Goal: Task Accomplishment & Management: Complete application form

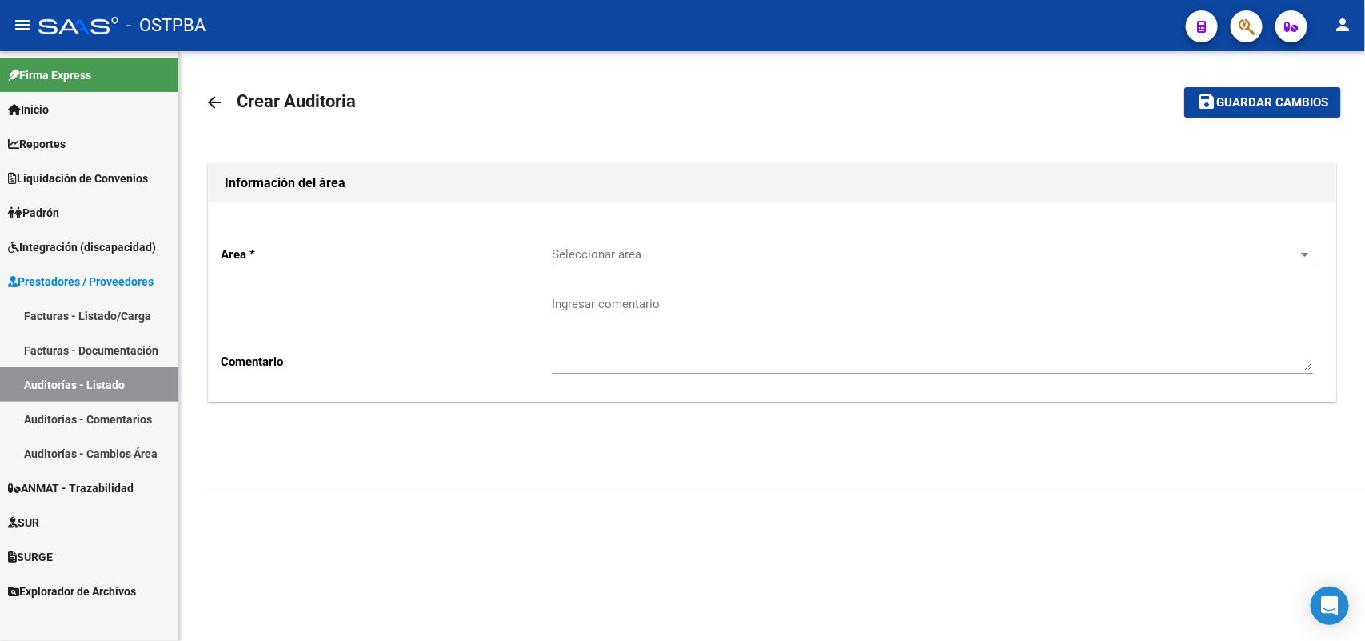
click at [120, 316] on link "Facturas - Listado/Carga" at bounding box center [89, 315] width 178 height 34
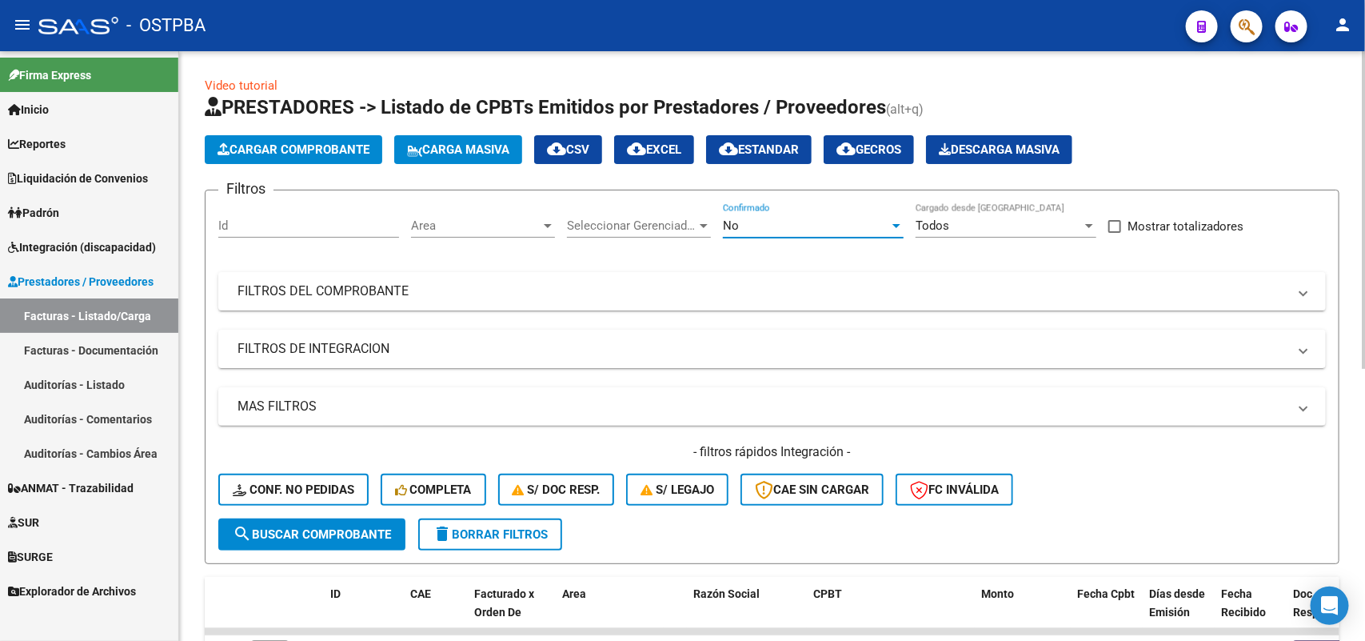
click at [894, 225] on div at bounding box center [896, 226] width 8 height 4
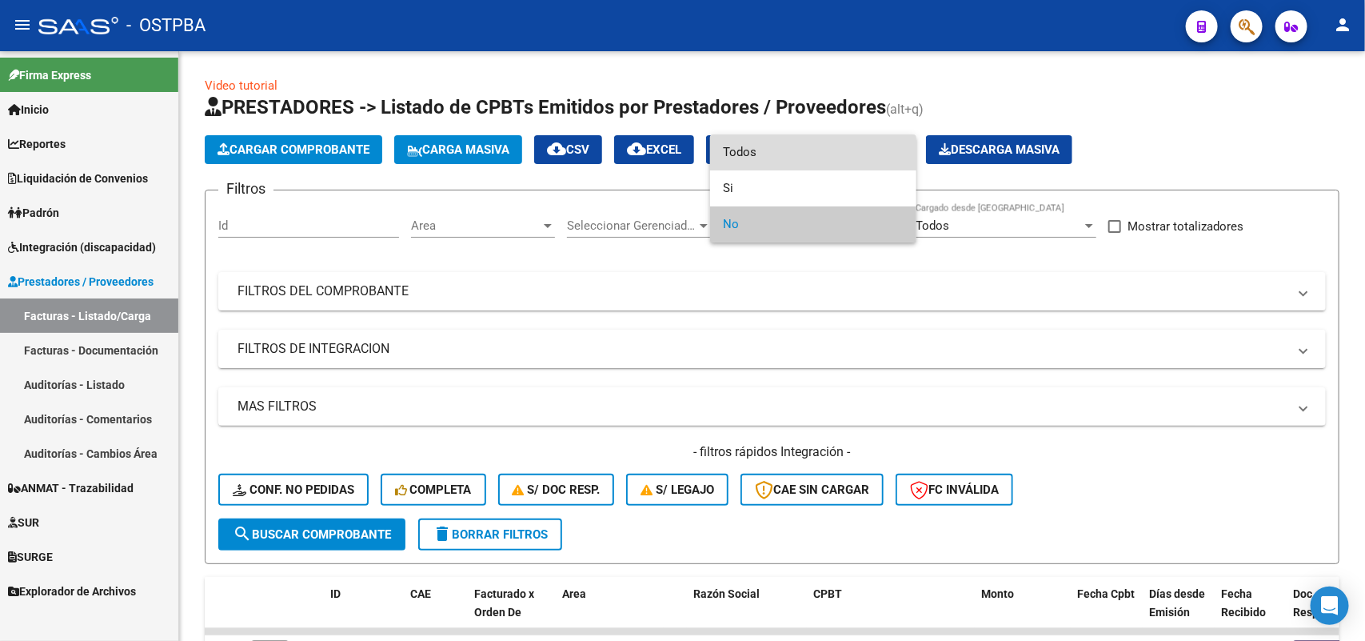
click at [765, 153] on span "Todos" at bounding box center [813, 152] width 181 height 36
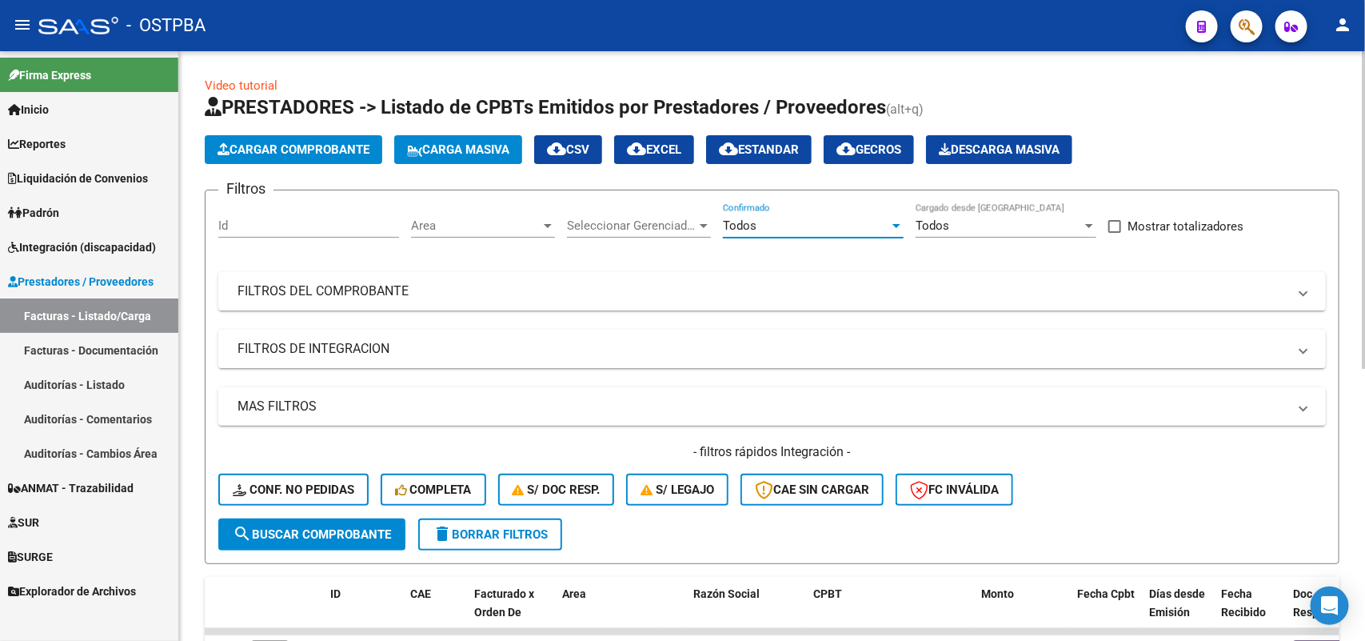
click at [702, 224] on div at bounding box center [704, 226] width 8 height 4
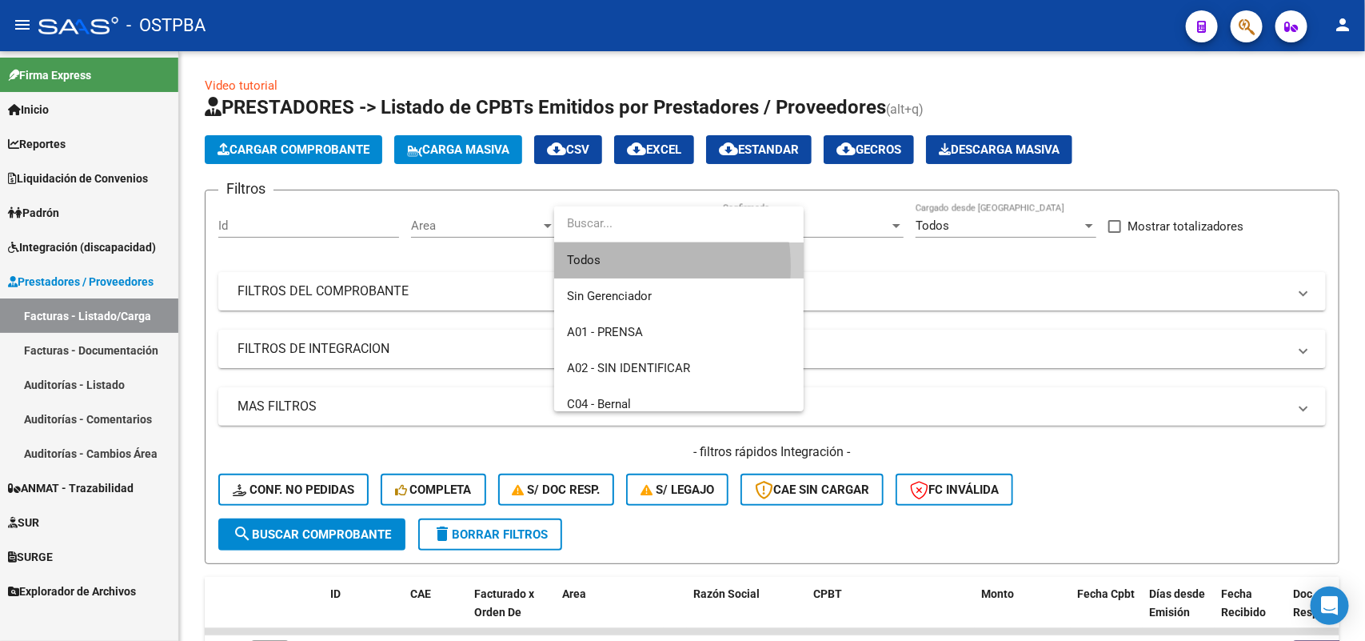
click at [618, 266] on span "Todos" at bounding box center [679, 260] width 224 height 36
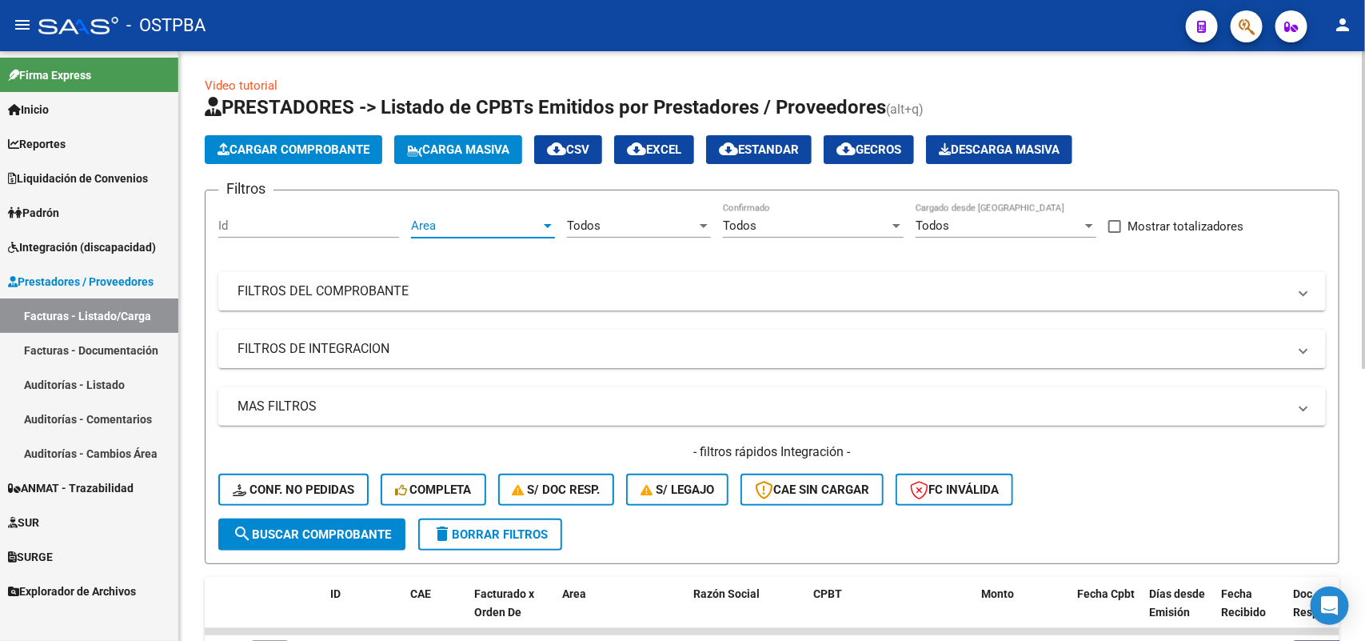
click at [544, 220] on div at bounding box center [548, 225] width 14 height 13
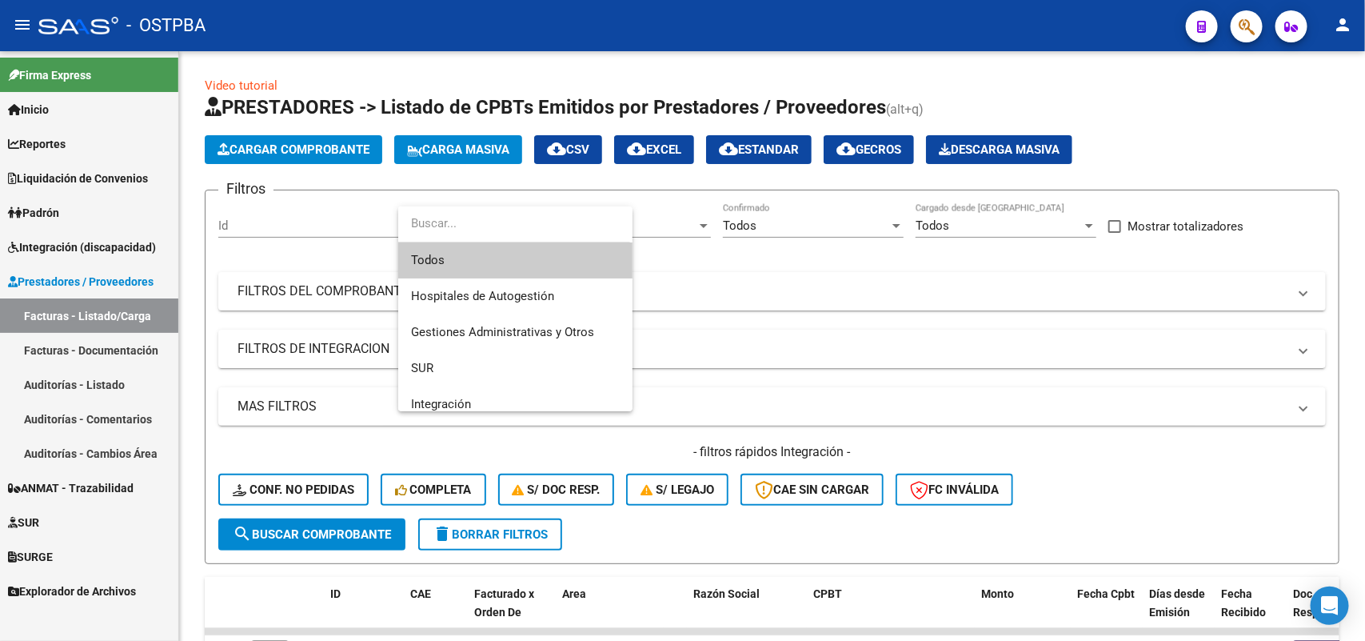
click at [445, 257] on span "Todos" at bounding box center [515, 260] width 209 height 36
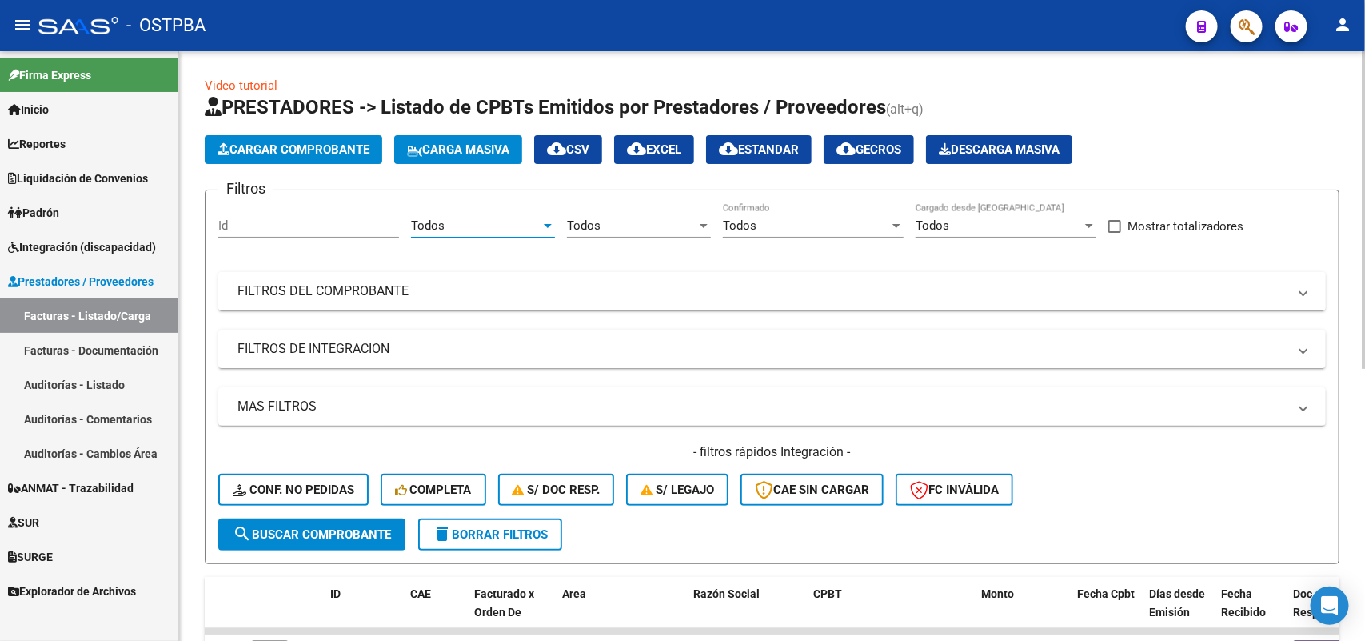
click at [394, 285] on mat-panel-title "FILTROS DEL COMPROBANTE" at bounding box center [763, 291] width 1050 height 18
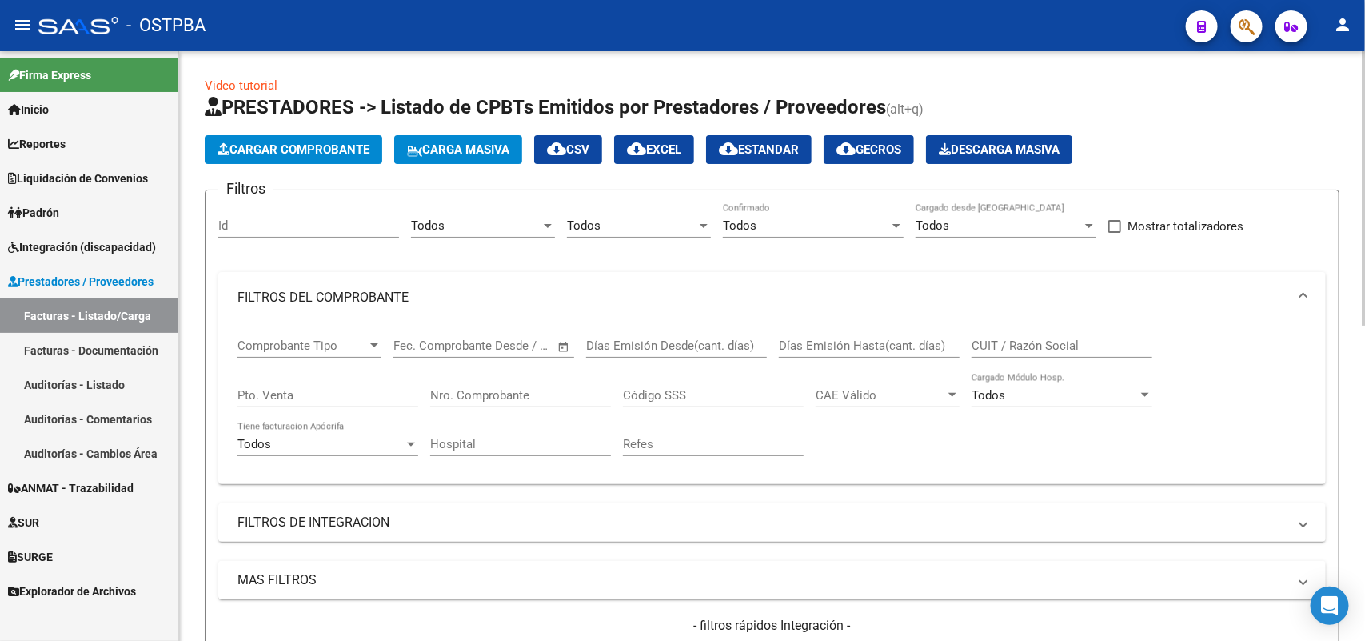
click at [493, 384] on div "Nro. Comprobante" at bounding box center [520, 390] width 181 height 34
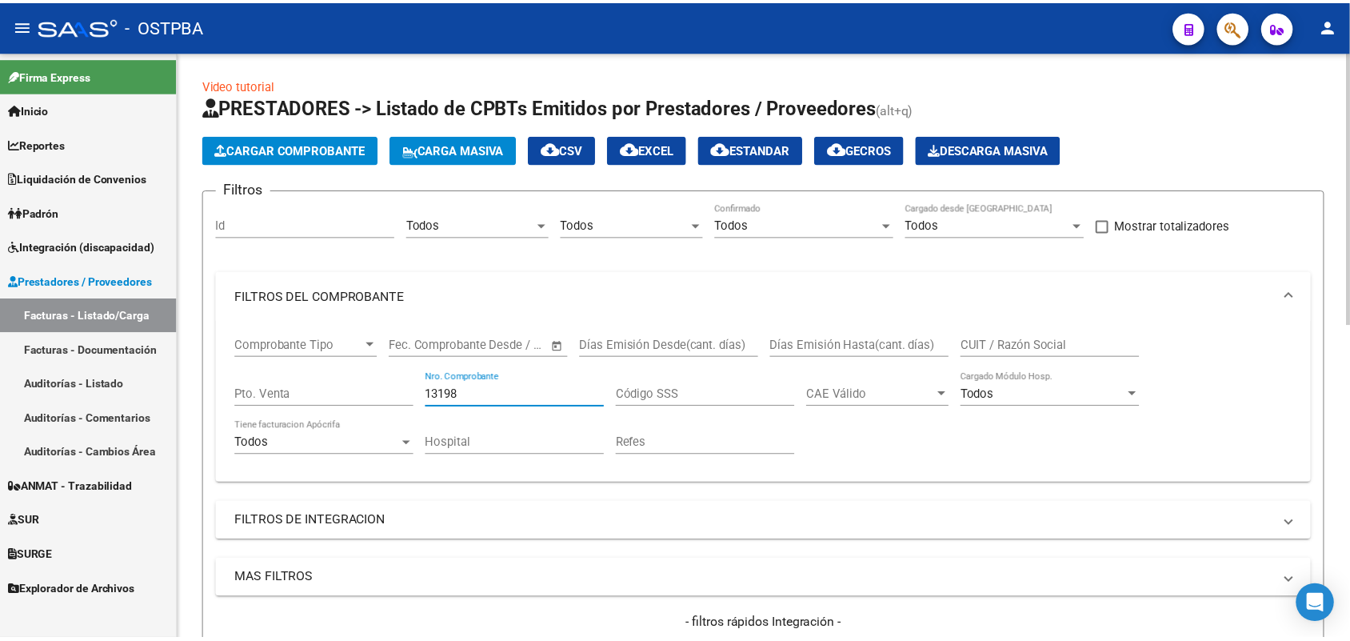
scroll to position [300, 0]
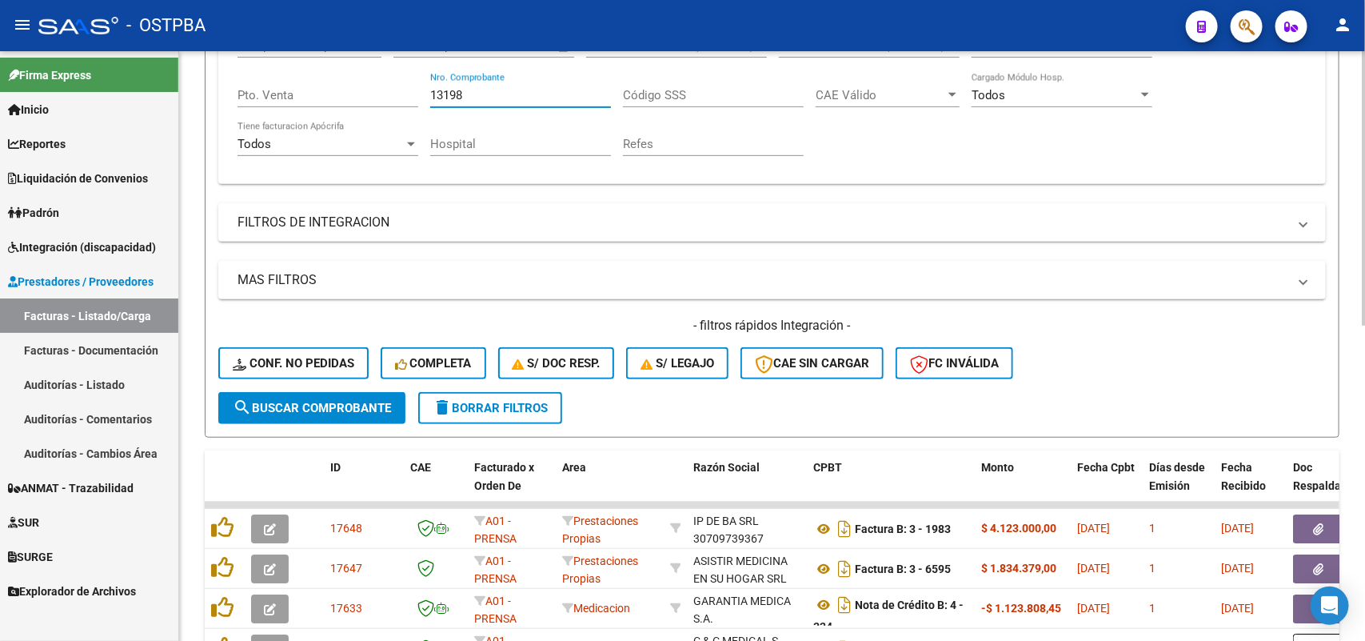
type input "13198"
click at [325, 404] on span "search Buscar Comprobante" at bounding box center [312, 408] width 158 height 14
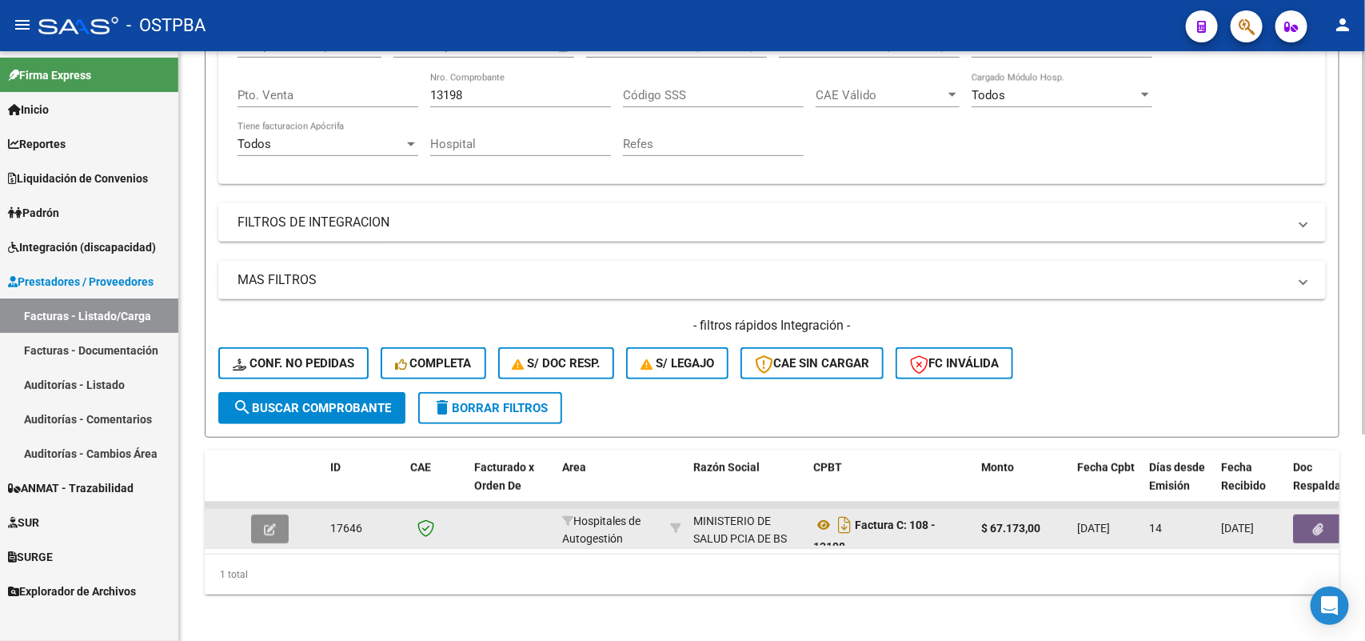
click at [268, 523] on icon "button" at bounding box center [270, 529] width 12 height 12
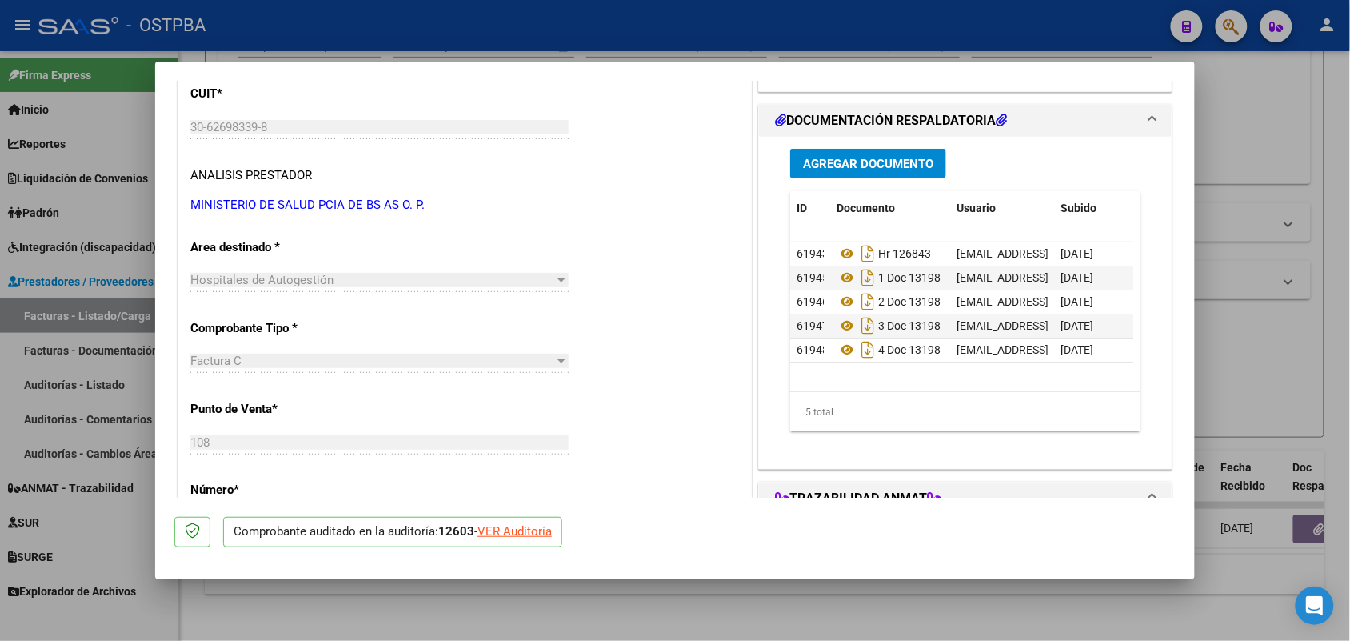
scroll to position [200, 0]
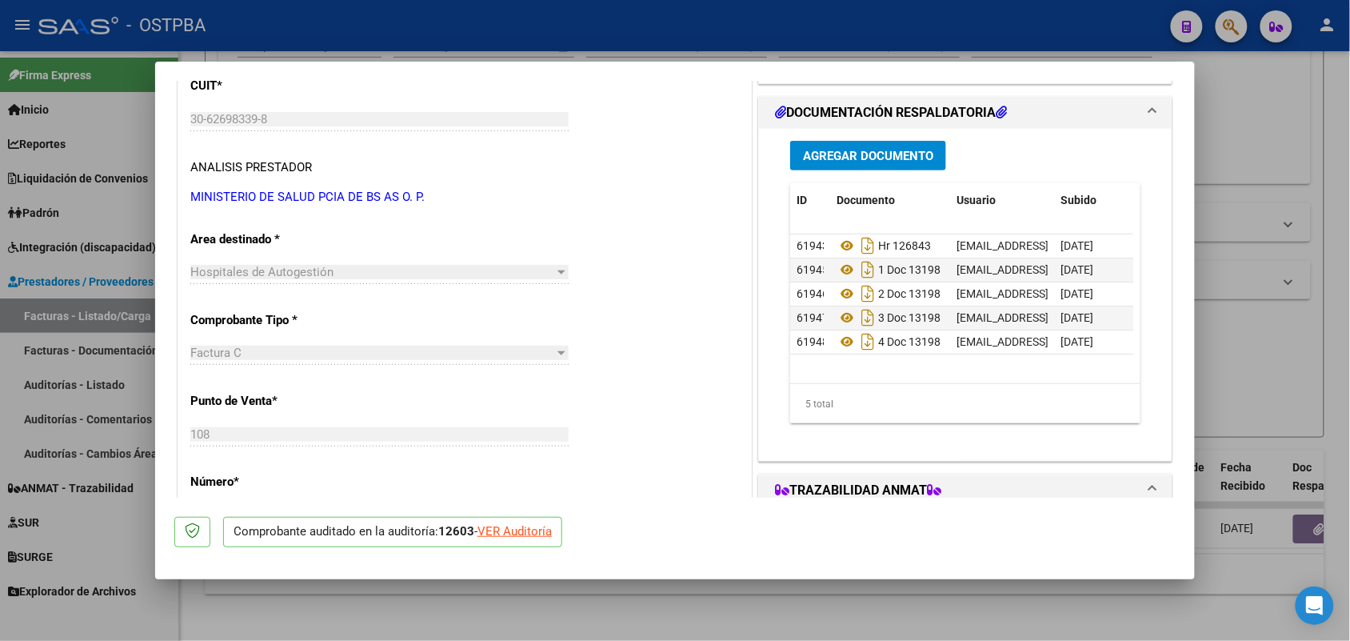
click at [528, 528] on div "VER Auditoría" at bounding box center [514, 531] width 74 height 18
type input "$ 0,00"
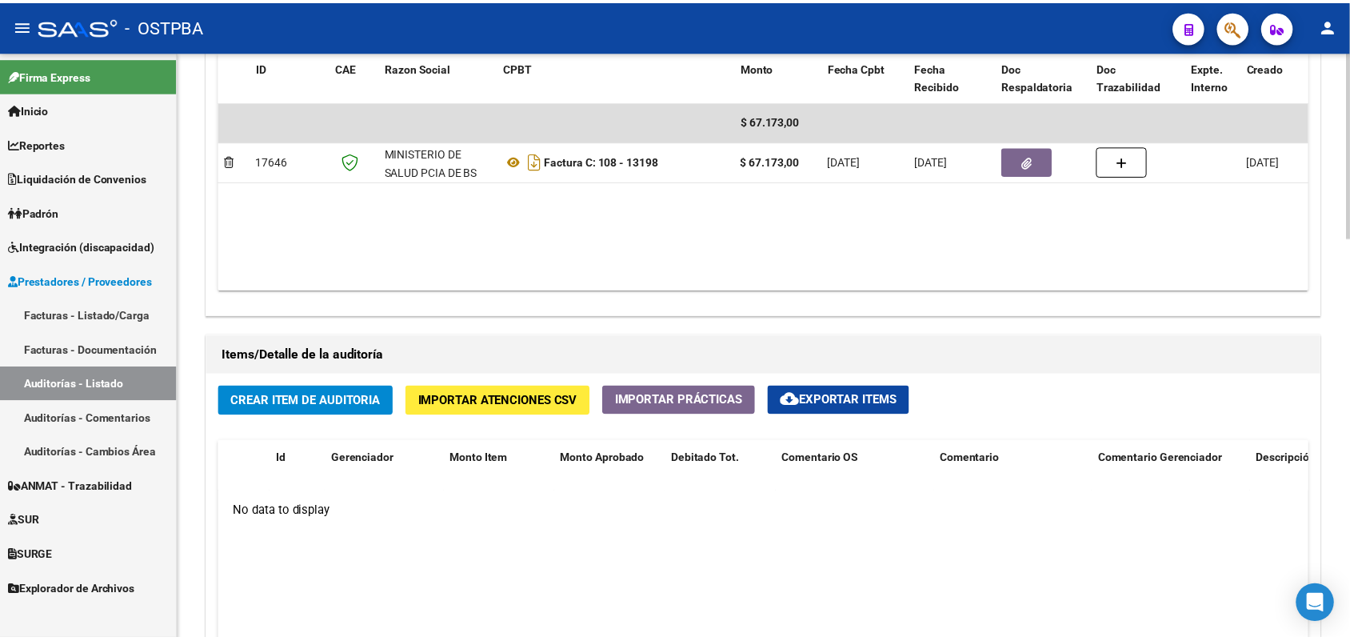
scroll to position [1000, 0]
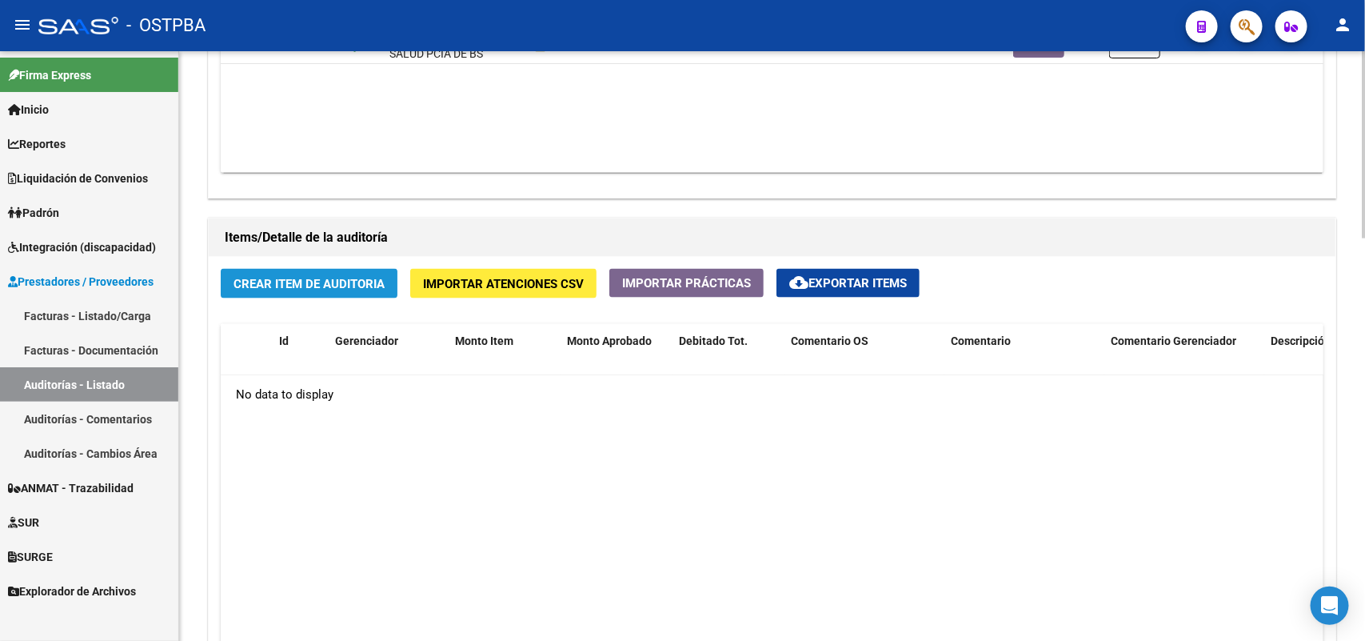
click at [297, 282] on span "Crear Item de Auditoria" at bounding box center [309, 284] width 151 height 14
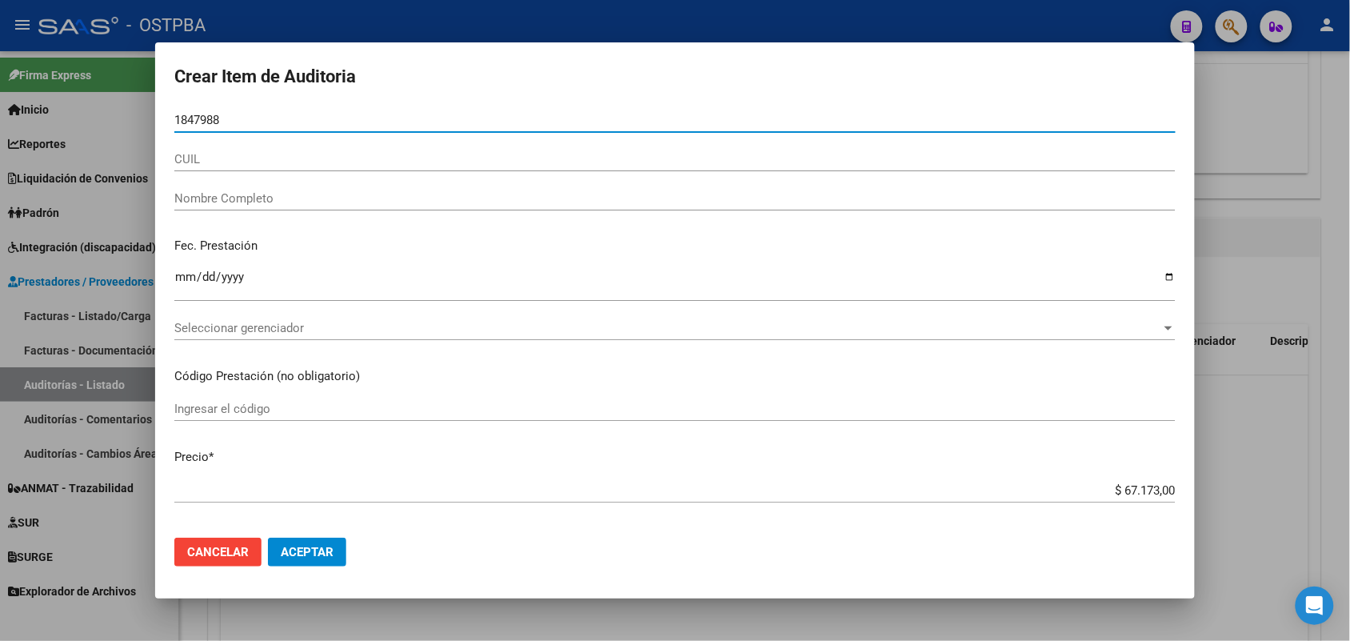
type input "18479888"
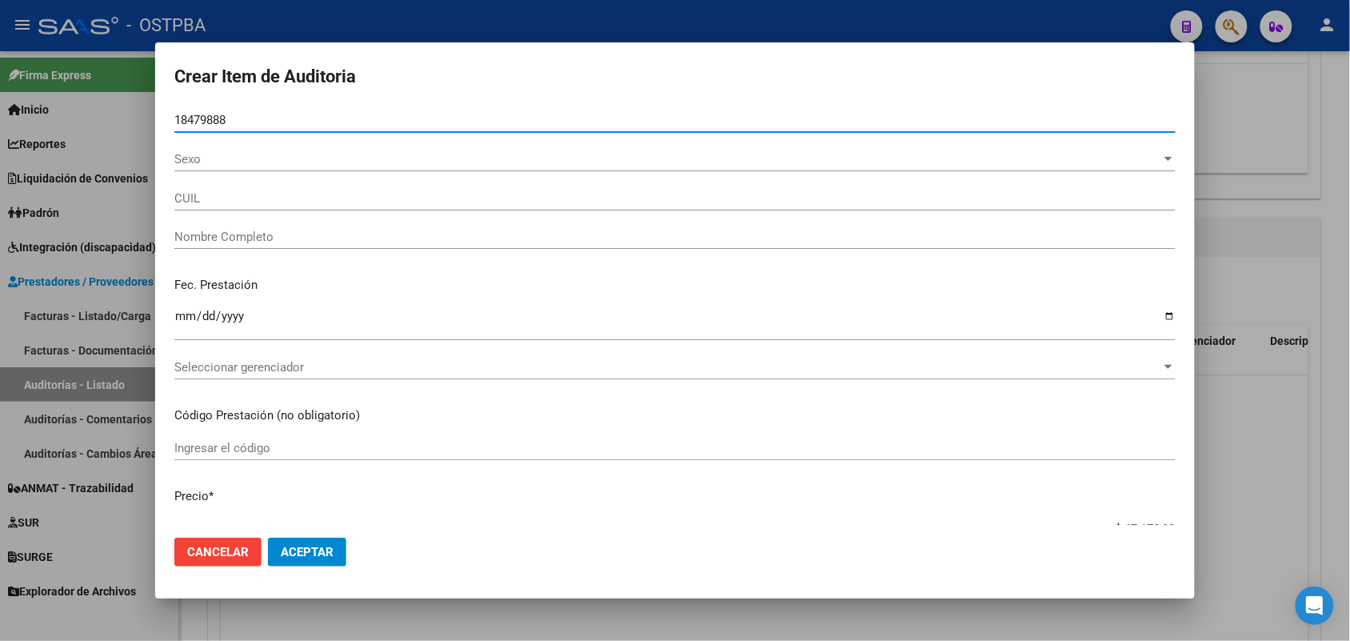
type input "20184798884"
type input "ALTIERI MIGUEL ANGEL"
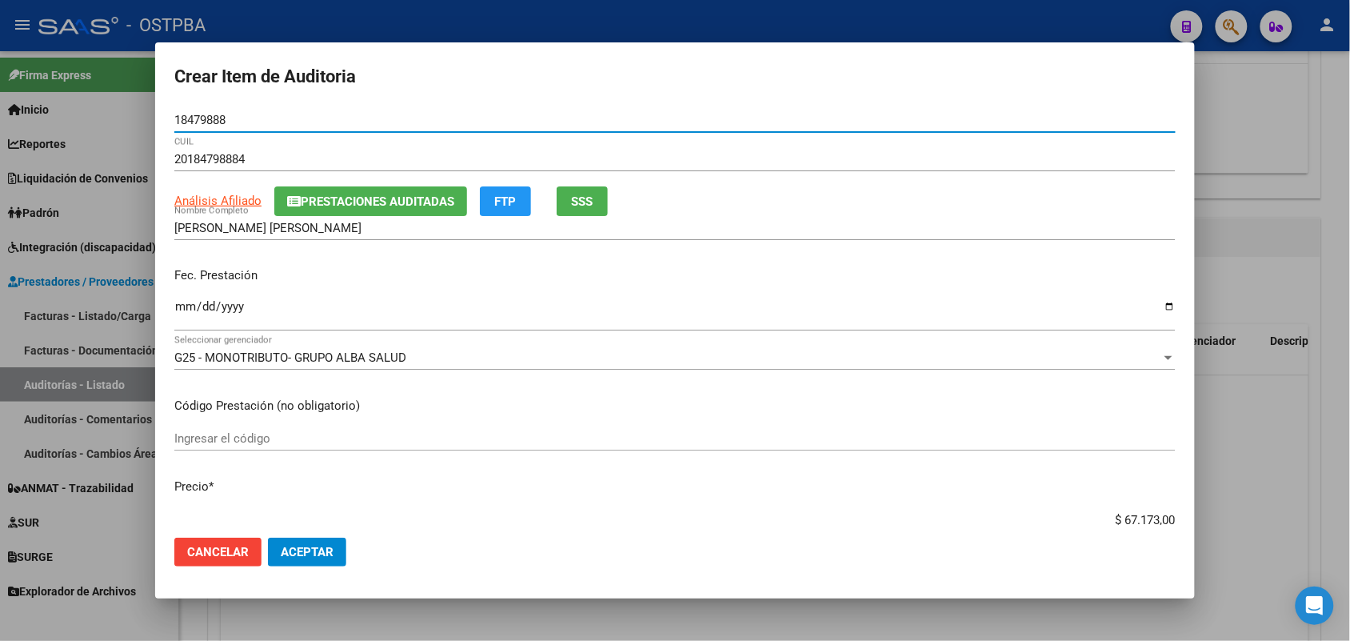
type input "18479888"
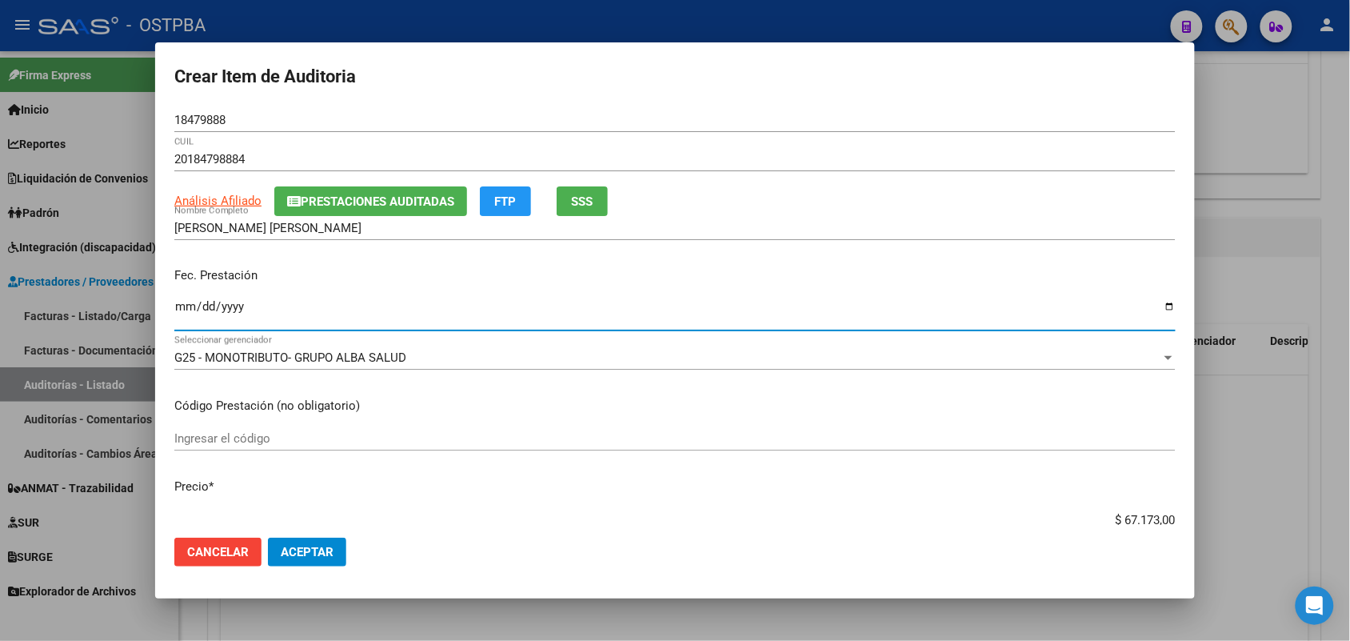
click at [181, 317] on input "Ingresar la fecha" at bounding box center [674, 313] width 1001 height 26
type input "2025-05-28"
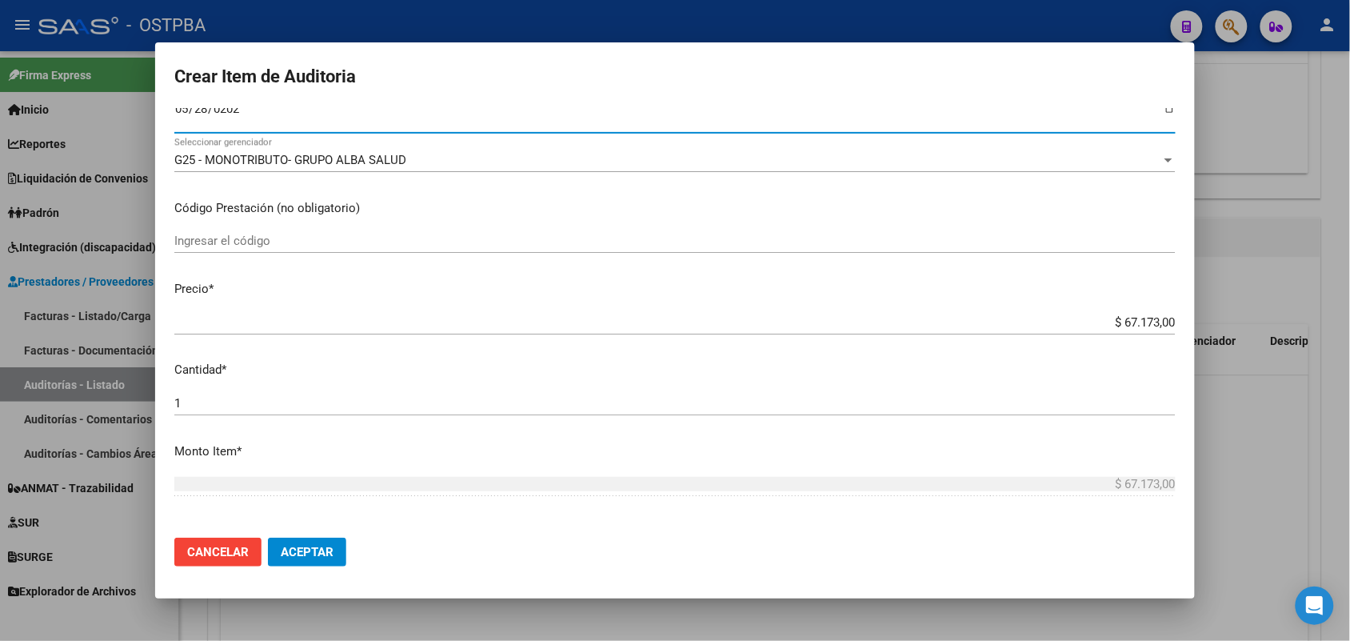
scroll to position [200, 0]
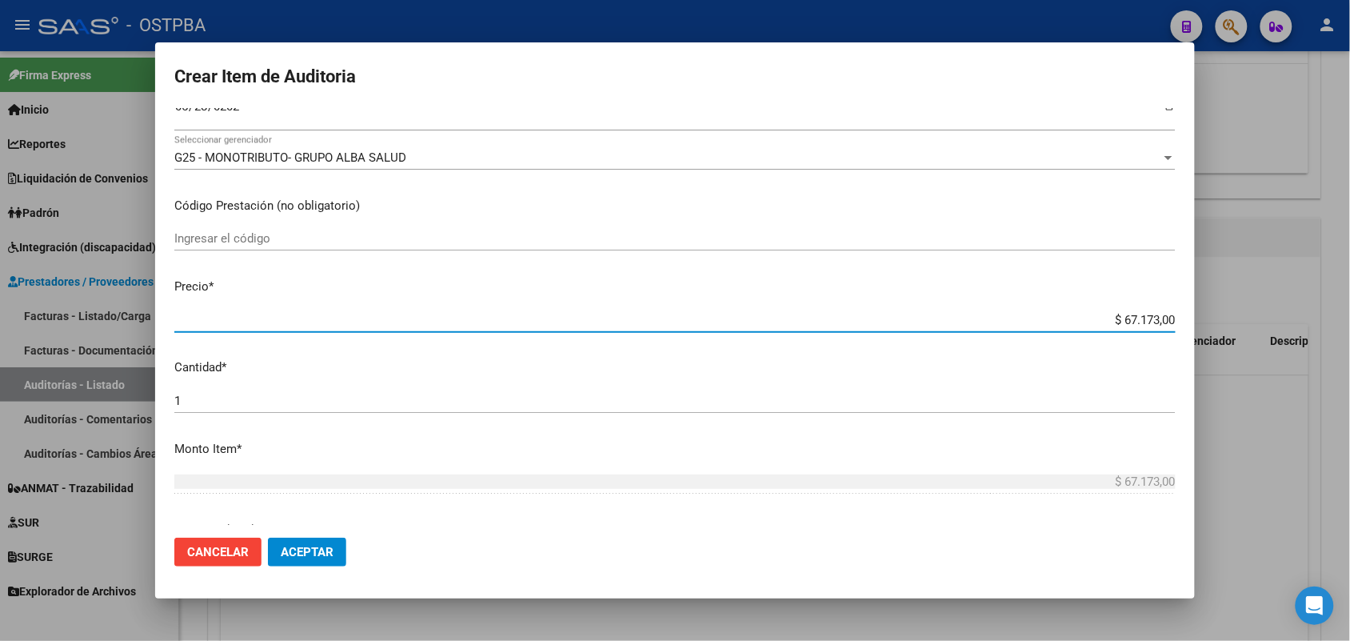
drag, startPoint x: 1092, startPoint y: 320, endPoint x: 1240, endPoint y: 316, distance: 148.8
click at [1240, 316] on div "Crear Item de Auditoria 18479888 Nro Documento 20184798884 CUIL Análisis Afilia…" at bounding box center [675, 320] width 1350 height 641
type input "$ 0,07"
type input "$ 0,72"
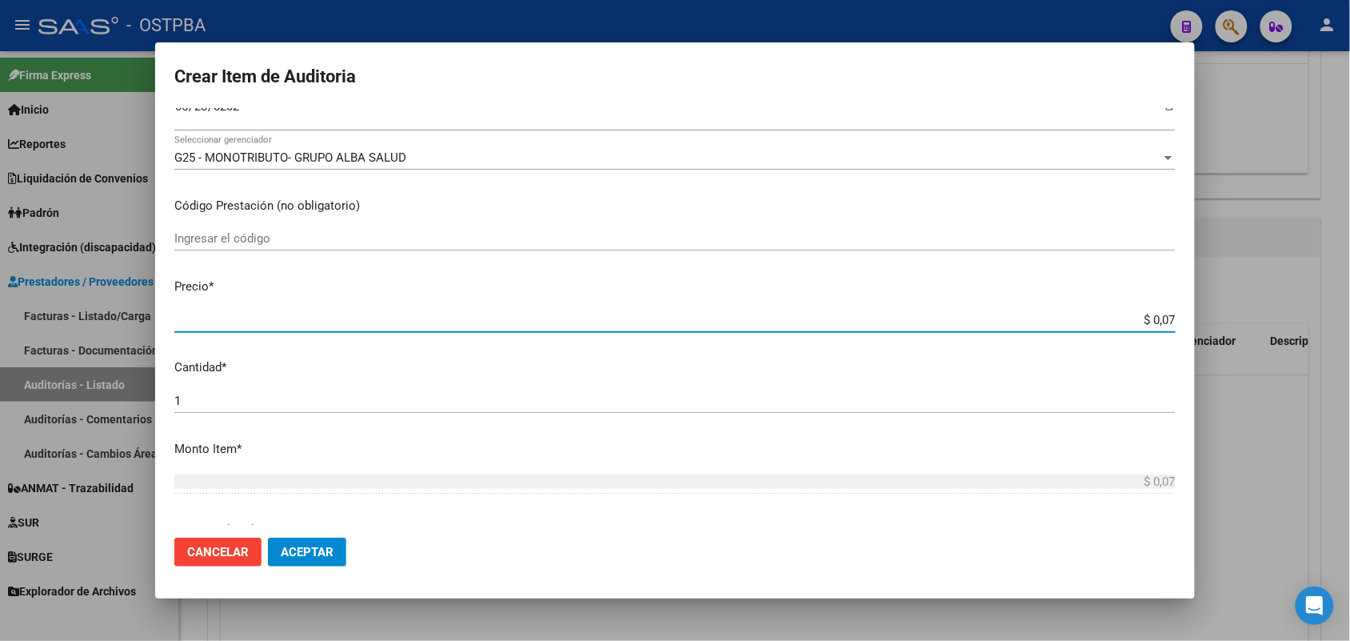
type input "$ 0,72"
type input "$ 7,24"
type input "$ 72,44"
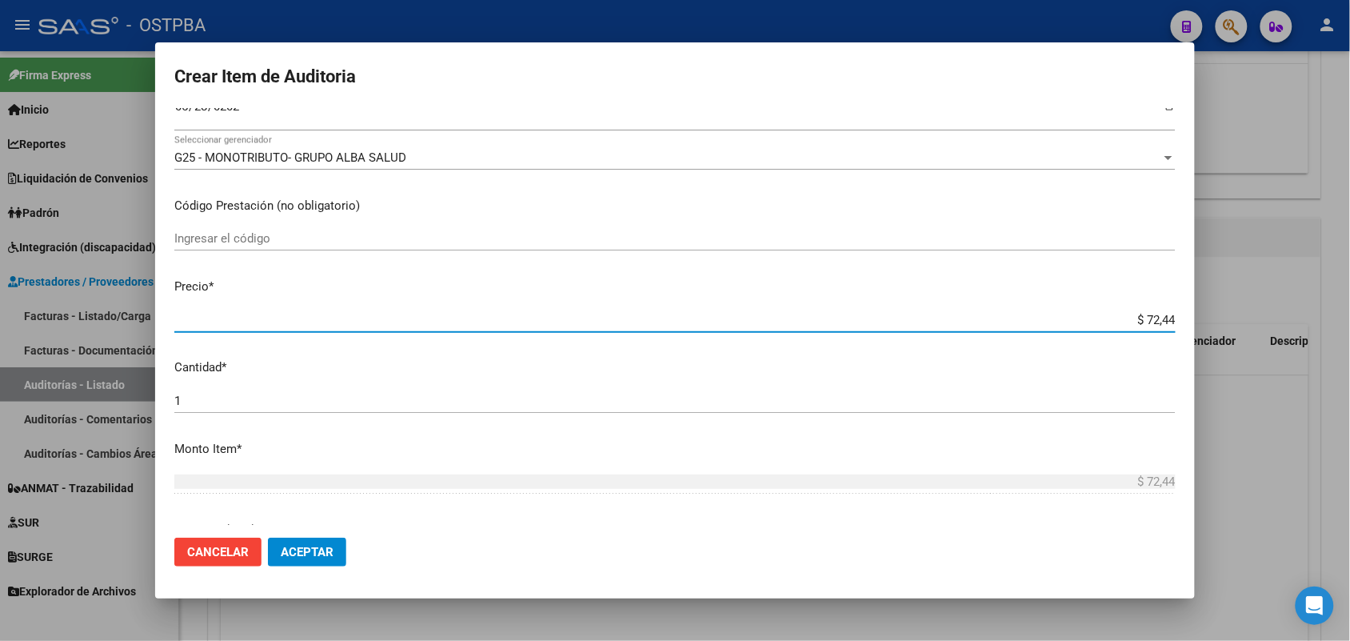
type input "$ 724,40"
type input "$ 7.244,00"
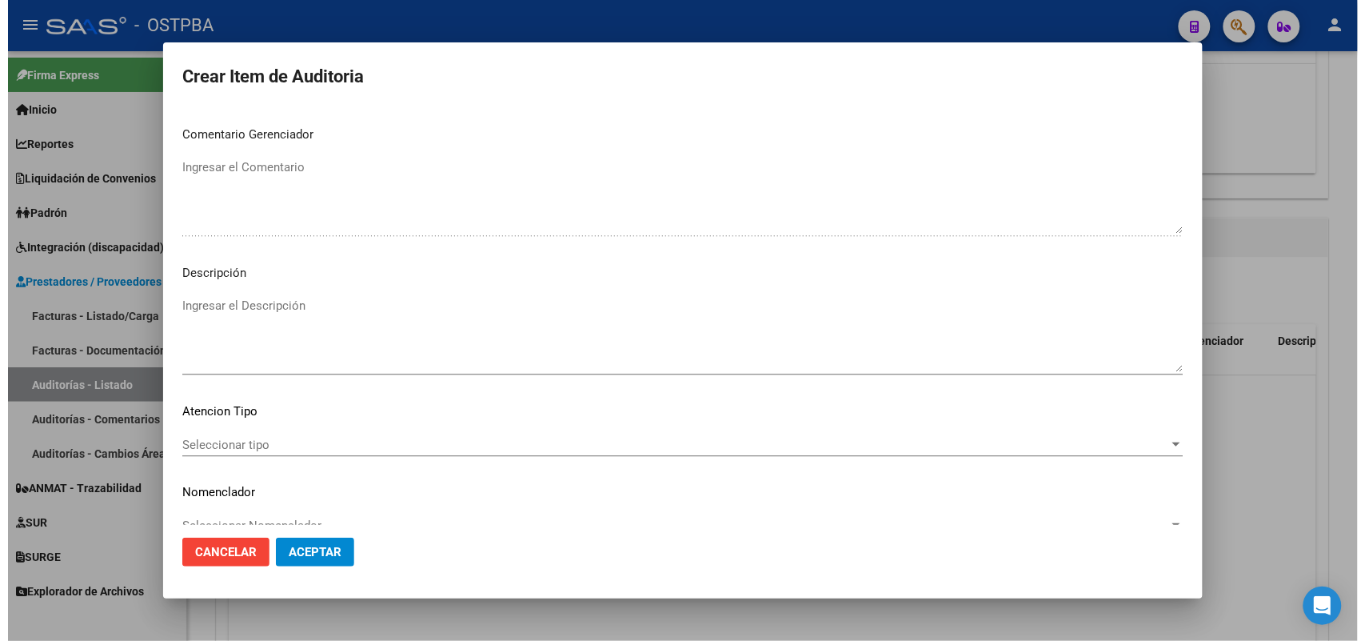
scroll to position [980, 0]
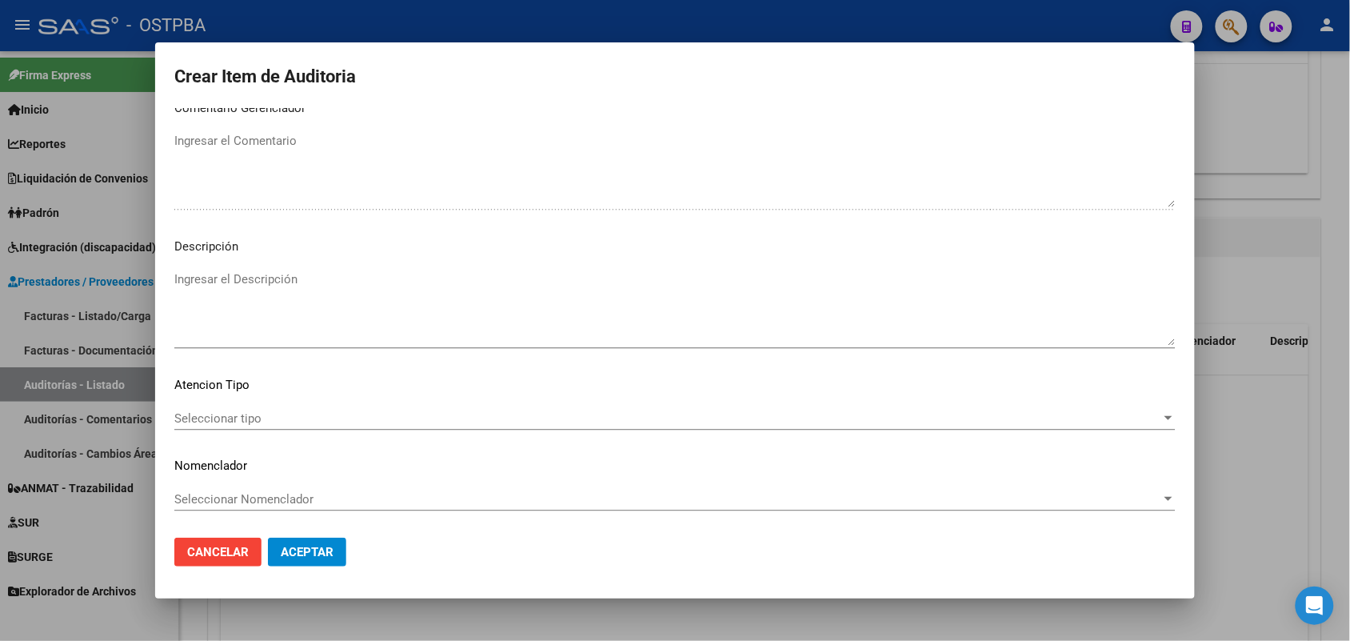
click at [241, 413] on span "Seleccionar tipo" at bounding box center [667, 418] width 987 height 14
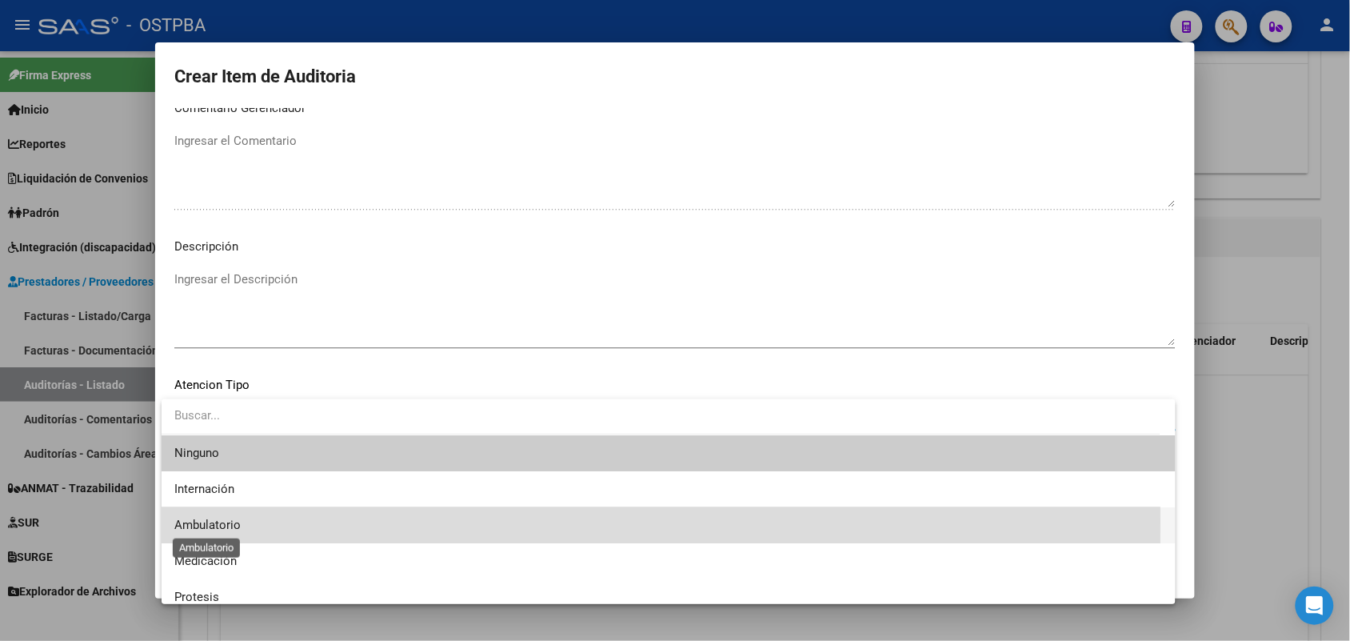
click at [236, 521] on span "Ambulatorio" at bounding box center [207, 524] width 66 height 14
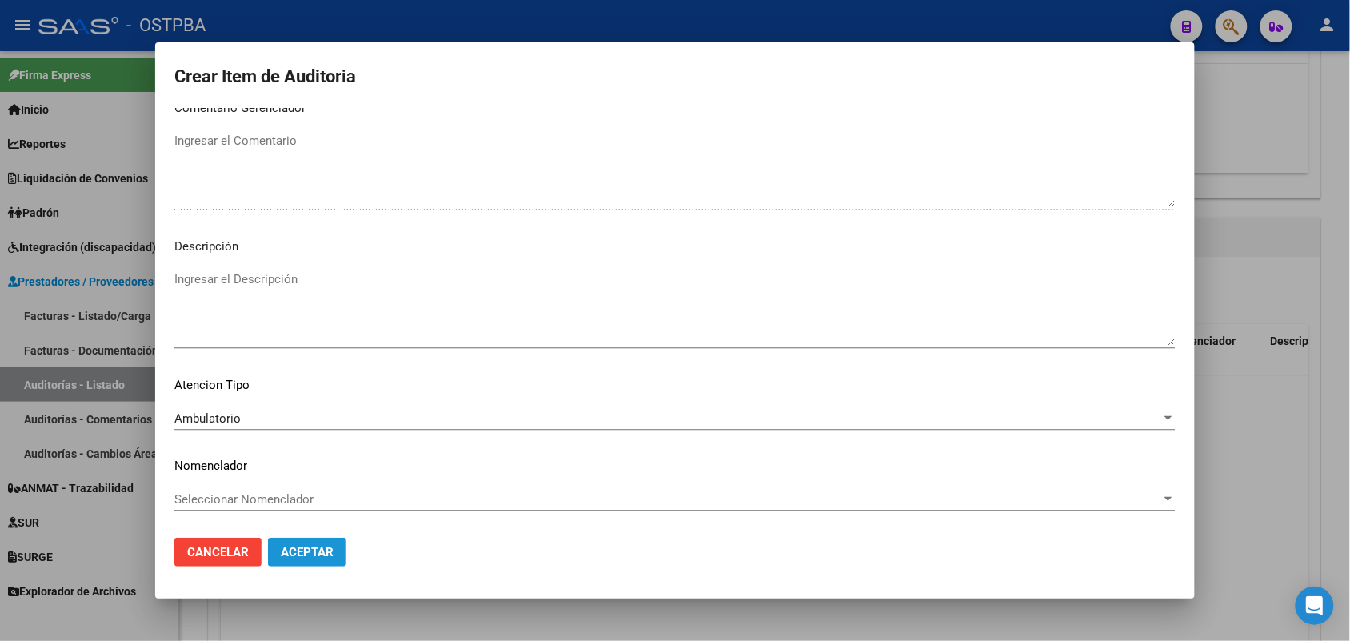
click at [305, 545] on span "Aceptar" at bounding box center [307, 552] width 53 height 14
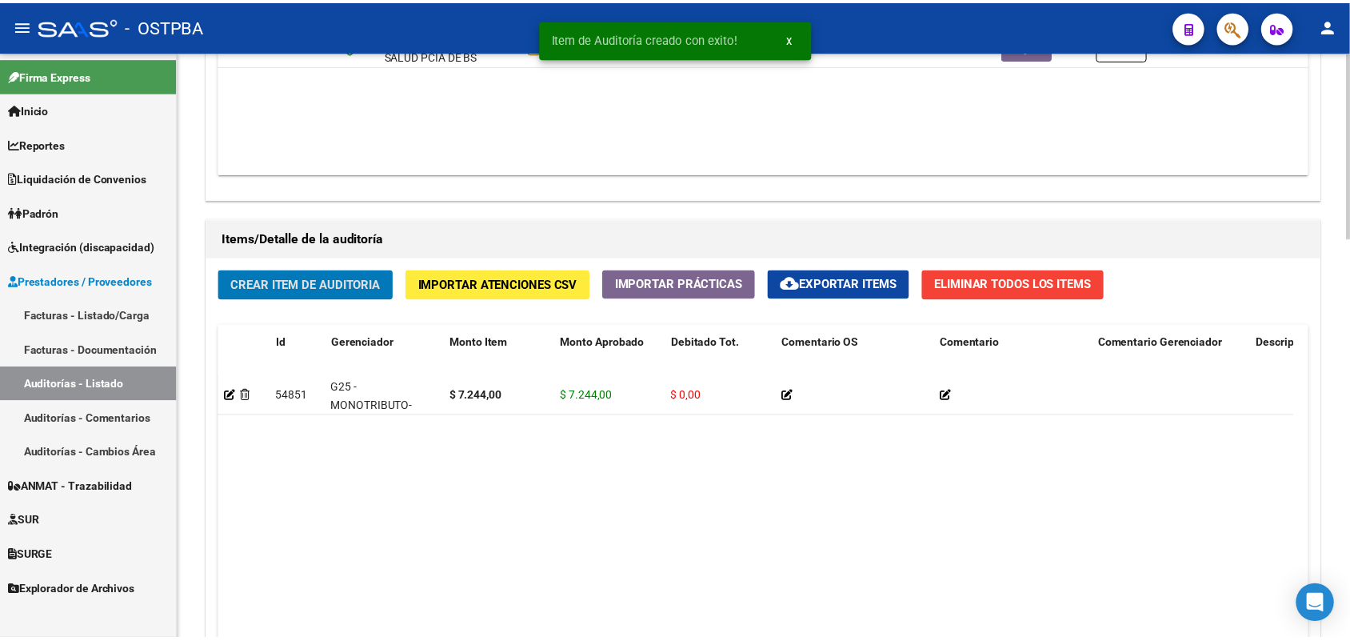
scroll to position [1000, 0]
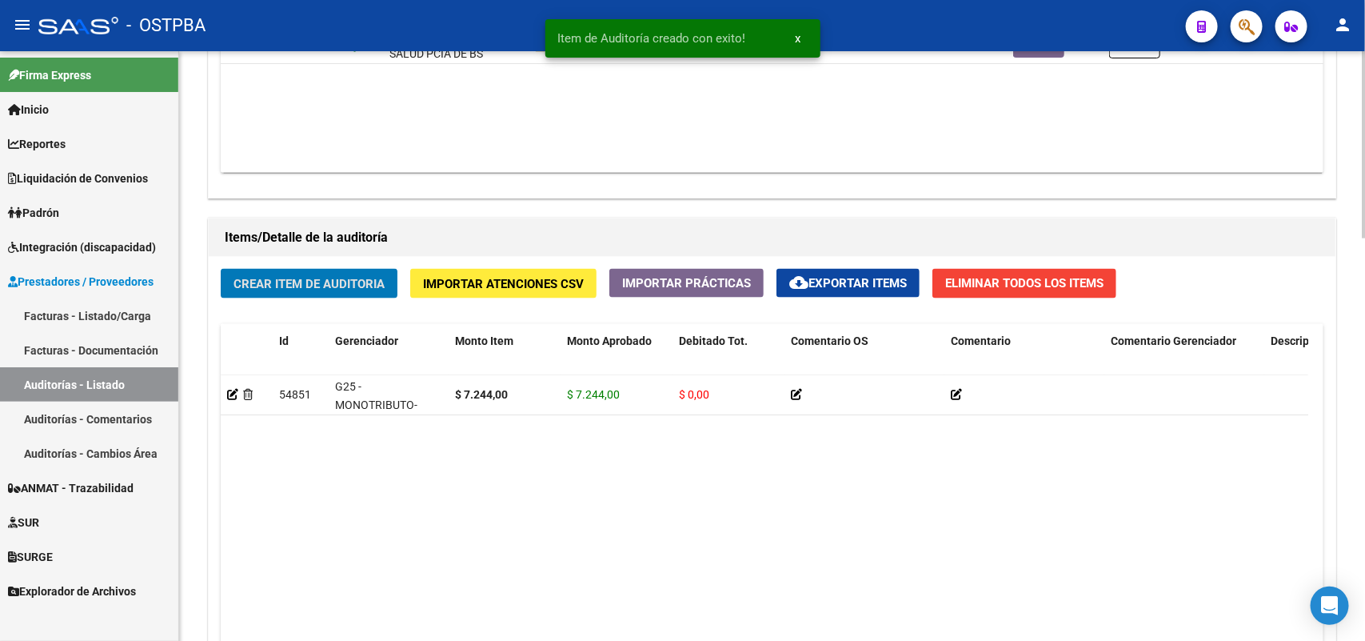
click at [329, 280] on span "Crear Item de Auditoria" at bounding box center [309, 284] width 151 height 14
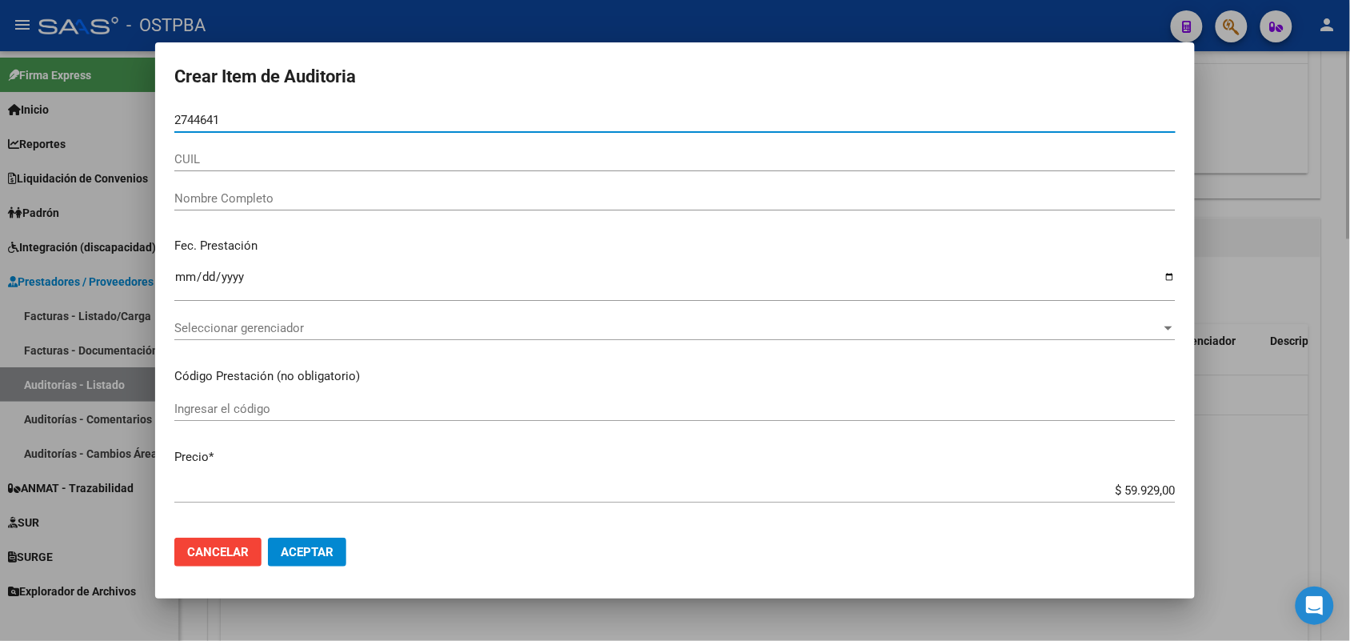
type input "27446419"
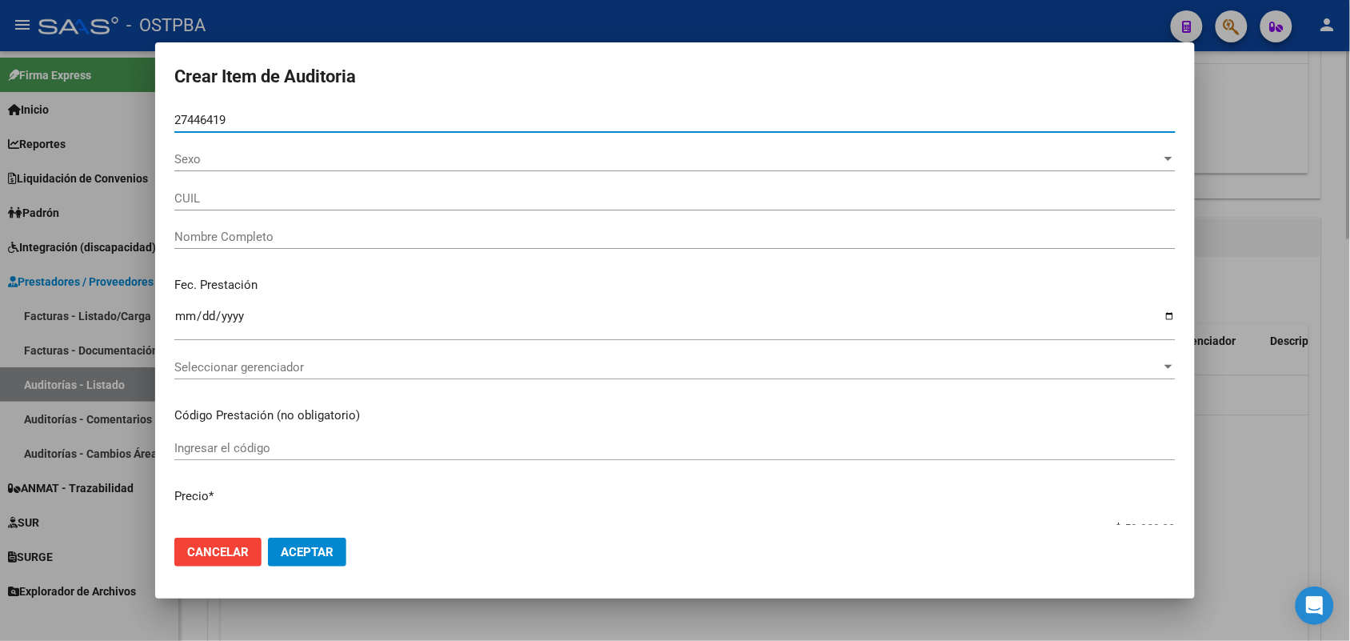
type input "23274464194"
type input "GONZALEZ CAROLINA MABEL"
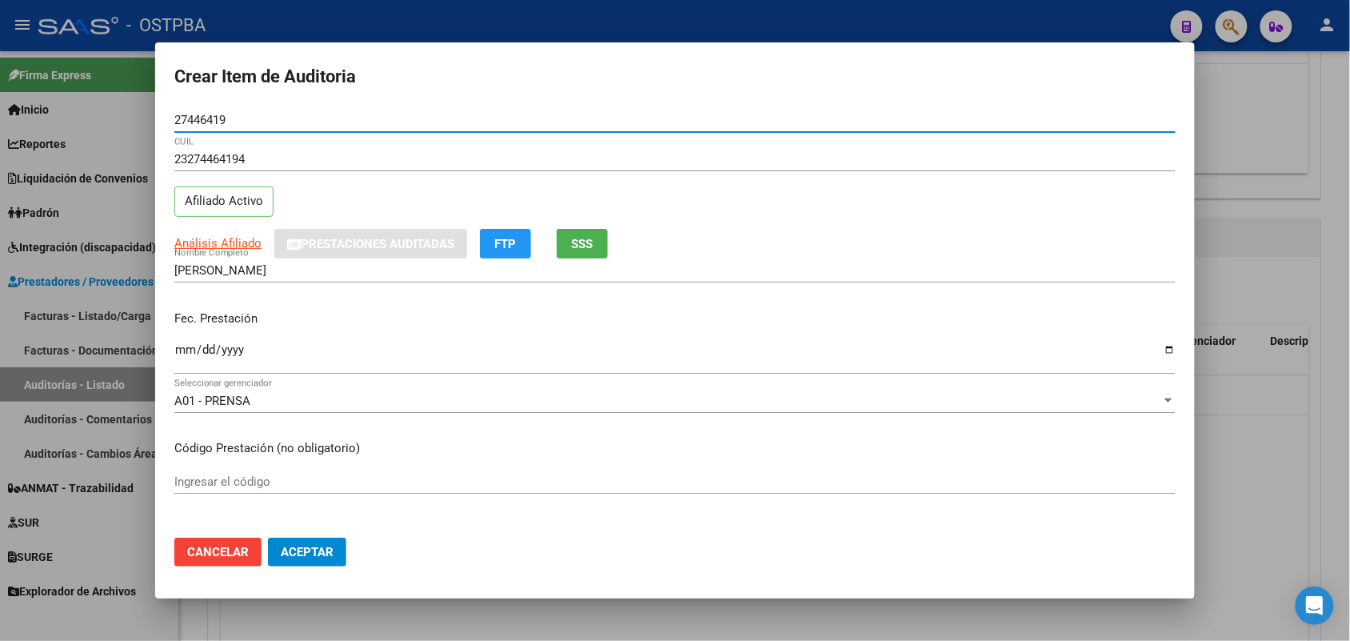
type input "27446419"
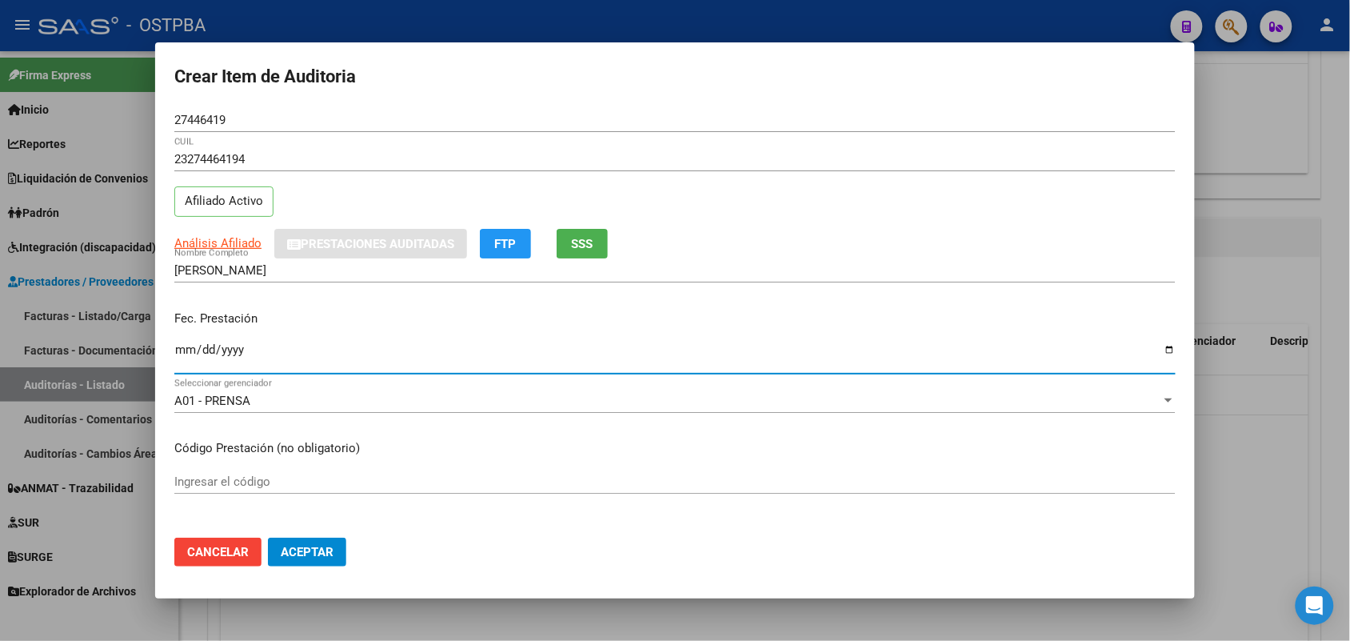
click at [176, 350] on input "Ingresar la fecha" at bounding box center [674, 356] width 1001 height 26
type input "2025-06-14"
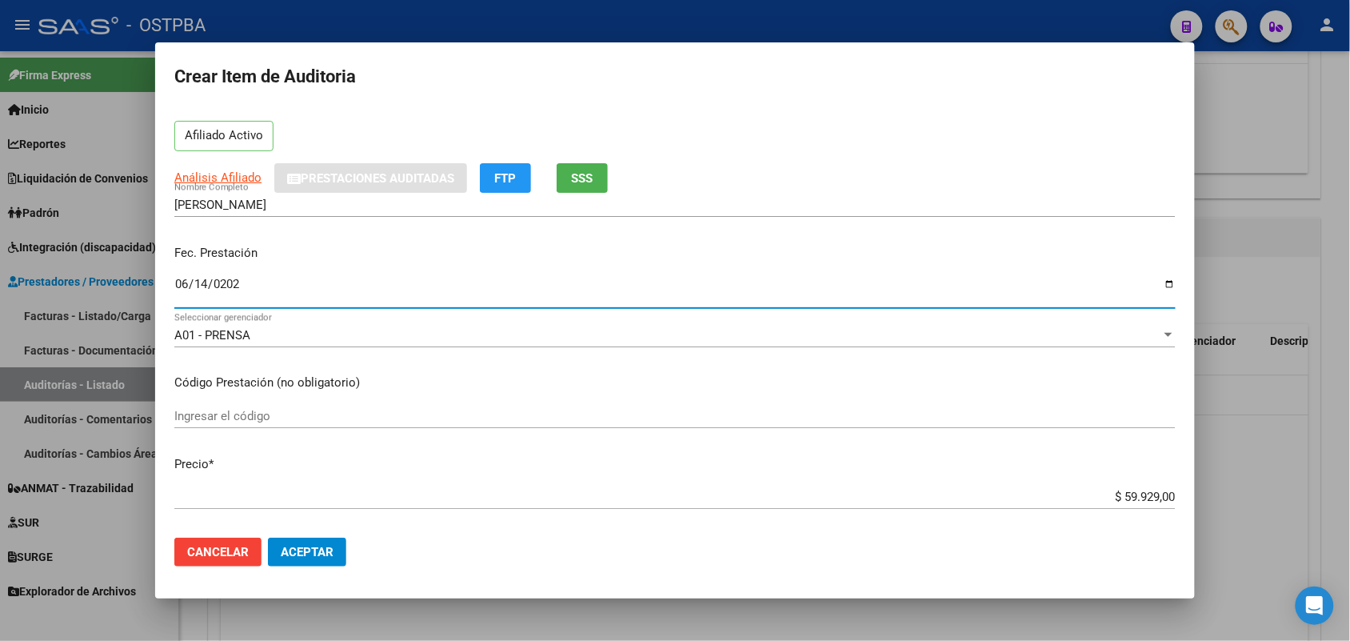
scroll to position [400, 0]
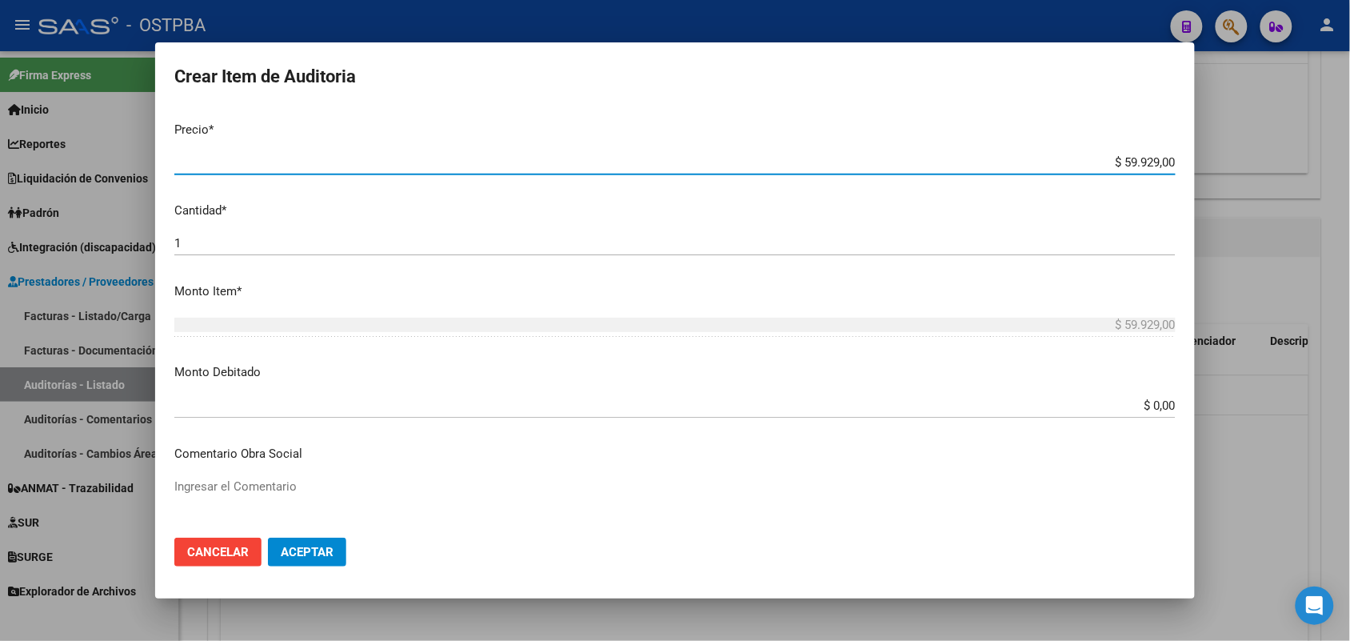
drag, startPoint x: 1104, startPoint y: 157, endPoint x: 1212, endPoint y: 158, distance: 108.0
click at [1212, 158] on div "Crear Item de Auditoria 27446419 Nro Documento 23274464194 CUIL Afiliado Activo…" at bounding box center [675, 320] width 1350 height 641
type input "$ 0,03"
type input "$ 0,35"
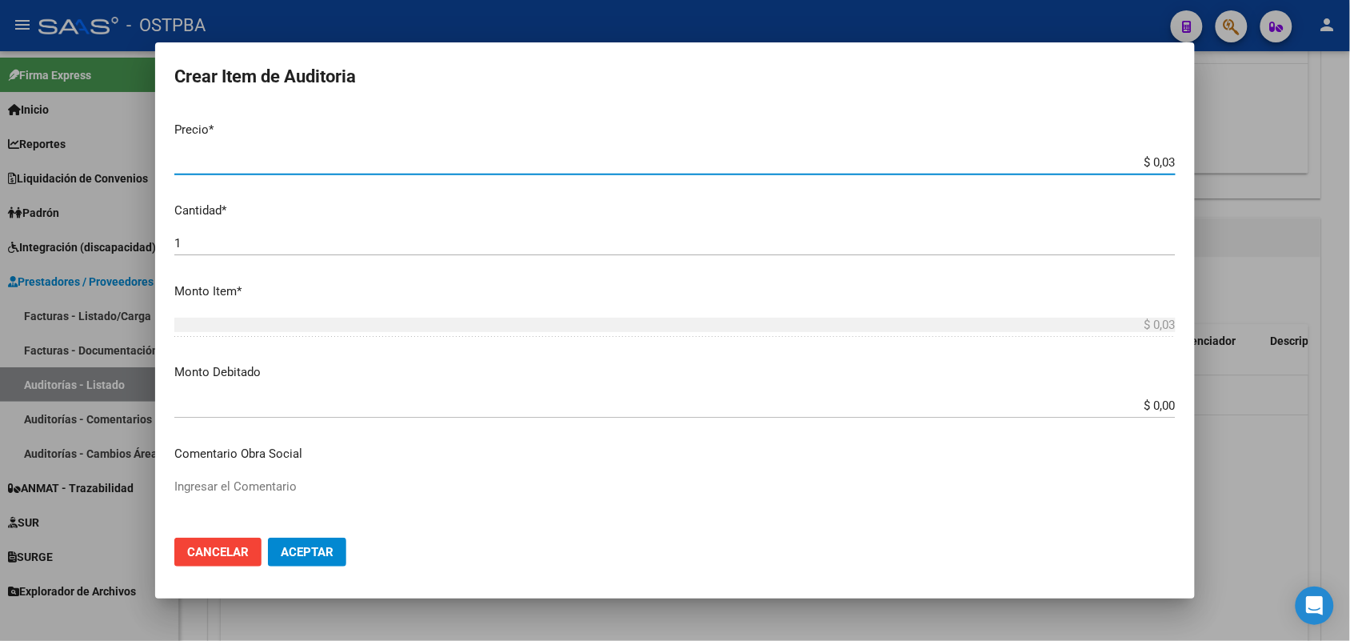
type input "$ 0,35"
type input "$ 3,58"
type input "$ 35,85"
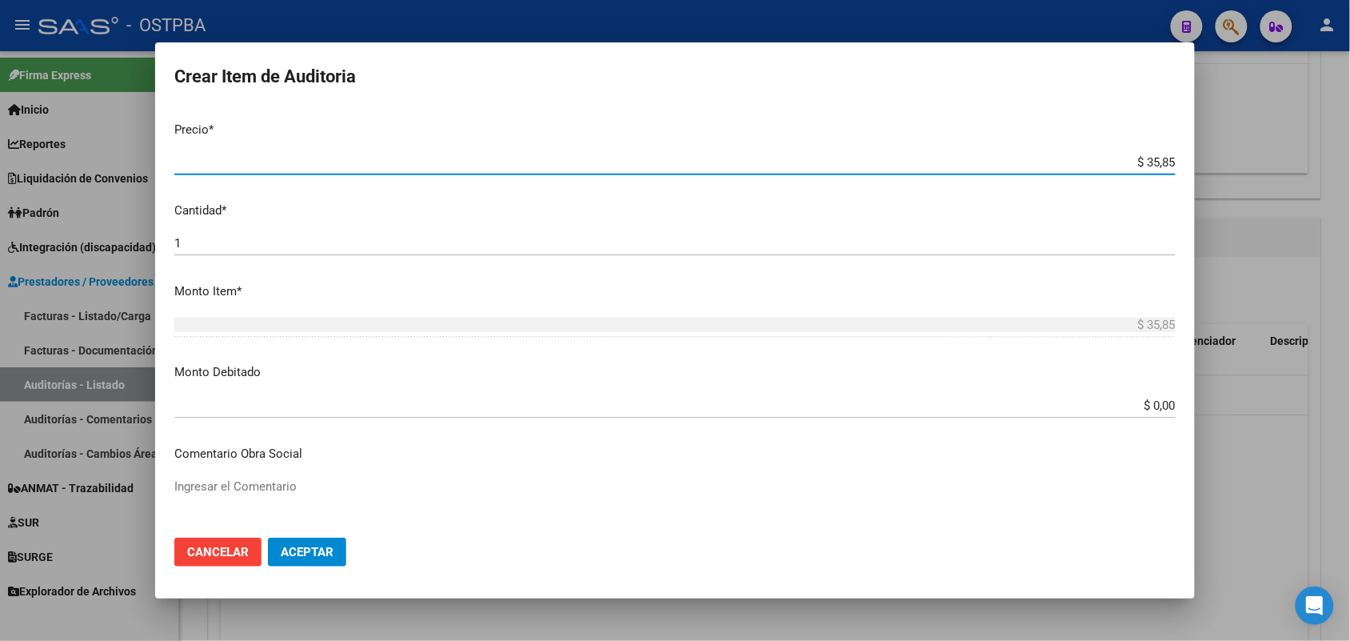
type input "$ 358,50"
type input "$ 3.585,00"
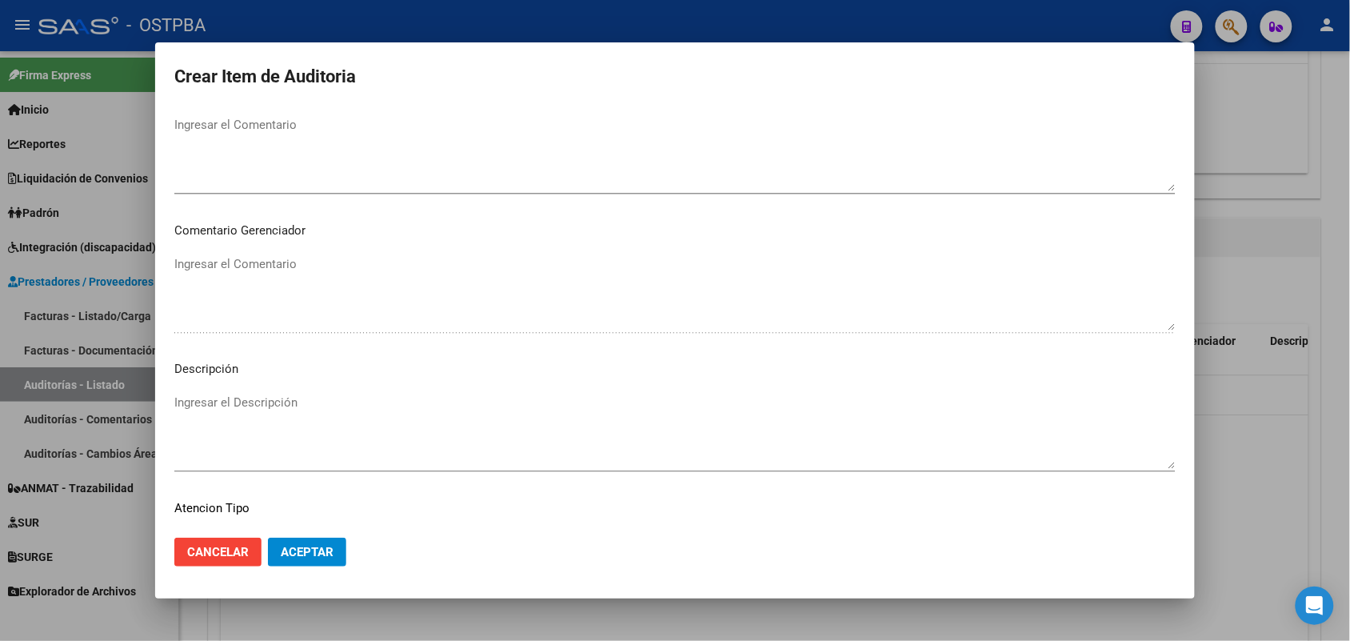
scroll to position [1022, 0]
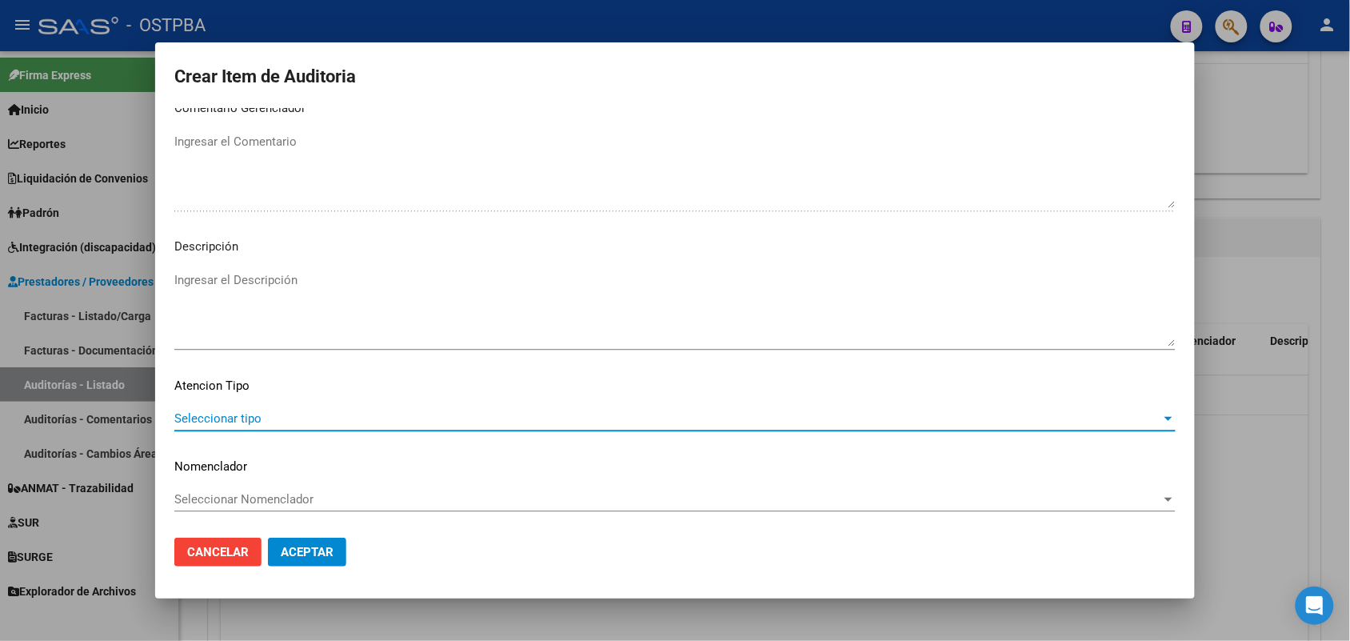
click at [237, 416] on span "Seleccionar tipo" at bounding box center [667, 418] width 987 height 14
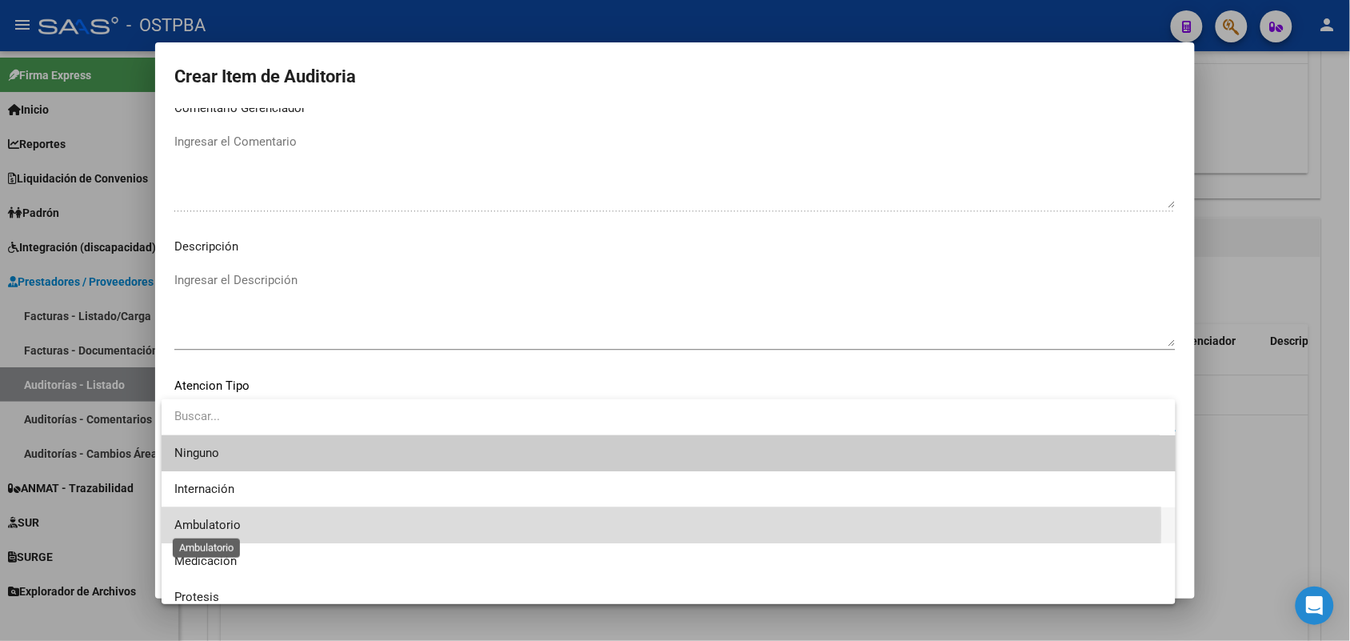
click at [210, 525] on span "Ambulatorio" at bounding box center [207, 524] width 66 height 14
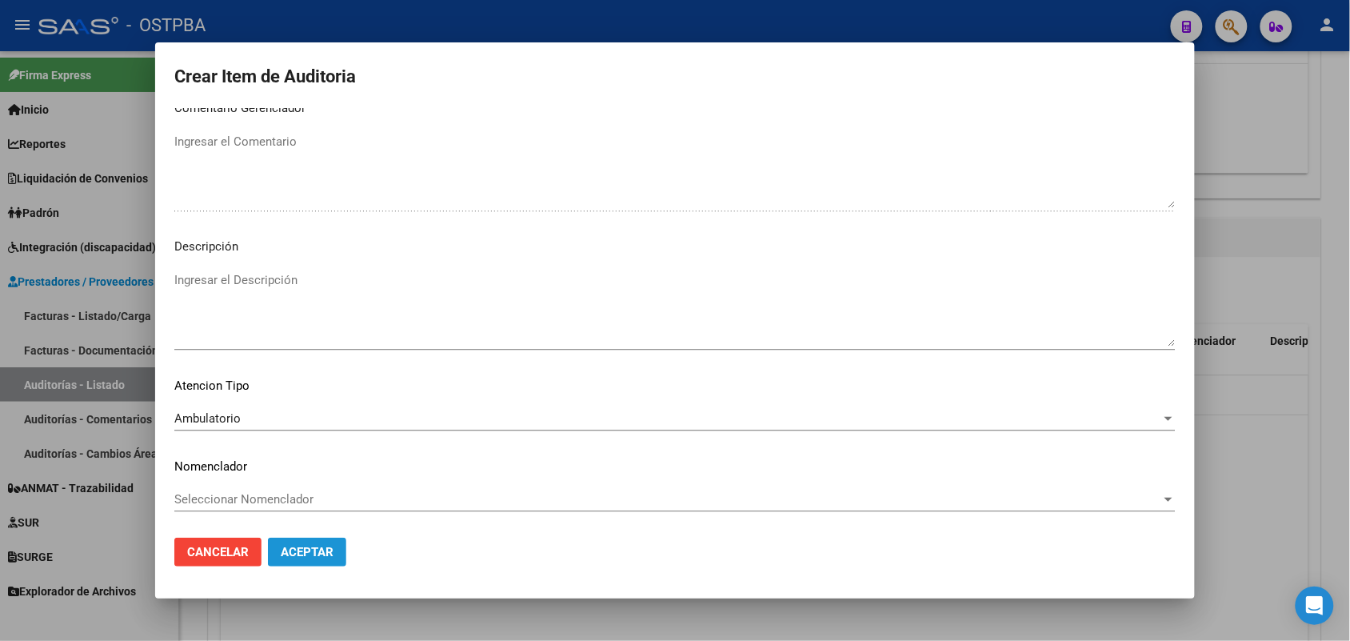
click at [298, 545] on span "Aceptar" at bounding box center [307, 552] width 53 height 14
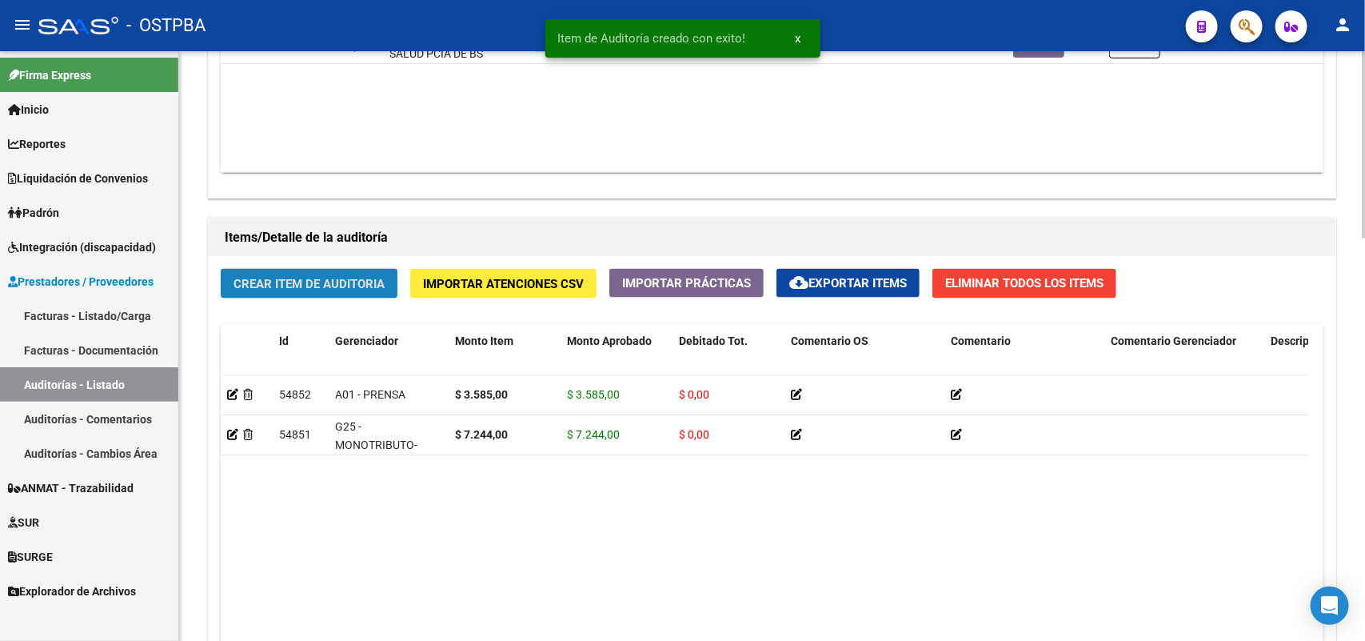
click at [270, 285] on span "Crear Item de Auditoria" at bounding box center [309, 284] width 151 height 14
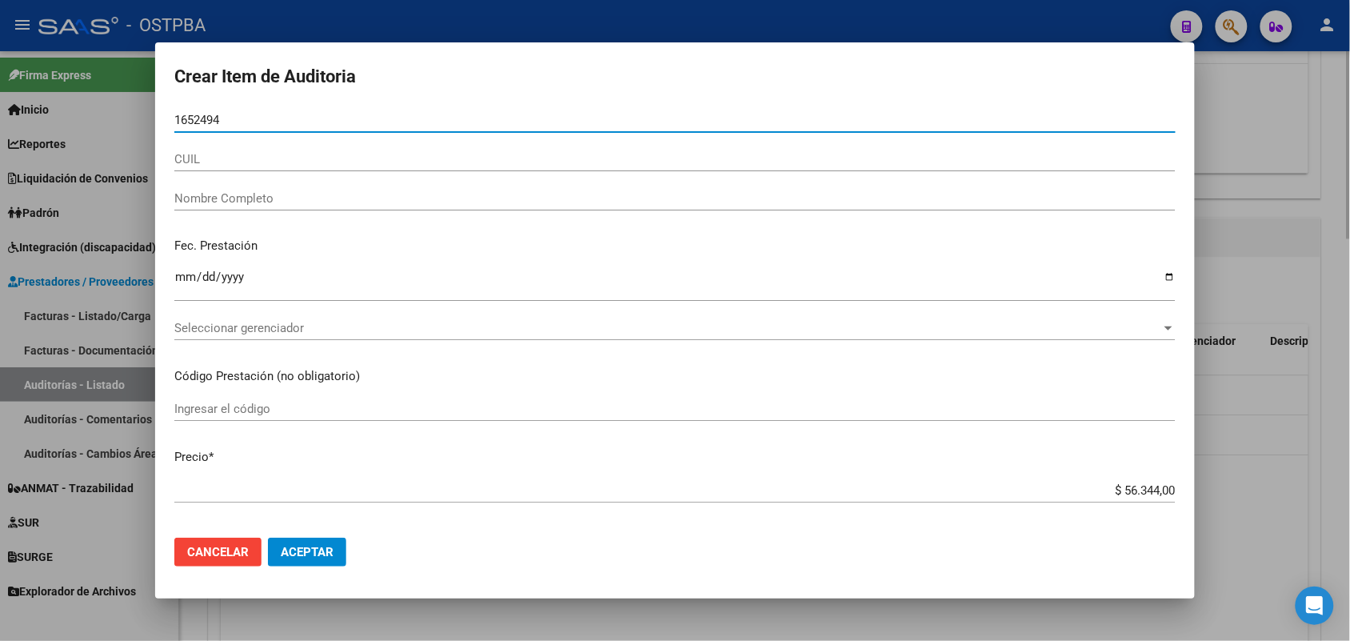
type input "16524941"
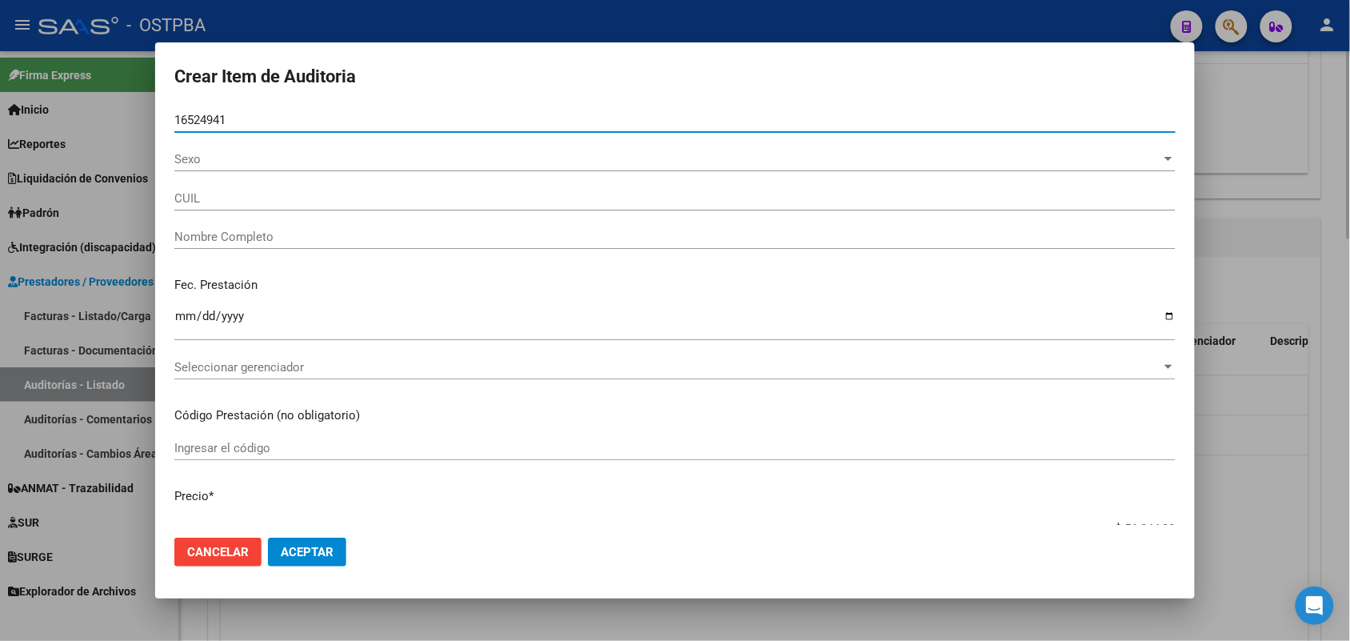
type input "20165249411"
type input "MENDEZ MARCELO -"
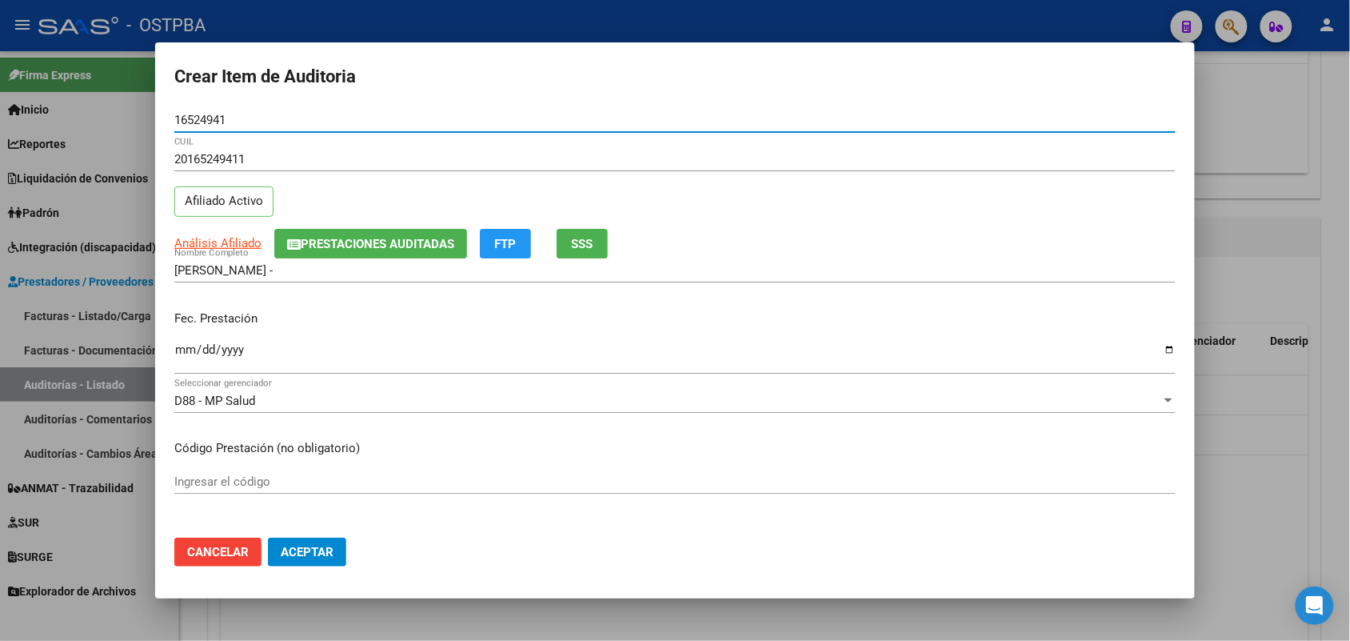
type input "16524941"
click at [186, 360] on input "Ingresar la fecha" at bounding box center [674, 356] width 1001 height 26
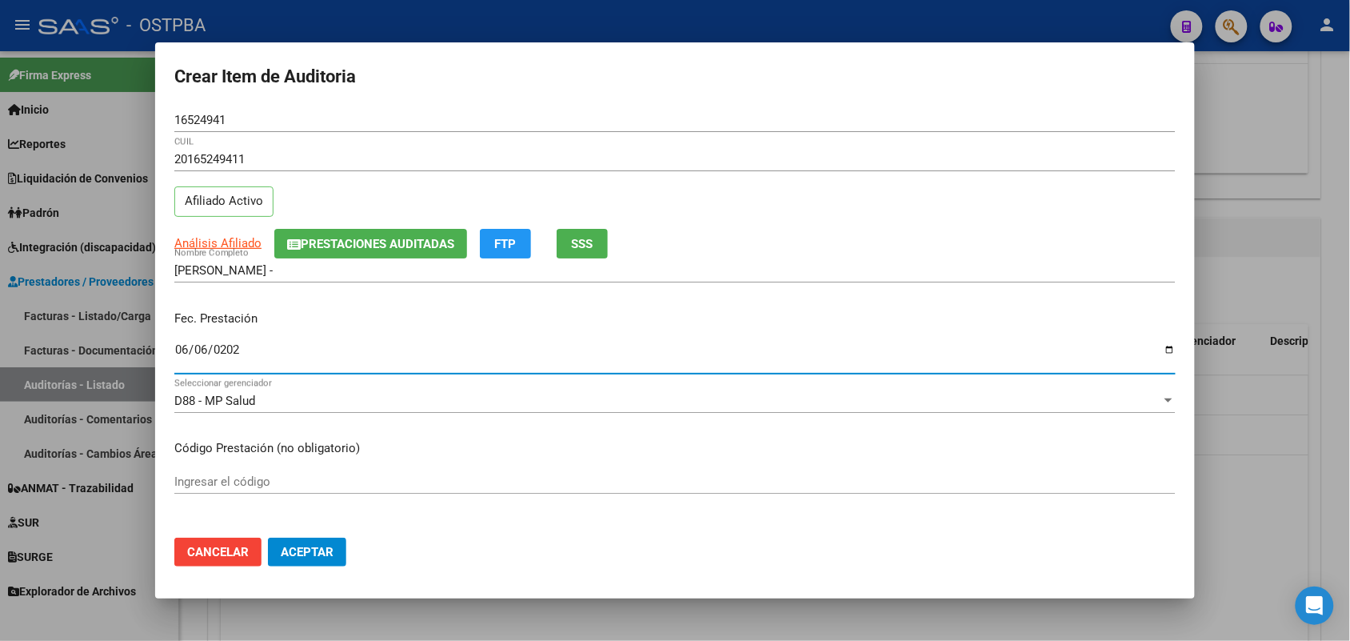
type input "2025-06-06"
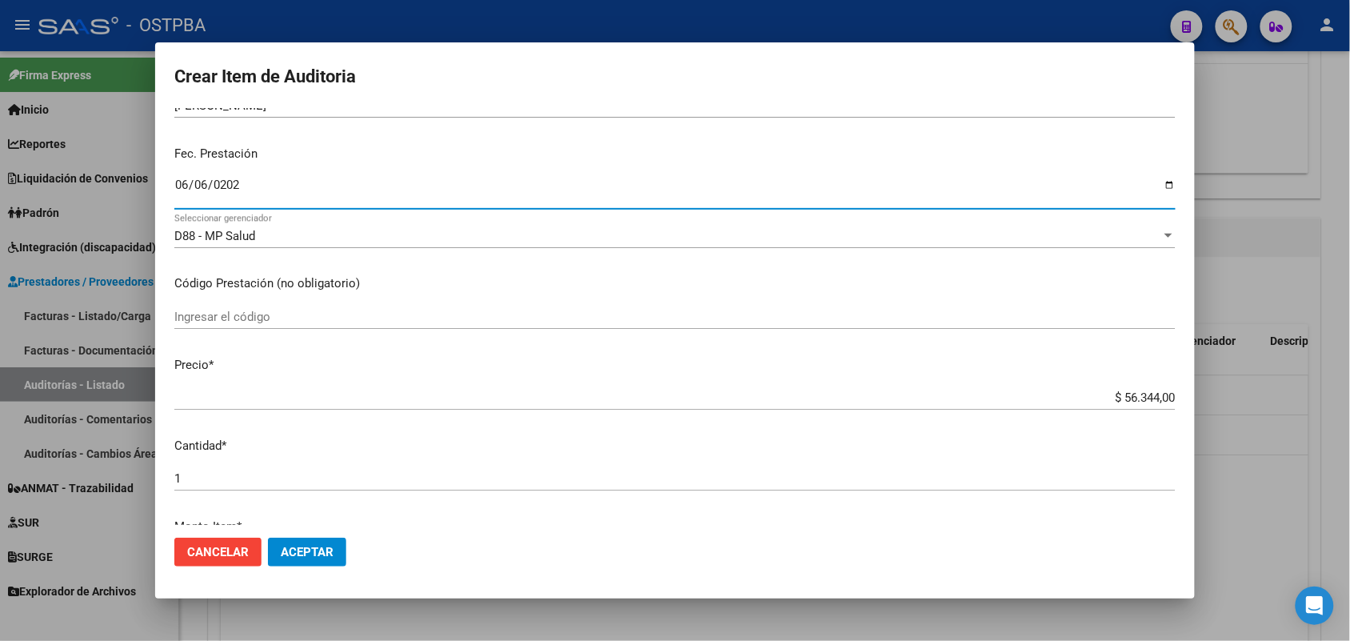
scroll to position [200, 0]
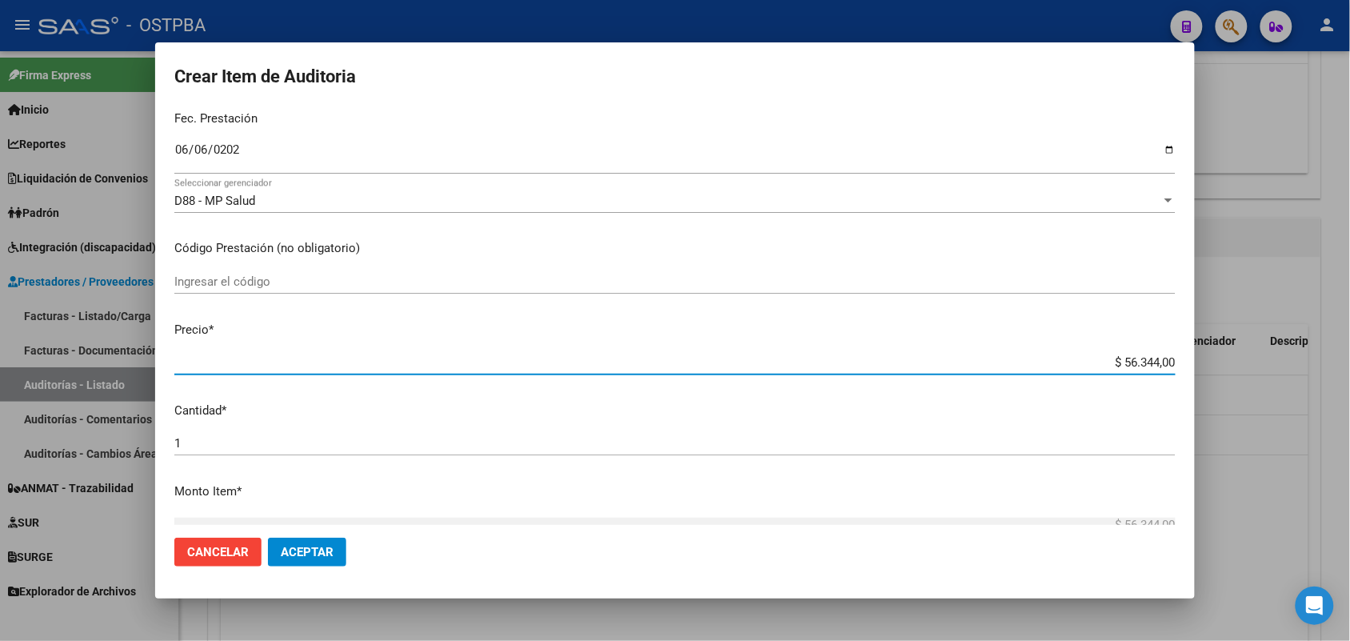
drag, startPoint x: 1097, startPoint y: 365, endPoint x: 1249, endPoint y: 337, distance: 154.6
click at [1249, 337] on div "Crear Item de Auditoria 16524941 Nro Documento 20165249411 CUIL Afiliado Activo…" at bounding box center [675, 320] width 1350 height 641
type input "$ 0,04"
type input "$ 0,47"
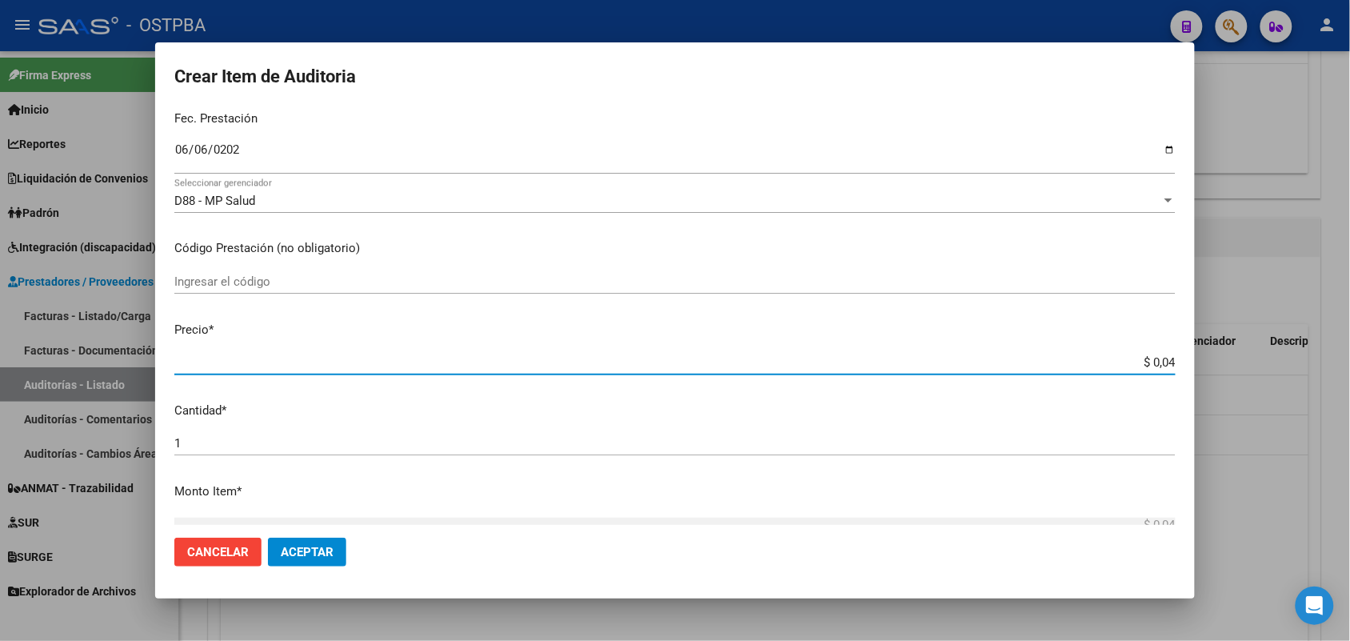
type input "$ 0,47"
type input "$ 4,78"
type input "$ 47,87"
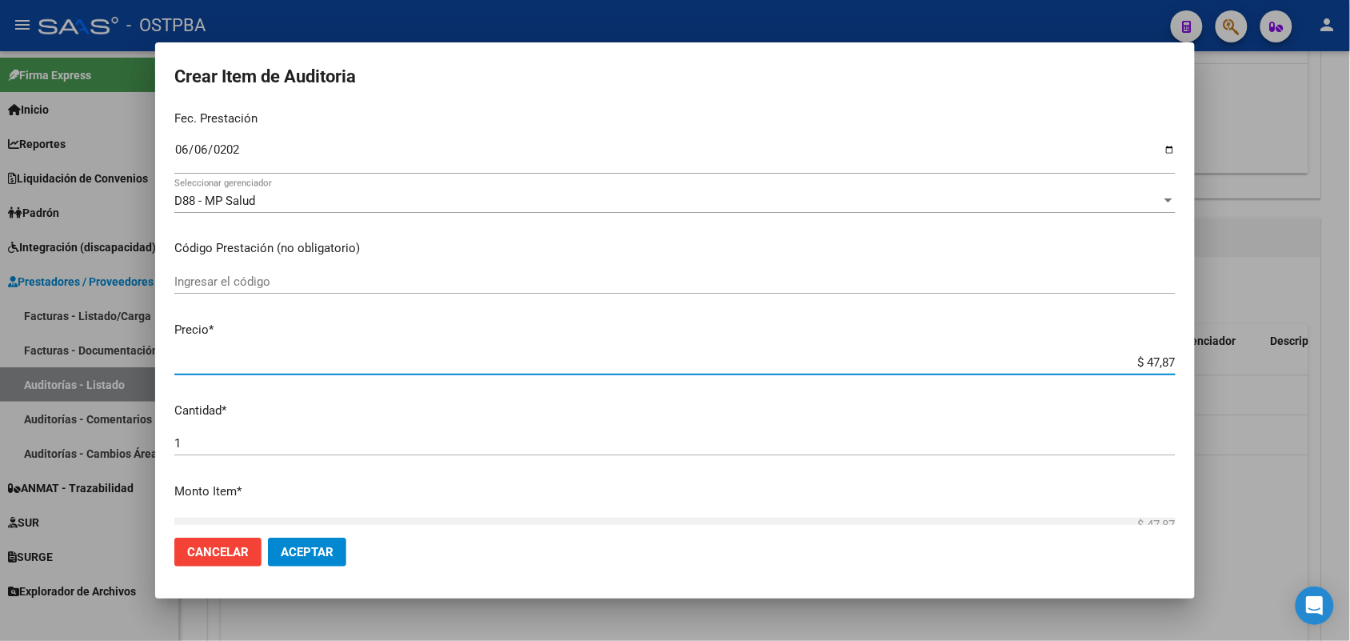
type input "$ 478,70"
type input "$ 4.787,00"
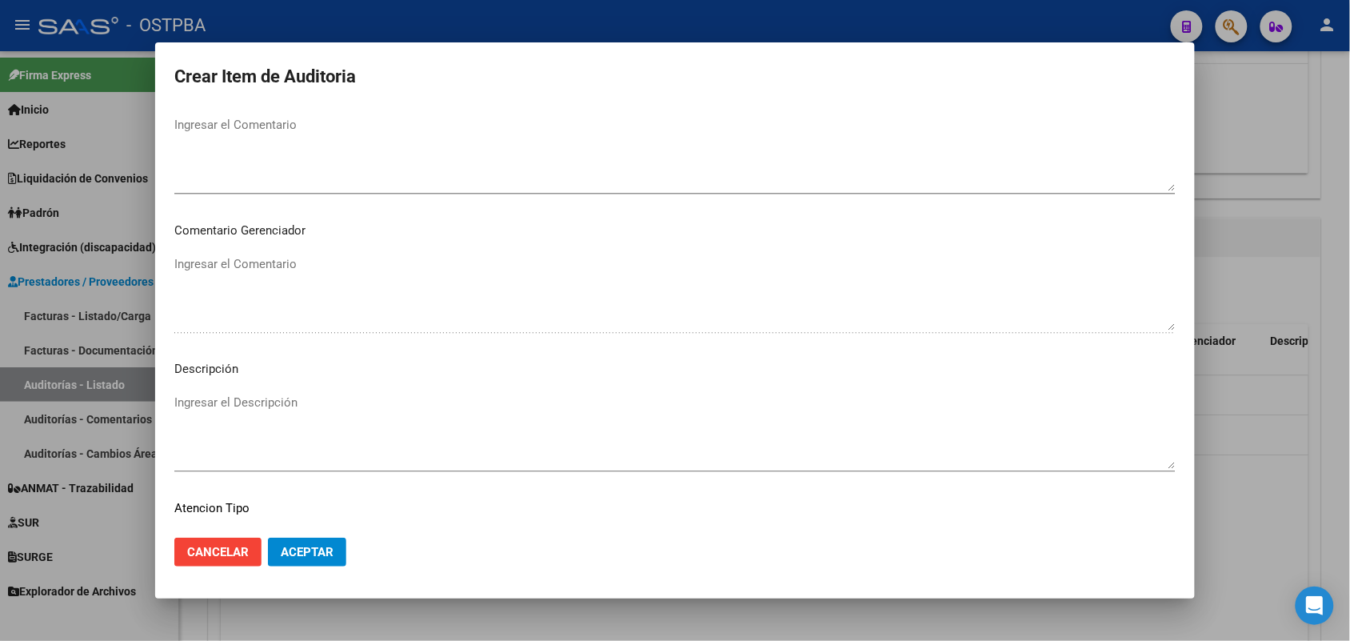
scroll to position [1022, 0]
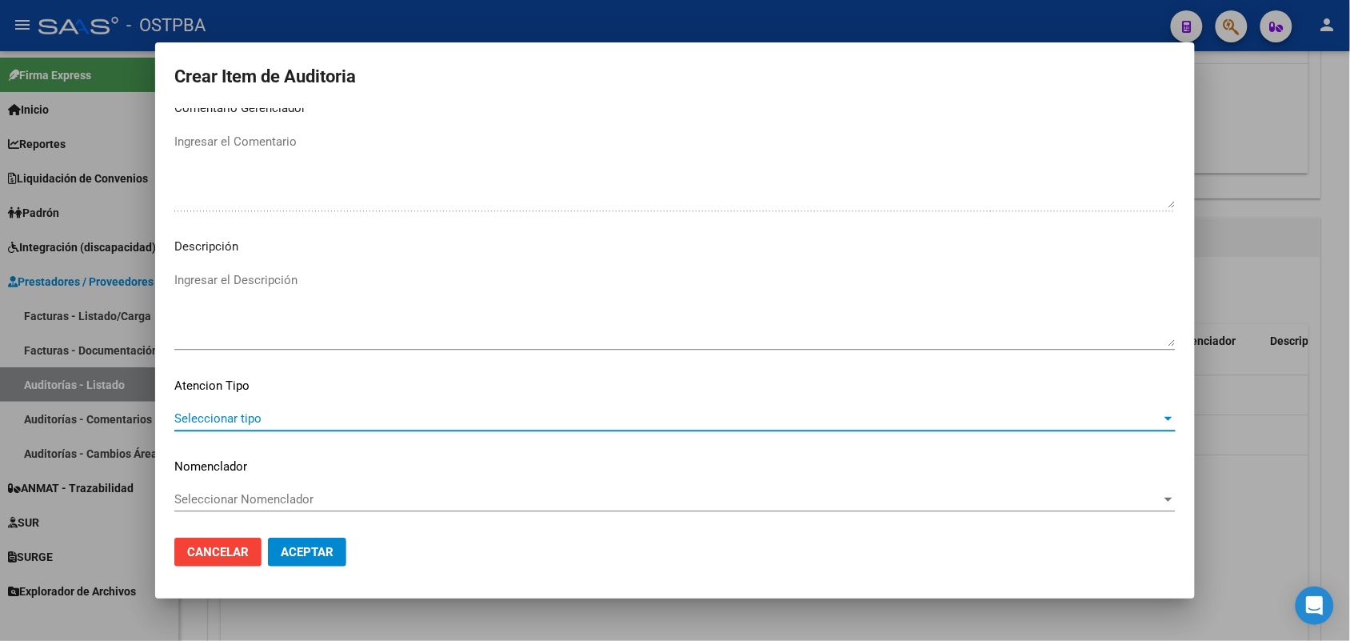
click at [253, 418] on span "Seleccionar tipo" at bounding box center [667, 418] width 987 height 14
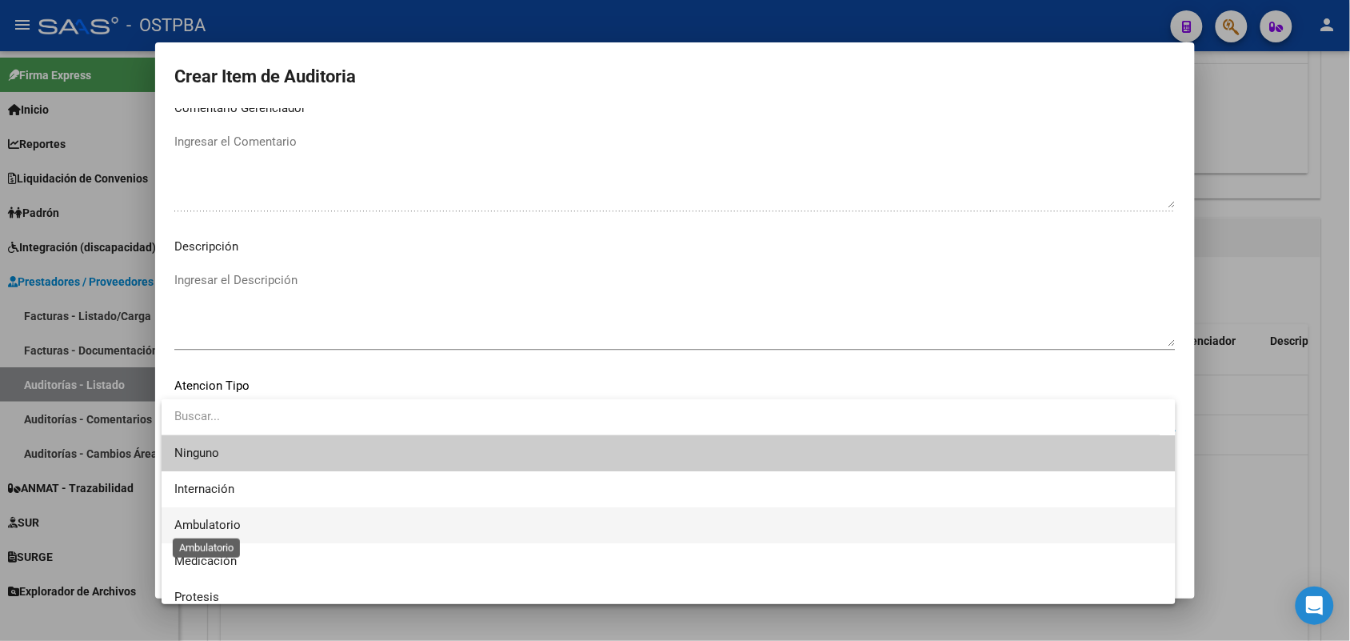
click at [240, 525] on span "Ambulatorio" at bounding box center [207, 524] width 66 height 14
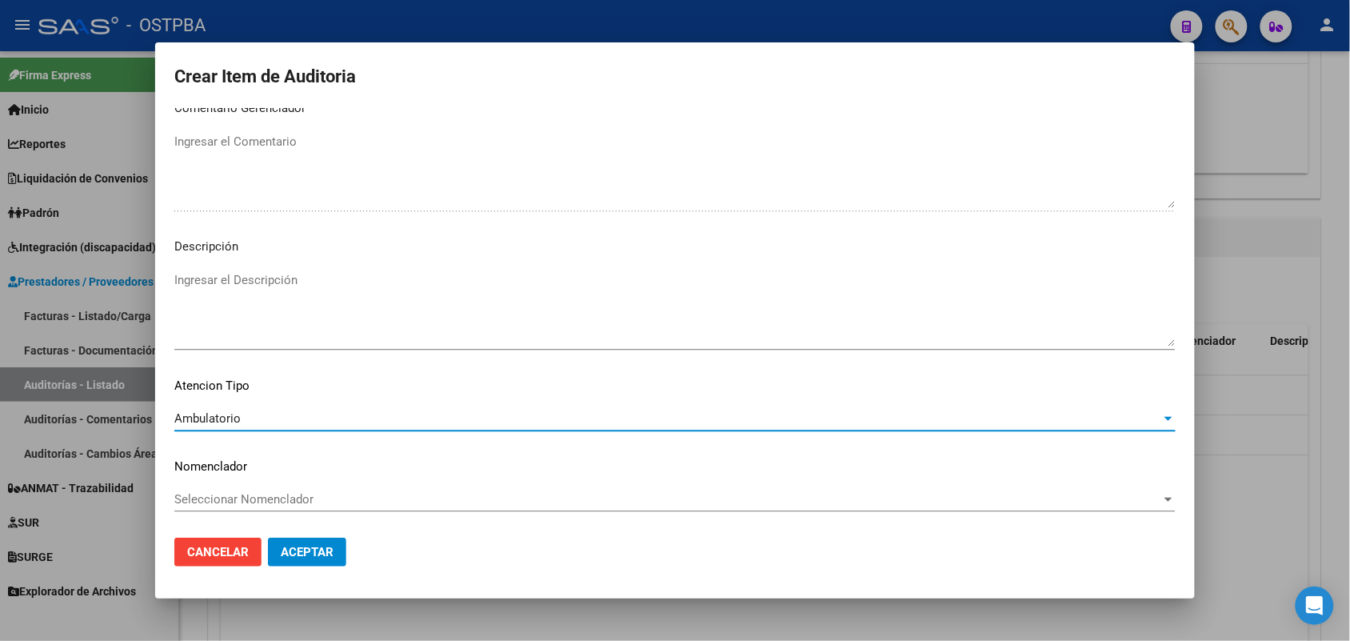
click at [296, 549] on span "Aceptar" at bounding box center [307, 552] width 53 height 14
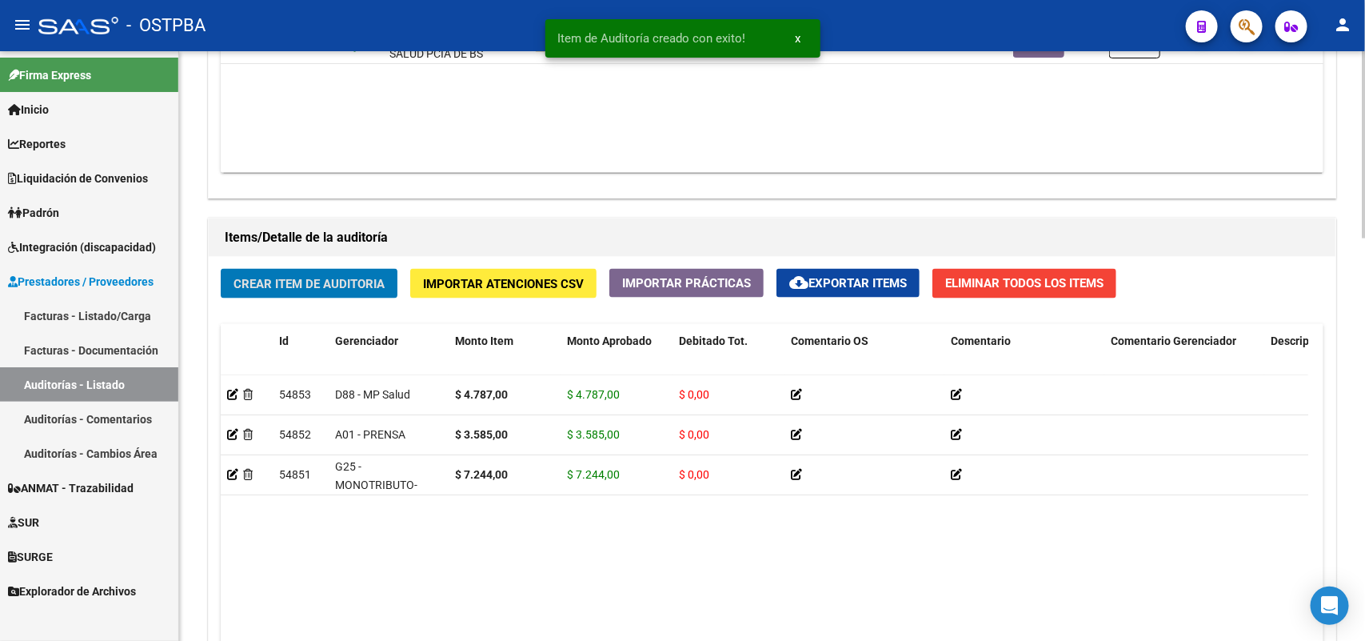
click at [325, 282] on span "Crear Item de Auditoria" at bounding box center [309, 284] width 151 height 14
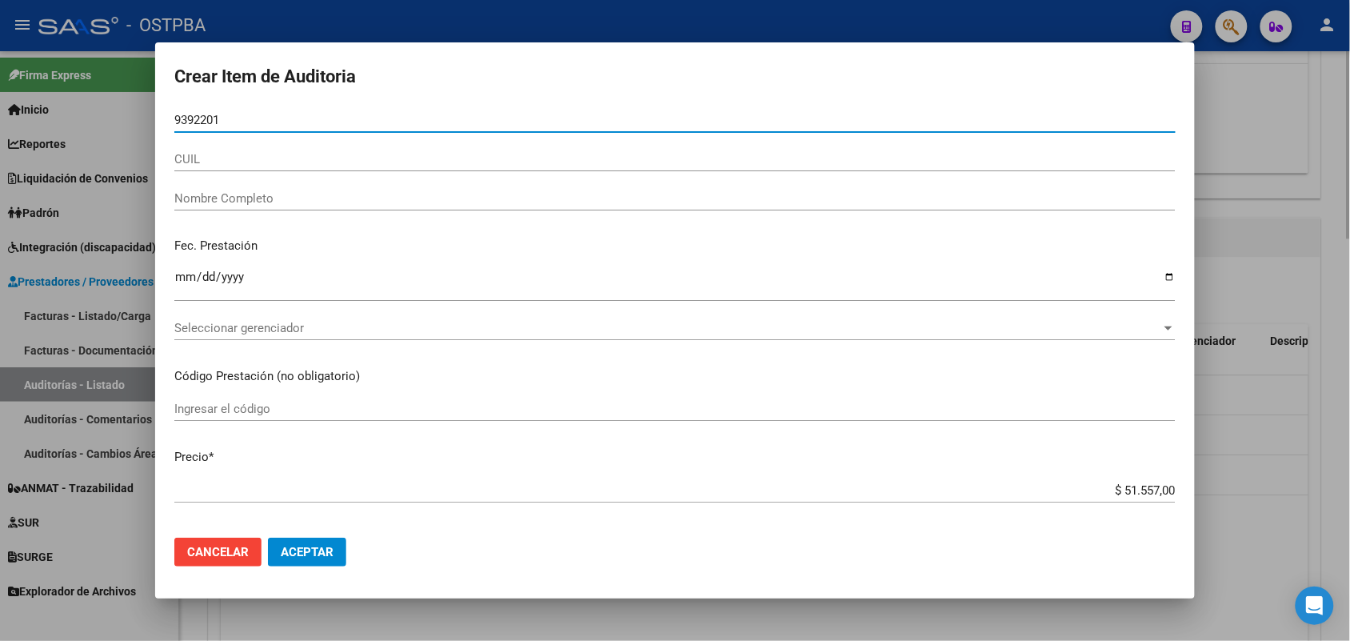
type input "93922016"
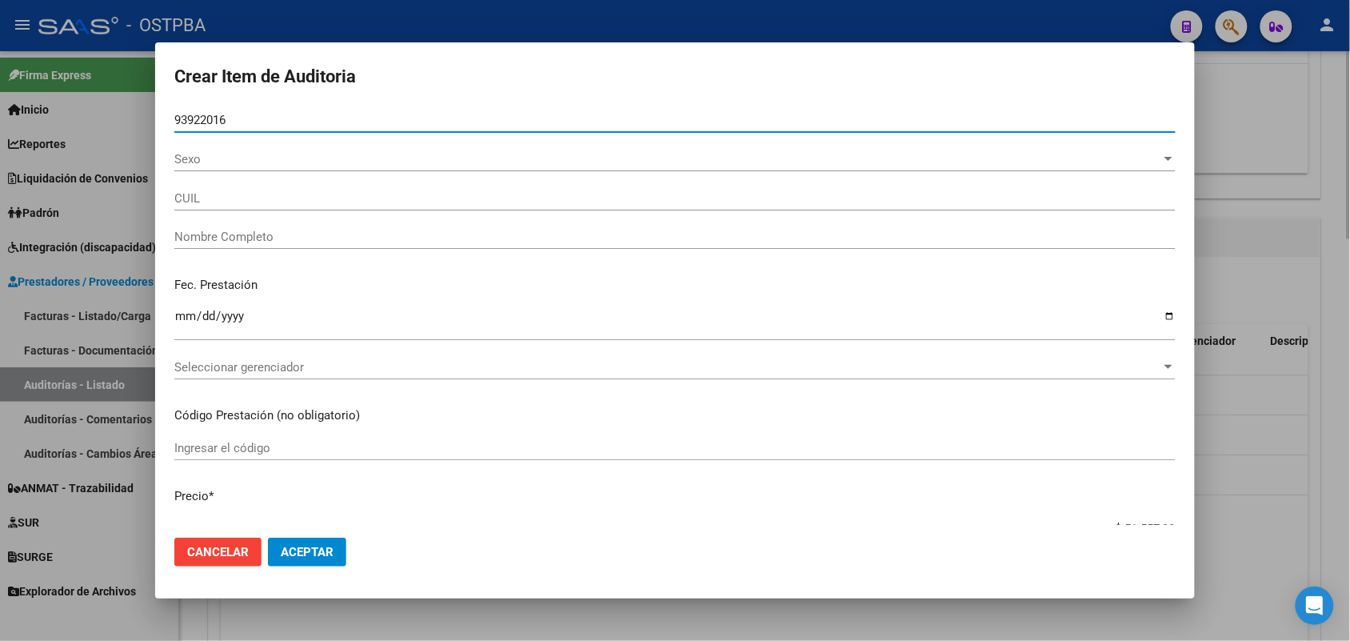
type input "27939220165"
type input "PAREDES CASTILLO ROSA DE JESUS"
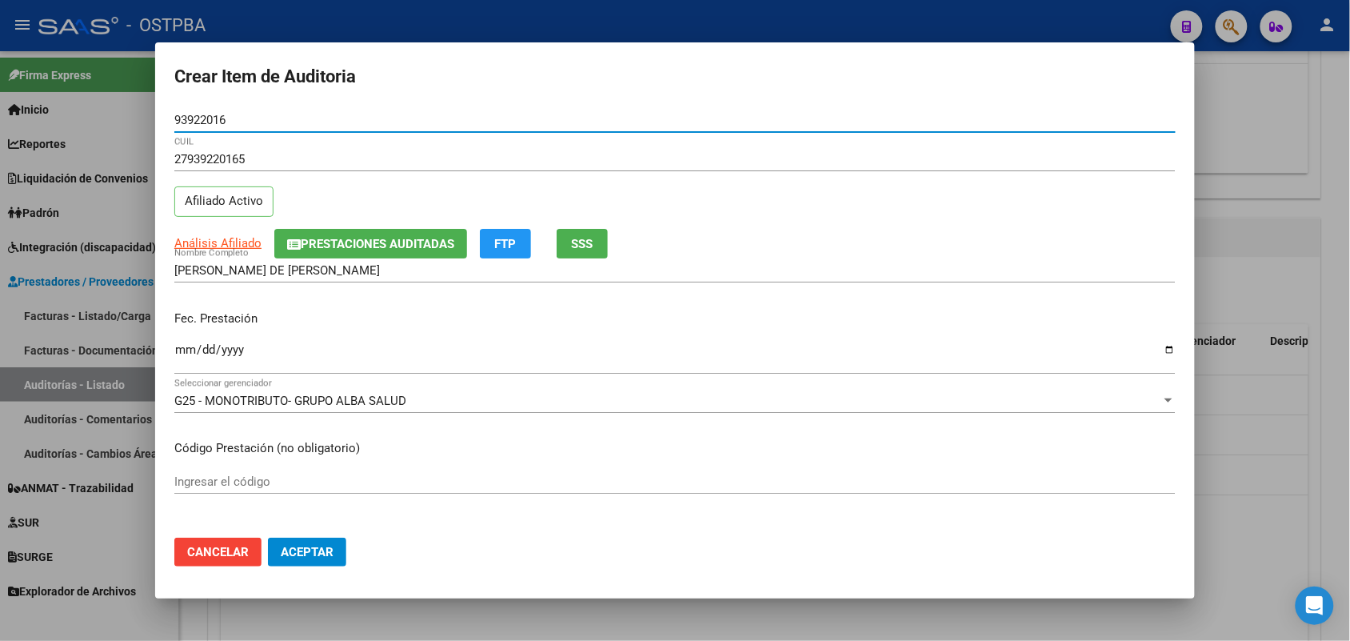
type input "93922016"
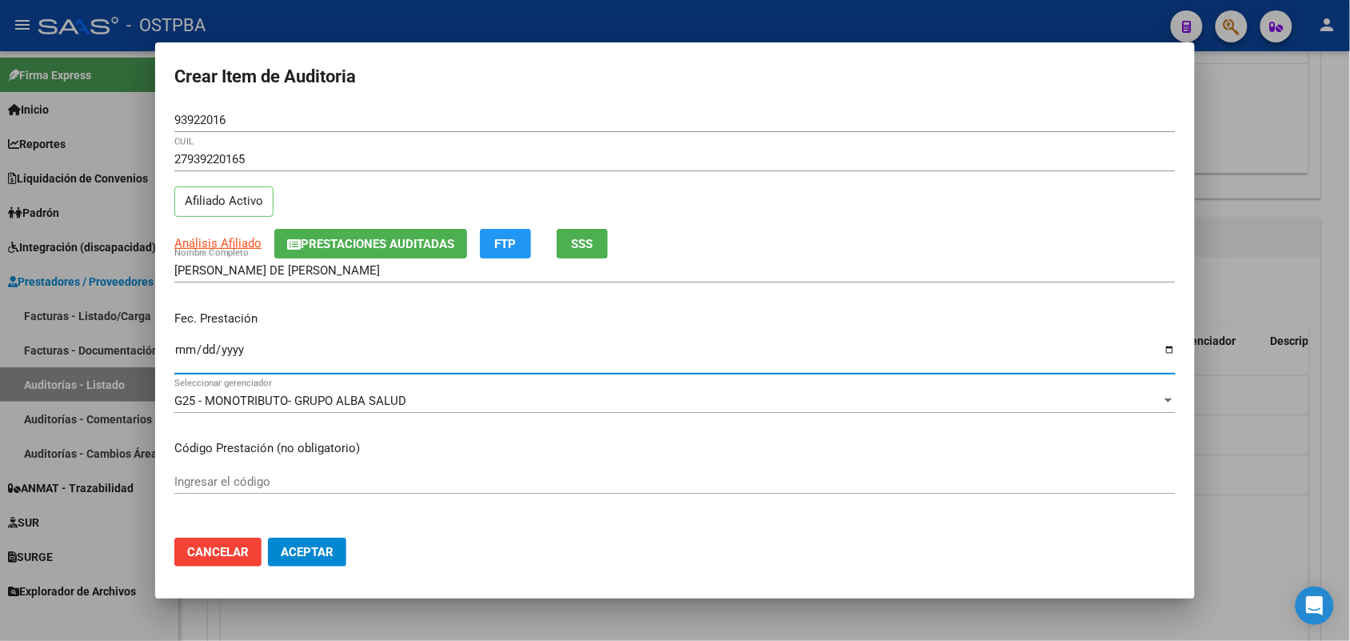
click at [181, 353] on input "Ingresar la fecha" at bounding box center [674, 356] width 1001 height 26
type input "[DATE]"
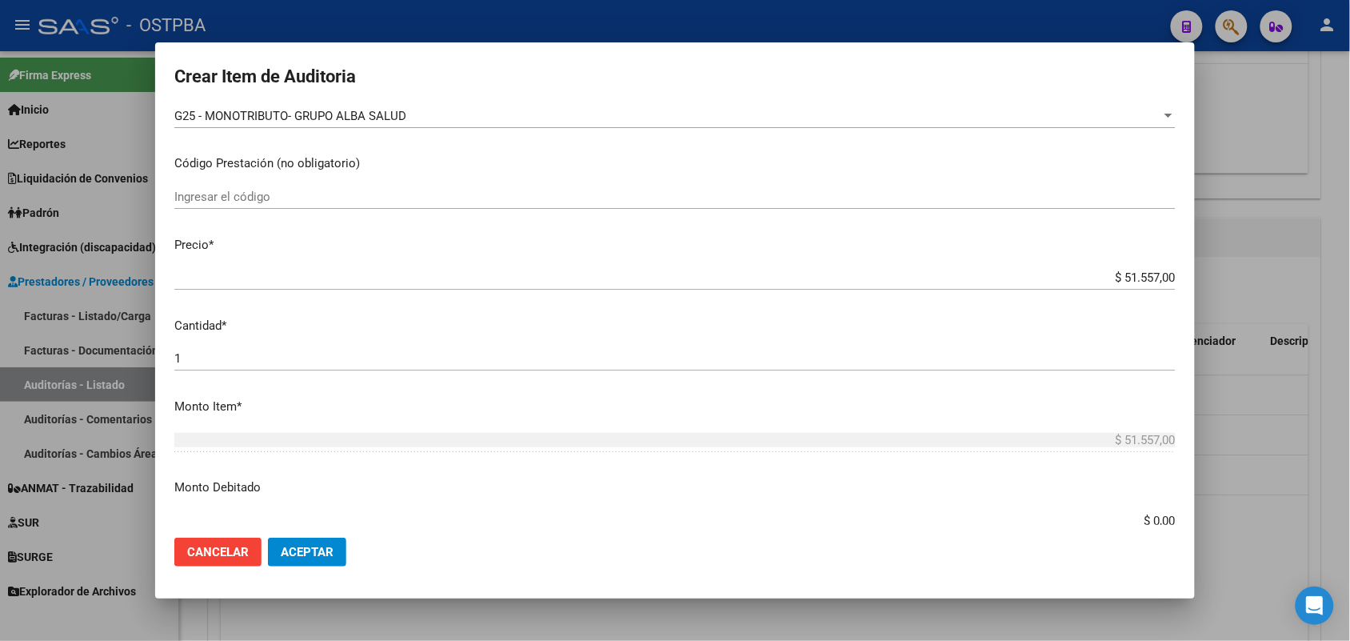
scroll to position [300, 0]
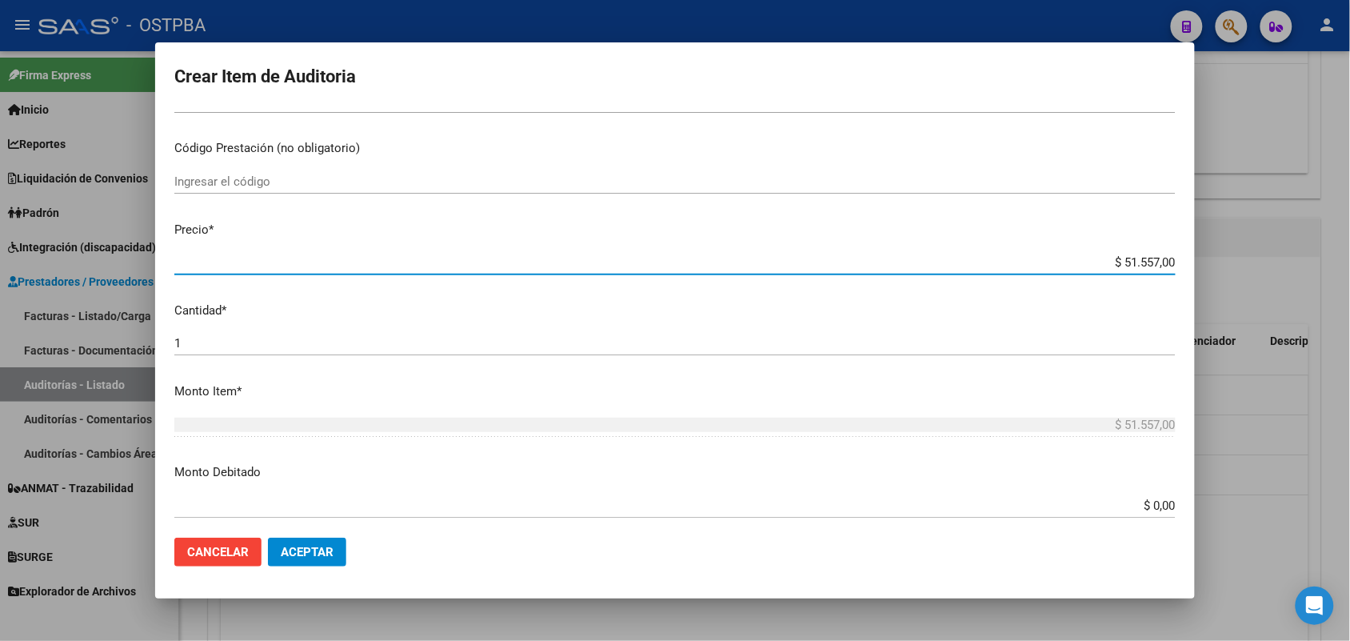
drag, startPoint x: 1096, startPoint y: 258, endPoint x: 1188, endPoint y: 257, distance: 91.2
click at [1188, 257] on mat-dialog-content "93922016 Nro Documento 27939220165 CUIL Afiliado Activo Análisis Afiliado Prest…" at bounding box center [675, 316] width 1040 height 417
type input "$ 0,01"
type input "$ 0,12"
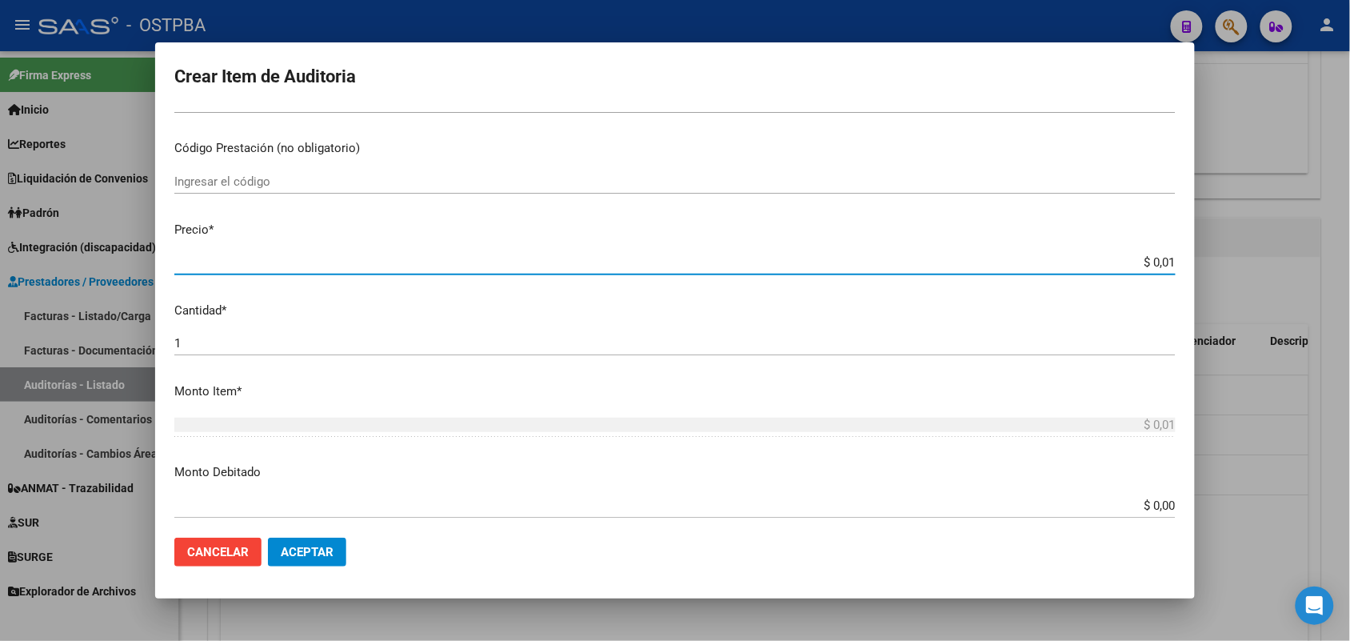
type input "$ 0,12"
type input "$ 1,29"
type input "$ 12,99"
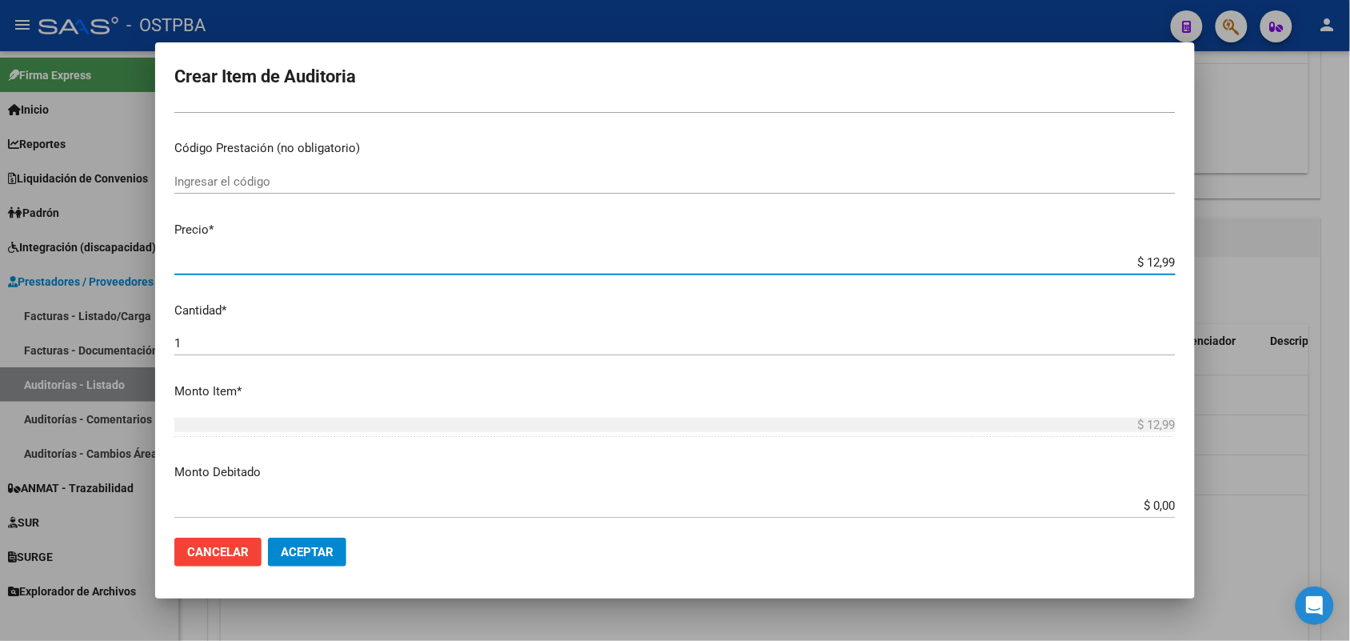
type input "$ 129,95"
type input "$ 1.299,50"
type input "$ 12.995,00"
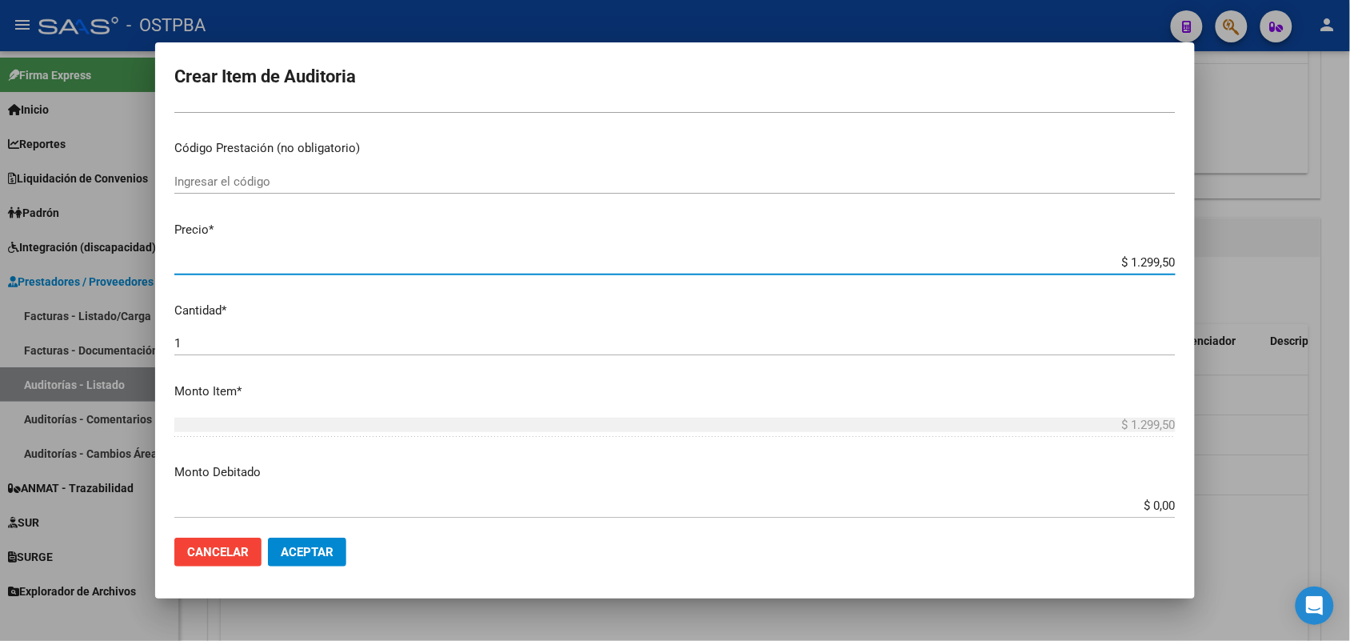
type input "$ 12.995,00"
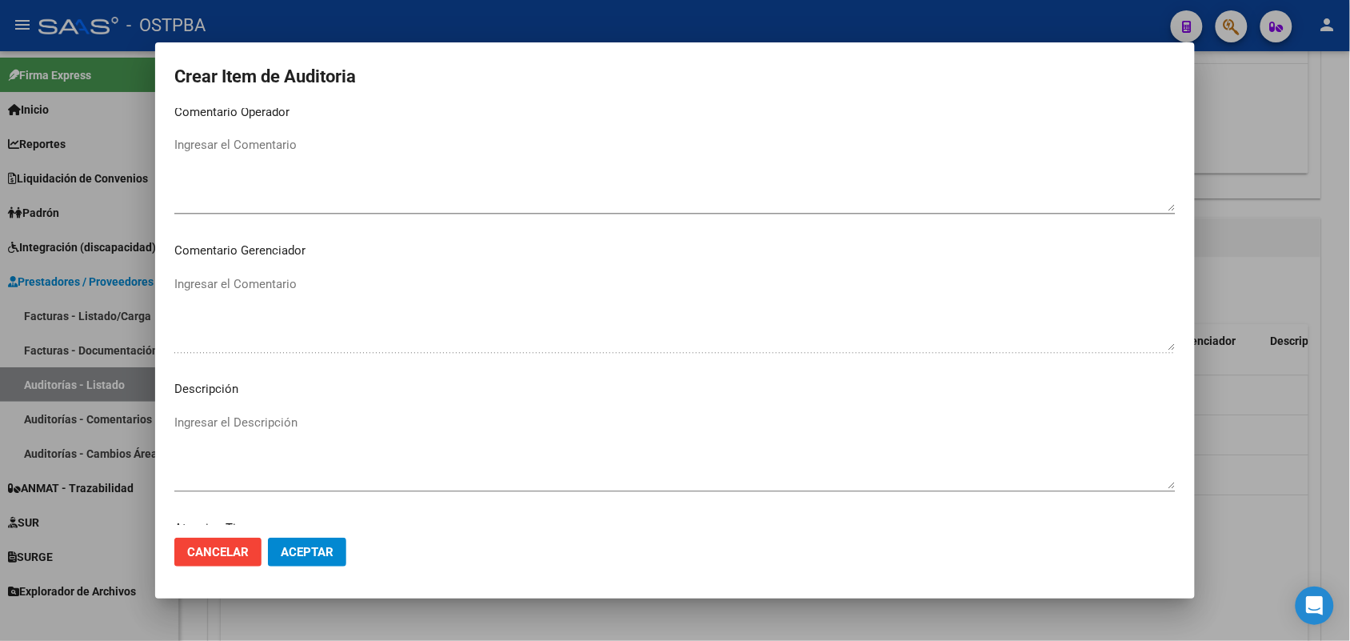
scroll to position [1022, 0]
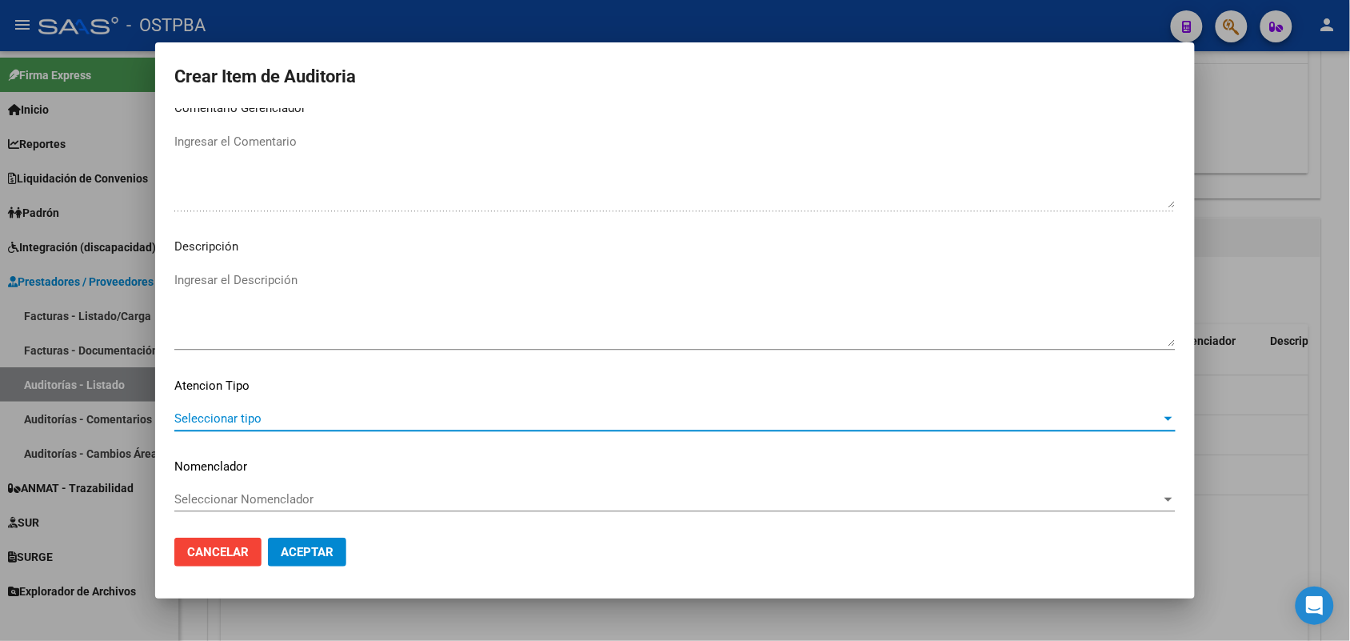
click at [246, 413] on span "Seleccionar tipo" at bounding box center [667, 418] width 987 height 14
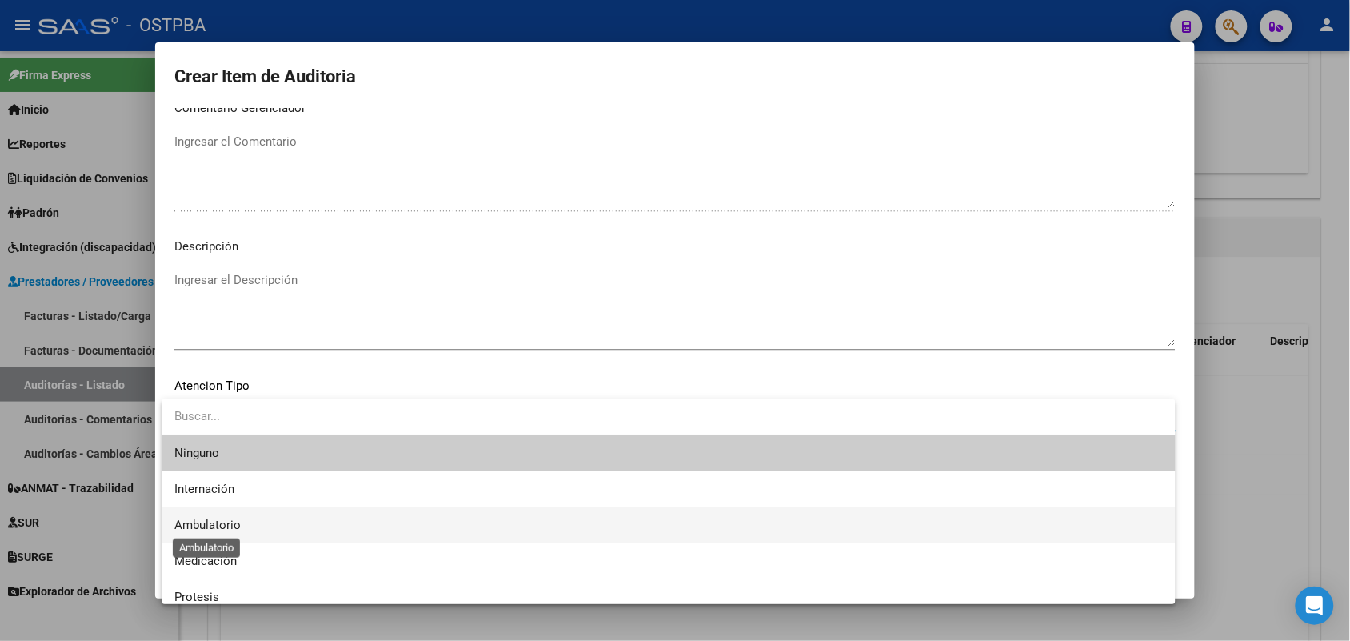
click at [212, 521] on span "Ambulatorio" at bounding box center [207, 524] width 66 height 14
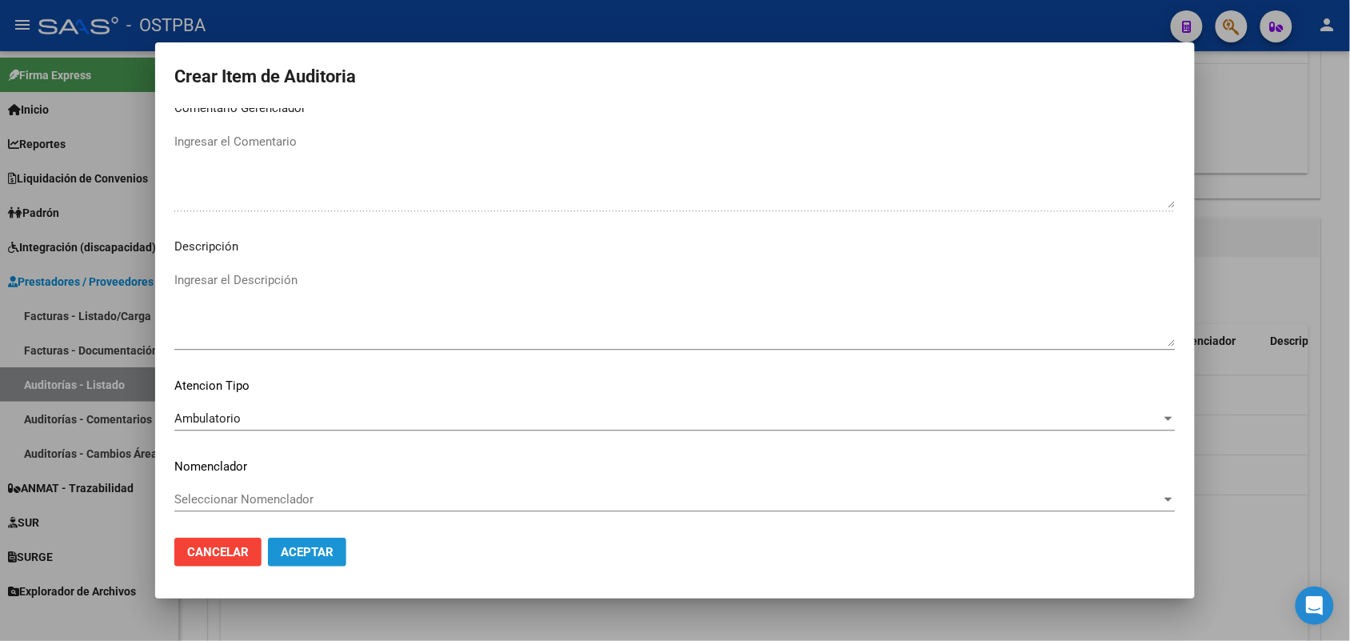
click at [298, 541] on button "Aceptar" at bounding box center [307, 551] width 78 height 29
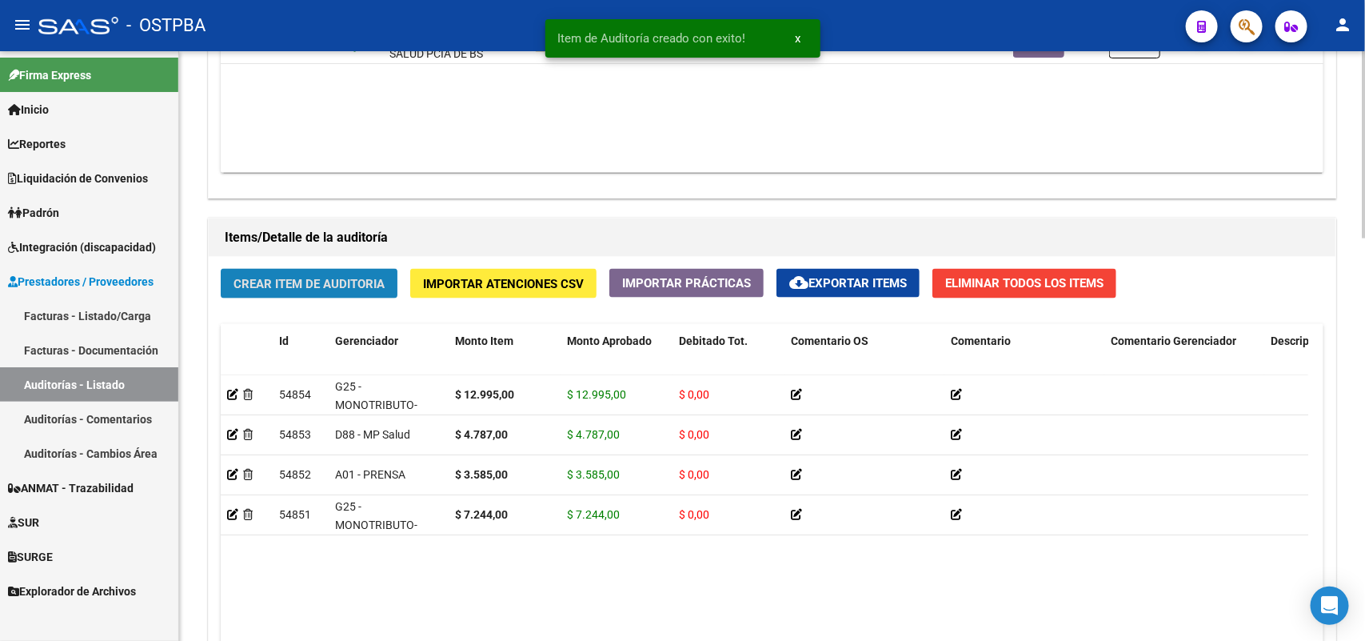
click at [330, 282] on span "Crear Item de Auditoria" at bounding box center [309, 284] width 151 height 14
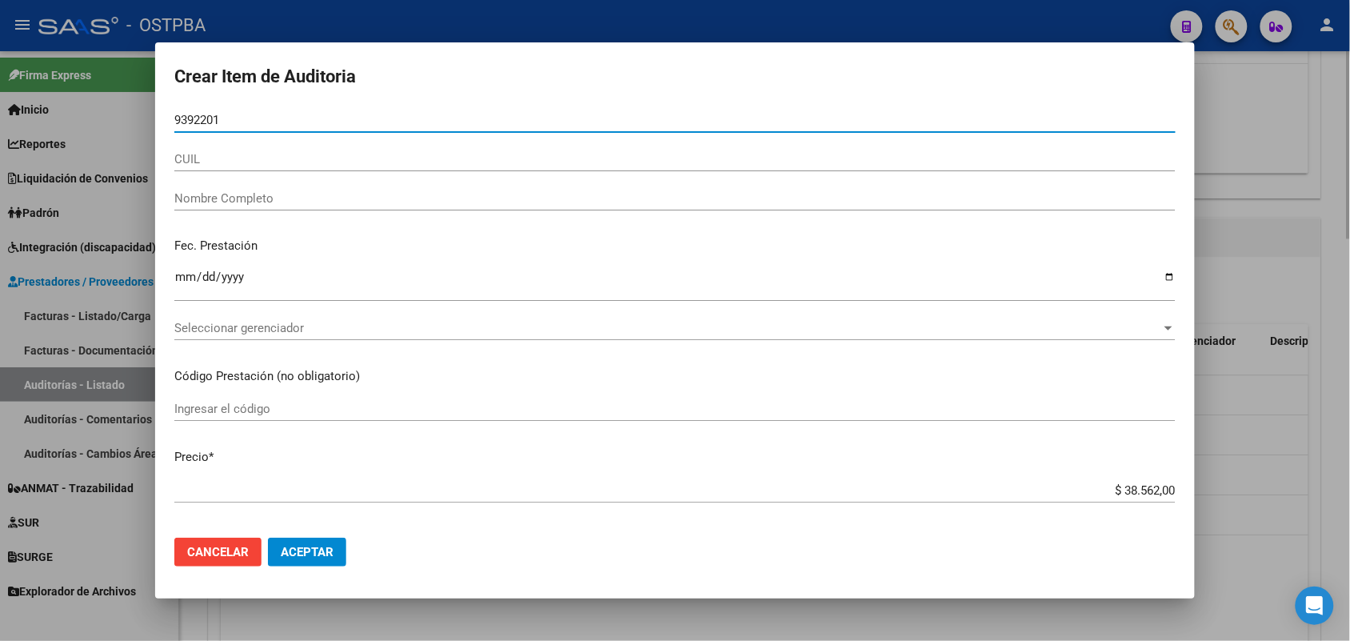
type input "93922016"
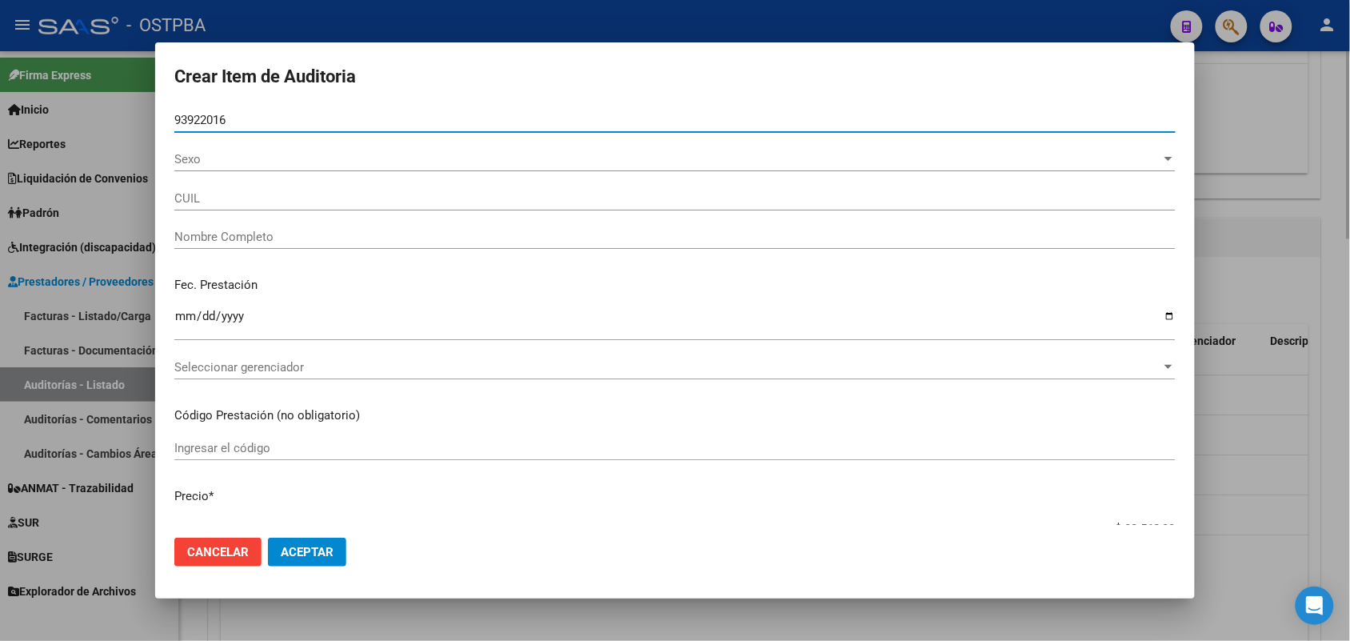
type input "27939220165"
type input "PAREDES CASTILLO ROSA DE JESUS"
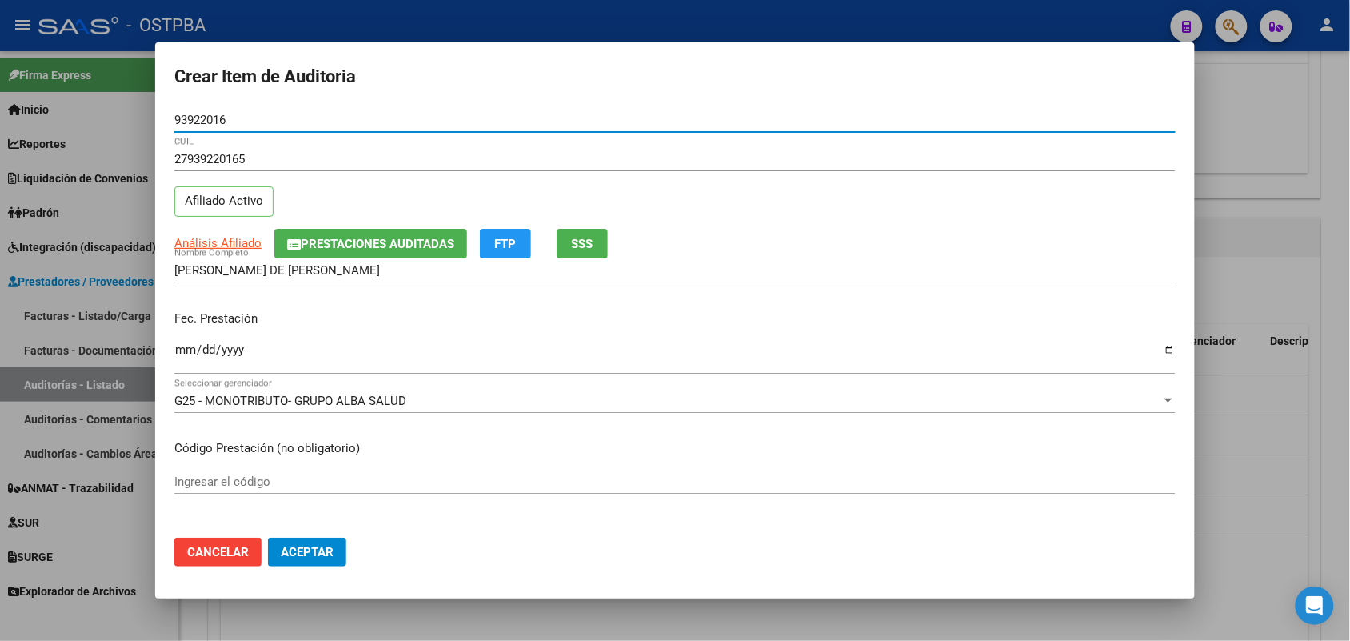
type input "93922016"
click at [177, 354] on input "Ingresar la fecha" at bounding box center [674, 356] width 1001 height 26
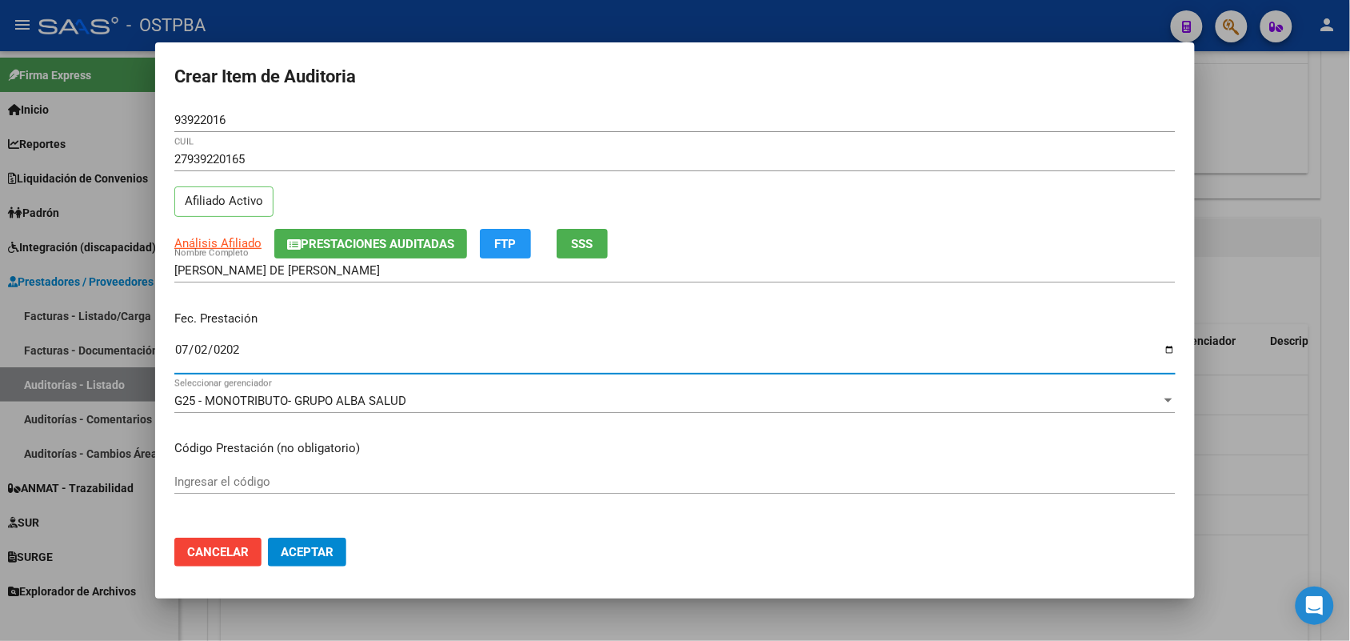
type input "2025-07-02"
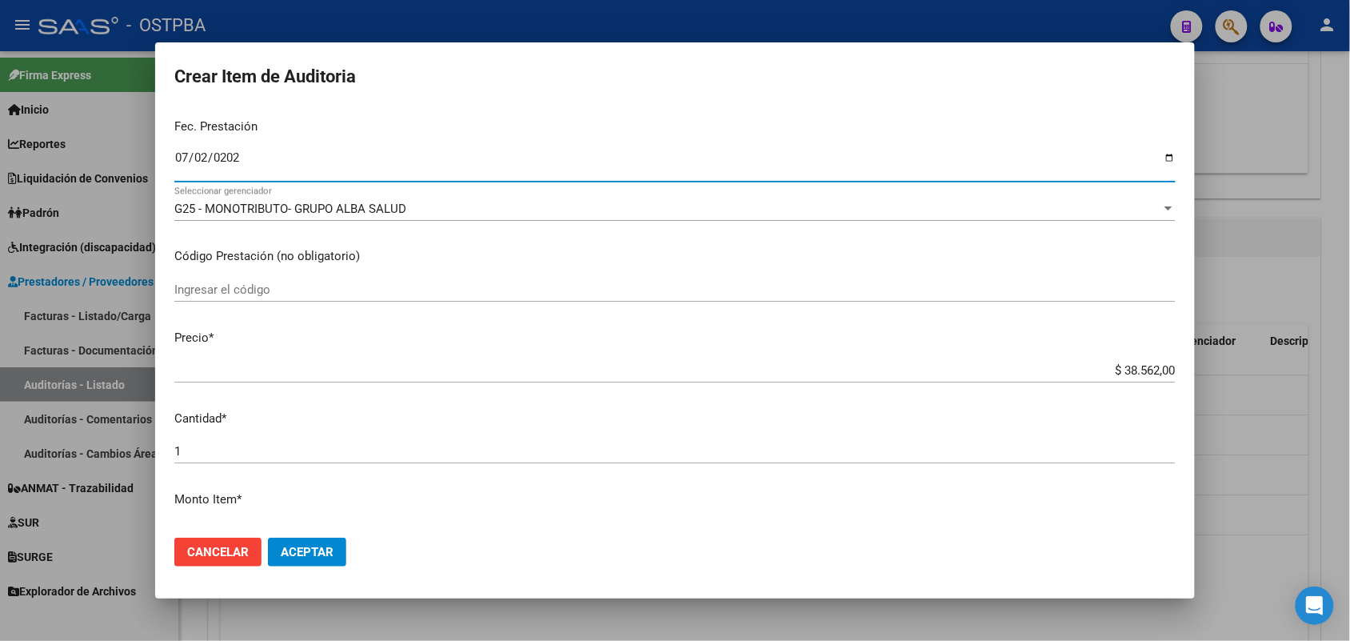
scroll to position [200, 0]
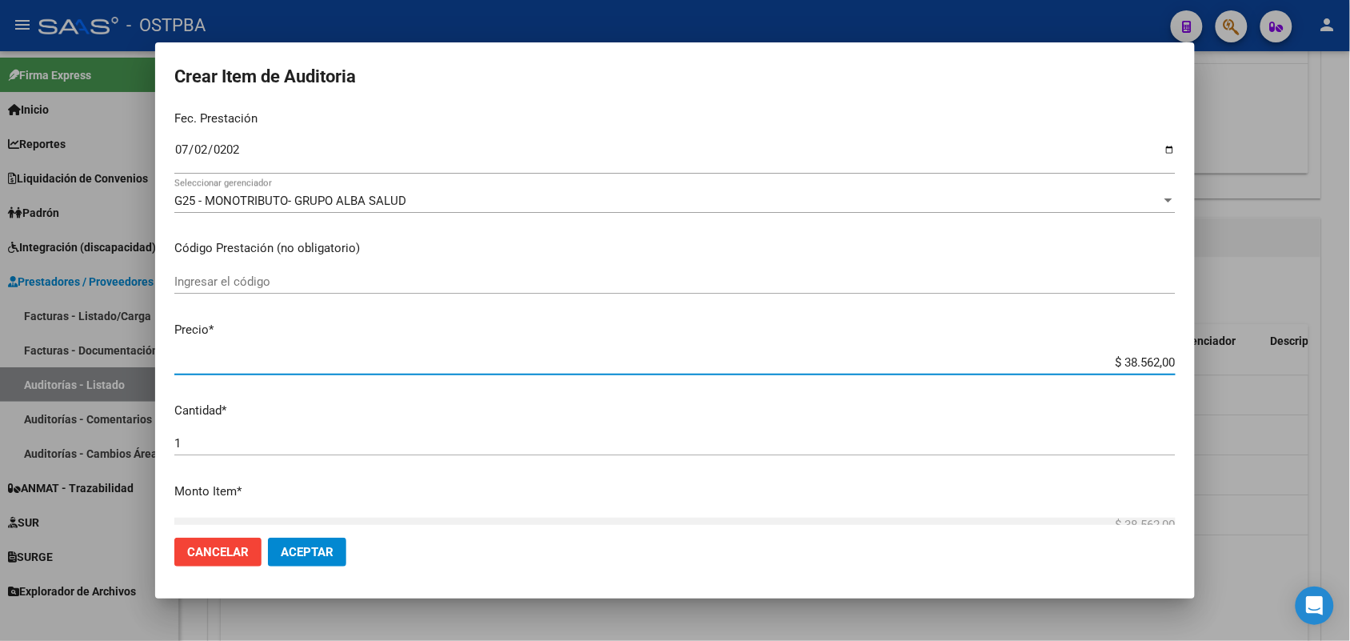
drag, startPoint x: 1096, startPoint y: 362, endPoint x: 1213, endPoint y: 353, distance: 117.9
click at [1213, 353] on div "Crear Item de Auditoria 93922016 Nro Documento 27939220165 CUIL Afiliado Activo…" at bounding box center [675, 320] width 1350 height 641
type input "$ 0,07"
type input "$ 0,73"
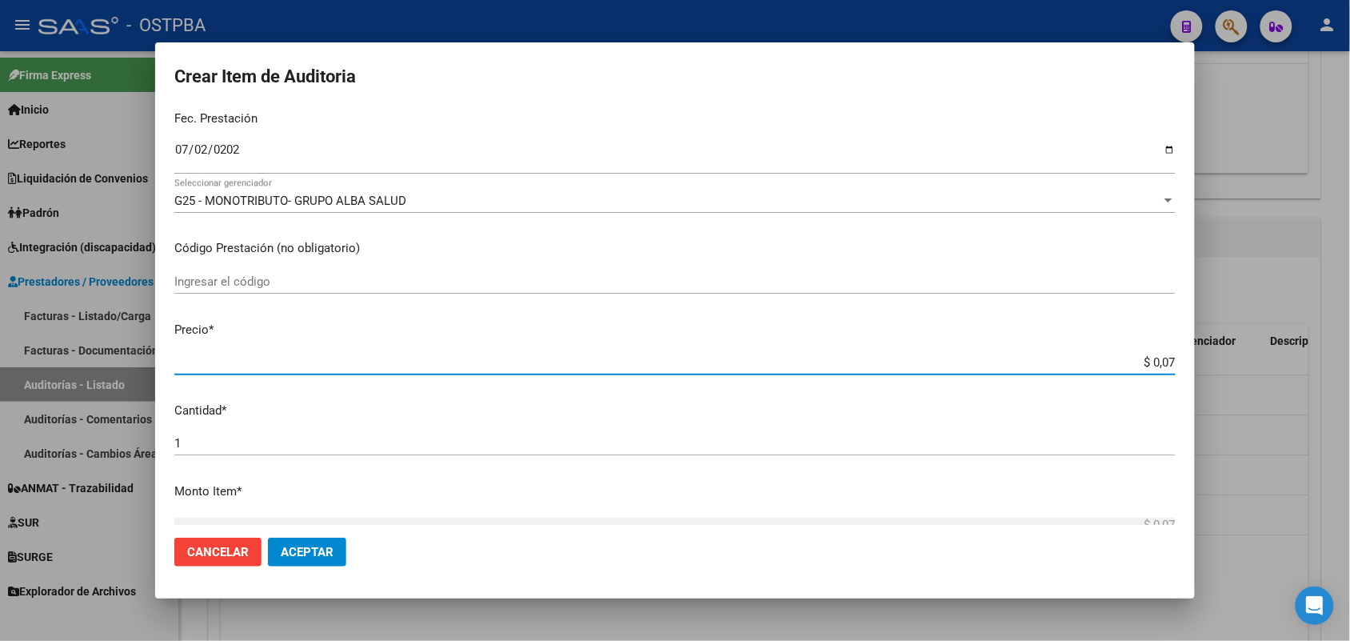
type input "$ 0,73"
type input "$ 7,37"
type input "$ 73,71"
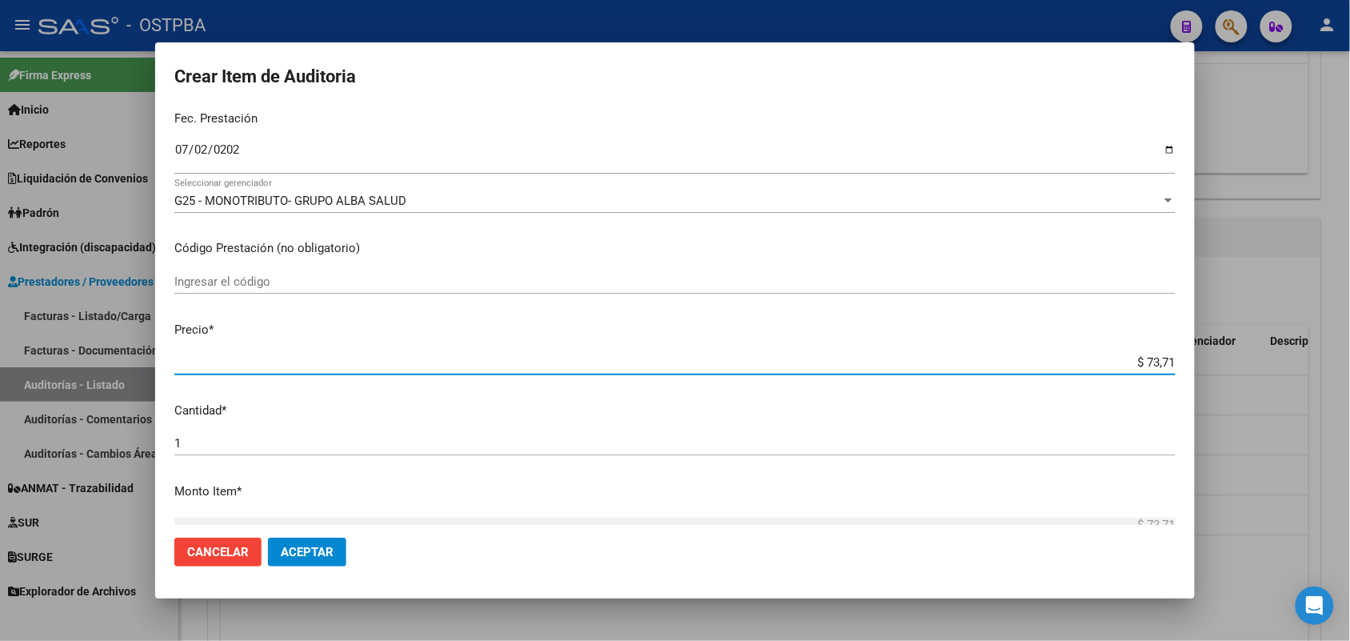
type input "$ 737,10"
type input "$ 7.371,00"
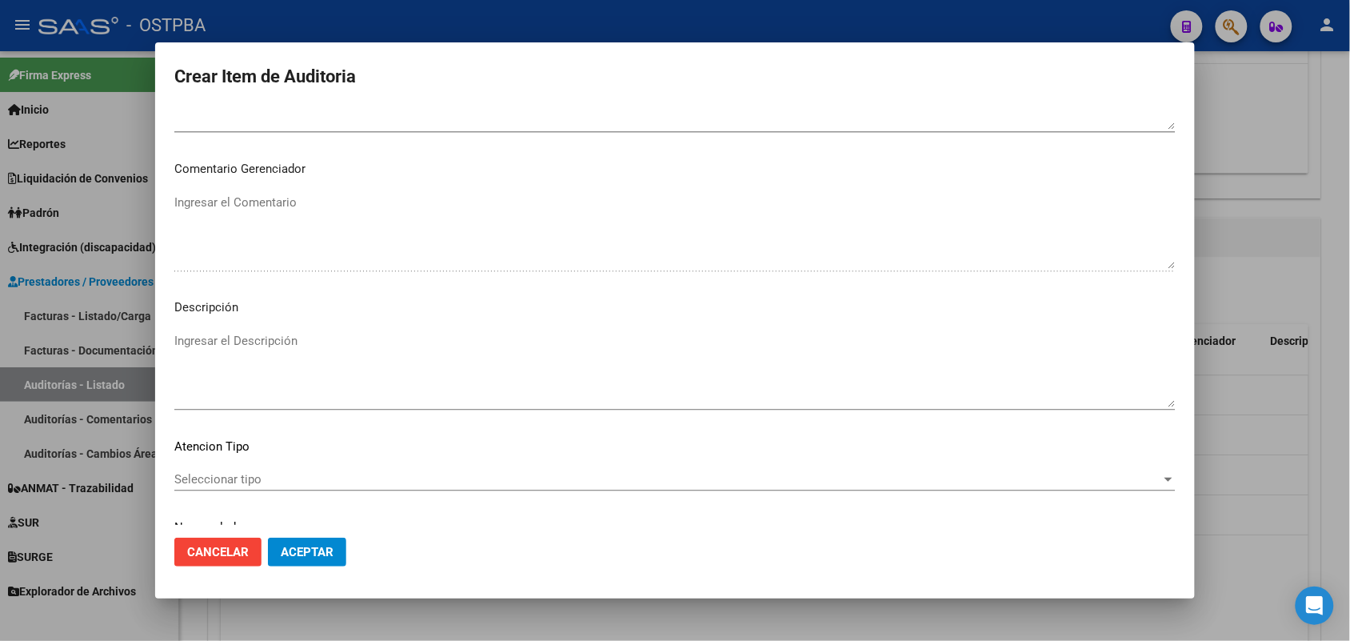
scroll to position [1022, 0]
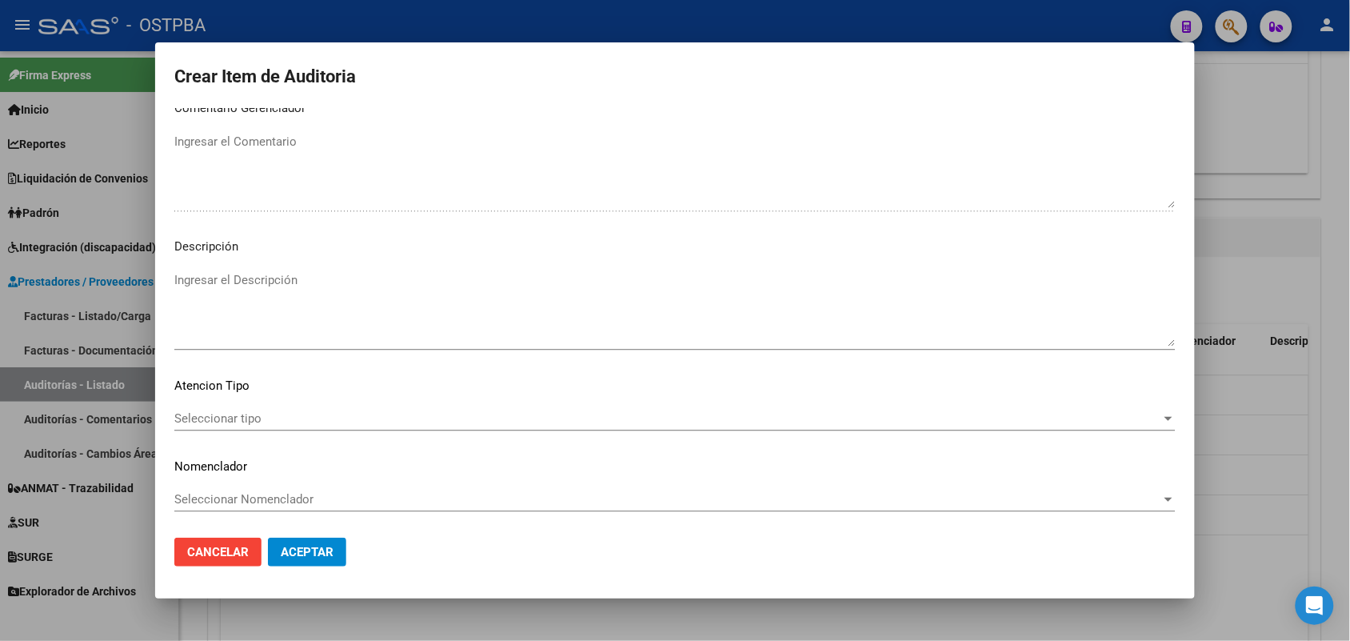
click at [224, 409] on div "Seleccionar tipo Seleccionar tipo" at bounding box center [674, 418] width 1001 height 24
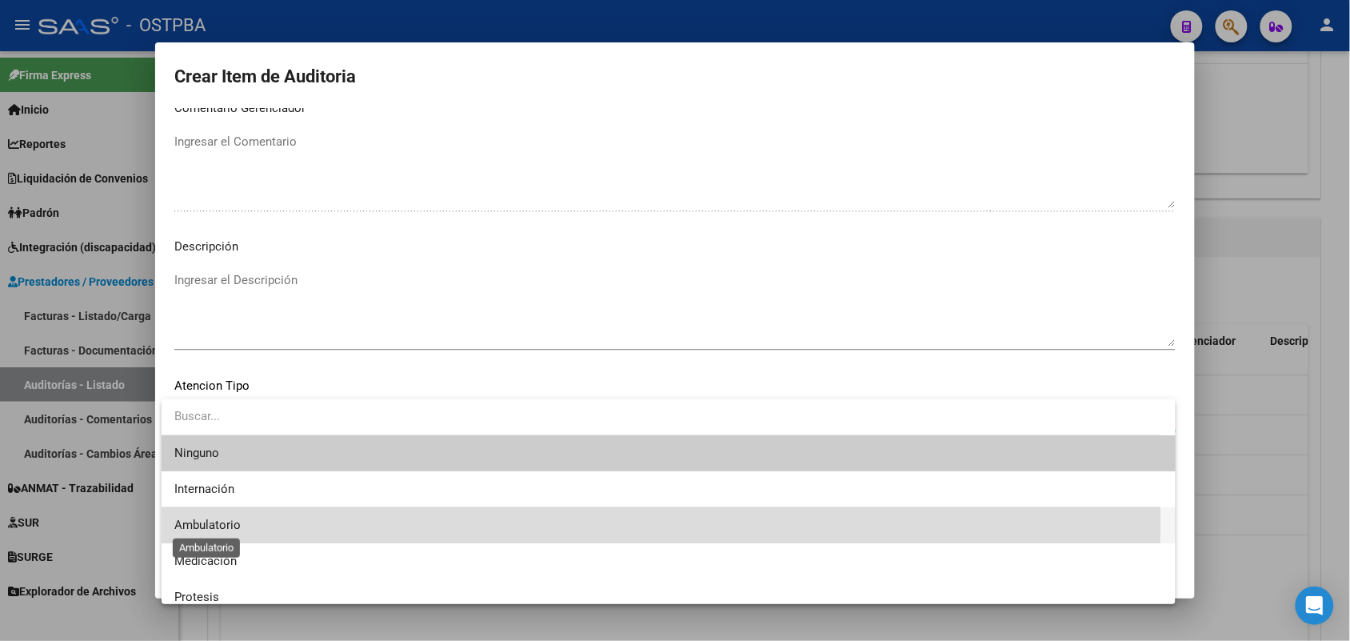
click at [220, 524] on span "Ambulatorio" at bounding box center [207, 524] width 66 height 14
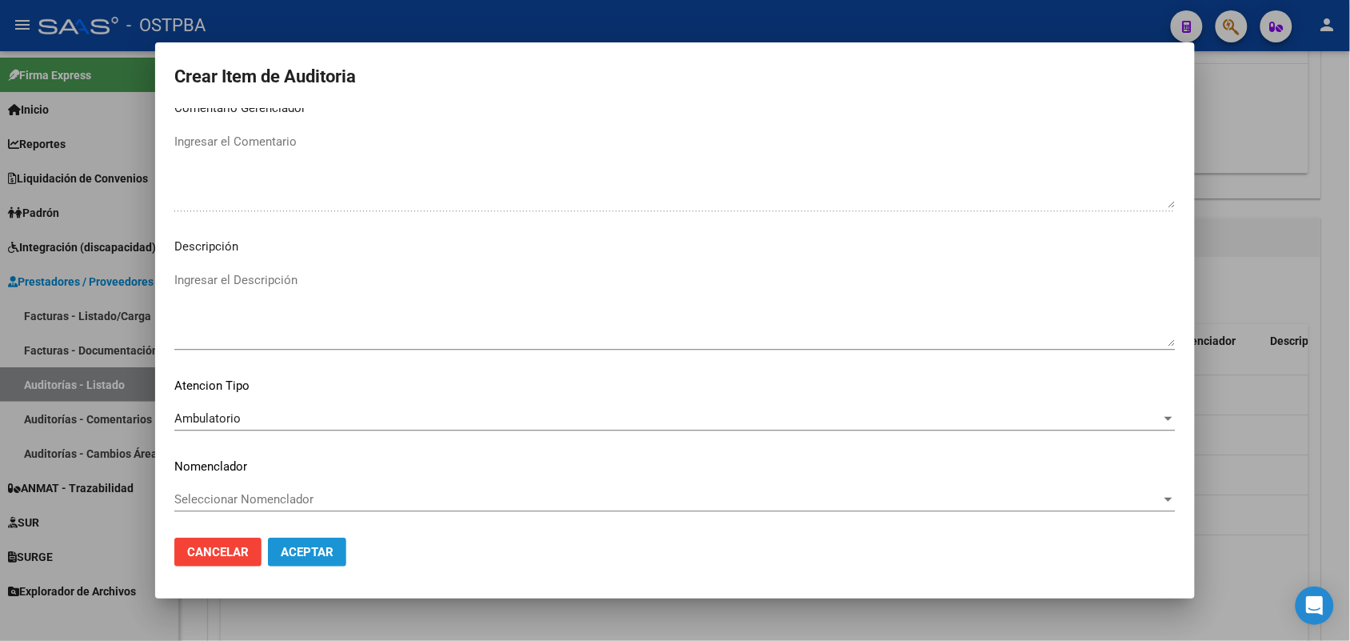
click at [301, 545] on span "Aceptar" at bounding box center [307, 552] width 53 height 14
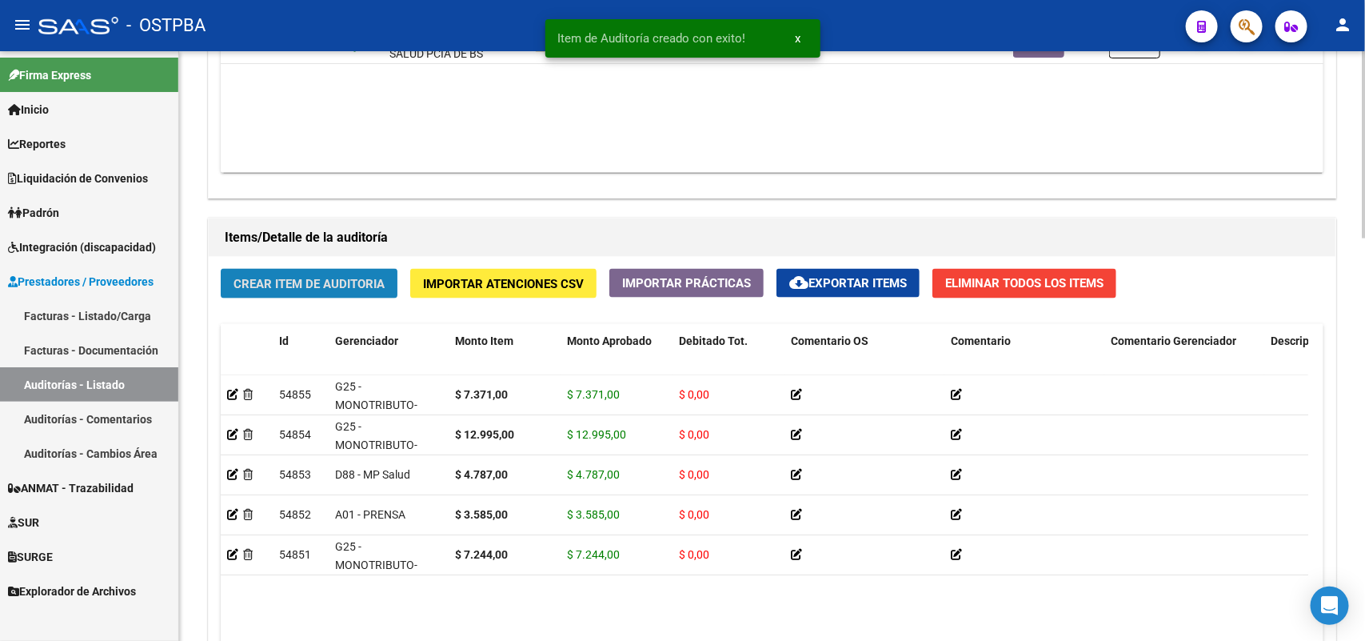
click at [341, 285] on span "Crear Item de Auditoria" at bounding box center [309, 284] width 151 height 14
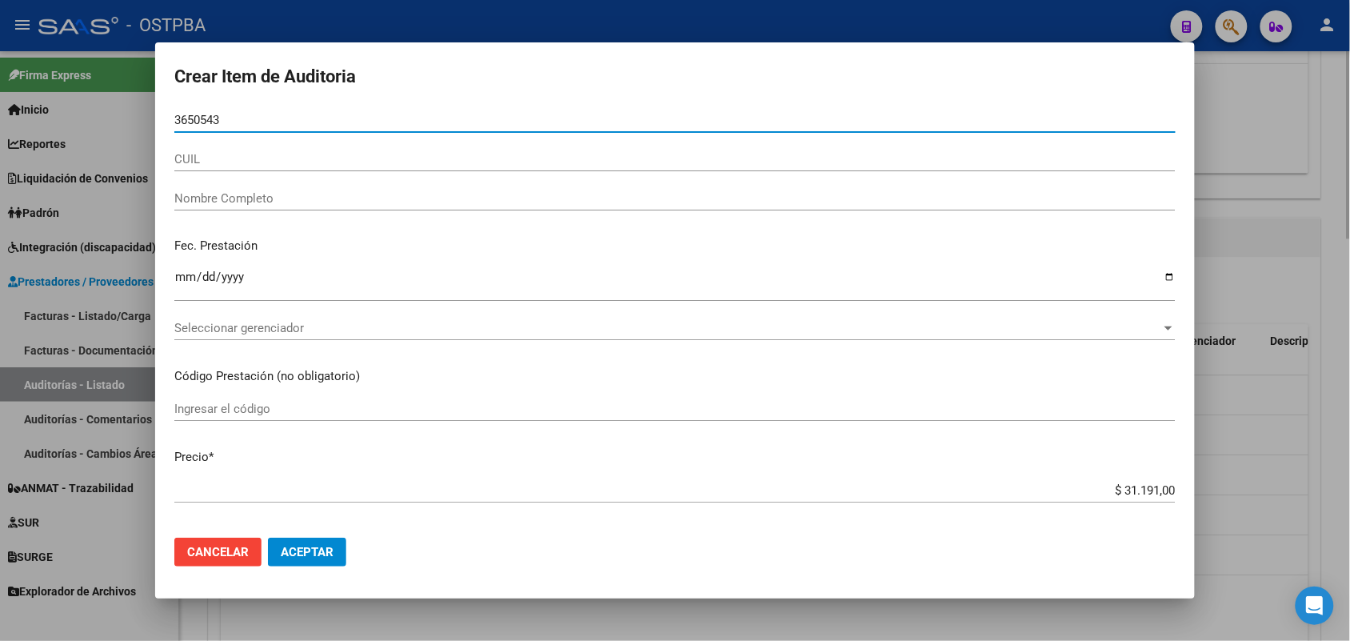
type input "36505439"
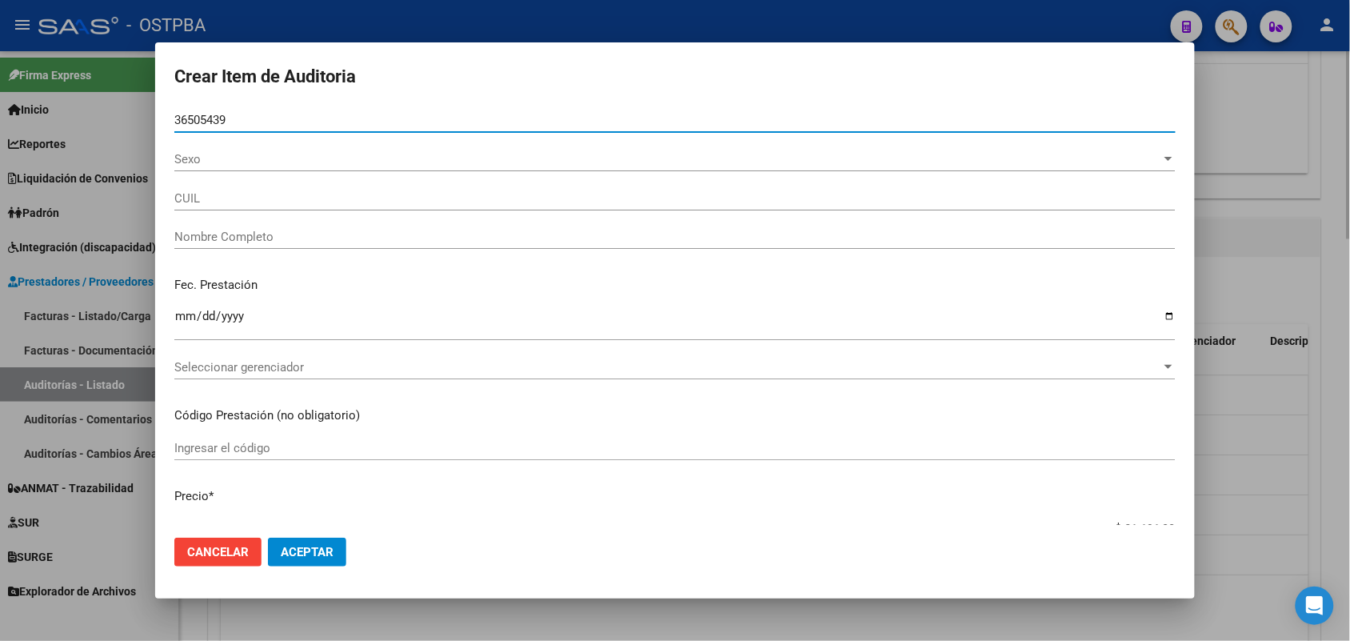
type input "20365054399"
type input "SANTILLAN YESICA IVANA -"
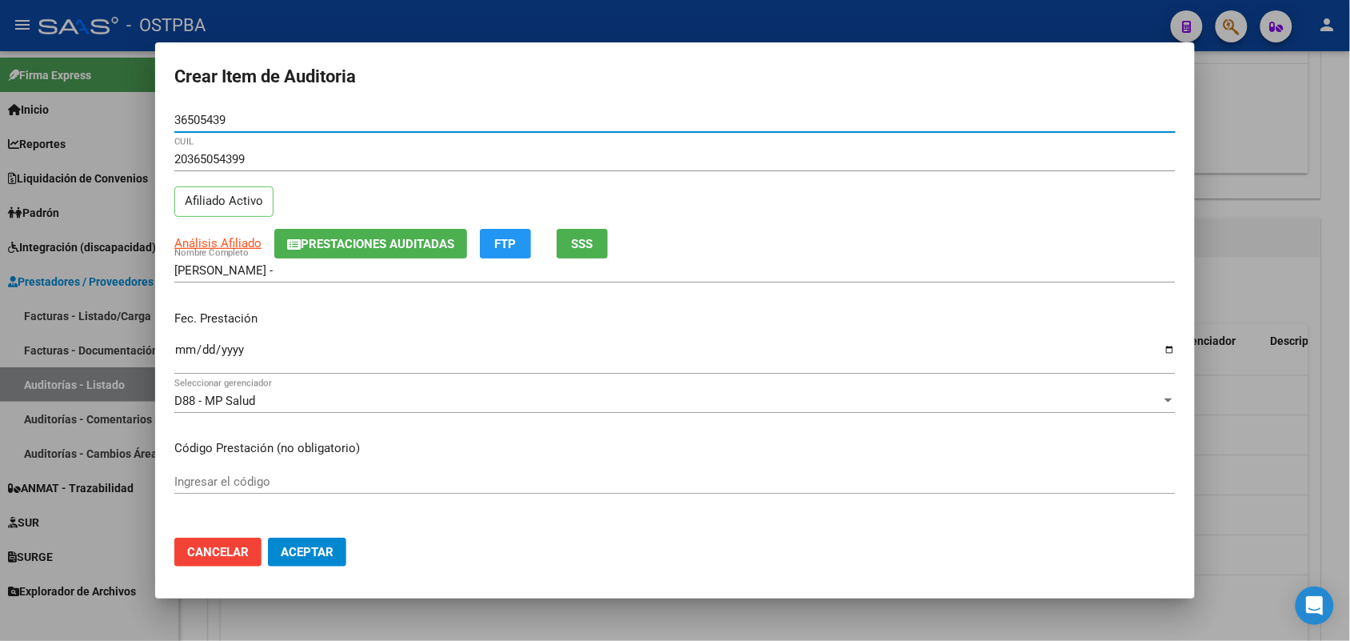
type input "36505439"
click at [182, 357] on input "Ingresar la fecha" at bounding box center [674, 356] width 1001 height 26
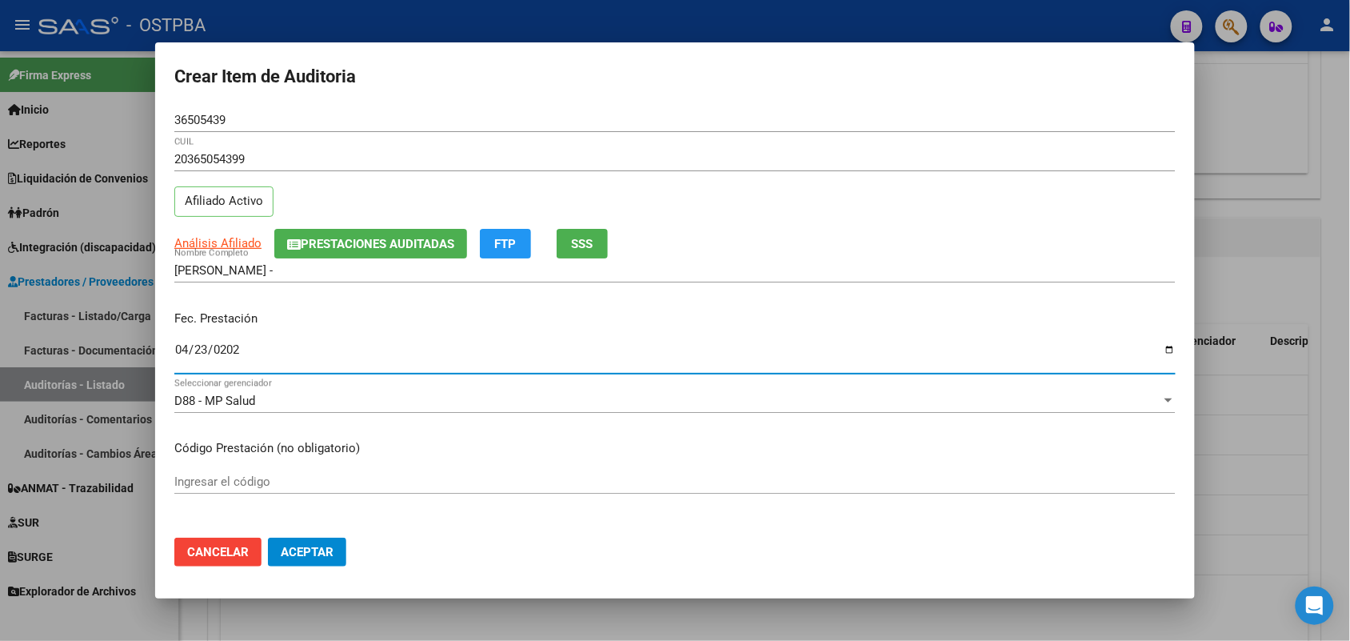
type input "2025-04-23"
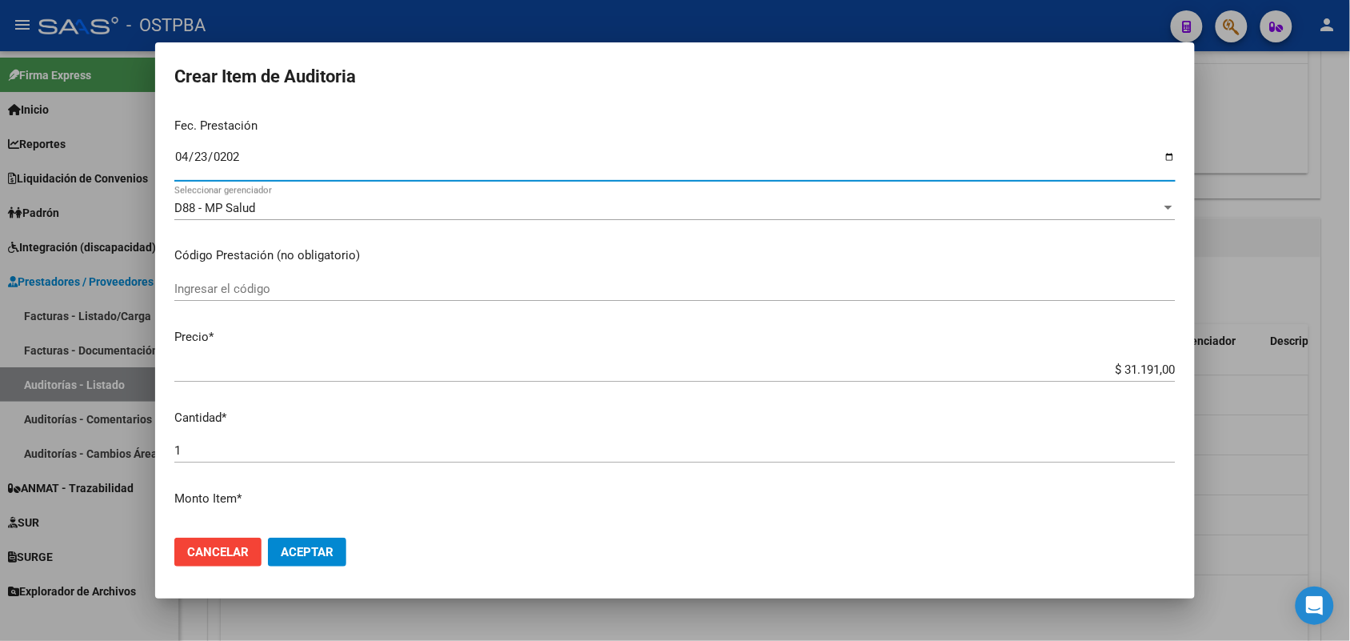
scroll to position [200, 0]
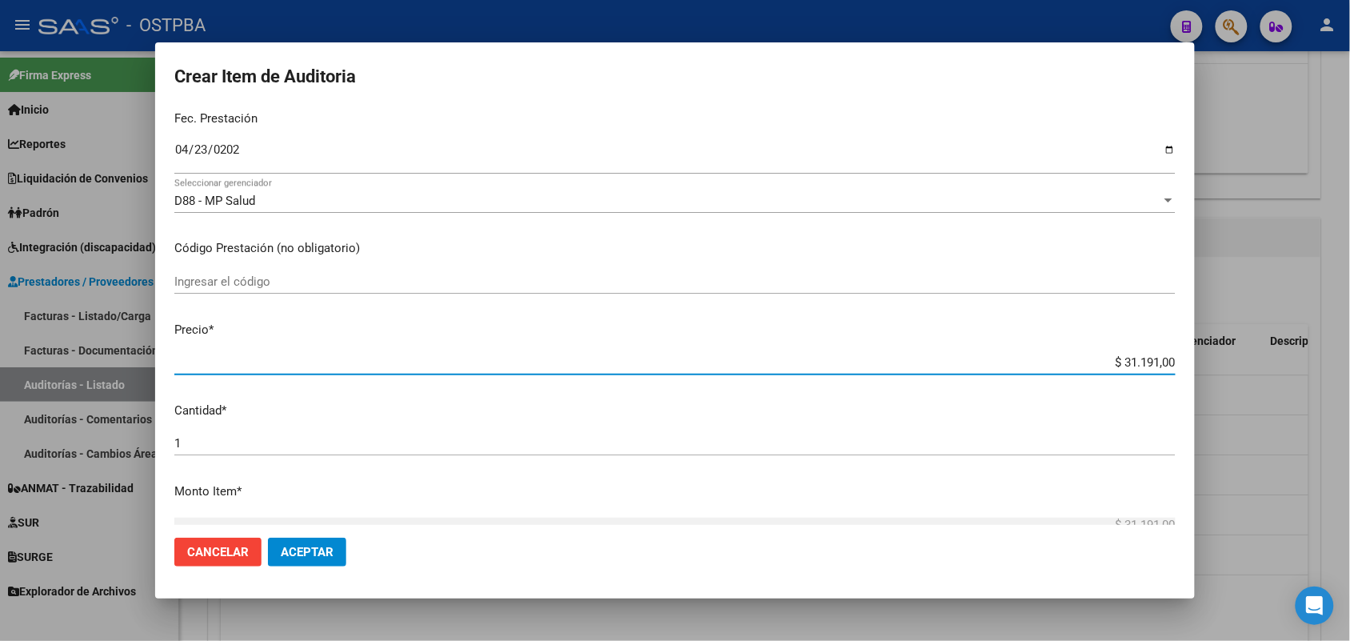
drag, startPoint x: 1084, startPoint y: 356, endPoint x: 1221, endPoint y: 357, distance: 136.8
click at [1221, 357] on div "Crear Item de Auditoria 36505439 Nro Documento 20365054399 CUIL Afiliado Activo…" at bounding box center [675, 320] width 1350 height 641
type input "$ 0,01"
type input "$ 0,12"
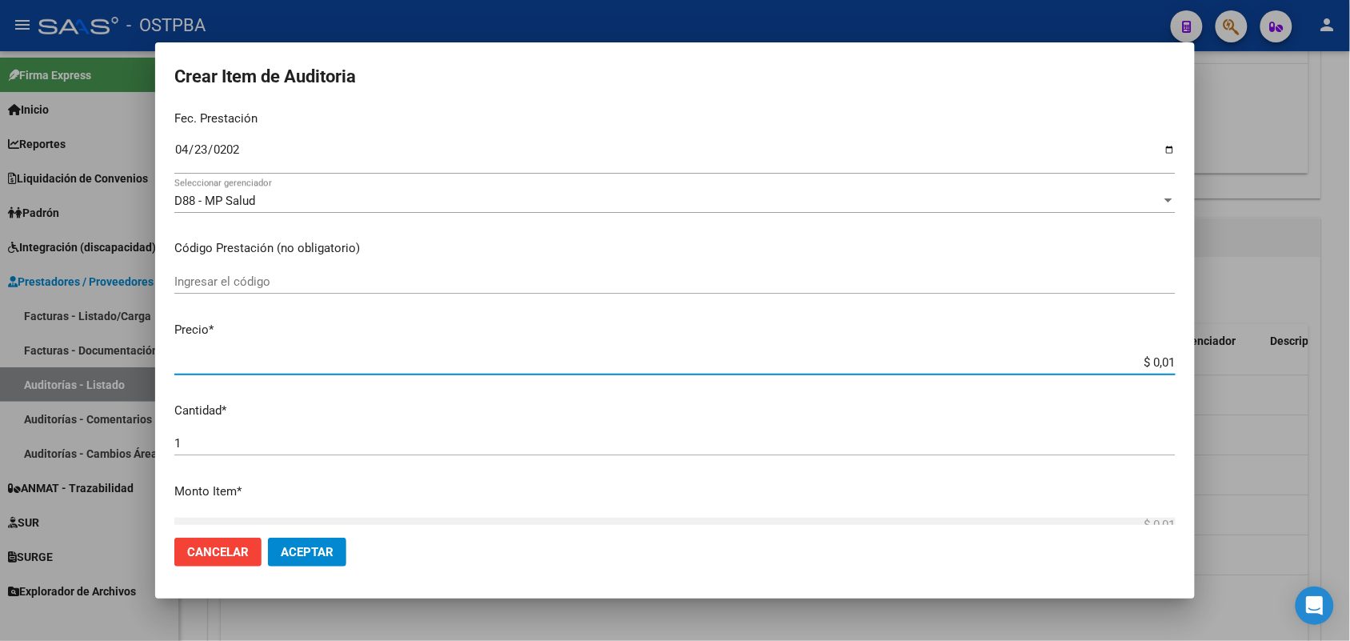
type input "$ 0,12"
type input "$ 1,29"
type input "$ 12,99"
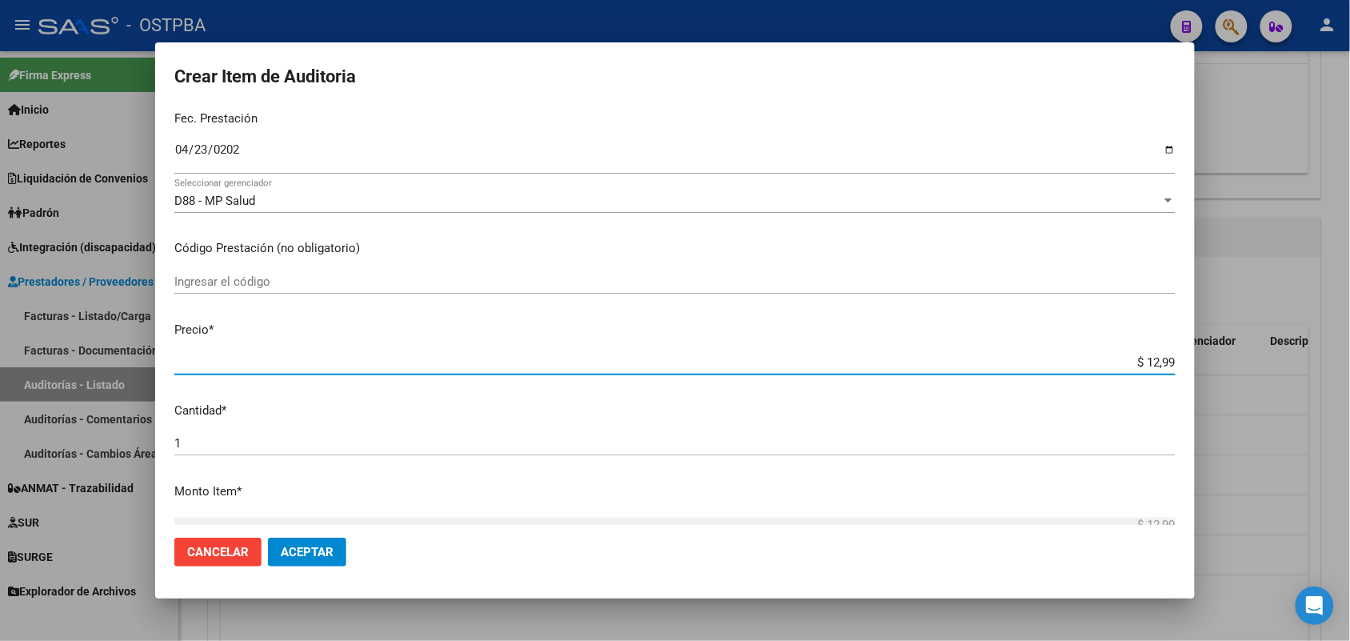
type input "$ 129,95"
type input "$ 1.299,50"
type input "$ 12.995,00"
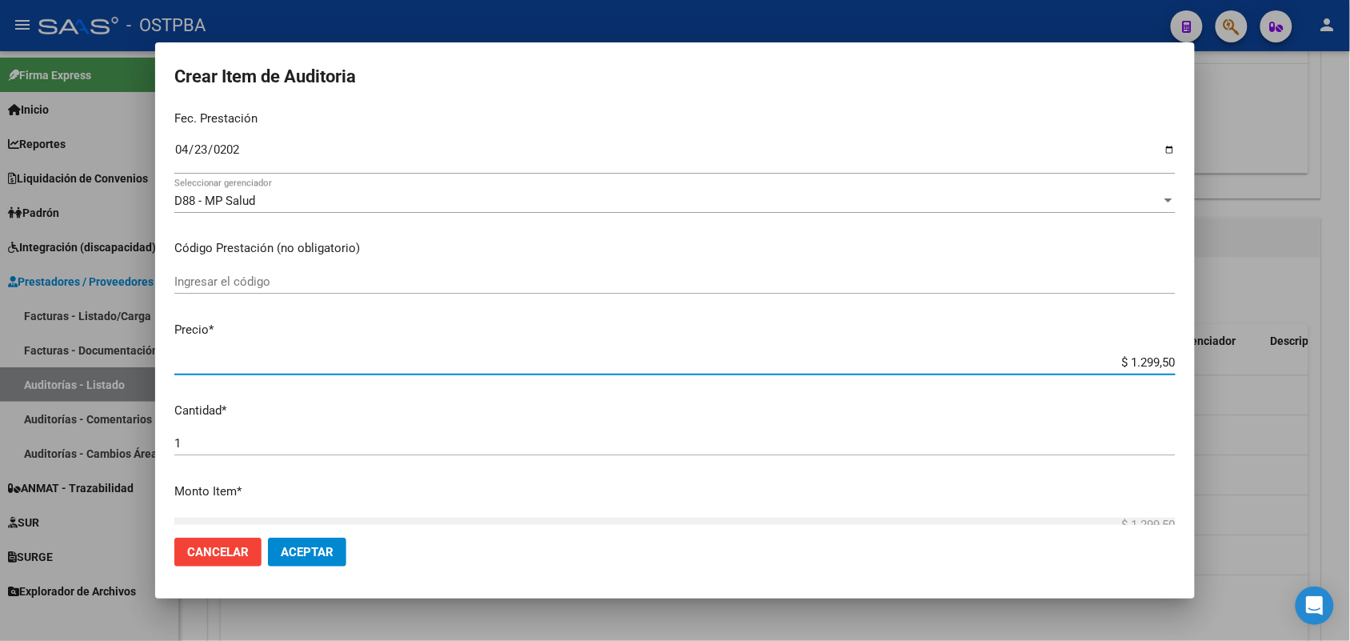
type input "$ 12.995,00"
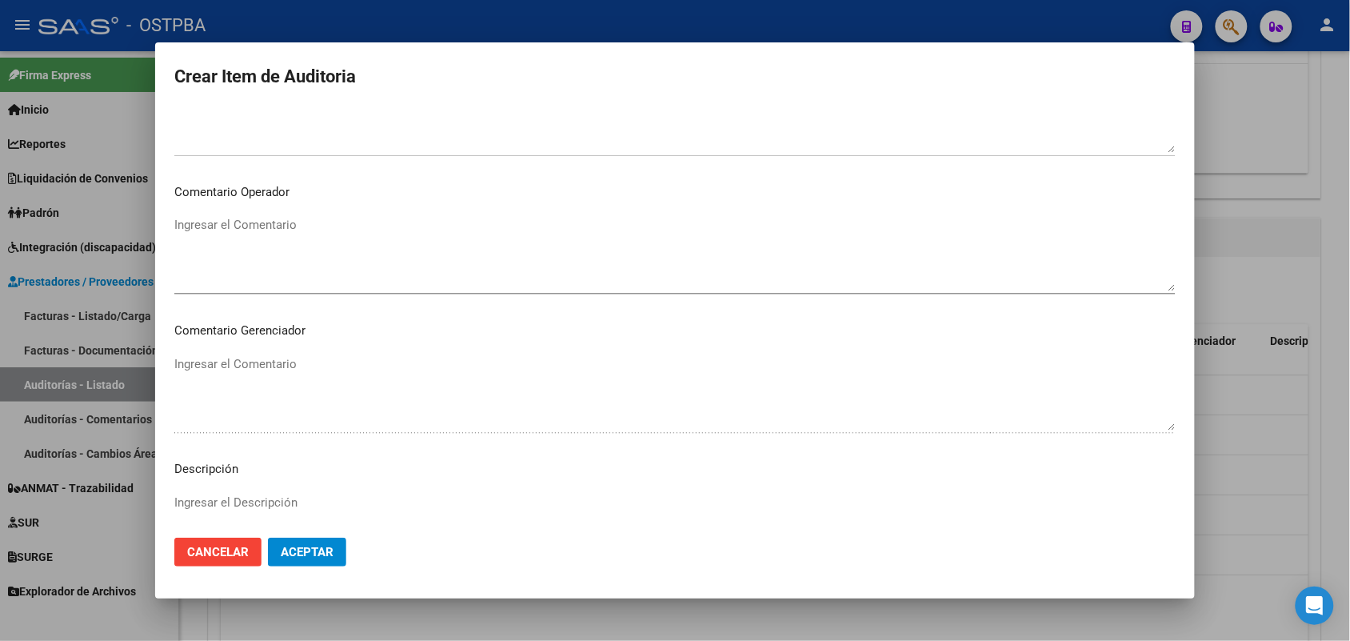
scroll to position [1022, 0]
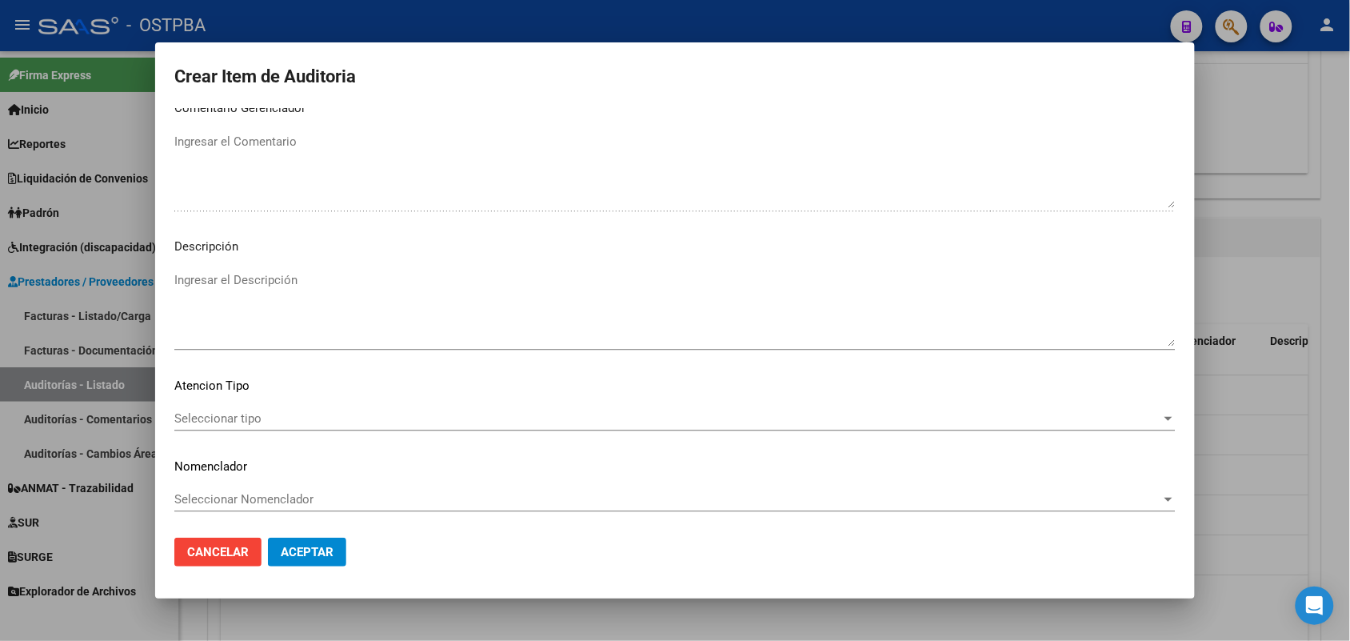
click at [250, 411] on span "Seleccionar tipo" at bounding box center [667, 418] width 987 height 14
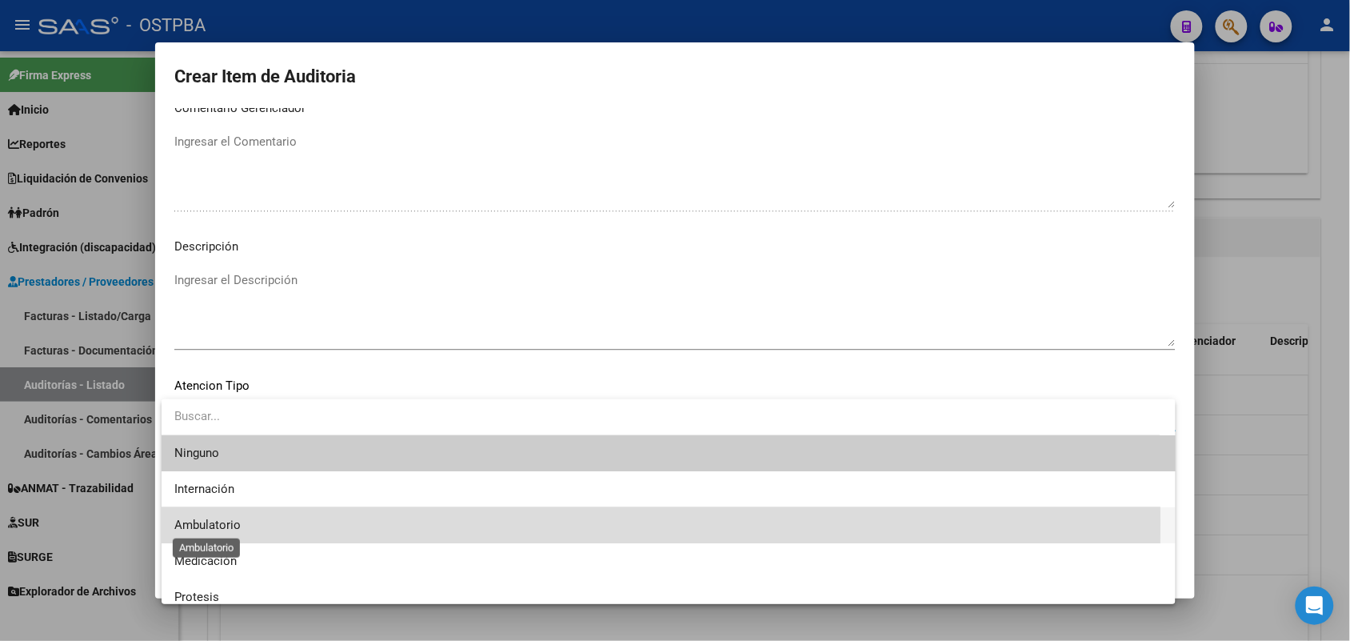
click at [232, 522] on span "Ambulatorio" at bounding box center [207, 524] width 66 height 14
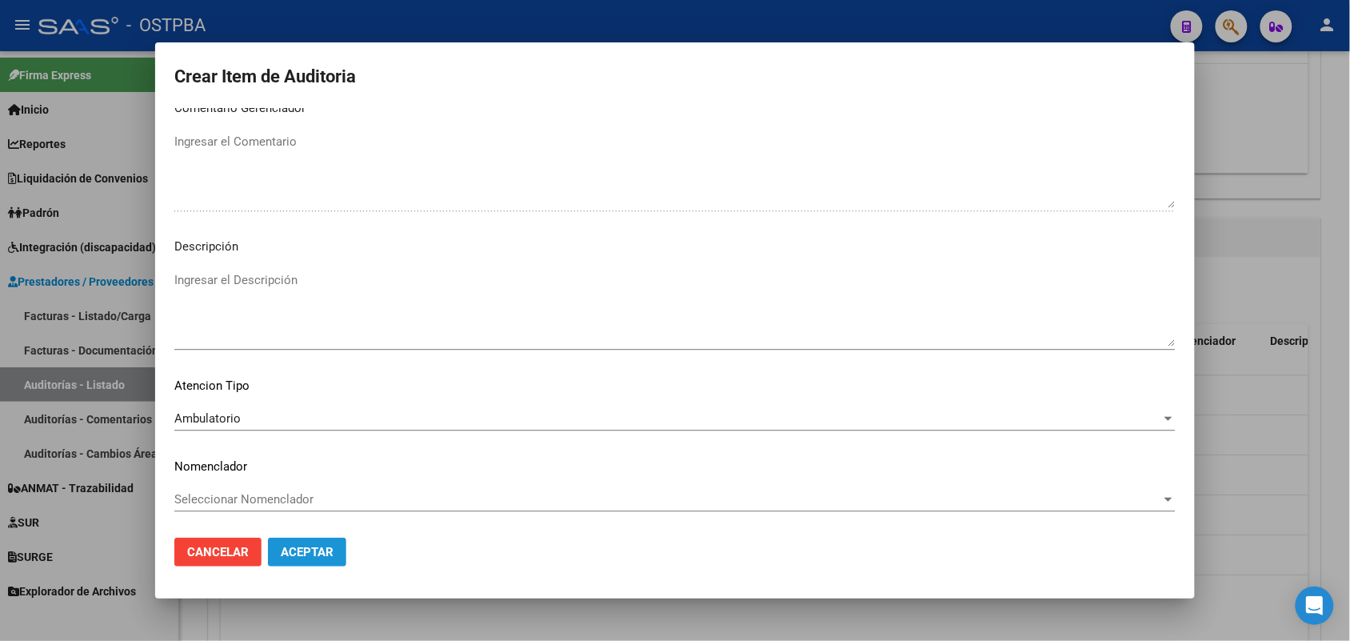
click at [329, 556] on span "Aceptar" at bounding box center [307, 552] width 53 height 14
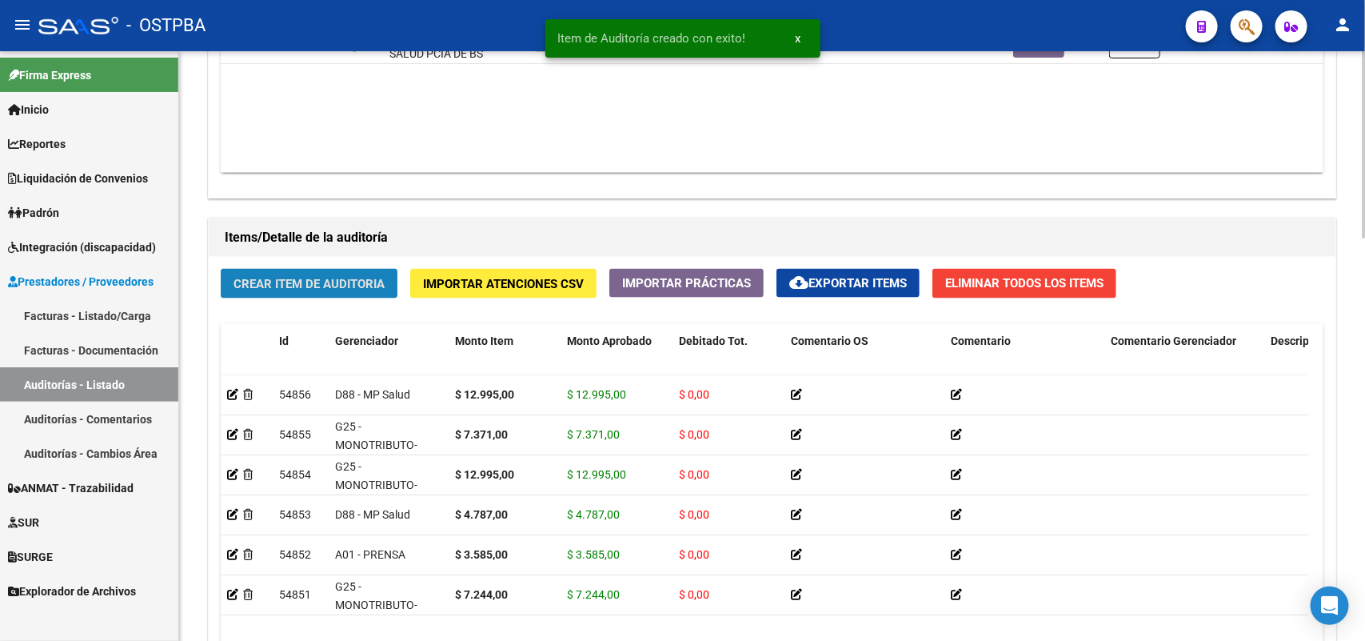
click at [349, 282] on span "Crear Item de Auditoria" at bounding box center [309, 284] width 151 height 14
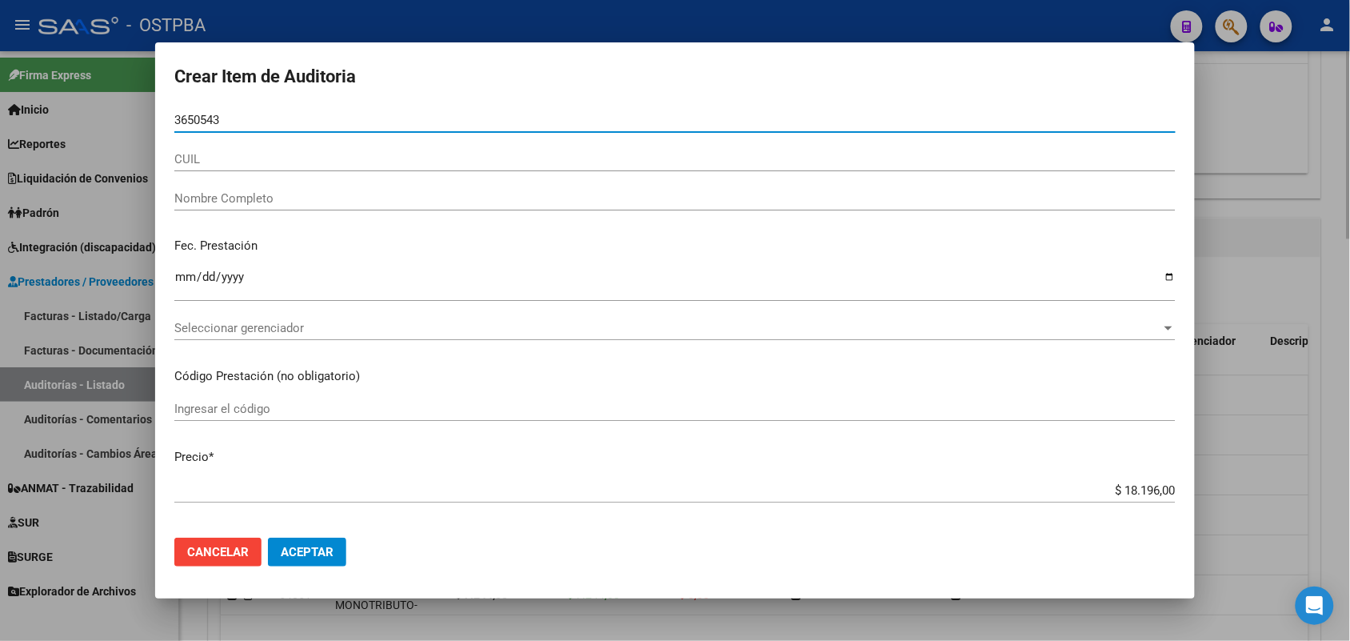
type input "36505439"
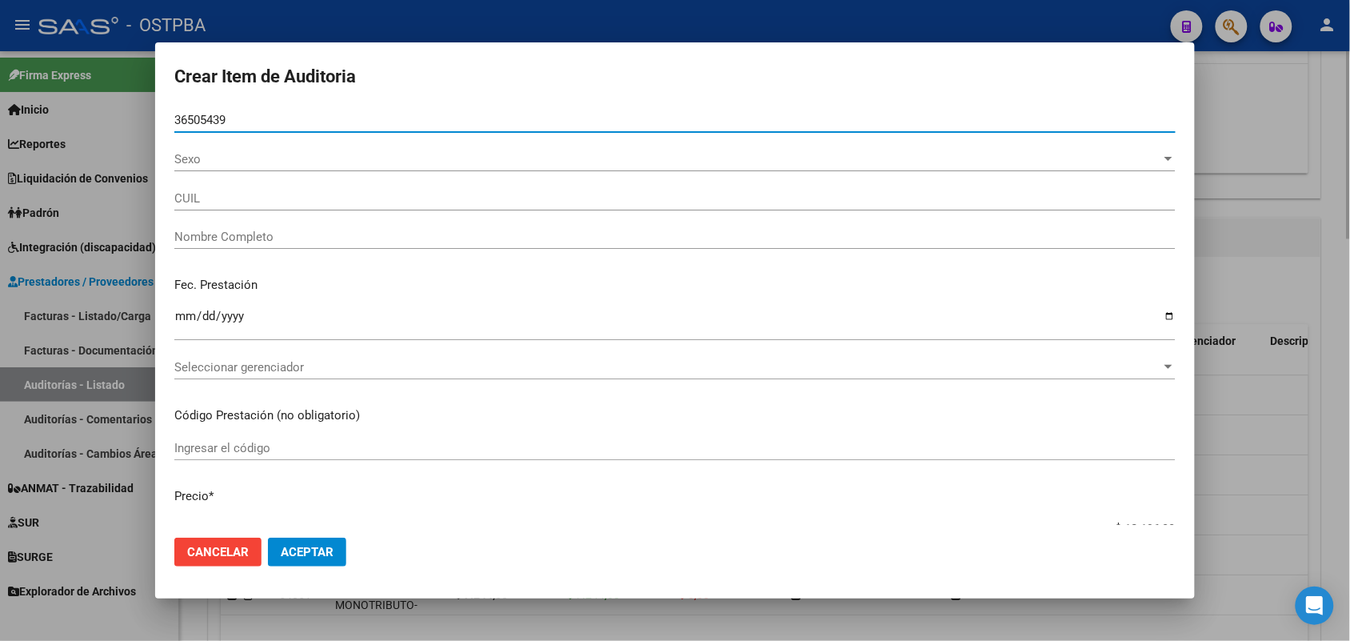
type input "20365054399"
type input "SANTILLAN YESICA IVANA -"
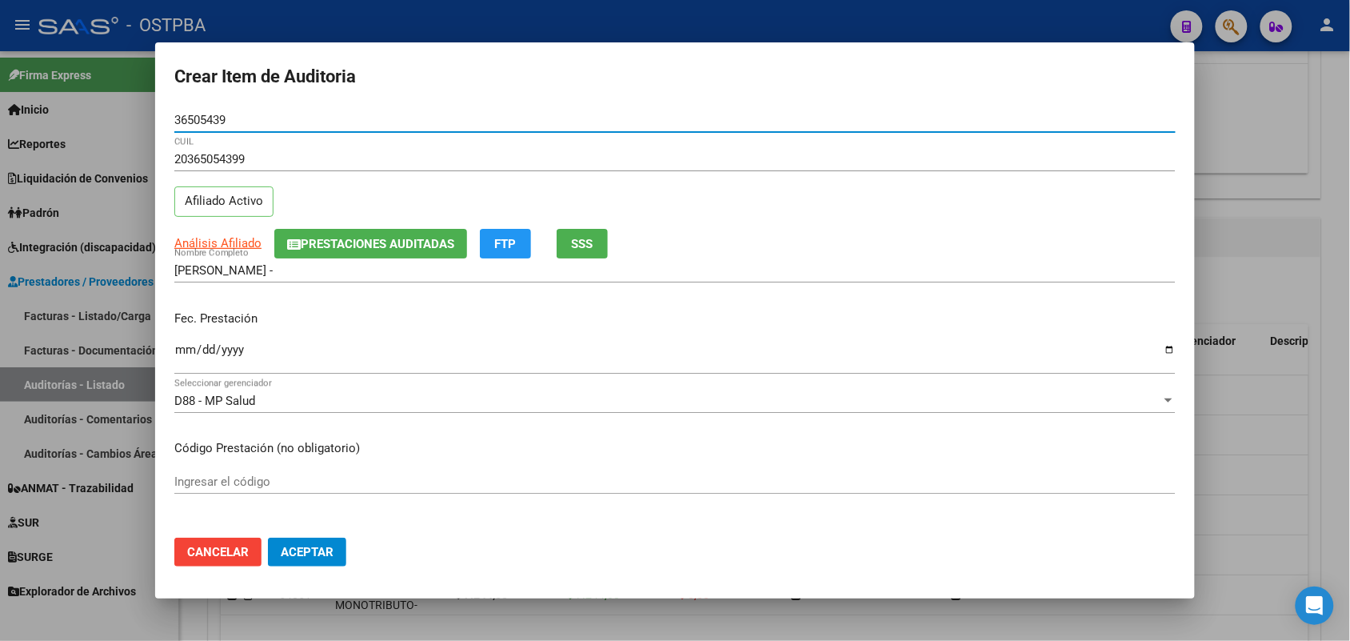
type input "36505439"
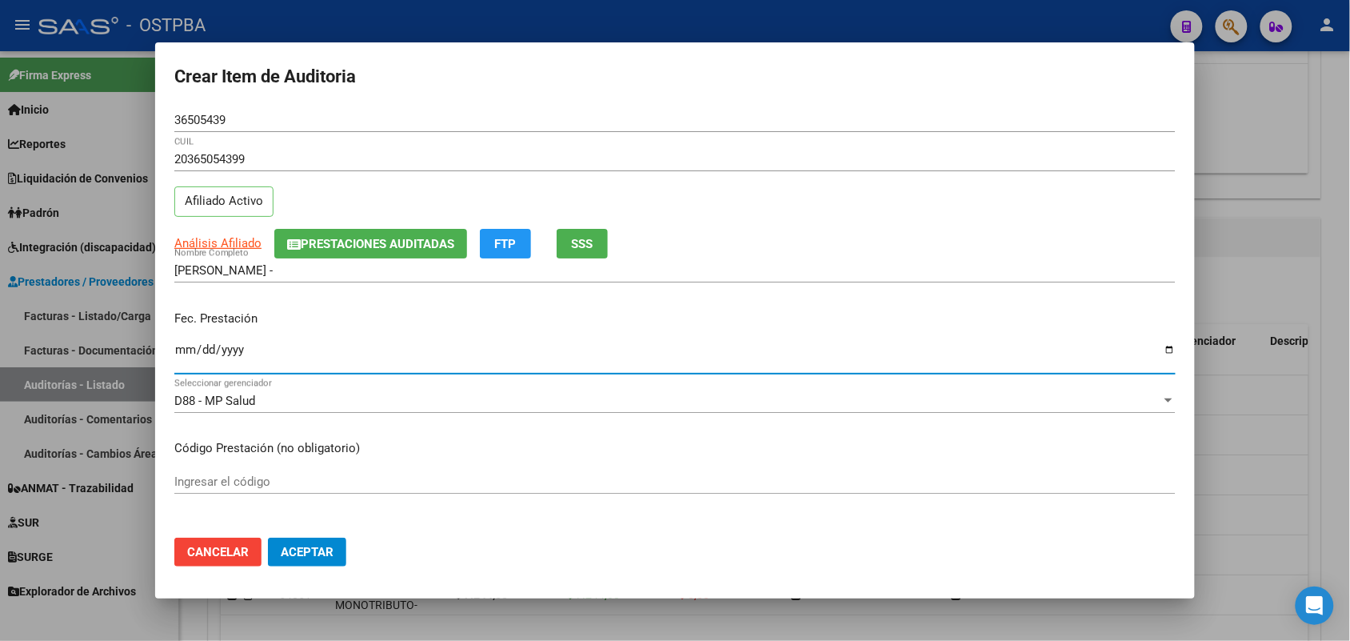
click at [188, 361] on input "Ingresar la fecha" at bounding box center [674, 356] width 1001 height 26
type input "2025-07-14"
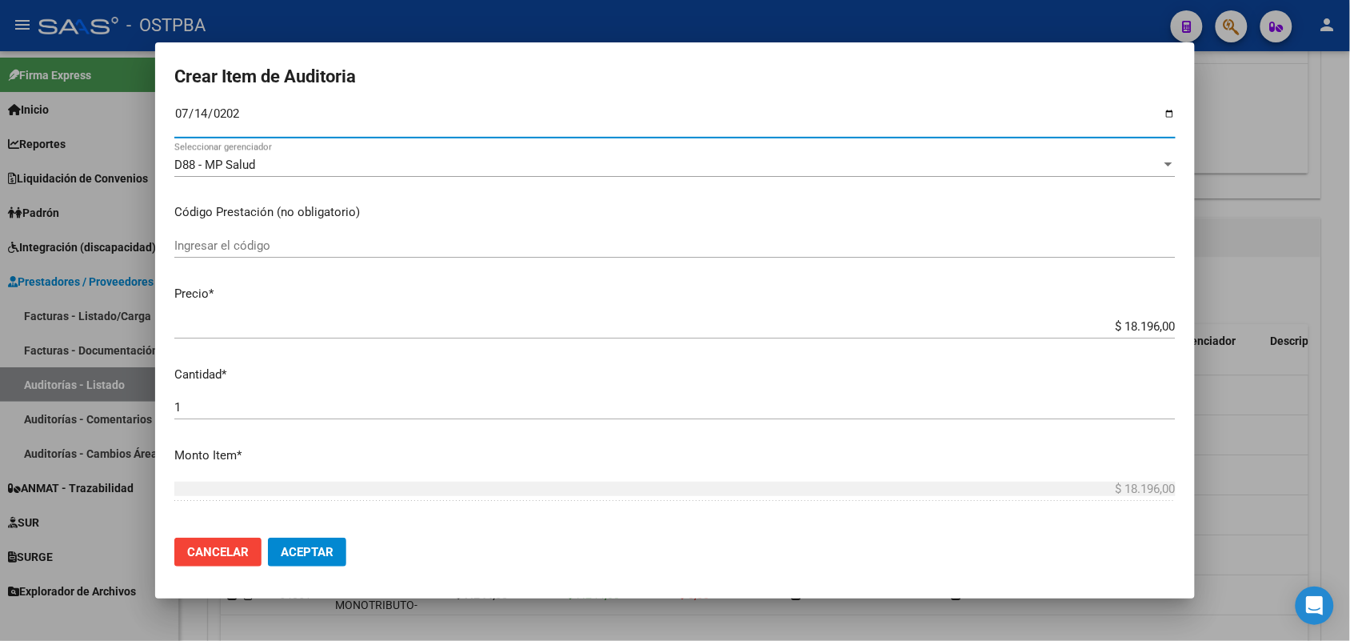
scroll to position [400, 0]
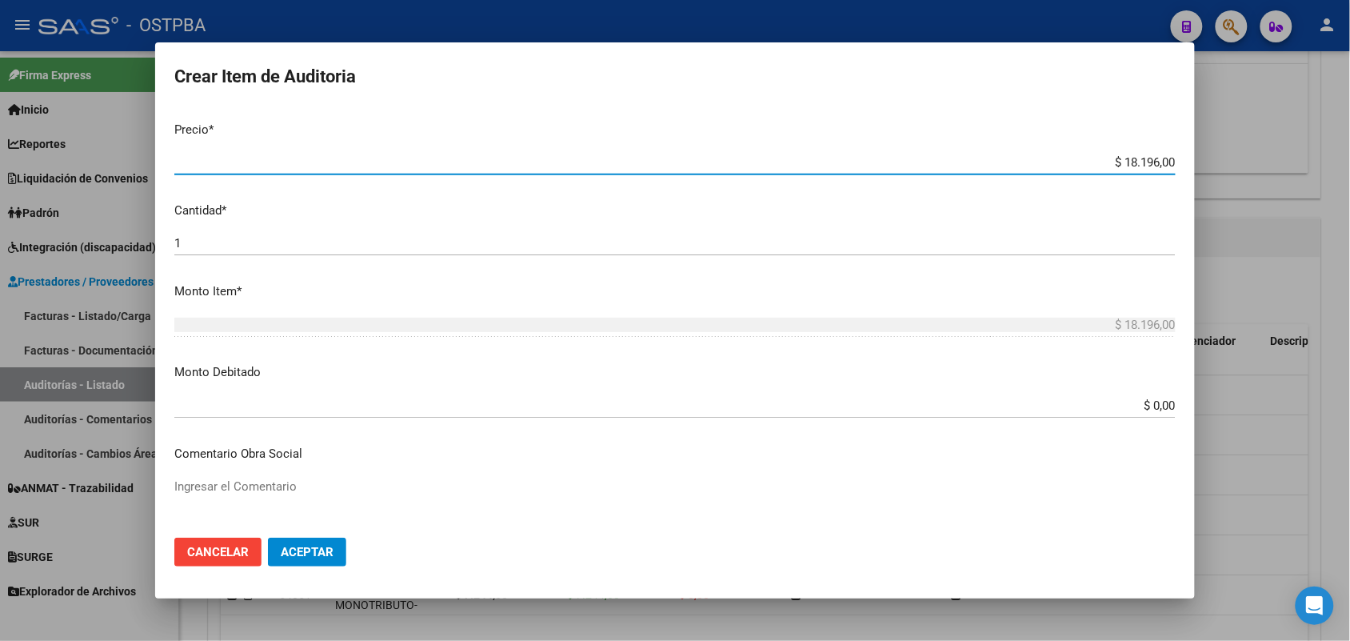
drag, startPoint x: 1092, startPoint y: 164, endPoint x: 1196, endPoint y: 174, distance: 104.5
click at [1196, 174] on div "Crear Item de Auditoria 36505439 Nro Documento 20365054399 CUIL Afiliado Activo…" at bounding box center [675, 320] width 1350 height 641
type input "$ 0,05"
type input "$ 0,50"
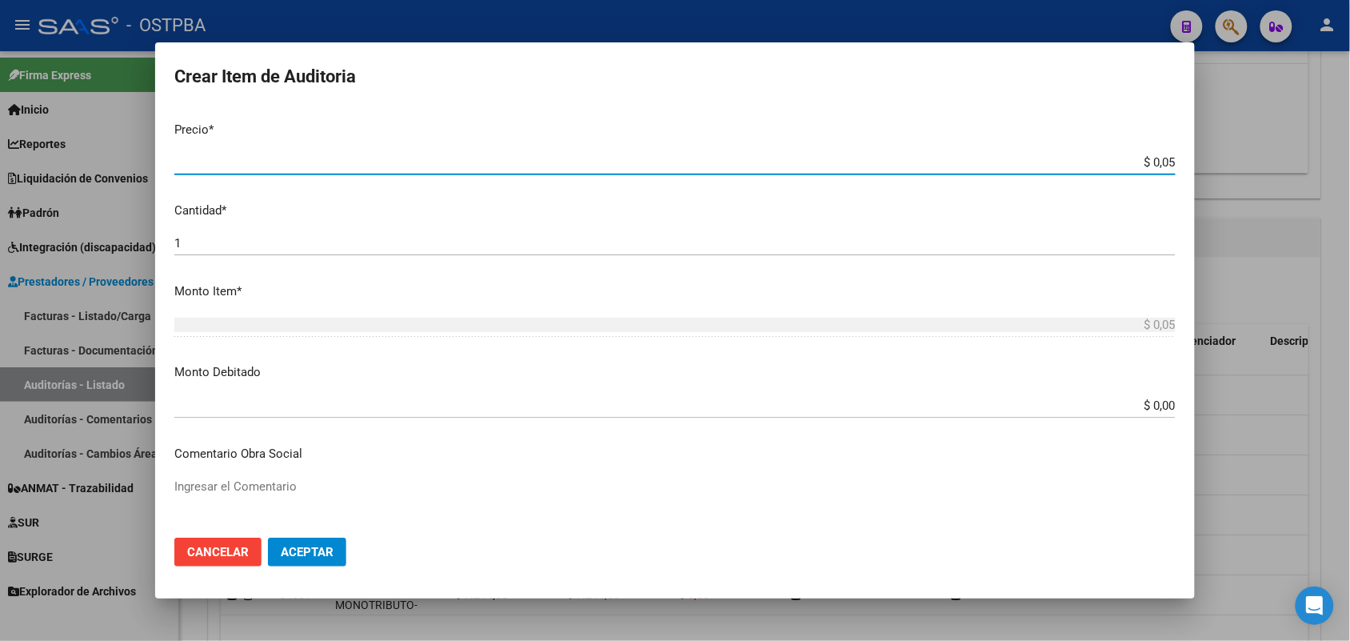
type input "$ 0,50"
type input "$ 5,03"
type input "$ 50,38"
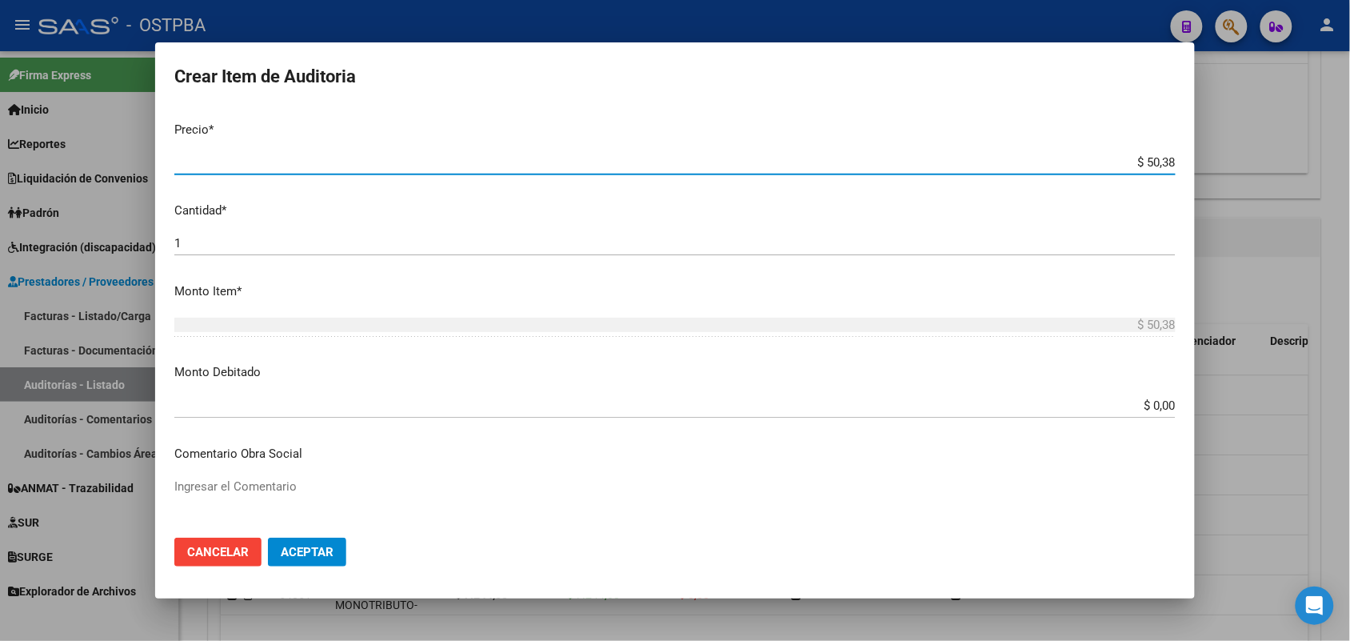
type input "$ 503,80"
type input "$ 5.038,00"
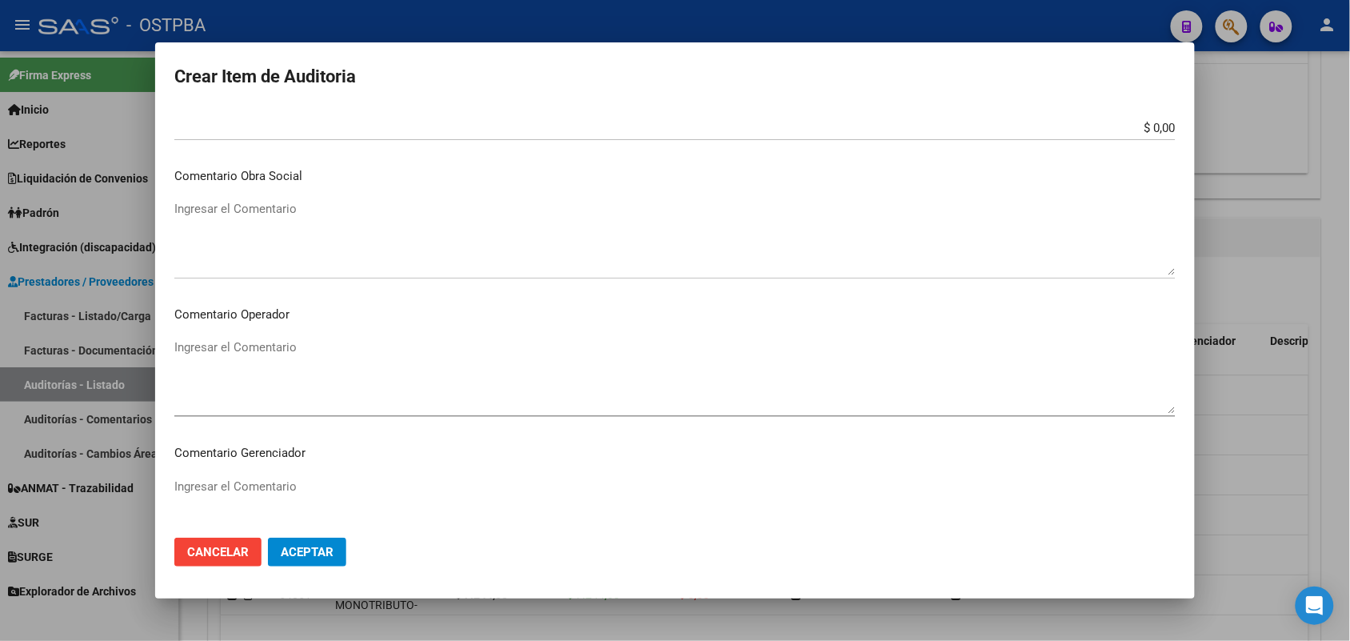
scroll to position [1000, 0]
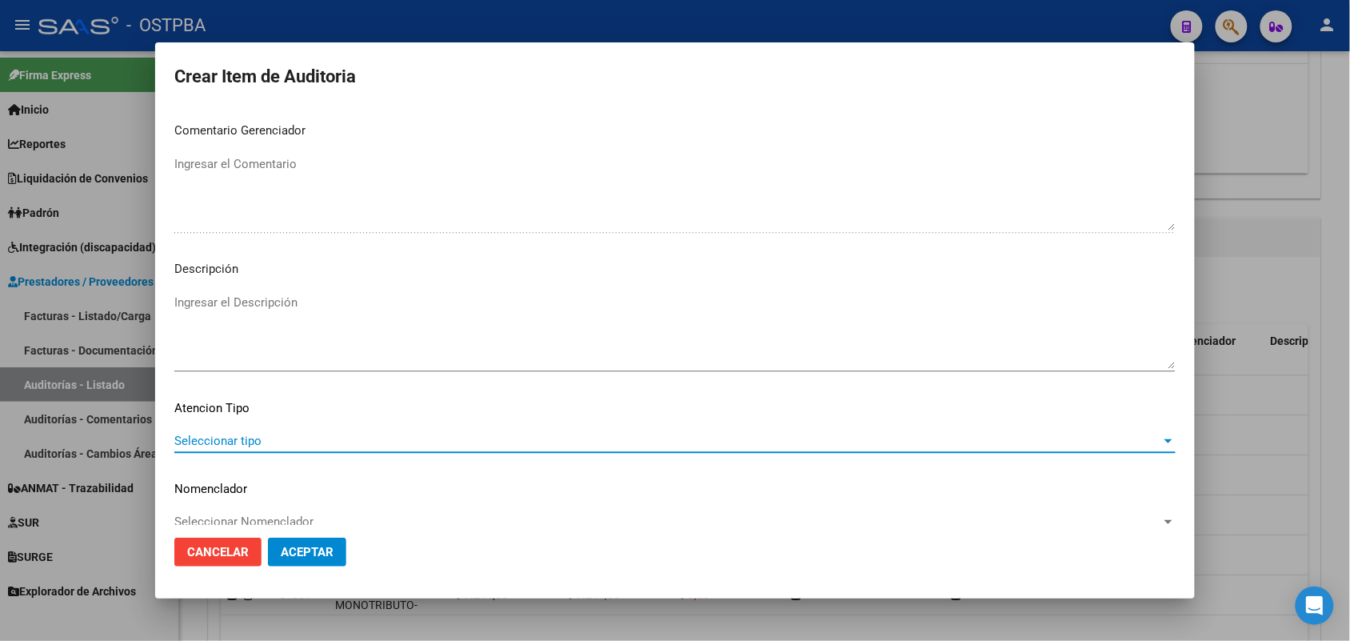
click at [246, 438] on span "Seleccionar tipo" at bounding box center [667, 440] width 987 height 14
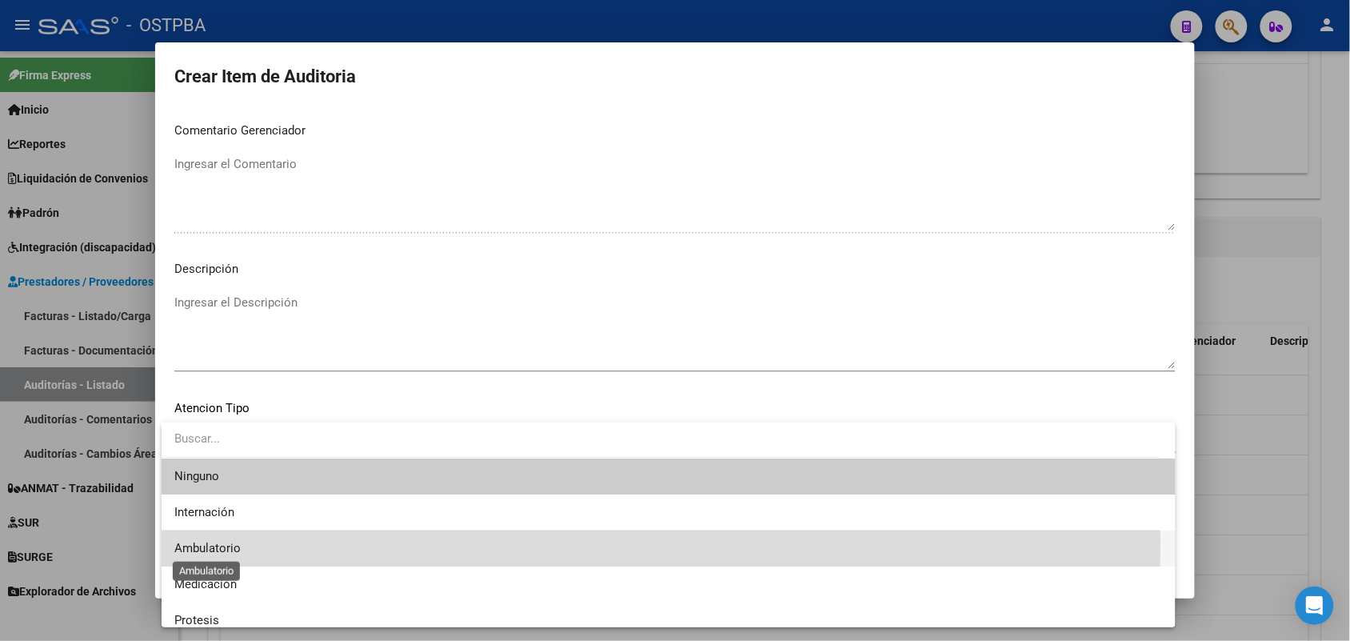
click at [232, 541] on span "Ambulatorio" at bounding box center [207, 548] width 66 height 14
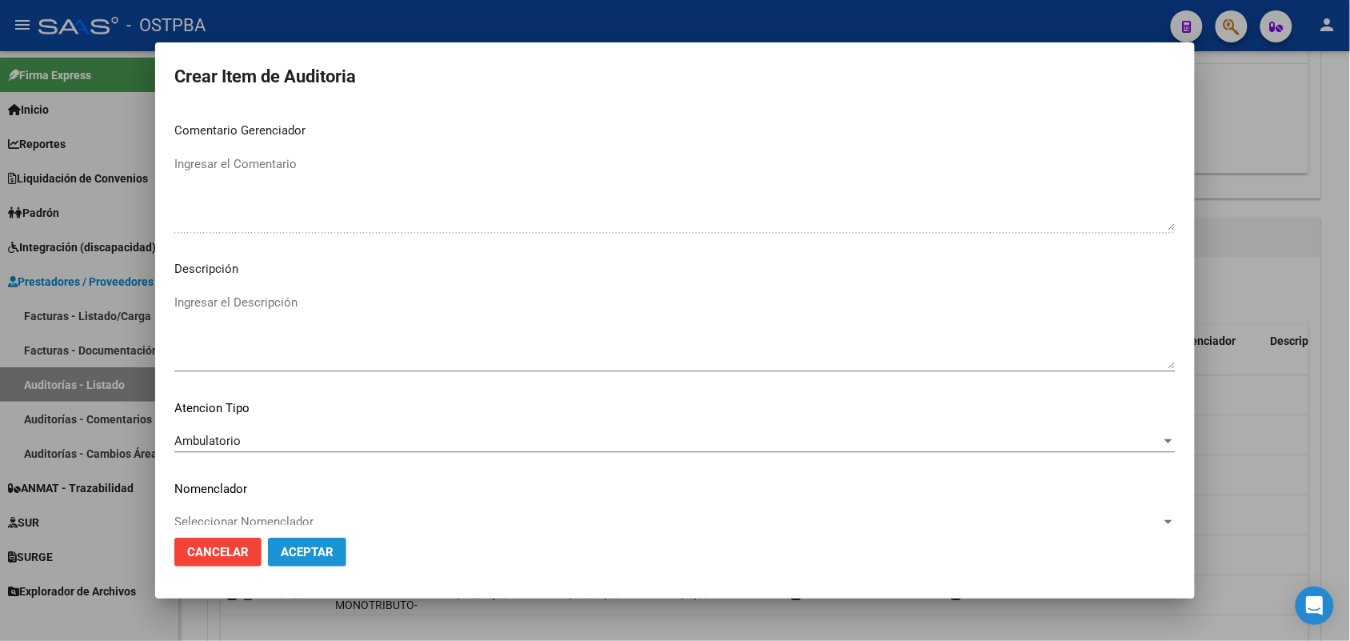
click at [306, 550] on span "Aceptar" at bounding box center [307, 552] width 53 height 14
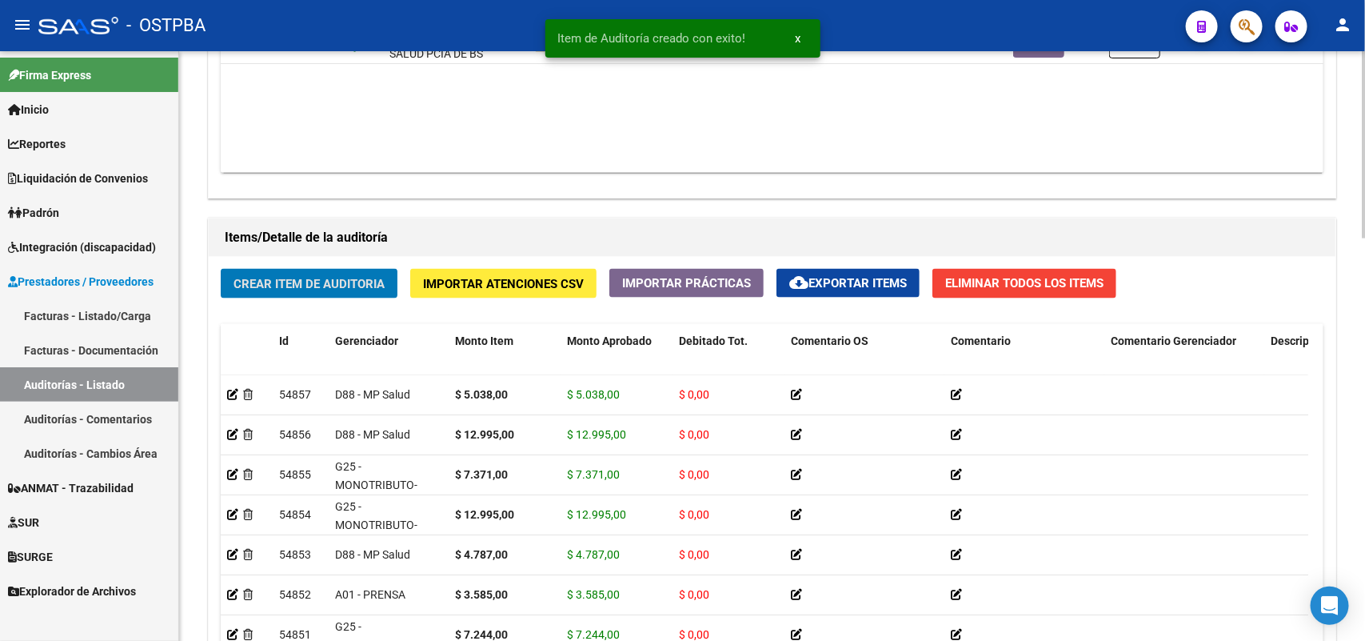
click at [320, 273] on button "Crear Item de Auditoria" at bounding box center [309, 284] width 177 height 30
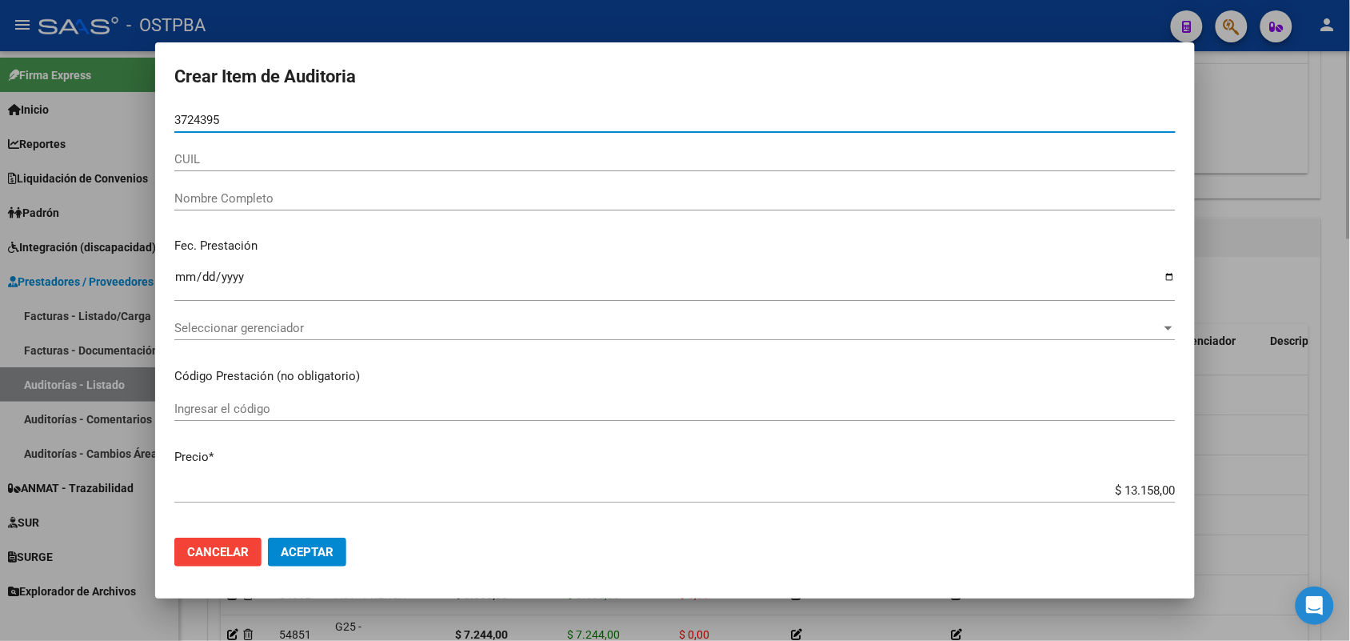
type input "37243951"
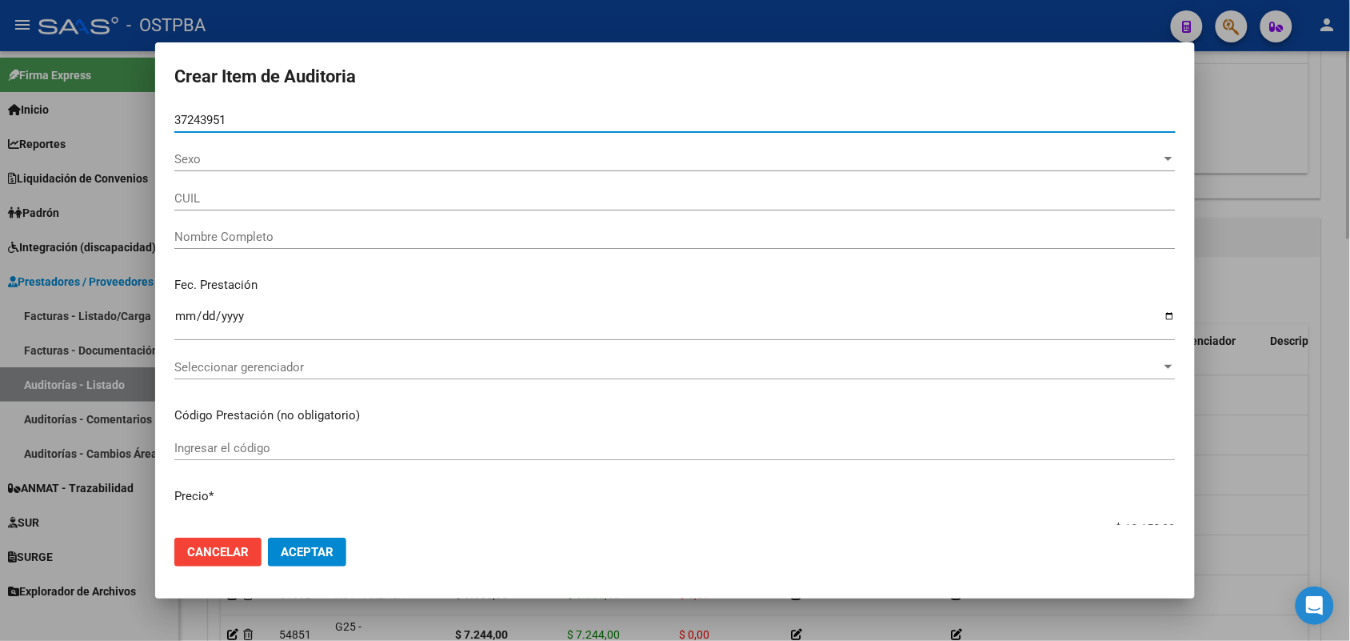
type input "27372439519"
type input "VALLEJOS ESTER ABIGAIL -"
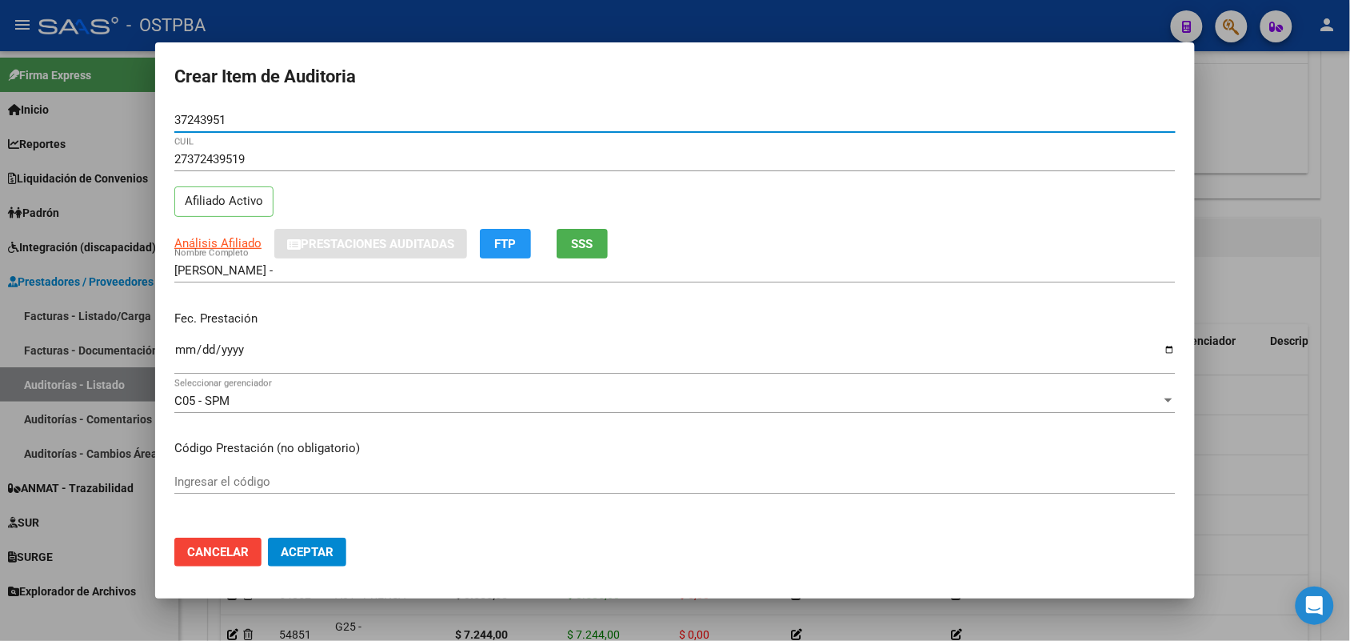
type input "37243951"
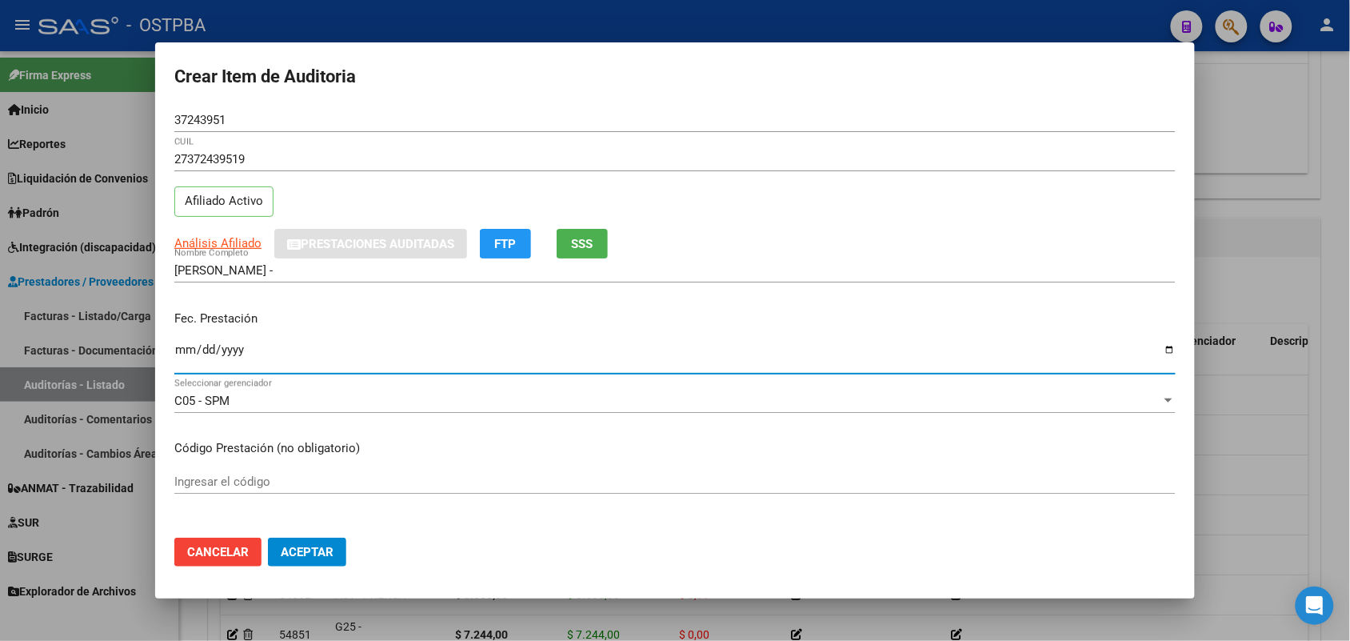
click at [176, 358] on input "Ingresar la fecha" at bounding box center [674, 356] width 1001 height 26
type input "2025-05-24"
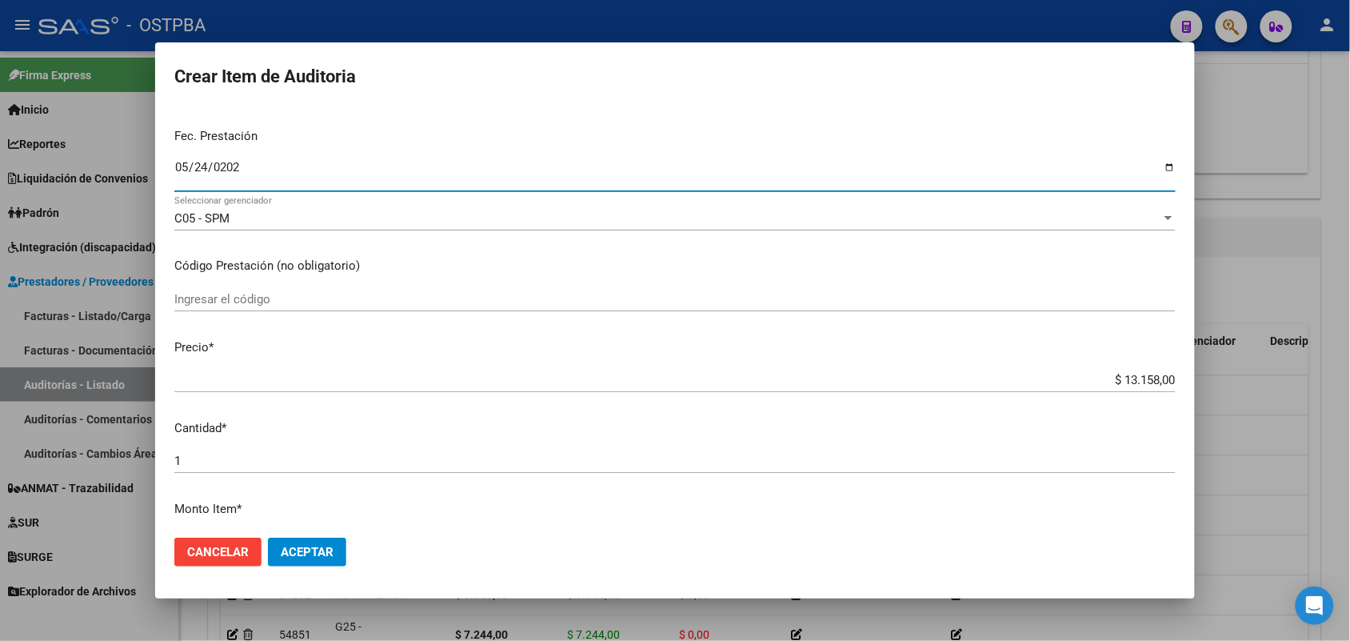
scroll to position [200, 0]
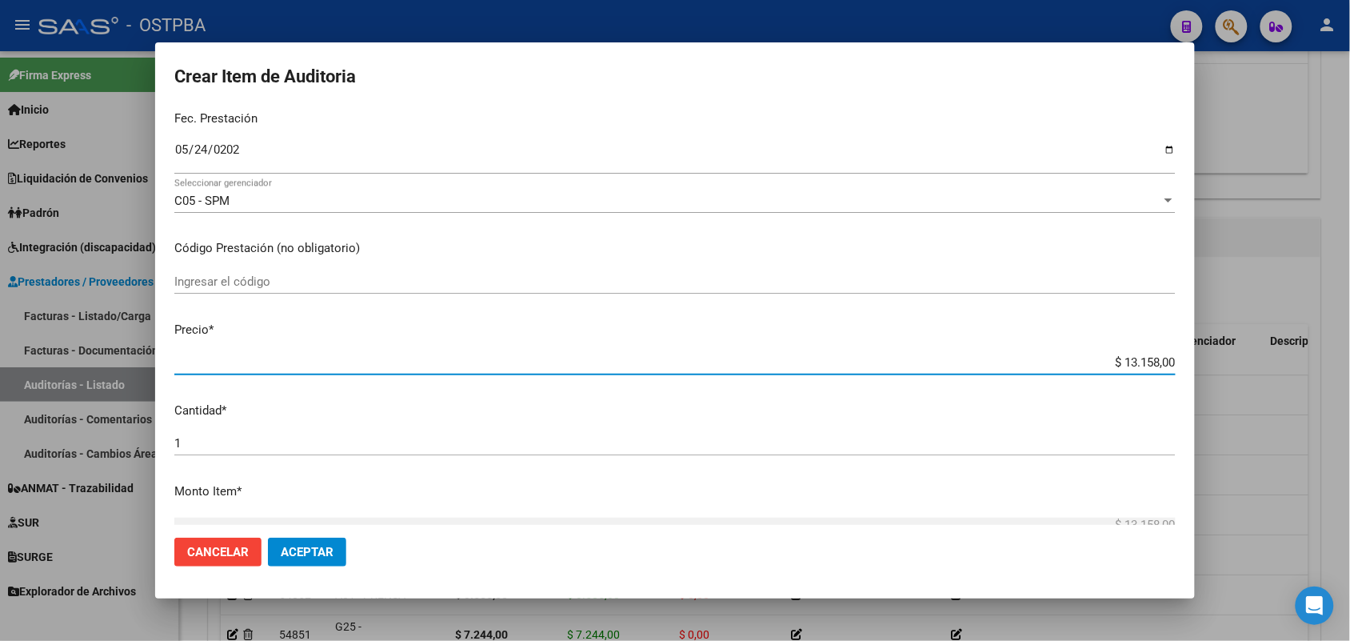
drag, startPoint x: 1089, startPoint y: 358, endPoint x: 1254, endPoint y: 377, distance: 165.8
click at [1254, 377] on div "Crear Item de Auditoria 37243951 Nro Documento 27372439519 CUIL Afiliado Activo…" at bounding box center [675, 320] width 1350 height 641
type input "$ 0,05"
type input "$ 0,59"
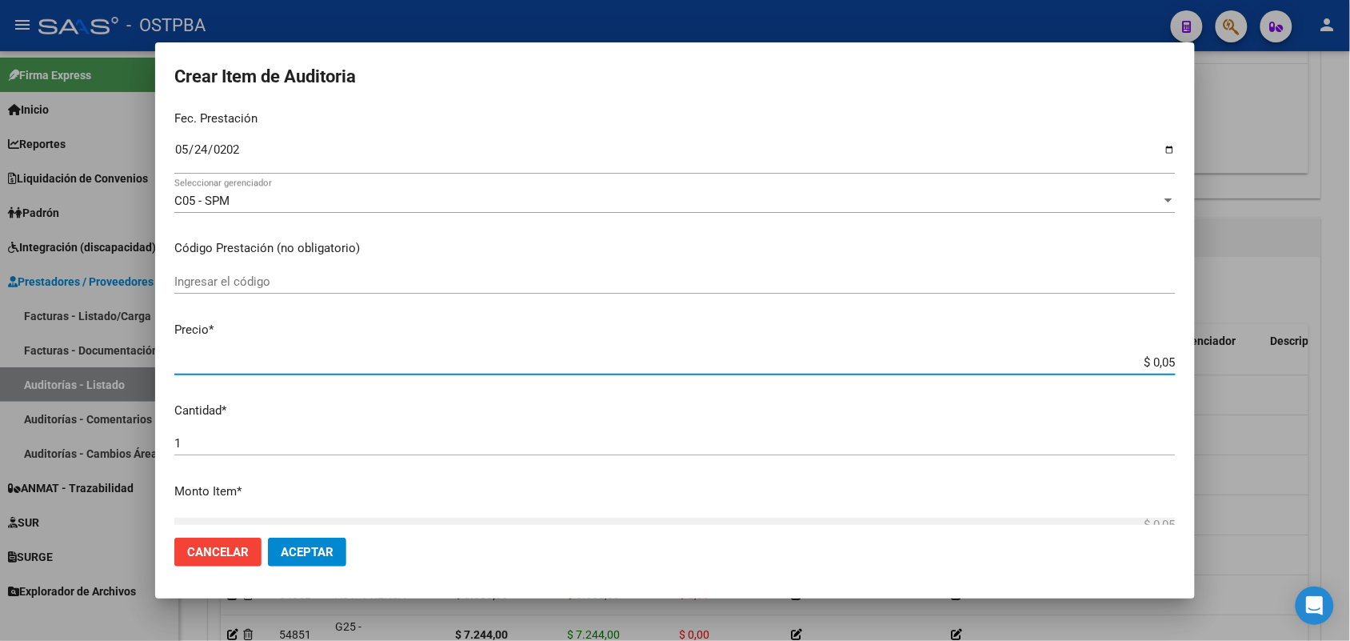
type input "$ 0,59"
type input "$ 5,91"
type input "$ 59,14"
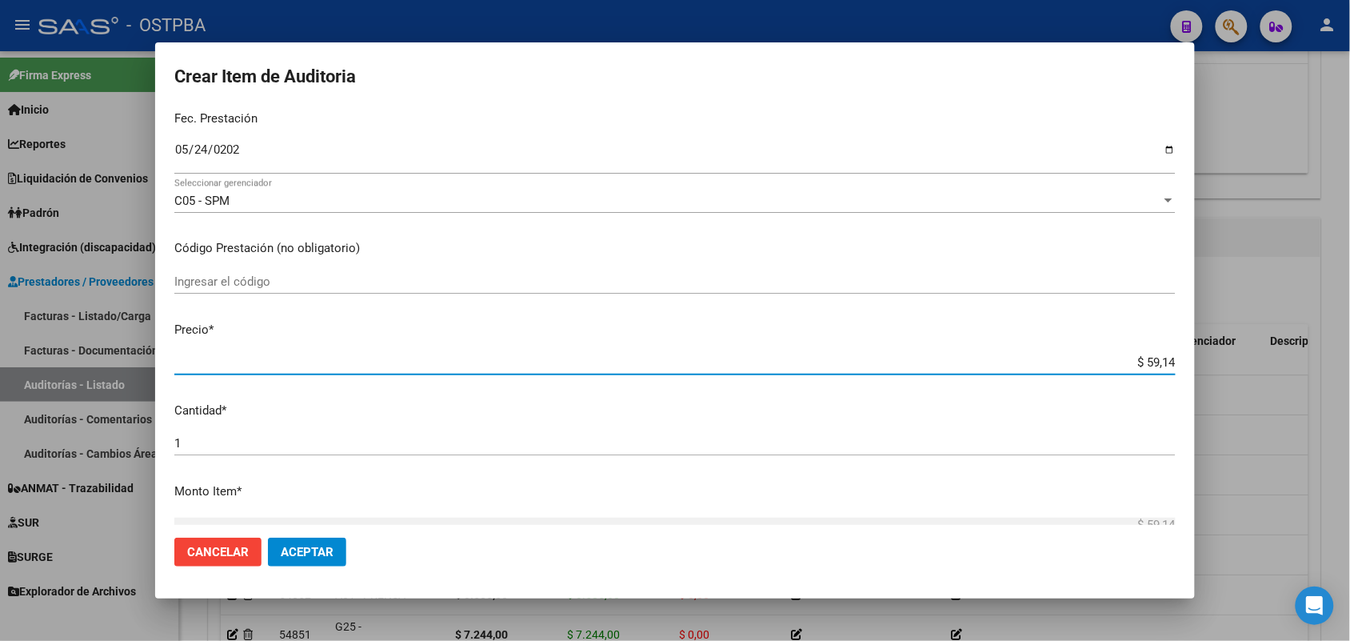
type input "$ 591,40"
type input "$ 5.914,00"
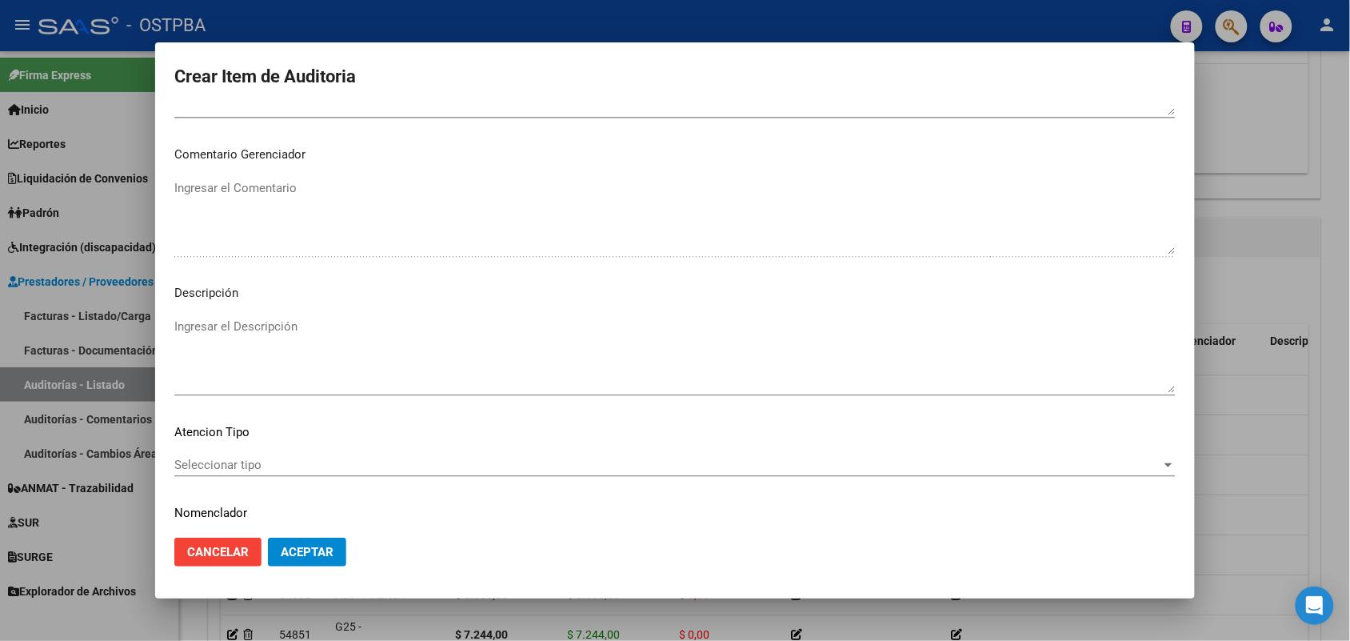
scroll to position [1022, 0]
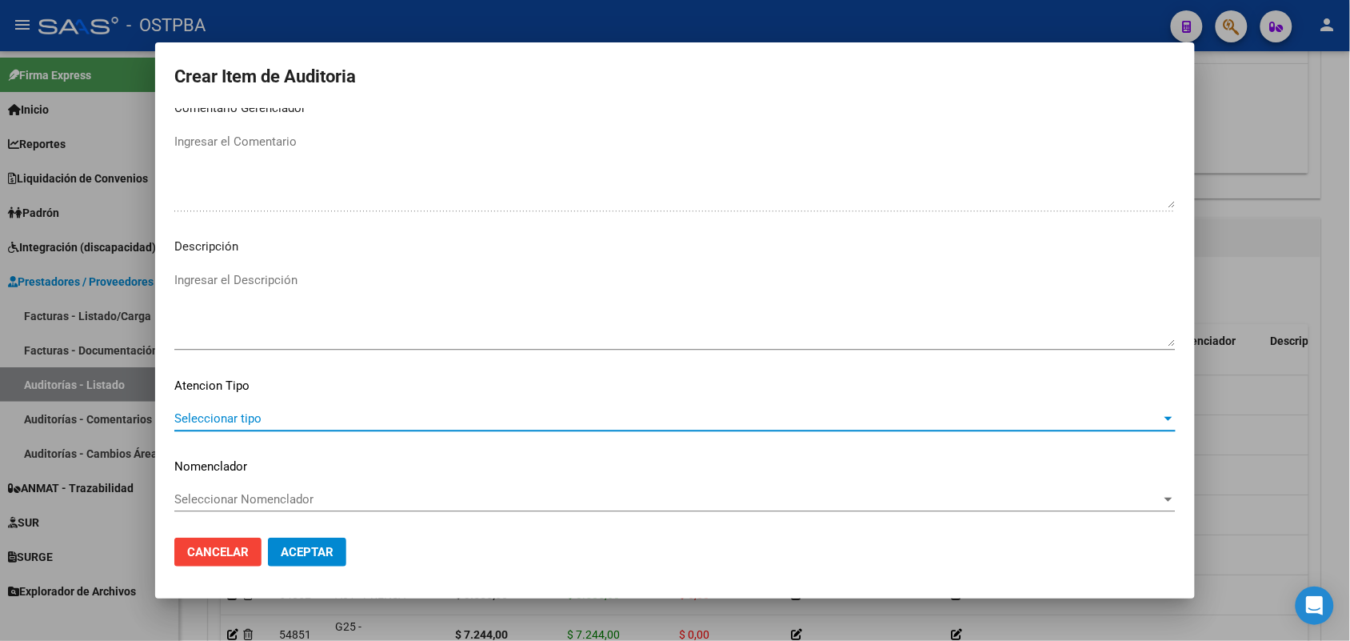
click at [248, 418] on span "Seleccionar tipo" at bounding box center [667, 418] width 987 height 14
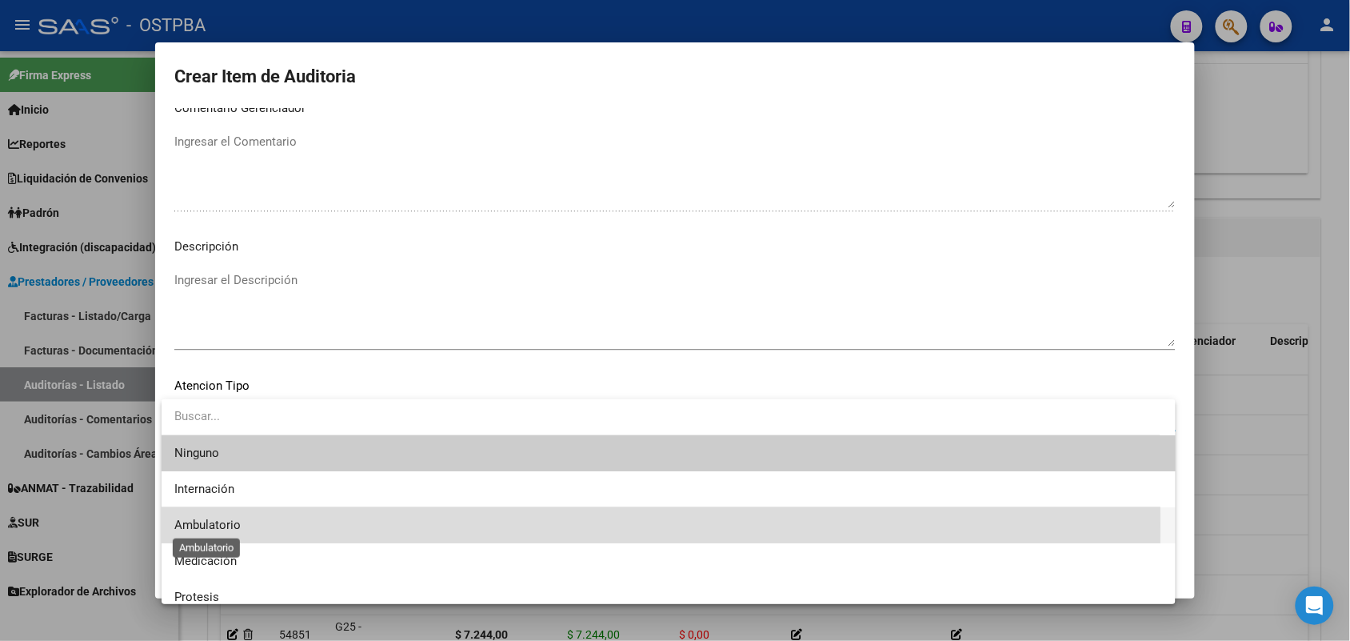
click at [234, 525] on span "Ambulatorio" at bounding box center [207, 524] width 66 height 14
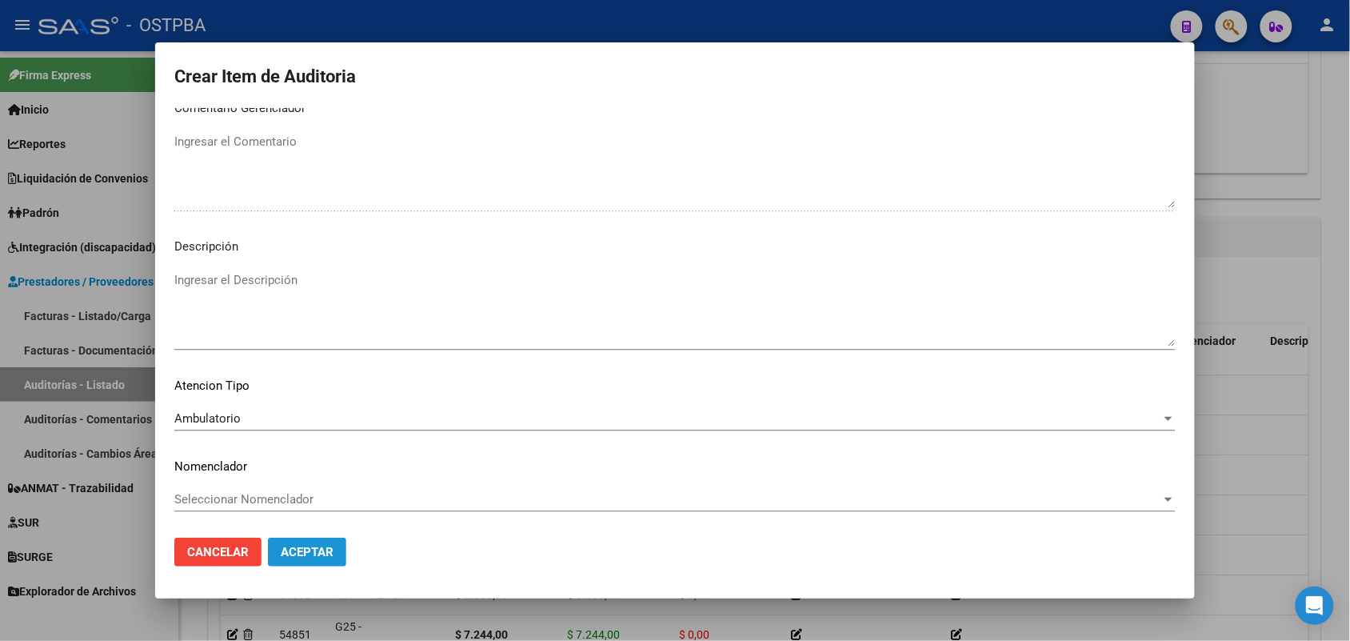
click at [305, 546] on span "Aceptar" at bounding box center [307, 552] width 53 height 14
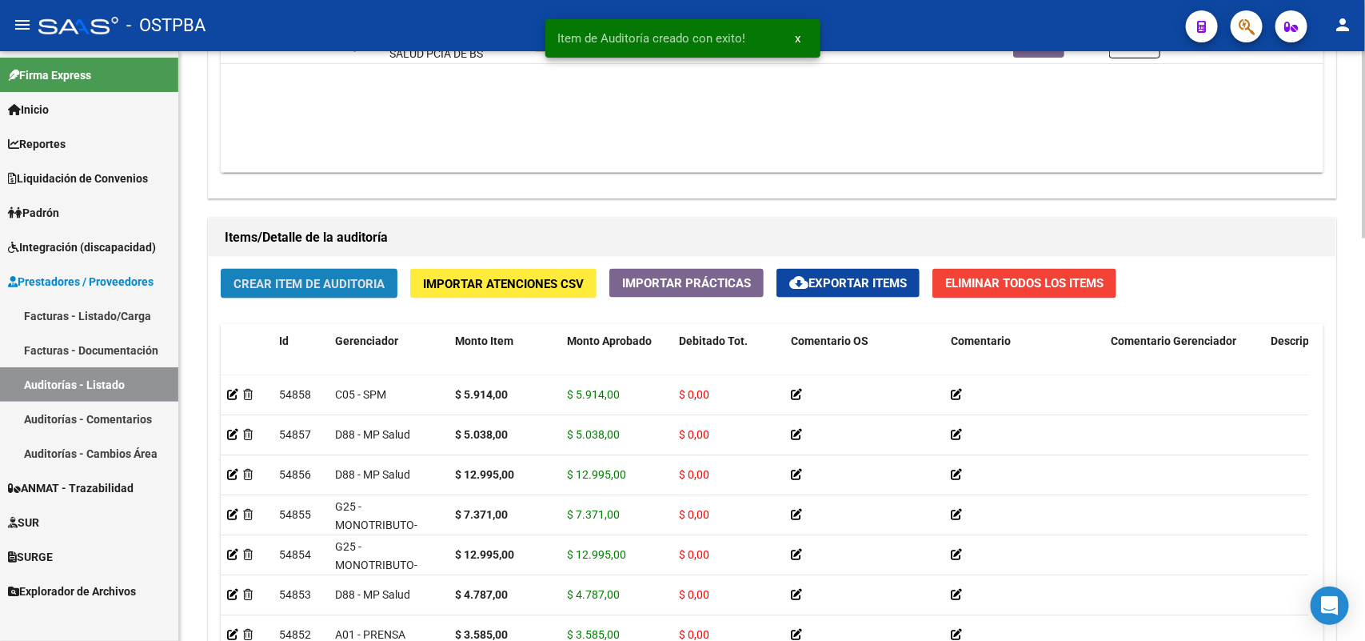
click at [349, 286] on span "Crear Item de Auditoria" at bounding box center [309, 284] width 151 height 14
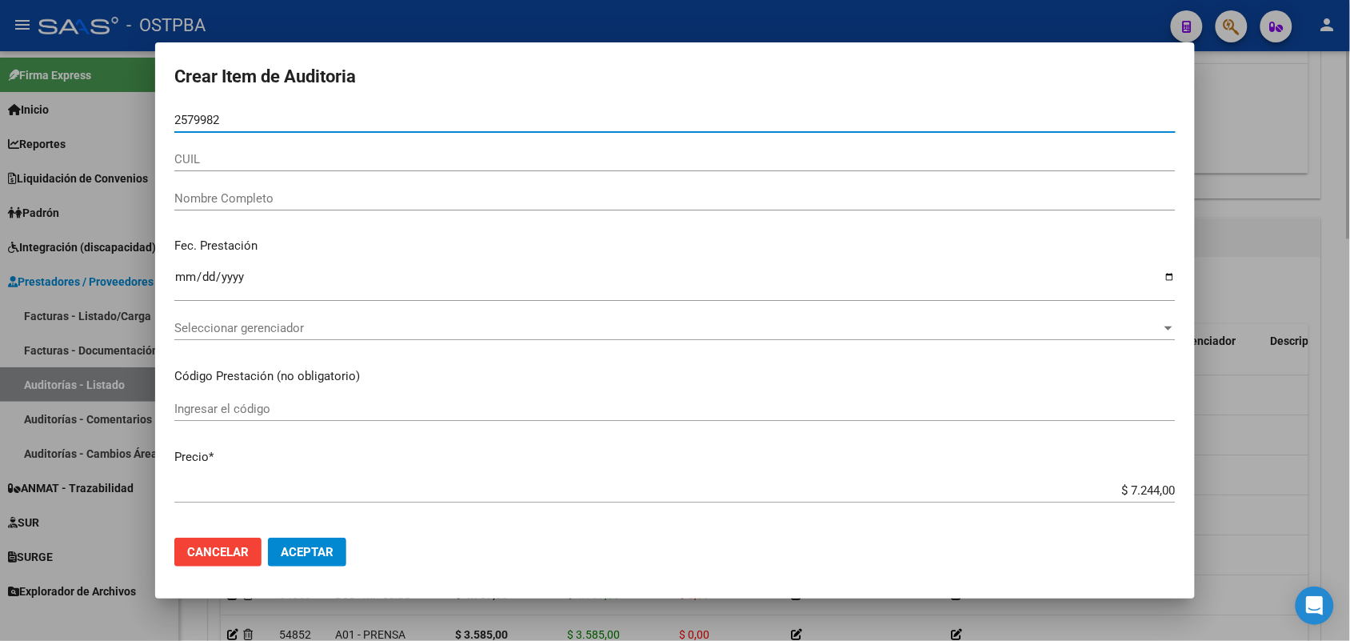
type input "25799820"
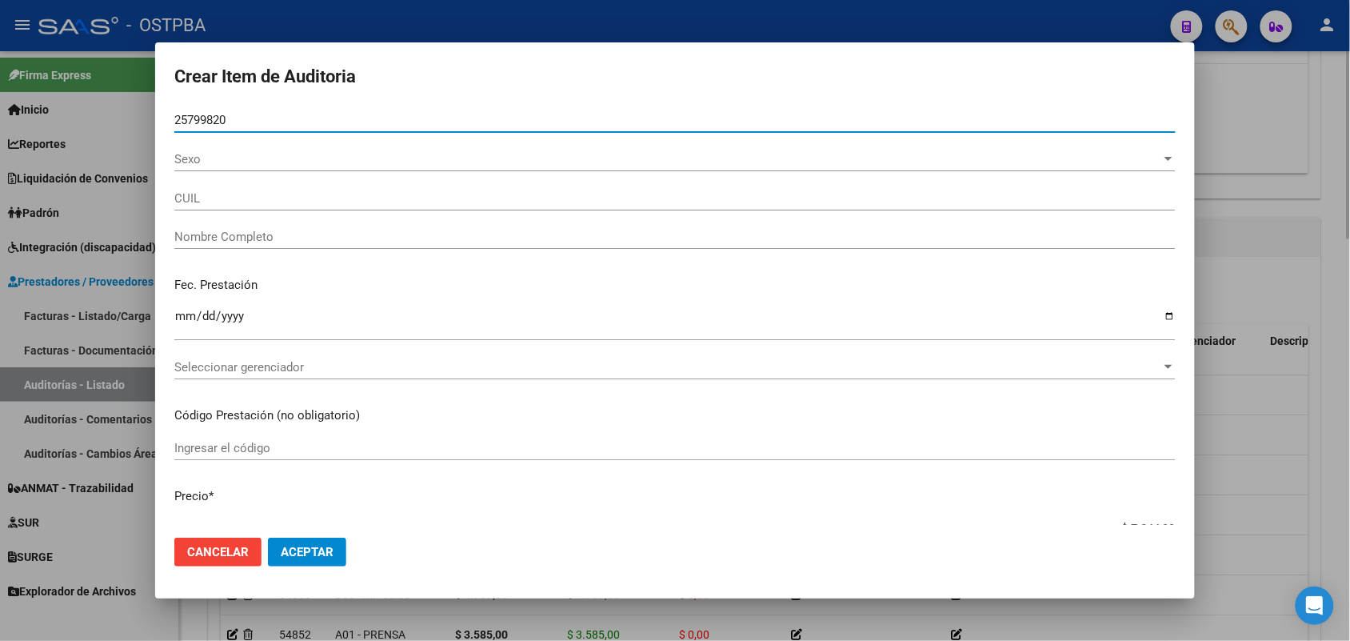
type input "27257998202"
type input "VELAZQUEZ YANIL ROMINA"
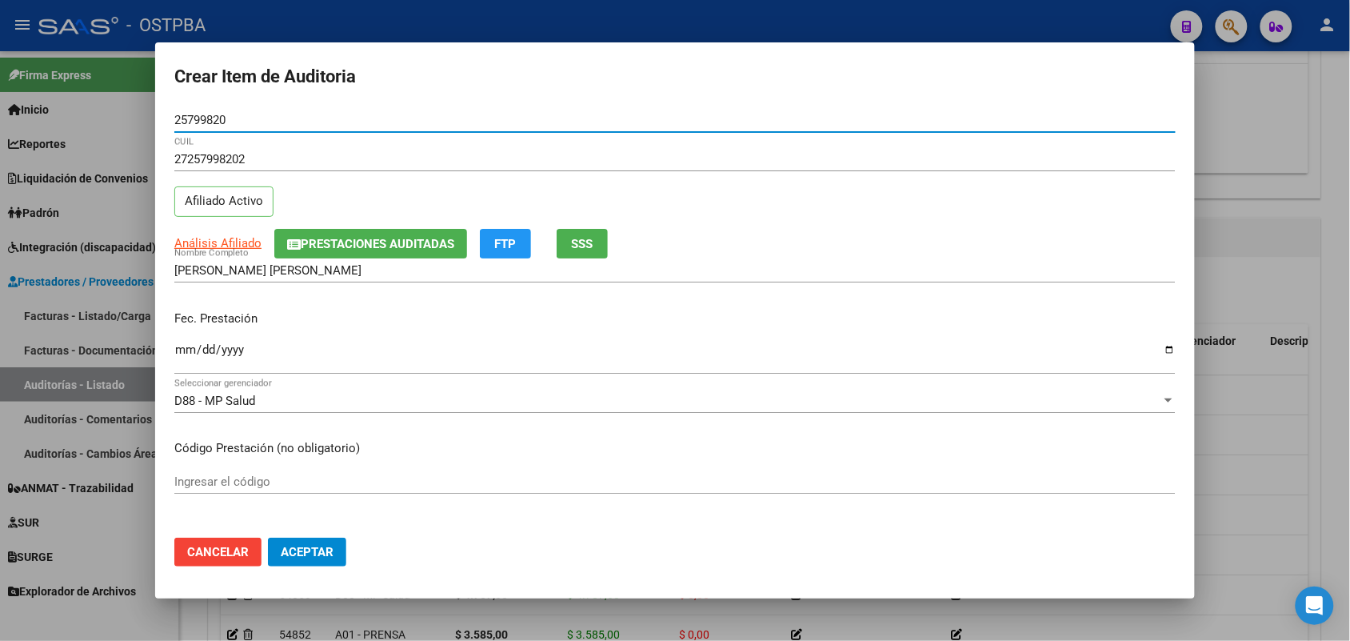
type input "25799820"
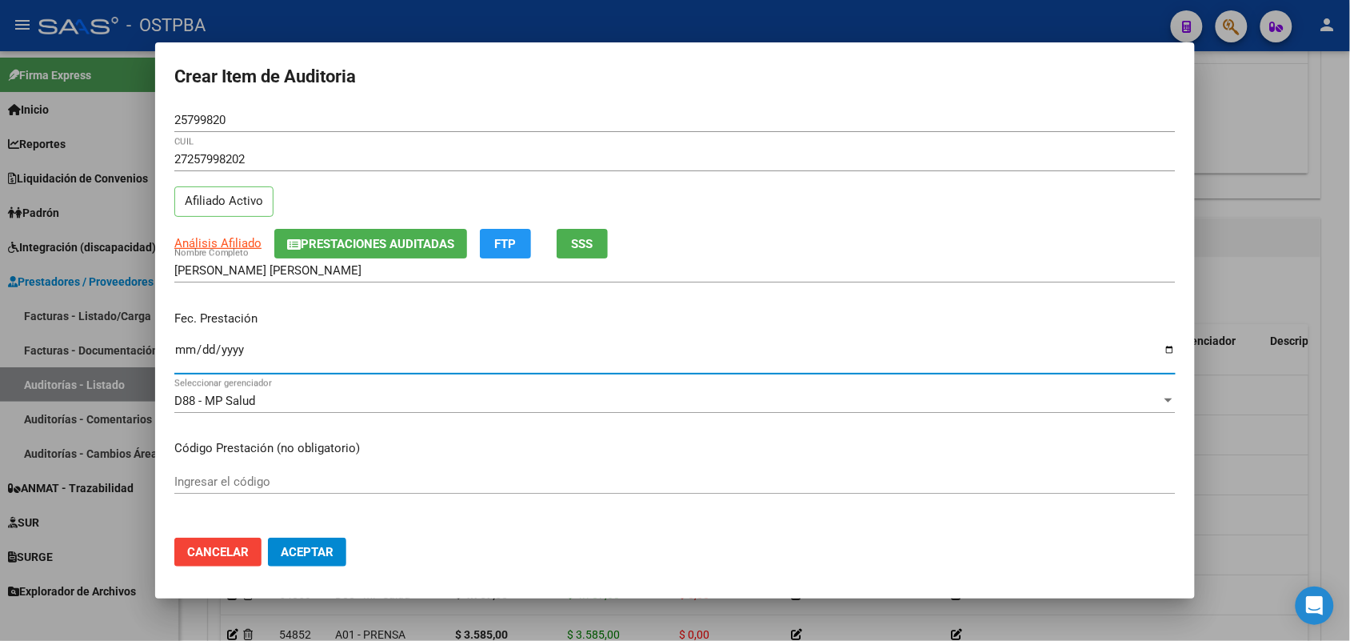
click at [184, 358] on input "Ingresar la fecha" at bounding box center [674, 356] width 1001 height 26
type input "2025-07-08"
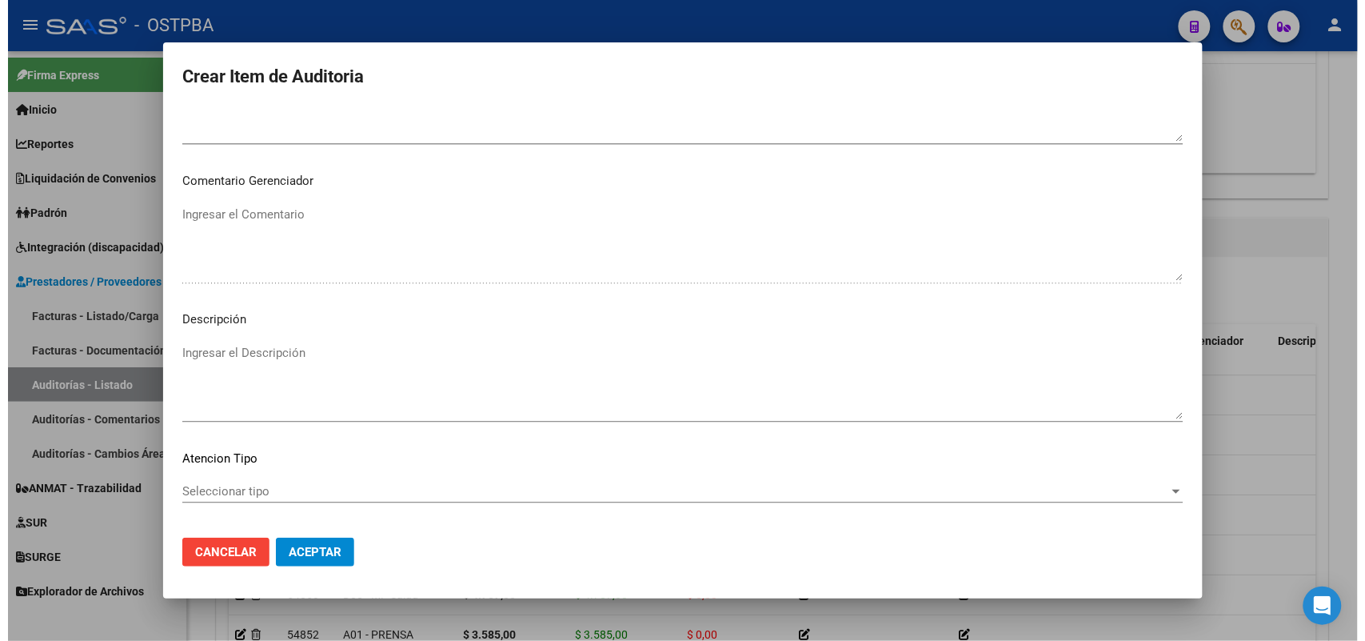
scroll to position [1000, 0]
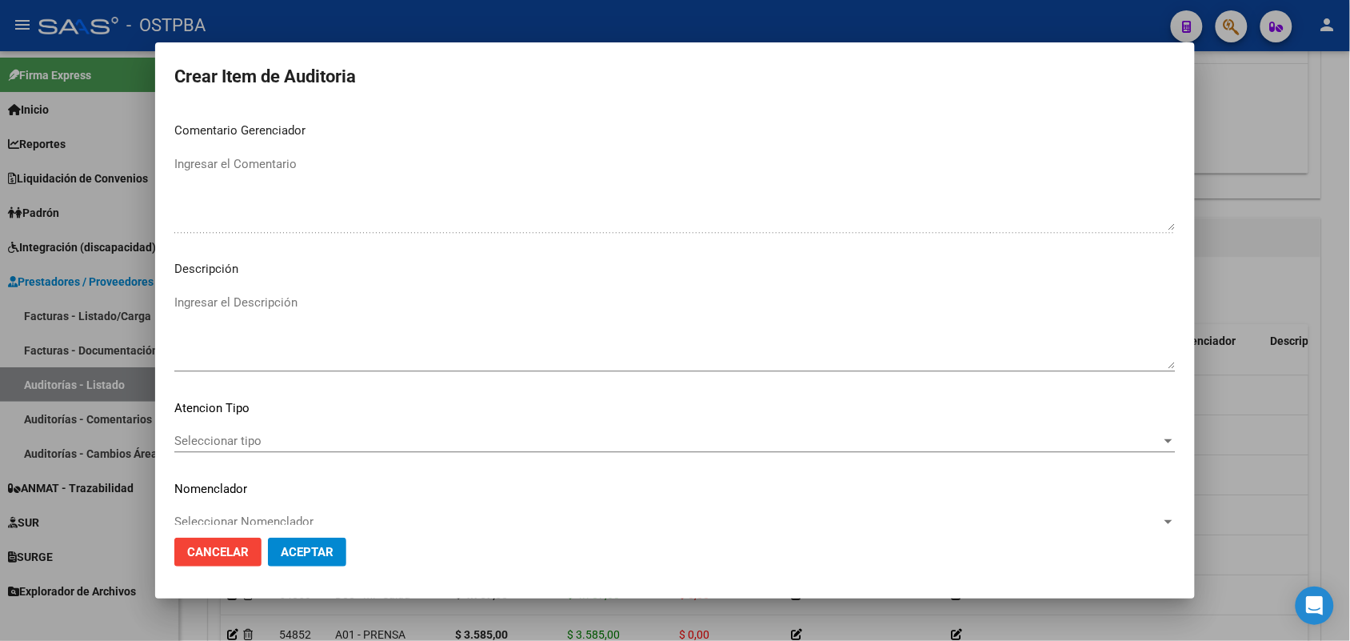
click at [241, 433] on span "Seleccionar tipo" at bounding box center [667, 440] width 987 height 14
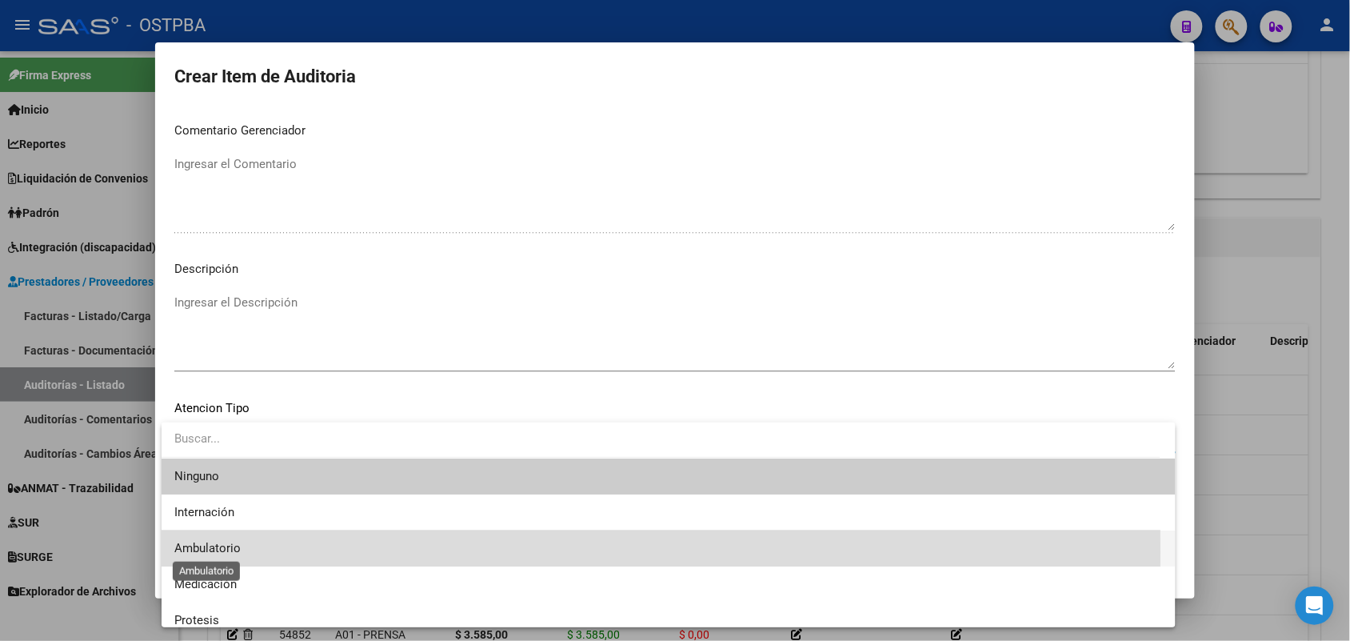
click at [217, 552] on span "Ambulatorio" at bounding box center [207, 548] width 66 height 14
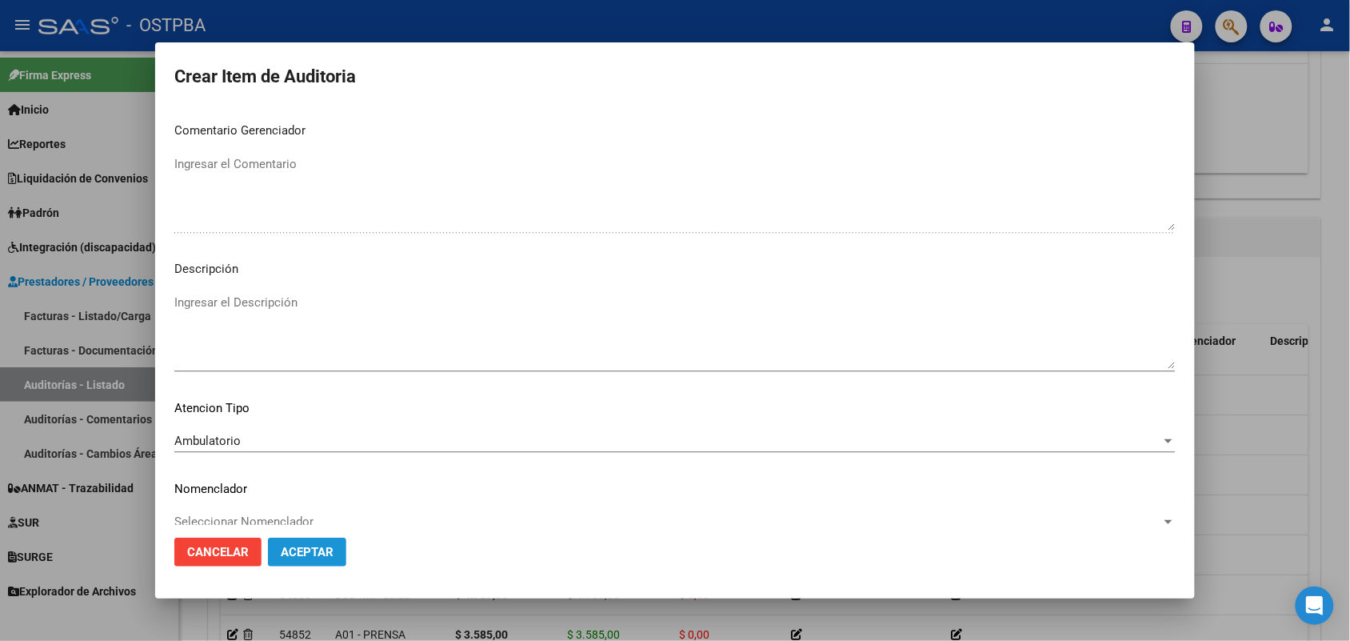
click at [297, 565] on button "Aceptar" at bounding box center [307, 551] width 78 height 29
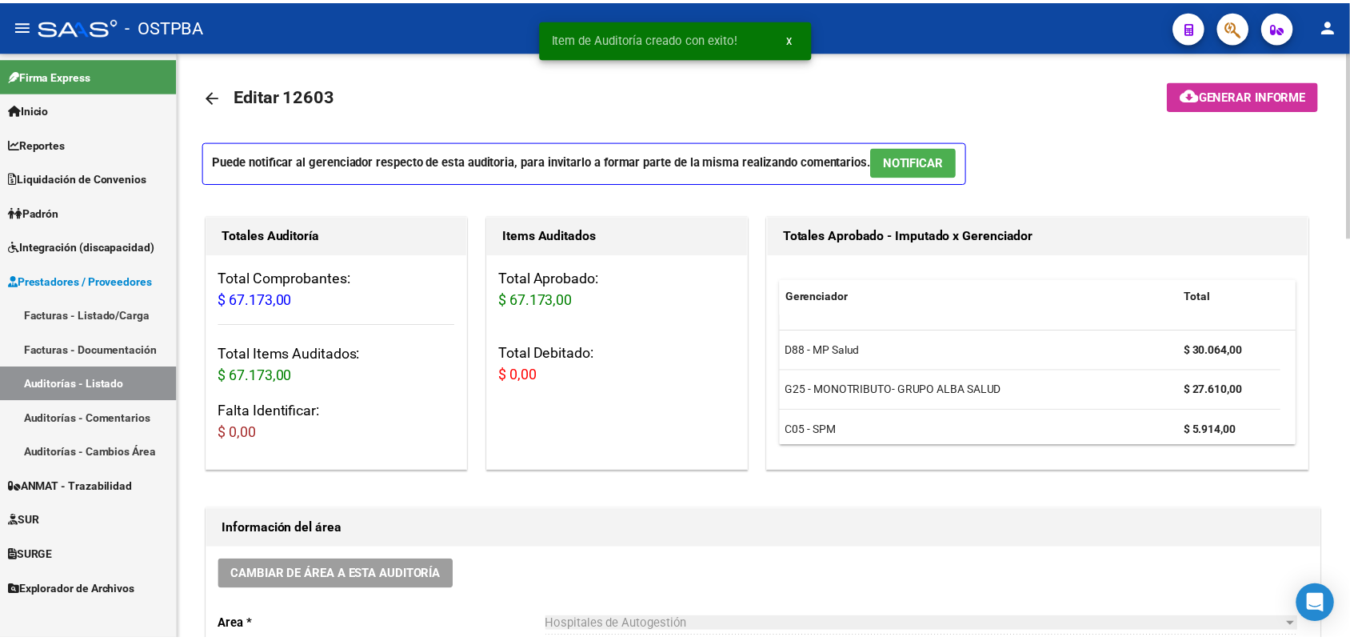
scroll to position [0, 0]
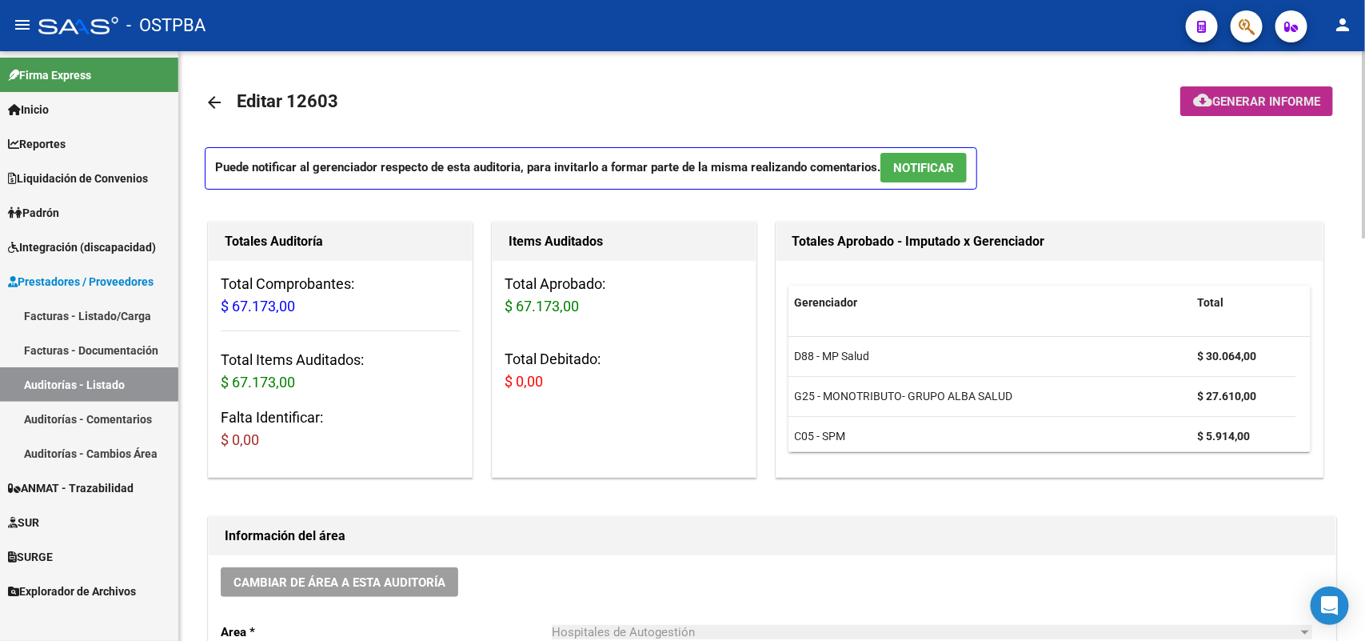
click at [1258, 94] on span "Generar informe" at bounding box center [1266, 101] width 108 height 14
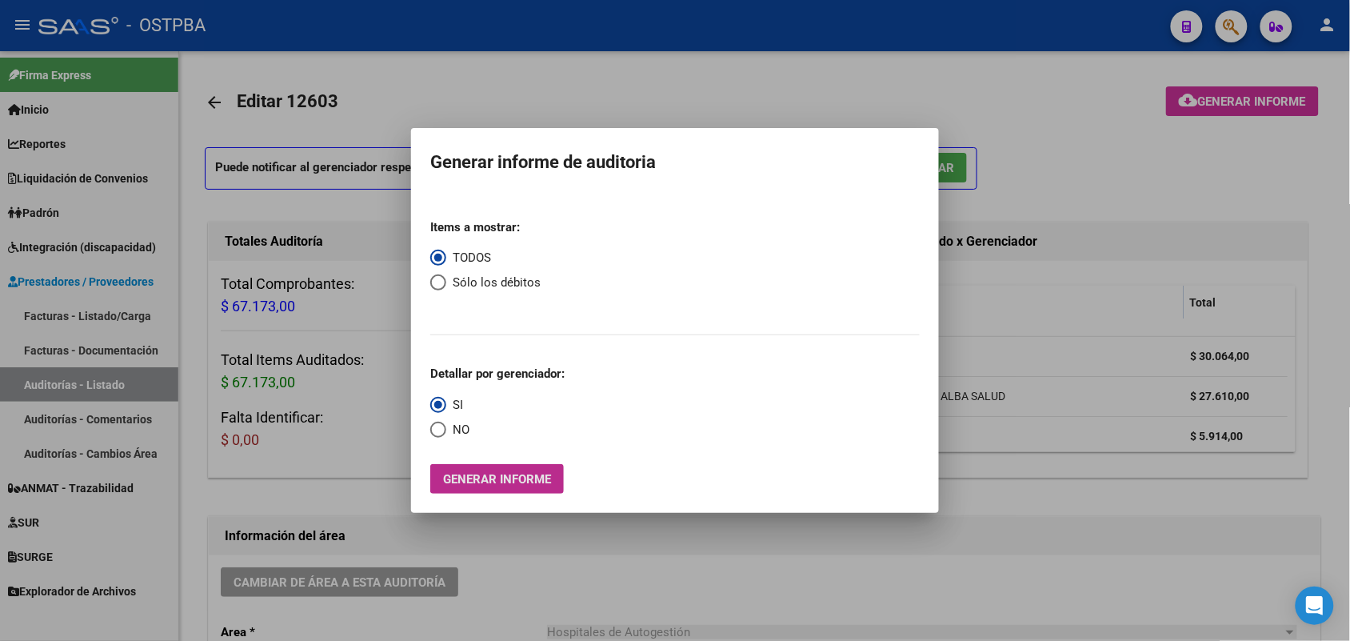
click at [506, 482] on span "Generar informe" at bounding box center [497, 479] width 108 height 14
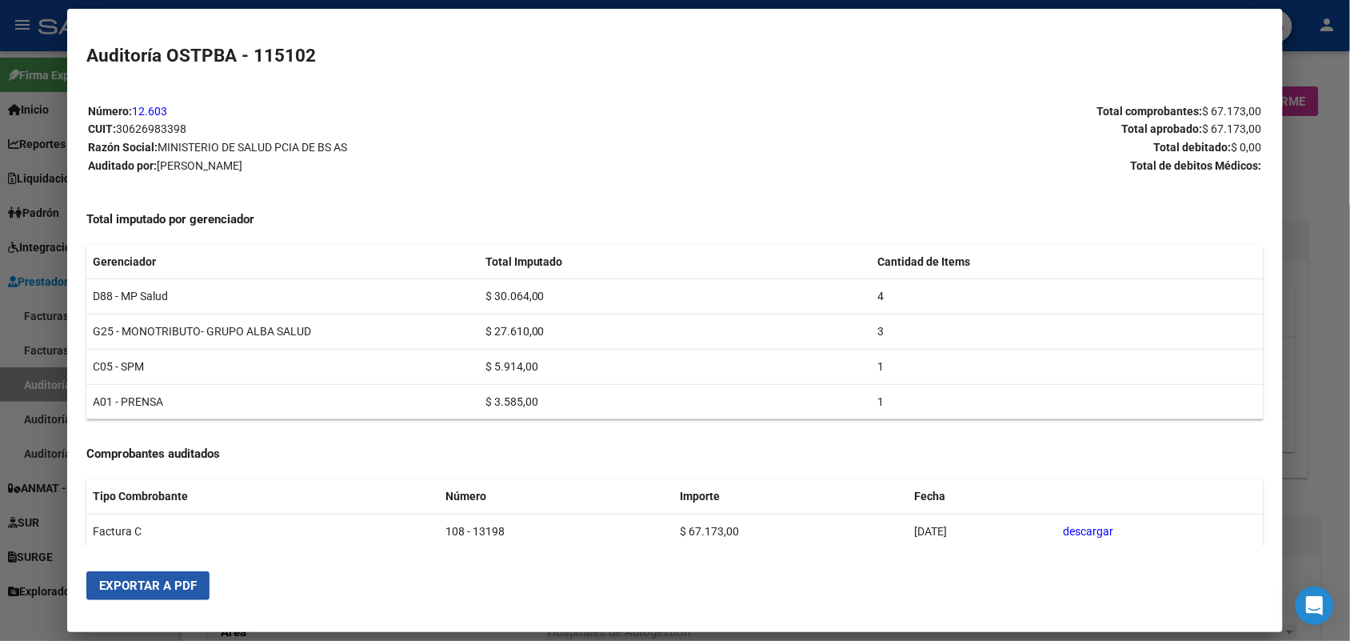
click at [176, 589] on span "Exportar a PDF" at bounding box center [148, 585] width 98 height 14
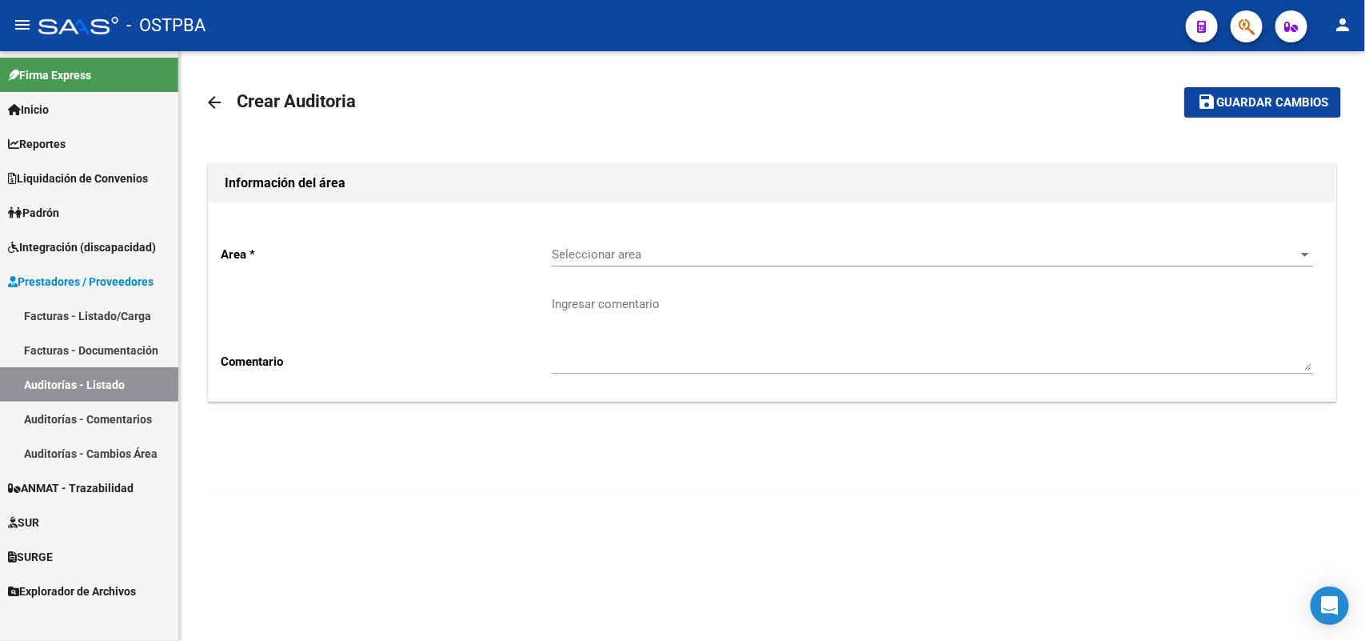
click at [134, 313] on link "Facturas - Listado/Carga" at bounding box center [89, 315] width 178 height 34
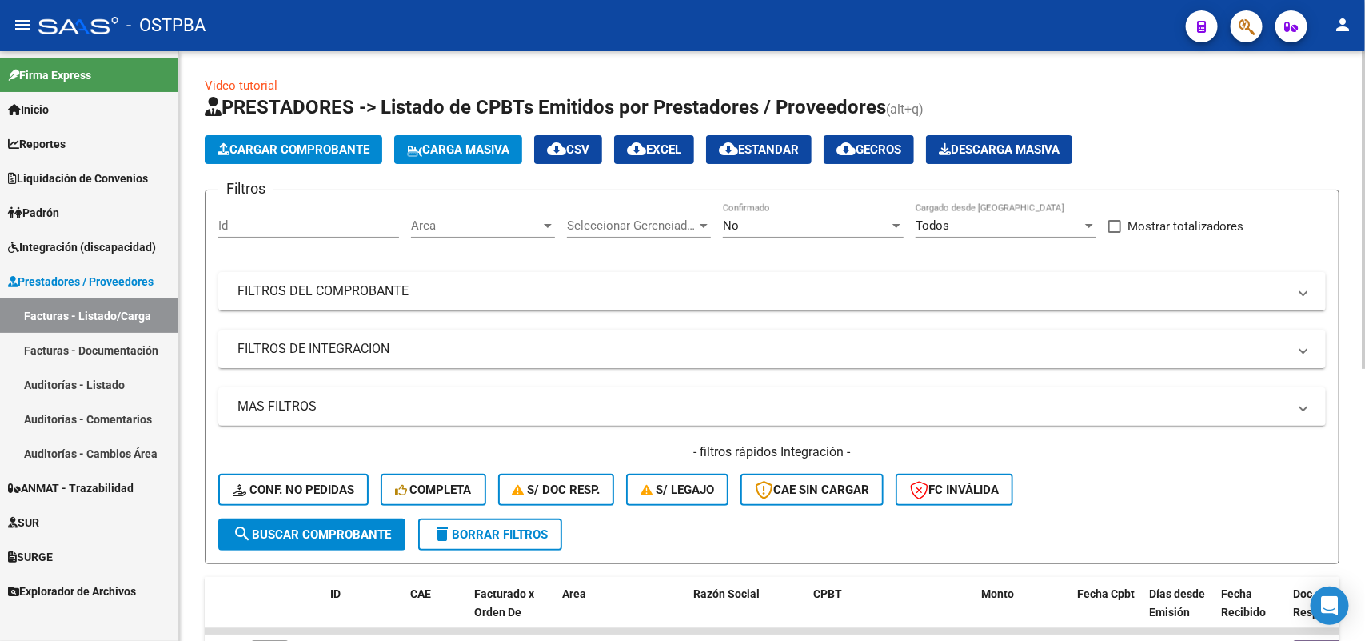
click at [298, 153] on span "Cargar Comprobante" at bounding box center [294, 149] width 152 height 14
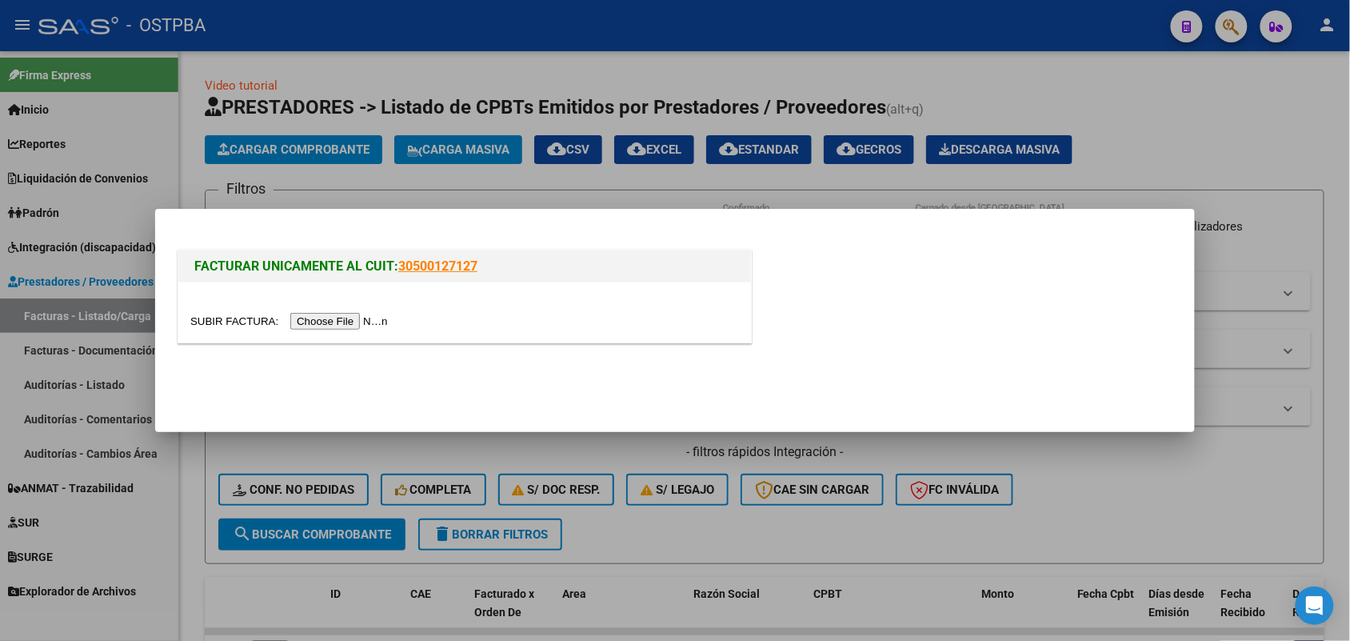
click at [336, 326] on input "file" at bounding box center [291, 321] width 202 height 17
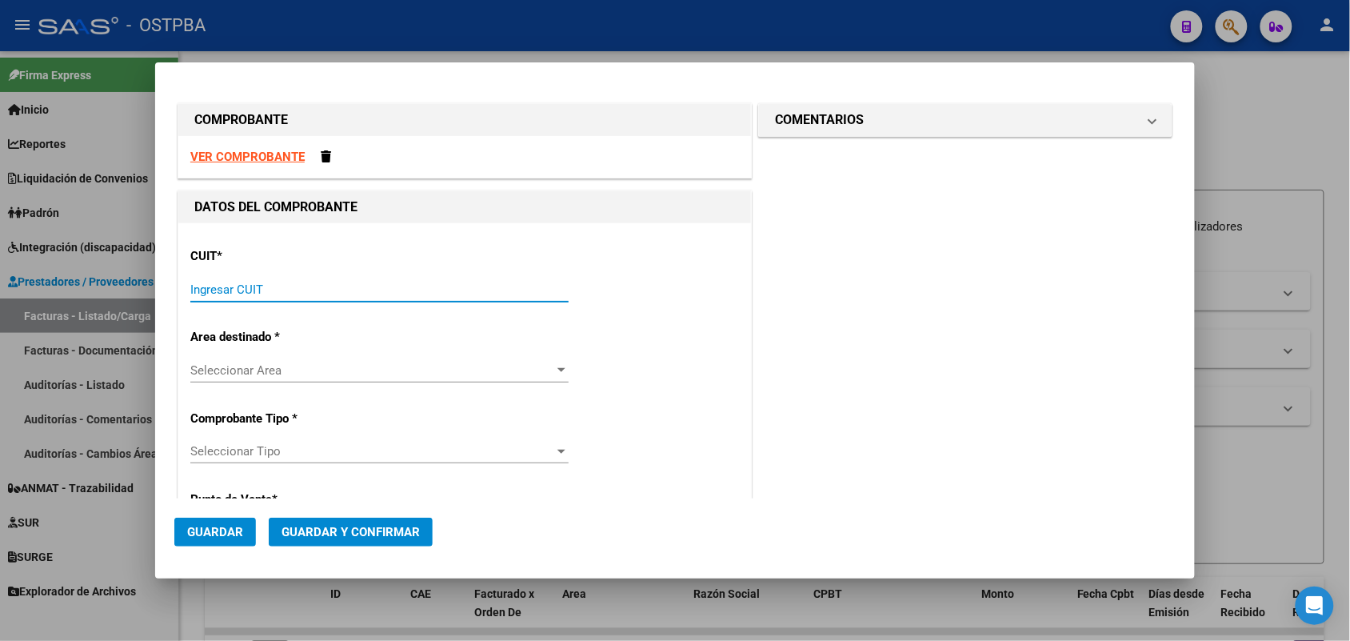
click at [230, 285] on input "Ingresar CUIT" at bounding box center [379, 289] width 378 height 14
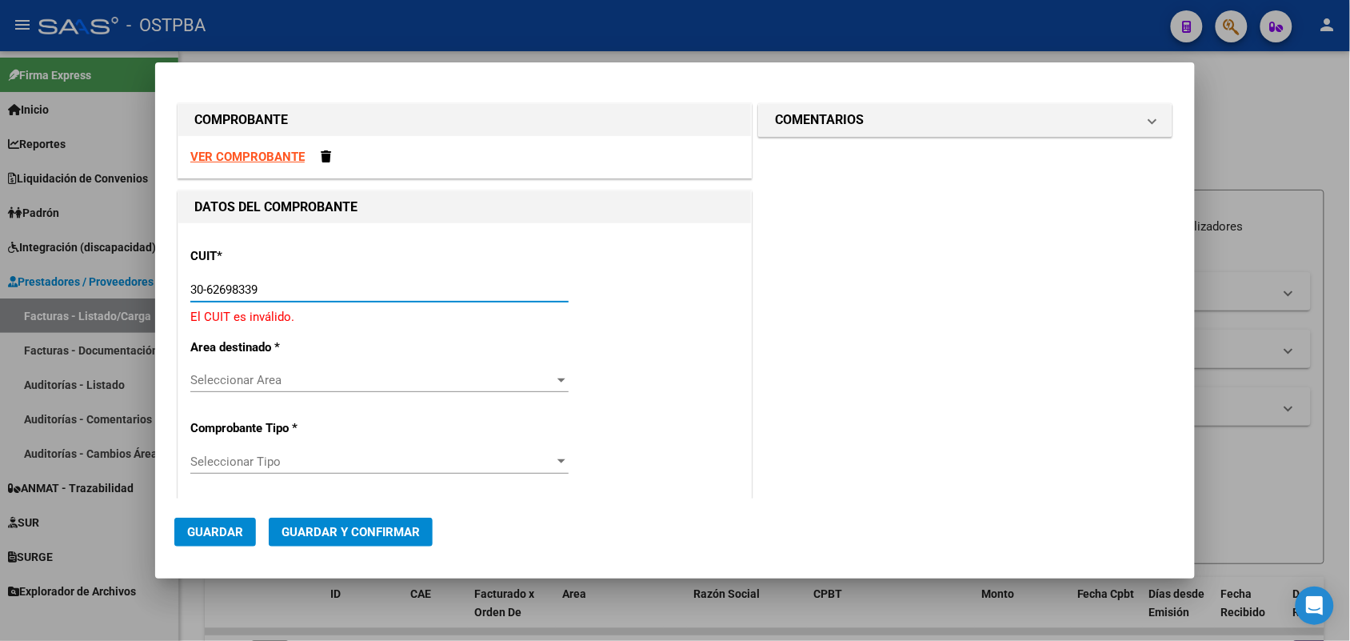
type input "30-62698339-8"
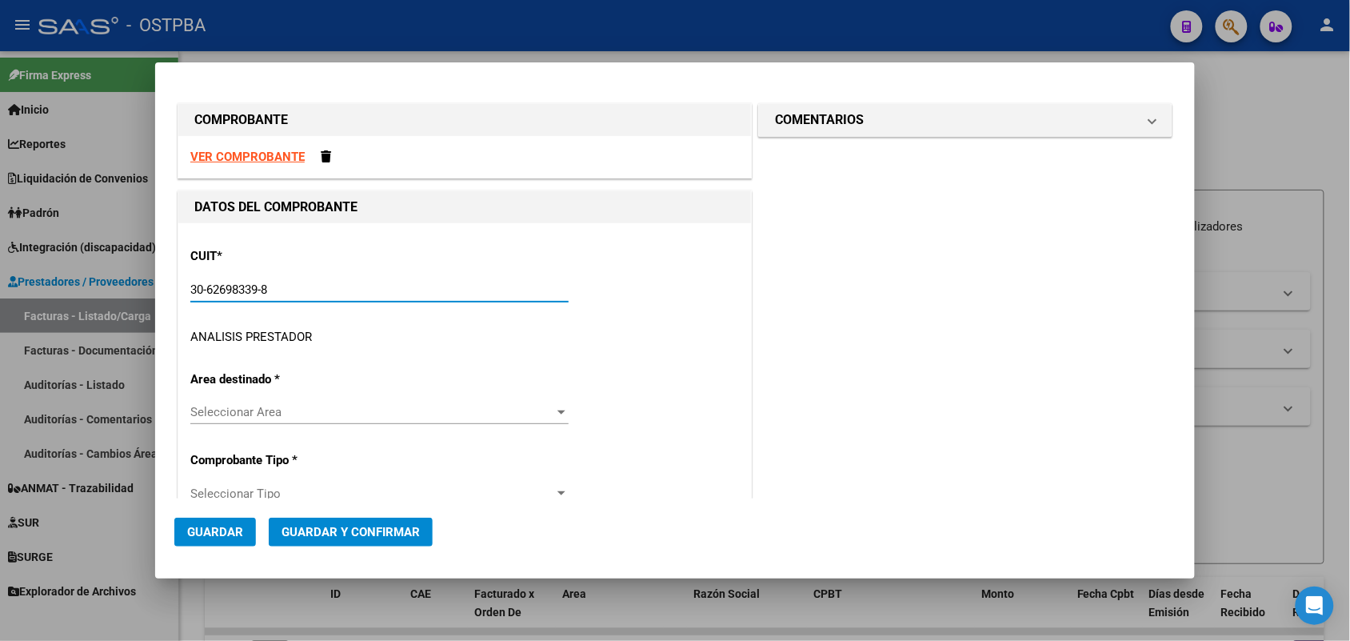
type input "108"
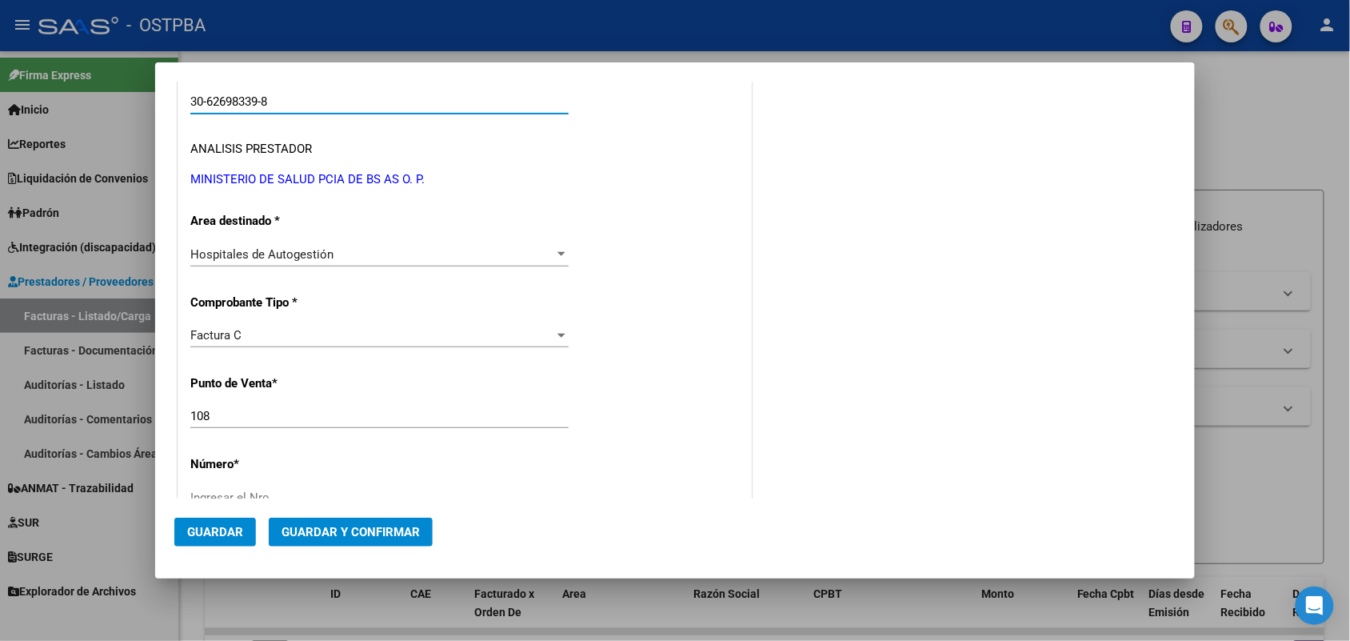
scroll to position [200, 0]
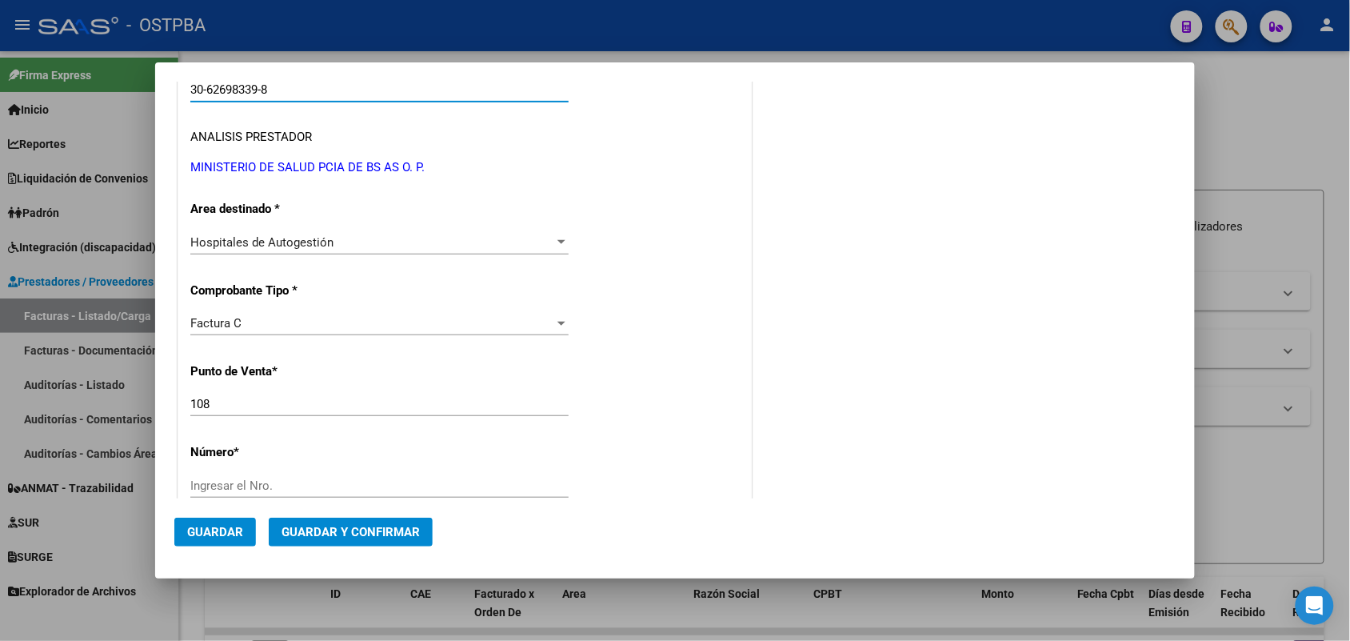
type input "30-62698339-8"
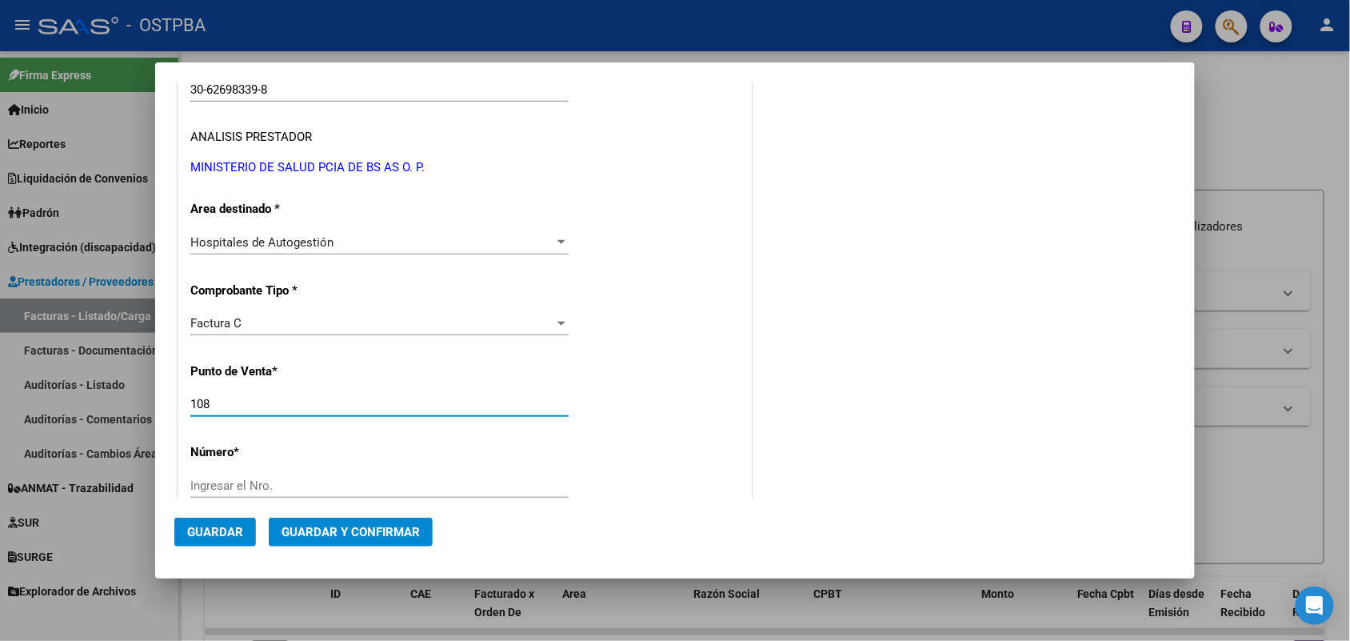
drag, startPoint x: 214, startPoint y: 404, endPoint x: 132, endPoint y: 404, distance: 81.6
click at [132, 404] on div "COMPROBANTE VER COMPROBANTE DATOS DEL COMPROBANTE CUIT * 30-62698339-8 Ingresar…" at bounding box center [675, 320] width 1350 height 641
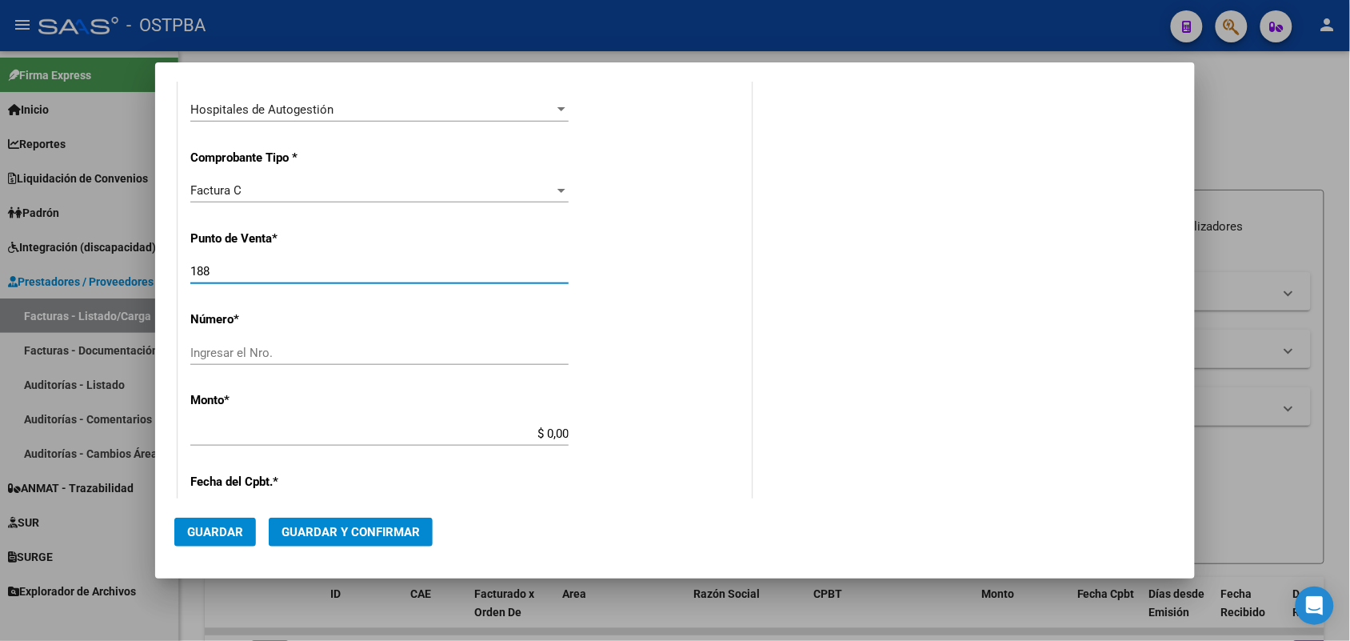
scroll to position [400, 0]
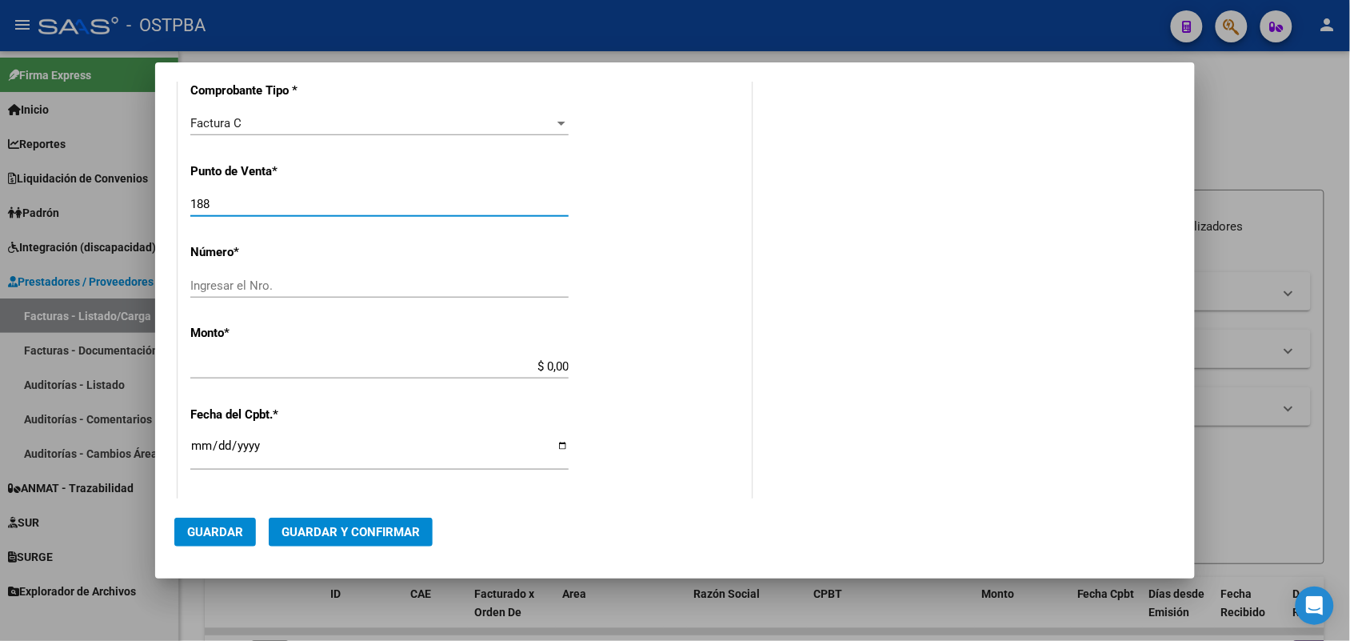
type input "188"
click at [218, 289] on input "Ingresar el Nro." at bounding box center [379, 285] width 378 height 14
type input "21415"
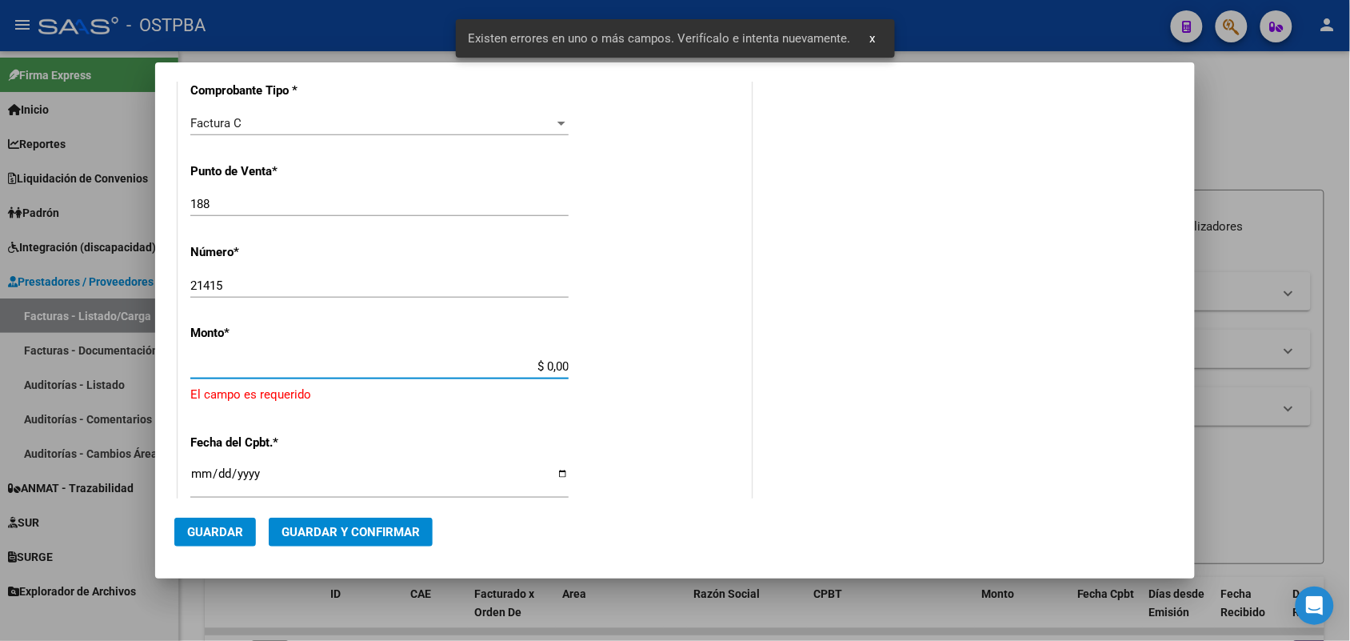
drag, startPoint x: 517, startPoint y: 365, endPoint x: 613, endPoint y: 378, distance: 96.8
click at [613, 378] on div "CUIT * 30-62698339-8 Ingresar CUIT ANALISIS PRESTADOR MINISTERIO DE SALUD PCIA …" at bounding box center [464, 409] width 573 height 1172
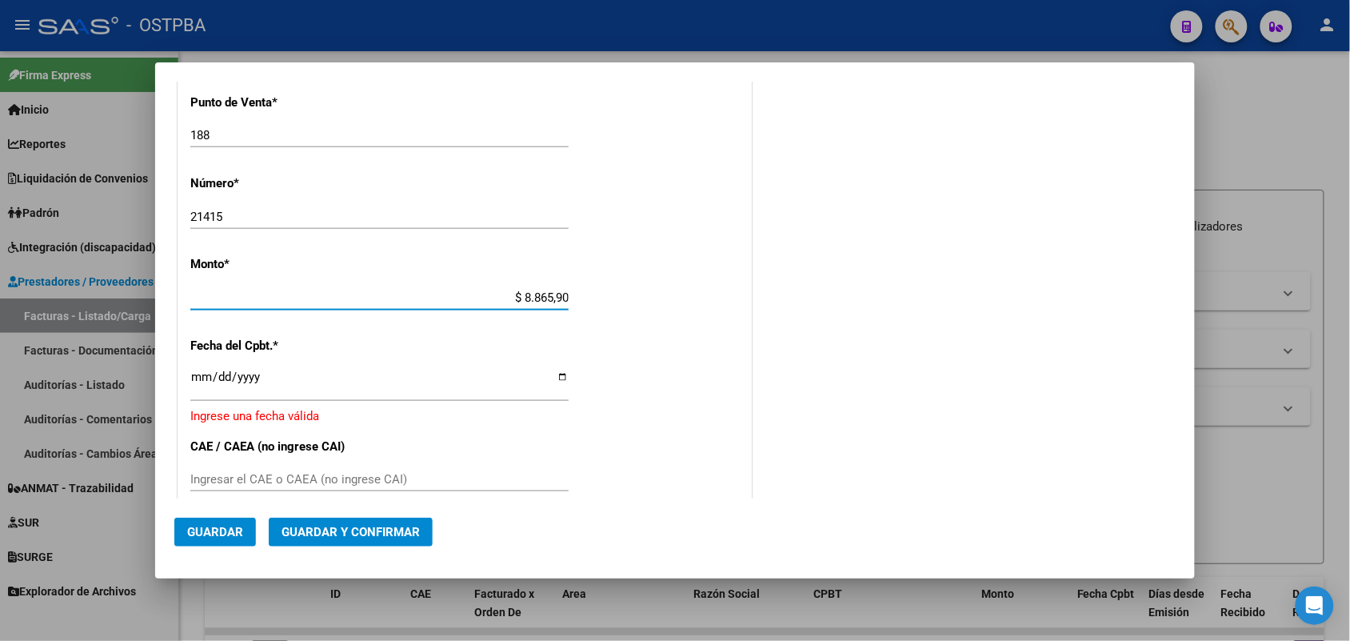
type input "$ 88.659,00"
click at [204, 381] on input "Ingresar la fecha" at bounding box center [379, 383] width 378 height 26
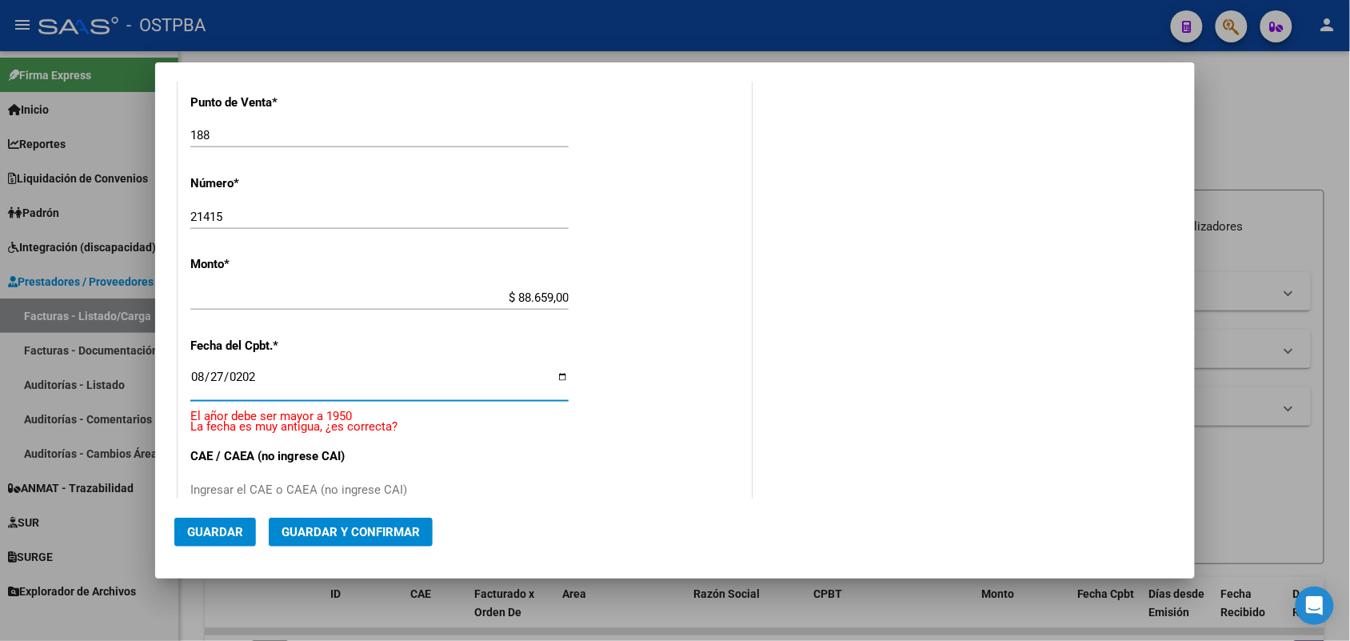
type input "[DATE]"
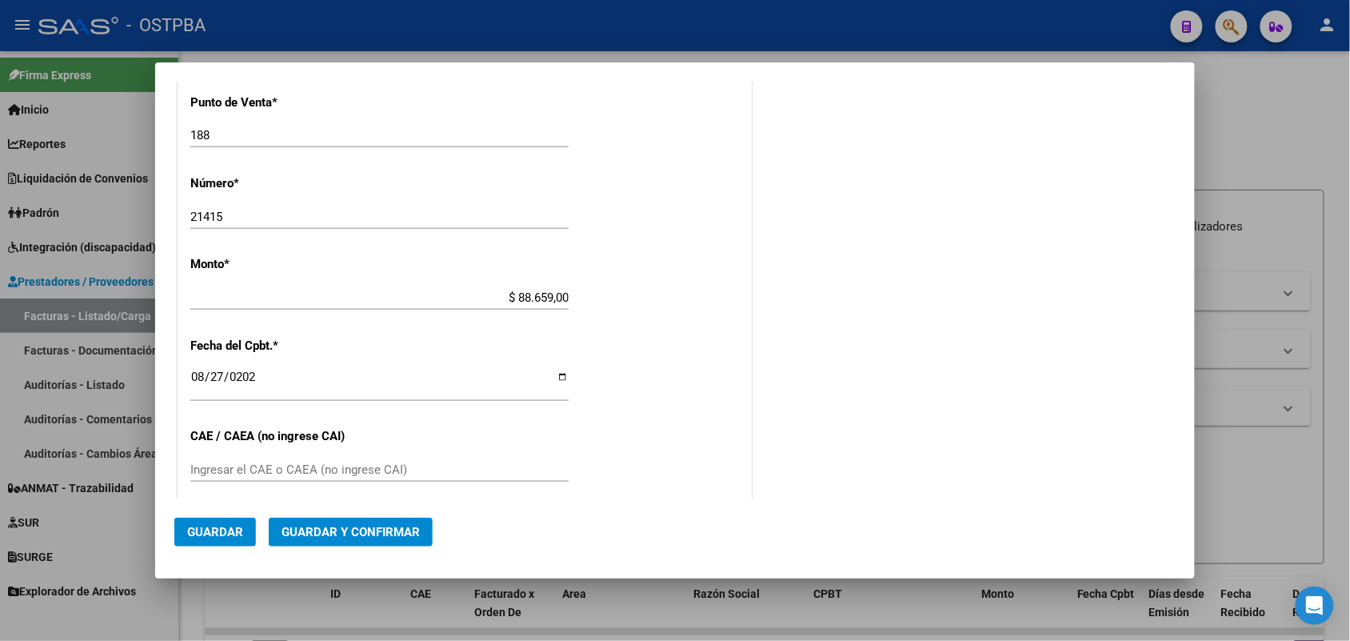
click at [198, 477] on div "Ingresar el CAE o CAEA (no ingrese CAI)" at bounding box center [379, 469] width 378 height 24
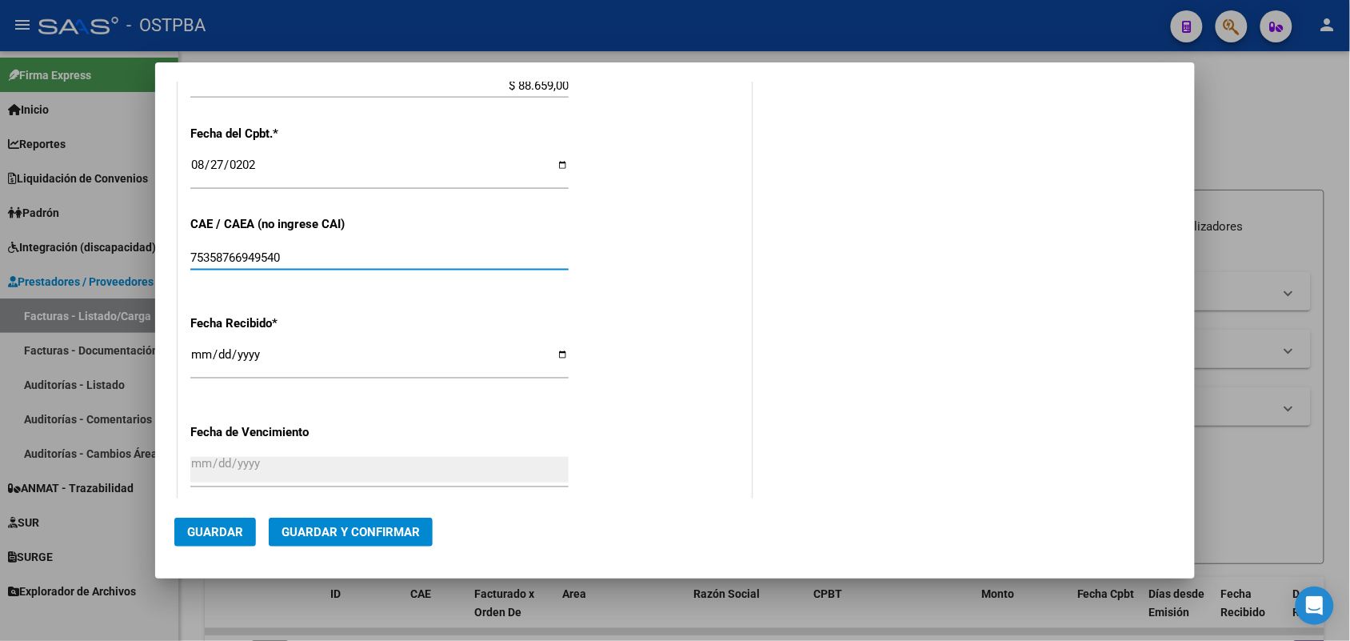
scroll to position [662, 0]
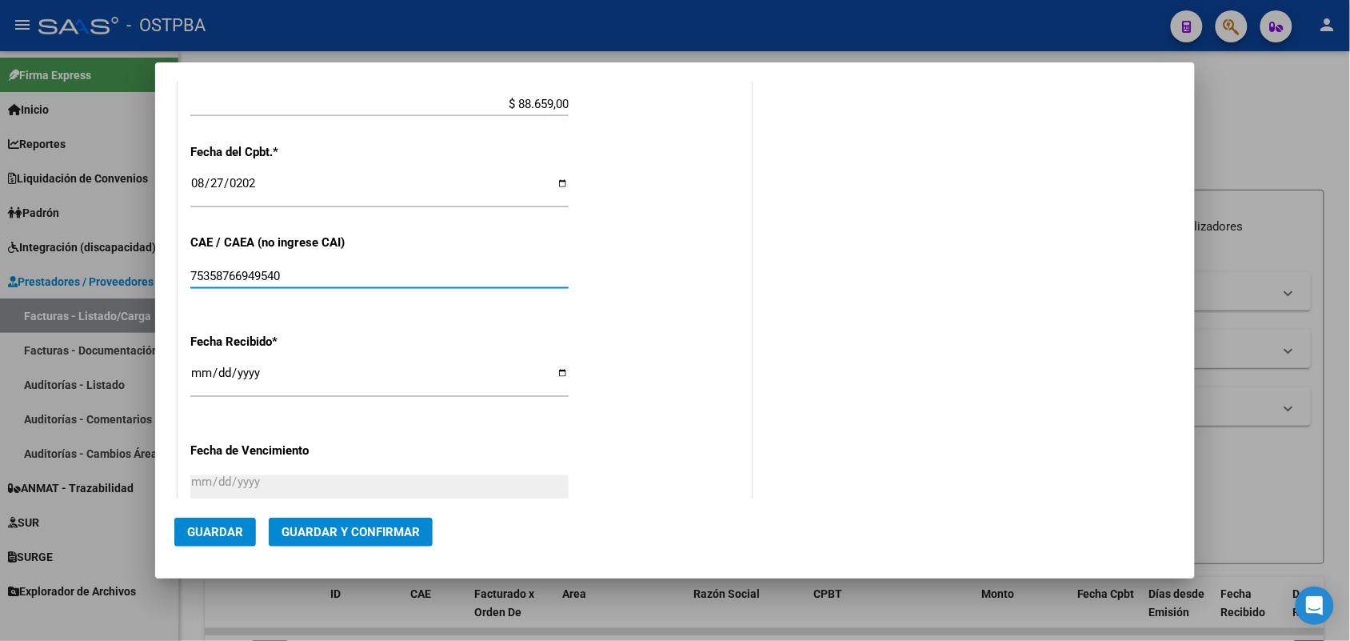
type input "75358766949540"
click at [198, 372] on input "[DATE]" at bounding box center [379, 379] width 378 height 26
type input "[DATE]"
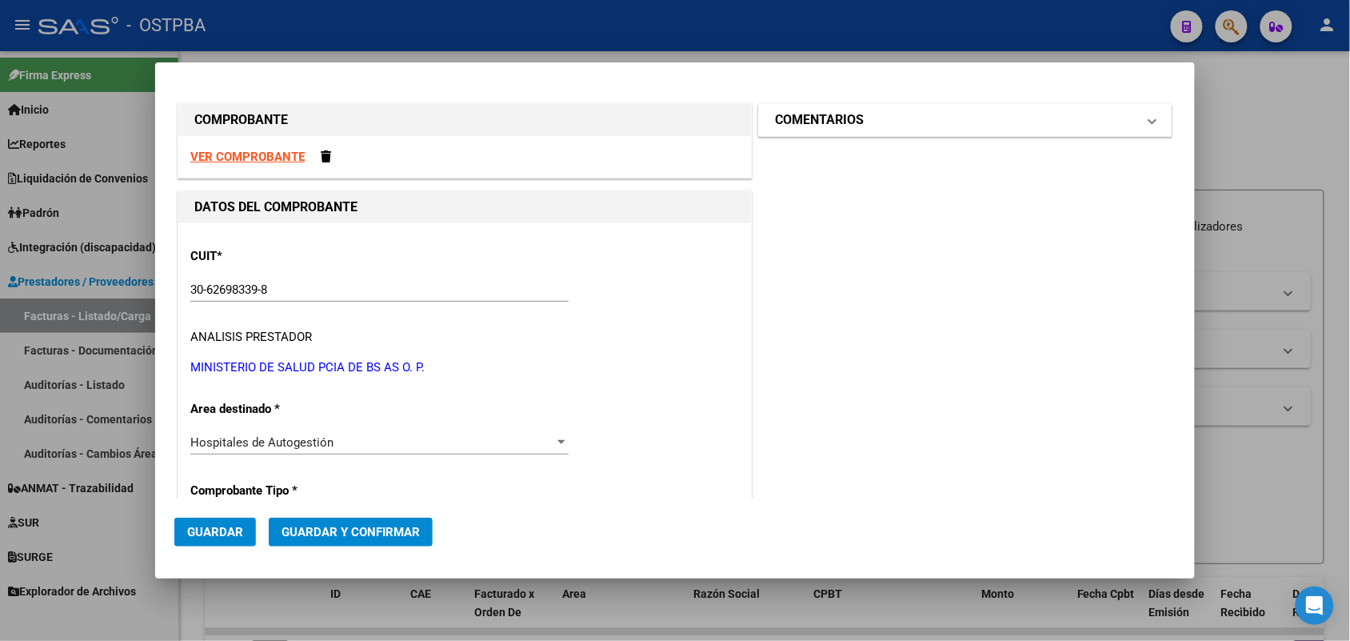
click at [1149, 121] on span at bounding box center [1152, 119] width 6 height 19
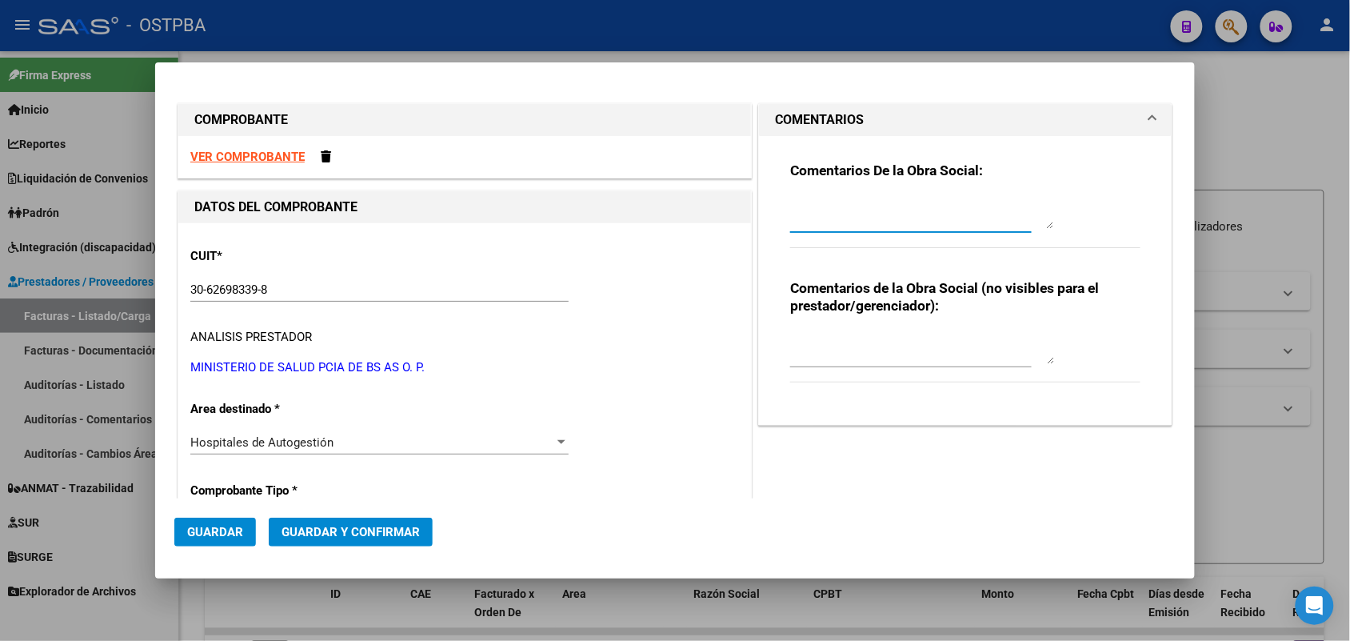
click at [812, 220] on textarea at bounding box center [922, 213] width 264 height 32
type textarea "HR 126838"
click at [221, 532] on span "Guardar" at bounding box center [215, 532] width 56 height 14
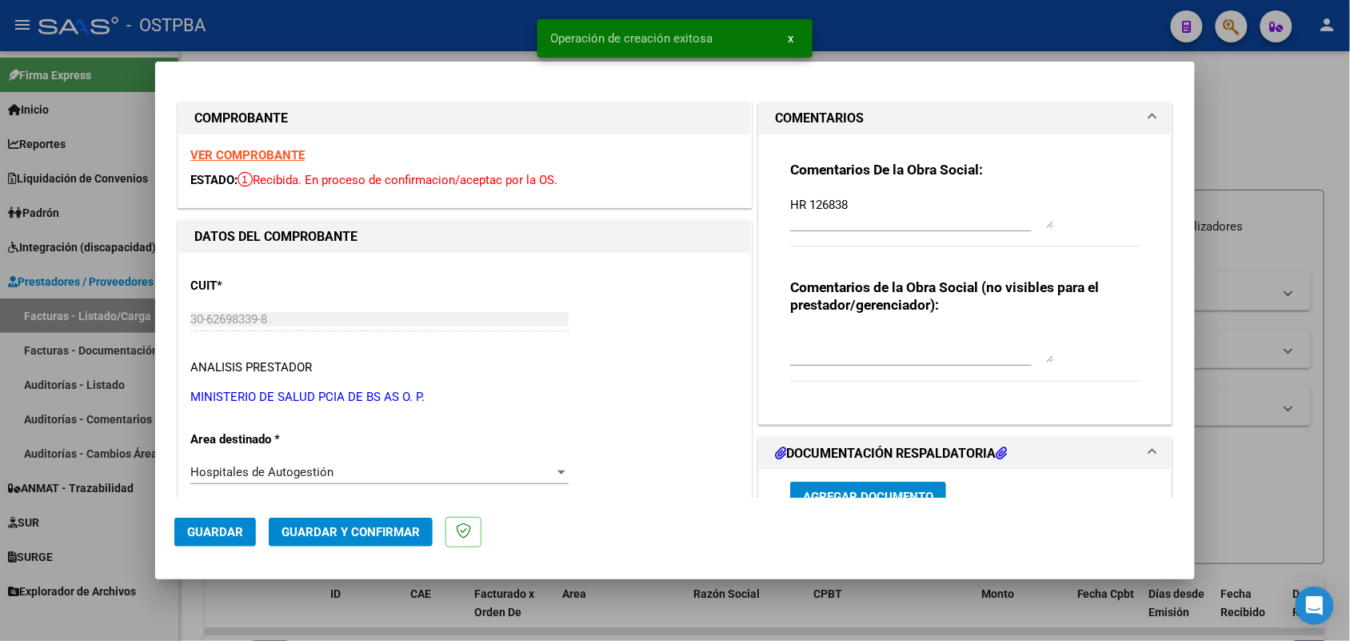
type input "[DATE]"
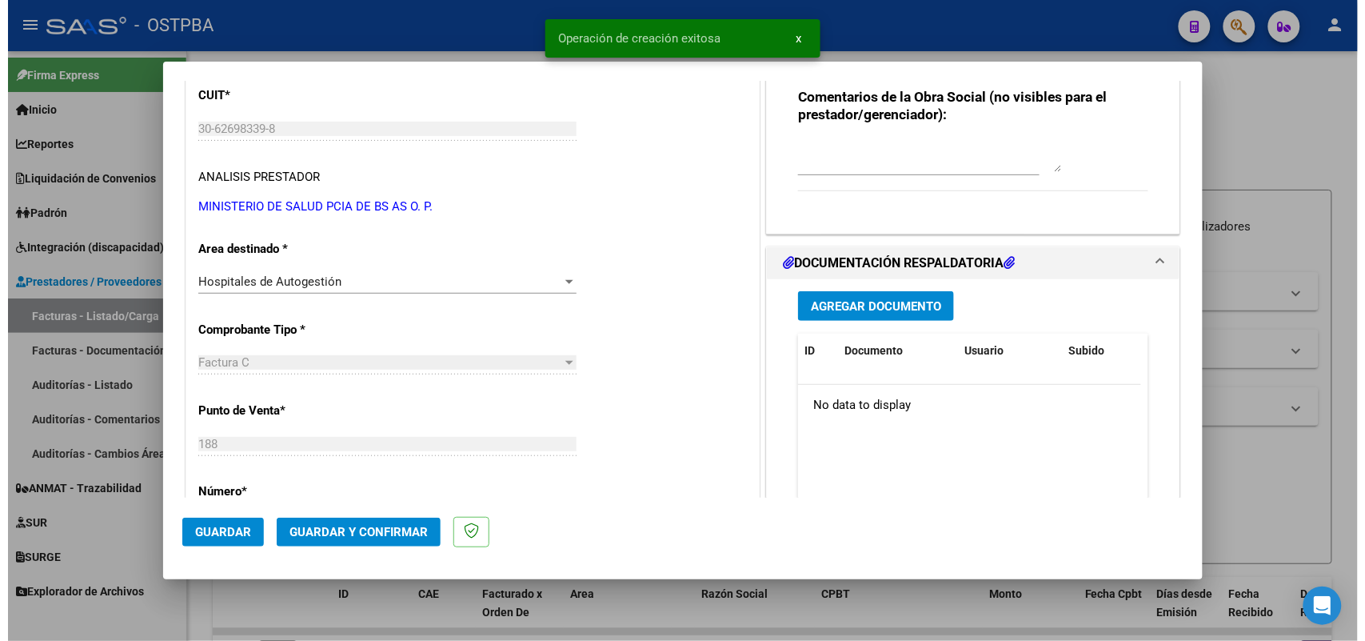
scroll to position [200, 0]
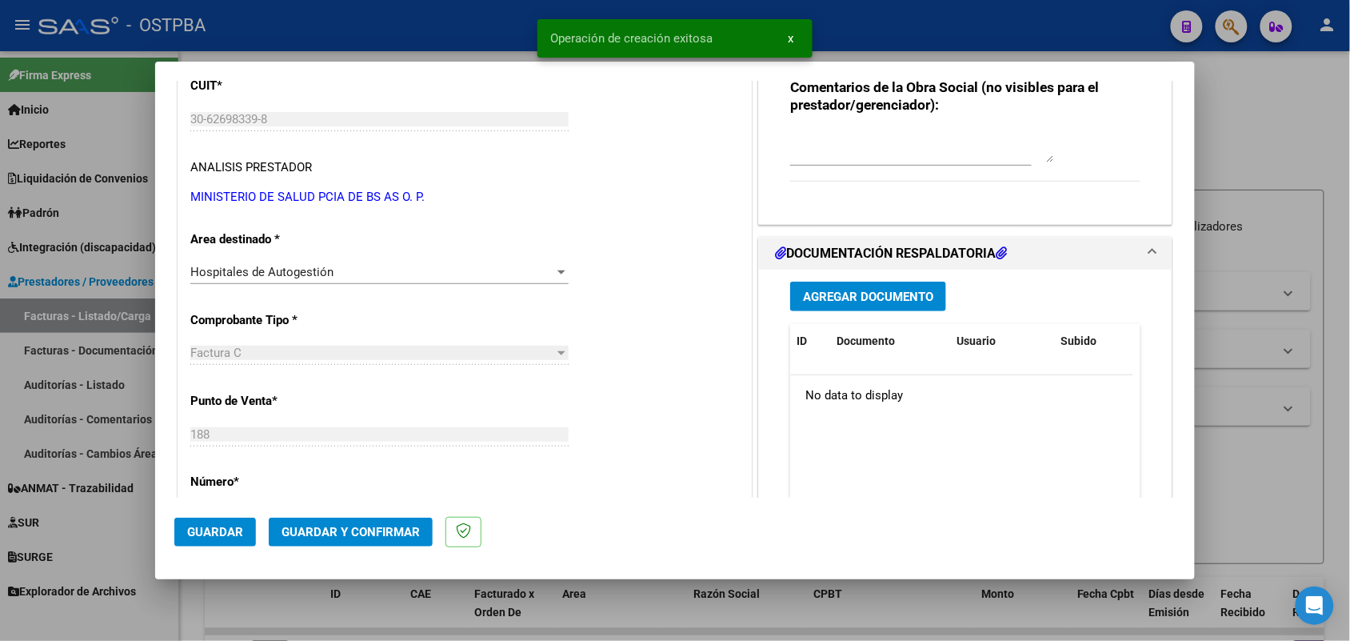
click at [870, 296] on span "Agregar Documento" at bounding box center [868, 296] width 130 height 14
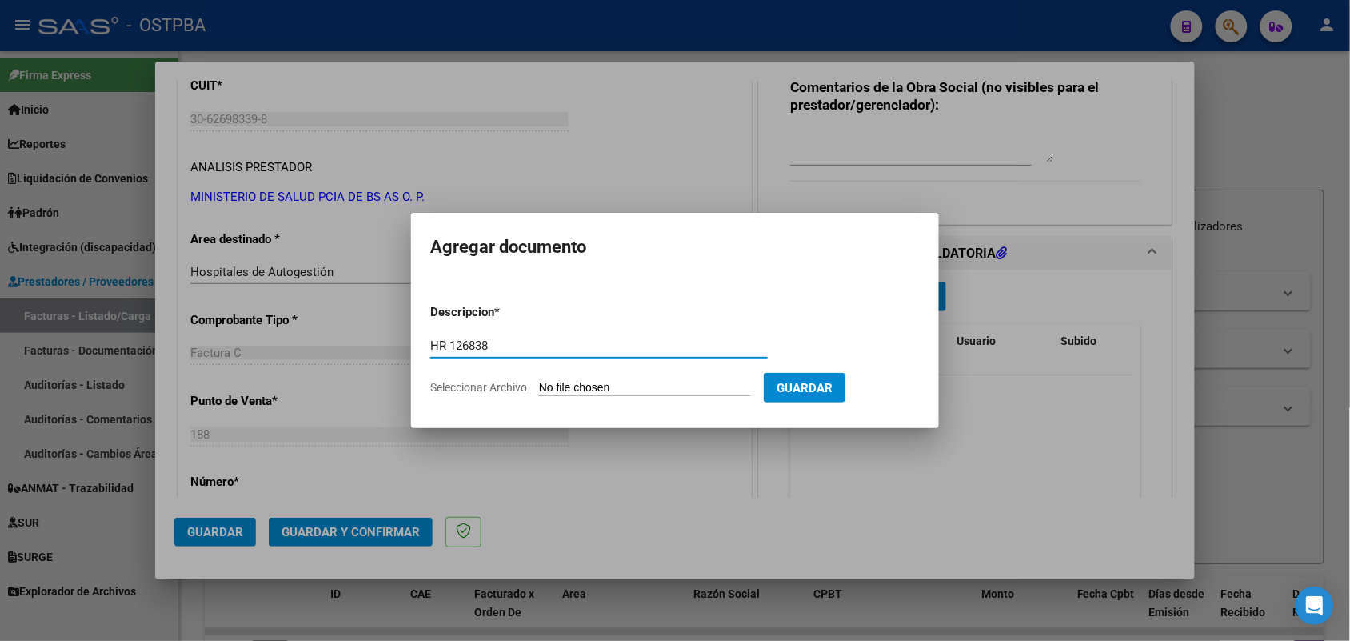
type input "HR 126838"
click at [556, 385] on input "Seleccionar Archivo" at bounding box center [645, 388] width 212 height 15
type input "C:\fakepath\HR 126838.pdf"
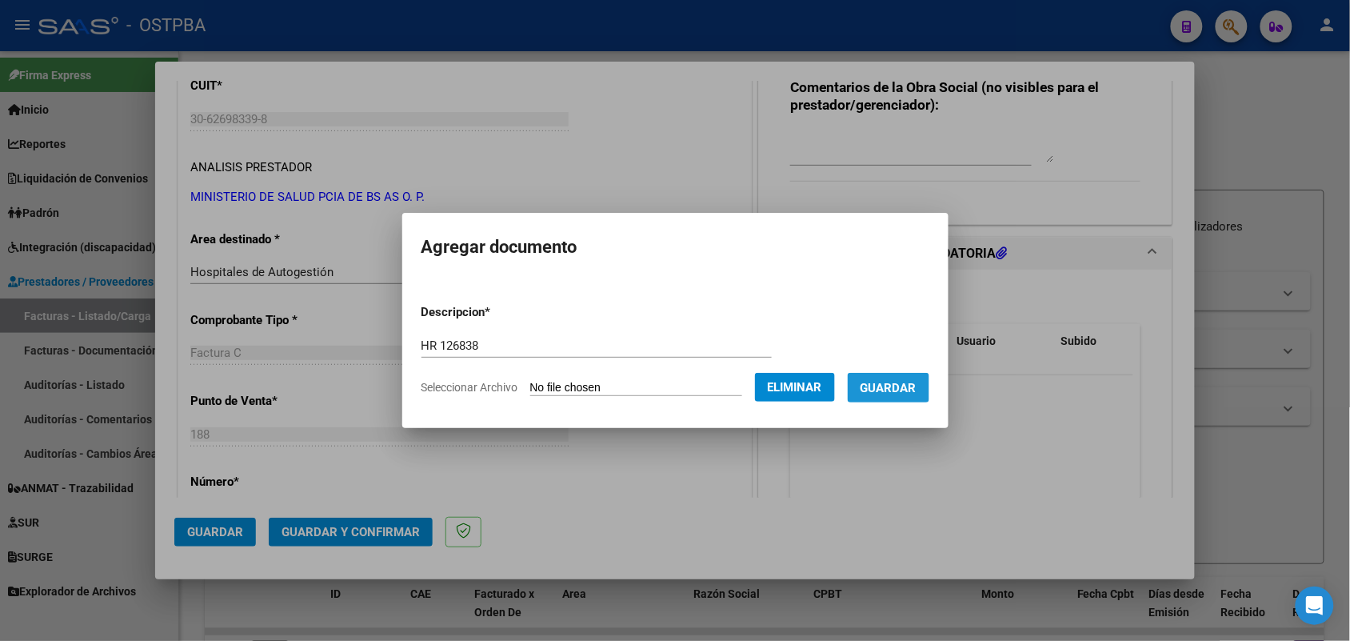
click at [912, 389] on span "Guardar" at bounding box center [888, 388] width 56 height 14
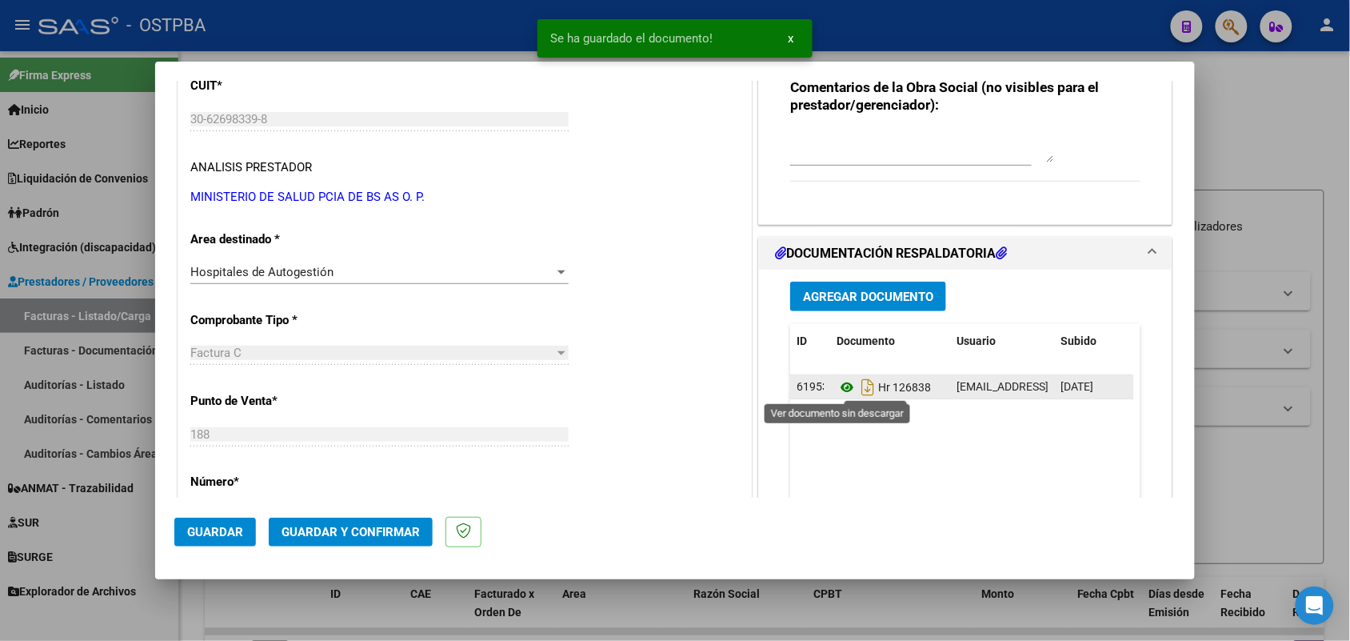
click at [837, 381] on icon at bounding box center [846, 386] width 21 height 19
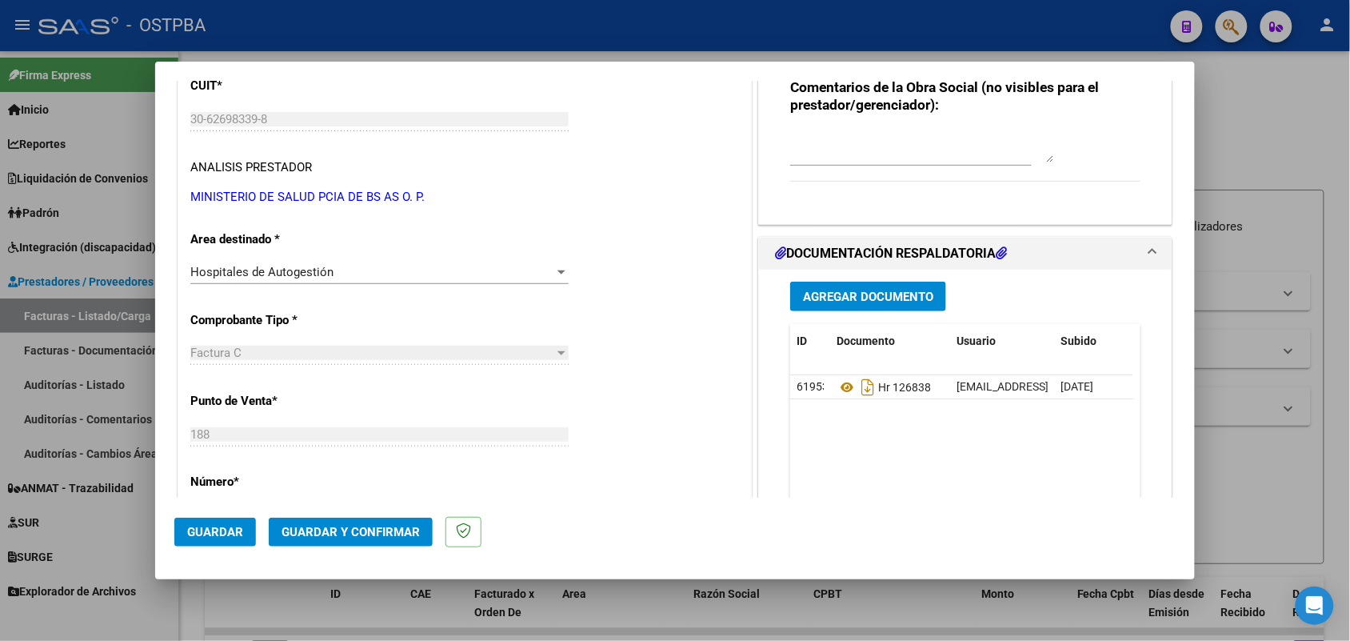
drag, startPoint x: 864, startPoint y: 290, endPoint x: 870, endPoint y: 297, distance: 8.5
click at [870, 297] on span "Agregar Documento" at bounding box center [868, 296] width 130 height 14
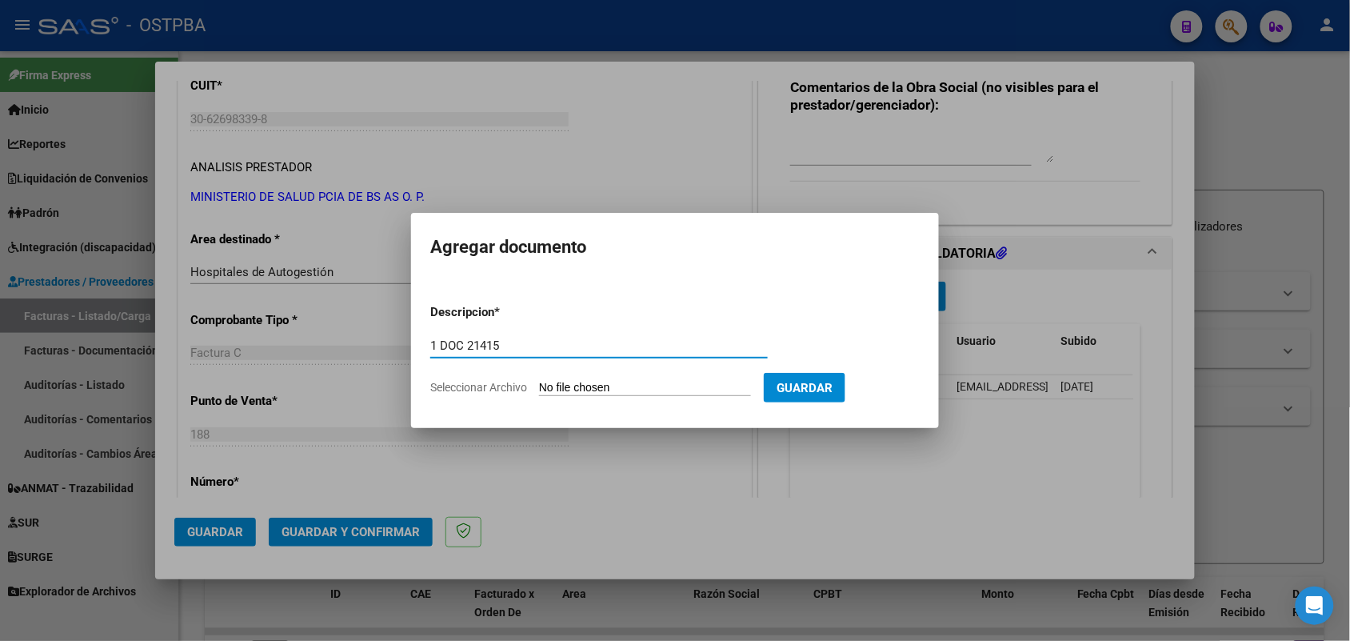
type input "1 DOC 21415"
click at [548, 389] on input "Seleccionar Archivo" at bounding box center [645, 388] width 212 height 15
type input "C:\fakepath\1 DOC 21415.pdf"
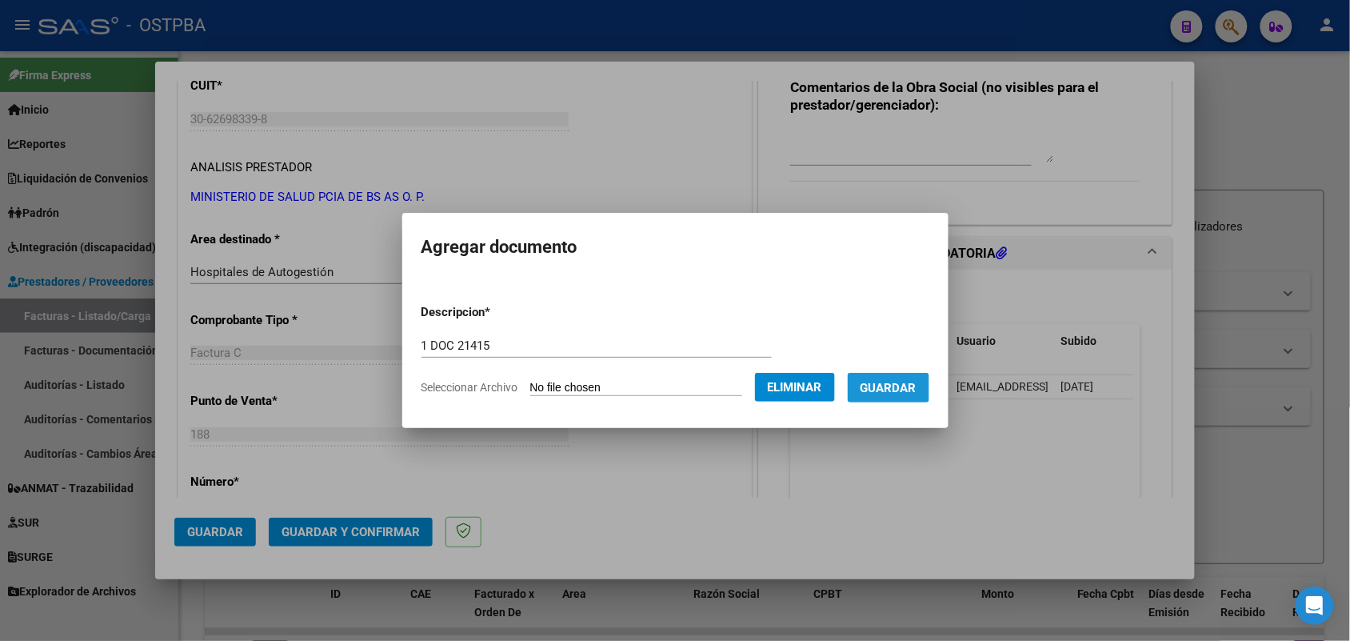
click at [897, 385] on span "Guardar" at bounding box center [888, 388] width 56 height 14
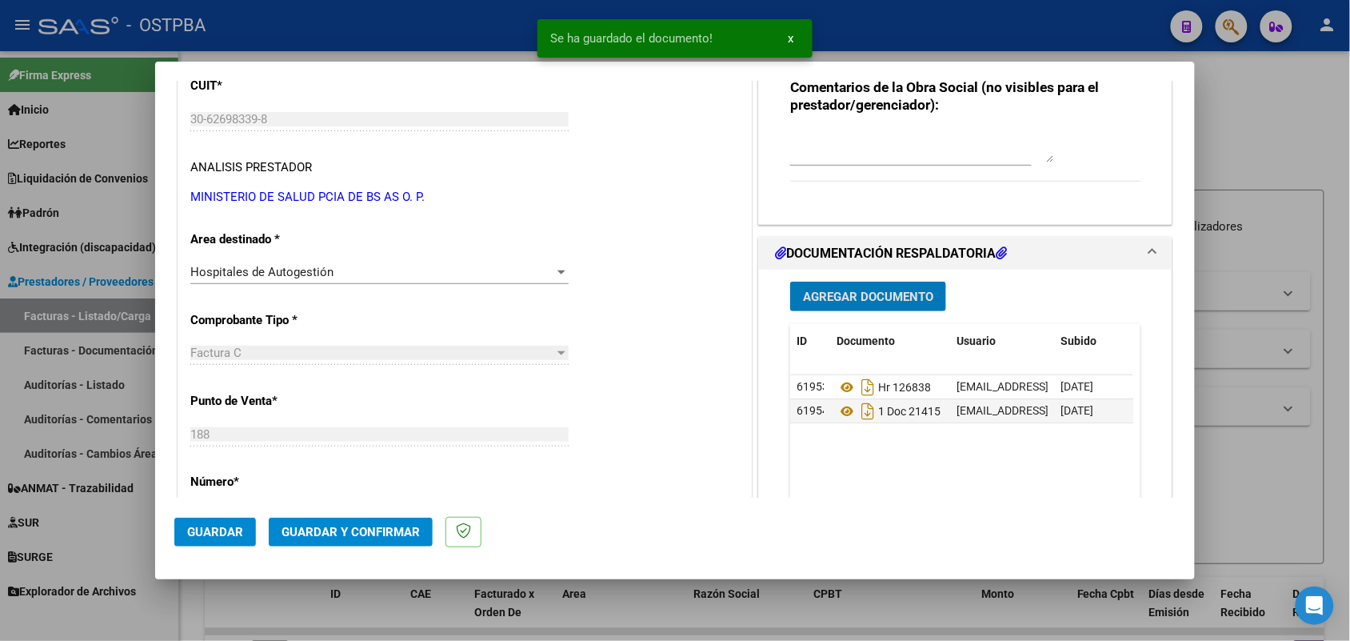
click at [836, 289] on span "Agregar Documento" at bounding box center [868, 296] width 130 height 14
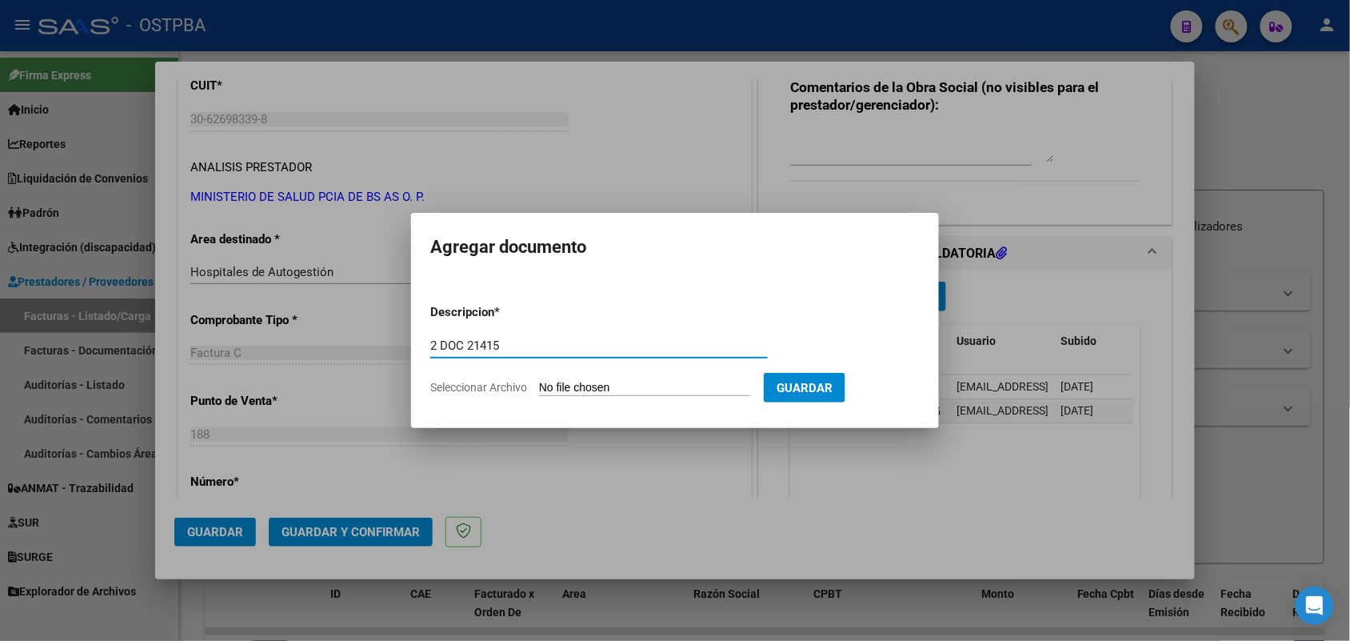
type input "2 DOC 21415"
click at [568, 385] on input "Seleccionar Archivo" at bounding box center [645, 388] width 212 height 15
type input "C:\fakepath\2 DOC 21415.pdf"
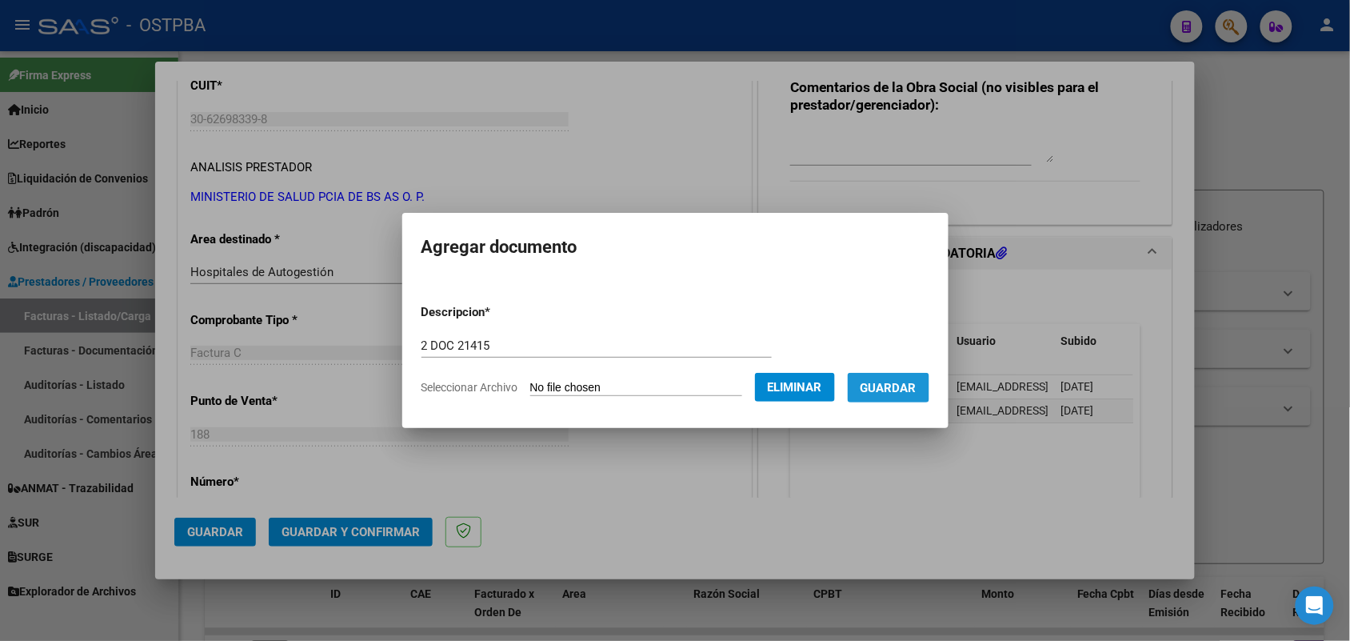
click at [916, 386] on span "Guardar" at bounding box center [888, 388] width 56 height 14
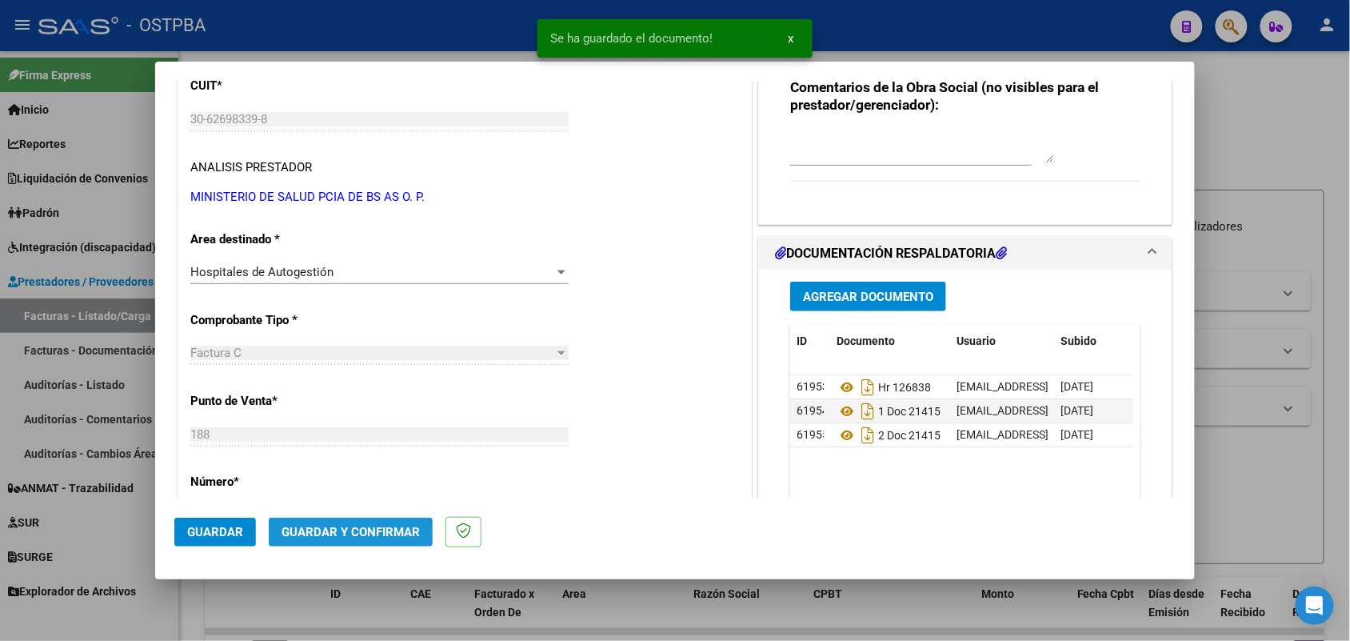
click at [341, 533] on span "Guardar y Confirmar" at bounding box center [350, 532] width 138 height 14
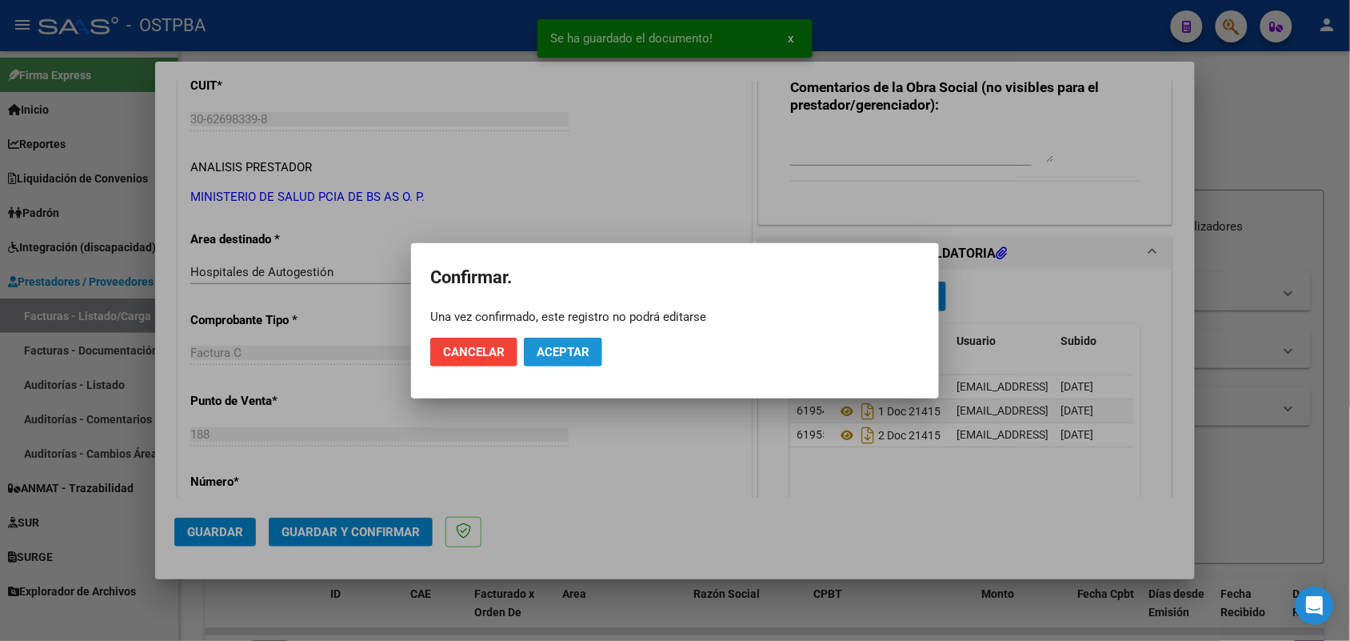
click at [554, 341] on button "Aceptar" at bounding box center [563, 351] width 78 height 29
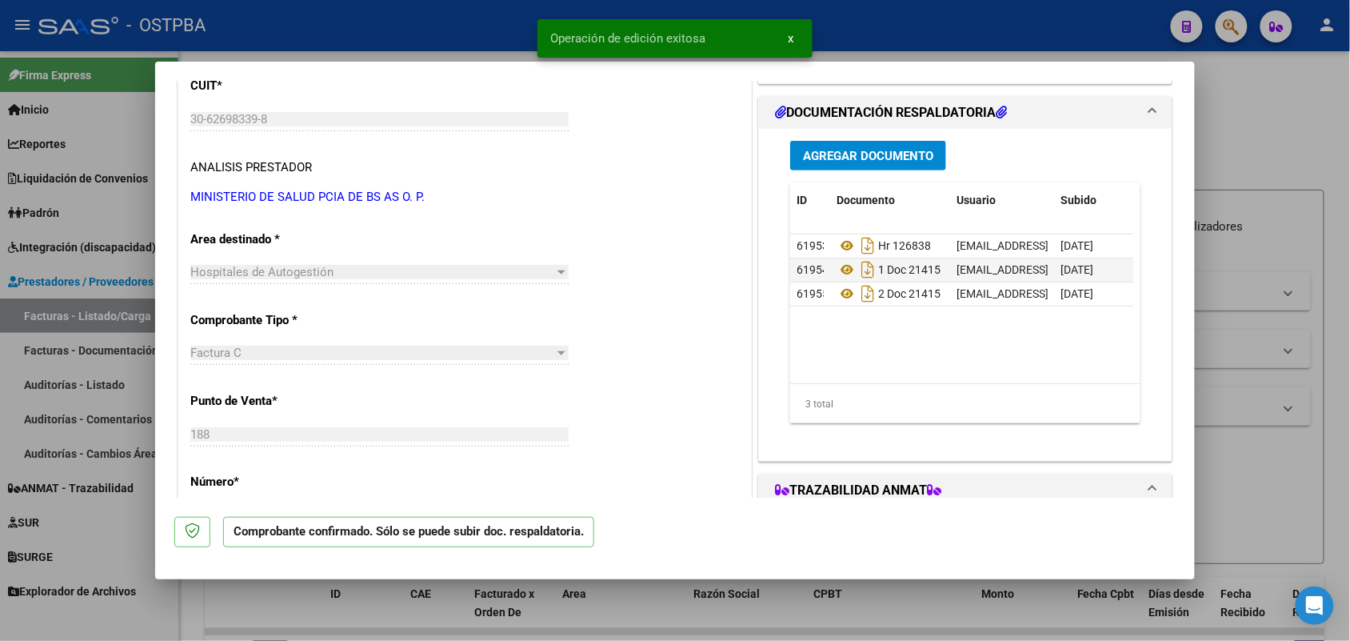
click at [110, 385] on div at bounding box center [675, 320] width 1350 height 641
type input "$ 0,00"
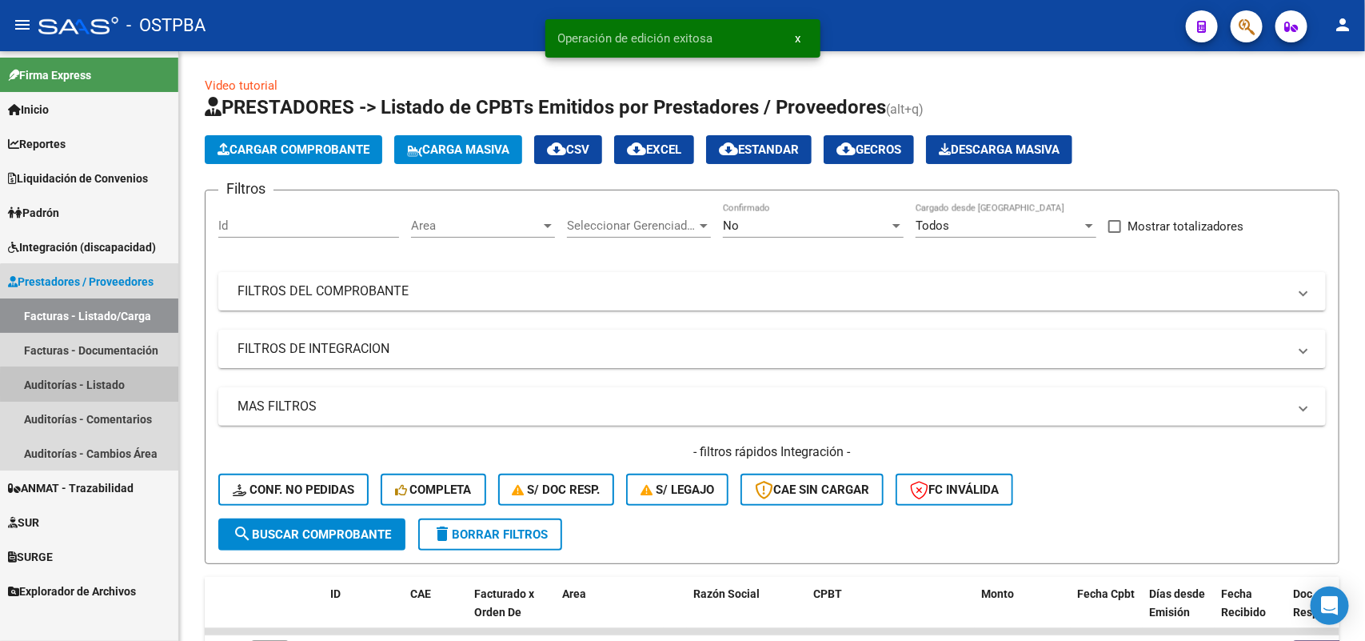
click at [102, 385] on link "Auditorías - Listado" at bounding box center [89, 384] width 178 height 34
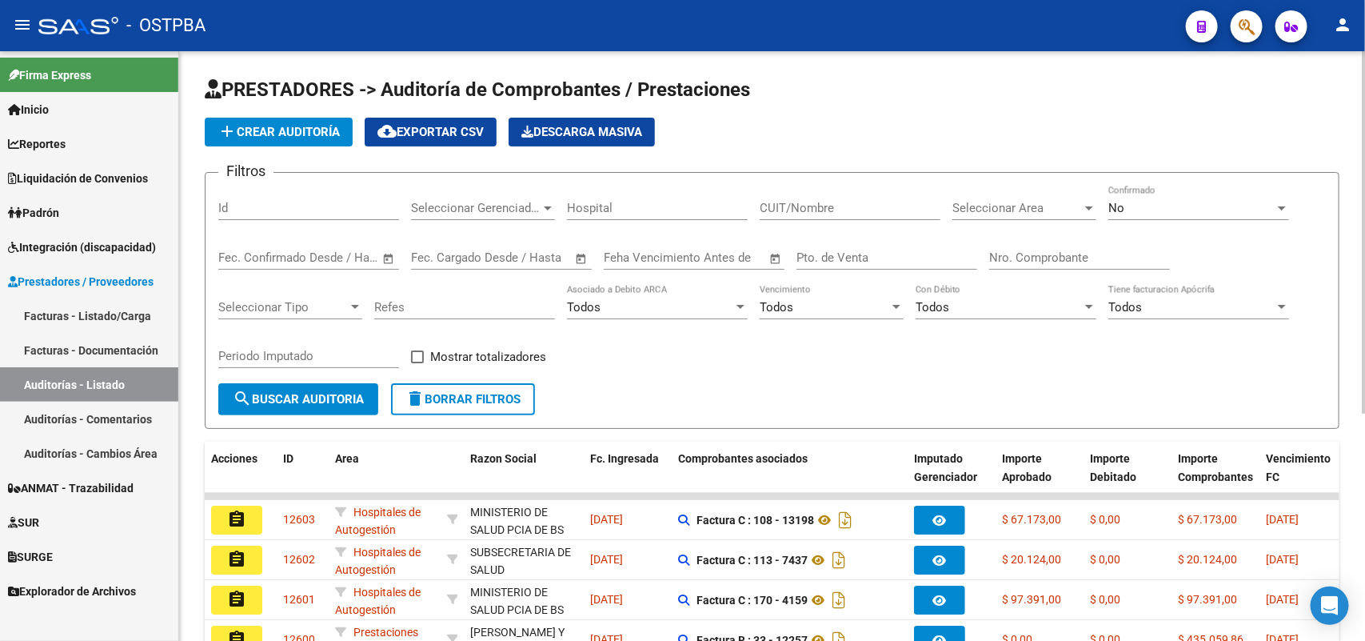
click at [301, 125] on span "add Crear Auditoría" at bounding box center [279, 132] width 122 height 14
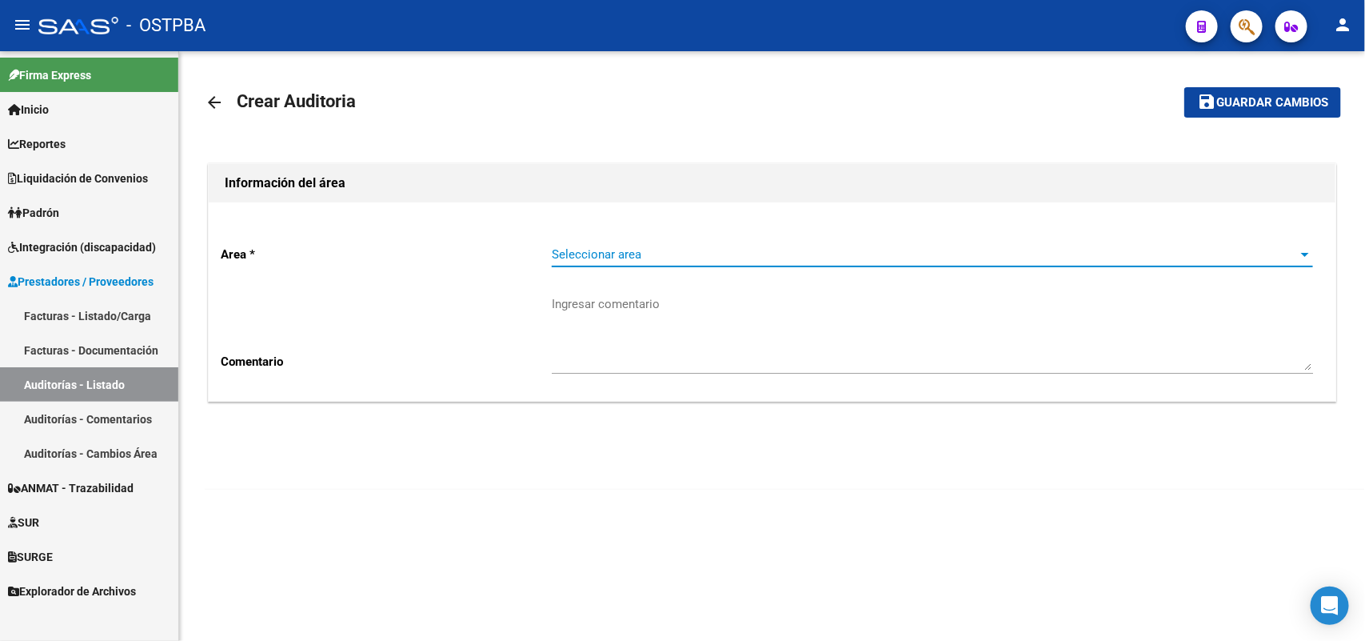
click at [600, 257] on span "Seleccionar area" at bounding box center [925, 254] width 747 height 14
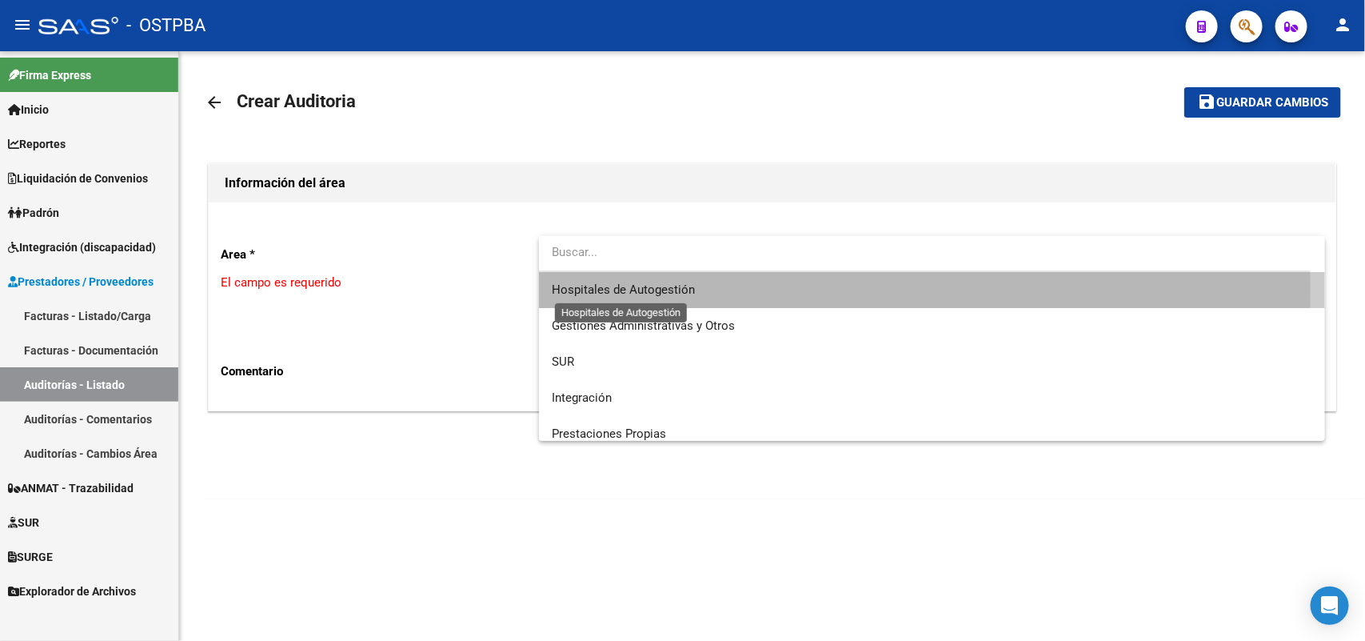
click at [597, 289] on span "Hospitales de Autogestión" at bounding box center [623, 289] width 143 height 14
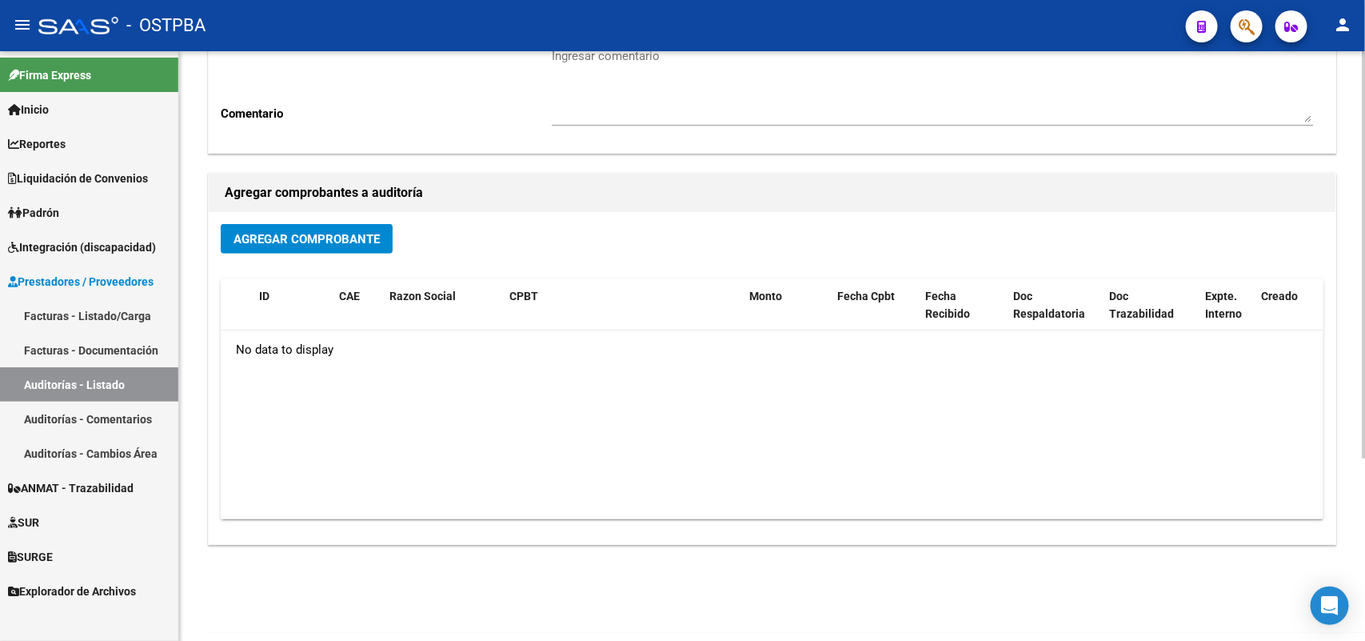
scroll to position [264, 0]
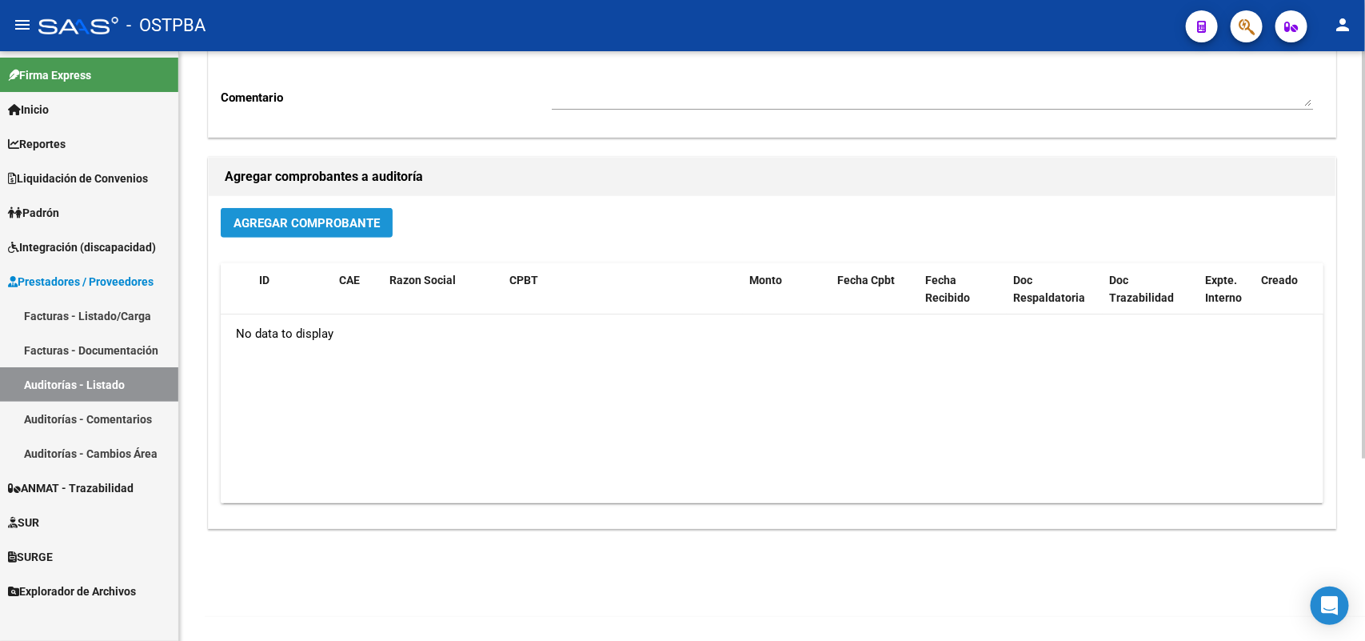
click at [341, 218] on span "Agregar Comprobante" at bounding box center [307, 223] width 146 height 14
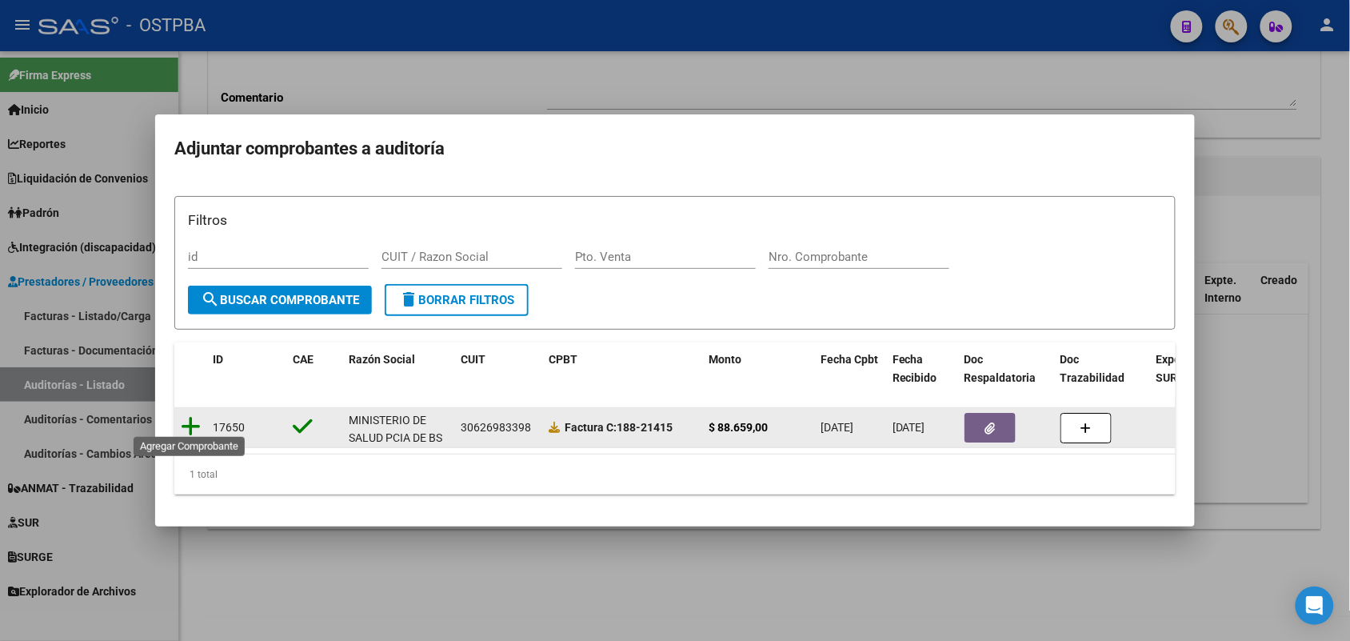
click at [192, 417] on icon at bounding box center [191, 426] width 20 height 22
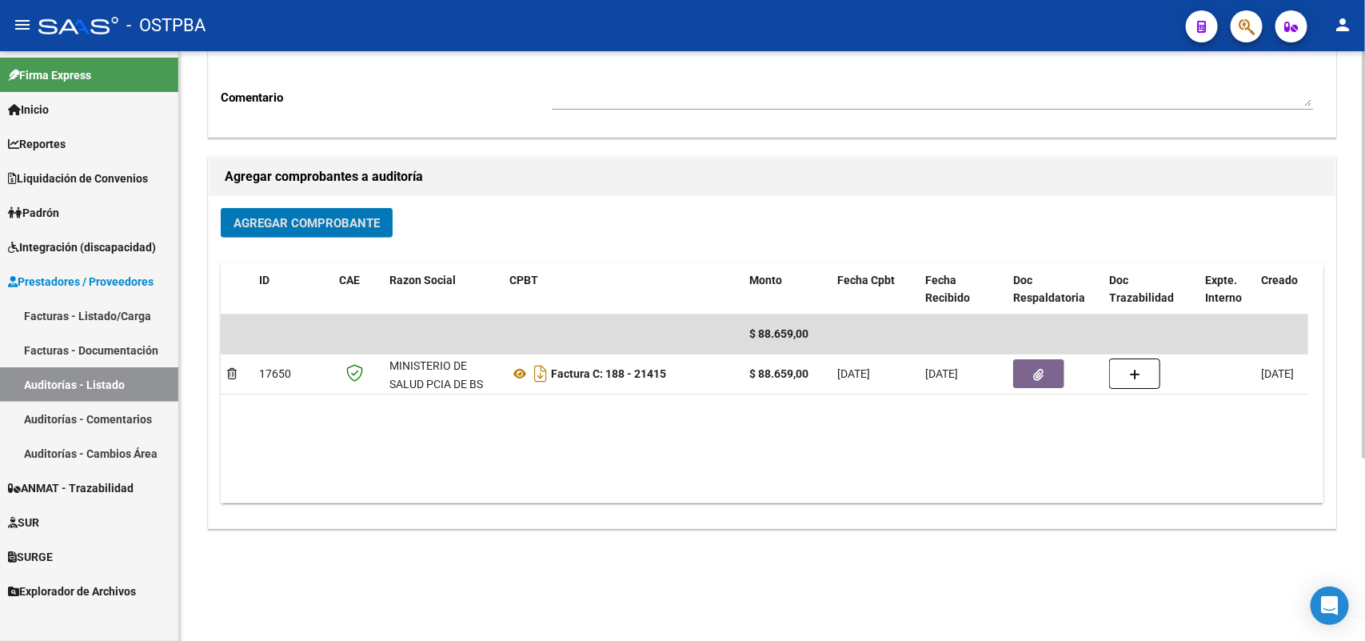
scroll to position [0, 0]
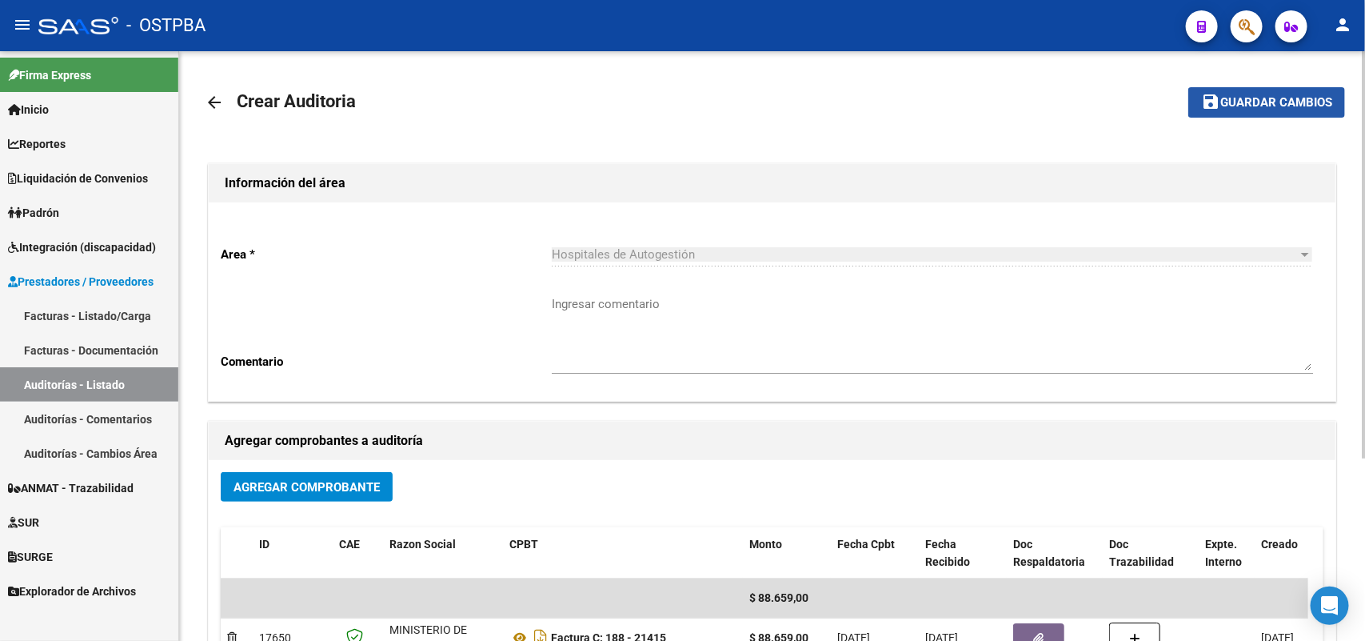
click at [1284, 96] on span "Guardar cambios" at bounding box center [1276, 103] width 112 height 14
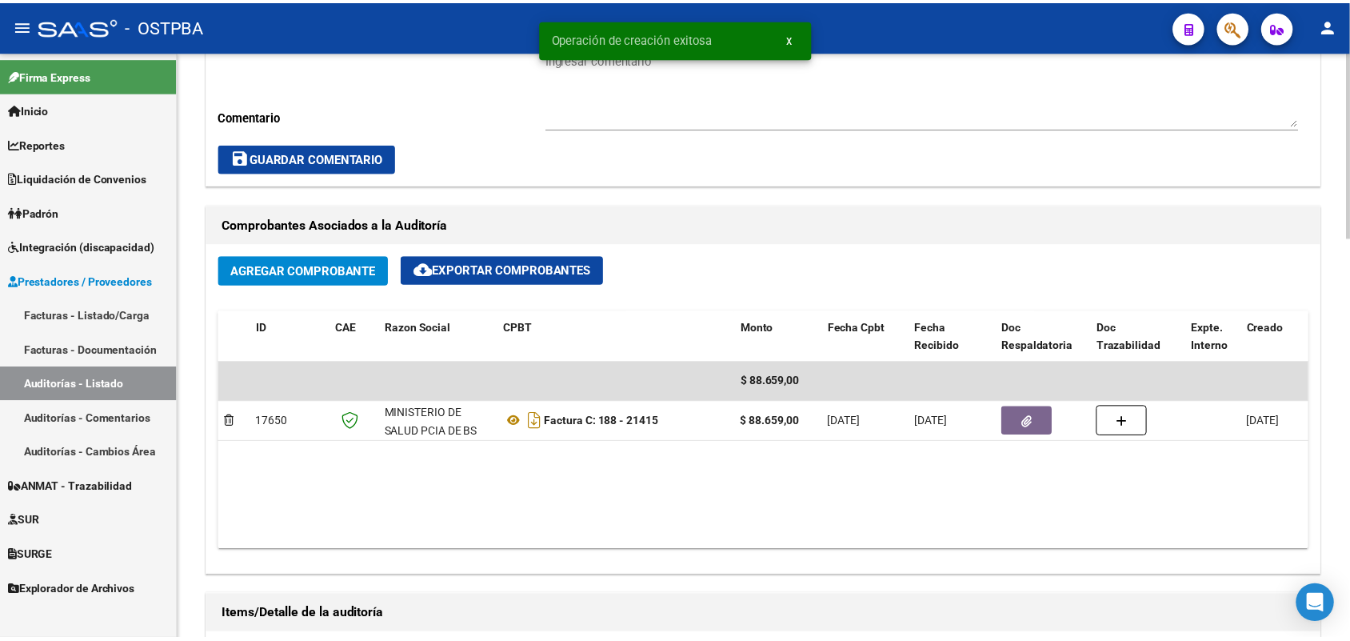
scroll to position [1100, 0]
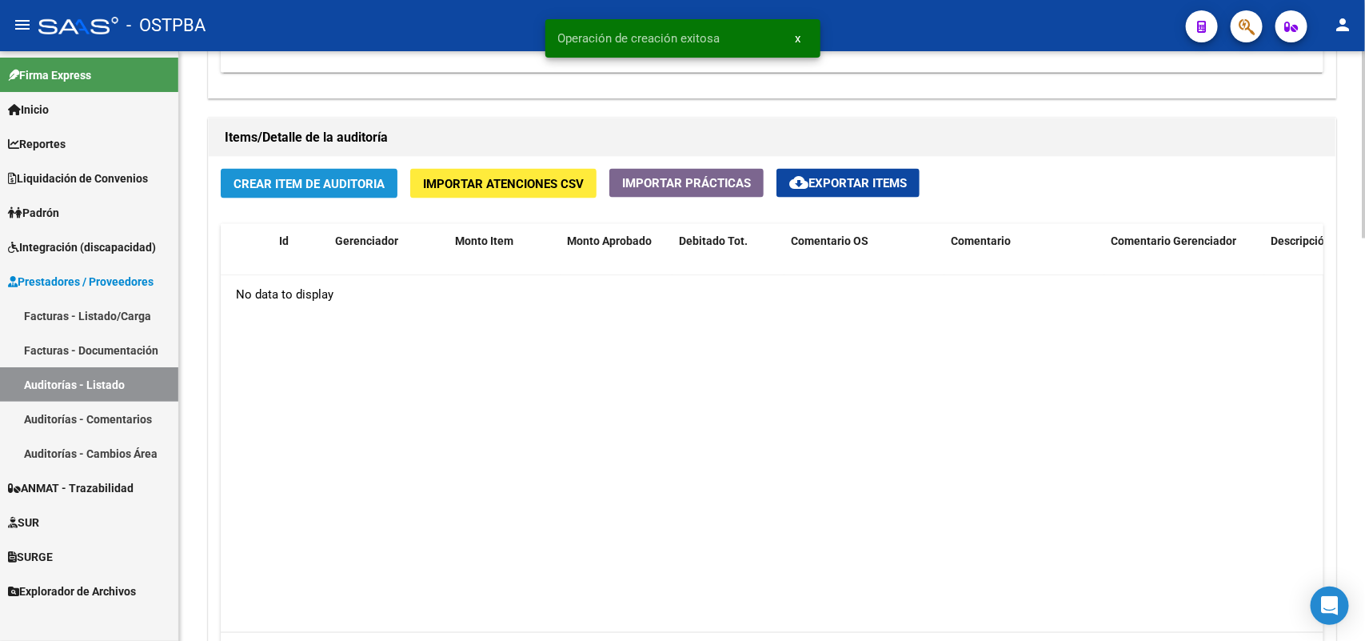
click at [288, 182] on span "Crear Item de Auditoria" at bounding box center [309, 184] width 151 height 14
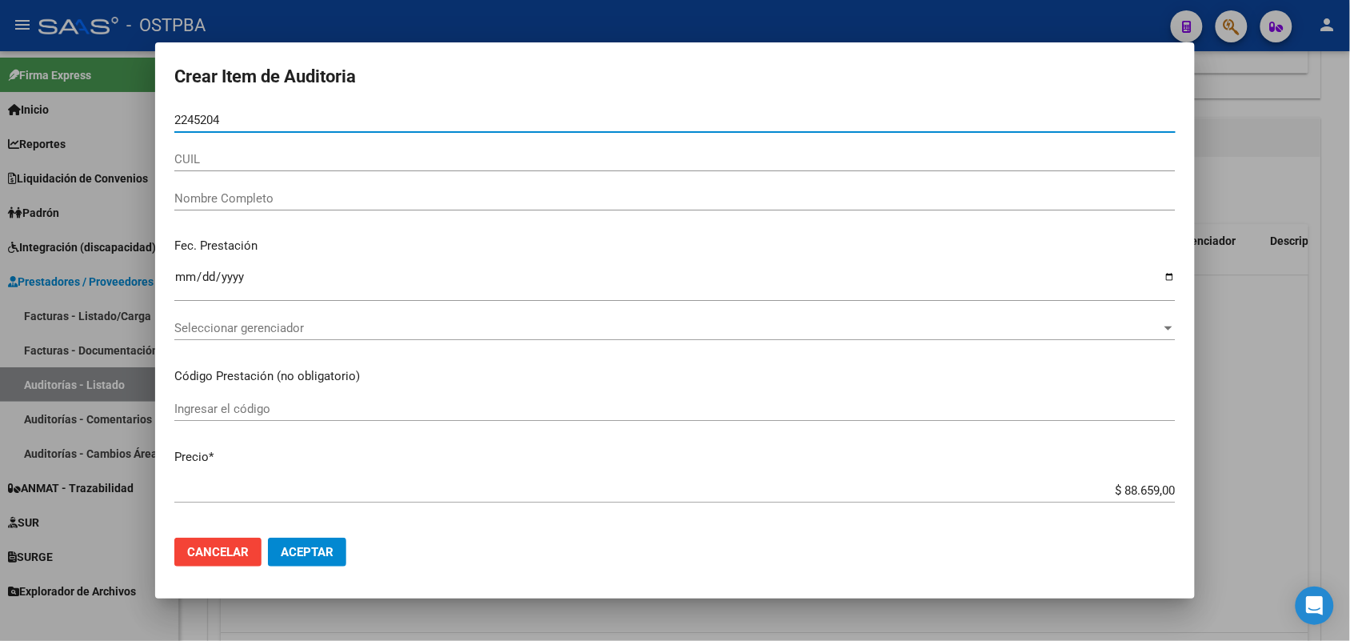
type input "22452047"
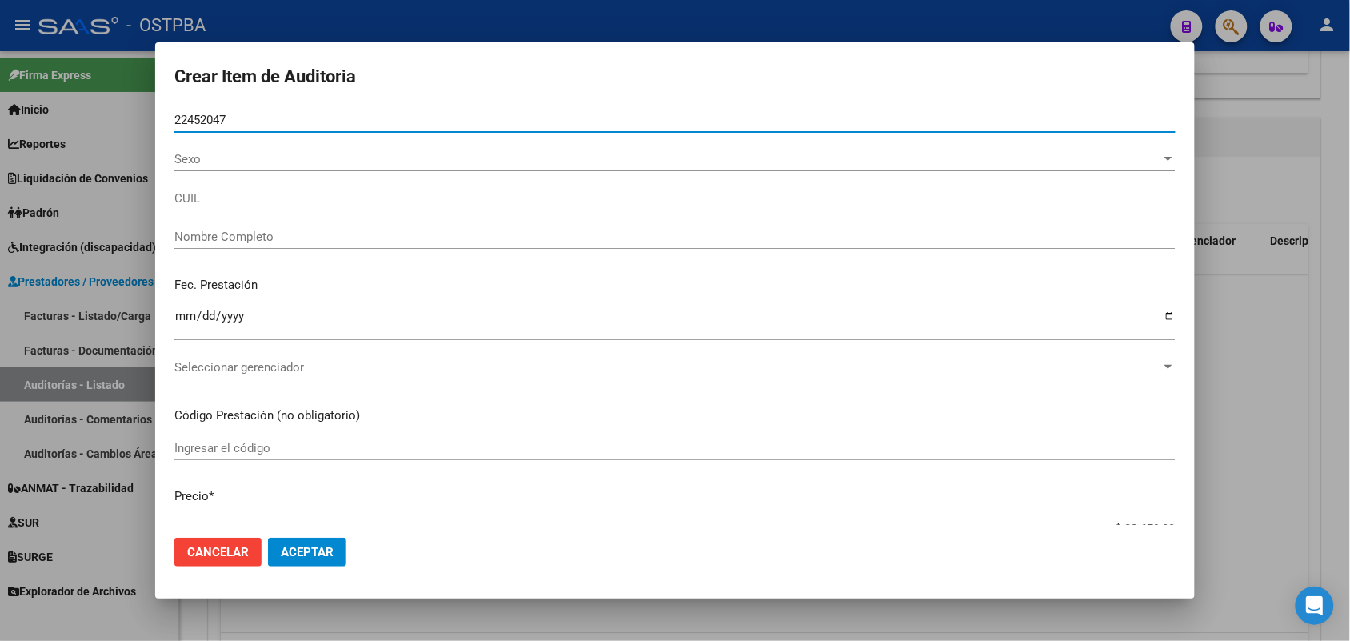
type input "27224520471"
type input "[PERSON_NAME] [PERSON_NAME]"
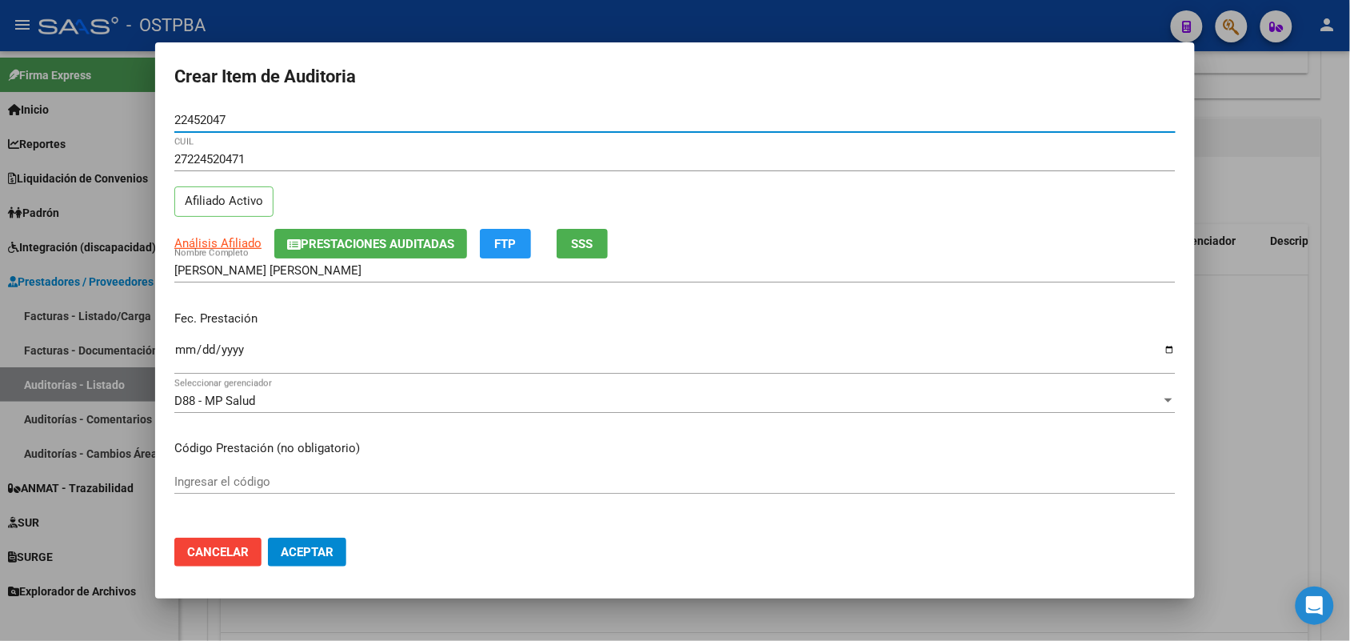
type input "22452047"
click at [186, 354] on input "Ingresar la fecha" at bounding box center [674, 356] width 1001 height 26
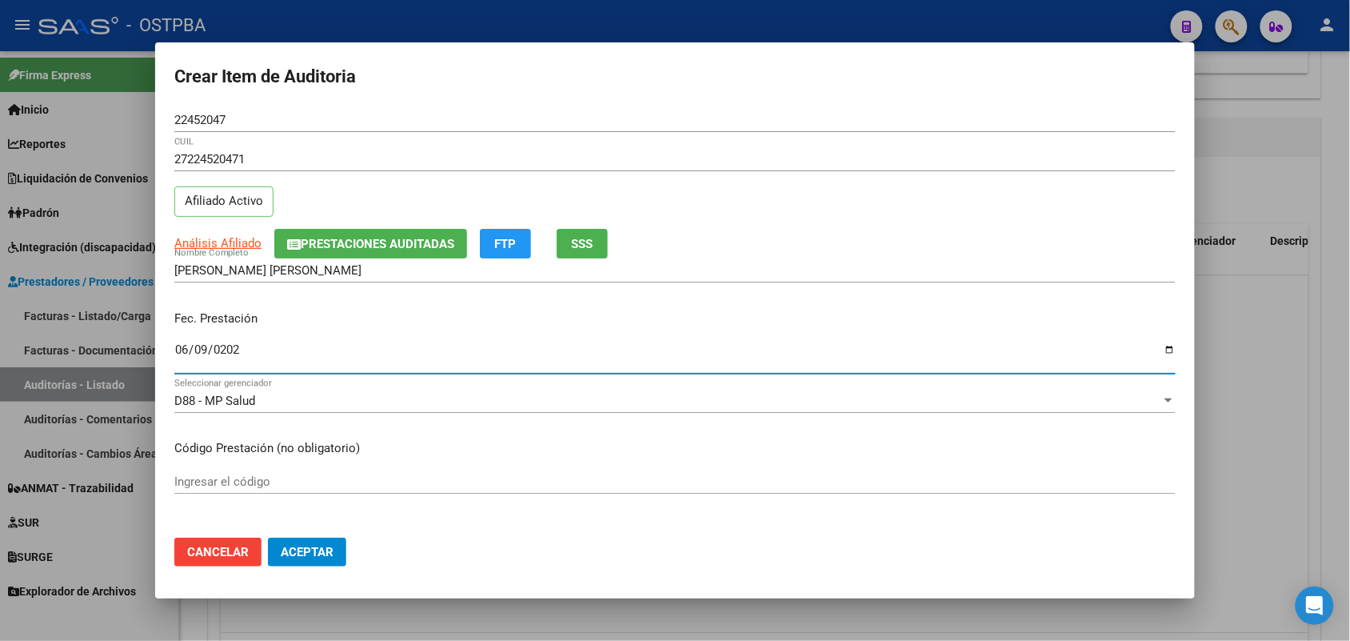
type input "[DATE]"
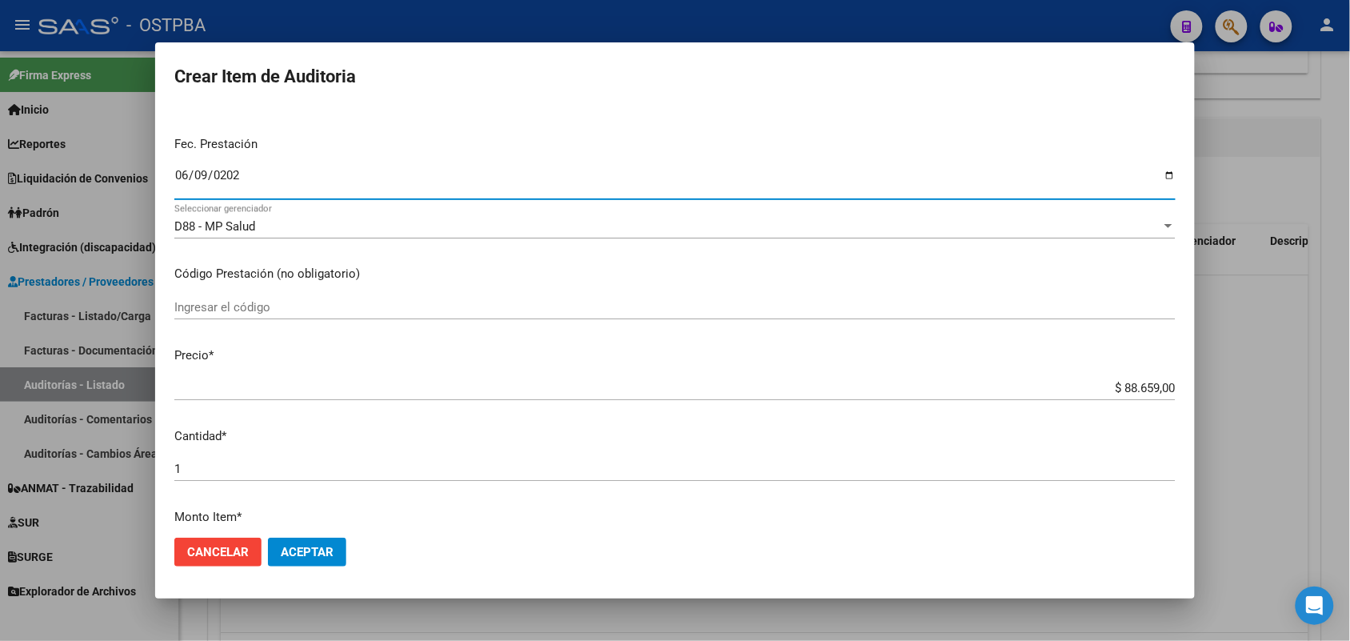
scroll to position [300, 0]
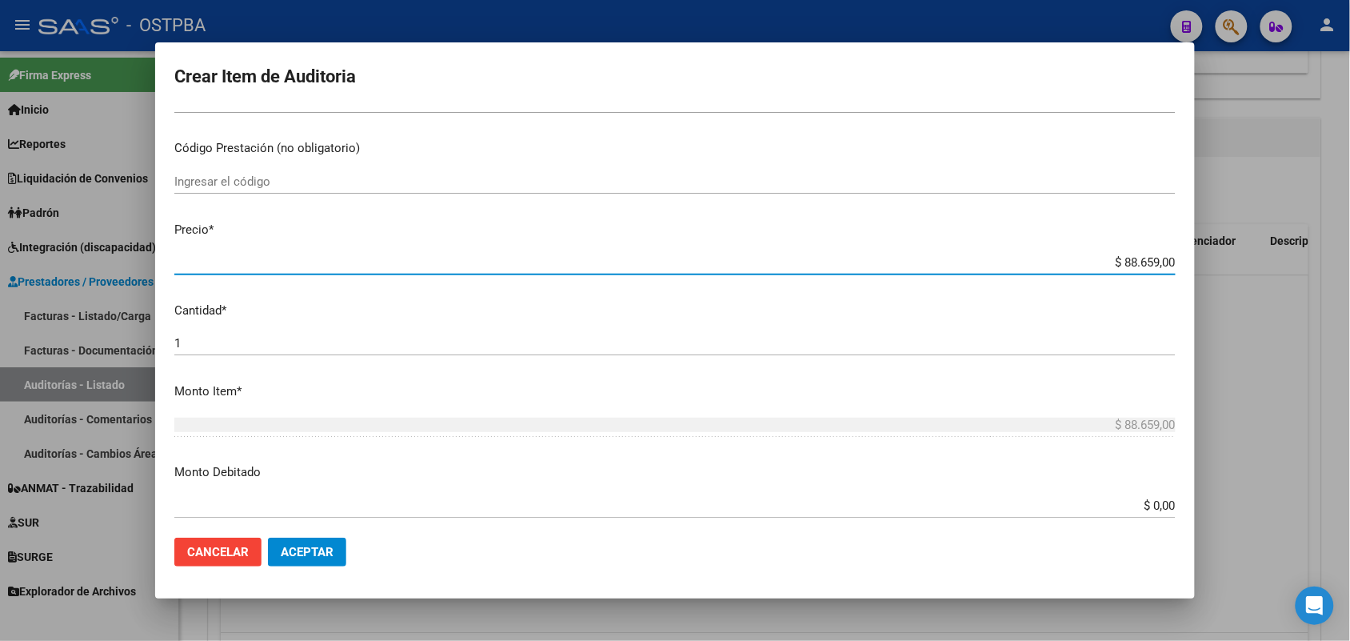
drag, startPoint x: 1100, startPoint y: 262, endPoint x: 1197, endPoint y: 246, distance: 99.0
click at [1197, 246] on div "Crear Item de Auditoria 22452047 Nro Documento 27224520471 CUIL Afiliado Activo…" at bounding box center [675, 320] width 1350 height 641
type input "$ 0,04"
type input "$ 0,44"
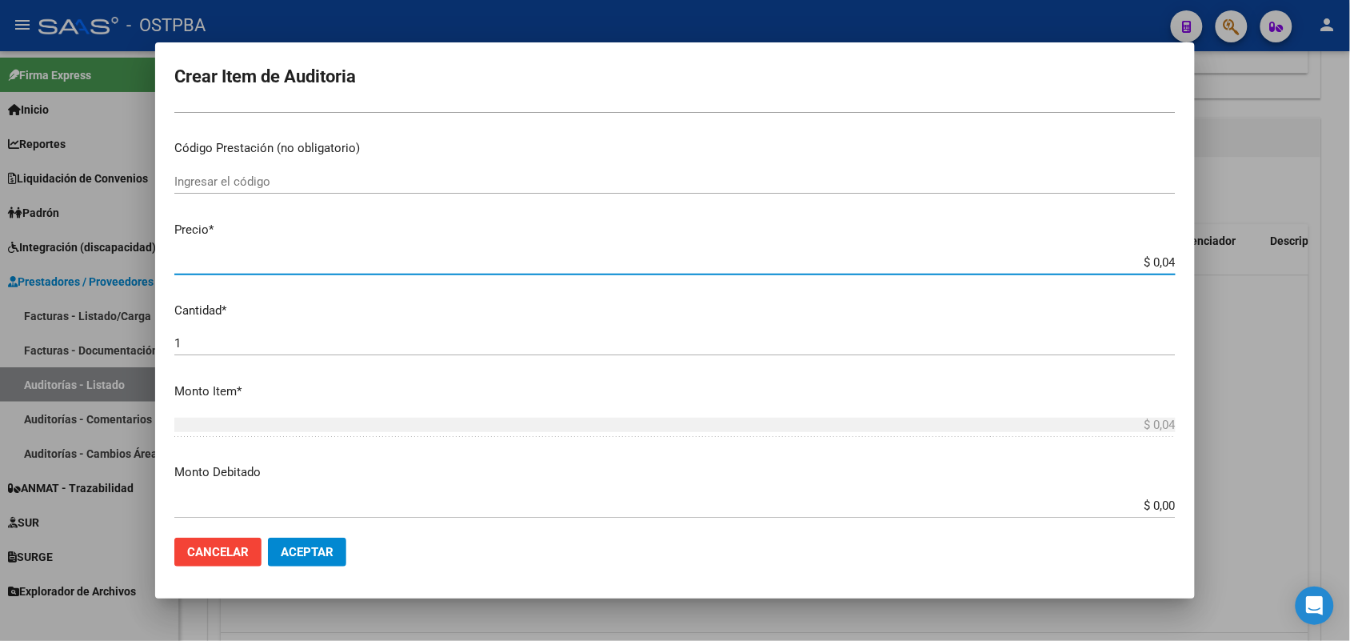
type input "$ 0,44"
type input "$ 4,43"
type input "$ 44,39"
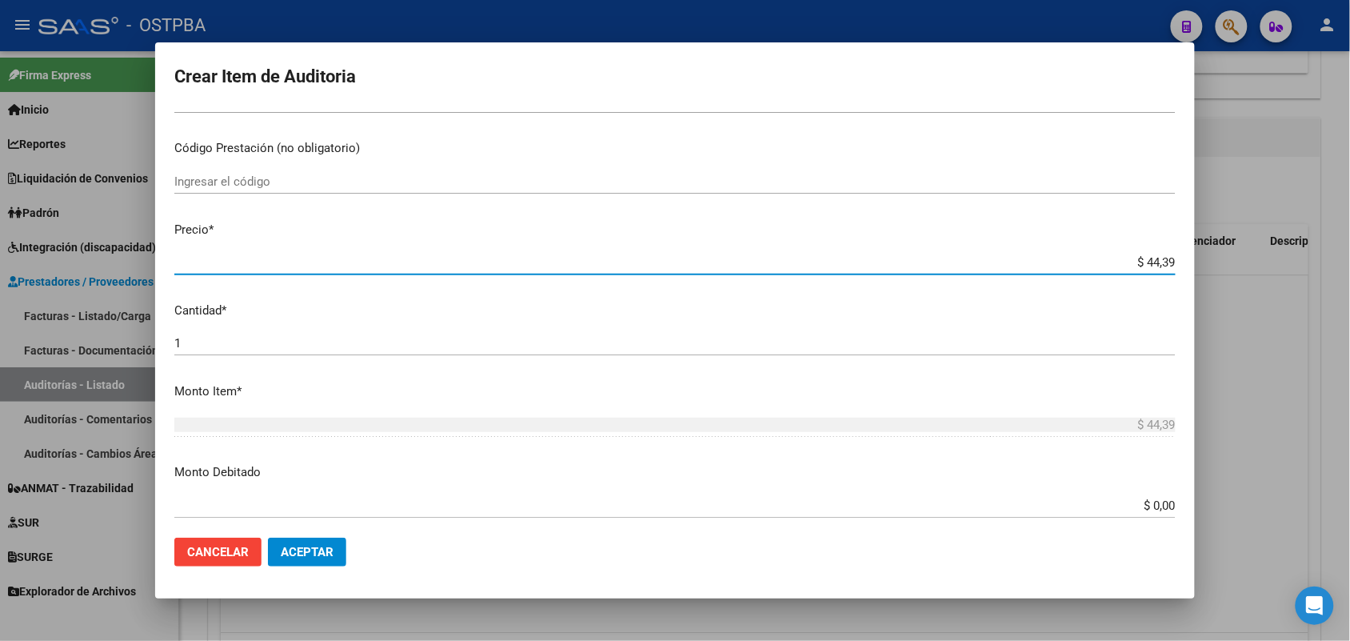
type input "$ 443,99"
type input "$ 4.439,90"
type input "$ 44.399,00"
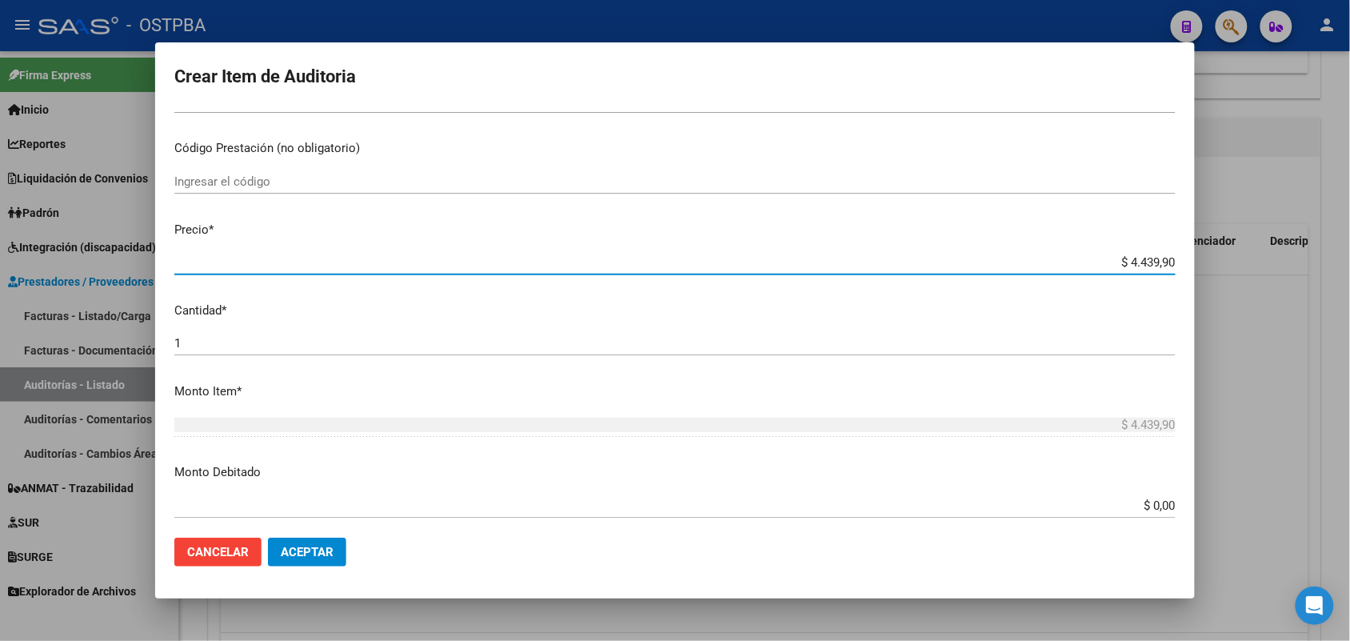
type input "$ 44.399,00"
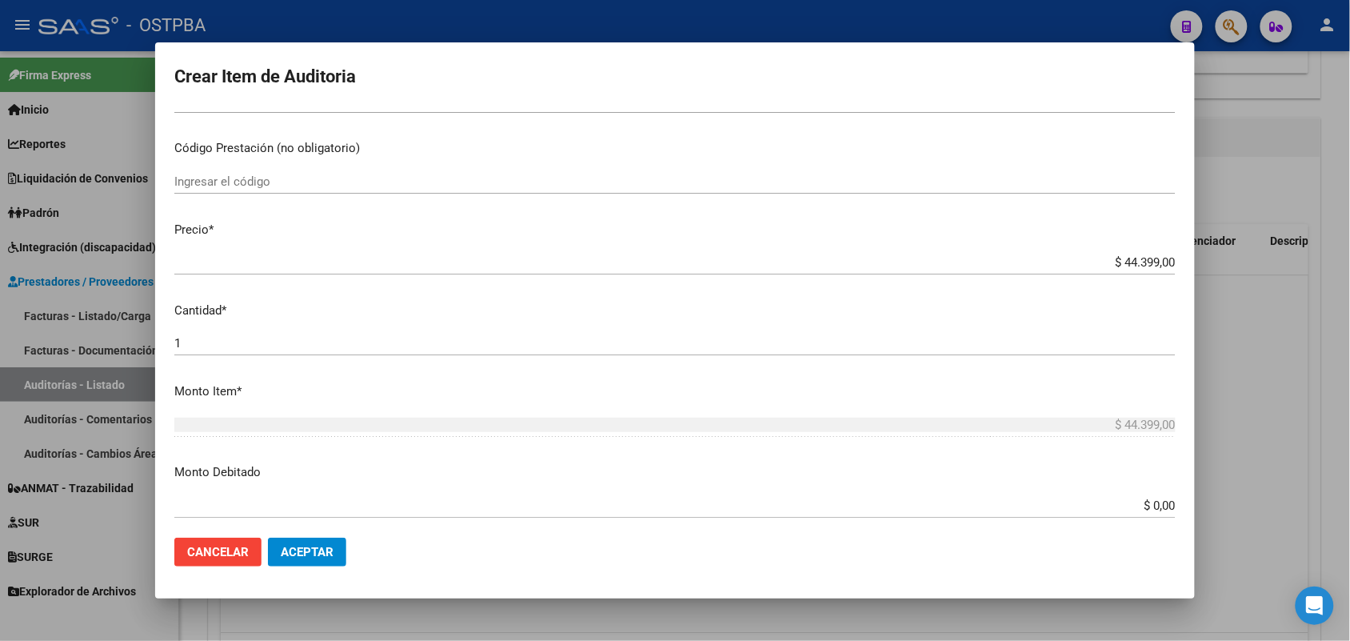
drag, startPoint x: 1209, startPoint y: 246, endPoint x: 741, endPoint y: 470, distance: 519.4
click at [741, 470] on p "Monto Debitado" at bounding box center [674, 472] width 1001 height 18
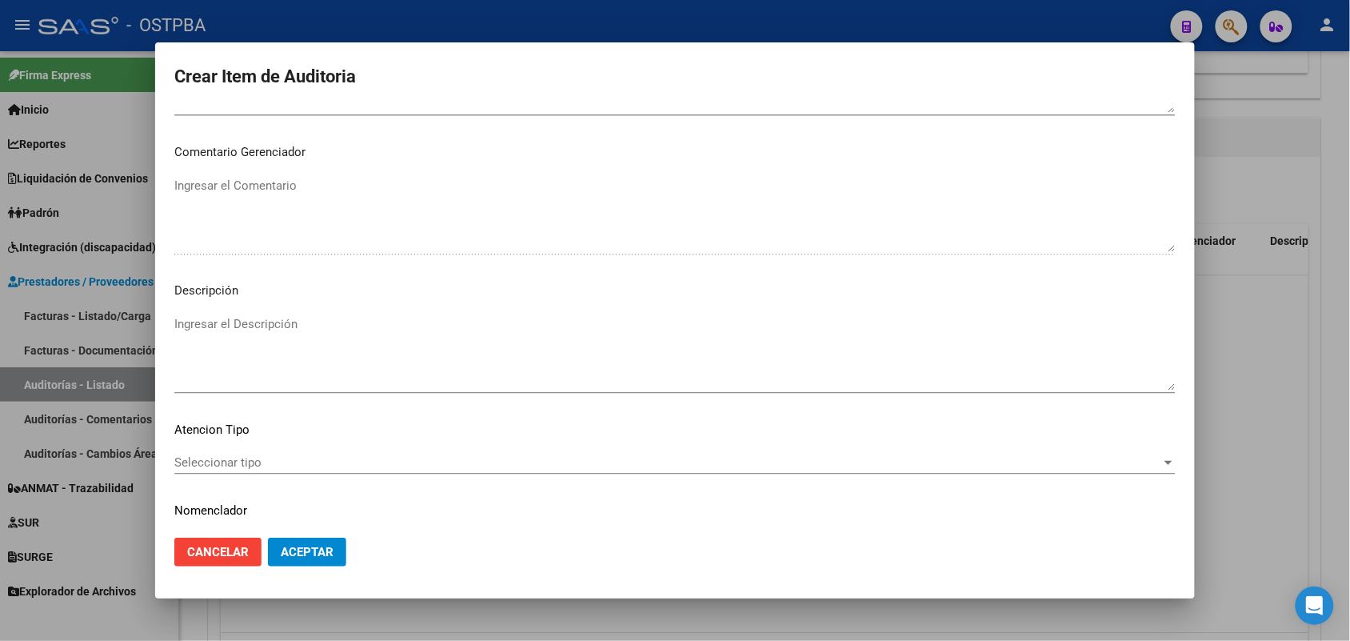
scroll to position [1022, 0]
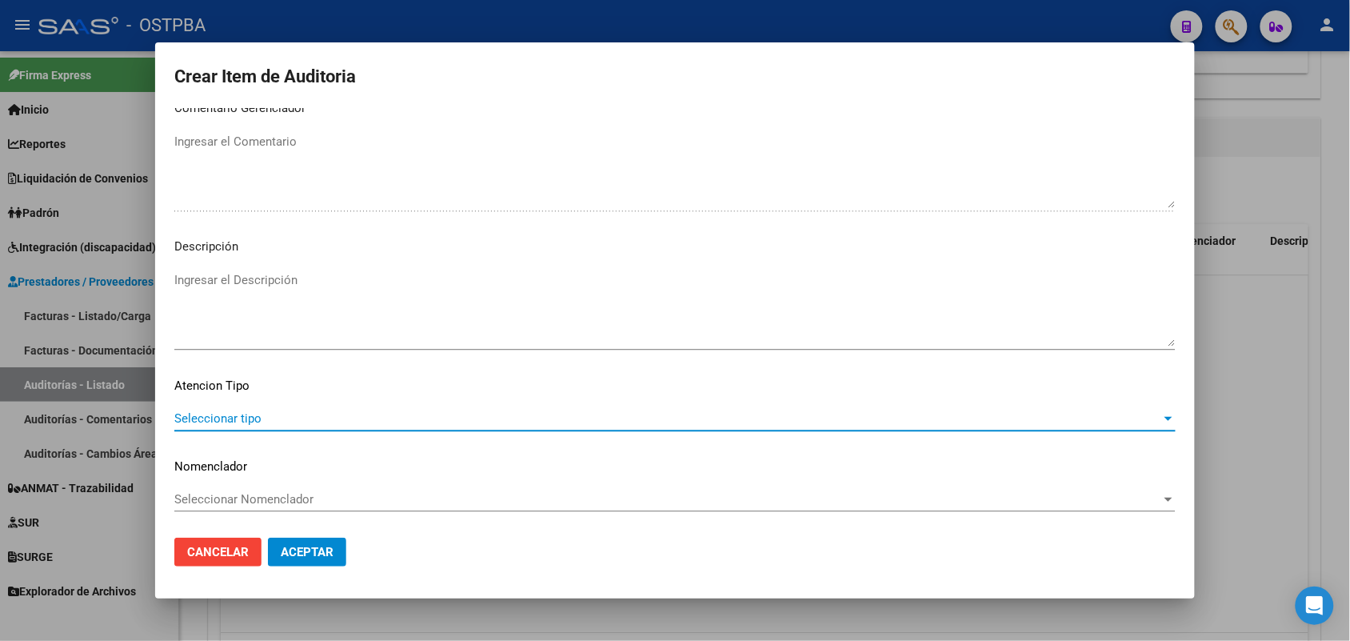
click at [253, 413] on span "Seleccionar tipo" at bounding box center [667, 418] width 987 height 14
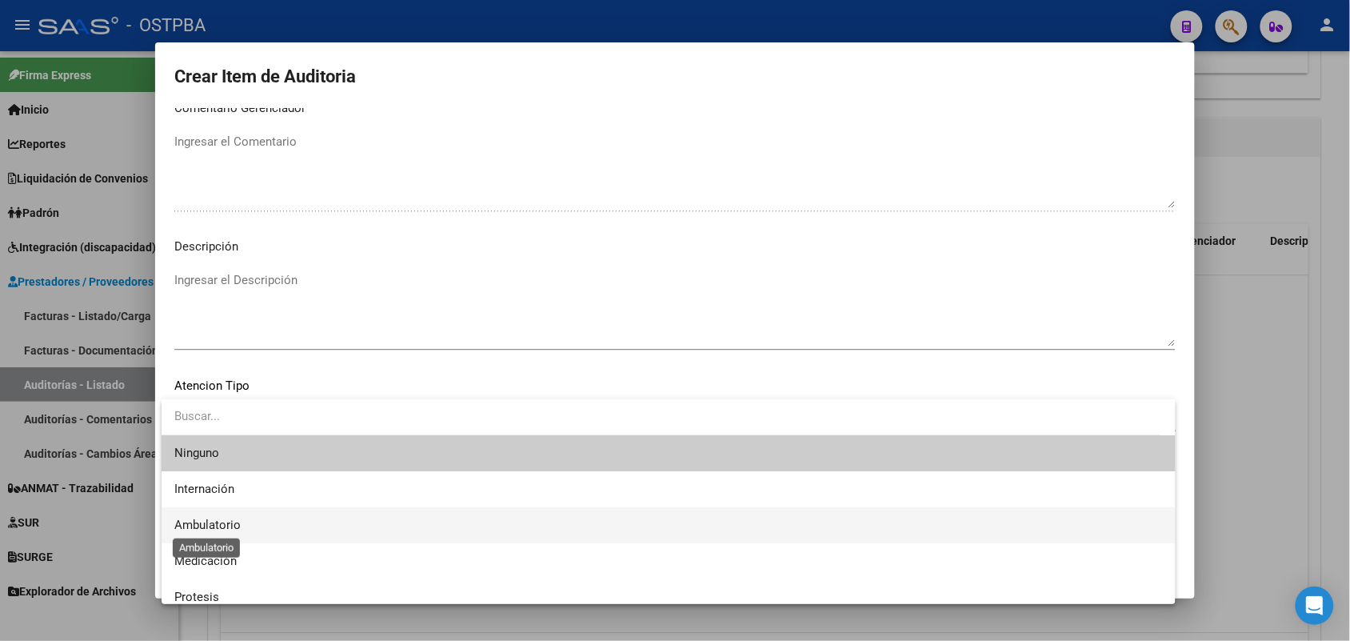
click at [224, 525] on span "Ambulatorio" at bounding box center [207, 524] width 66 height 14
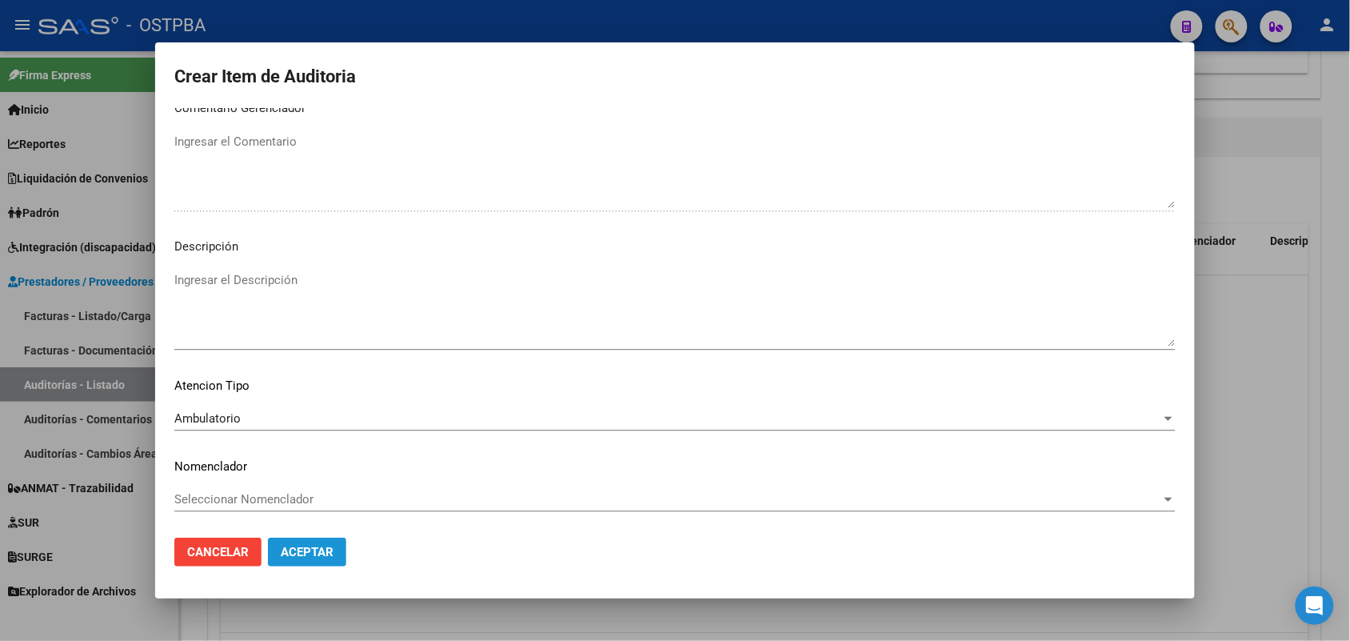
click at [313, 546] on span "Aceptar" at bounding box center [307, 552] width 53 height 14
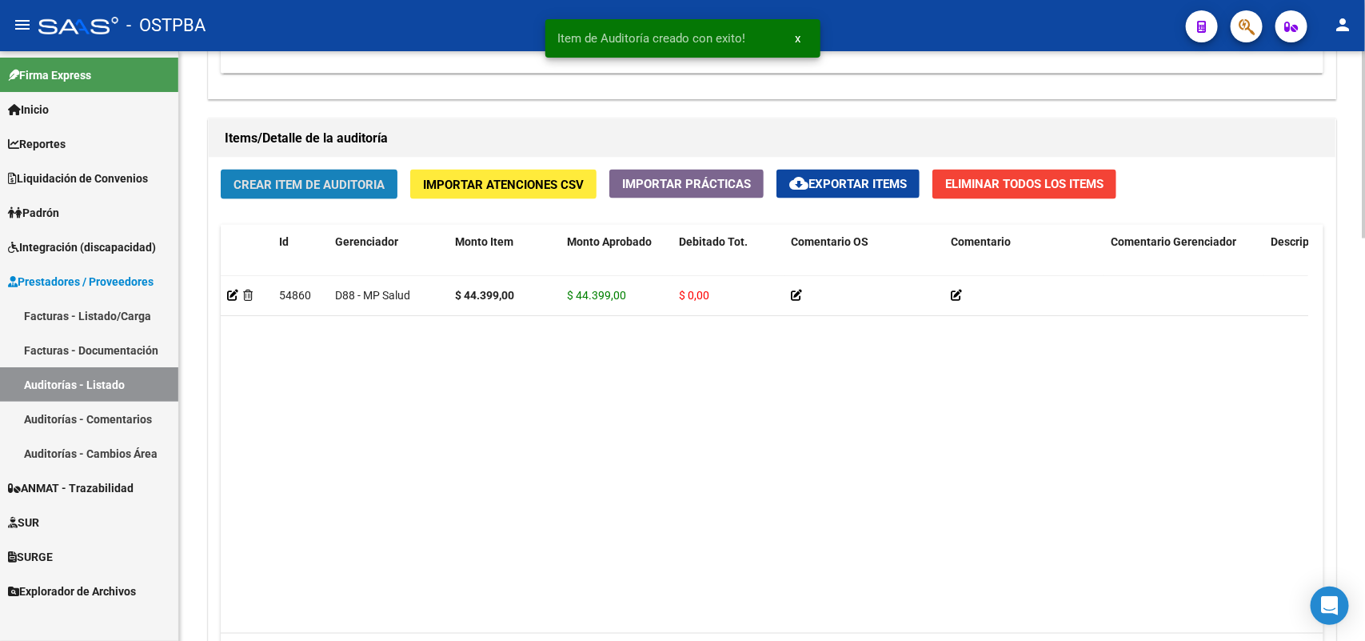
click at [318, 178] on span "Crear Item de Auditoria" at bounding box center [309, 185] width 151 height 14
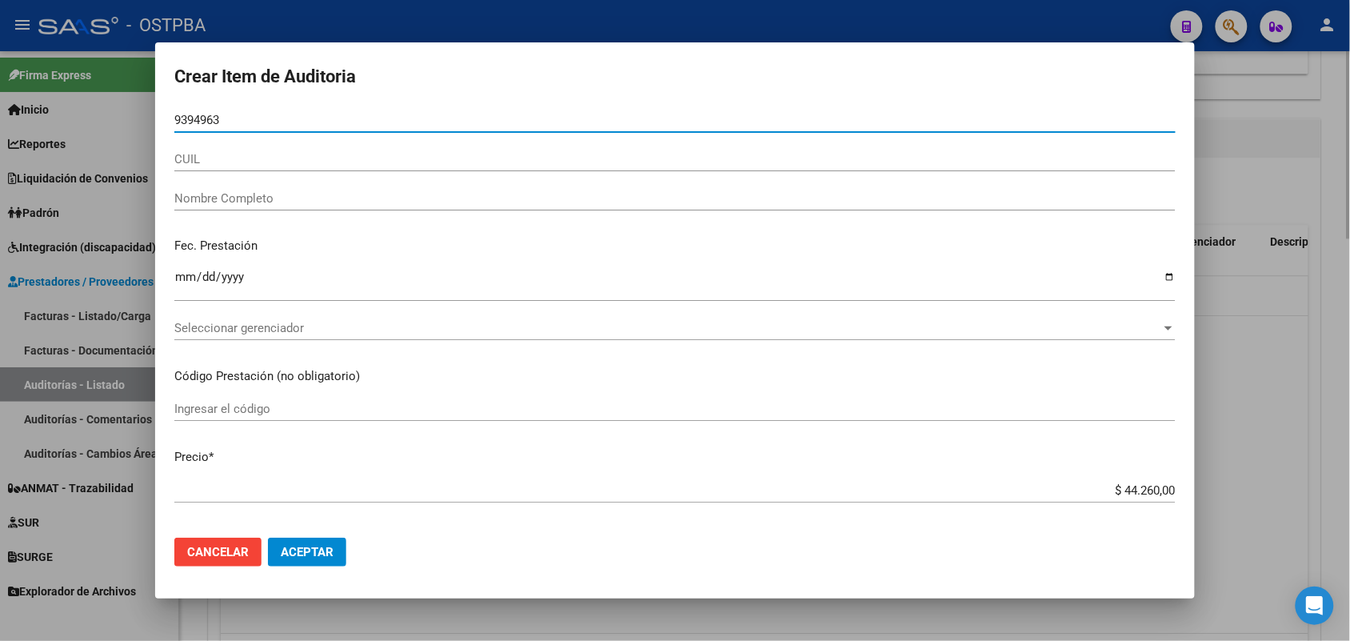
type input "93949639"
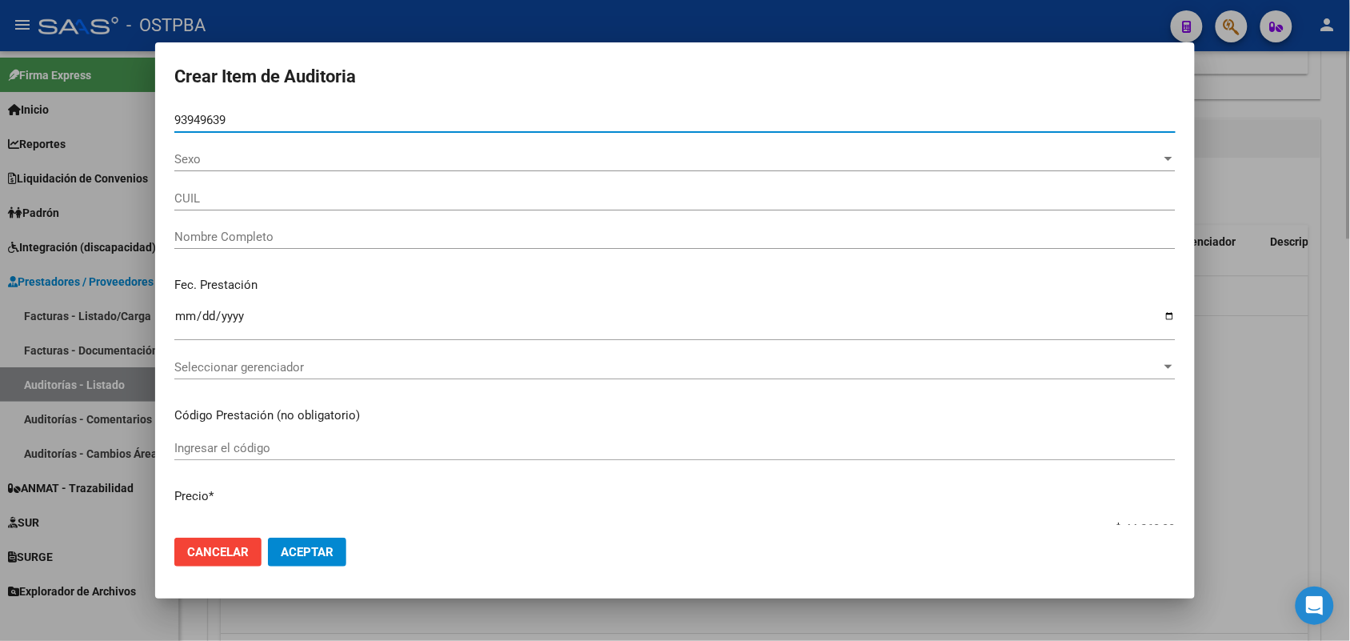
type input "23939496394"
type input "[PERSON_NAME]"
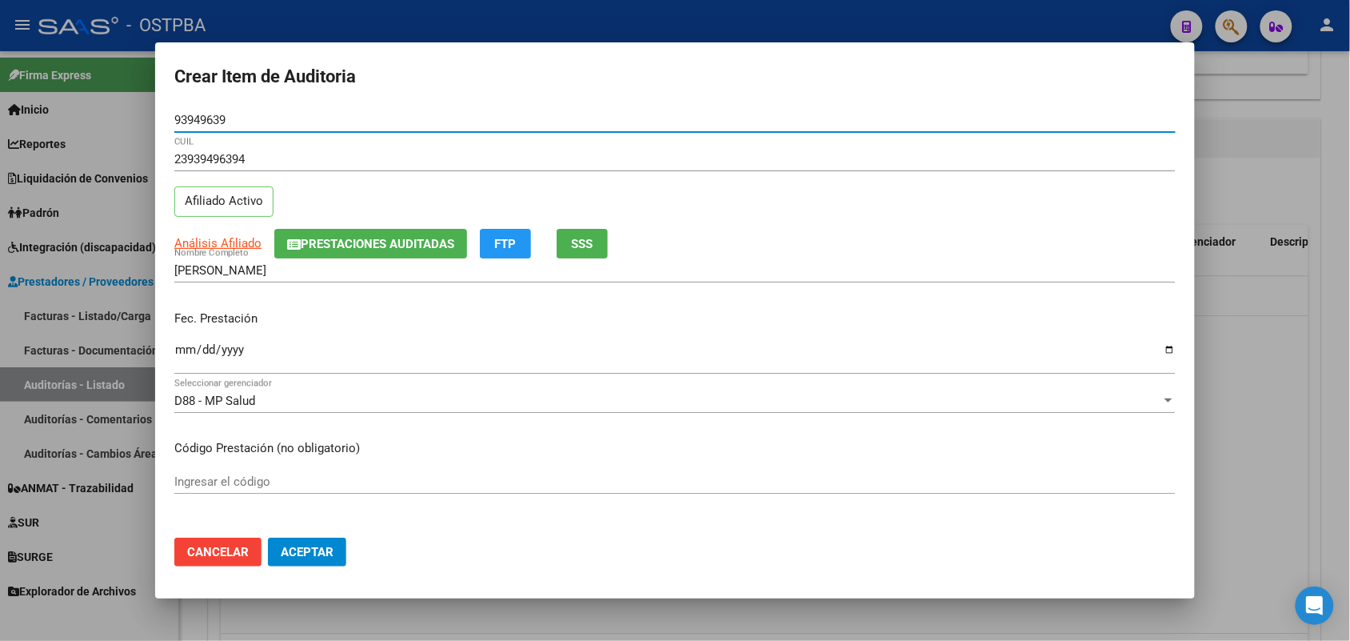
type input "93949639"
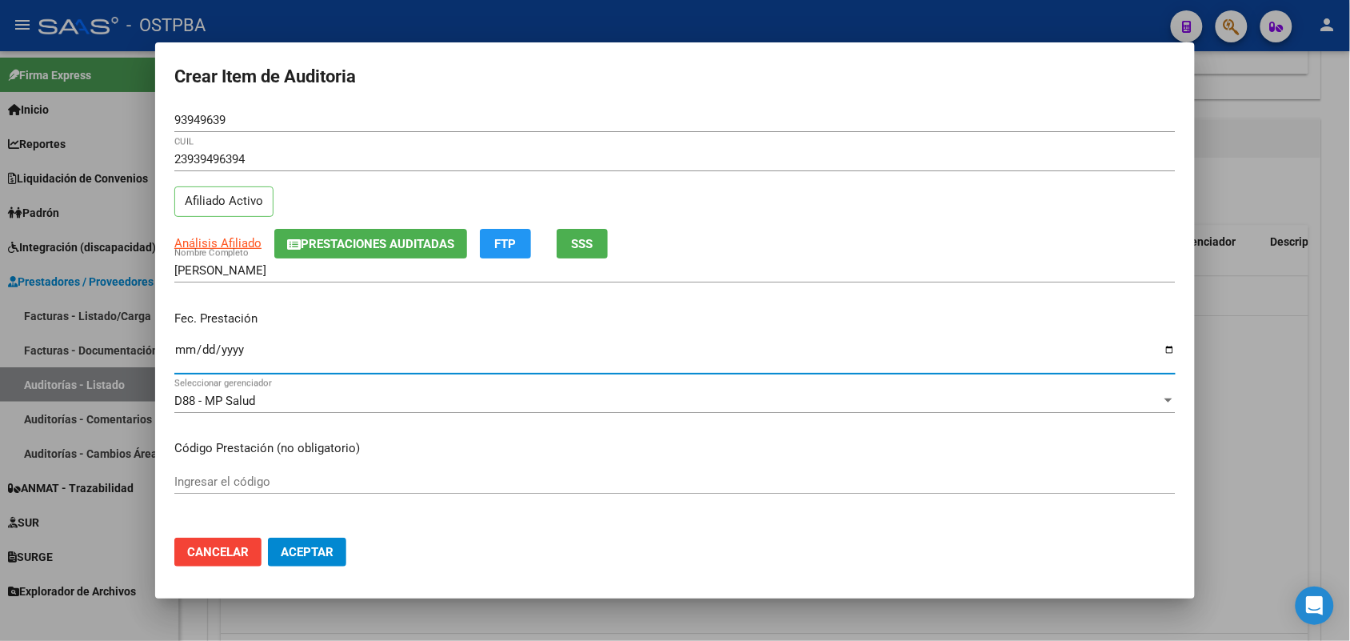
click at [184, 361] on input "Ingresar la fecha" at bounding box center [674, 356] width 1001 height 26
type input "[DATE]"
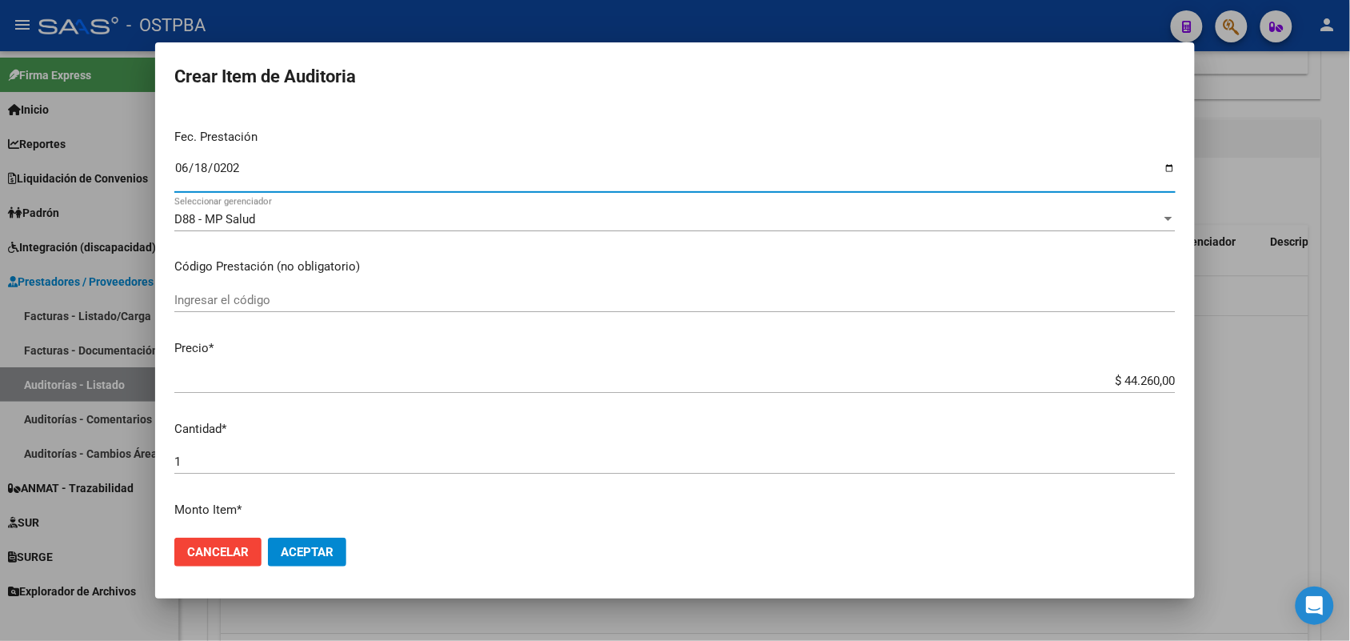
scroll to position [200, 0]
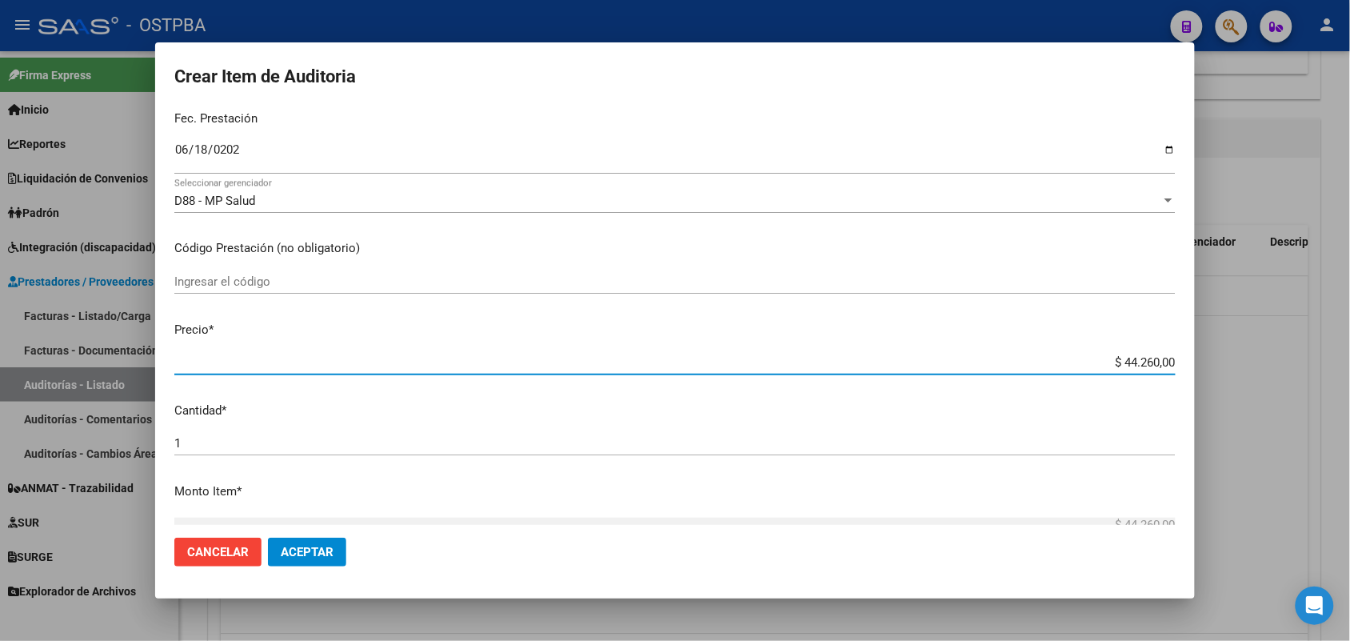
drag, startPoint x: 1084, startPoint y: 368, endPoint x: 1232, endPoint y: 357, distance: 149.1
click at [1232, 357] on div "Crear Item de Auditoria 93949639 Nro Documento 23939496394 CUIL Afiliado Activo…" at bounding box center [675, 320] width 1350 height 641
type input "$ 0,09"
type input "$ 0,92"
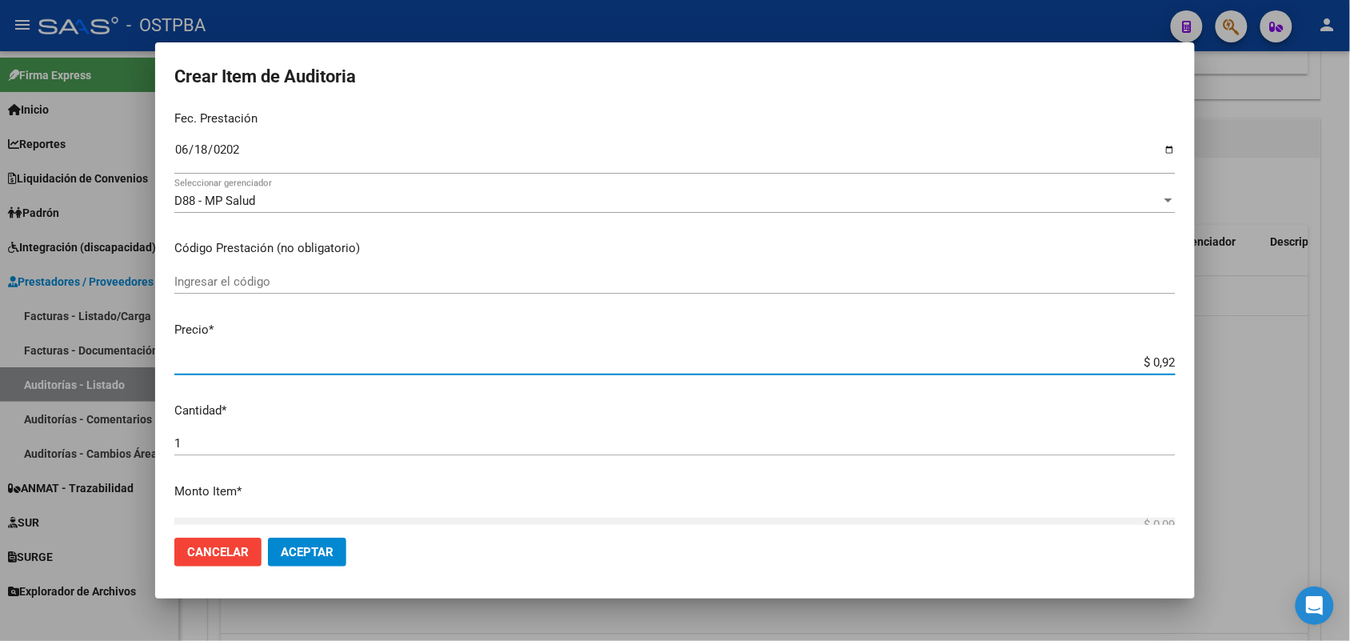
type input "$ 0,92"
type input "$ 9,26"
type input "$ 92,65"
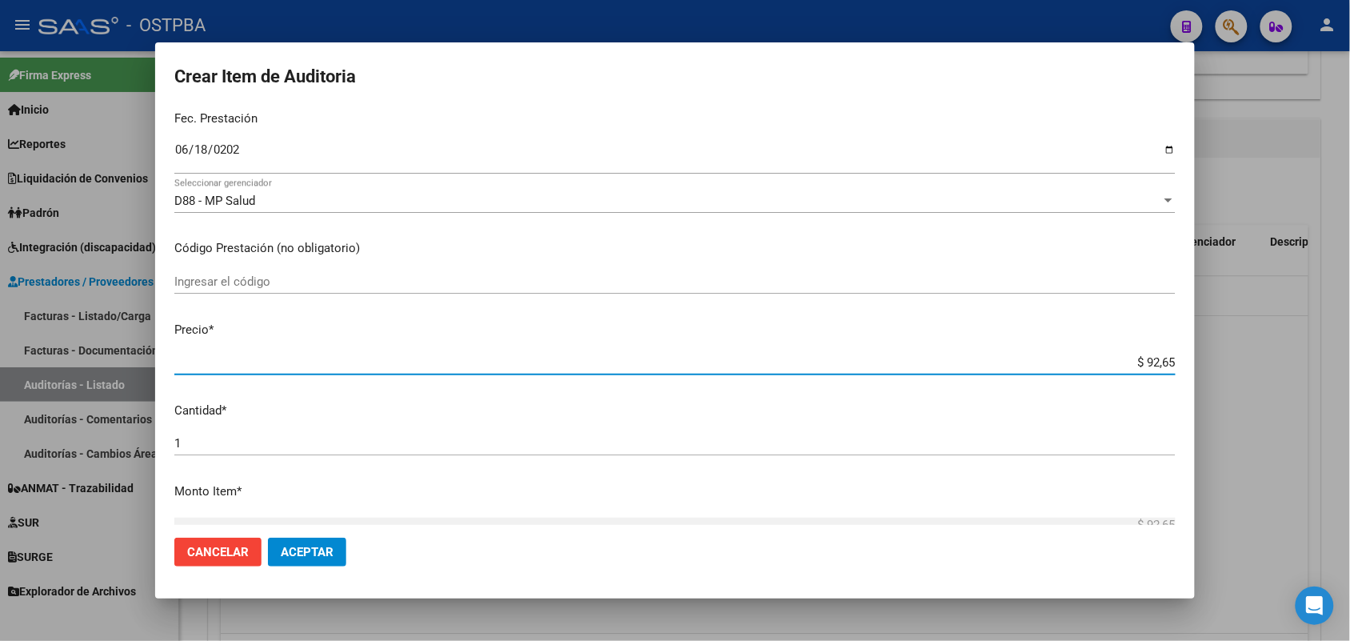
type input "$ 926,50"
type input "$ 9.265,00"
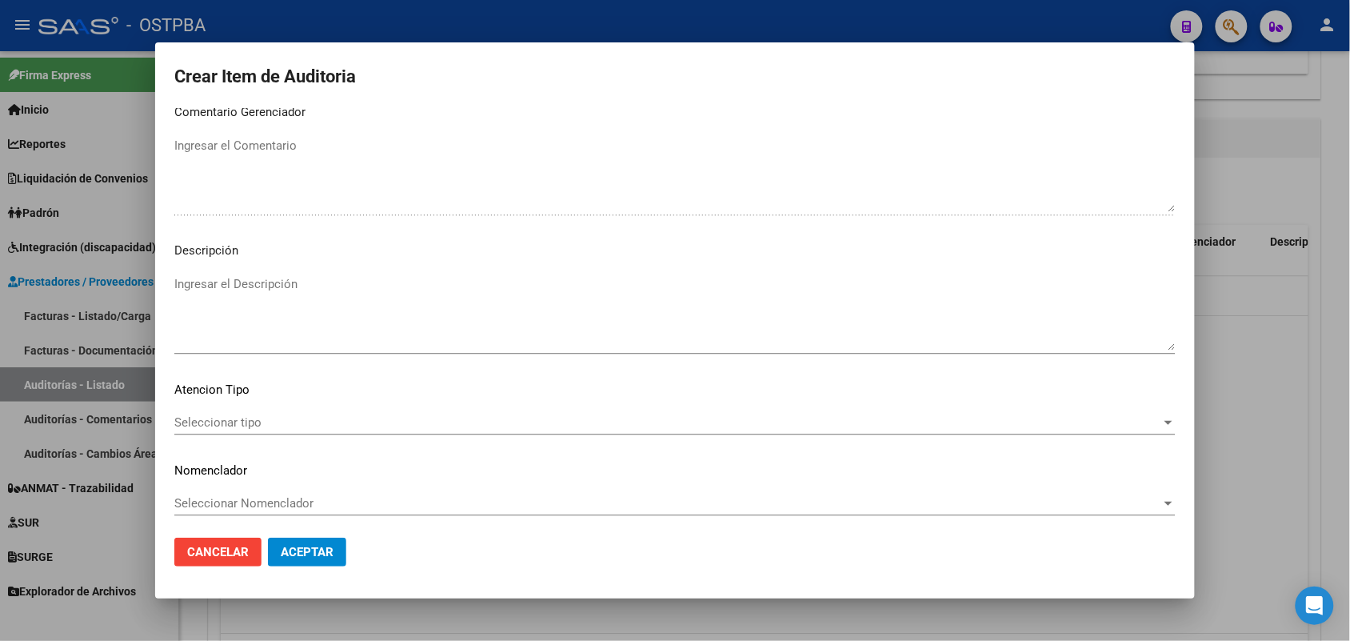
scroll to position [1022, 0]
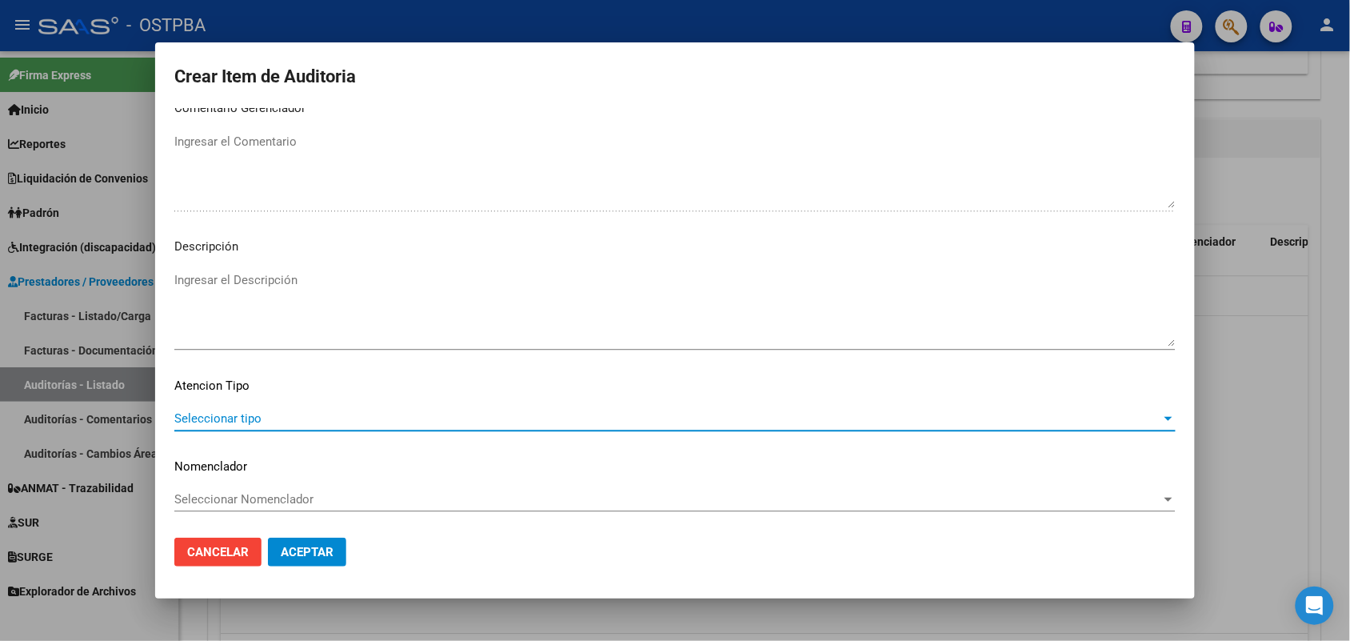
click at [230, 416] on span "Seleccionar tipo" at bounding box center [667, 418] width 987 height 14
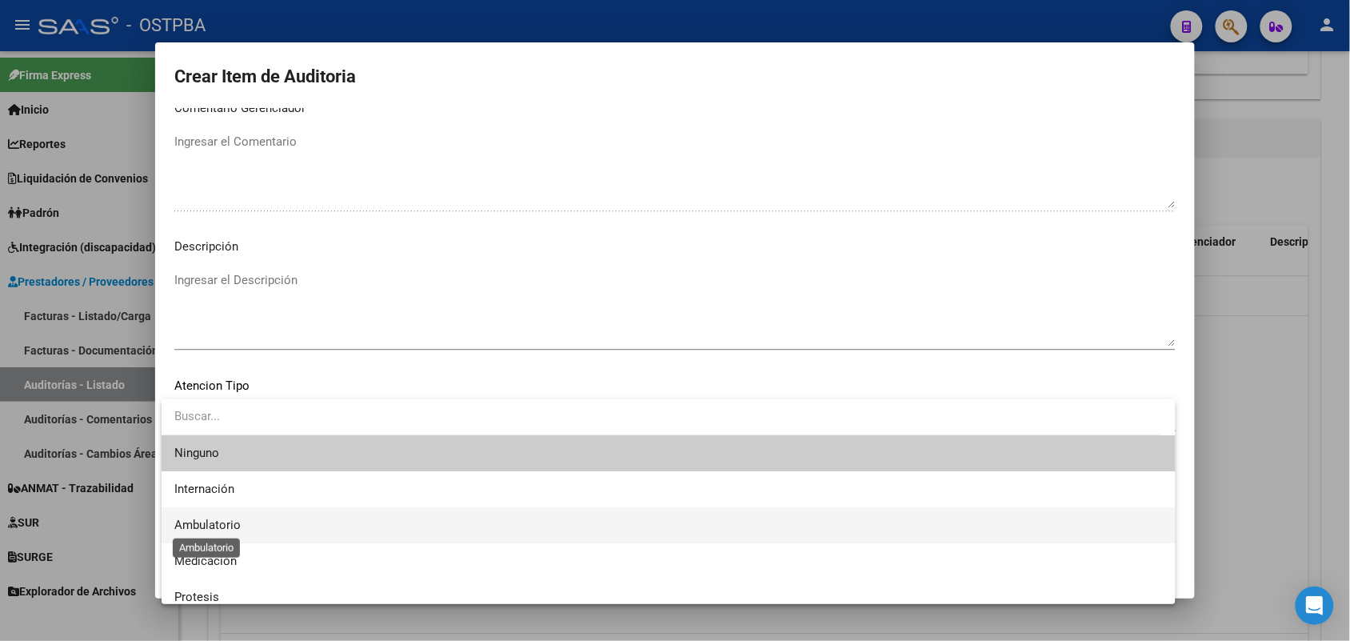
click at [225, 525] on span "Ambulatorio" at bounding box center [207, 524] width 66 height 14
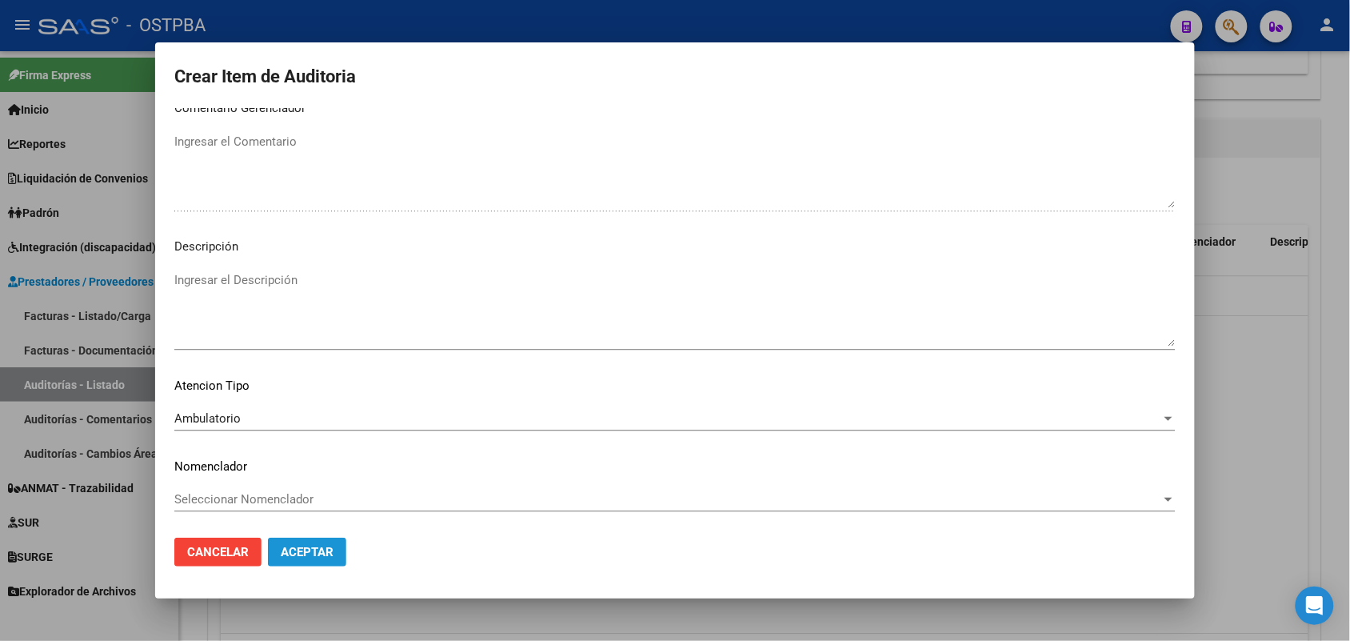
click at [289, 546] on span "Aceptar" at bounding box center [307, 552] width 53 height 14
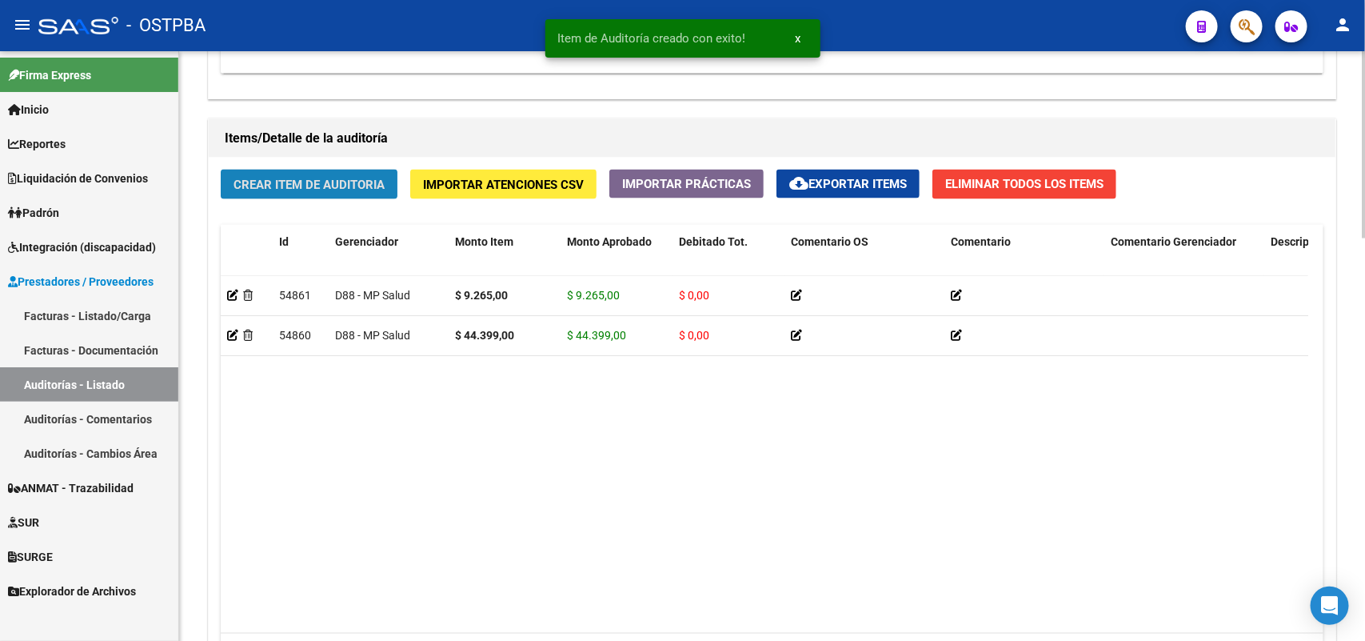
click at [338, 182] on span "Crear Item de Auditoria" at bounding box center [309, 185] width 151 height 14
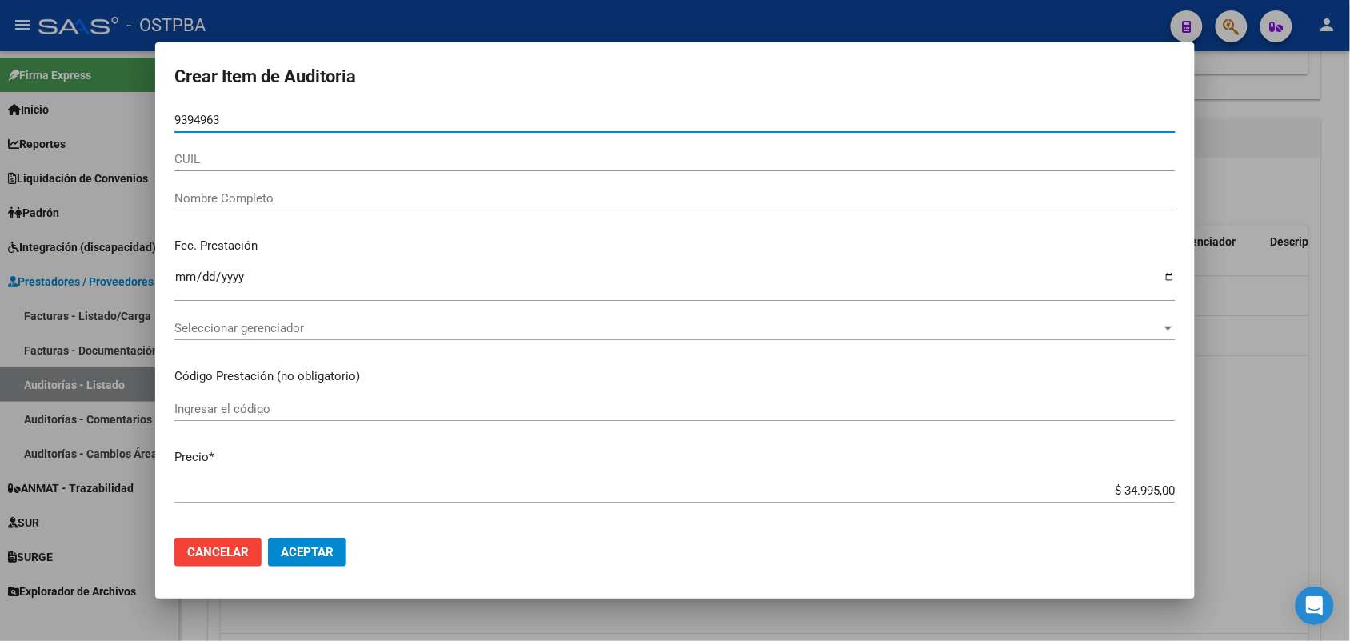
type input "93949639"
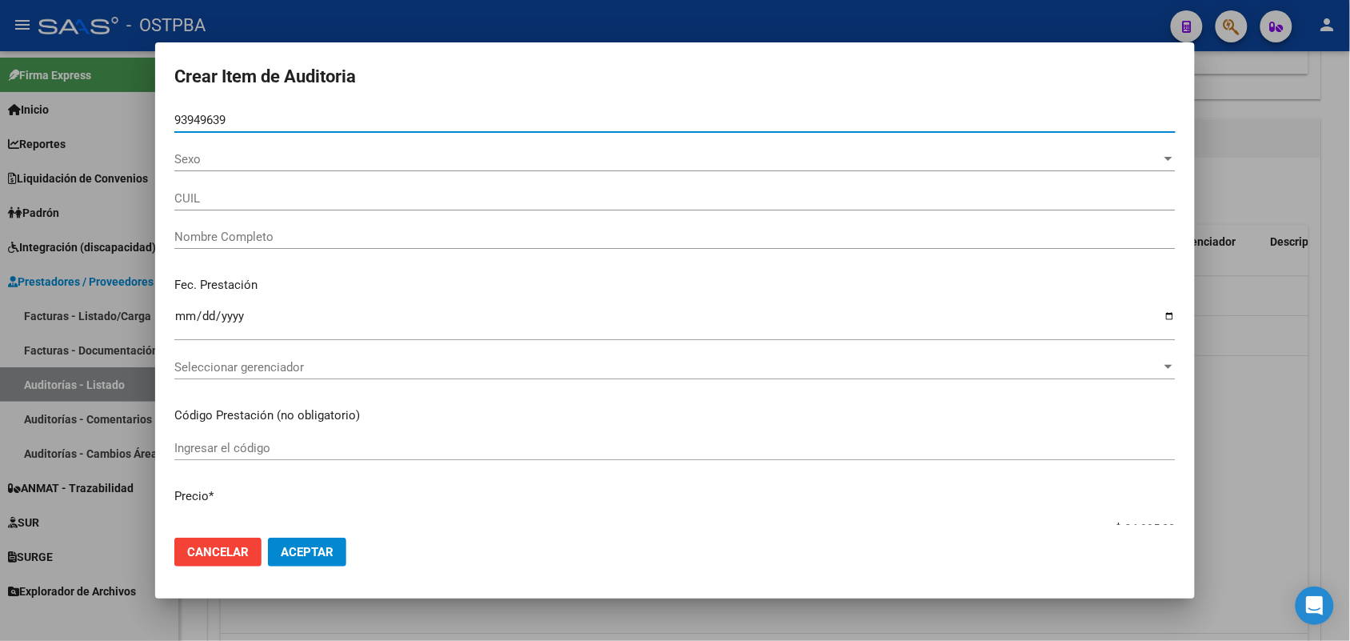
type input "23939496394"
type input "[PERSON_NAME]"
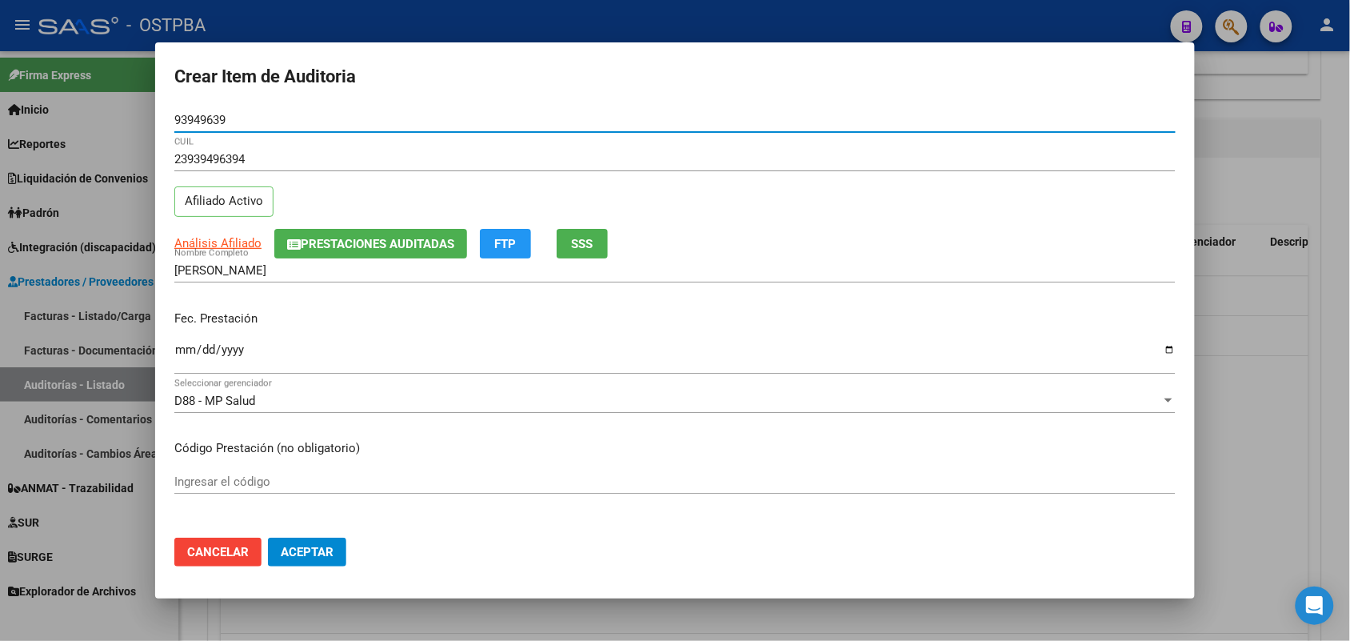
type input "93949639"
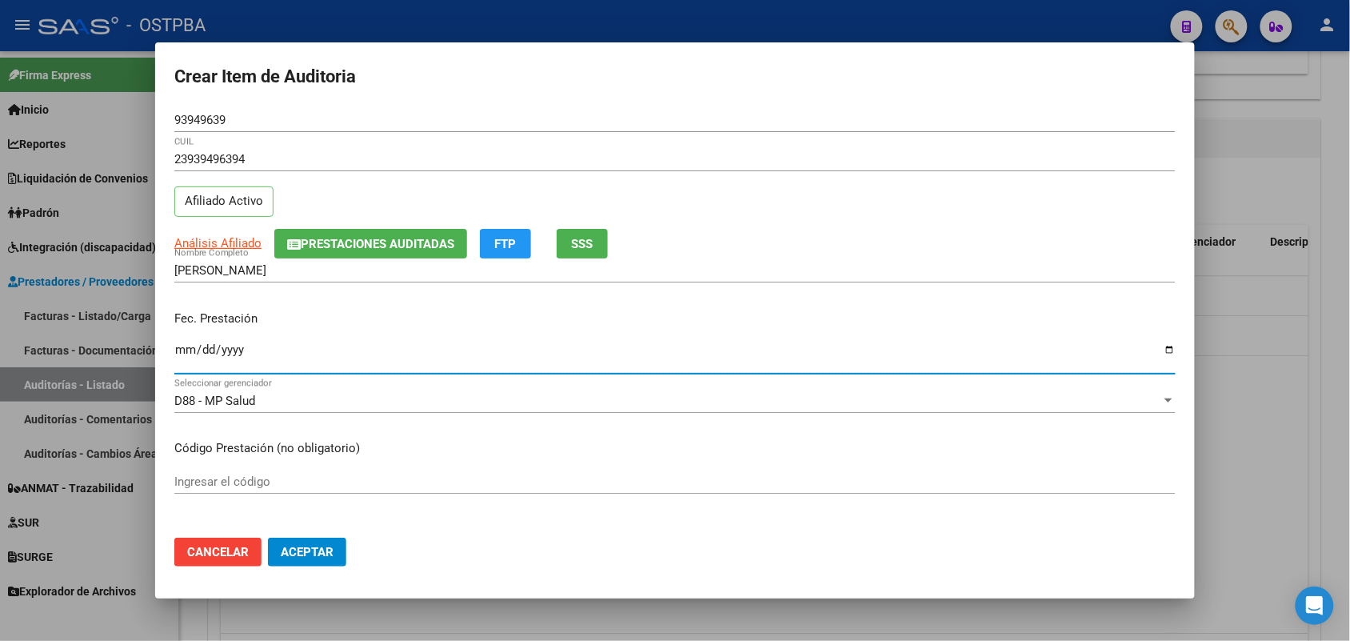
click at [186, 353] on input "Ingresar la fecha" at bounding box center [674, 356] width 1001 height 26
type input "[DATE]"
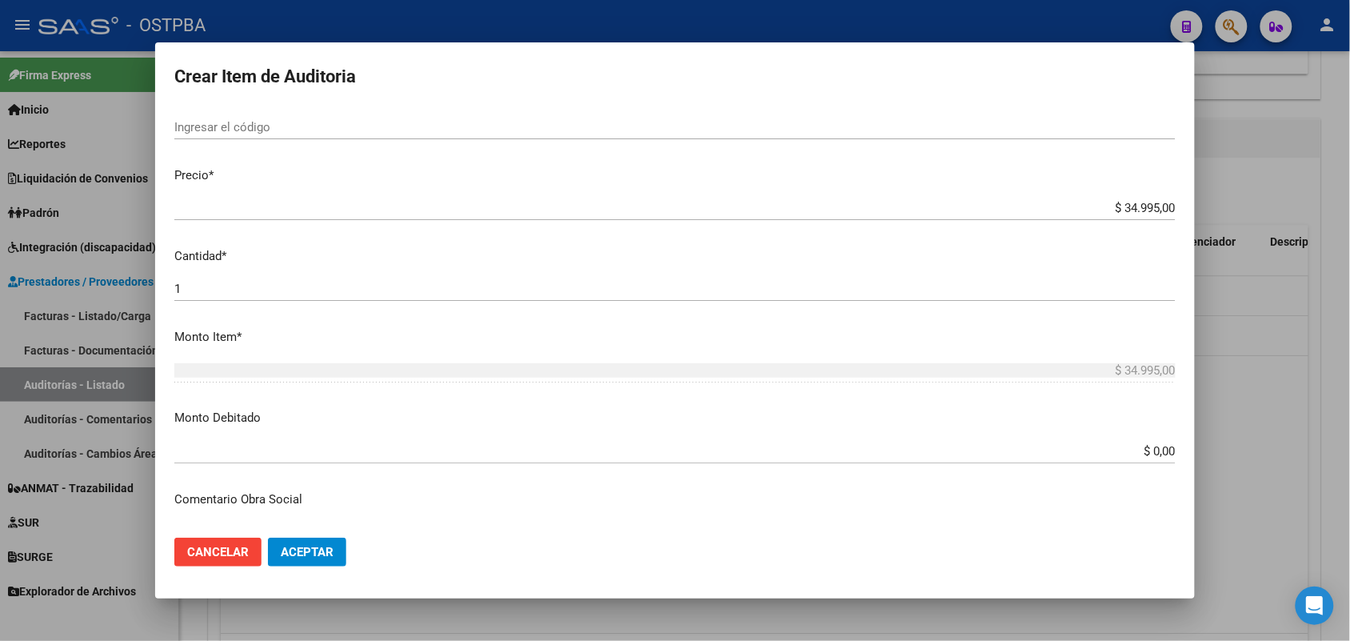
scroll to position [400, 0]
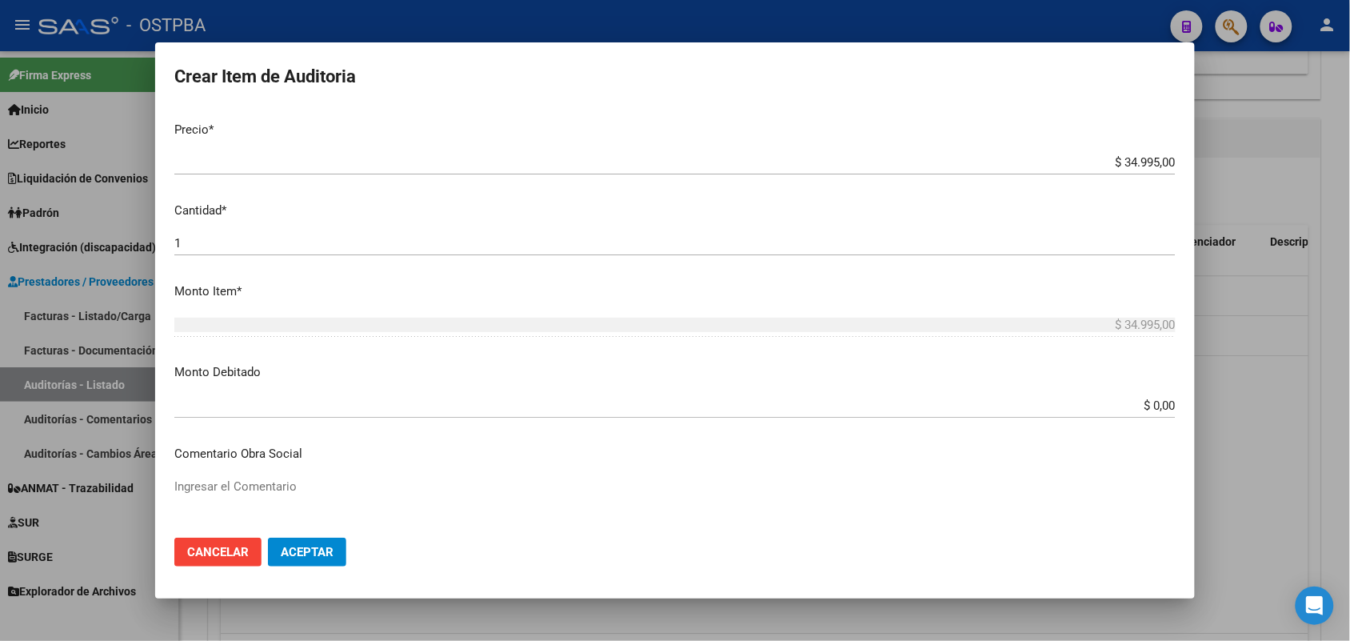
drag, startPoint x: 1089, startPoint y: 152, endPoint x: 1098, endPoint y: 154, distance: 8.9
click at [1098, 154] on div "$ 34.995,00 Ingresar el precio" at bounding box center [674, 162] width 1001 height 24
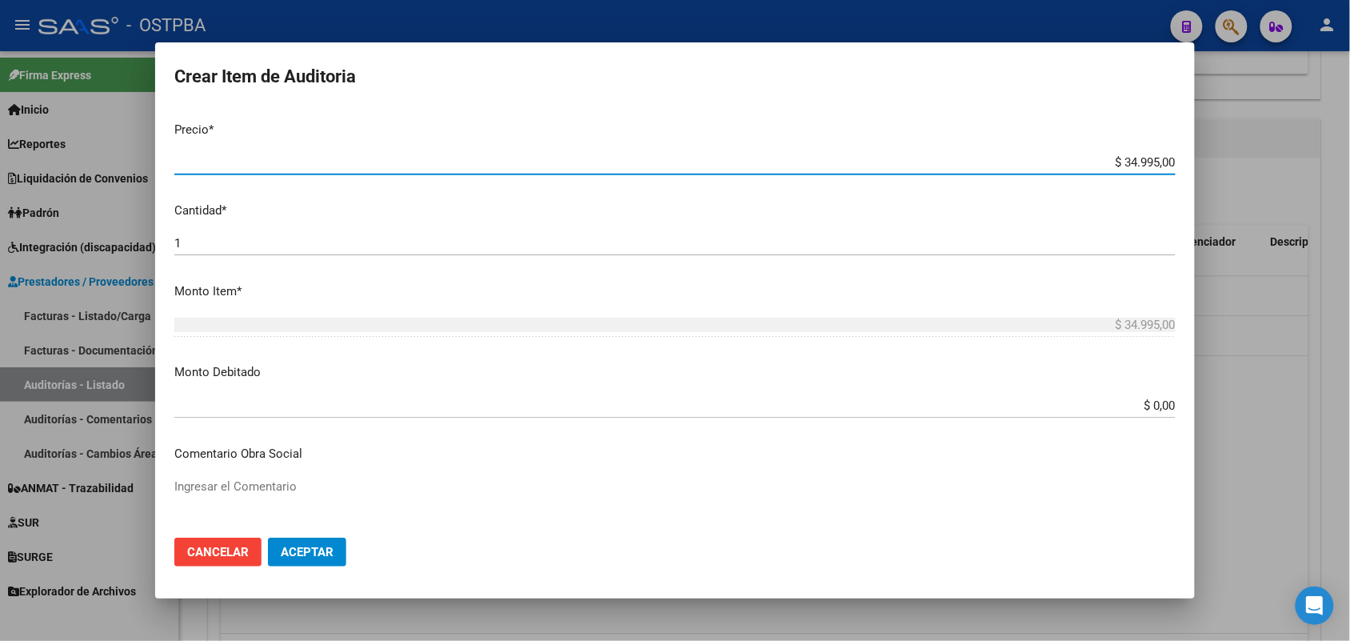
drag, startPoint x: 1089, startPoint y: 160, endPoint x: 1220, endPoint y: 162, distance: 130.4
click at [1218, 162] on div "Crear Item de Auditoria 93949639 Nro Documento 23939496394 CUIL Afiliado Activo…" at bounding box center [675, 320] width 1350 height 641
type input "$ 0,08"
type input "$ 0,89"
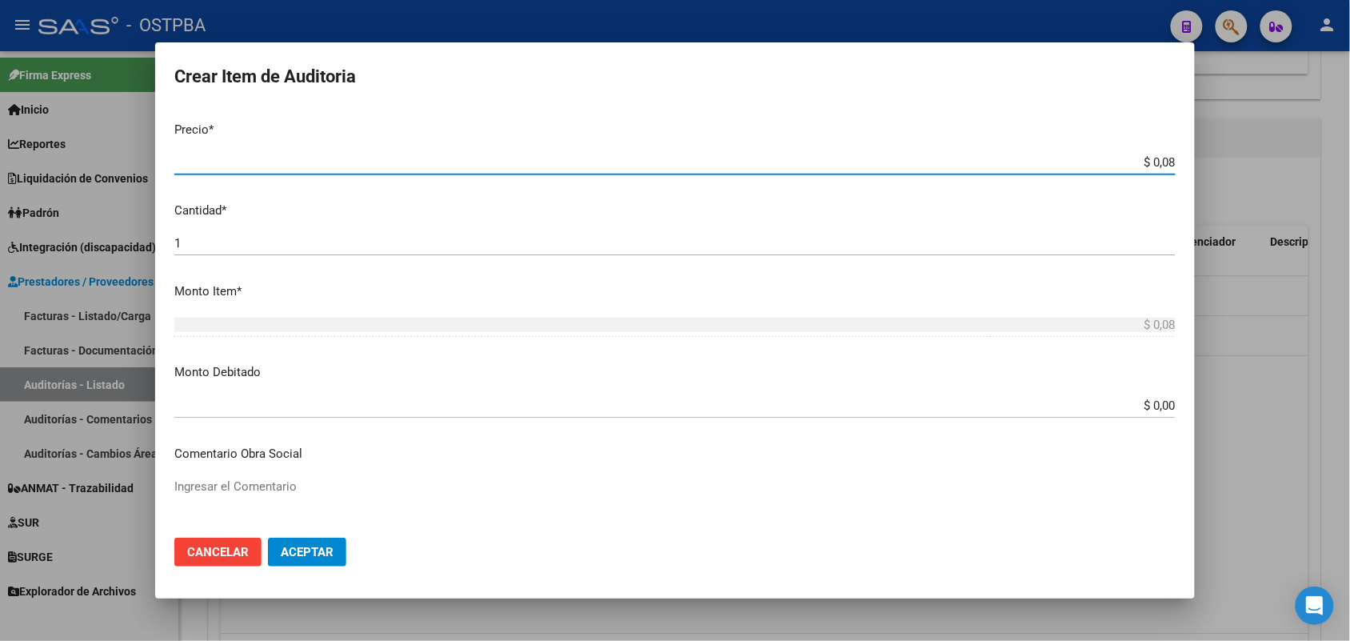
type input "$ 0,89"
type input "$ 8,93"
type input "$ 89,34"
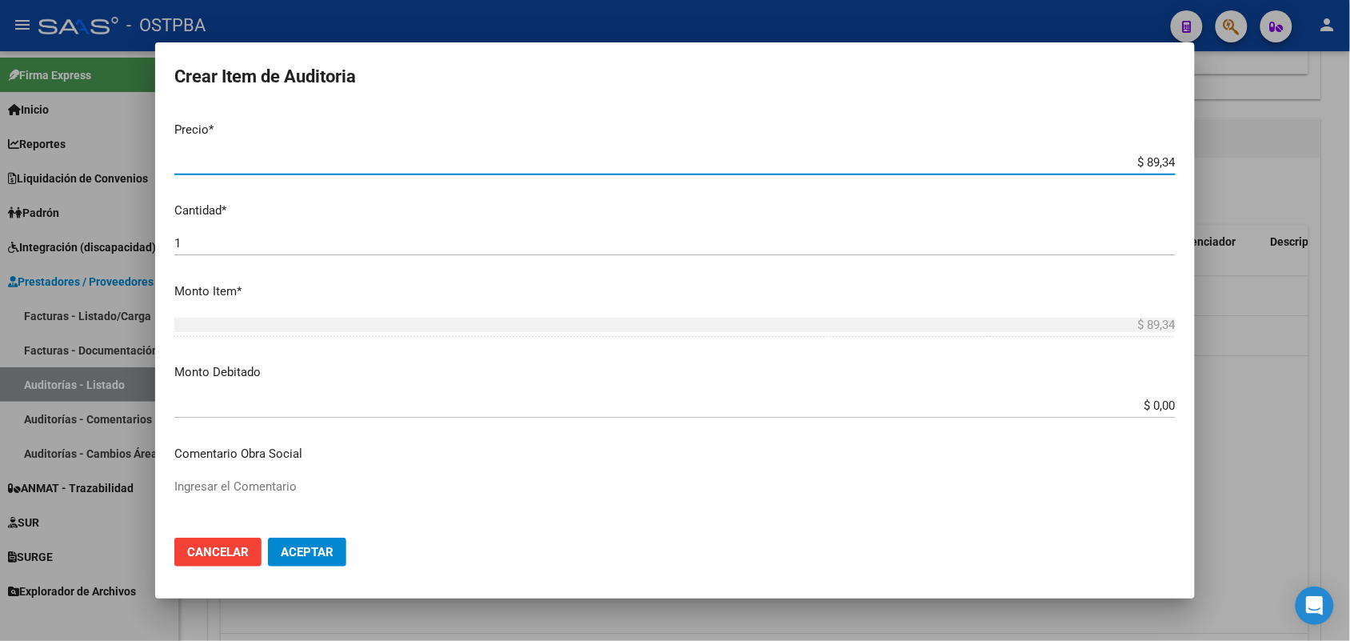
type input "$ 893,40"
type input "$ 8.934,00"
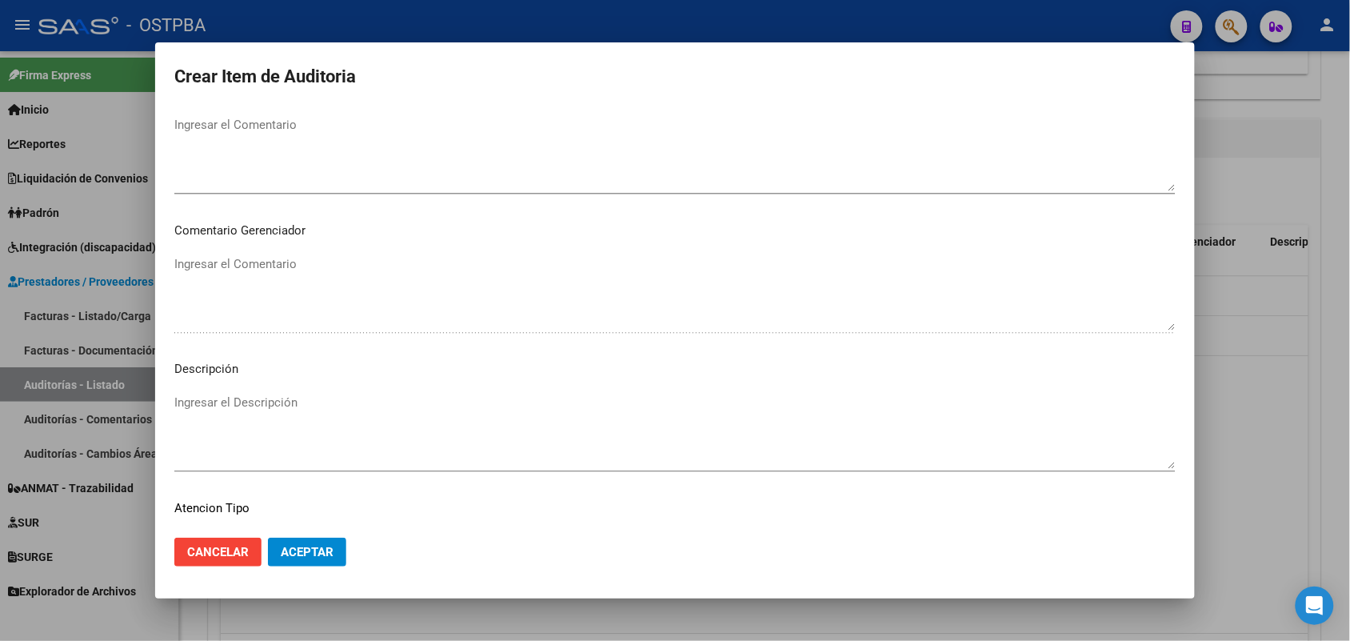
scroll to position [1022, 0]
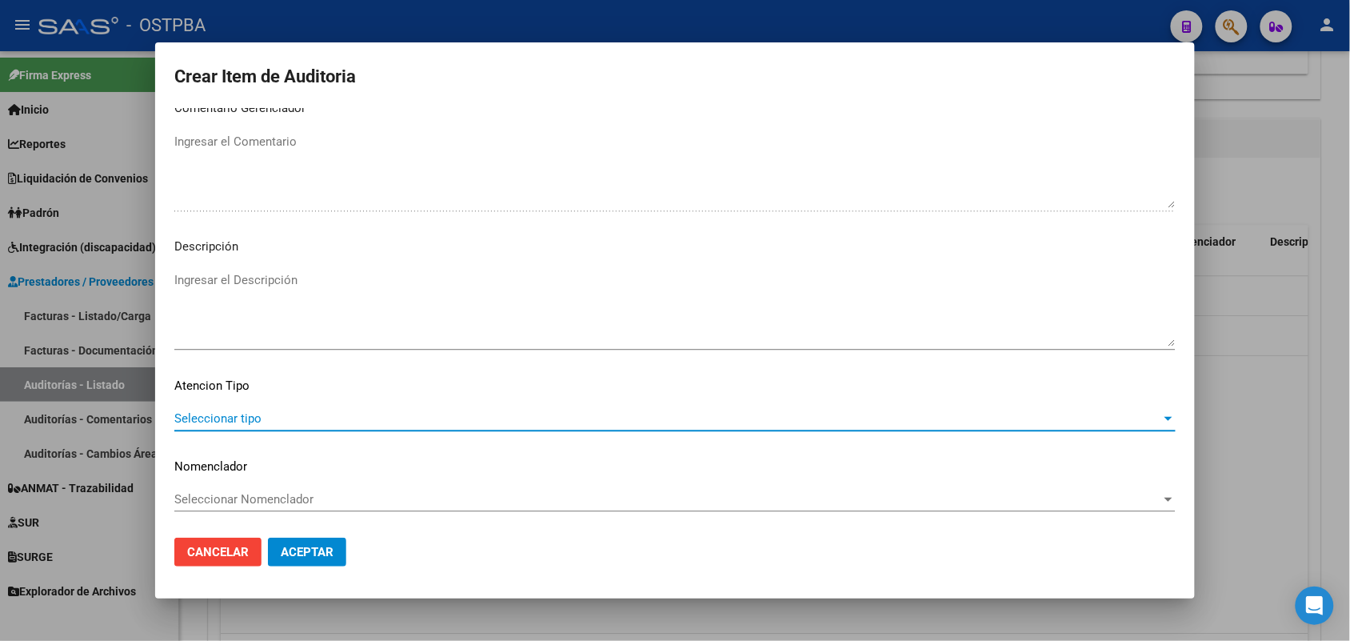
click at [241, 418] on span "Seleccionar tipo" at bounding box center [667, 418] width 987 height 14
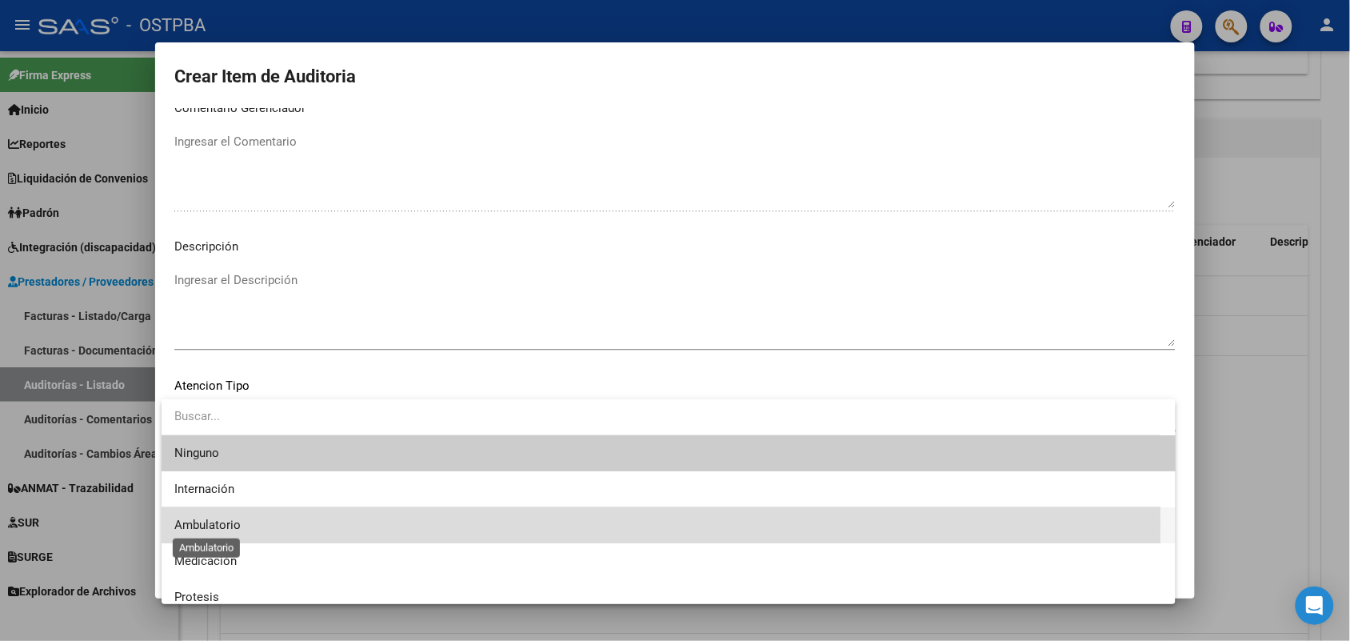
click at [220, 521] on span "Ambulatorio" at bounding box center [207, 524] width 66 height 14
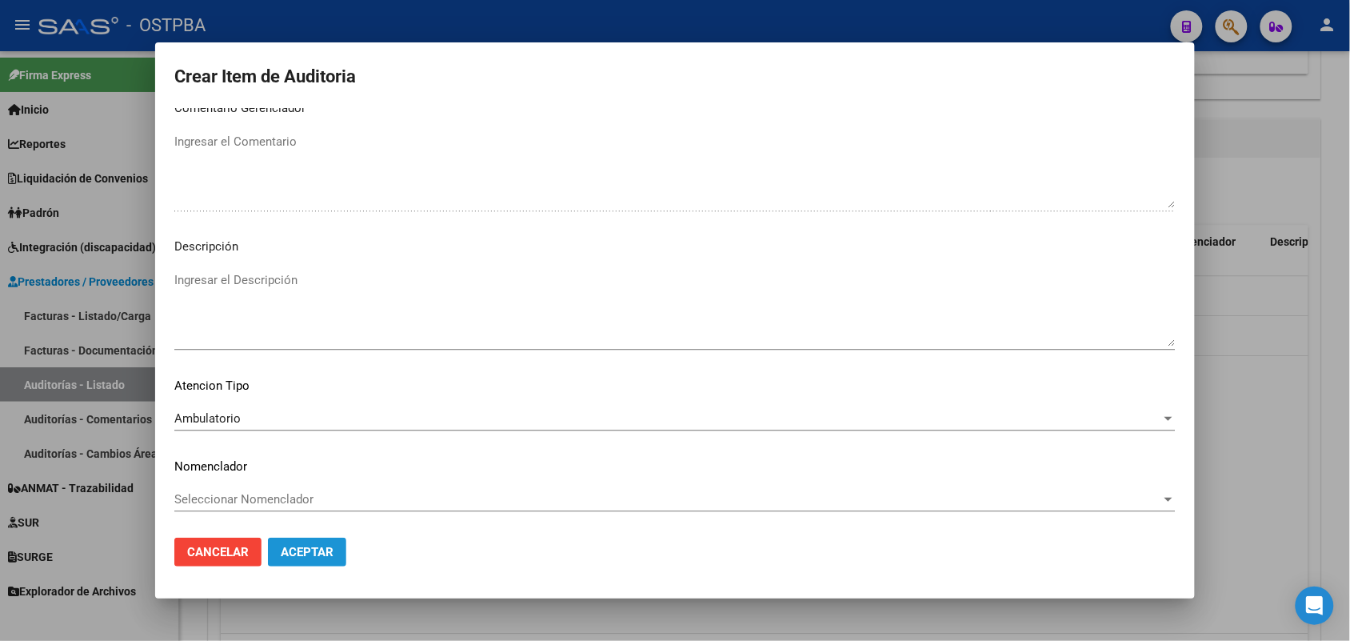
click at [293, 542] on button "Aceptar" at bounding box center [307, 551] width 78 height 29
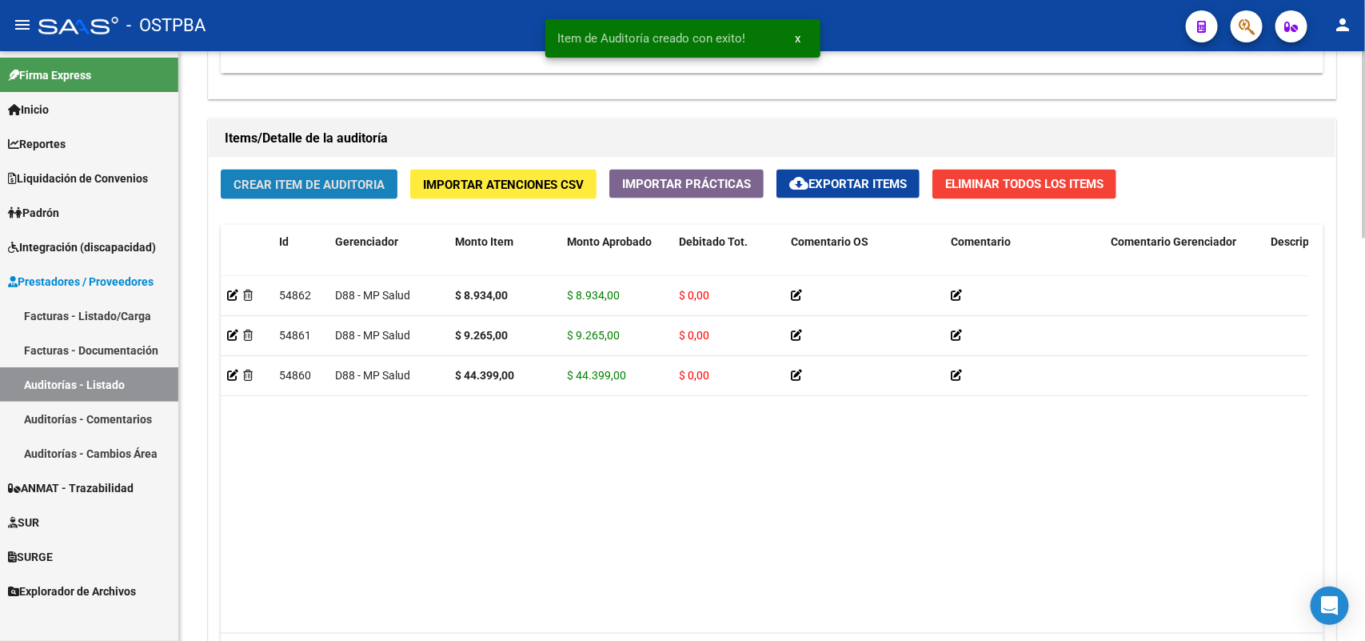
click at [346, 178] on span "Crear Item de Auditoria" at bounding box center [309, 185] width 151 height 14
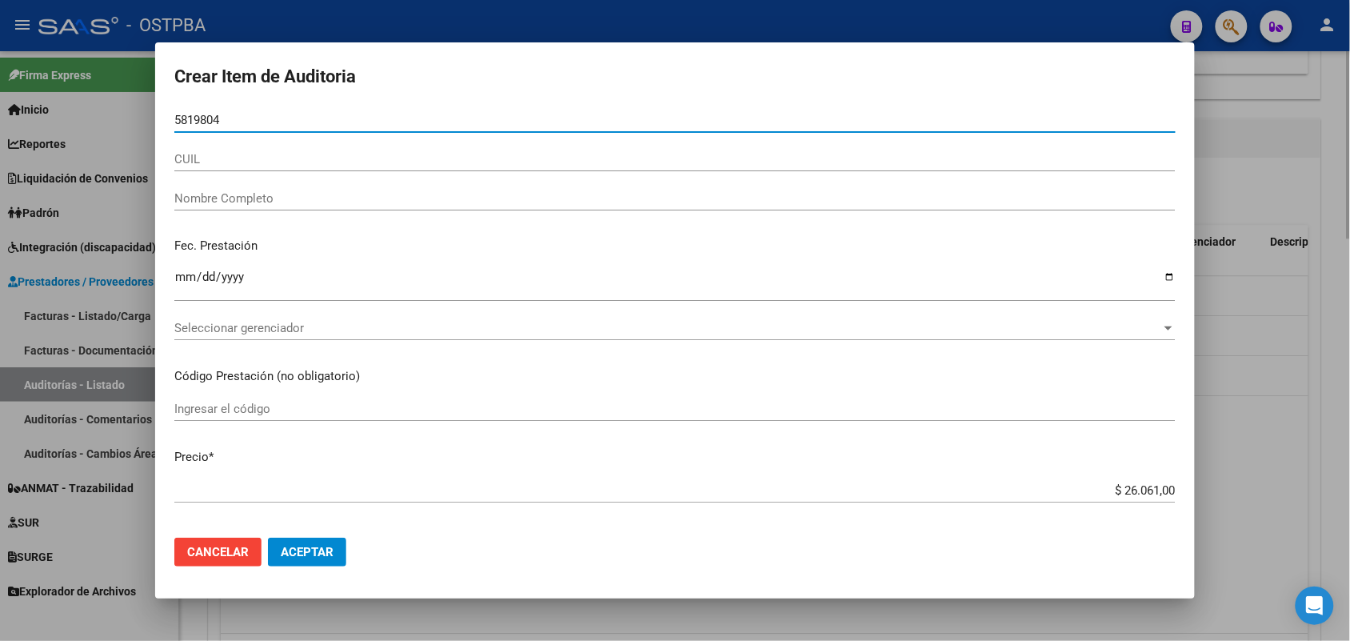
type input "58198040"
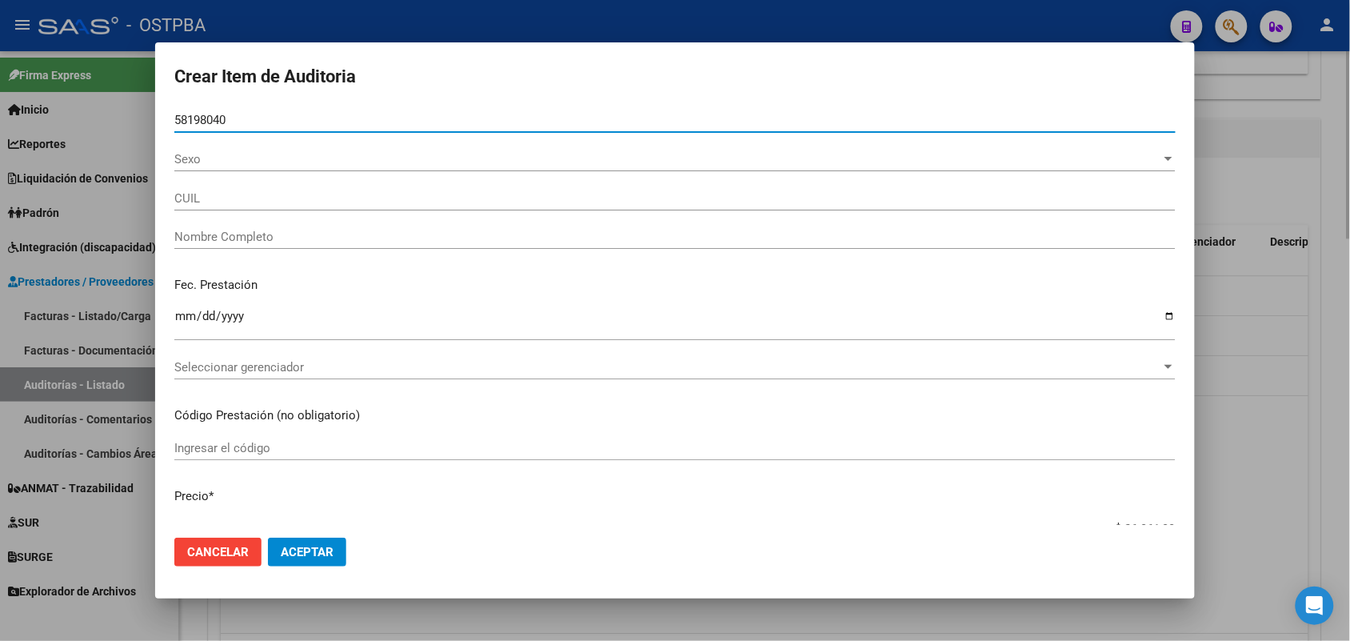
type input "20581980400"
type input "[PERSON_NAME] [PERSON_NAME]"
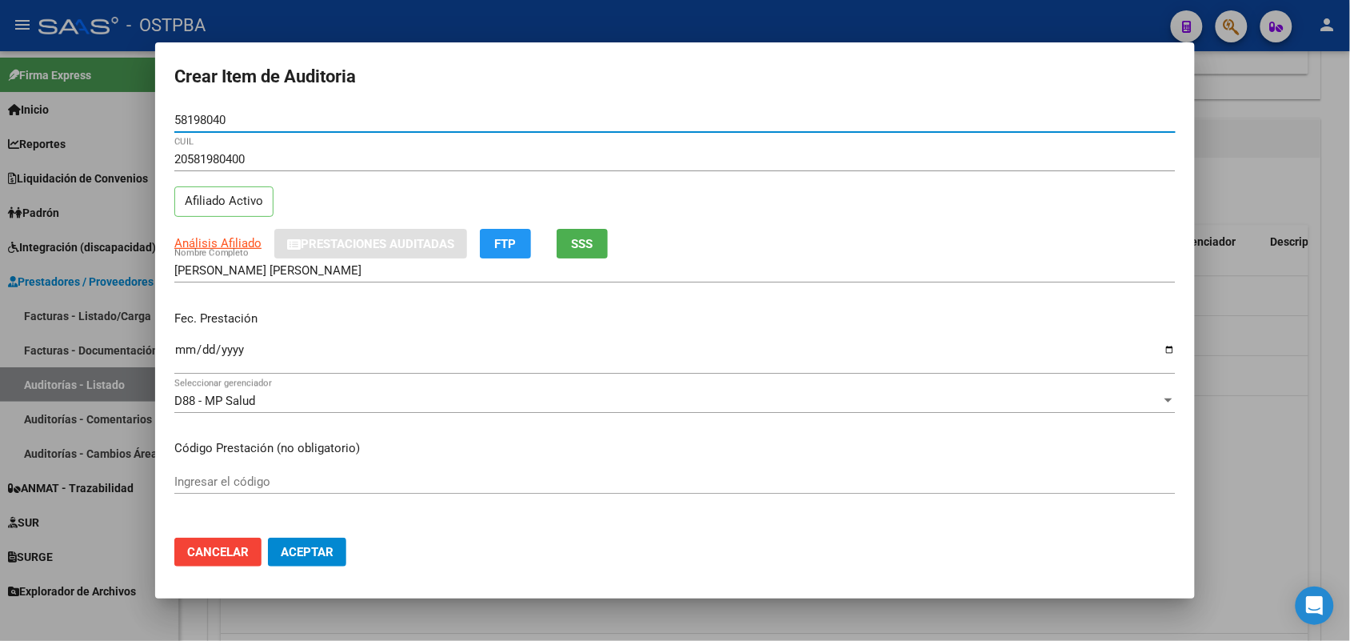
type input "58198040"
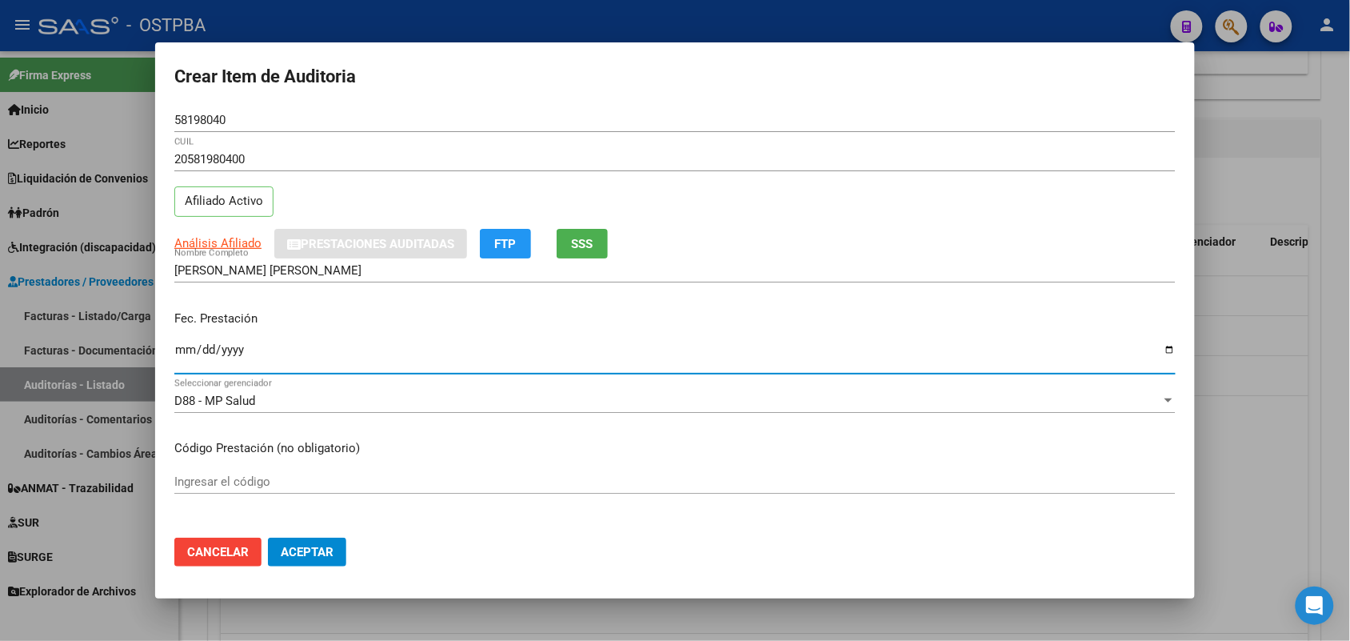
click at [178, 358] on input "Ingresar la fecha" at bounding box center [674, 356] width 1001 height 26
type input "[DATE]"
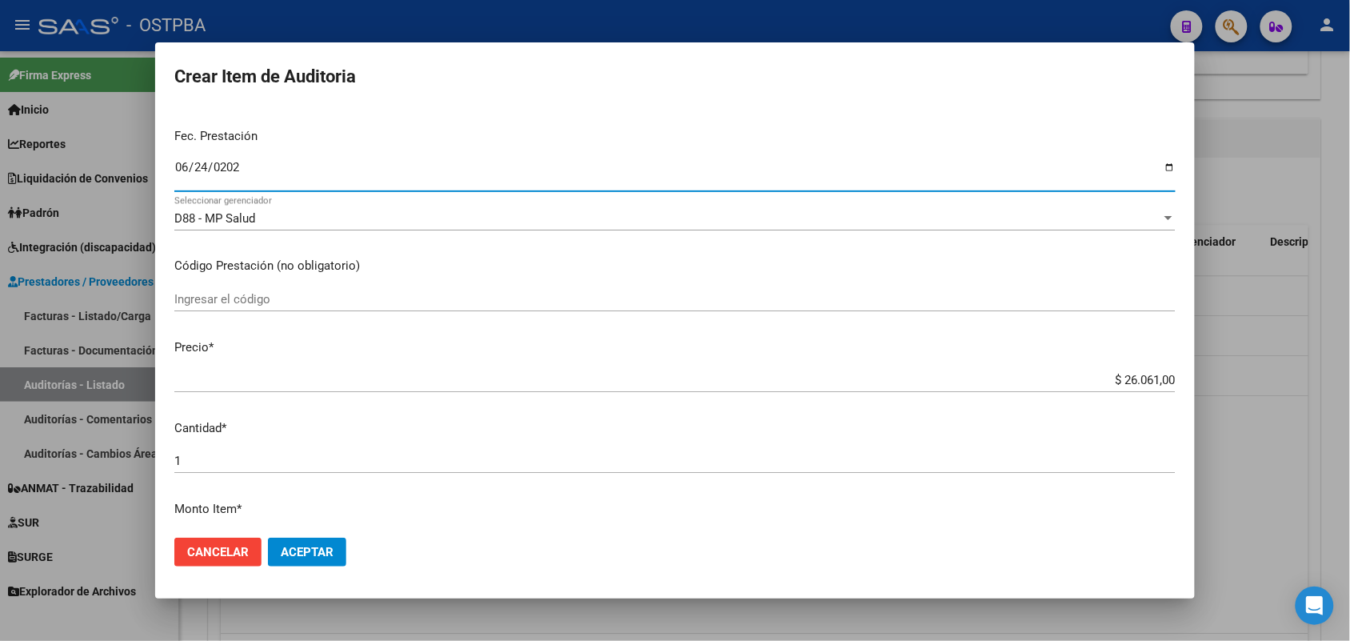
scroll to position [200, 0]
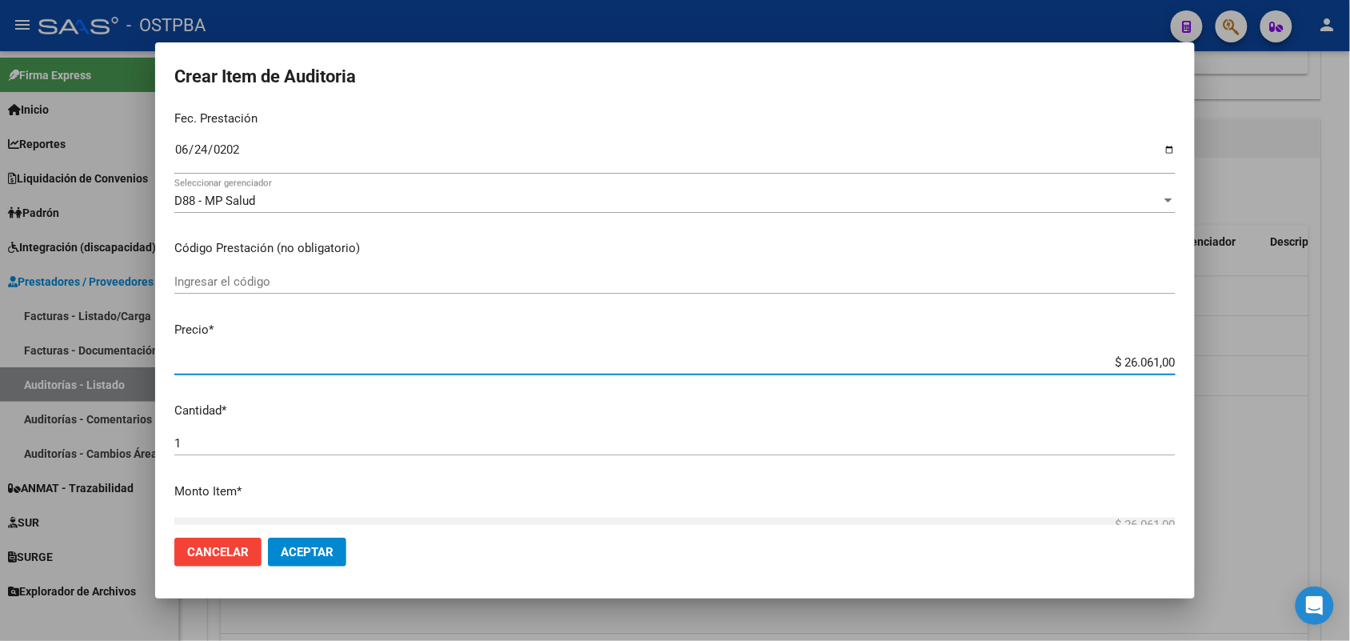
drag, startPoint x: 1089, startPoint y: 360, endPoint x: 1240, endPoint y: 357, distance: 151.2
click at [1240, 357] on div "Crear Item de Auditoria 58198040 Nro Documento 20581980400 CUIL Afiliado Activo…" at bounding box center [675, 320] width 1350 height 641
type input "$ 0,01"
type input "$ 0,17"
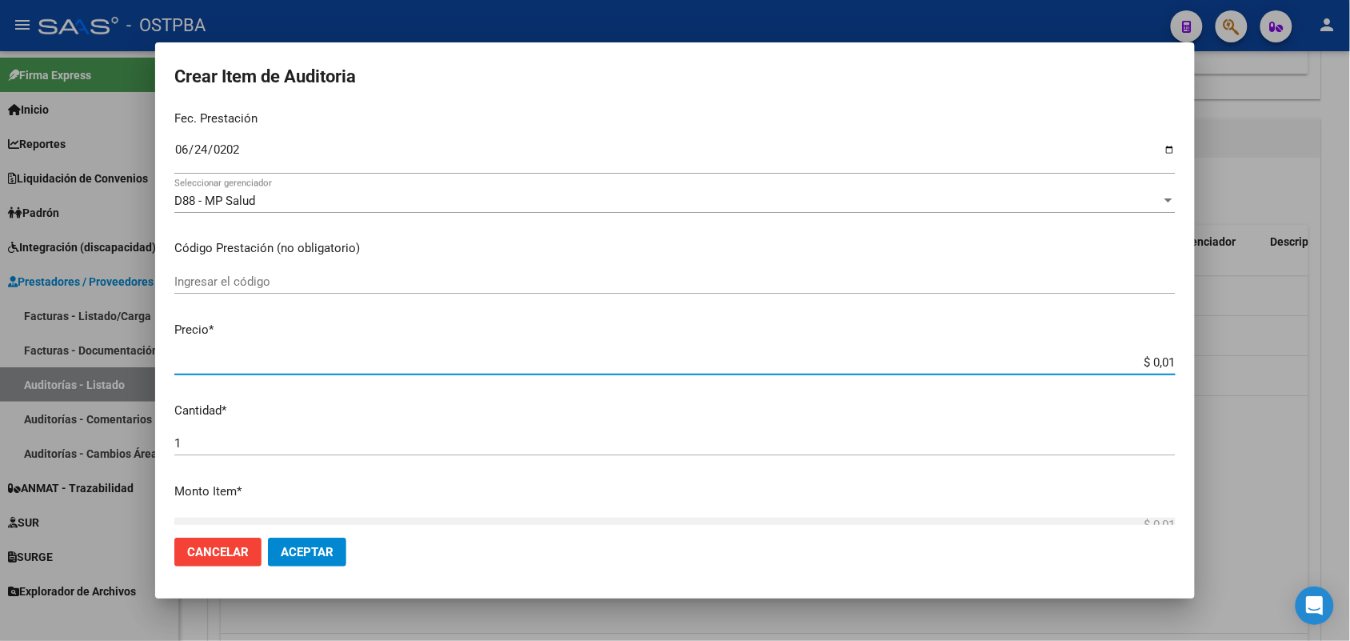
type input "$ 0,17"
type input "$ 1,71"
type input "$ 17,12"
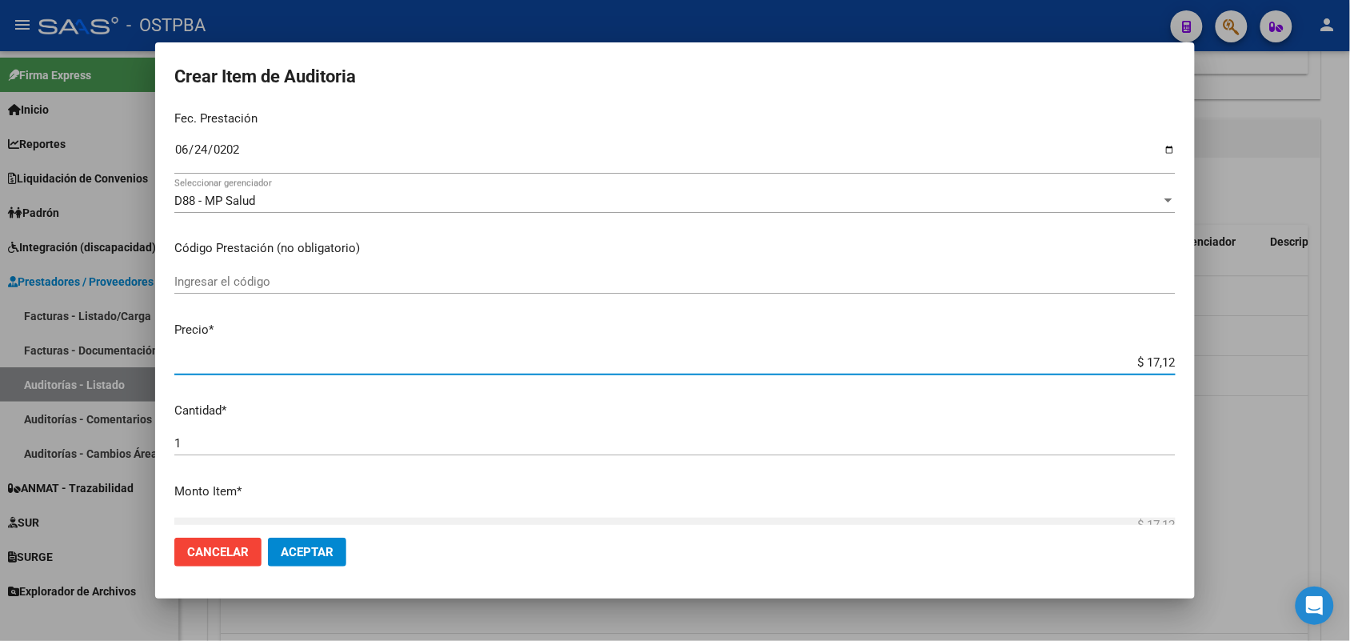
type input "$ 171,27"
type input "$ 1.712,70"
type input "$ 17.127,00"
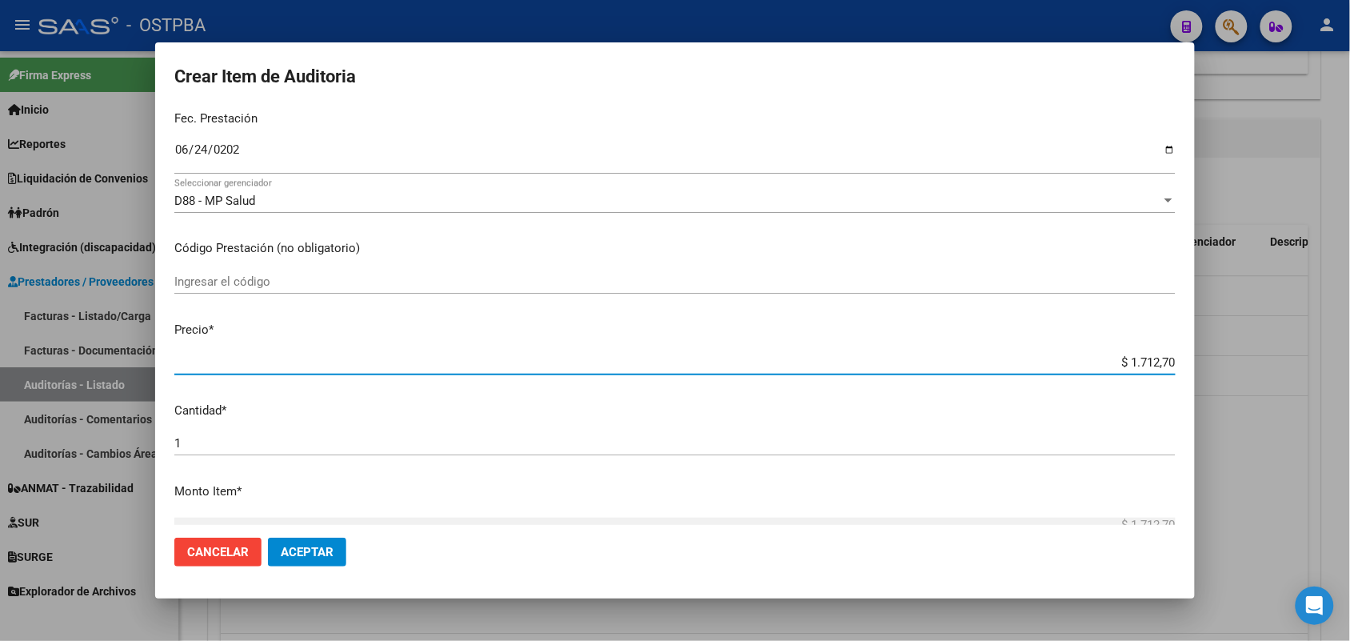
type input "$ 17.127,00"
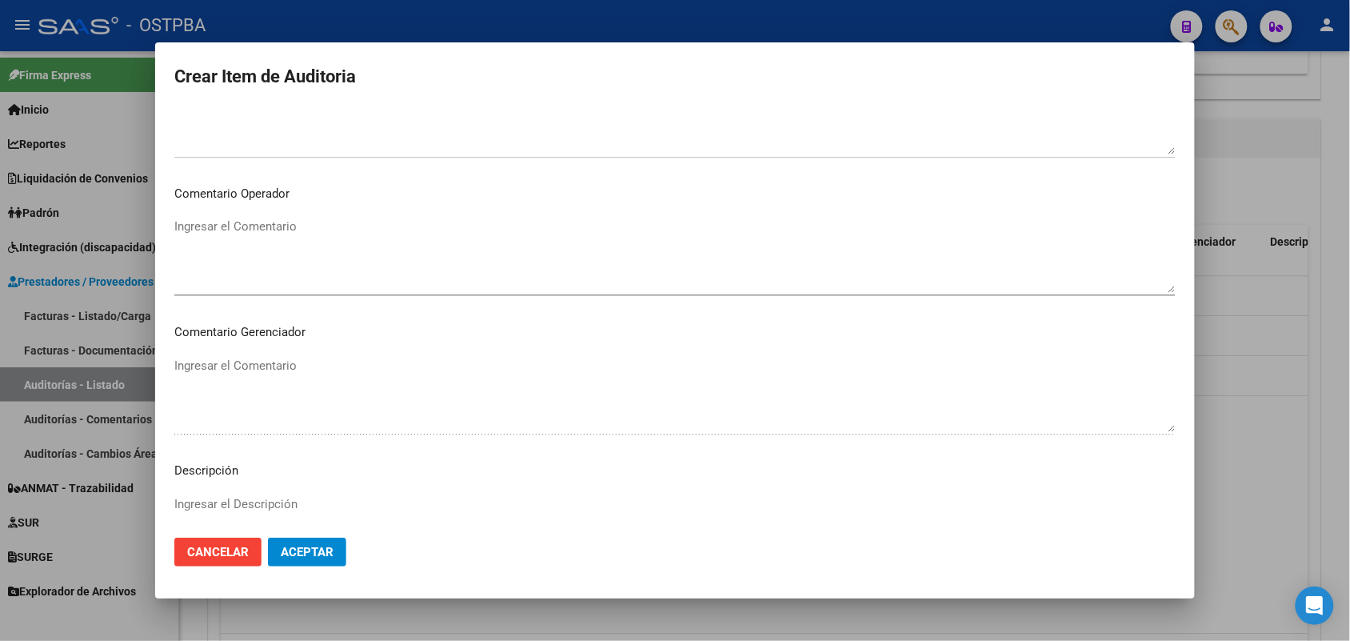
scroll to position [1022, 0]
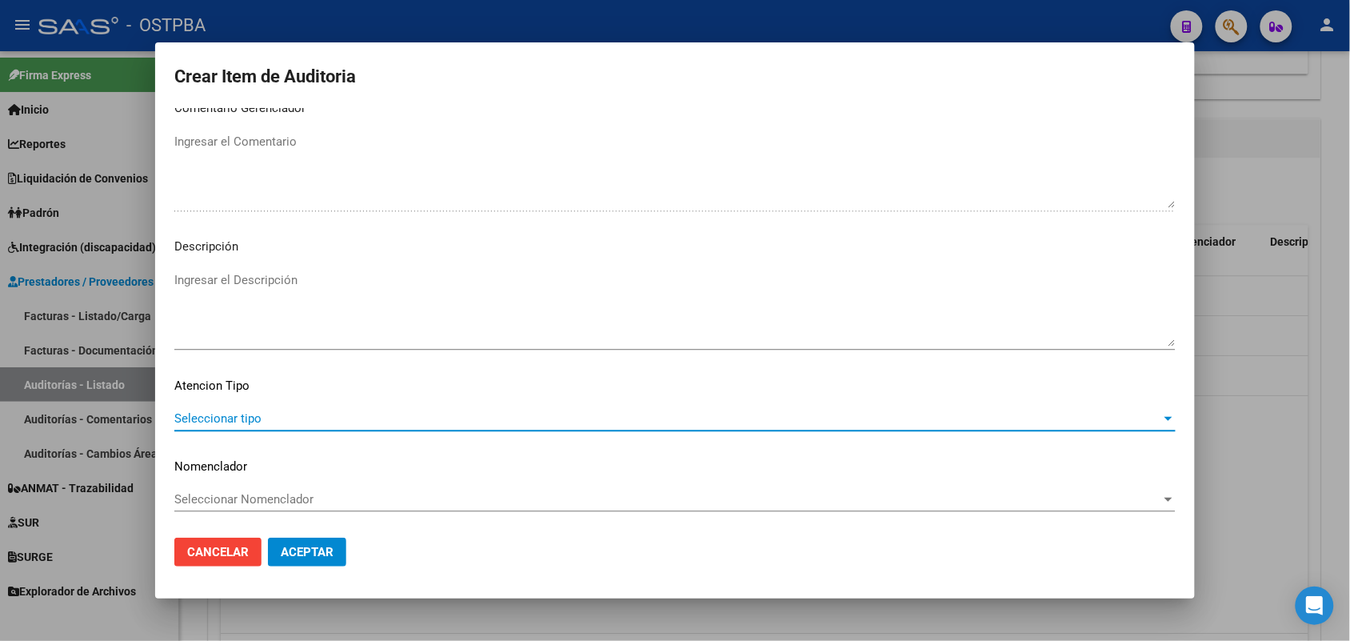
click at [248, 416] on span "Seleccionar tipo" at bounding box center [667, 418] width 987 height 14
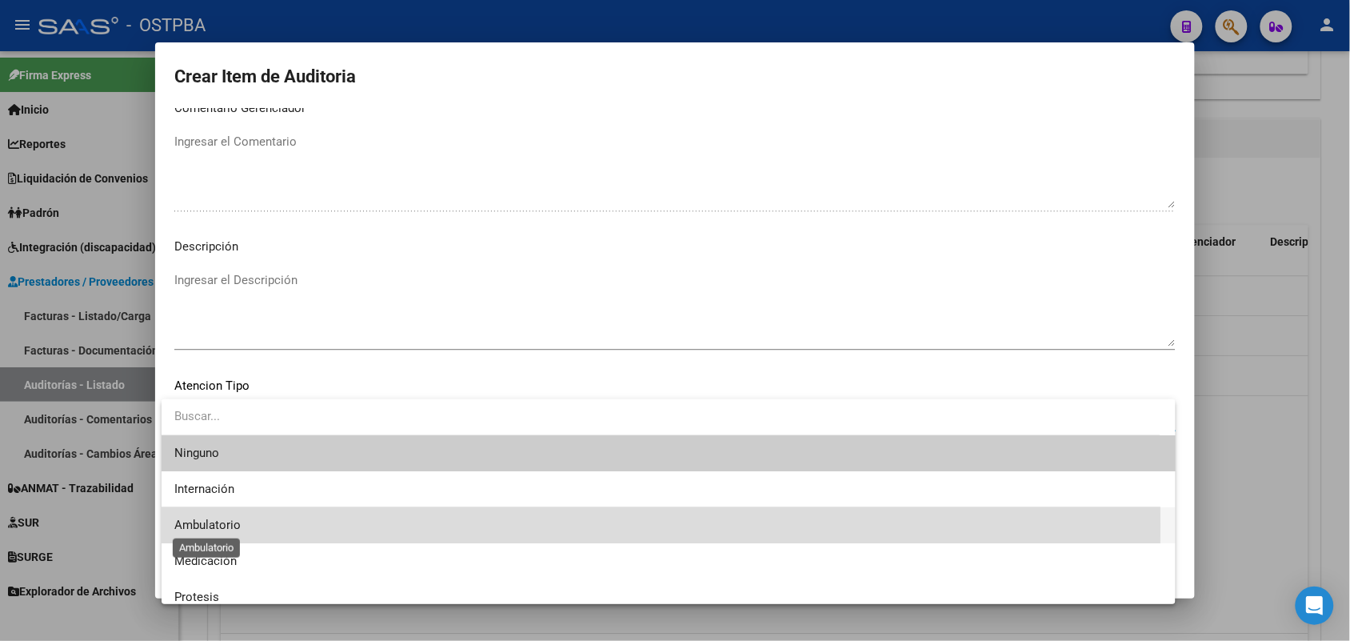
click at [230, 525] on span "Ambulatorio" at bounding box center [207, 524] width 66 height 14
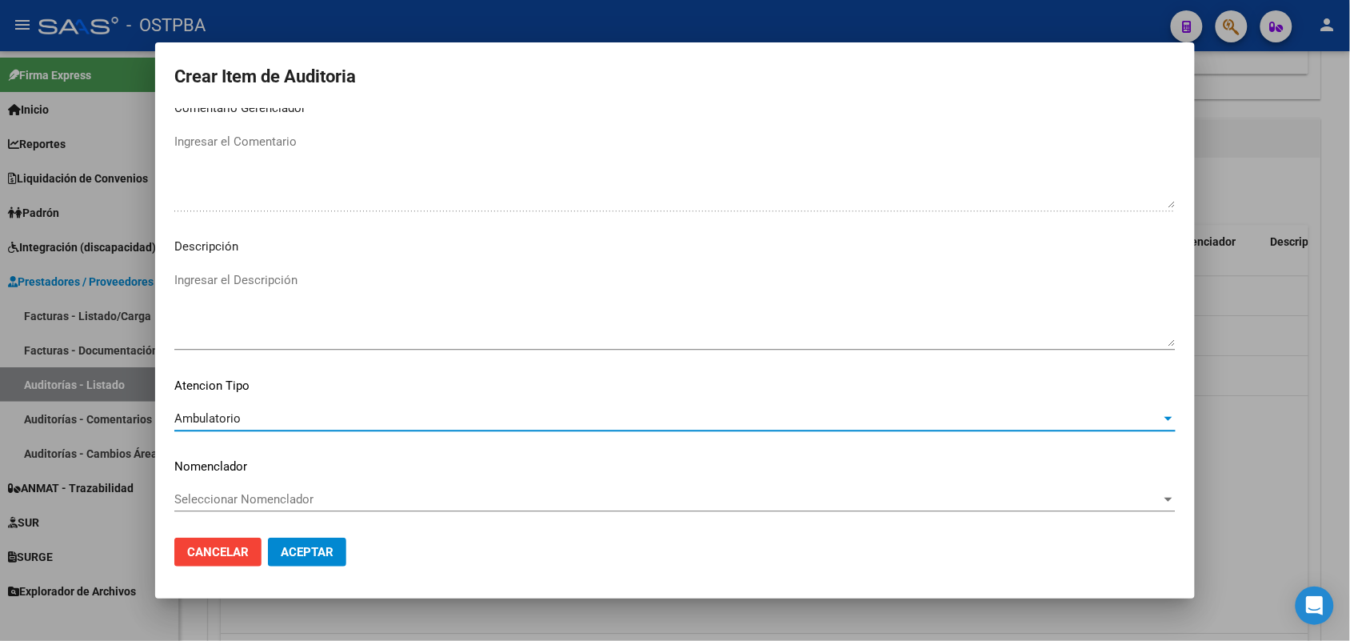
click at [314, 549] on span "Aceptar" at bounding box center [307, 552] width 53 height 14
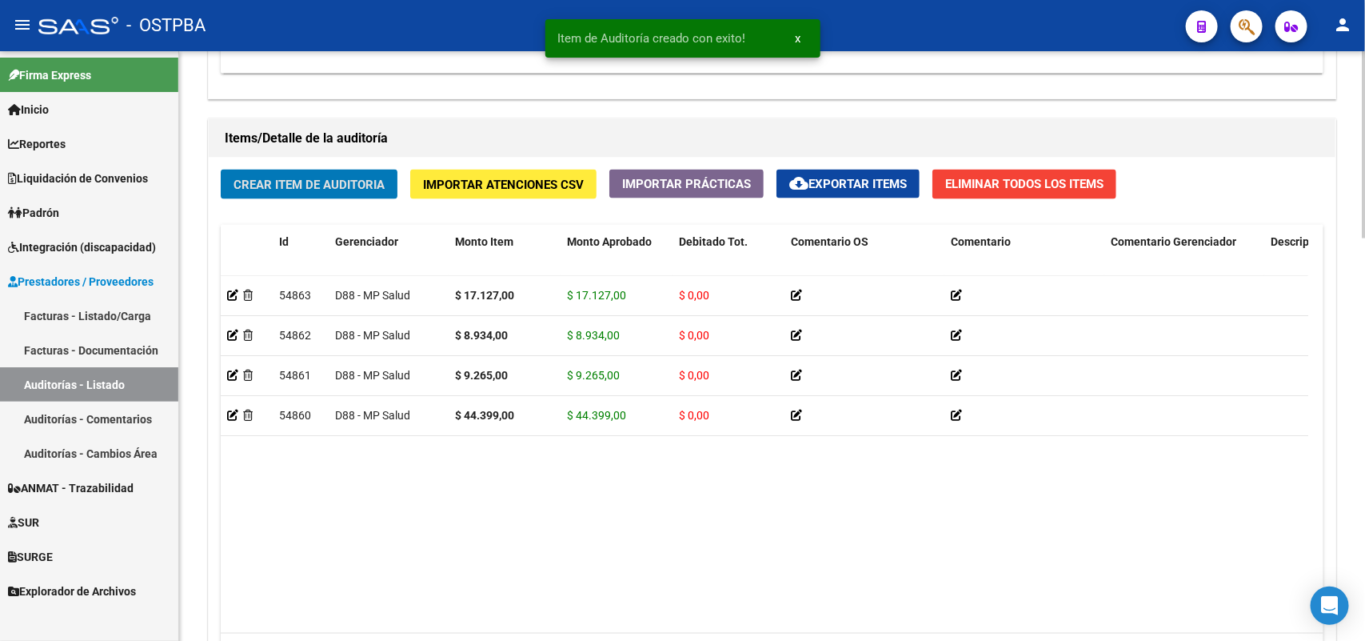
click at [357, 181] on span "Crear Item de Auditoria" at bounding box center [309, 185] width 151 height 14
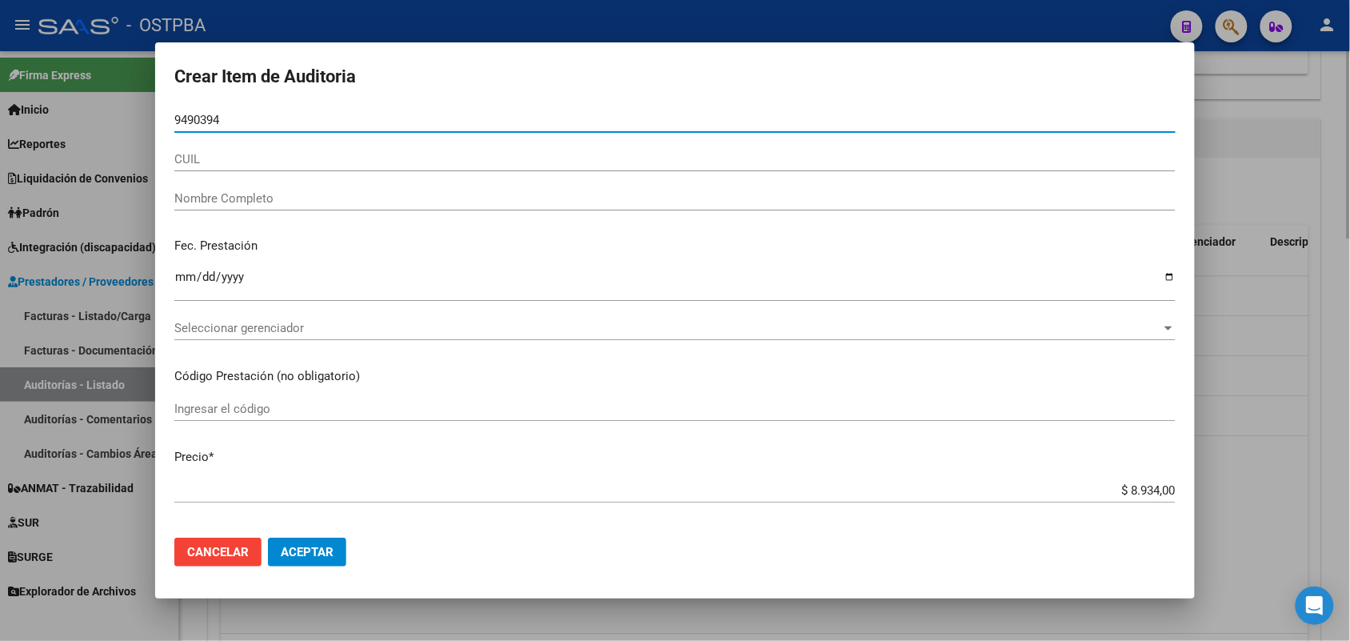
type input "94903943"
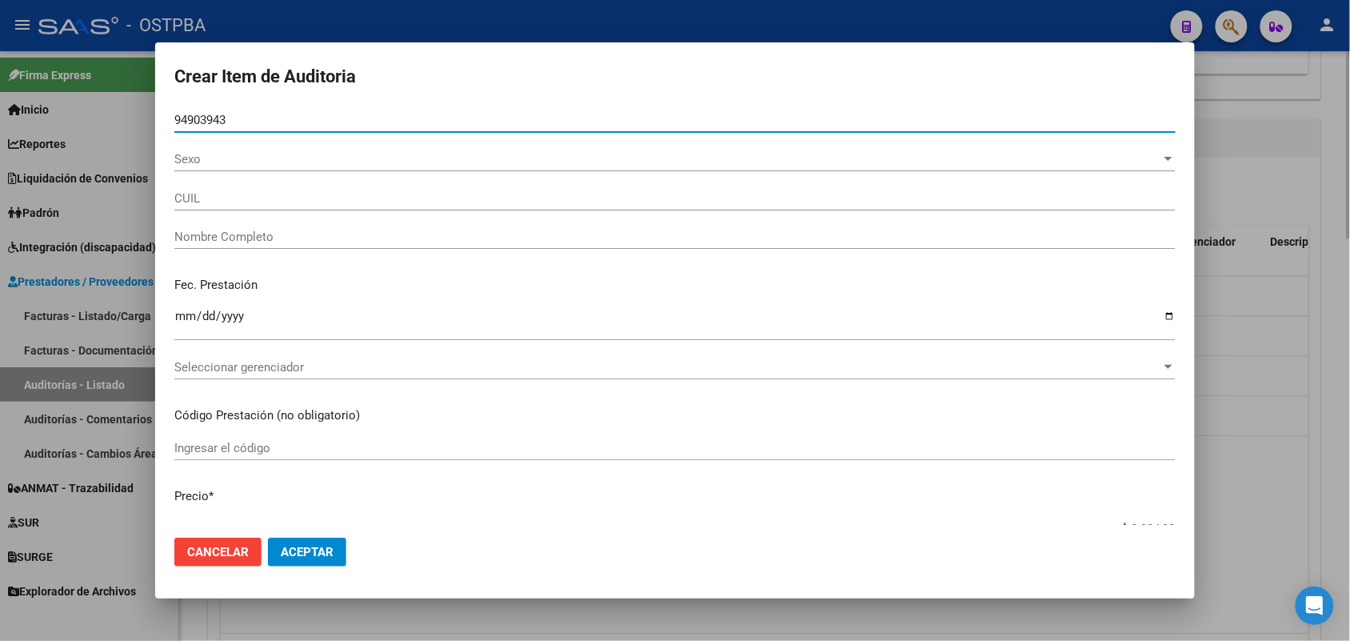
type input "27949039434"
type input "[PERSON_NAME] -"
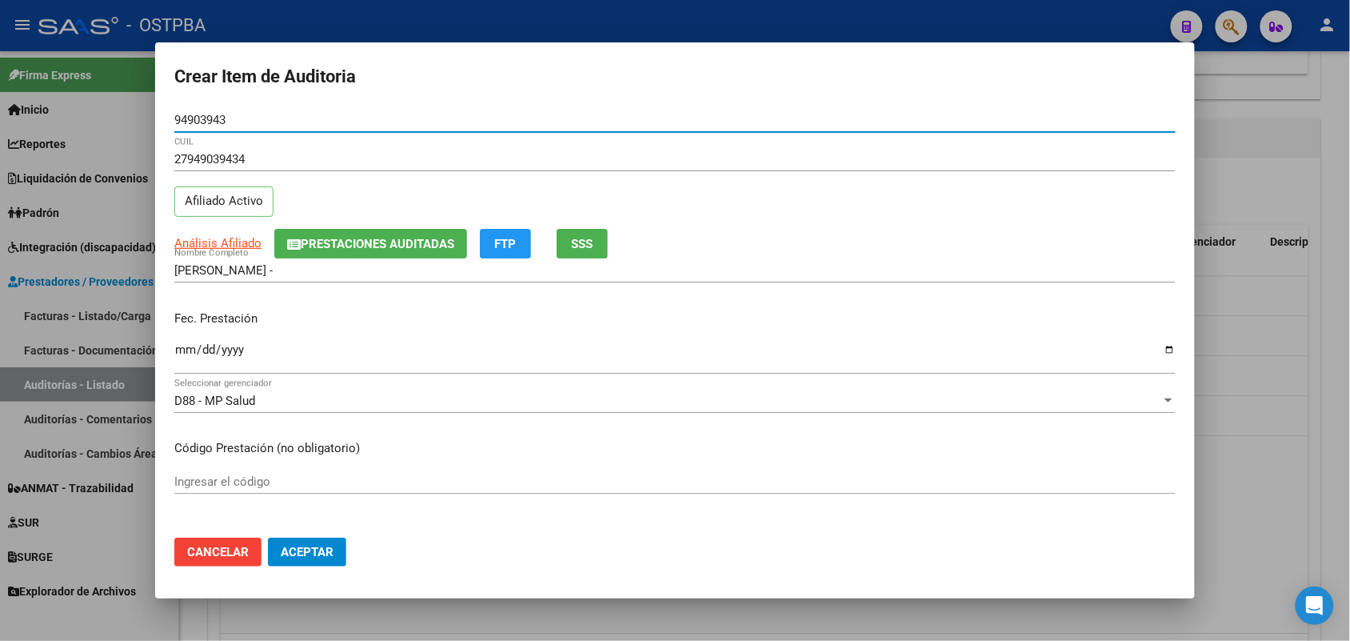
type input "94903943"
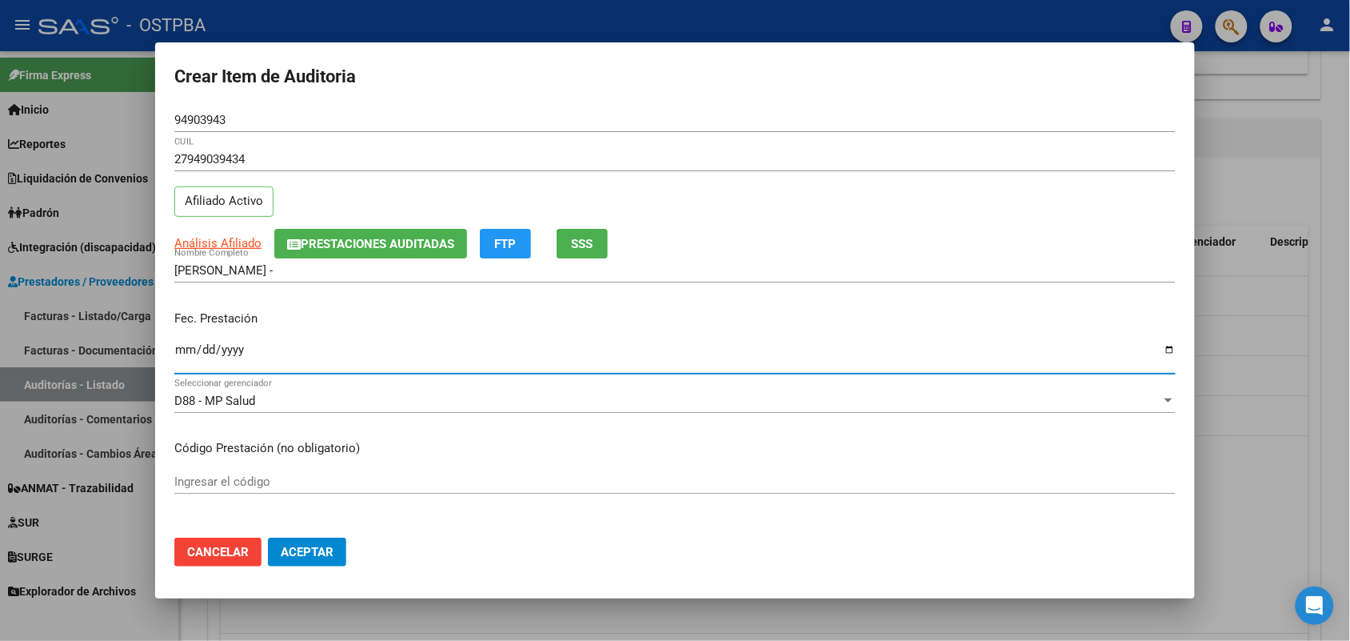
click at [185, 352] on input "Ingresar la fecha" at bounding box center [674, 356] width 1001 height 26
type input "[DATE]"
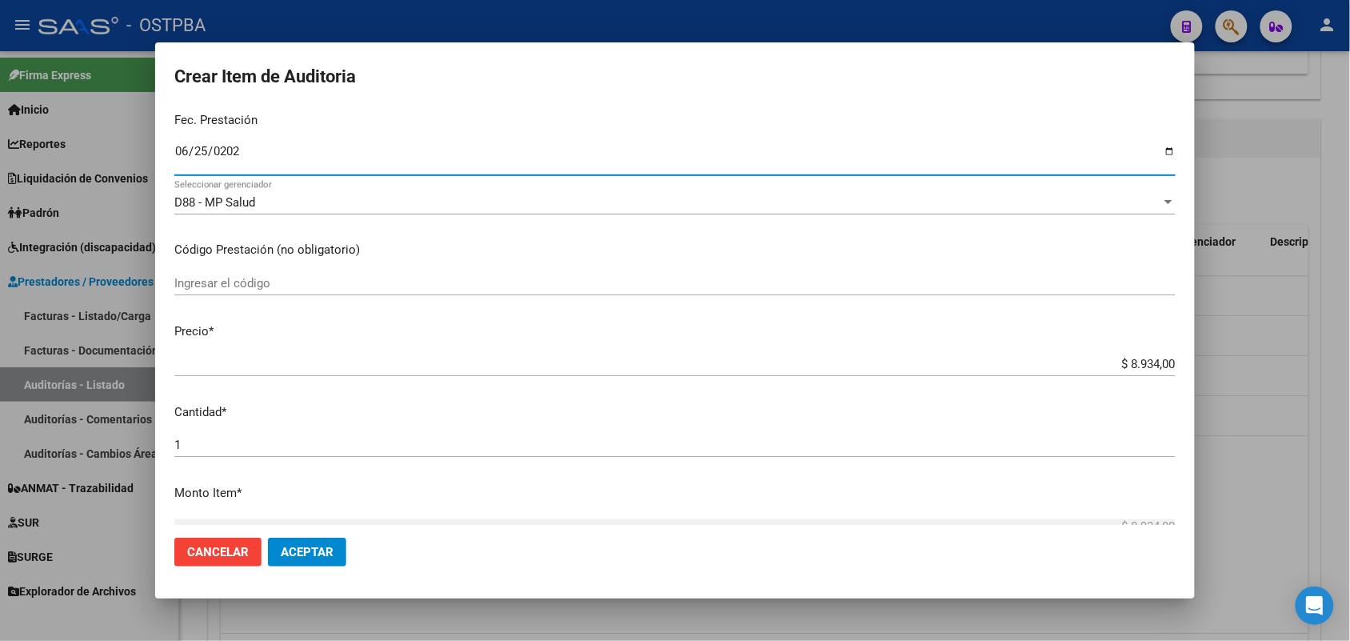
scroll to position [200, 0]
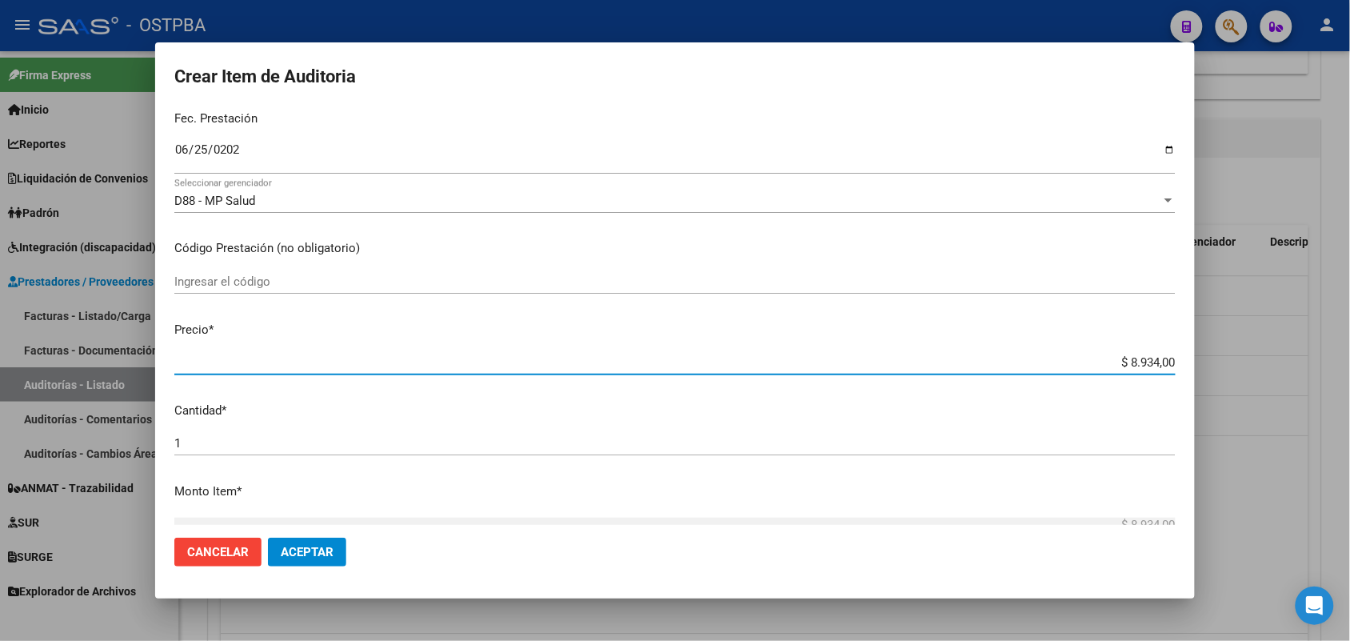
drag, startPoint x: 1106, startPoint y: 360, endPoint x: 1285, endPoint y: 361, distance: 179.1
click at [1285, 361] on div "Crear Item de Auditoria 94903943 Nro Documento 27949039434 CUIL Afiliado Activo…" at bounding box center [675, 320] width 1350 height 641
click at [870, 385] on div "$ 8.934,00 Ingresar el precio" at bounding box center [674, 369] width 1001 height 39
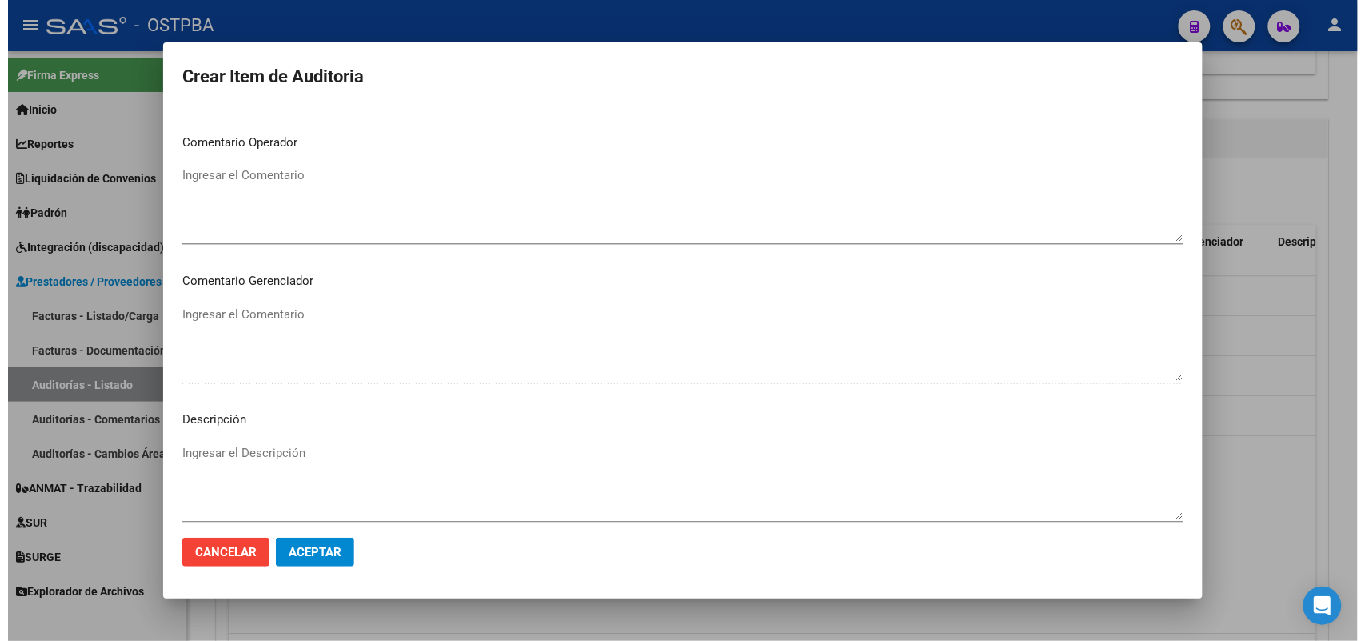
scroll to position [1022, 0]
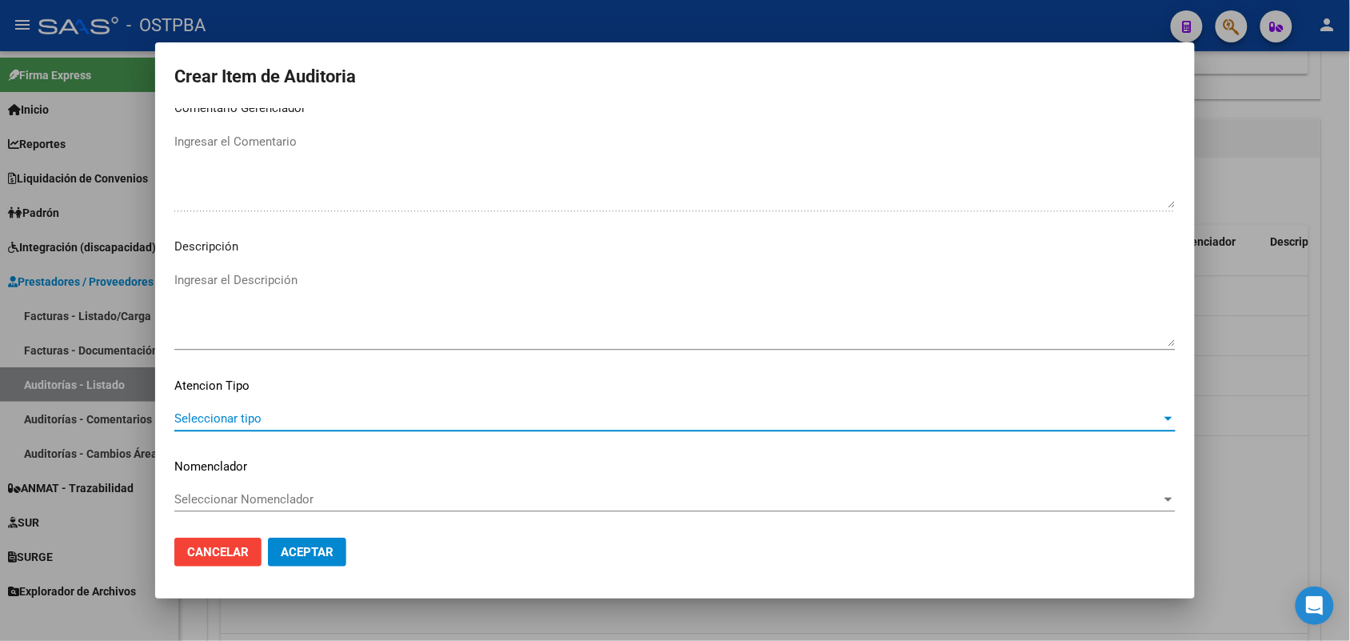
click at [252, 413] on span "Seleccionar tipo" at bounding box center [667, 418] width 987 height 14
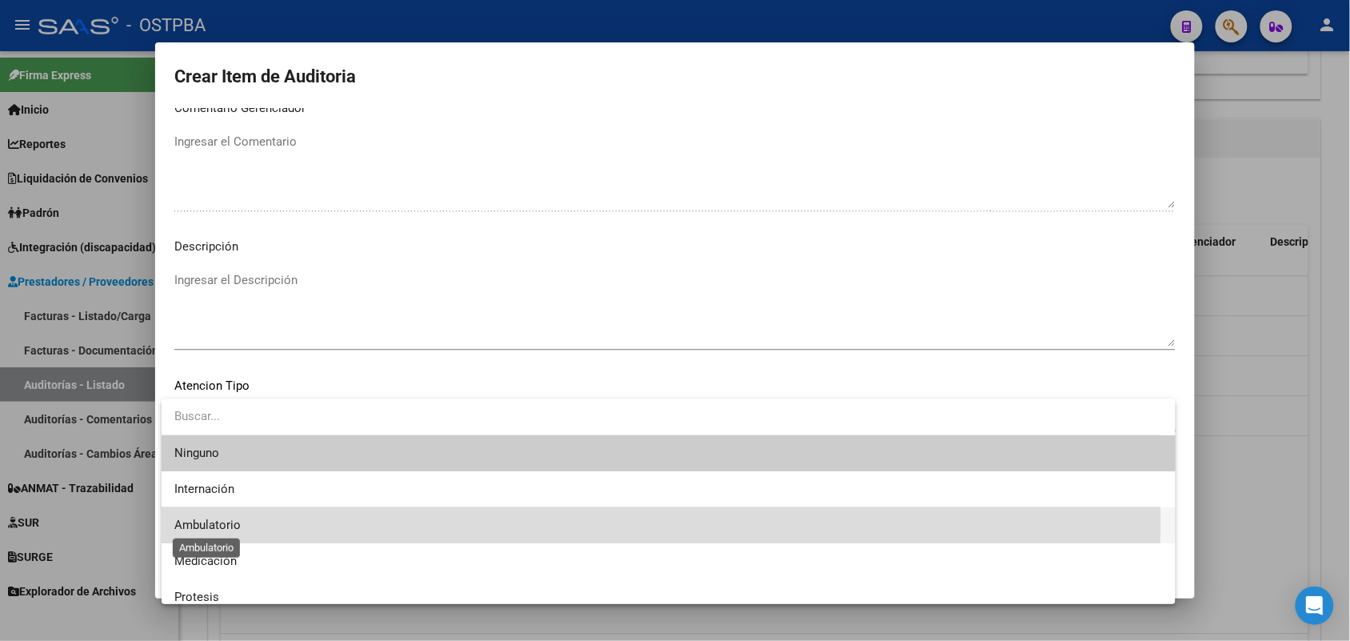
click at [240, 521] on span "Ambulatorio" at bounding box center [207, 524] width 66 height 14
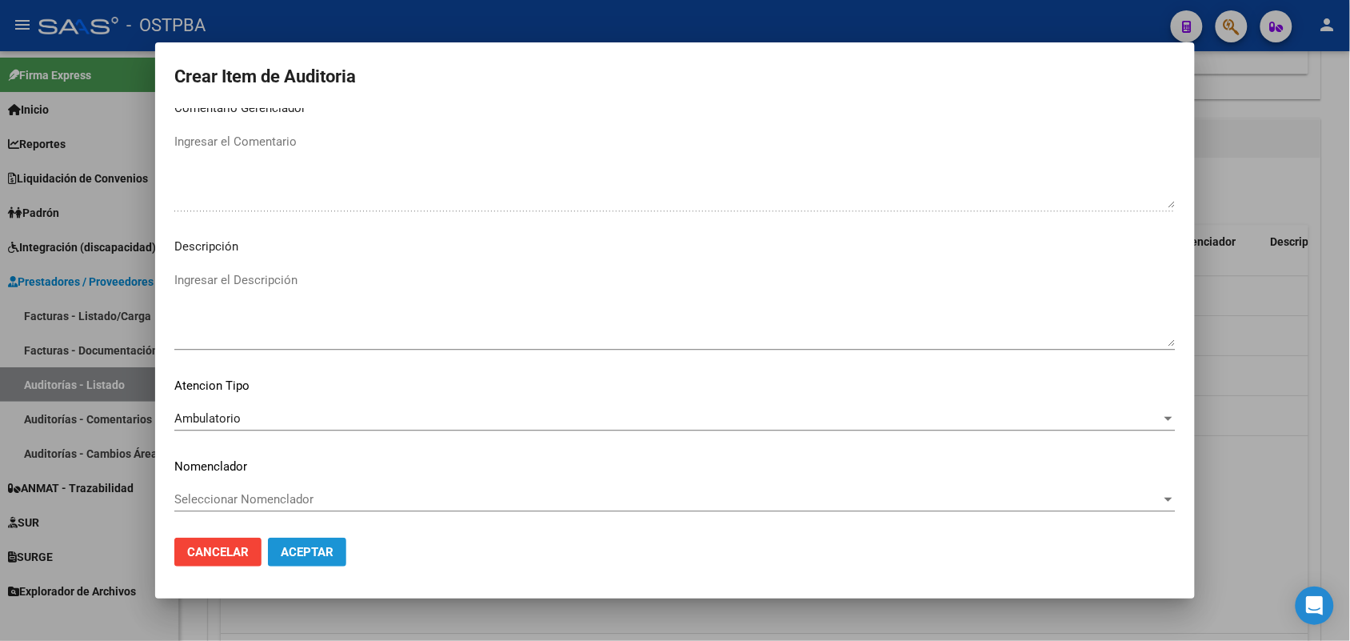
click at [296, 549] on span "Aceptar" at bounding box center [307, 552] width 53 height 14
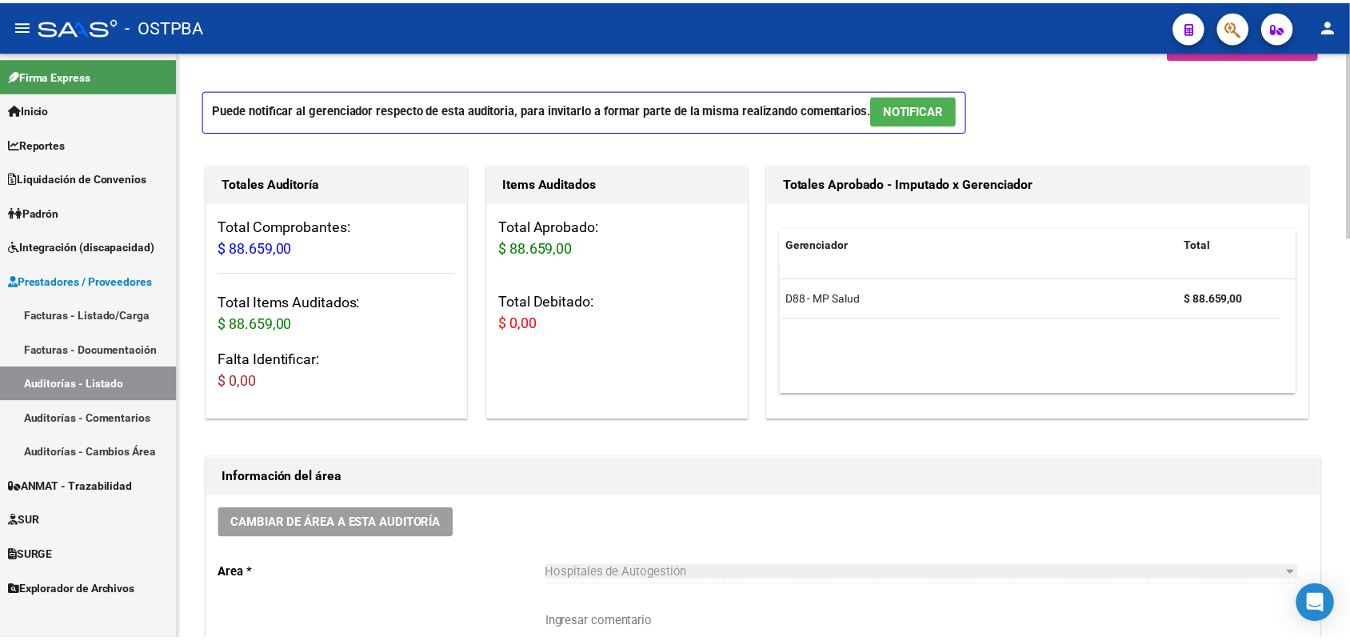
scroll to position [0, 0]
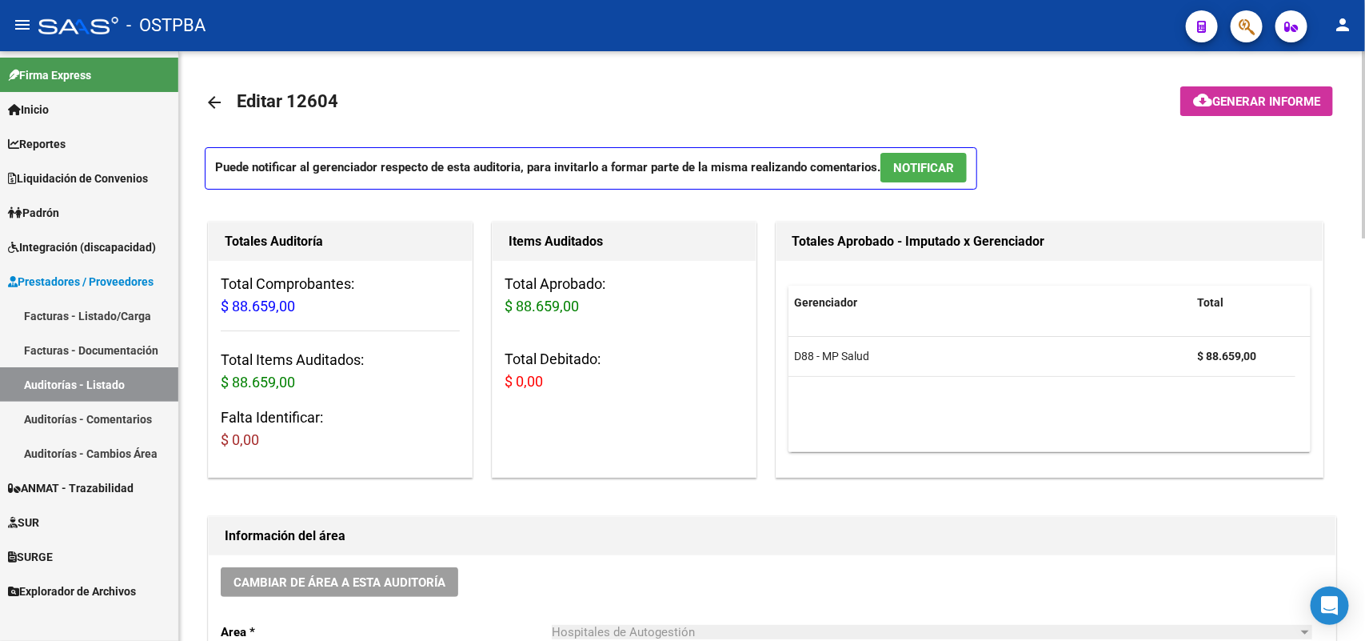
click at [1258, 94] on span "Generar informe" at bounding box center [1266, 101] width 108 height 14
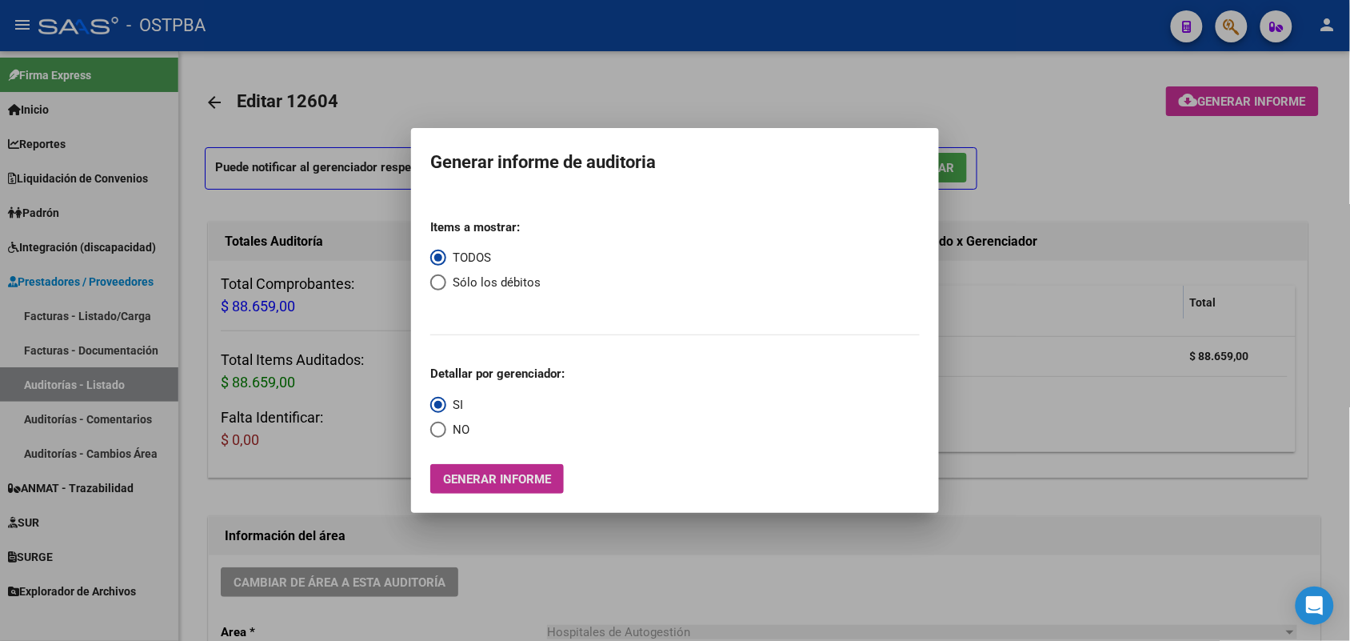
click at [494, 485] on span "Generar informe" at bounding box center [497, 479] width 108 height 14
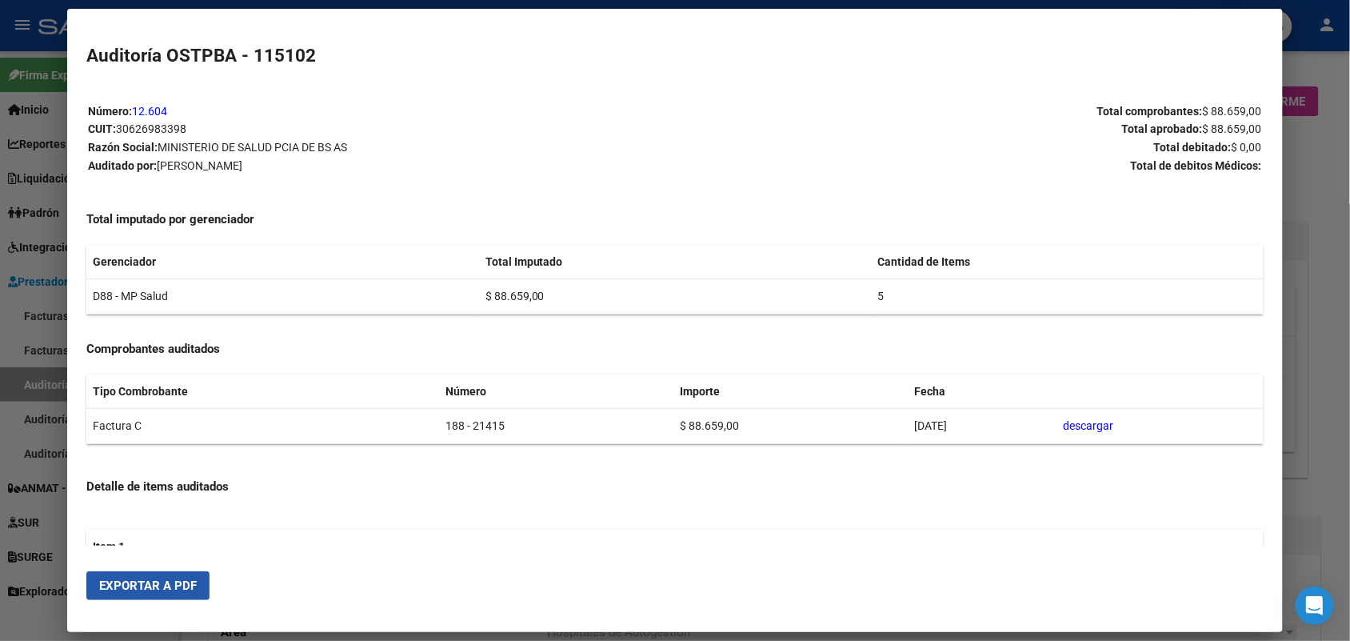
click at [146, 574] on button "Exportar a PDF" at bounding box center [147, 585] width 123 height 29
click at [1322, 237] on div at bounding box center [675, 320] width 1350 height 641
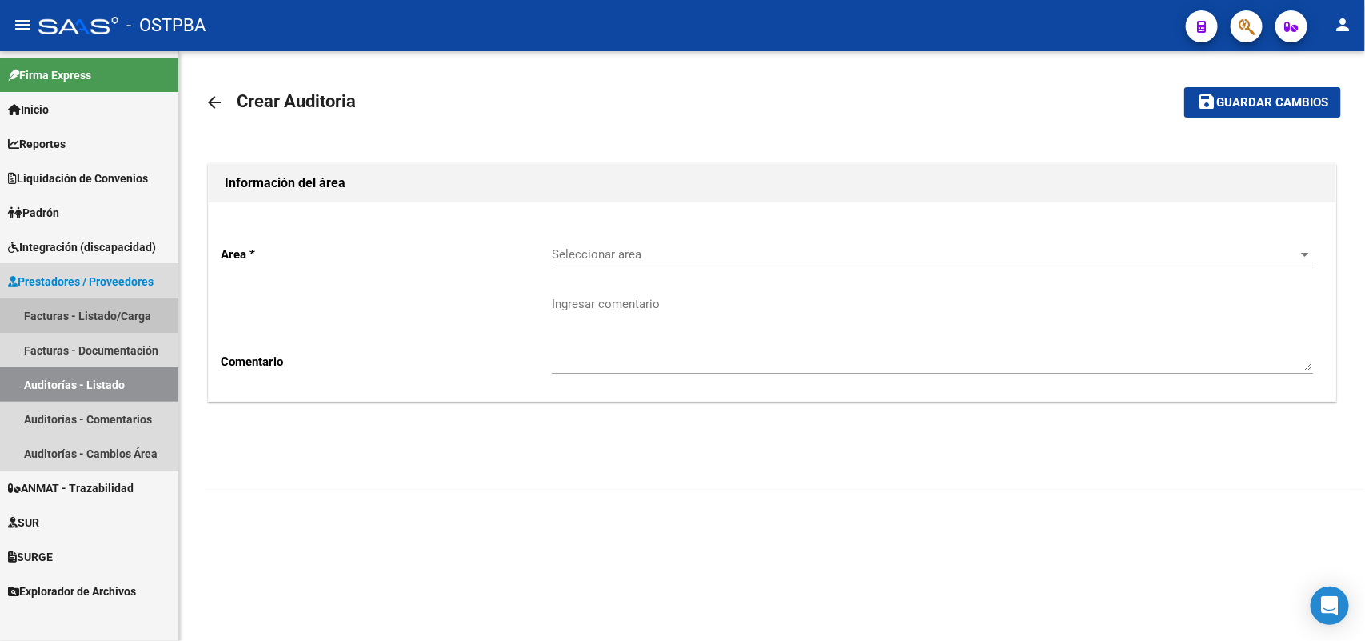
click at [128, 313] on link "Facturas - Listado/Carga" at bounding box center [89, 315] width 178 height 34
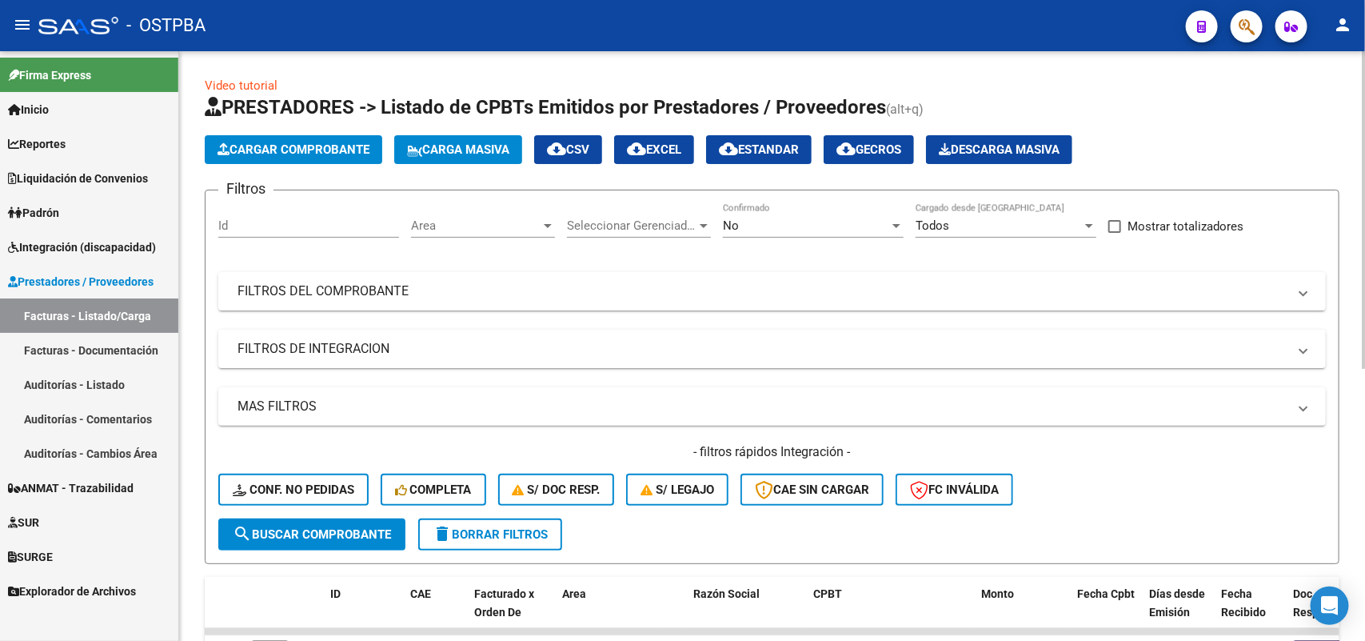
click at [333, 142] on span "Cargar Comprobante" at bounding box center [294, 149] width 152 height 14
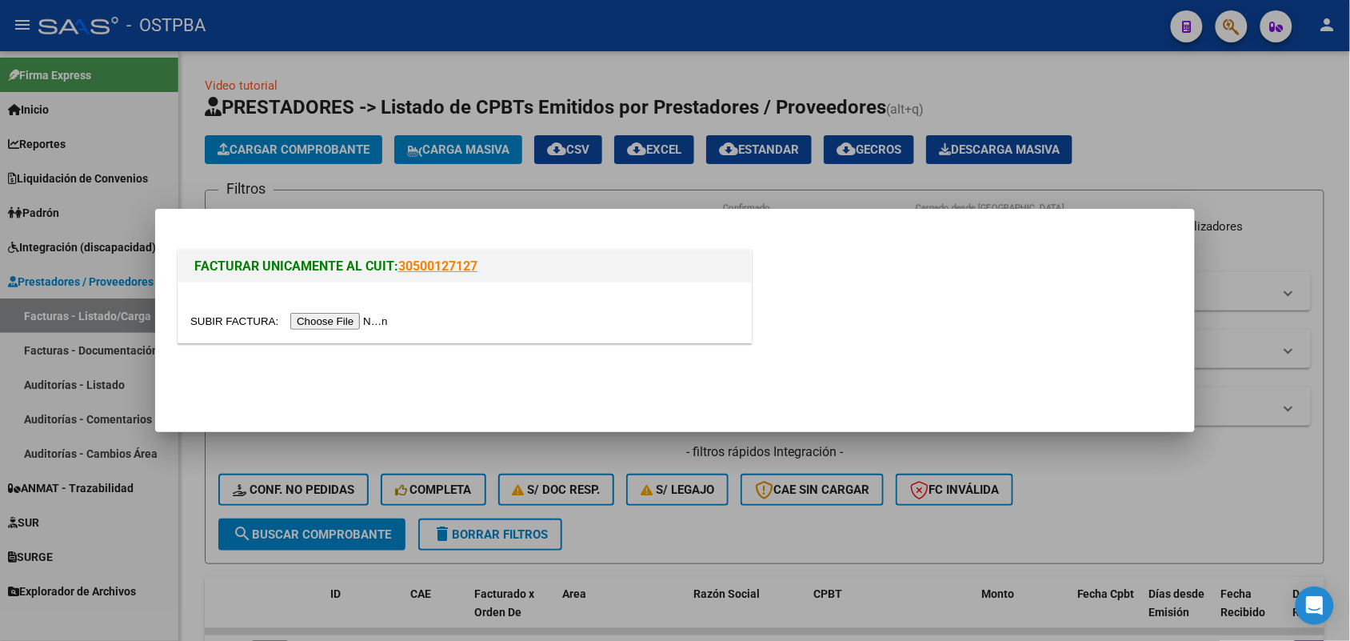
click at [313, 320] on input "file" at bounding box center [291, 321] width 202 height 17
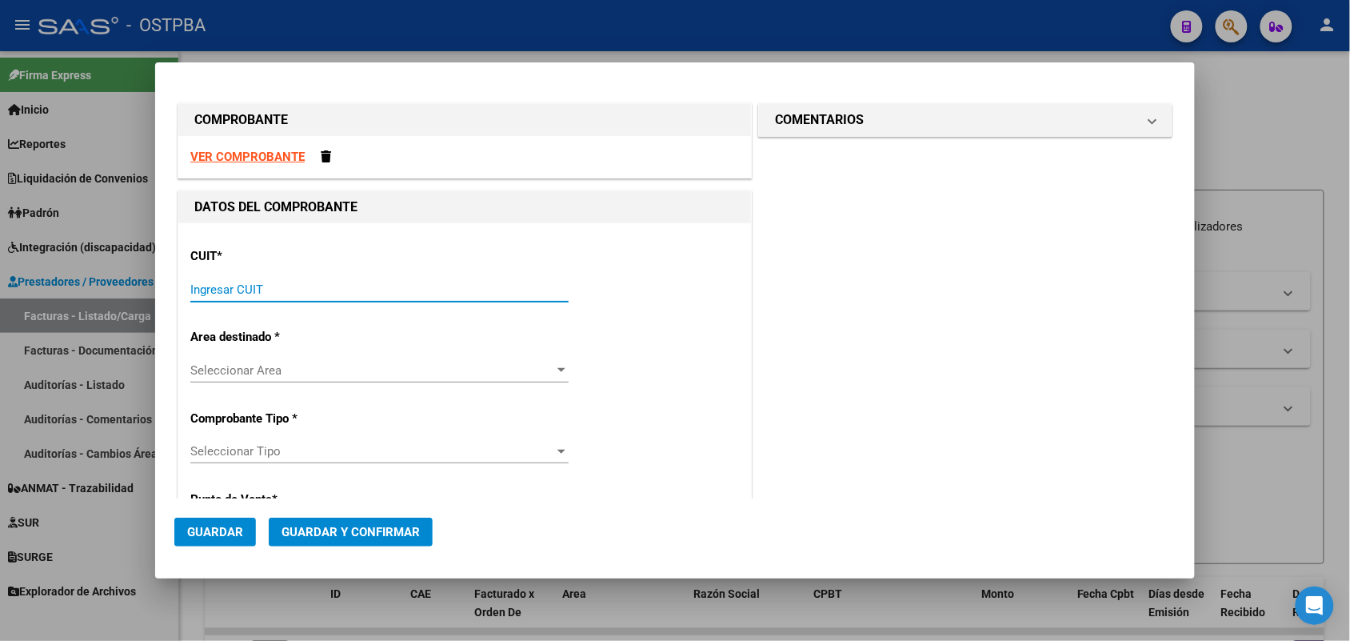
click at [206, 285] on input "Ingresar CUIT" at bounding box center [379, 289] width 378 height 14
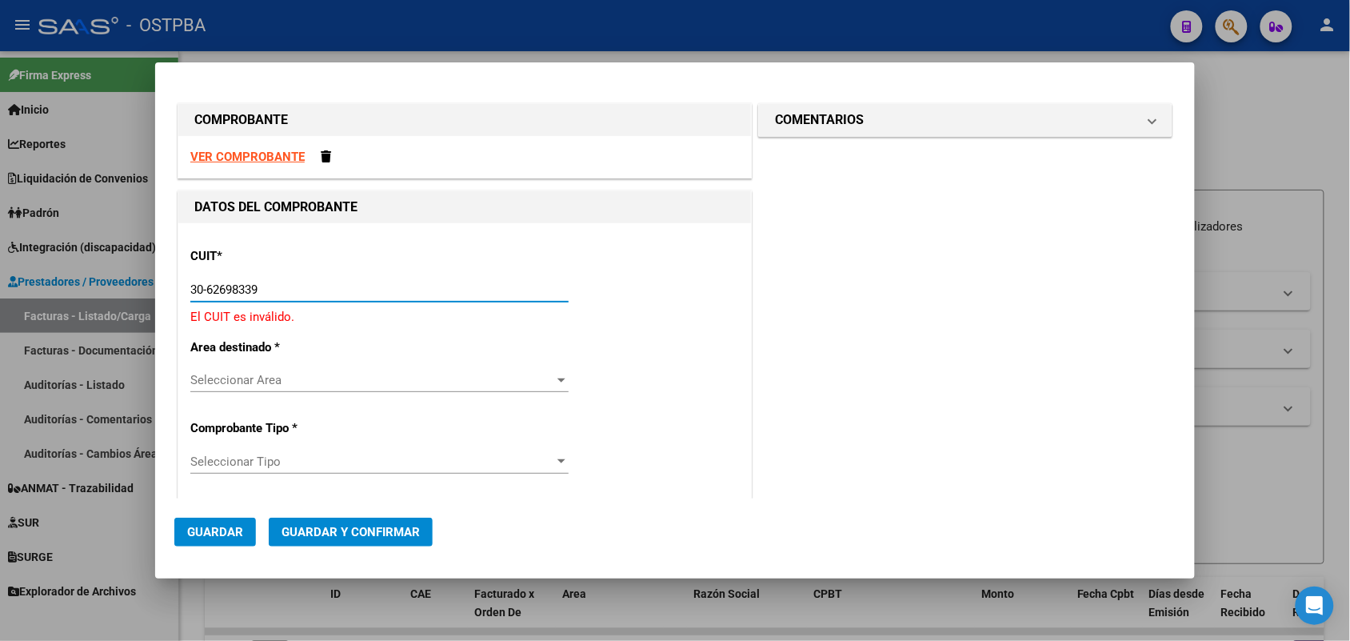
type input "30-62698339-8"
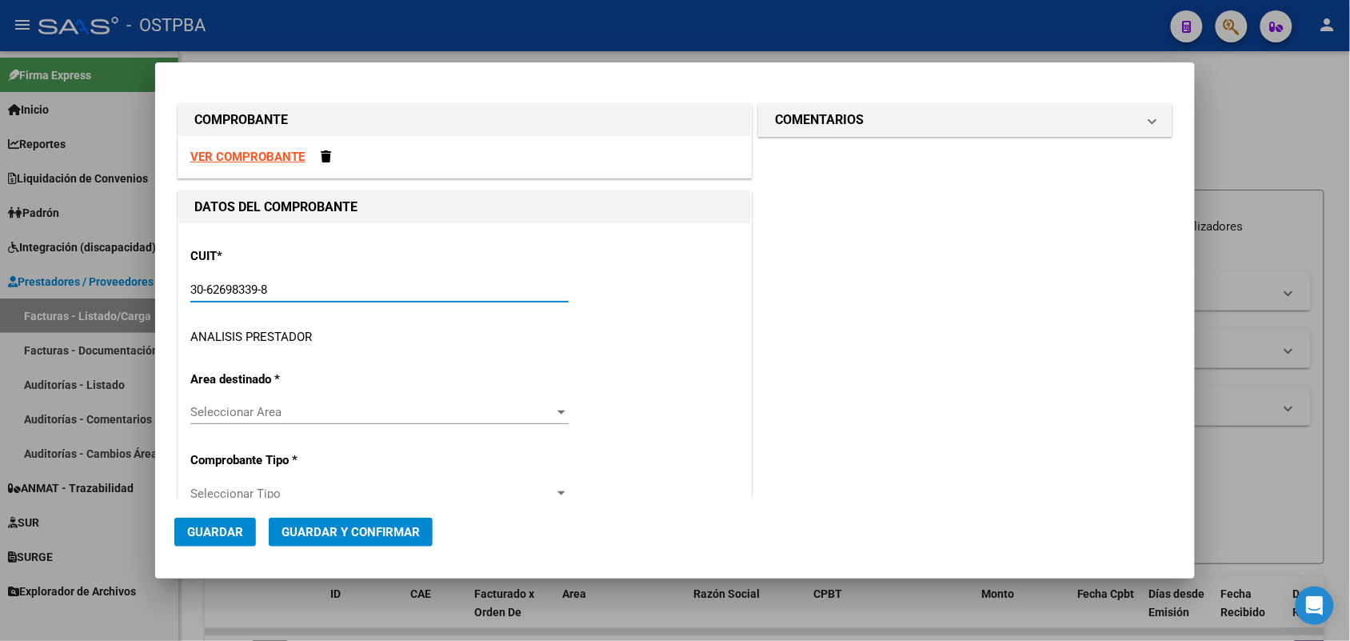
type input "188"
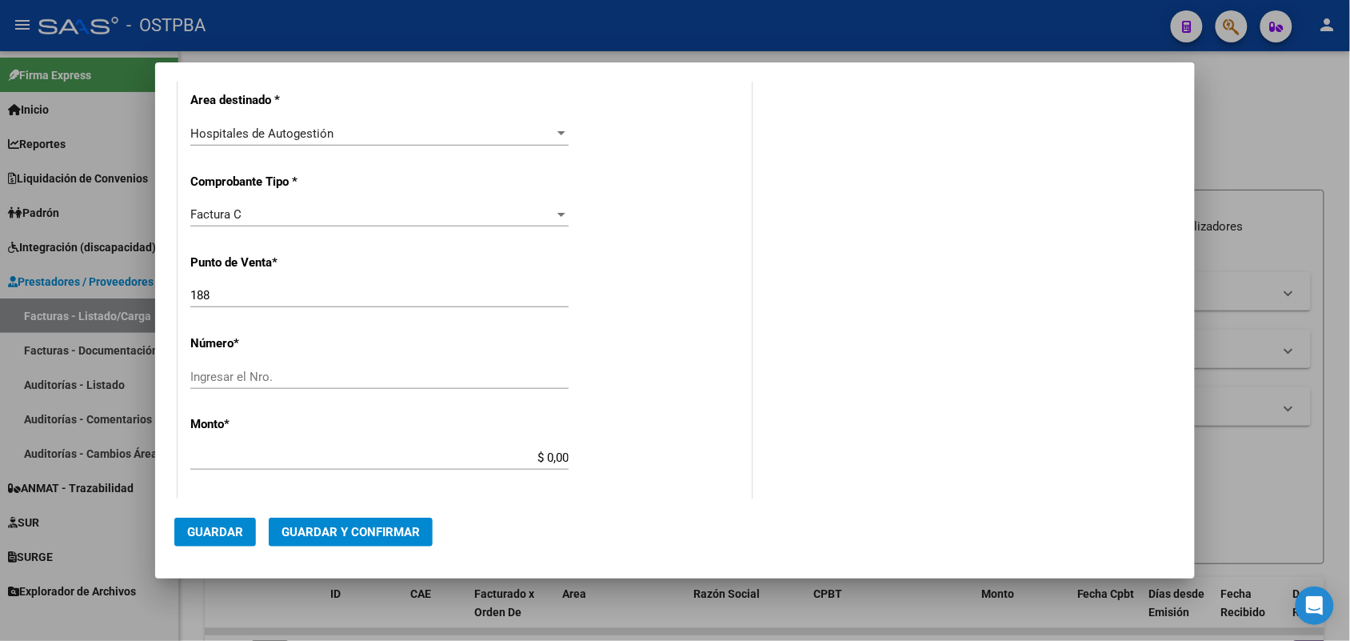
scroll to position [400, 0]
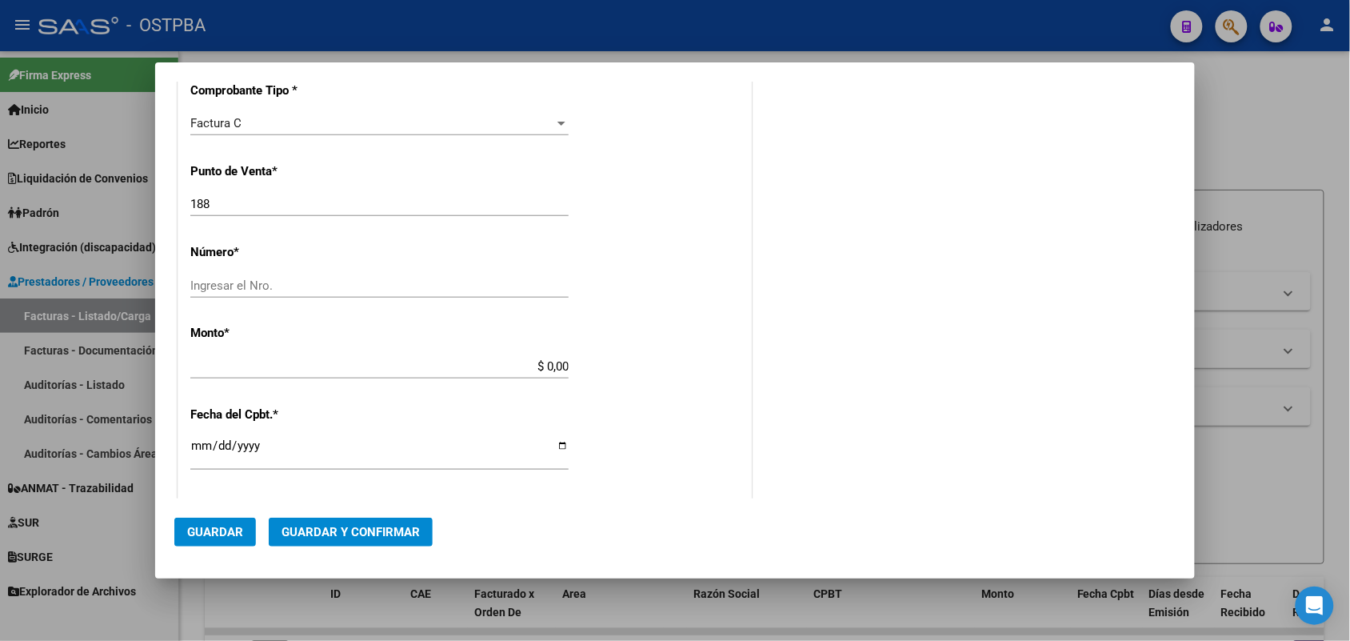
type input "30-62698339-8"
click at [198, 284] on input "Ingresar el Nro." at bounding box center [379, 285] width 378 height 14
type input "21421"
drag, startPoint x: 518, startPoint y: 369, endPoint x: 597, endPoint y: 372, distance: 79.2
click at [597, 372] on div "CUIT * 30-62698339-8 Ingresar CUIT ANALISIS PRESTADOR MINISTERIO DE SALUD PCIA …" at bounding box center [464, 390] width 573 height 1134
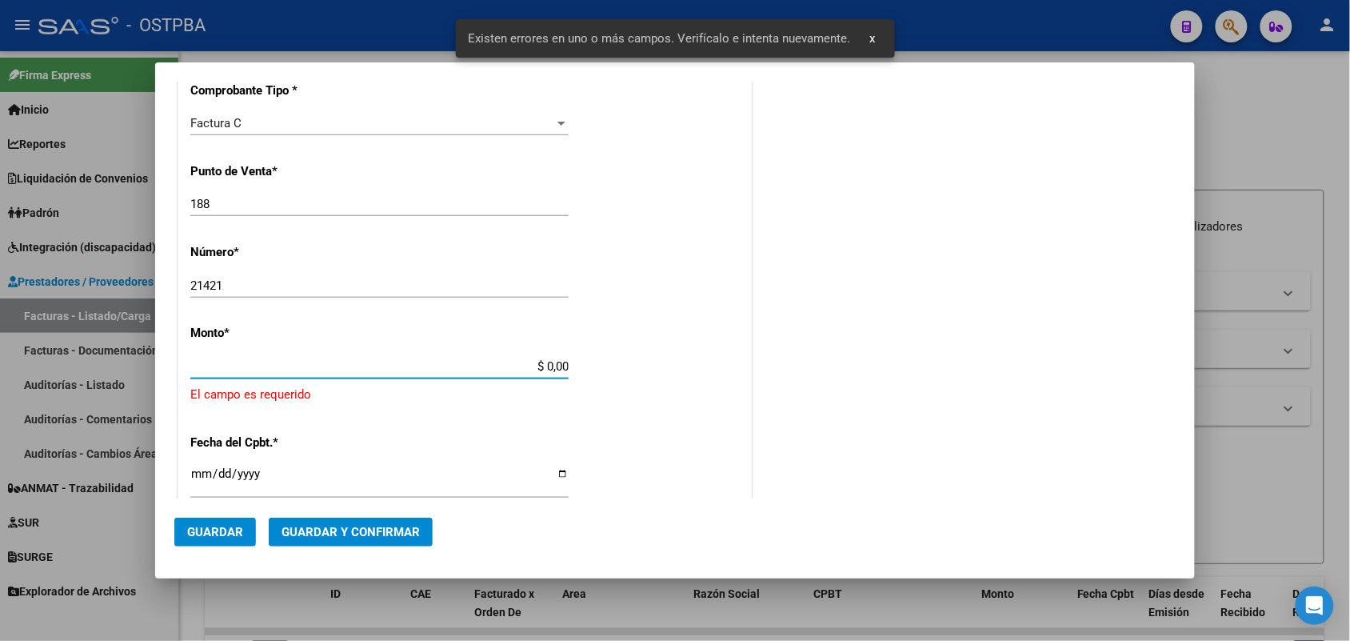
scroll to position [469, 0]
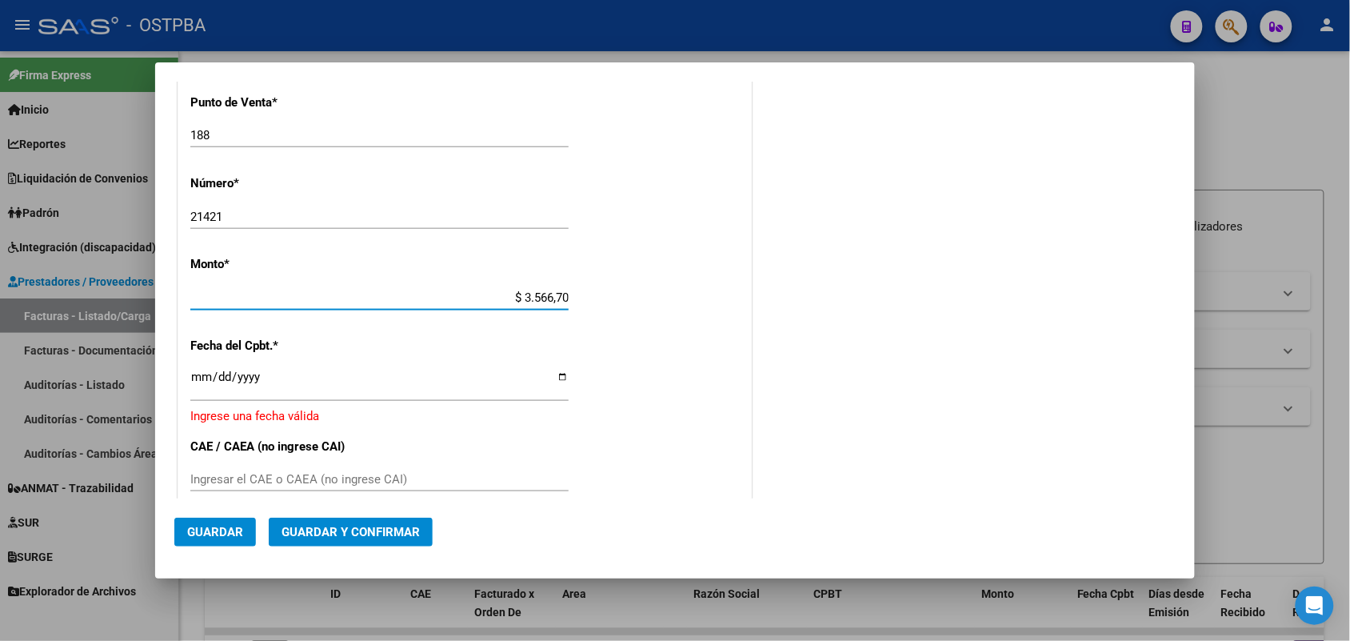
type input "$ 35.667,00"
click at [201, 381] on input "Ingresar la fecha" at bounding box center [379, 383] width 378 height 26
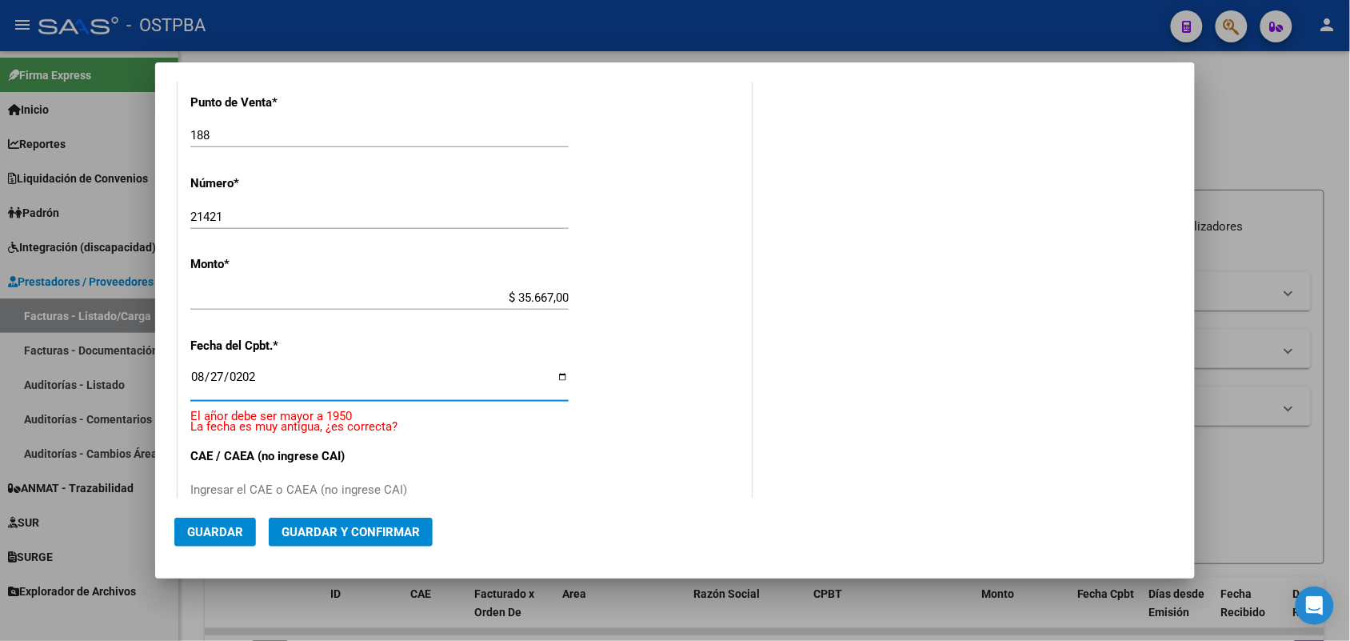
type input "[DATE]"
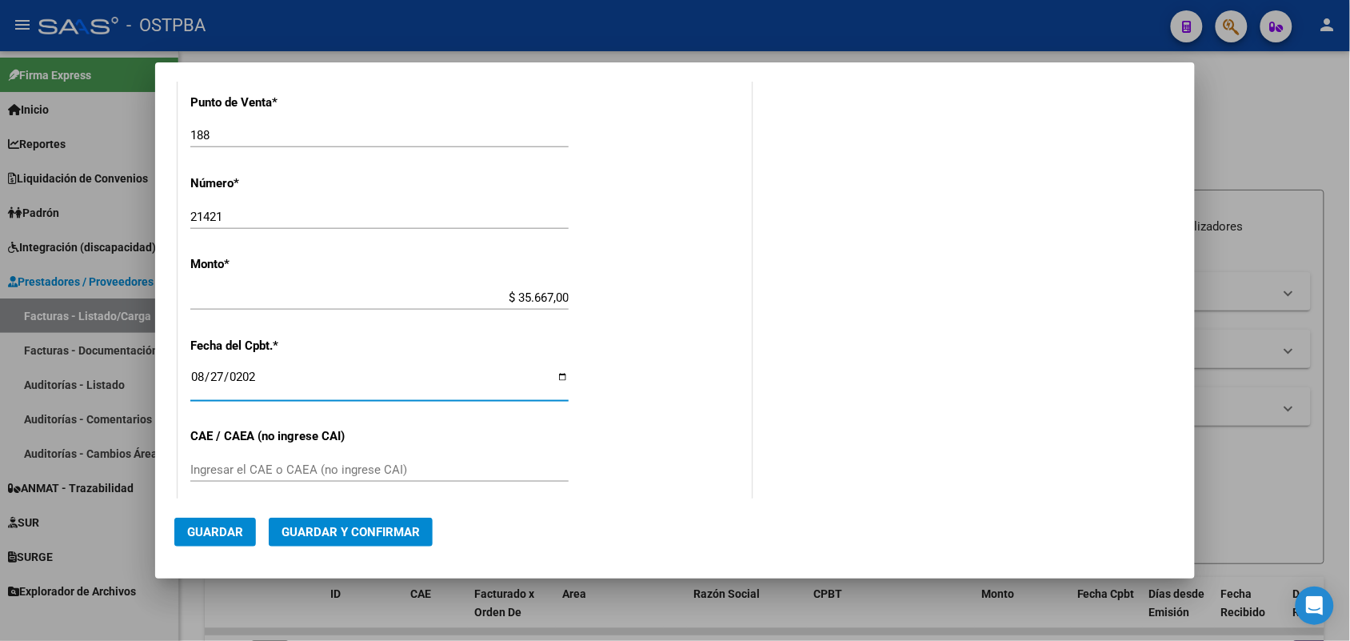
click at [202, 465] on input "Ingresar el CAE o CAEA (no ingrese CAI)" at bounding box center [379, 469] width 378 height 14
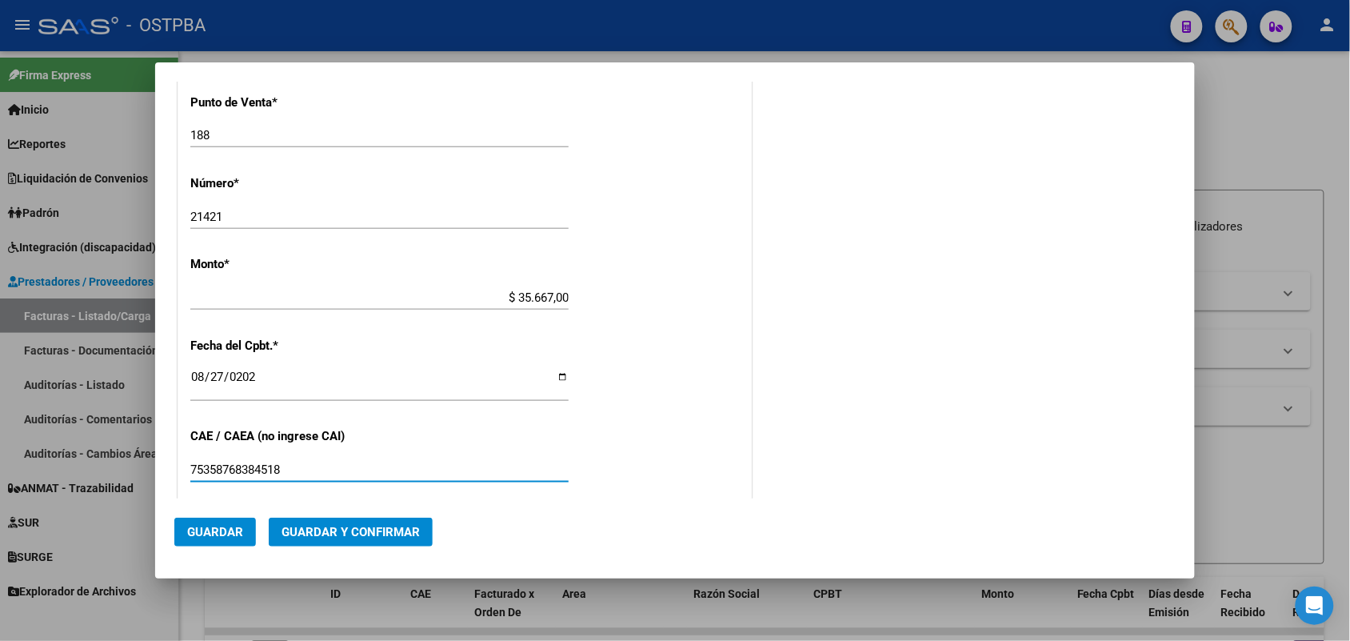
scroll to position [669, 0]
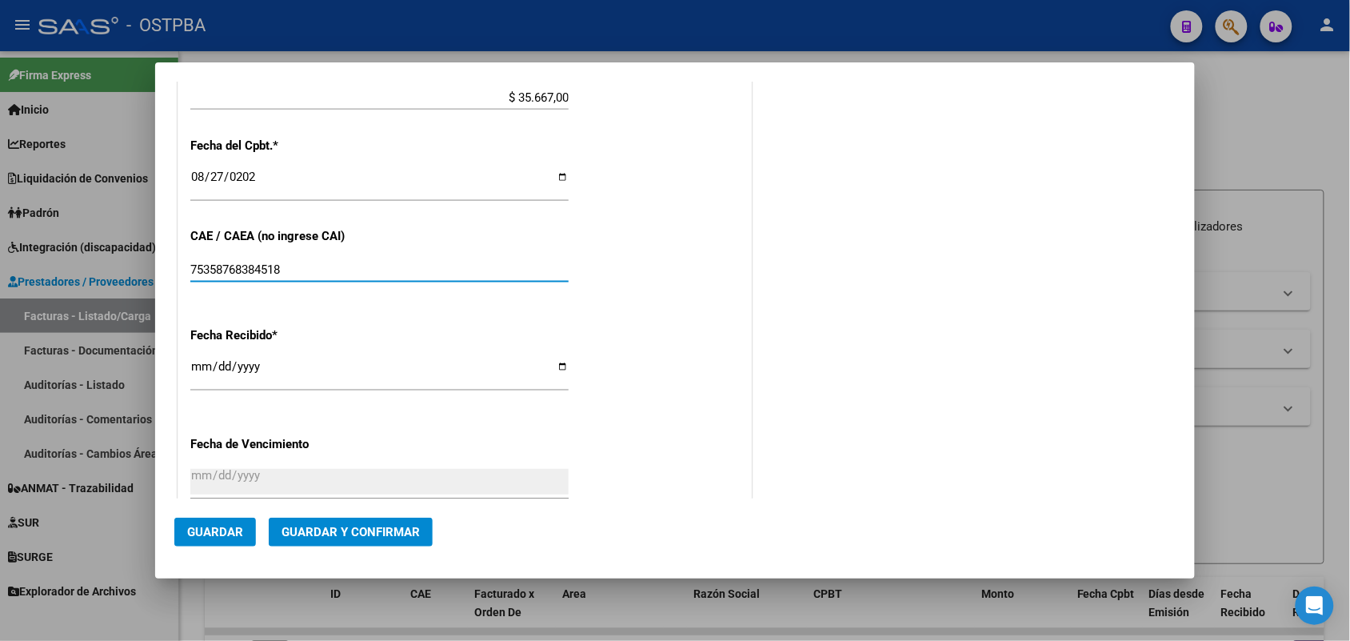
type input "75358768384518"
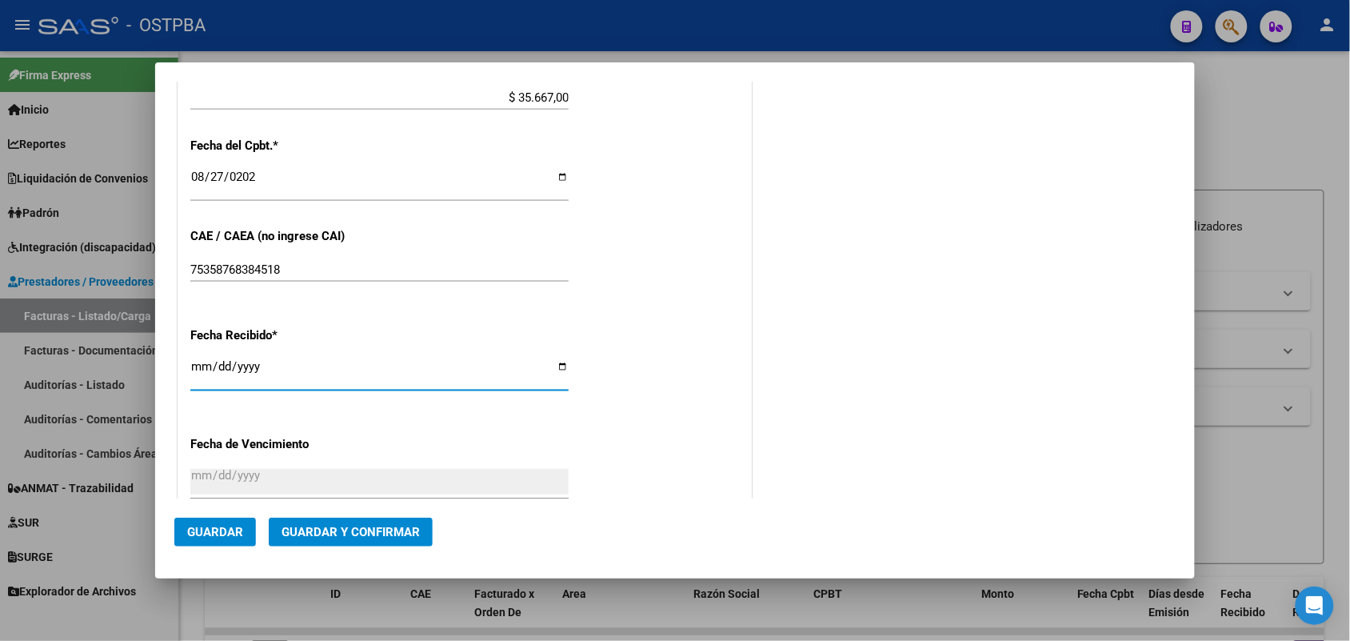
click at [196, 370] on input "[DATE]" at bounding box center [379, 373] width 378 height 26
type input "[DATE]"
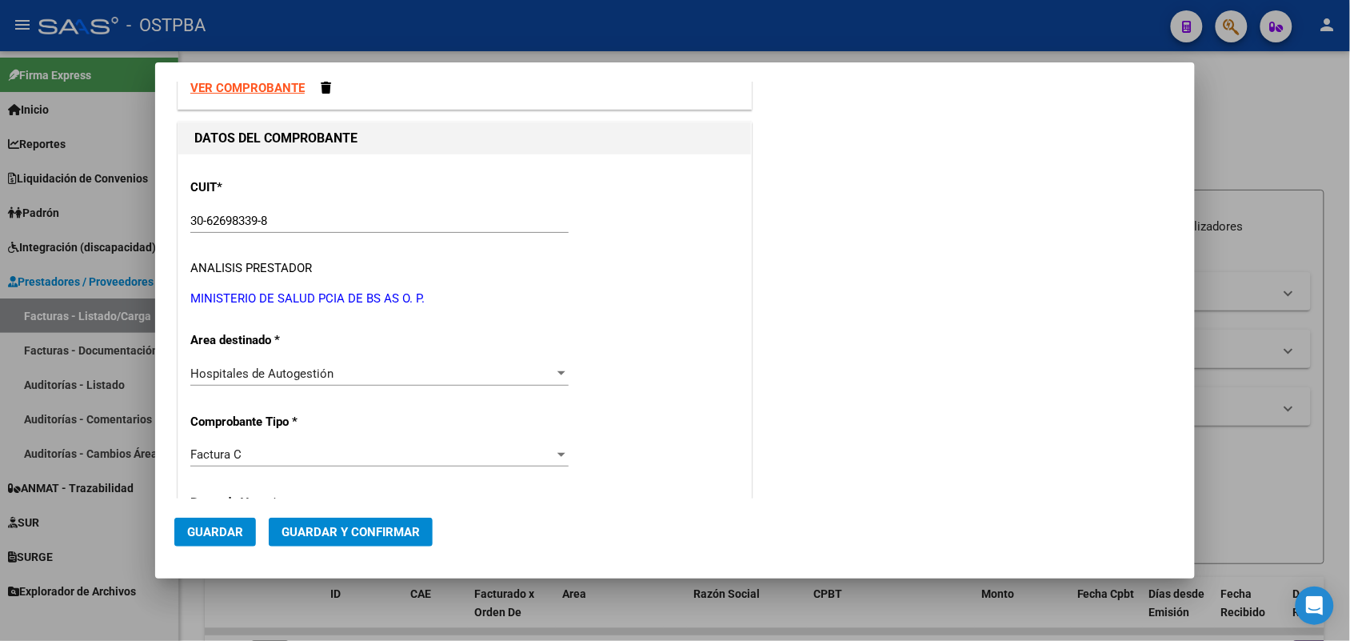
scroll to position [0, 0]
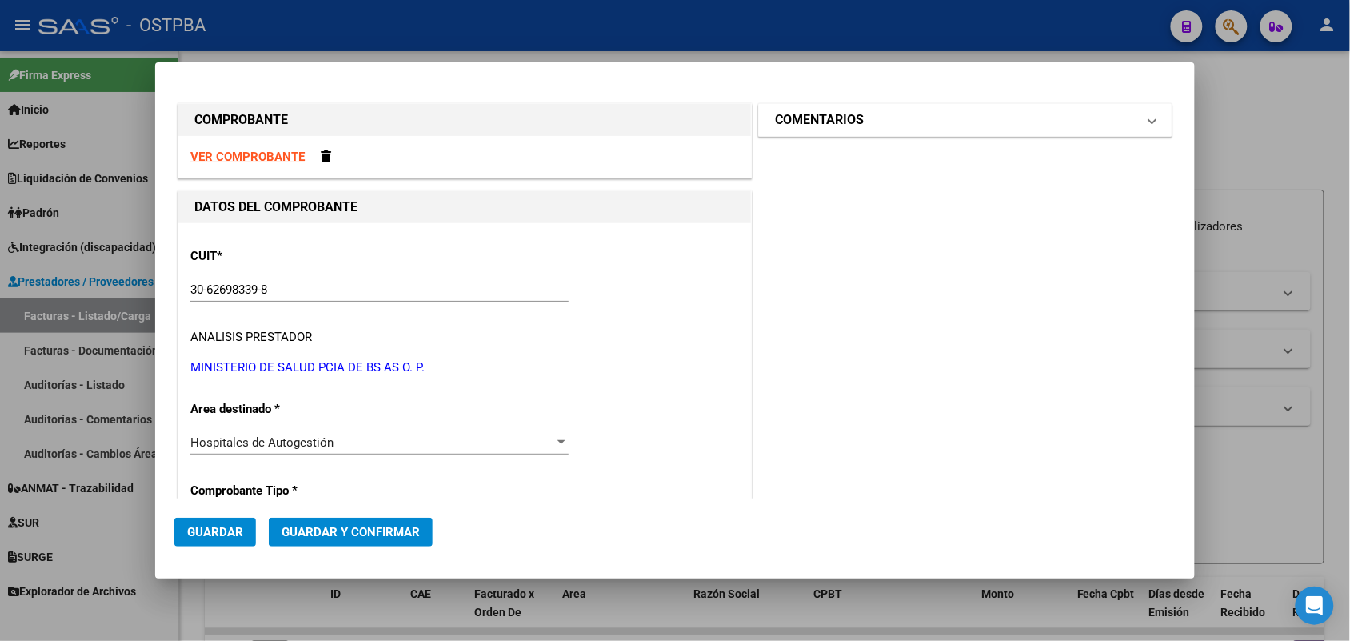
click at [1149, 120] on span at bounding box center [1152, 119] width 6 height 19
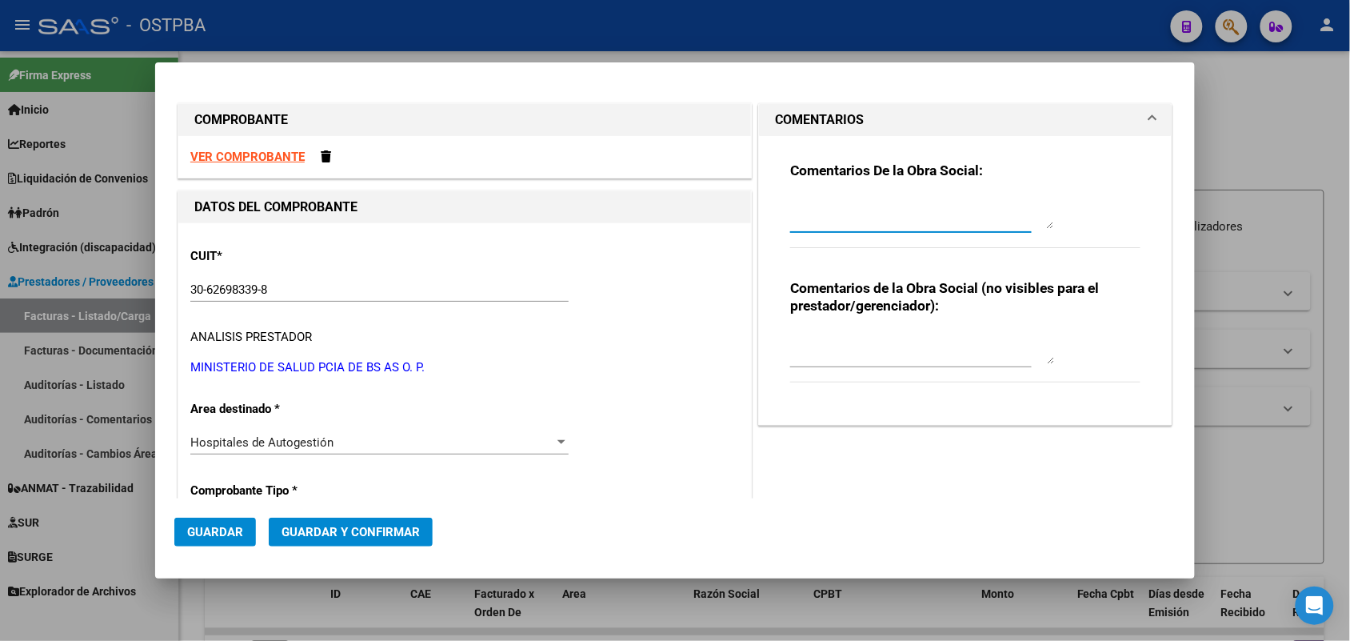
click at [826, 226] on textarea at bounding box center [922, 213] width 264 height 32
type textarea "HR 126839"
click at [213, 532] on span "Guardar" at bounding box center [215, 532] width 56 height 14
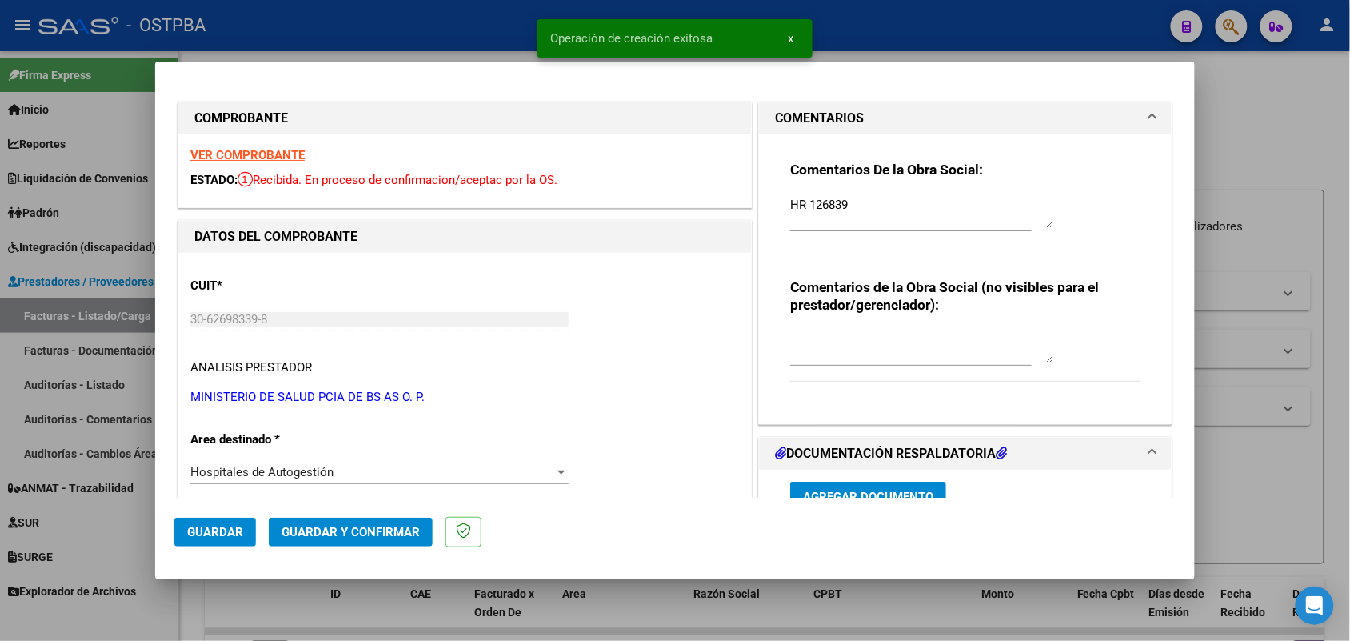
type input "[DATE]"
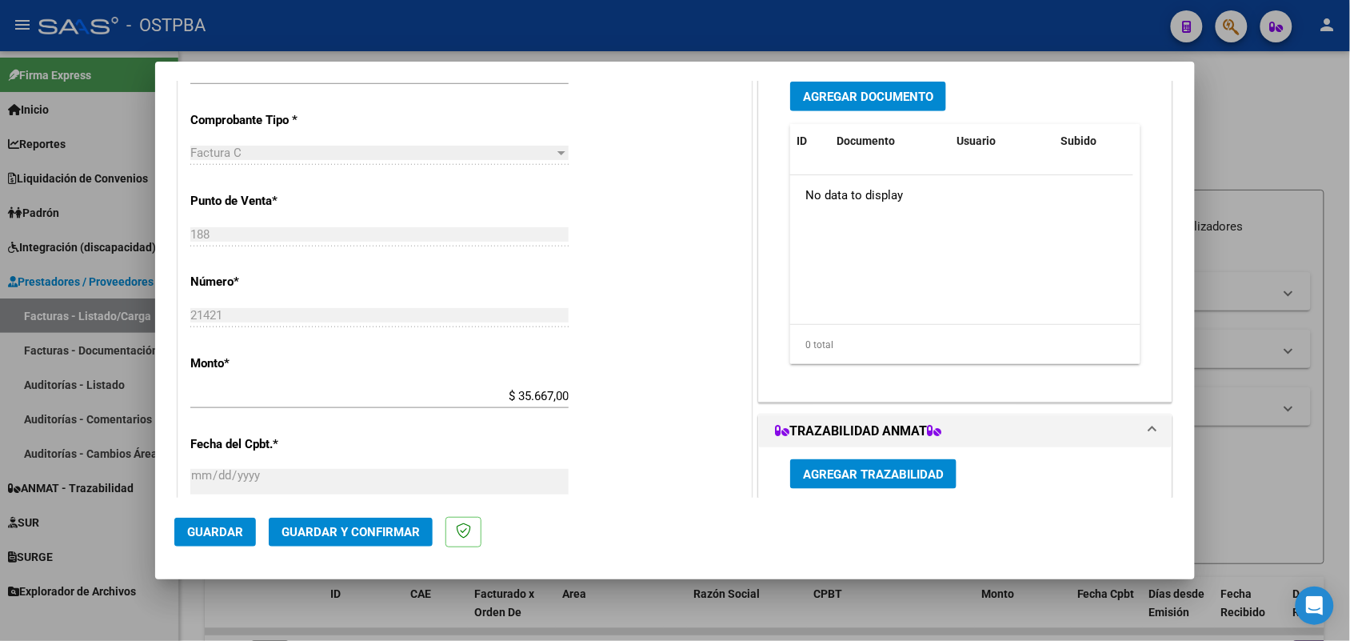
scroll to position [200, 0]
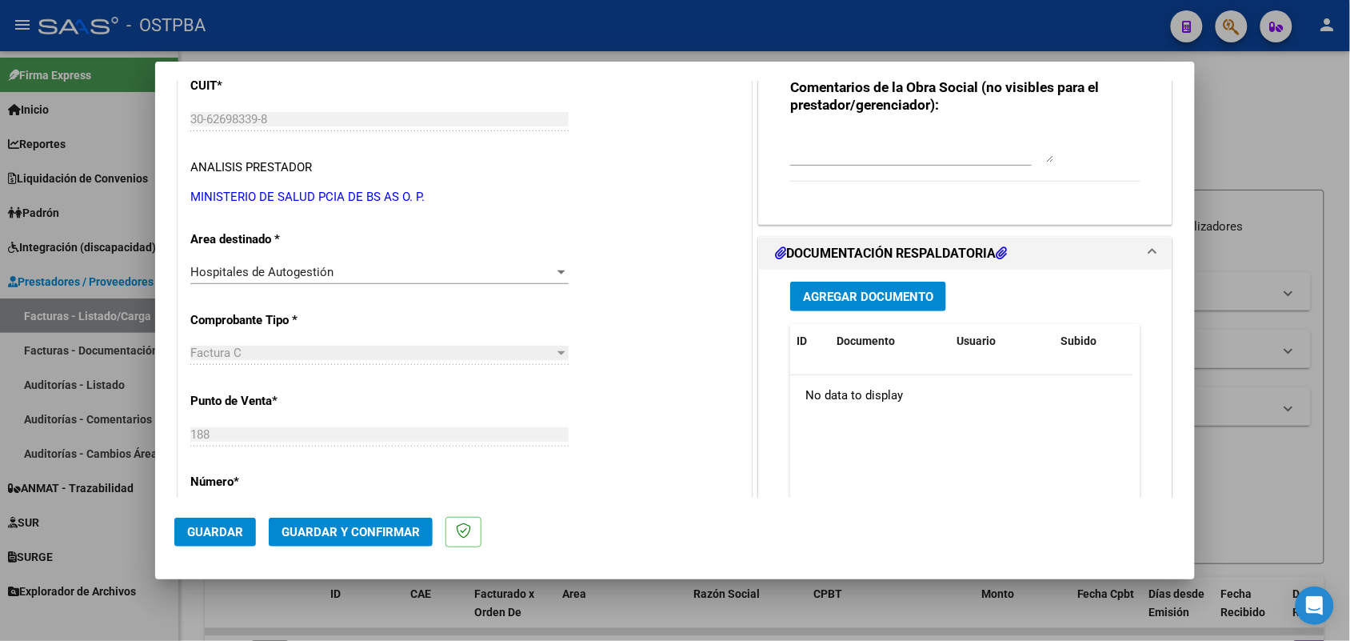
click at [840, 292] on span "Agregar Documento" at bounding box center [868, 296] width 130 height 14
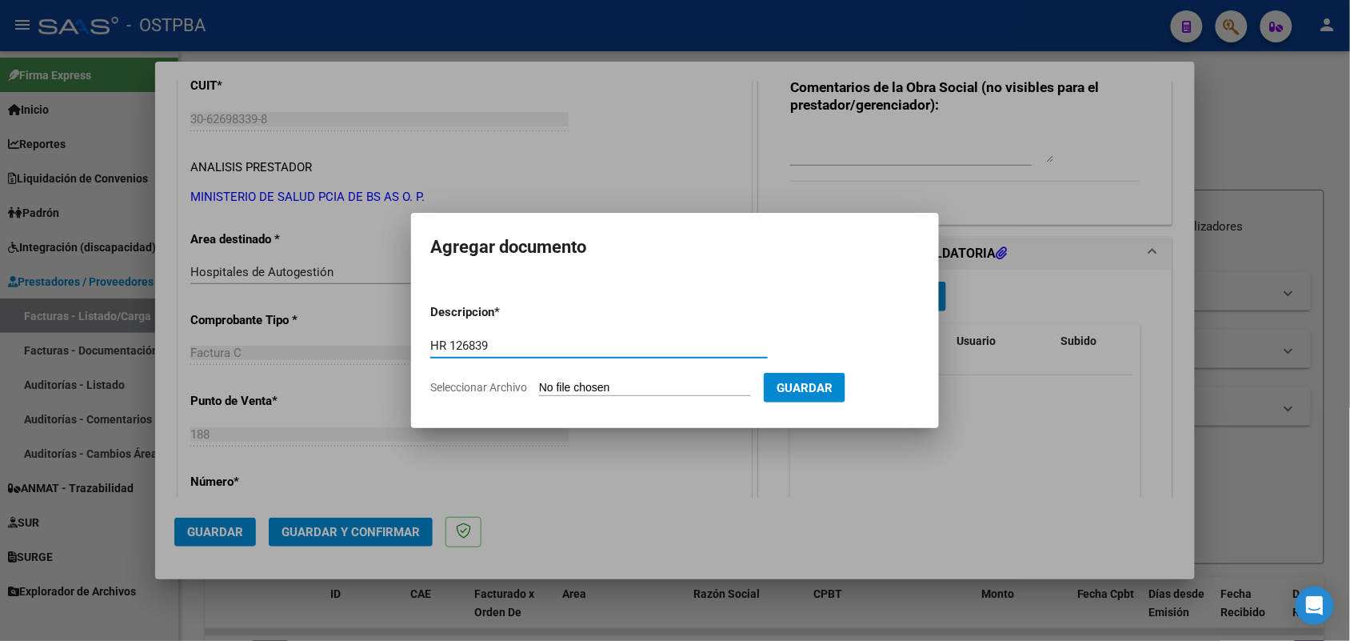
type input "HR 126839"
click at [540, 389] on app-file-uploader "Seleccionar Archivo" at bounding box center [596, 387] width 333 height 14
click at [558, 390] on input "Seleccionar Archivo" at bounding box center [645, 388] width 212 height 15
type input "C:\fakepath\HR 126839.pdf"
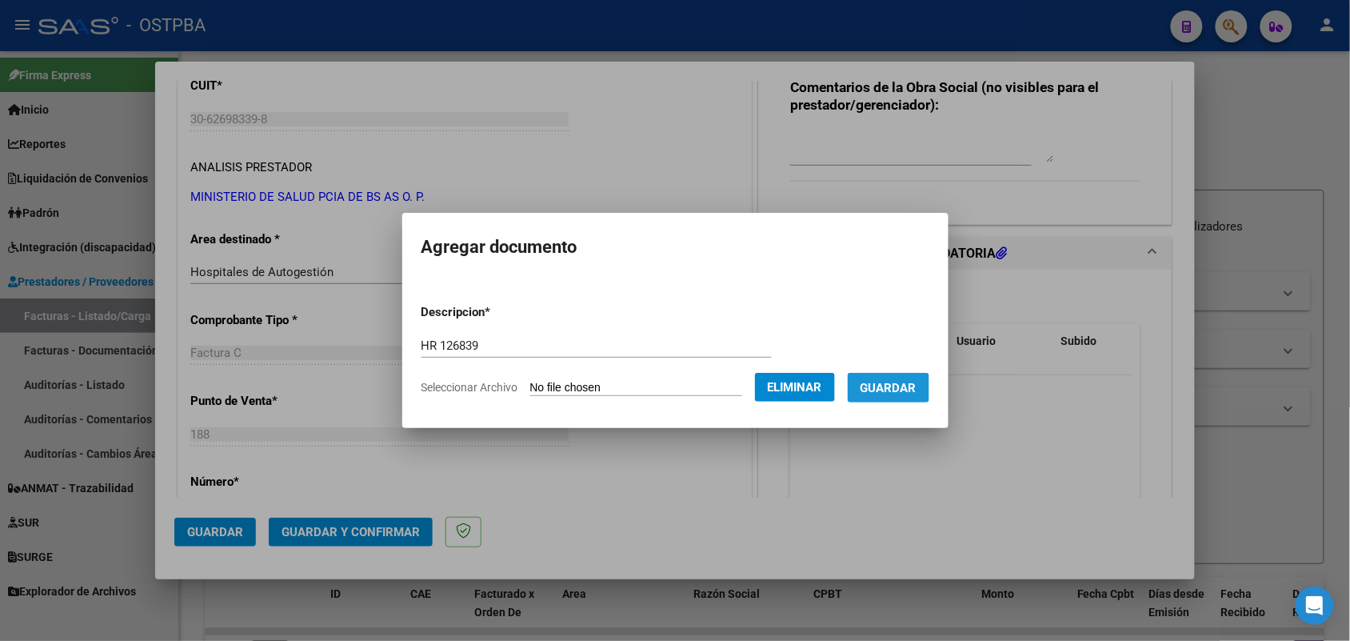
click at [894, 382] on span "Guardar" at bounding box center [888, 388] width 56 height 14
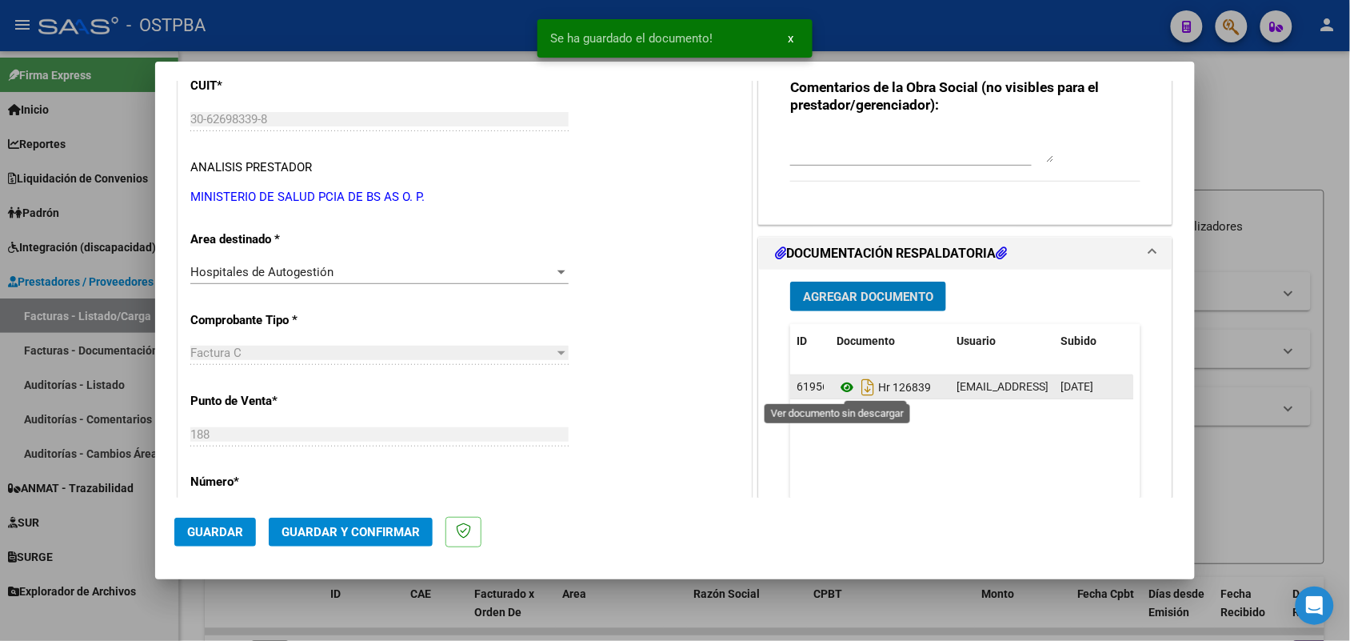
click at [840, 389] on icon at bounding box center [846, 386] width 21 height 19
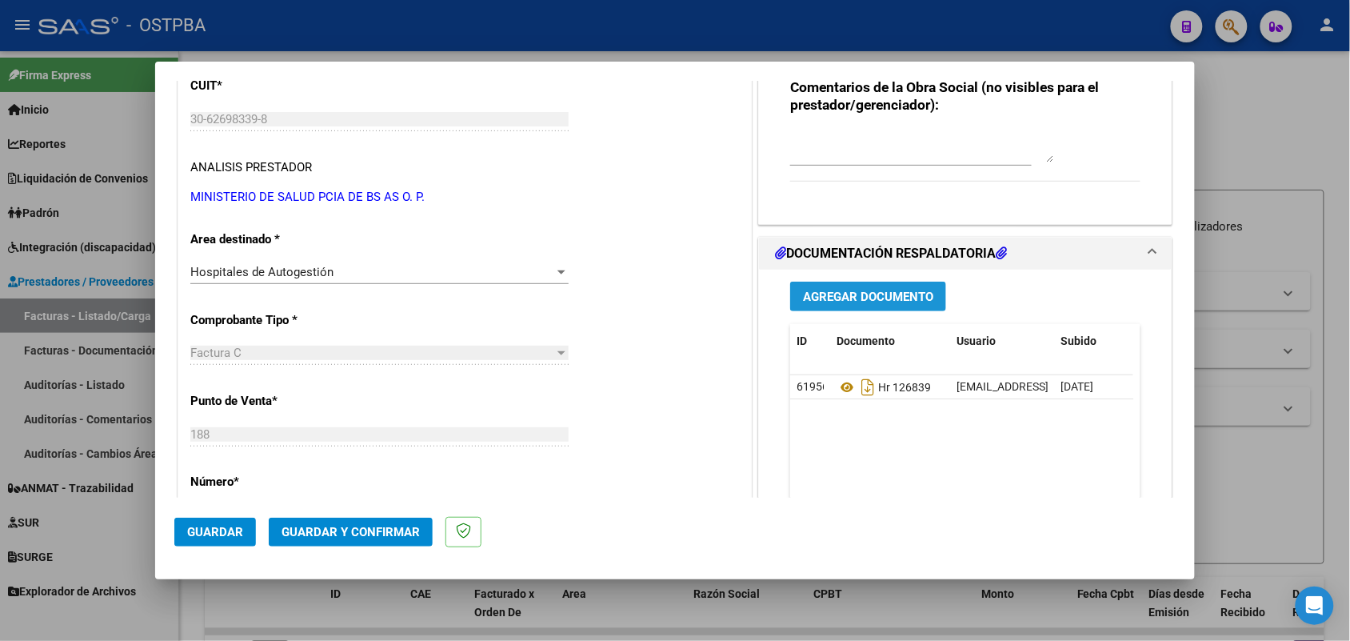
click at [864, 298] on span "Agregar Documento" at bounding box center [868, 296] width 130 height 14
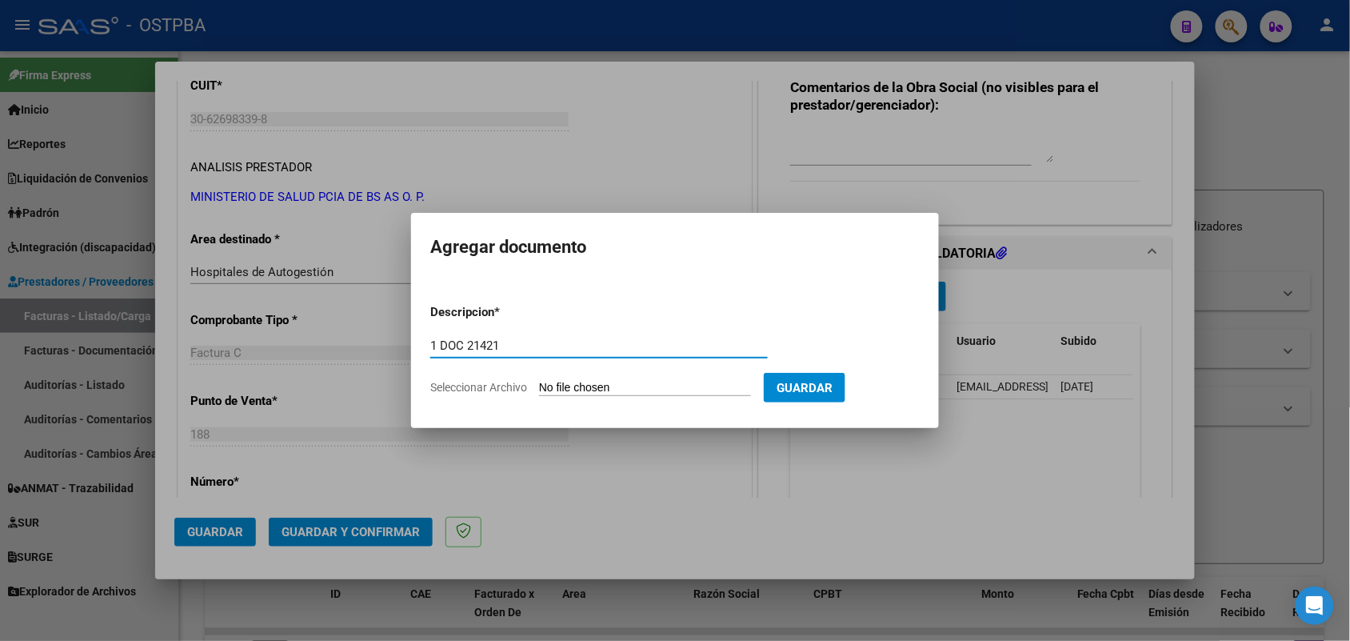
type input "1 DOC 21421"
click at [561, 389] on input "Seleccionar Archivo" at bounding box center [645, 388] width 212 height 15
type input "C:\fakepath\1 DOC 21421.pdf"
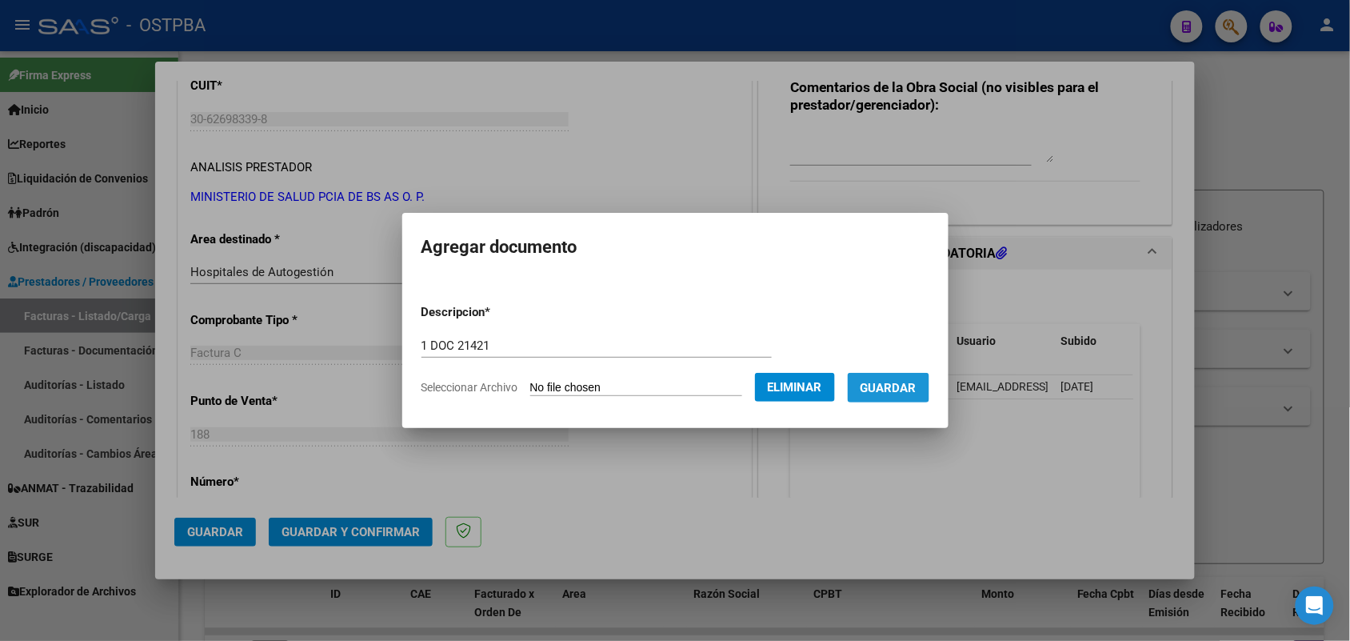
click at [908, 389] on span "Guardar" at bounding box center [888, 388] width 56 height 14
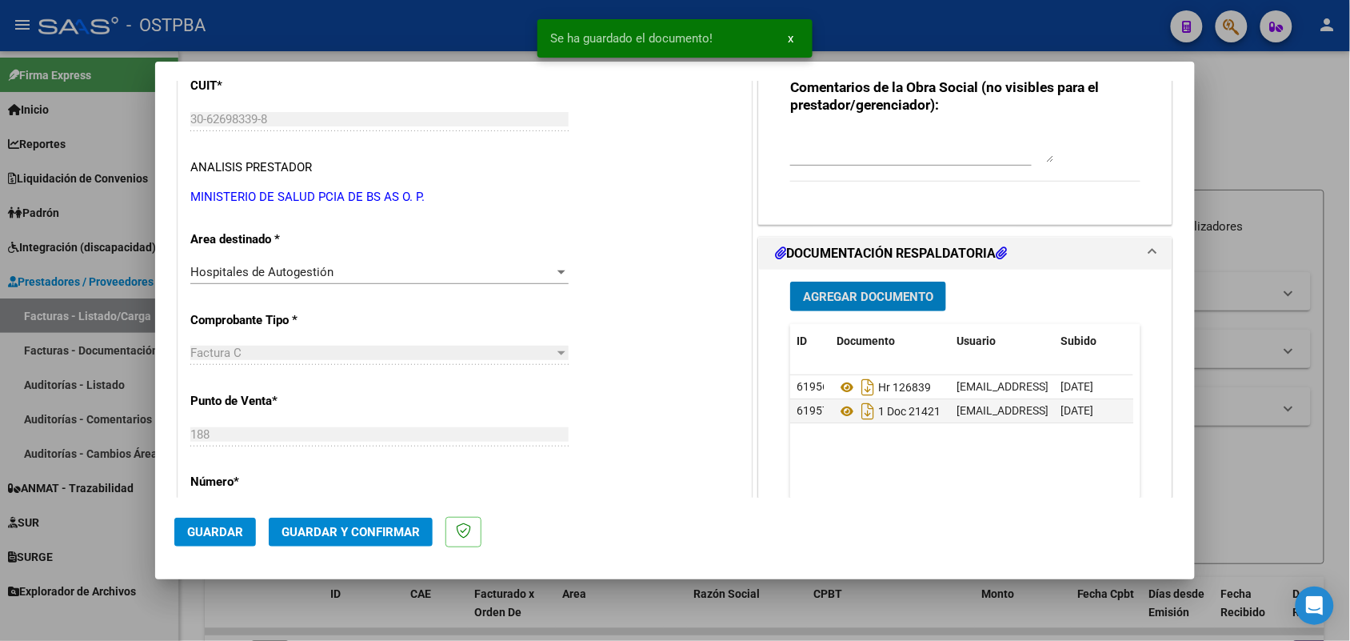
click at [840, 301] on span "Agregar Documento" at bounding box center [868, 296] width 130 height 14
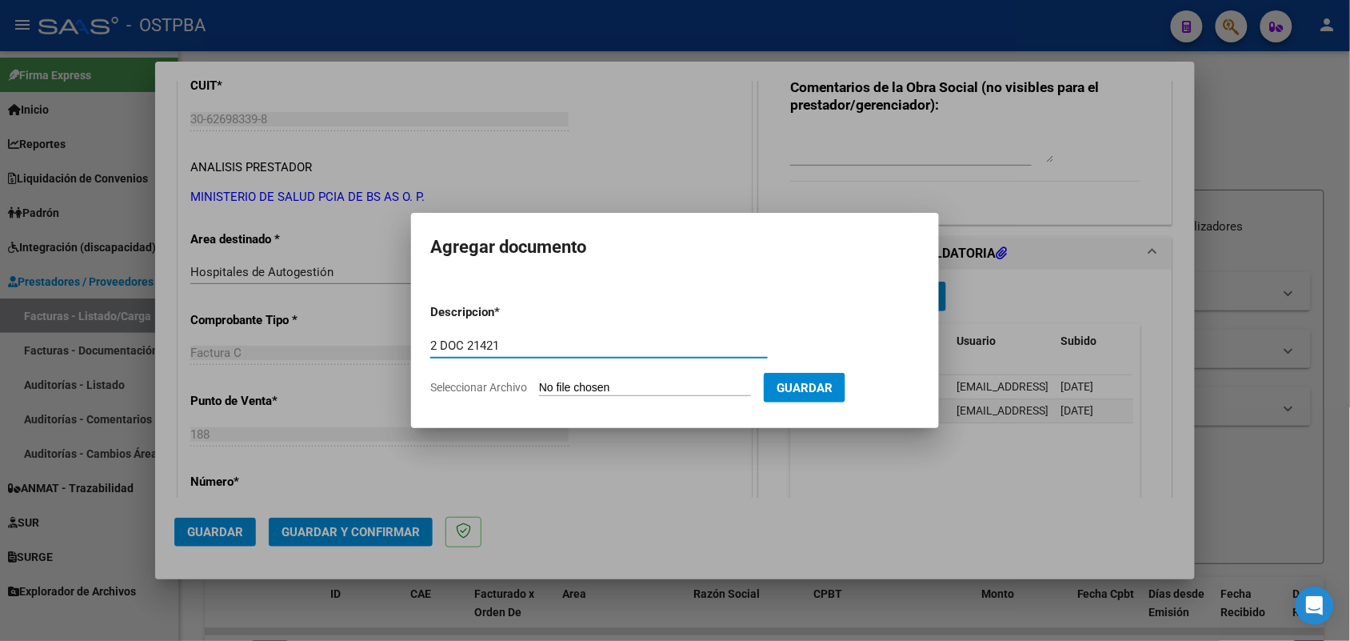
type input "2 DOC 21421"
click at [576, 388] on input "Seleccionar Archivo" at bounding box center [645, 388] width 212 height 15
type input "C:\fakepath\2 DOC 21421.pdf"
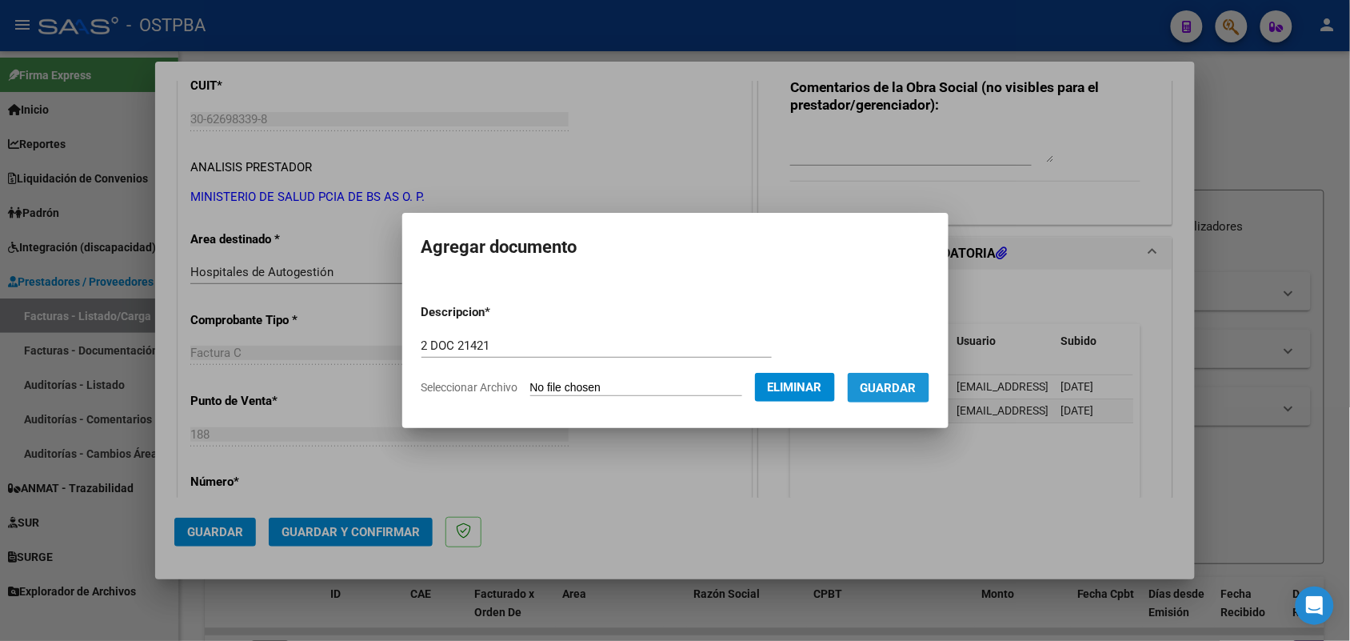
click at [905, 389] on span "Guardar" at bounding box center [888, 388] width 56 height 14
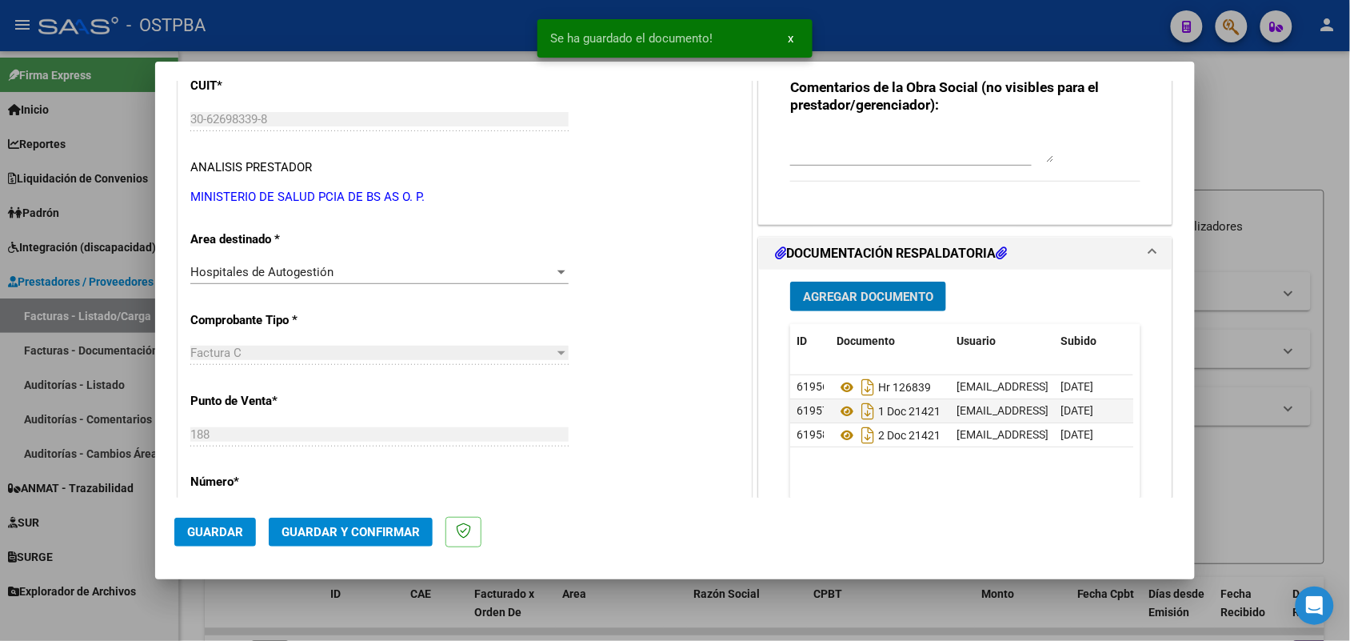
click at [872, 297] on span "Agregar Documento" at bounding box center [868, 296] width 130 height 14
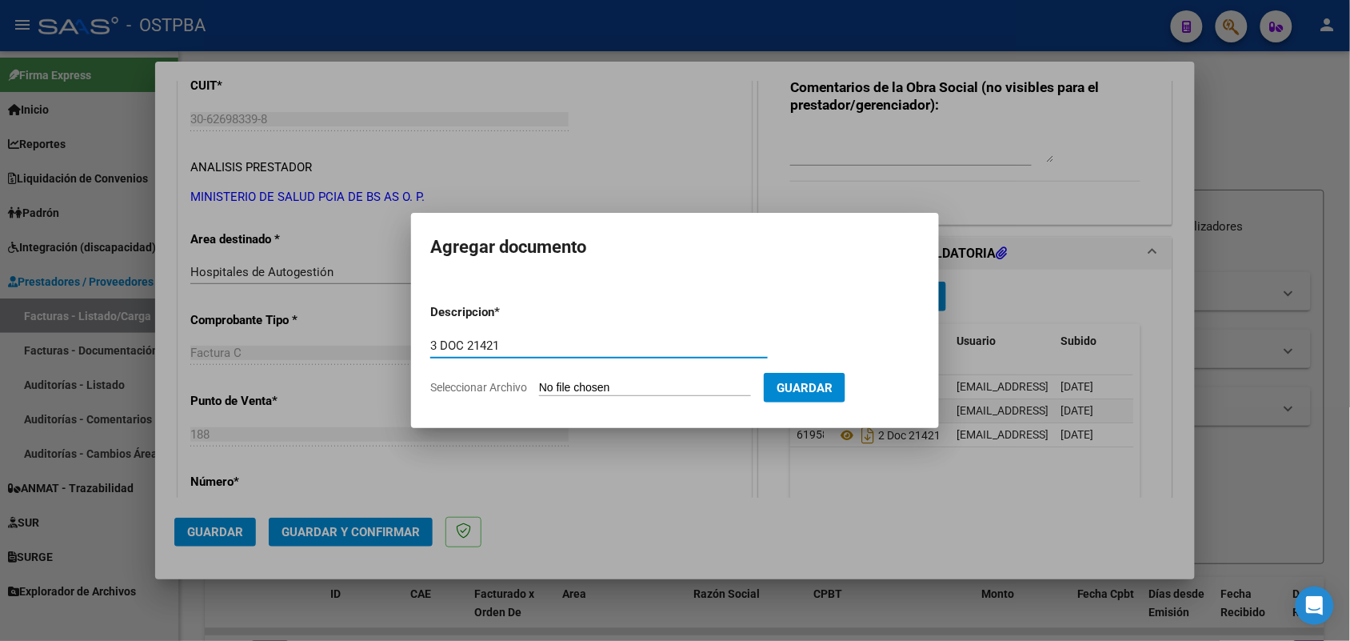
type input "3 DOC 21421"
click at [560, 390] on input "Seleccionar Archivo" at bounding box center [645, 388] width 212 height 15
type input "C:\fakepath\3 DOC 21421.pdf"
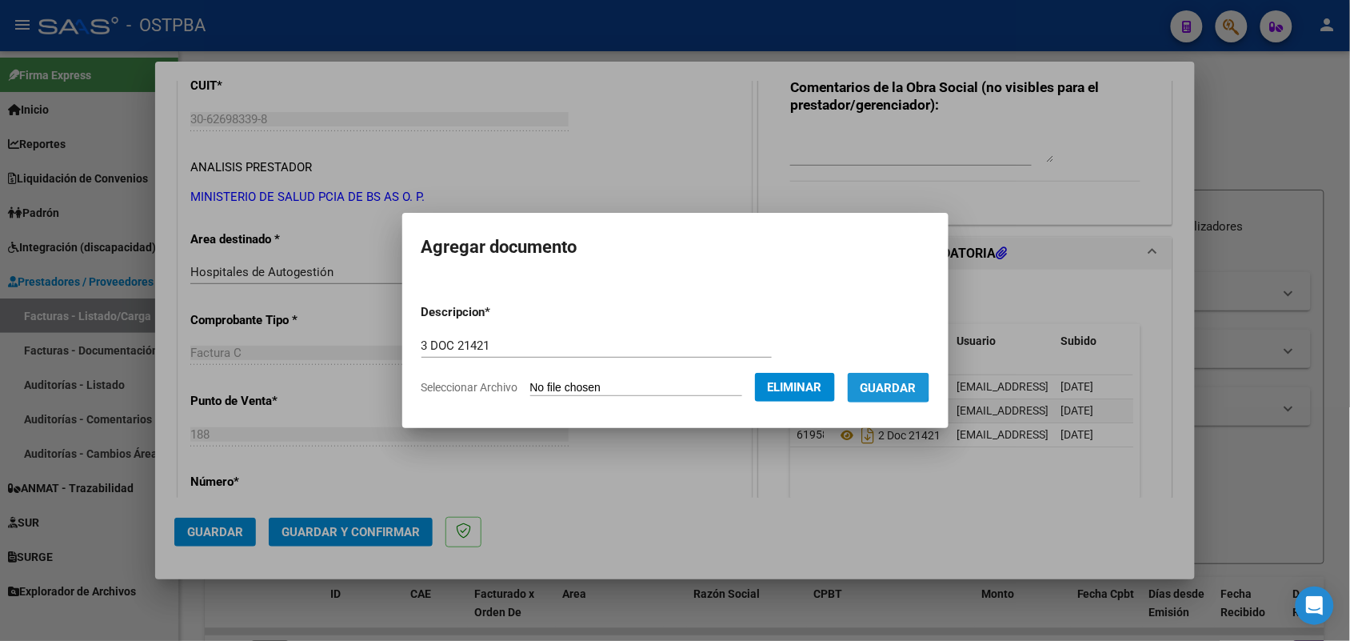
click at [900, 386] on span "Guardar" at bounding box center [888, 388] width 56 height 14
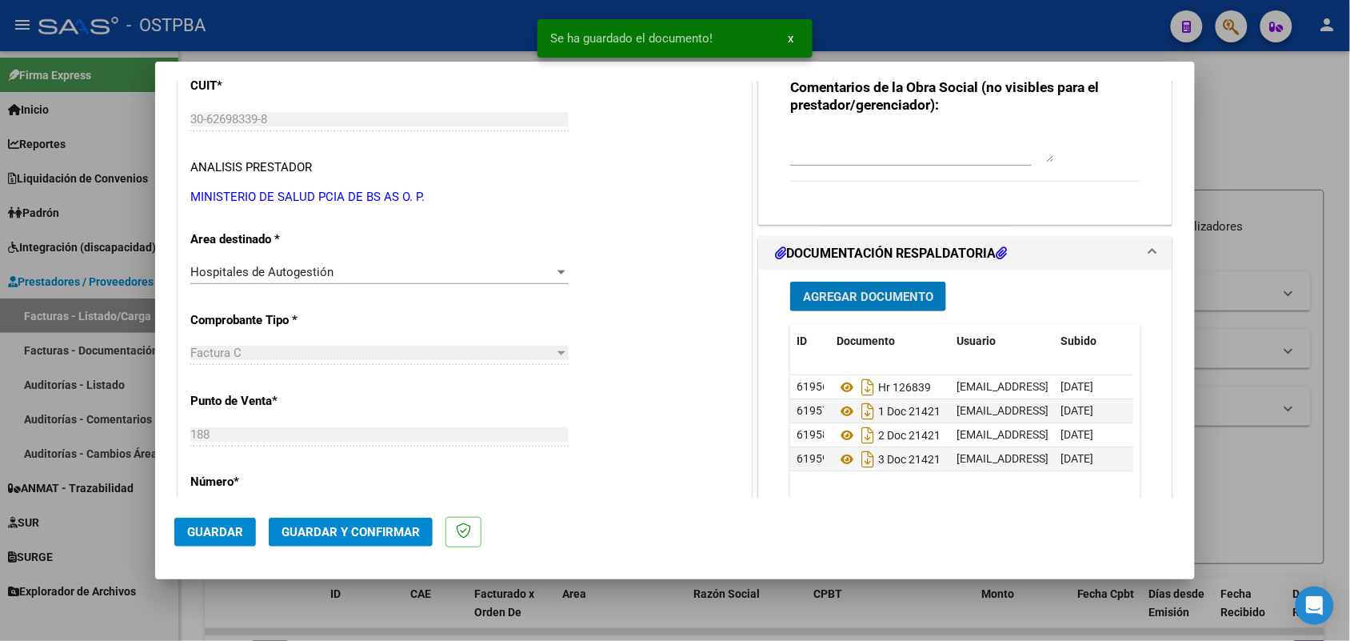
click at [845, 300] on span "Agregar Documento" at bounding box center [868, 296] width 130 height 14
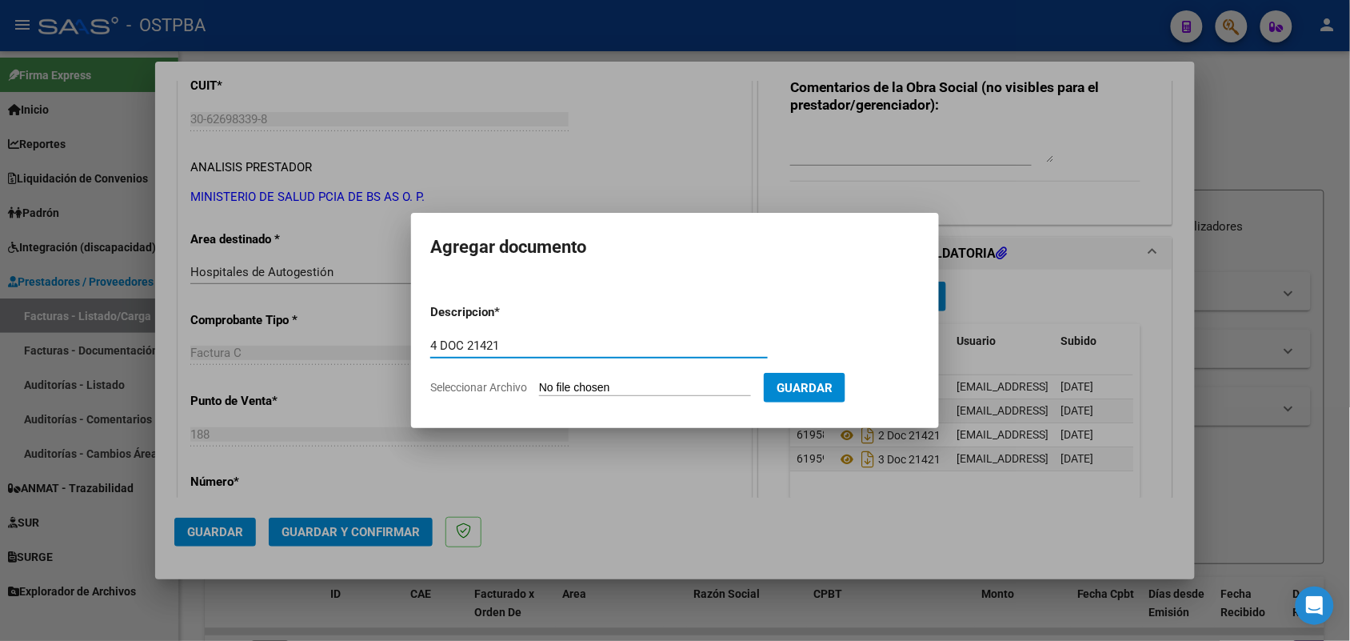
type input "4 DOC 21421"
click at [549, 382] on input "Seleccionar Archivo" at bounding box center [645, 388] width 212 height 15
type input "C:\fakepath\4 DOC 21421.pdf"
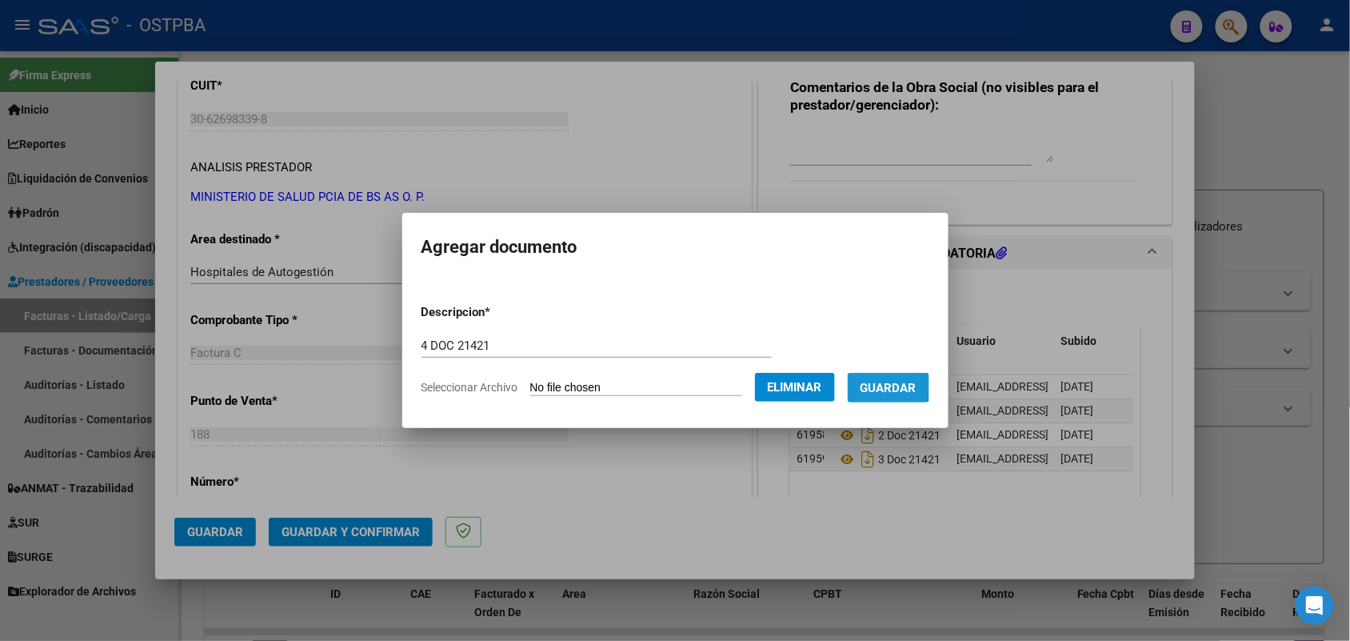
click at [901, 385] on span "Guardar" at bounding box center [888, 388] width 56 height 14
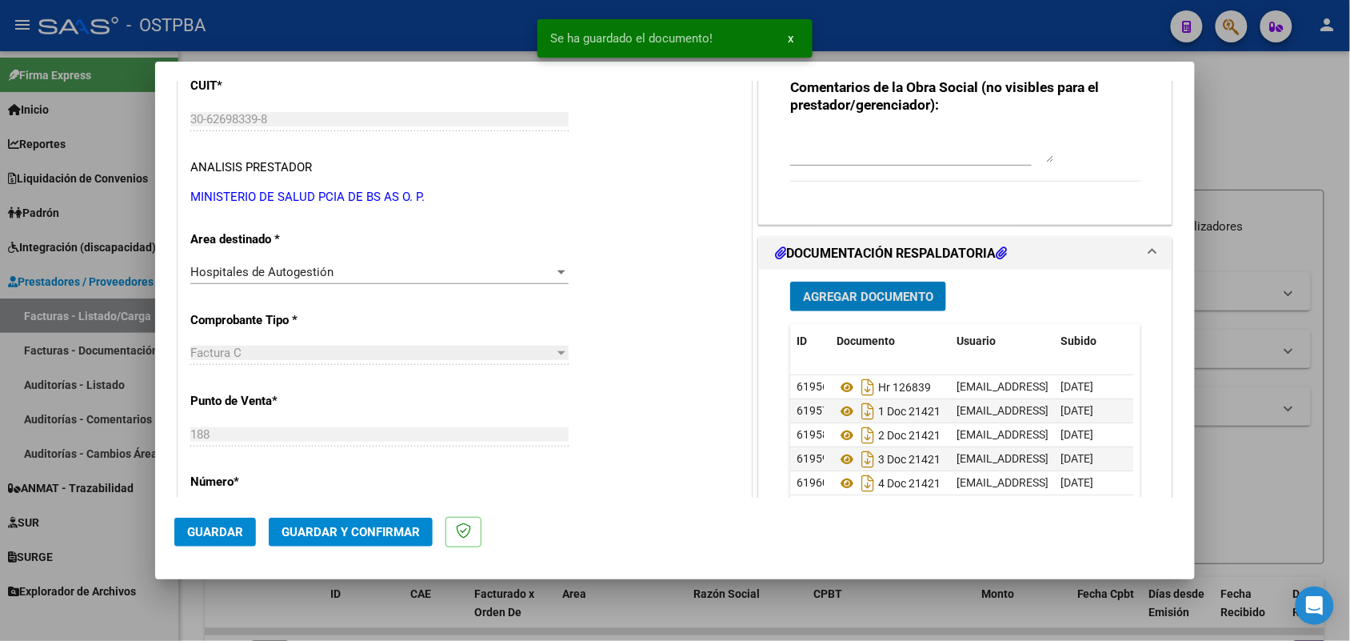
click at [817, 298] on span "Agregar Documento" at bounding box center [868, 296] width 130 height 14
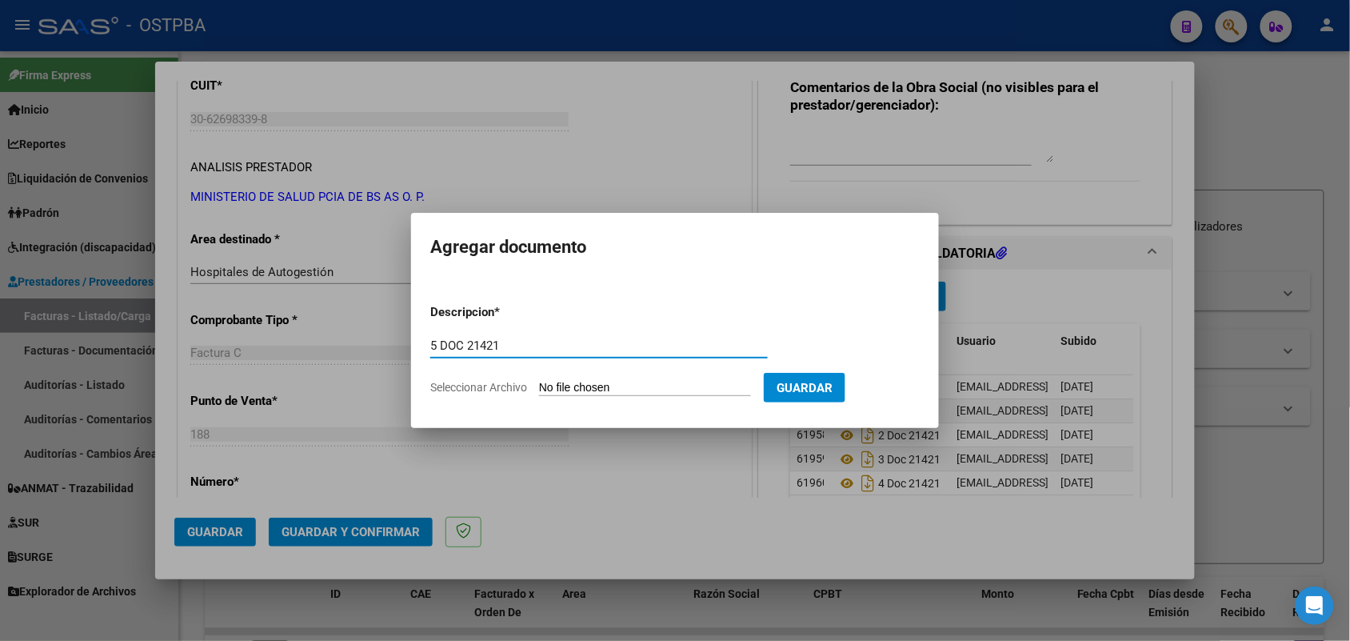
type input "5 DOC 21421"
click at [550, 385] on input "Seleccionar Archivo" at bounding box center [645, 388] width 212 height 15
type input "C:\fakepath\5 DOC 21421.pdf"
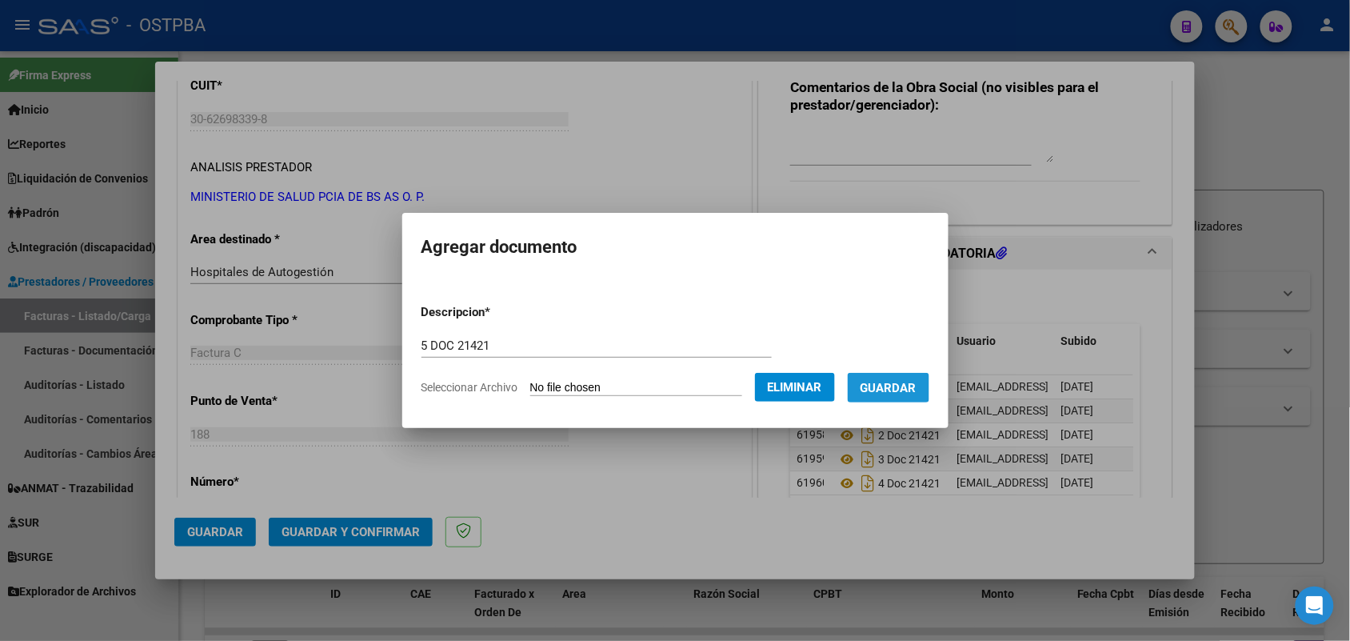
click at [904, 382] on span "Guardar" at bounding box center [888, 388] width 56 height 14
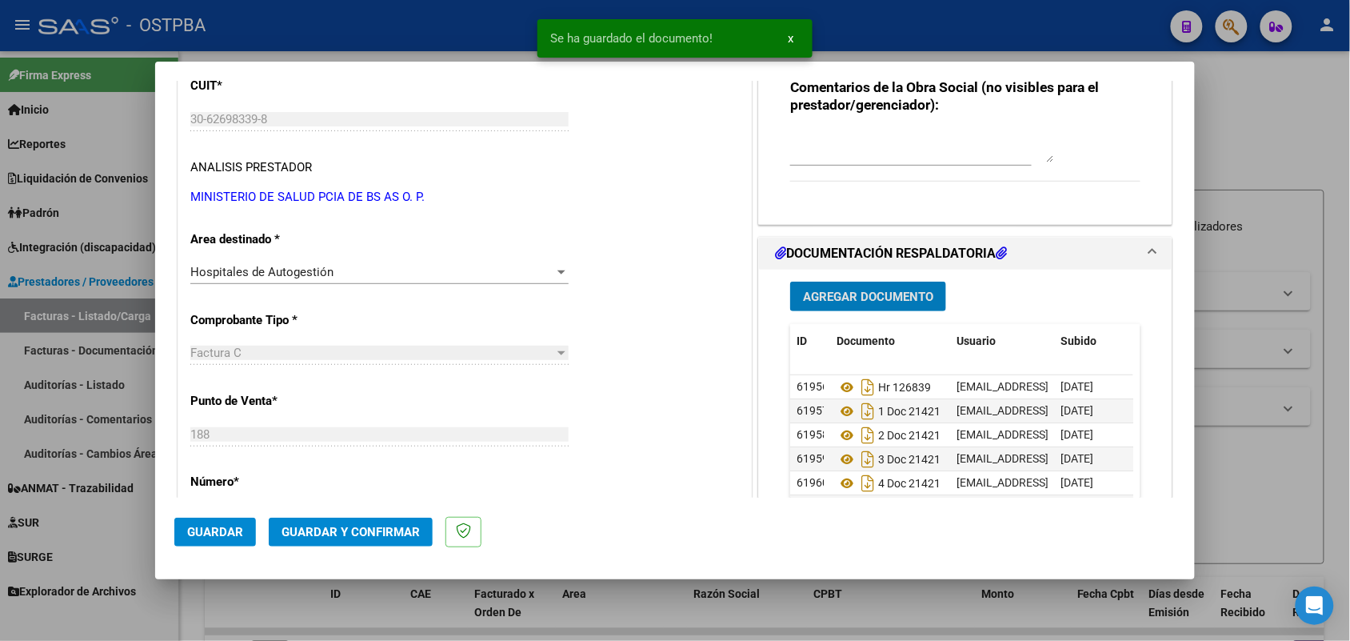
click at [884, 300] on span "Agregar Documento" at bounding box center [868, 296] width 130 height 14
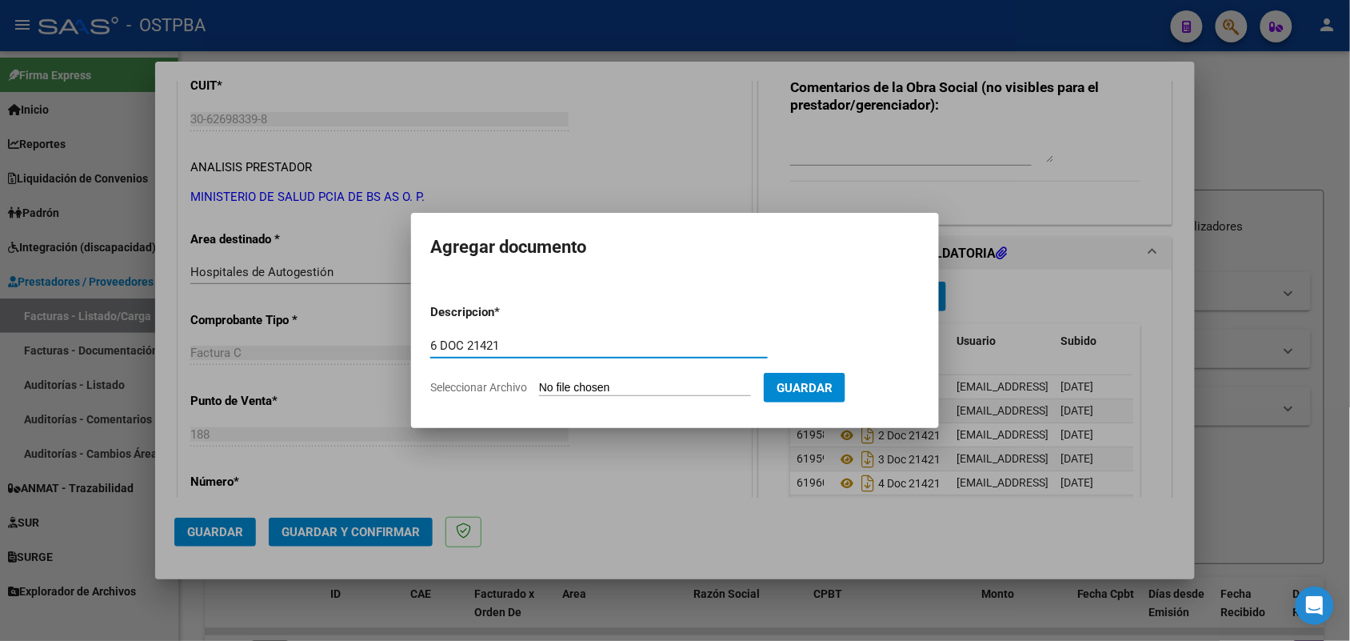
type input "6 DOC 21421"
click at [552, 378] on form "Descripcion * 6 DOC 21421 Escriba aquí una descripcion Seleccionar Archivo Guar…" at bounding box center [674, 349] width 489 height 117
click at [548, 389] on input "Seleccionar Archivo" at bounding box center [645, 388] width 212 height 15
type input "C:\fakepath\6 DOC 21421.pdf"
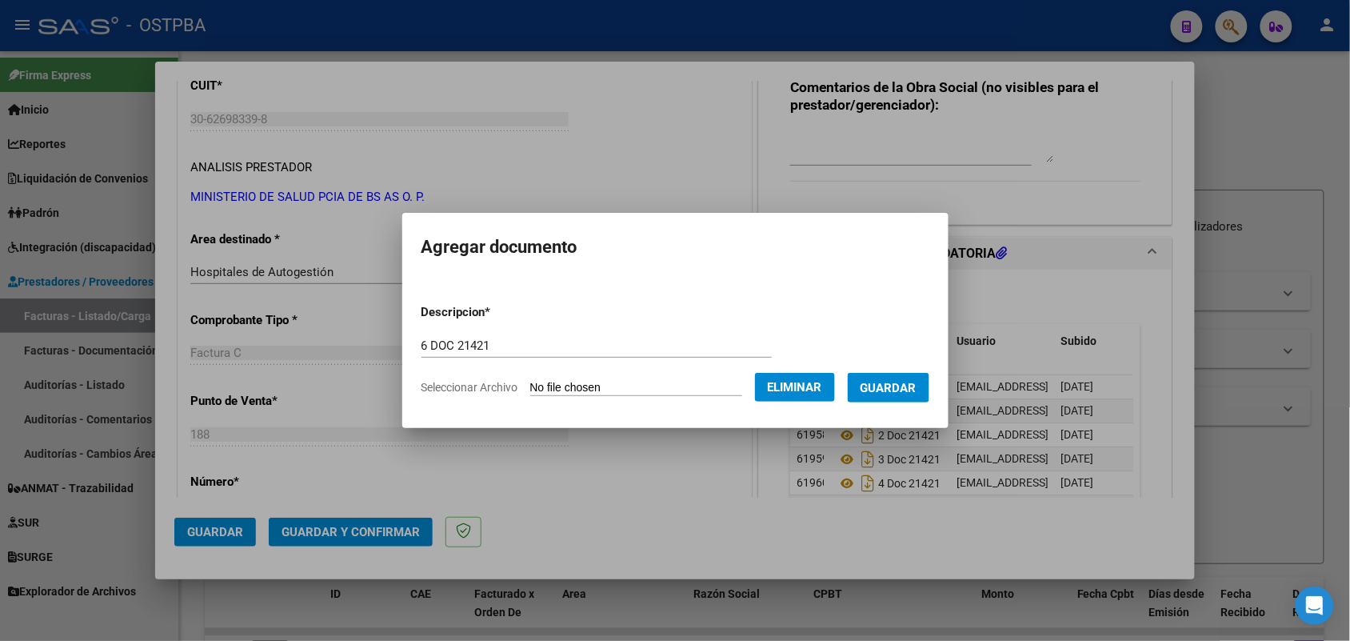
click at [916, 386] on span "Guardar" at bounding box center [888, 388] width 56 height 14
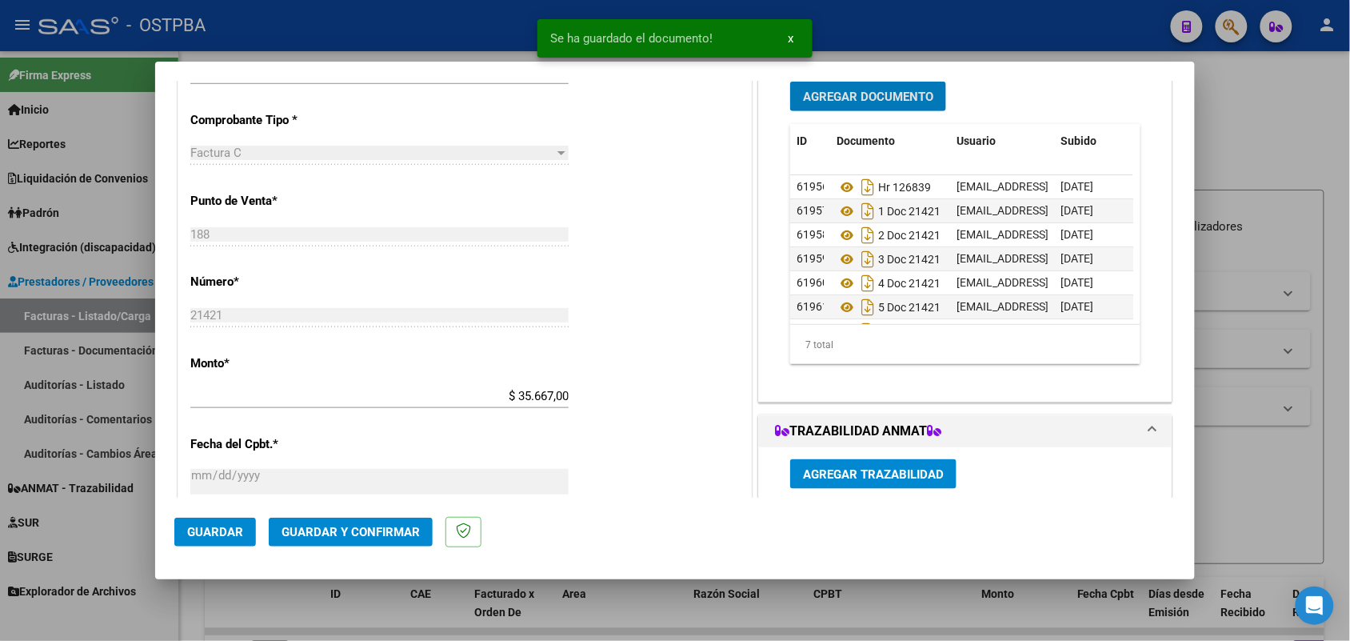
scroll to position [40, 0]
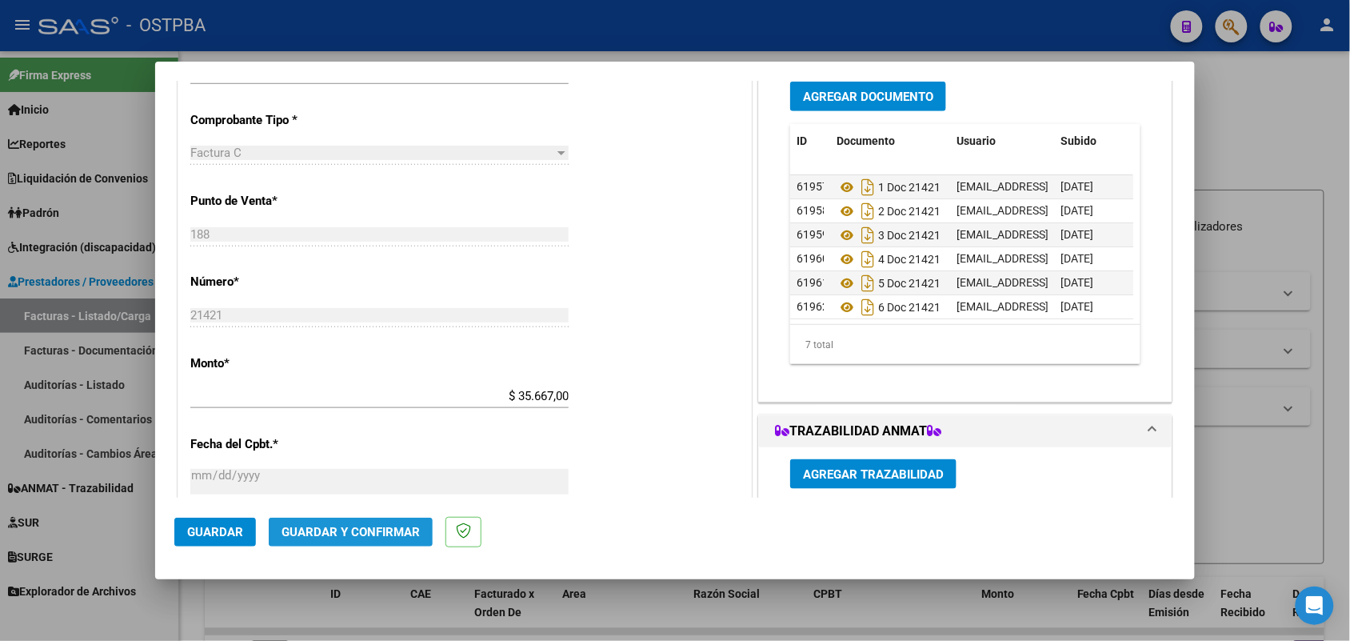
click at [342, 525] on span "Guardar y Confirmar" at bounding box center [350, 532] width 138 height 14
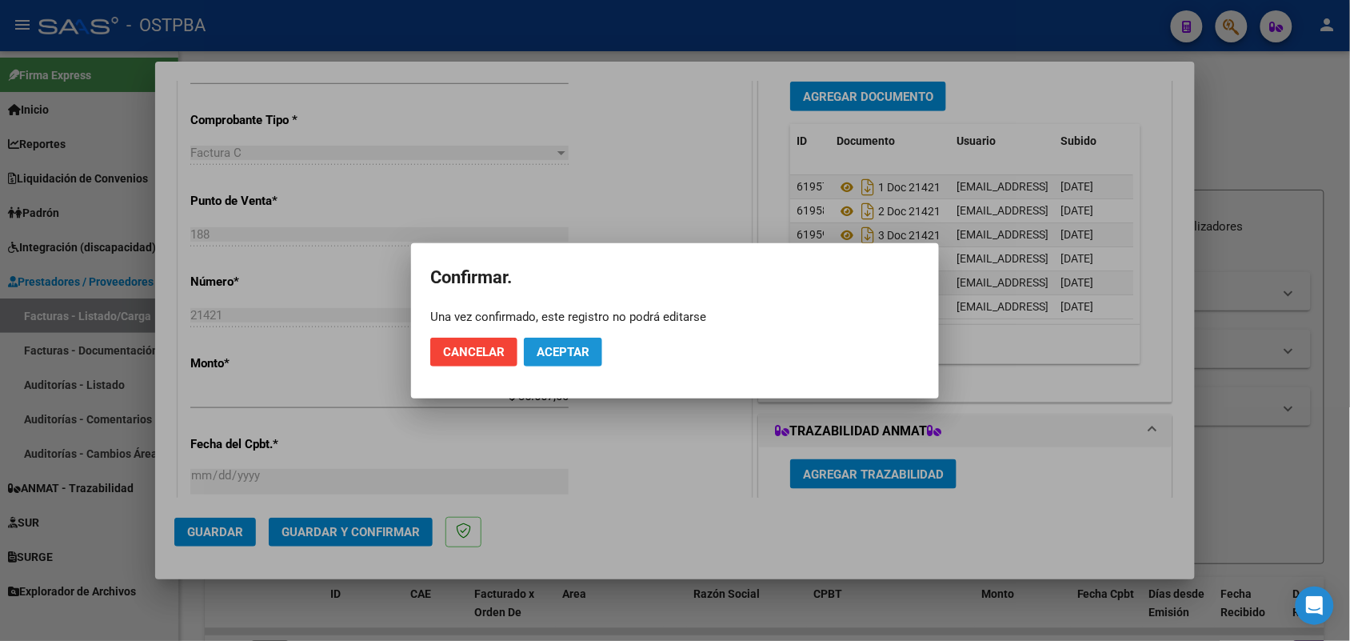
click at [562, 345] on span "Aceptar" at bounding box center [563, 352] width 53 height 14
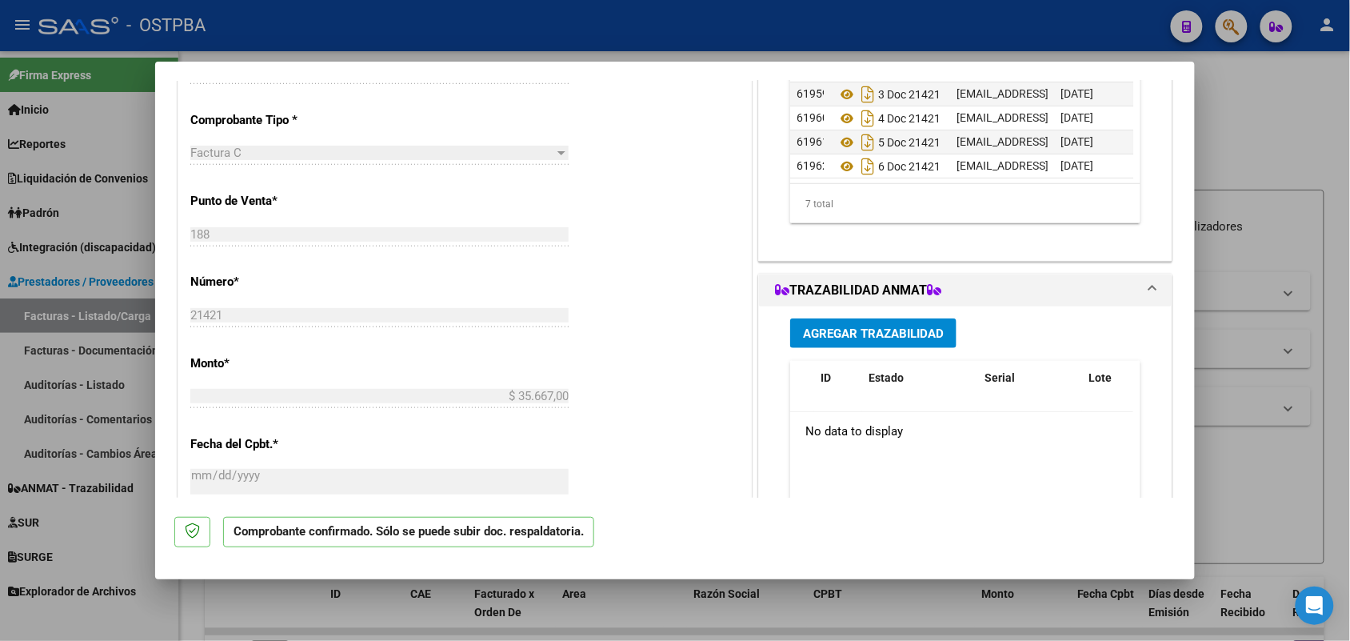
click at [117, 350] on div at bounding box center [675, 320] width 1350 height 641
type input "$ 0,00"
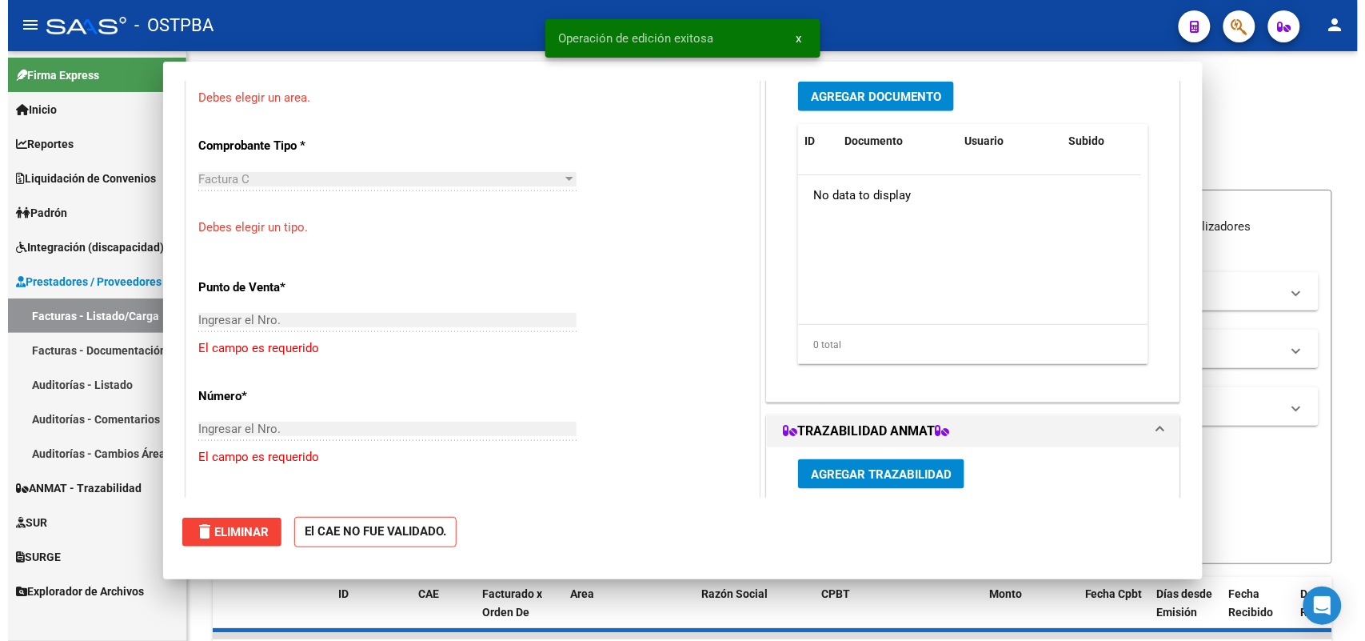
scroll to position [0, 0]
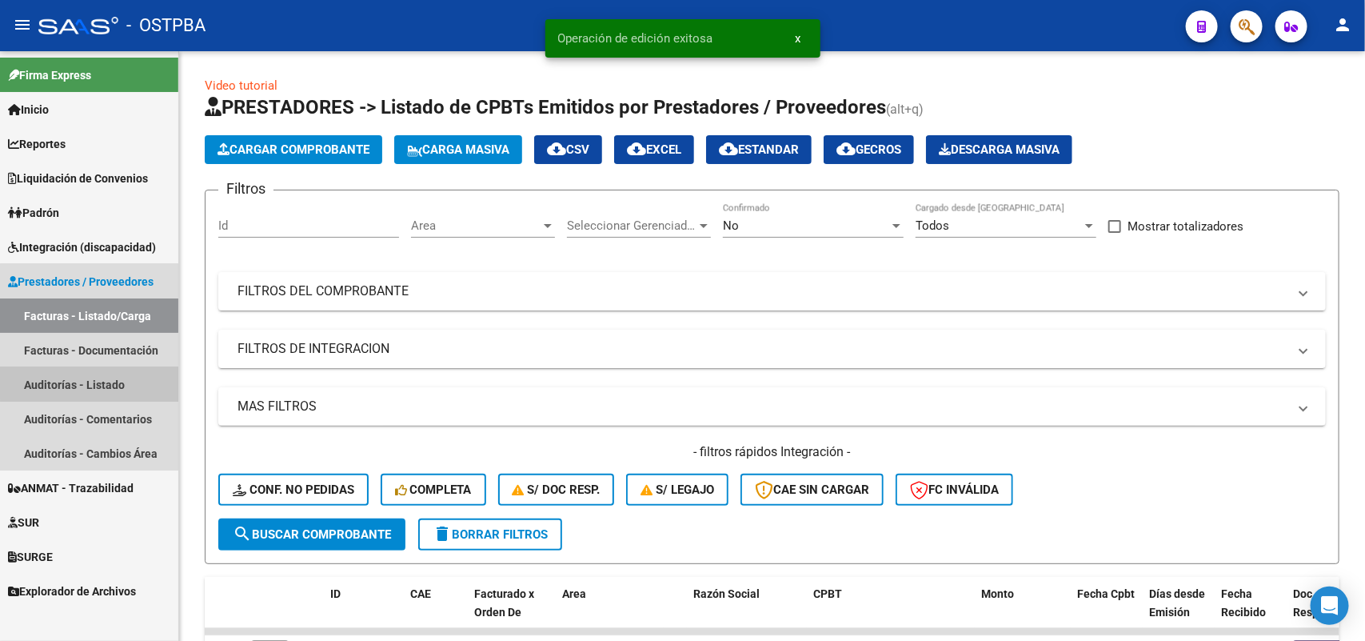
click at [90, 378] on link "Auditorías - Listado" at bounding box center [89, 384] width 178 height 34
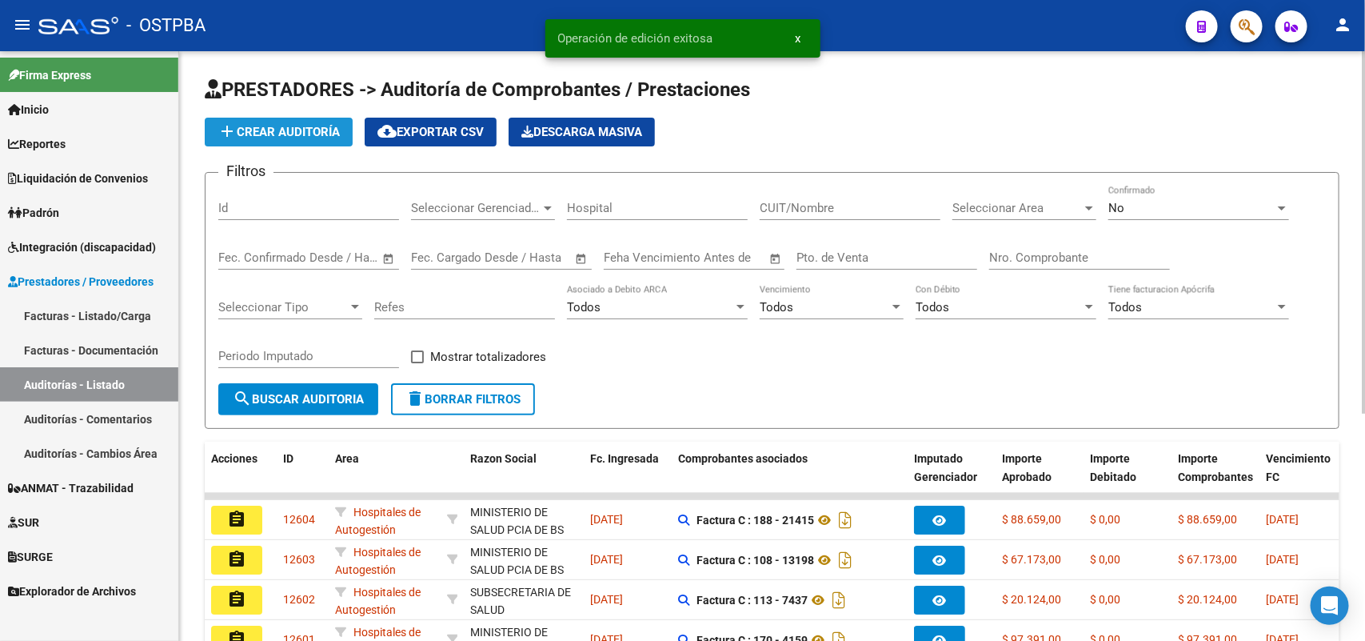
click at [292, 130] on span "add Crear Auditoría" at bounding box center [279, 132] width 122 height 14
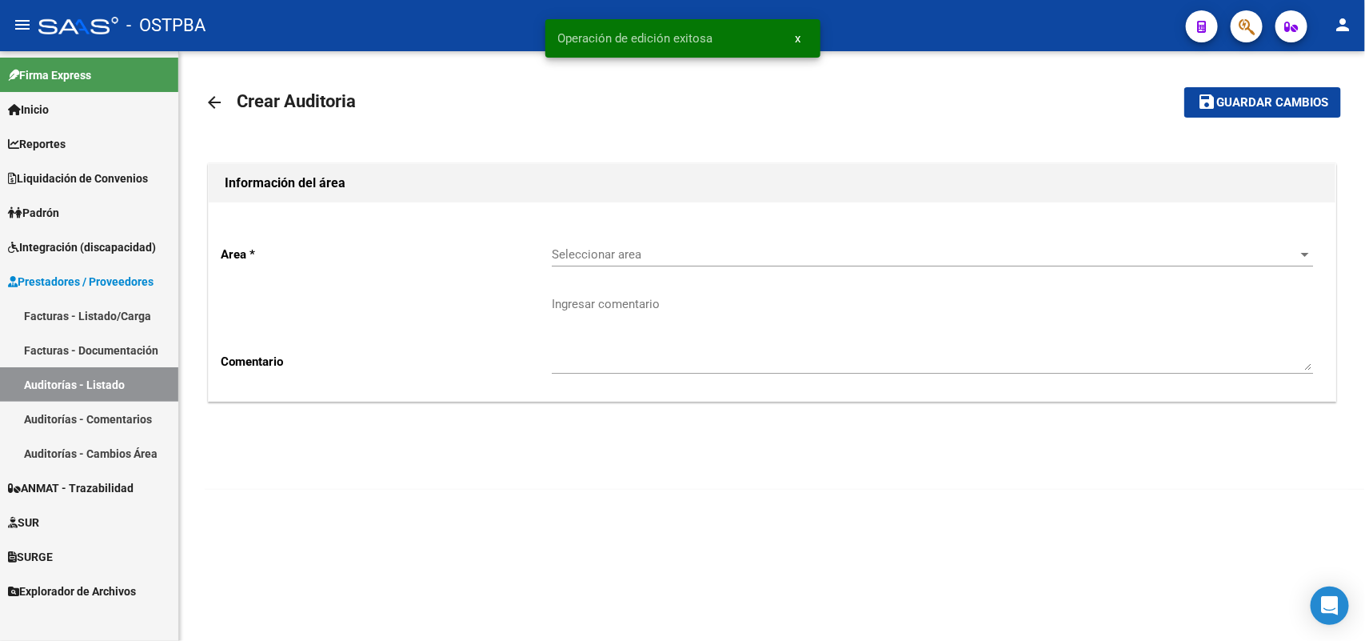
click at [597, 253] on span "Seleccionar area" at bounding box center [925, 254] width 747 height 14
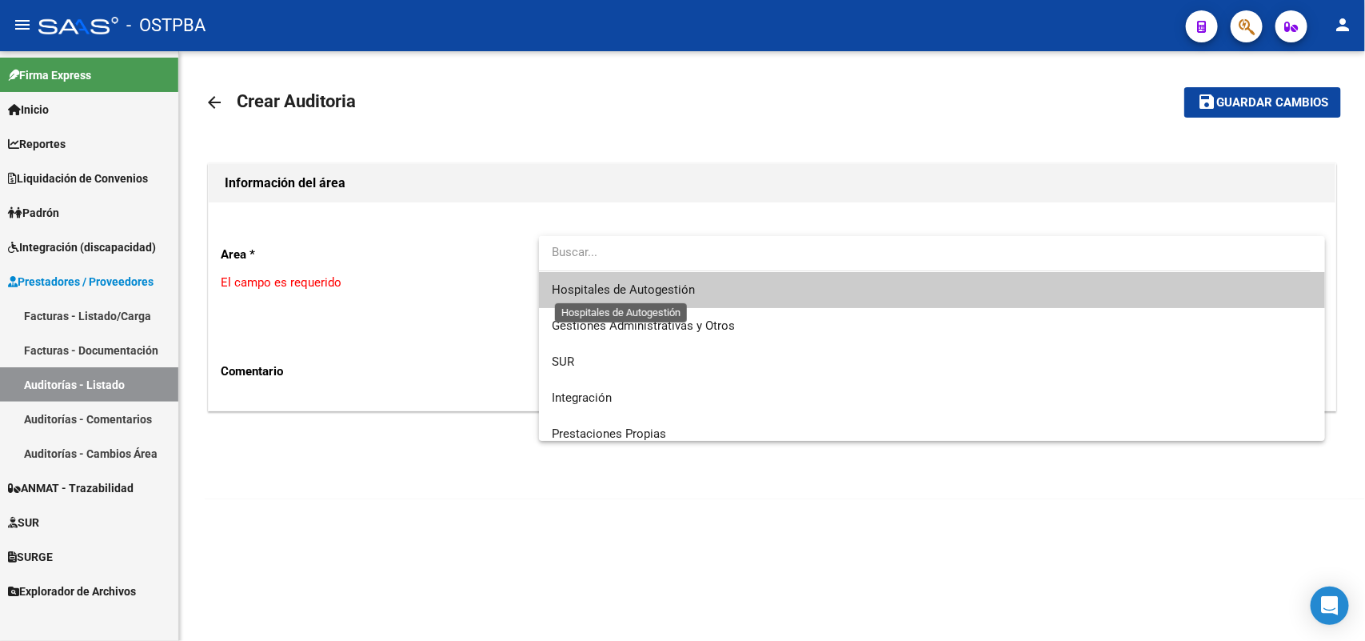
click at [586, 289] on span "Hospitales de Autogestión" at bounding box center [623, 289] width 143 height 14
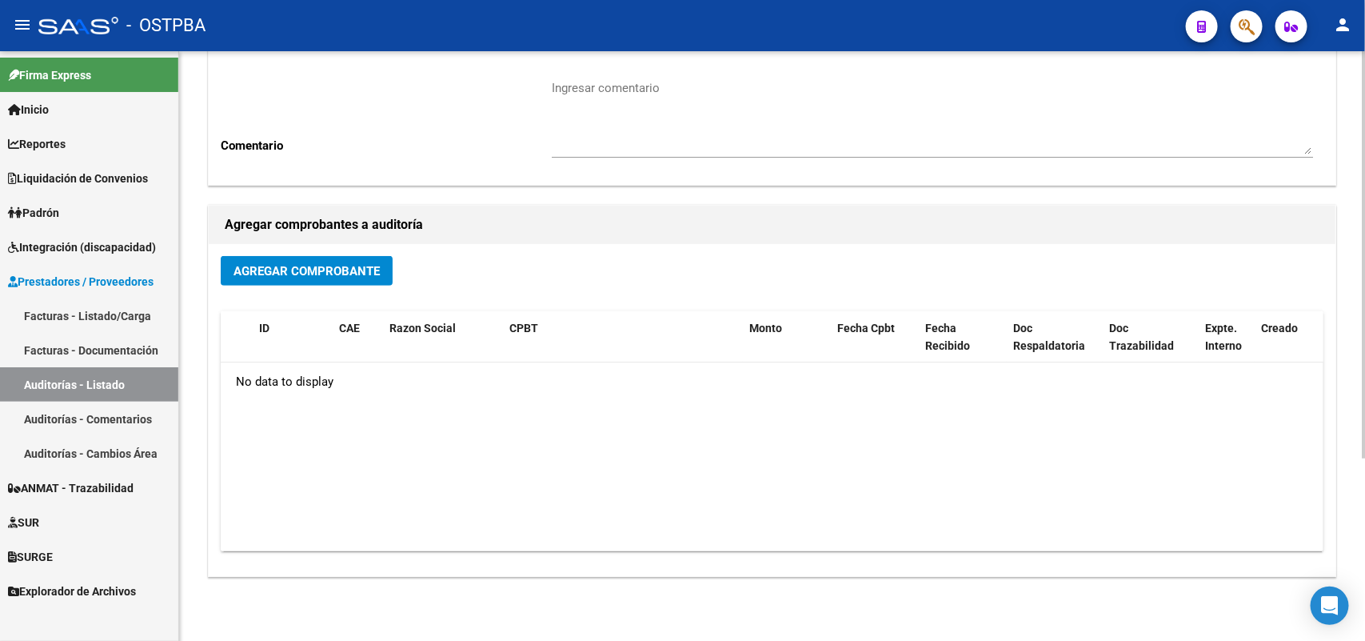
scroll to position [264, 0]
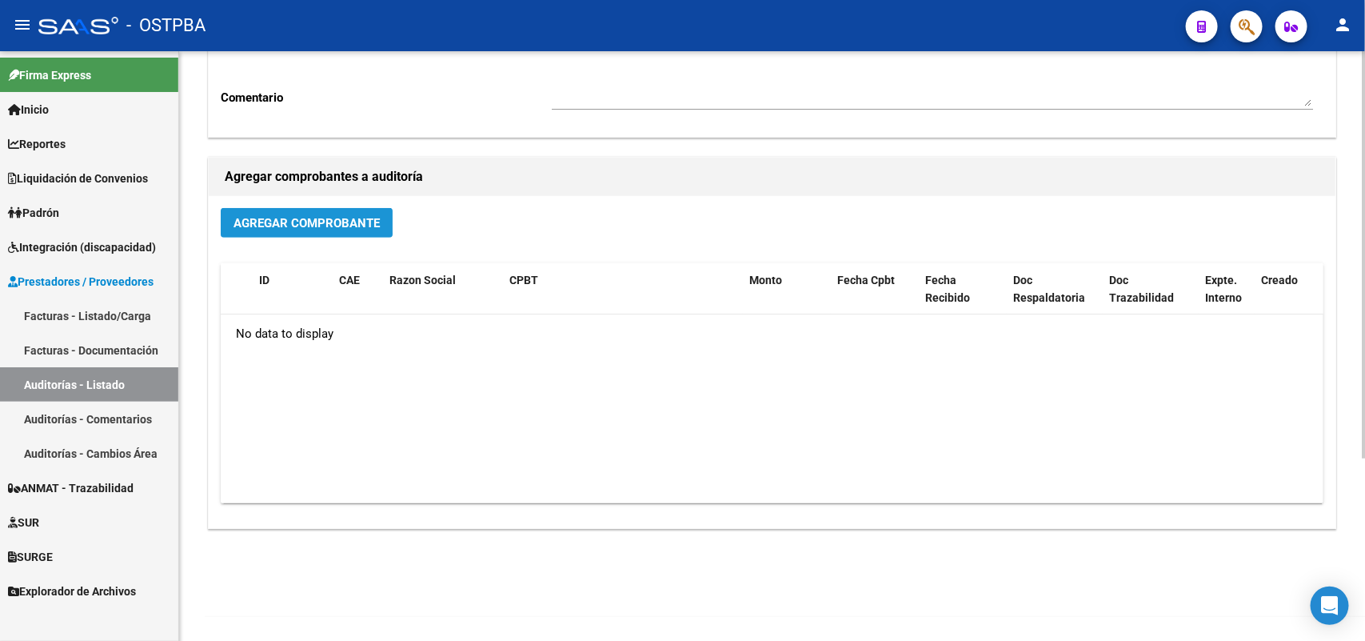
click at [278, 218] on span "Agregar Comprobante" at bounding box center [307, 223] width 146 height 14
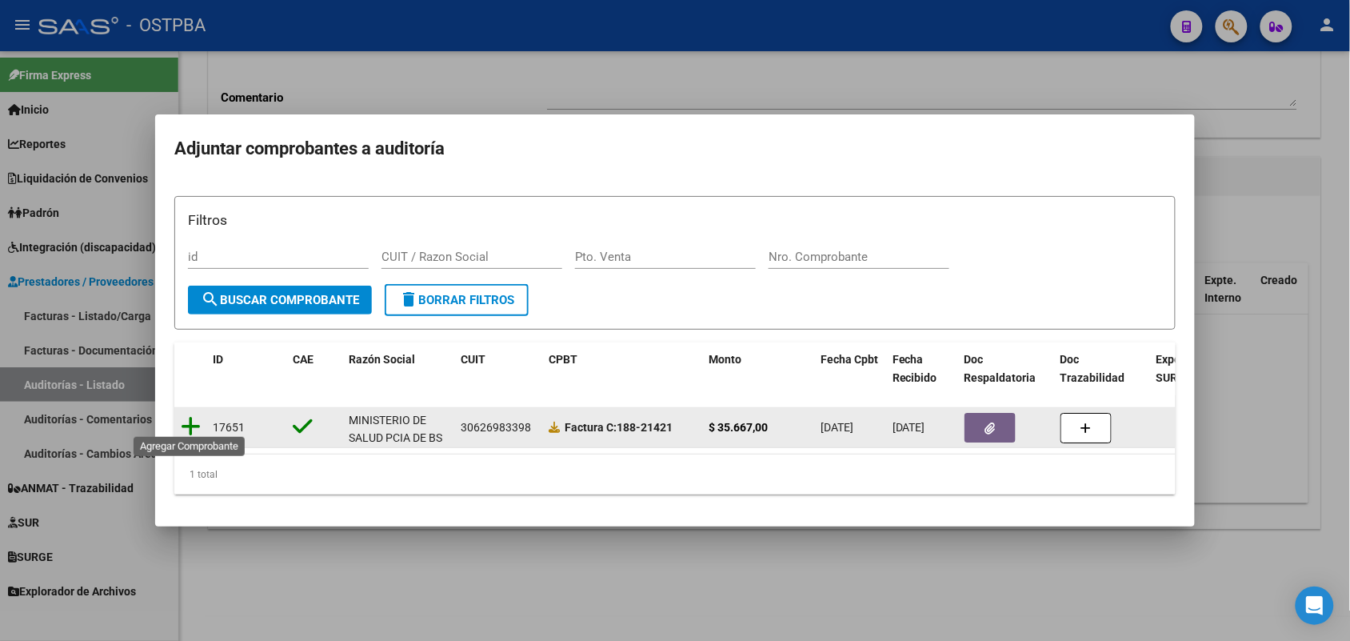
click at [186, 418] on icon at bounding box center [191, 426] width 20 height 22
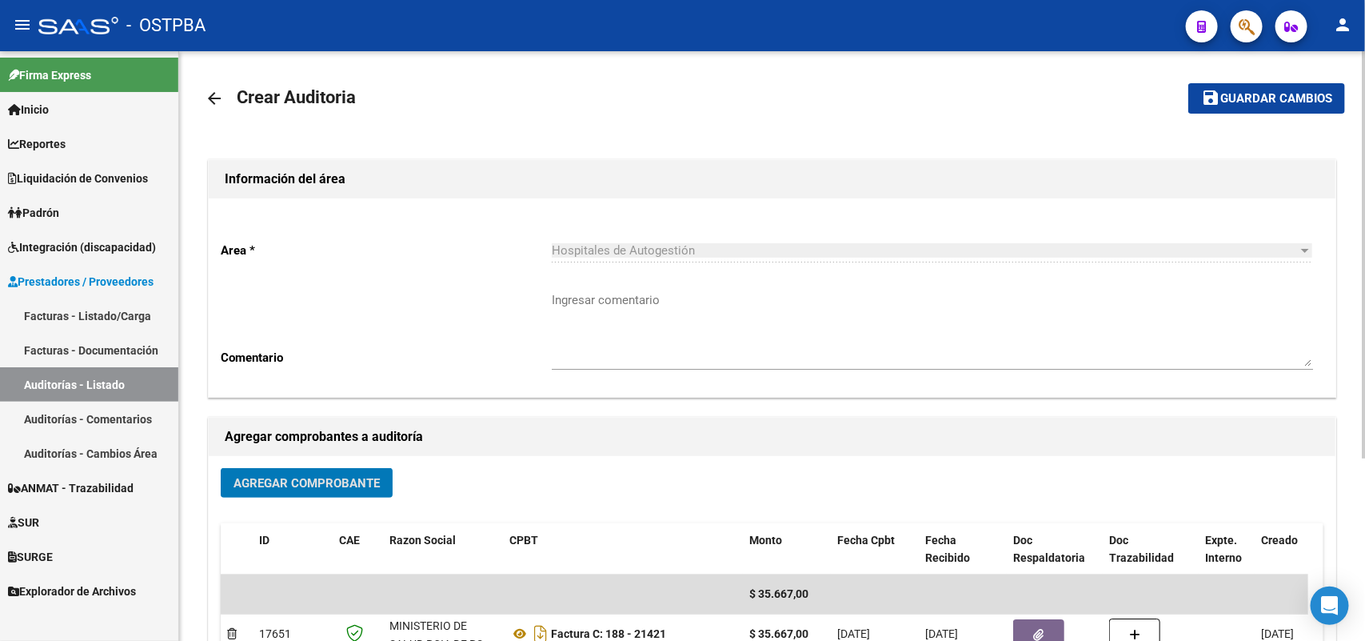
scroll to position [0, 0]
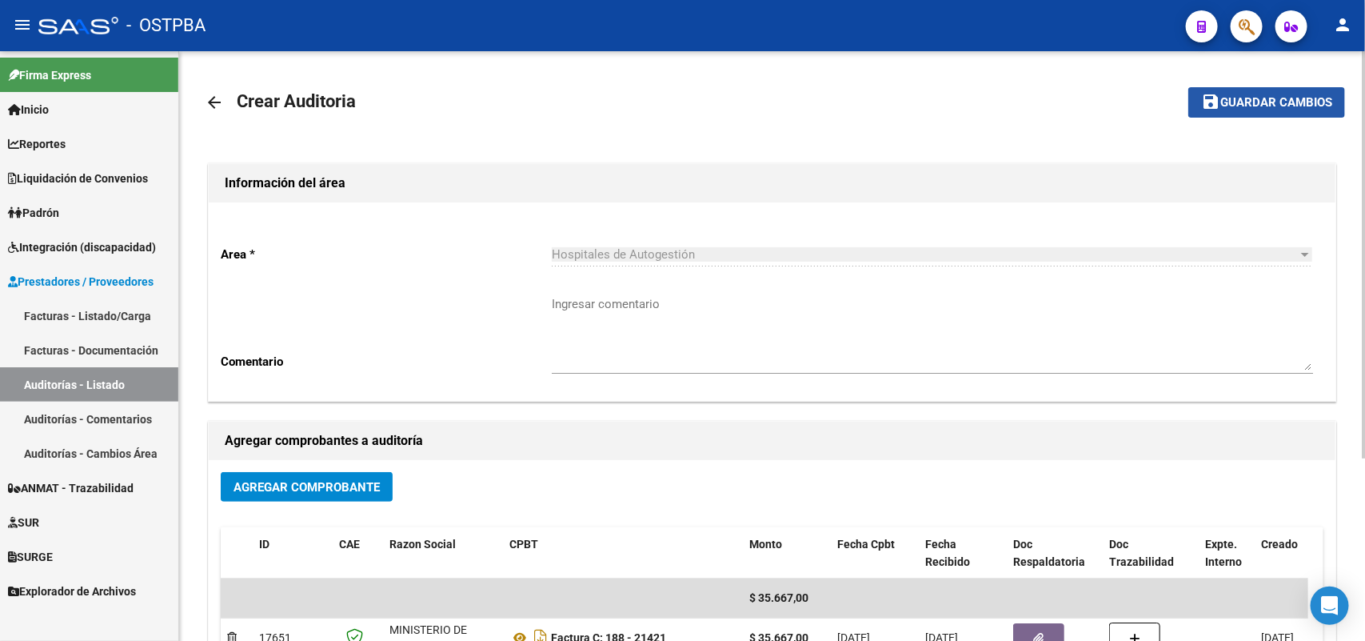
click at [1255, 100] on span "Guardar cambios" at bounding box center [1276, 103] width 112 height 14
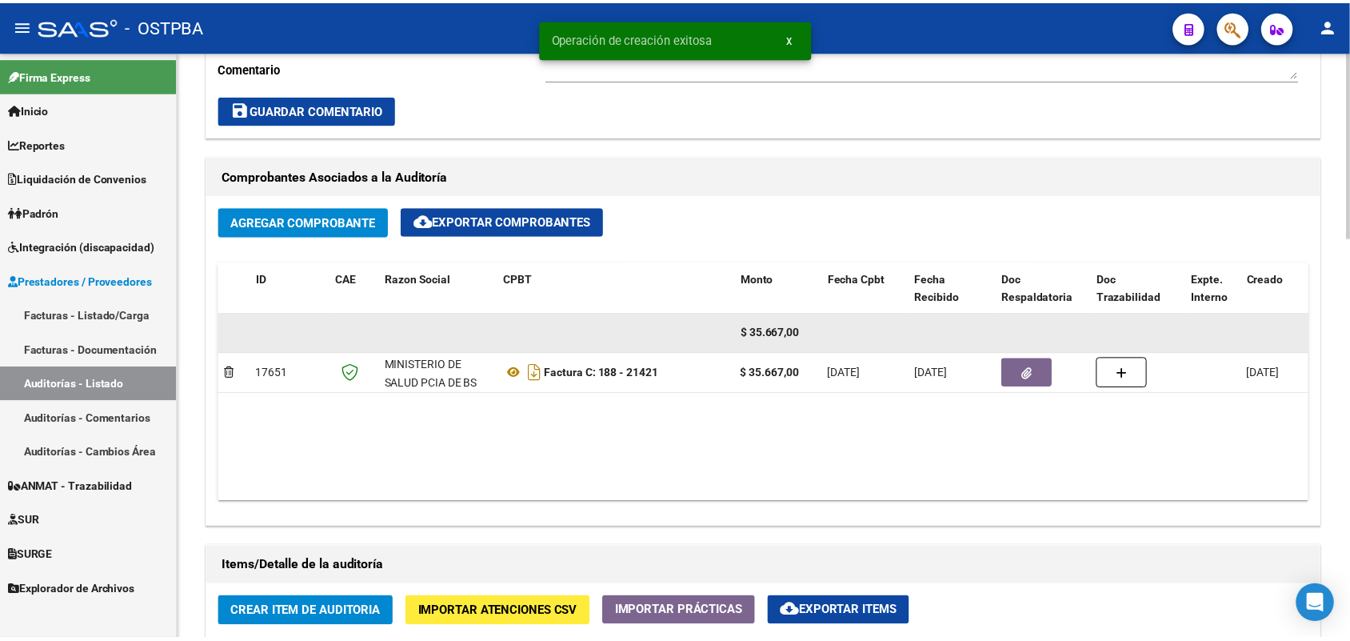
scroll to position [1000, 0]
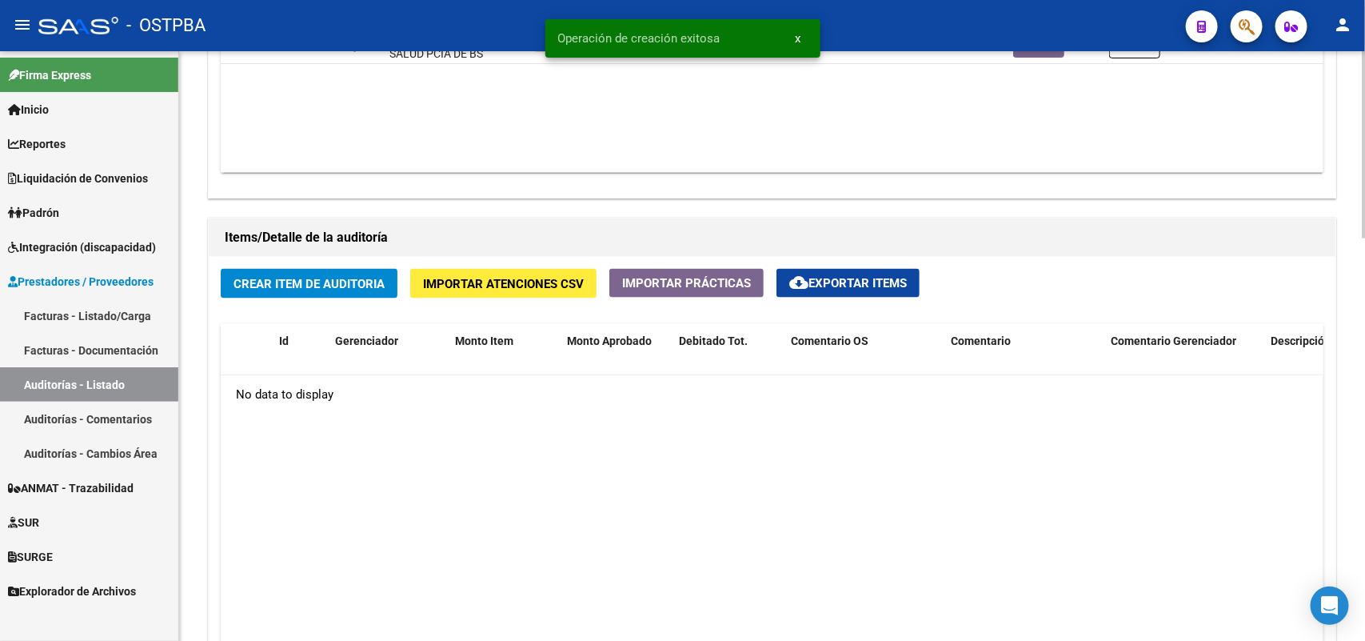
click at [318, 277] on span "Crear Item de Auditoria" at bounding box center [309, 284] width 151 height 14
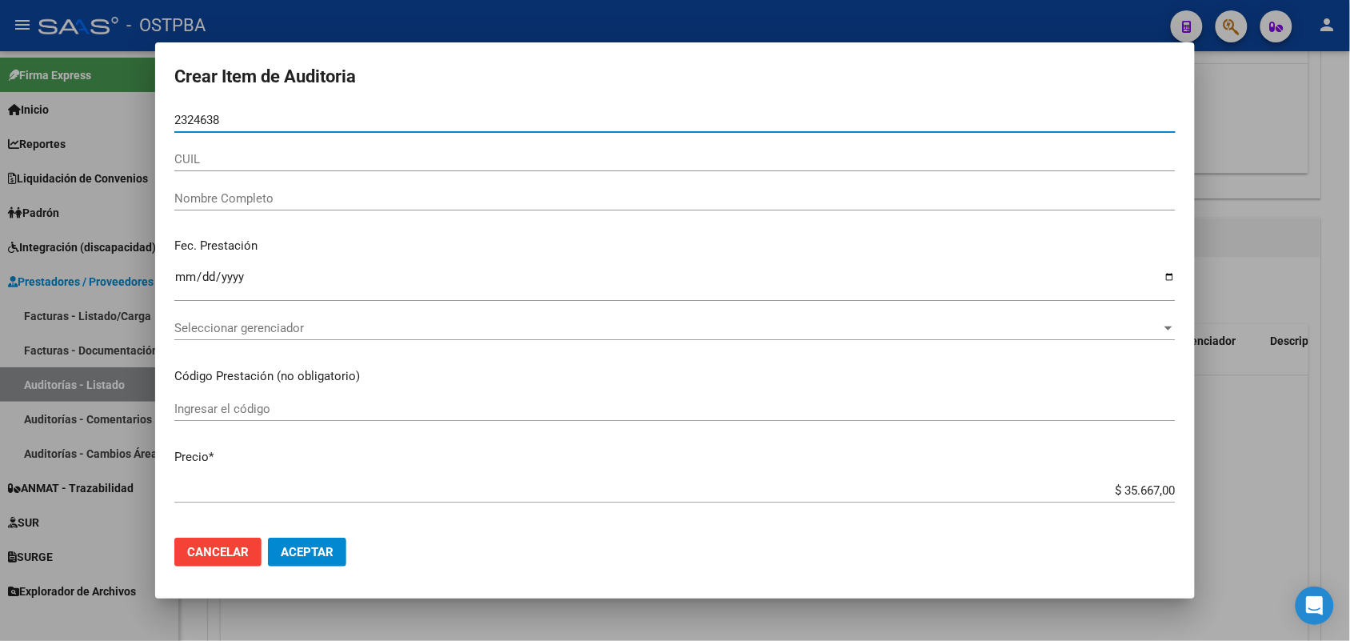
type input "23246382"
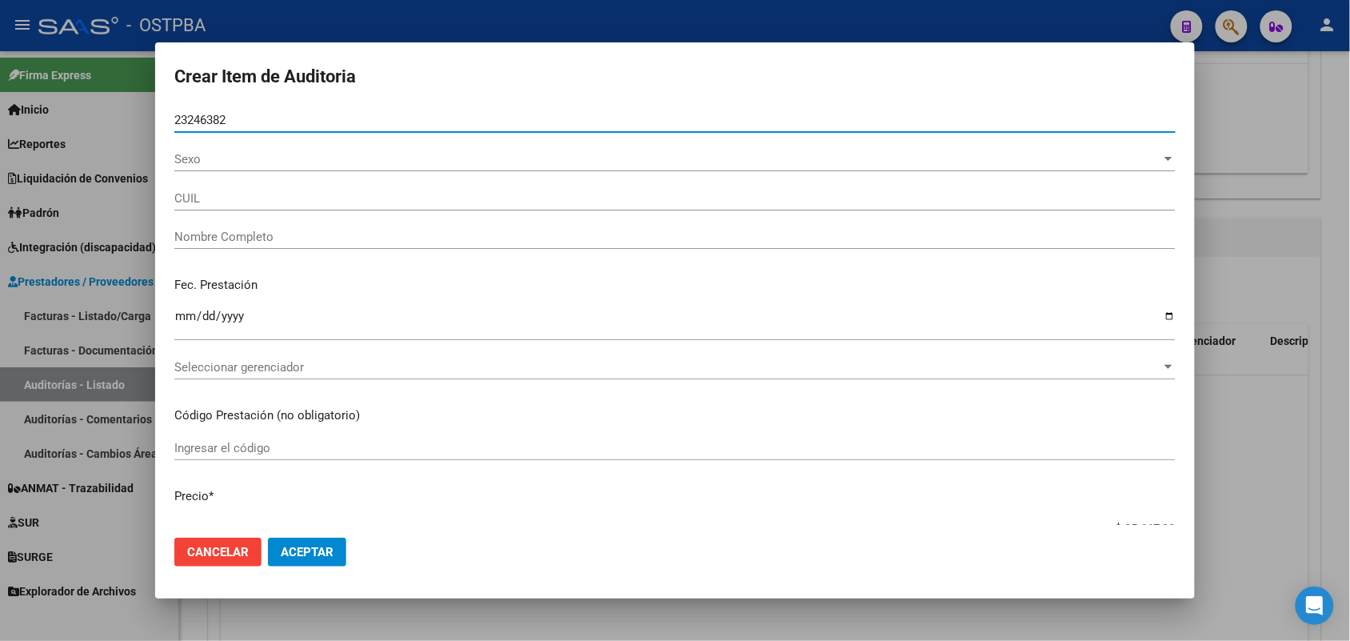
type input "27232463827"
type input "OBANDO VALERIA ANDREA -"
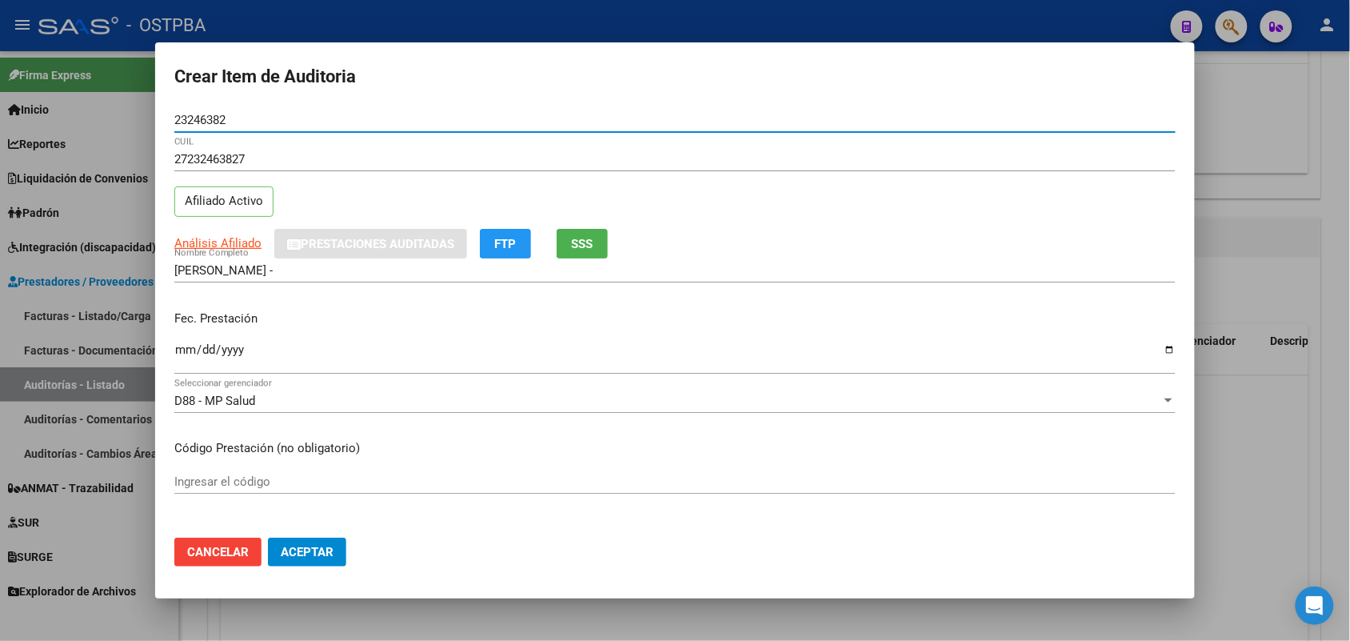
type input "23246382"
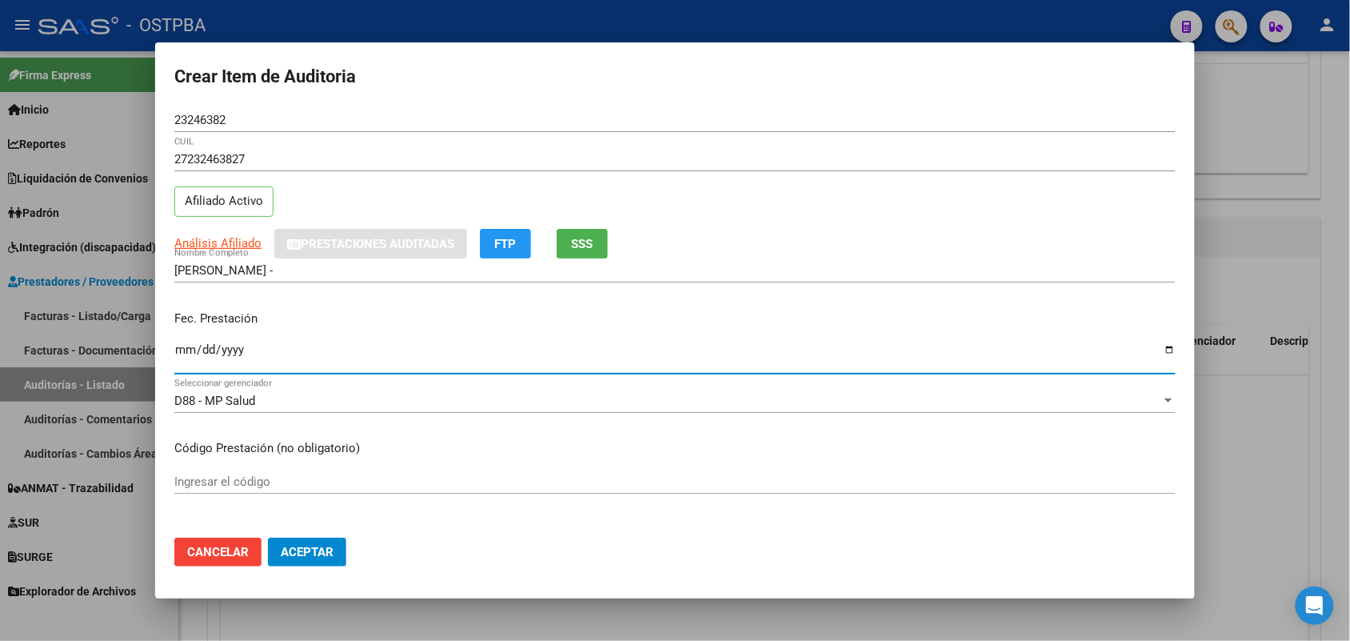
click at [177, 353] on input "Ingresar la fecha" at bounding box center [674, 356] width 1001 height 26
type input "2025-06-04"
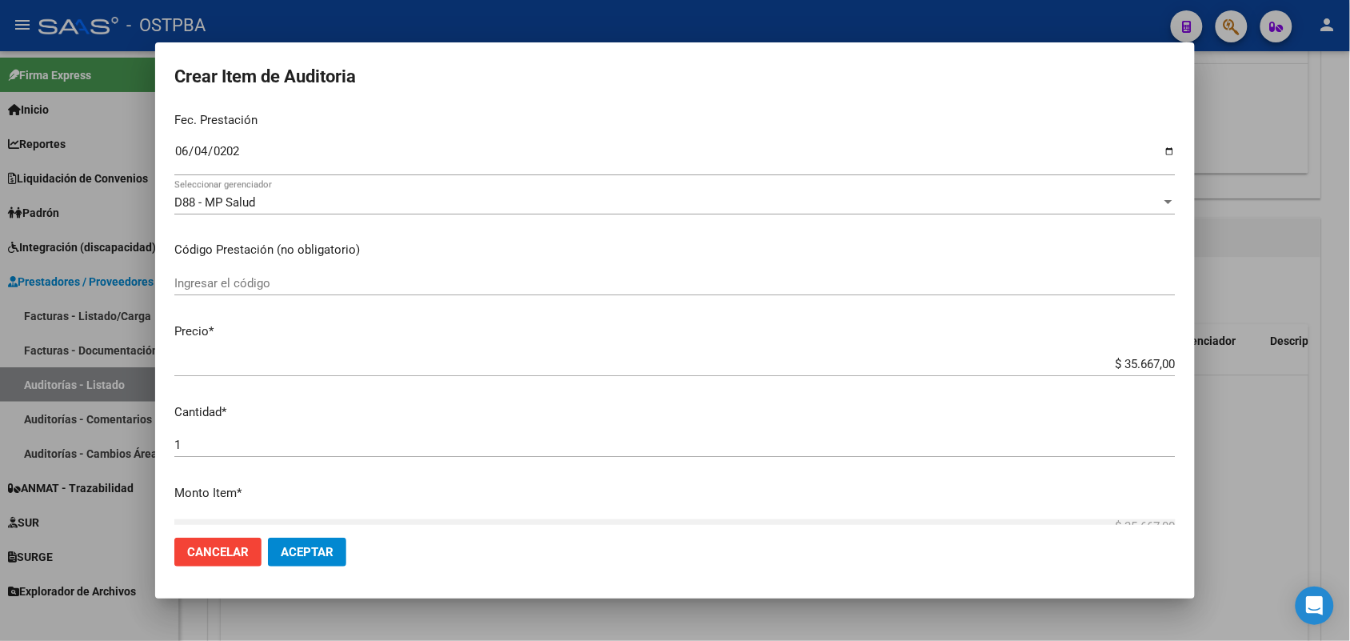
scroll to position [200, 0]
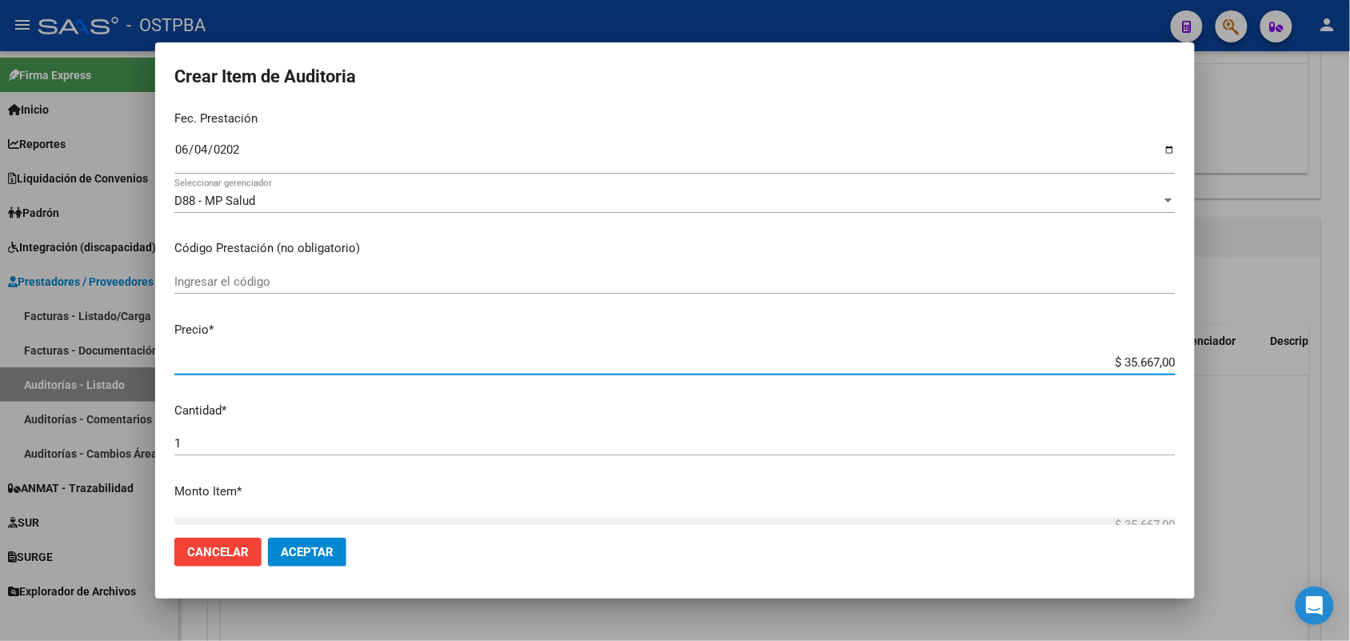
drag, startPoint x: 1085, startPoint y: 365, endPoint x: 1200, endPoint y: 348, distance: 115.6
click at [1200, 348] on div "Crear Item de Auditoria 23246382 Nro Documento 27232463827 CUIL Afiliado Activo…" at bounding box center [675, 320] width 1350 height 641
type input "$ 0,01"
type input "$ 0,11"
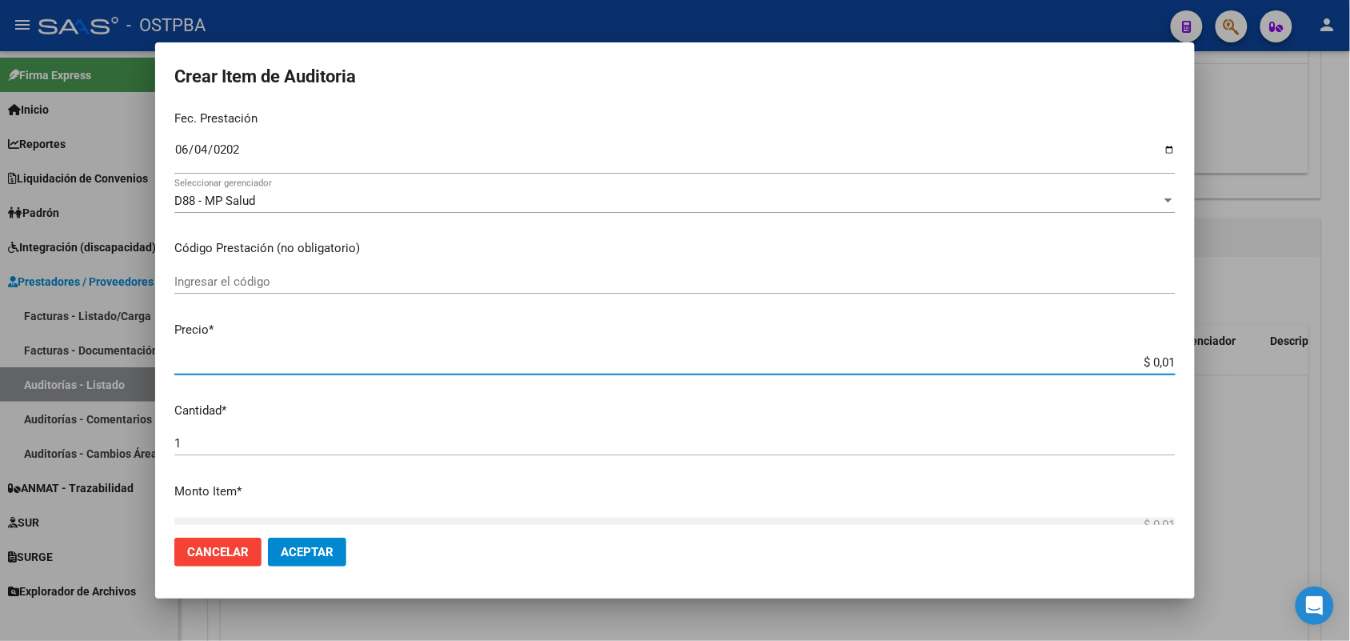
type input "$ 0,11"
type input "$ 1,18"
type input "$ 11,88"
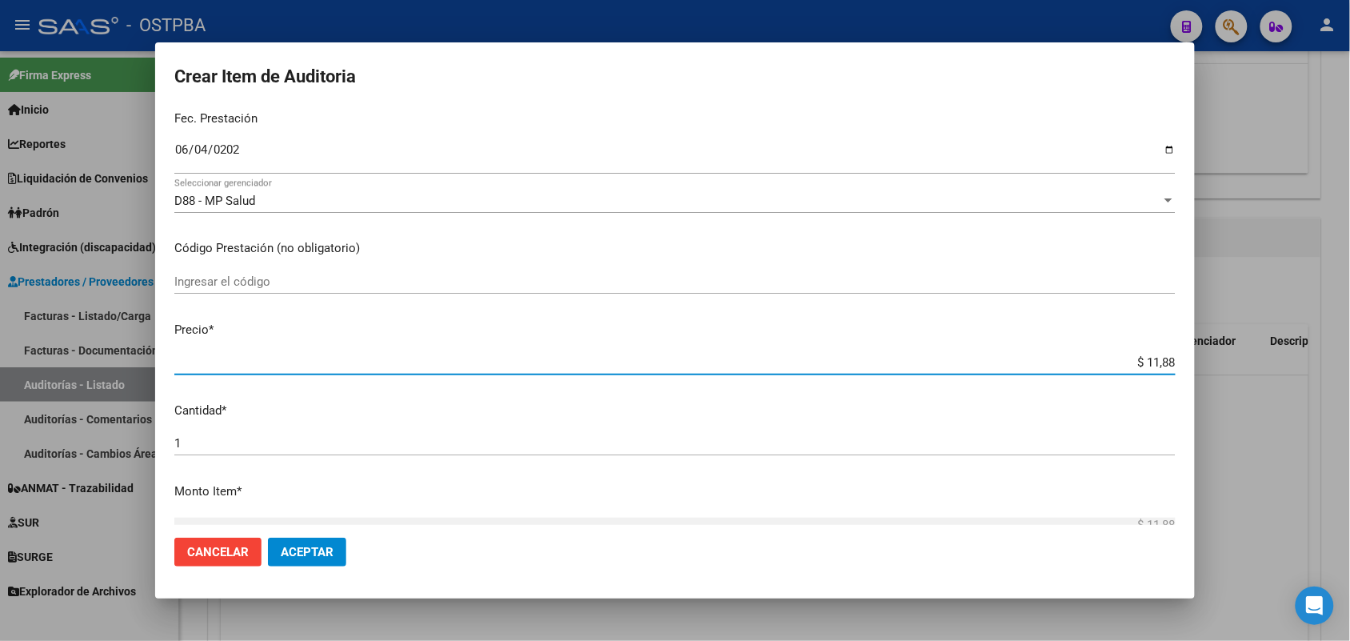
type input "$ 118,89"
type input "$ 1.188,90"
type input "$ 11.889,00"
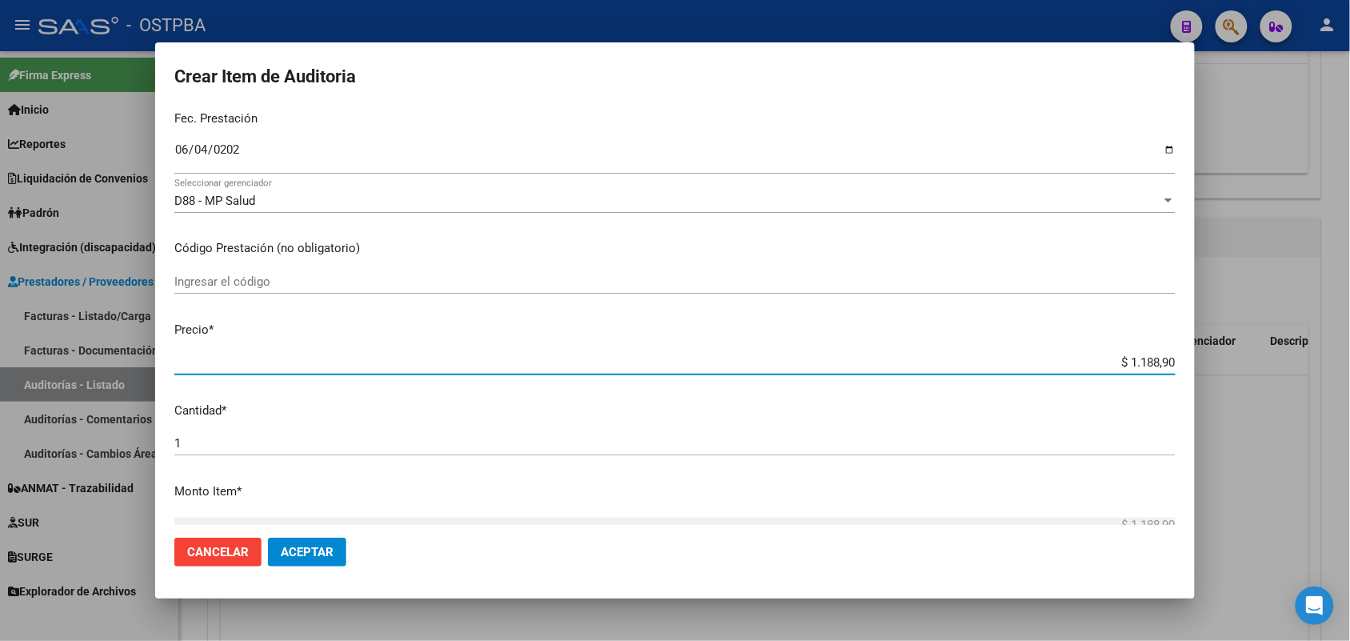
type input "$ 11.889,00"
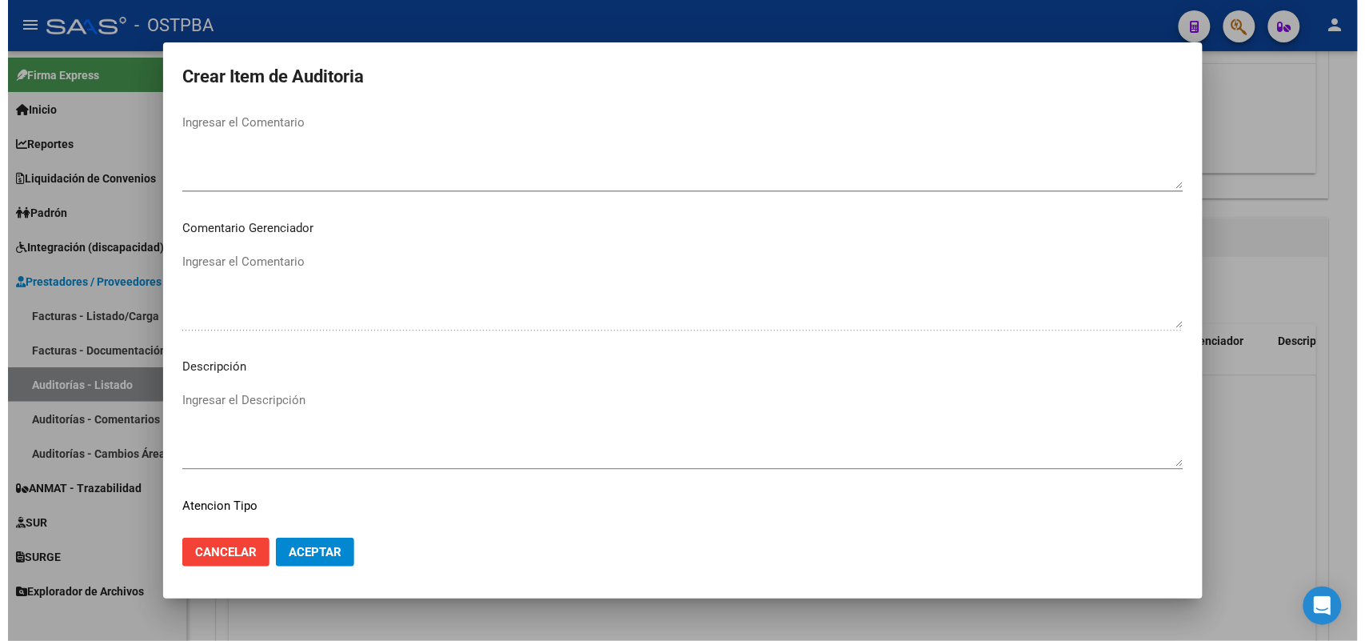
scroll to position [1022, 0]
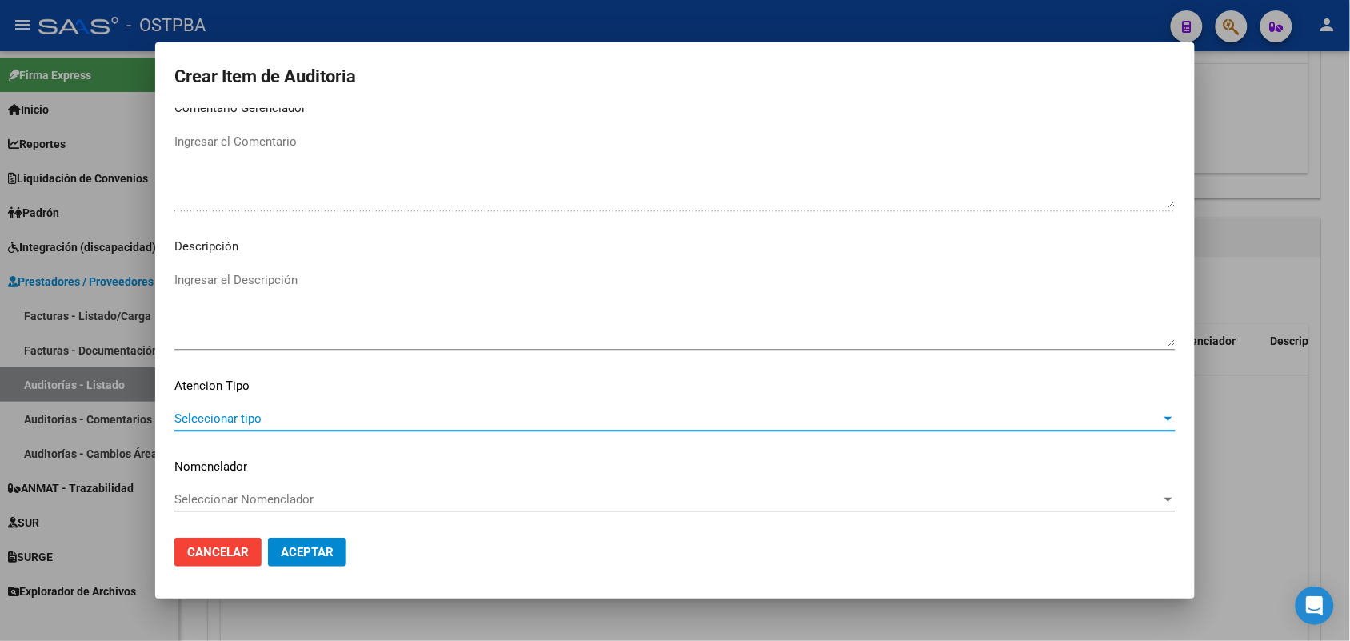
click at [246, 418] on span "Seleccionar tipo" at bounding box center [667, 418] width 987 height 14
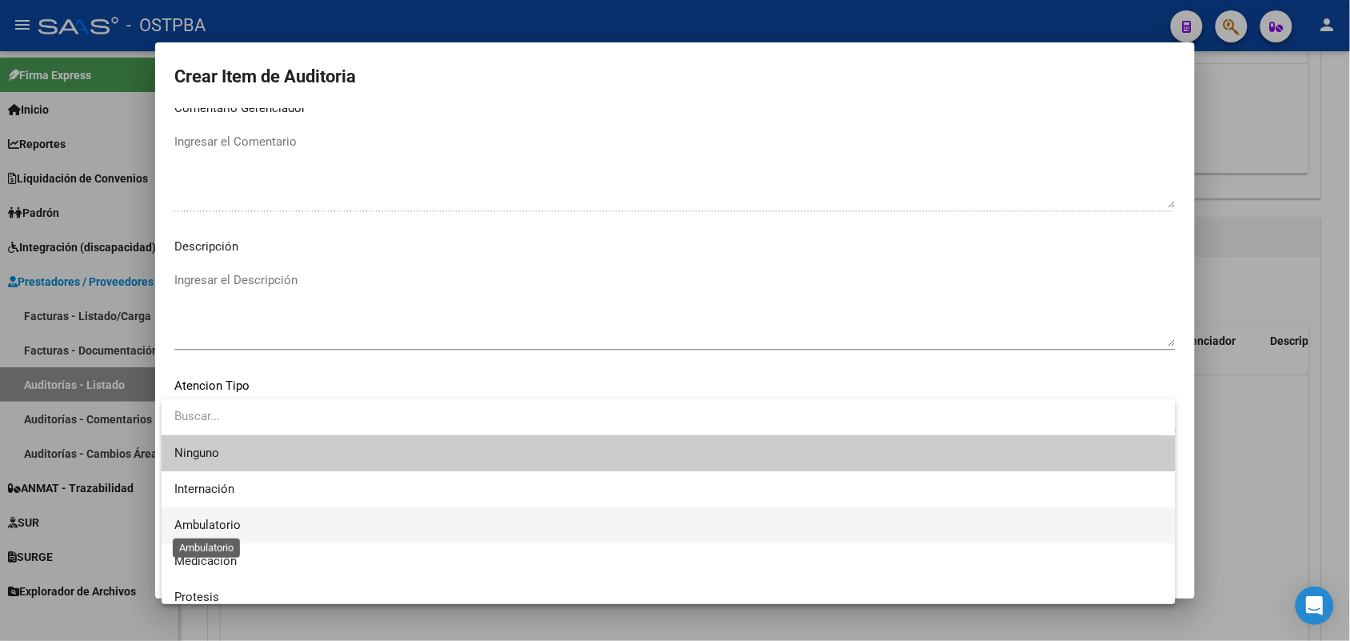
click at [210, 524] on span "Ambulatorio" at bounding box center [207, 524] width 66 height 14
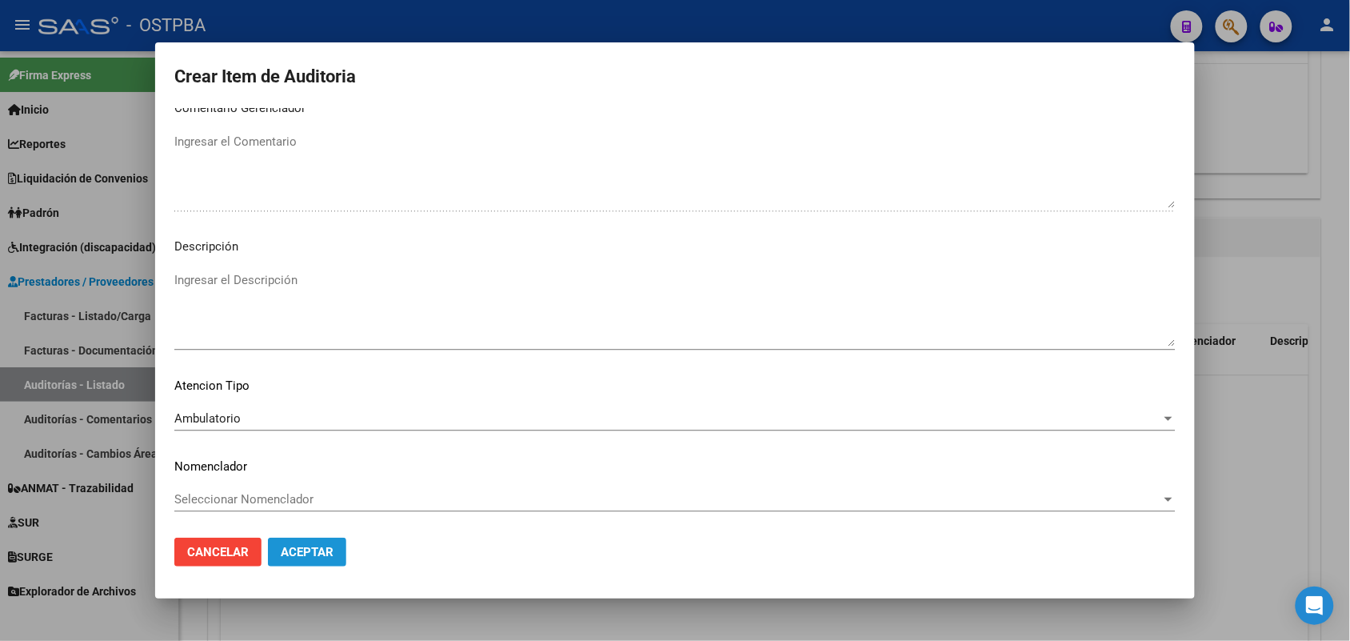
click at [296, 549] on span "Aceptar" at bounding box center [307, 552] width 53 height 14
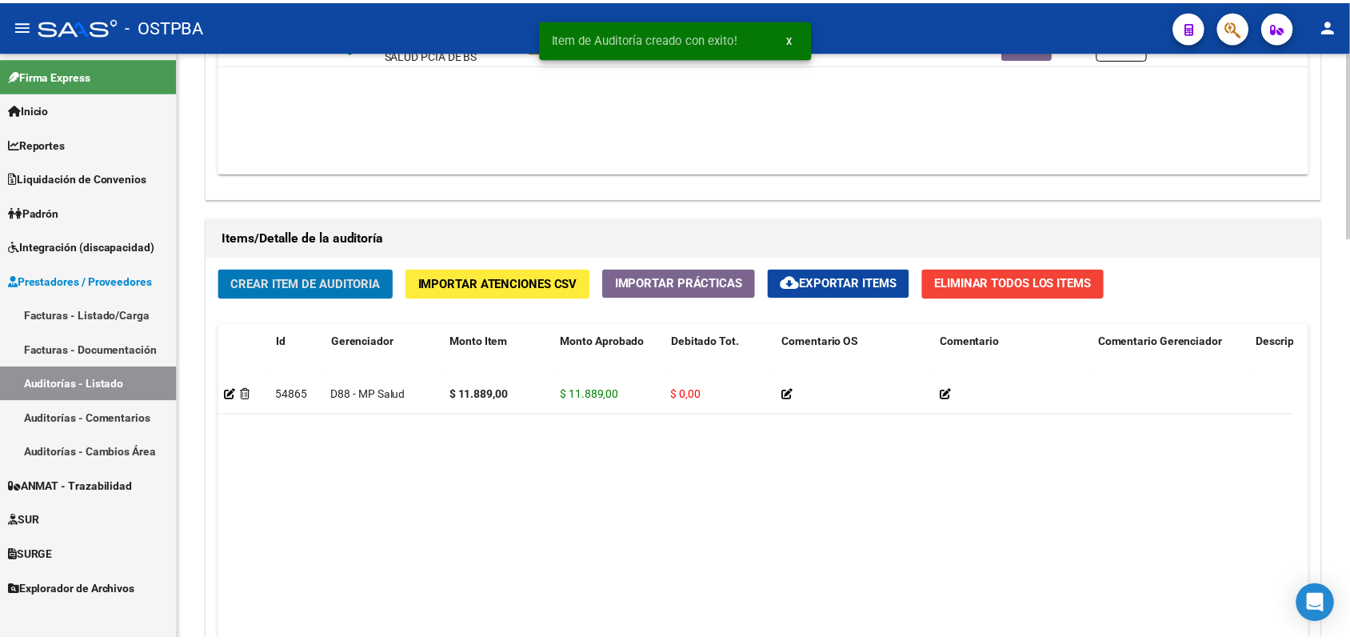
scroll to position [1000, 0]
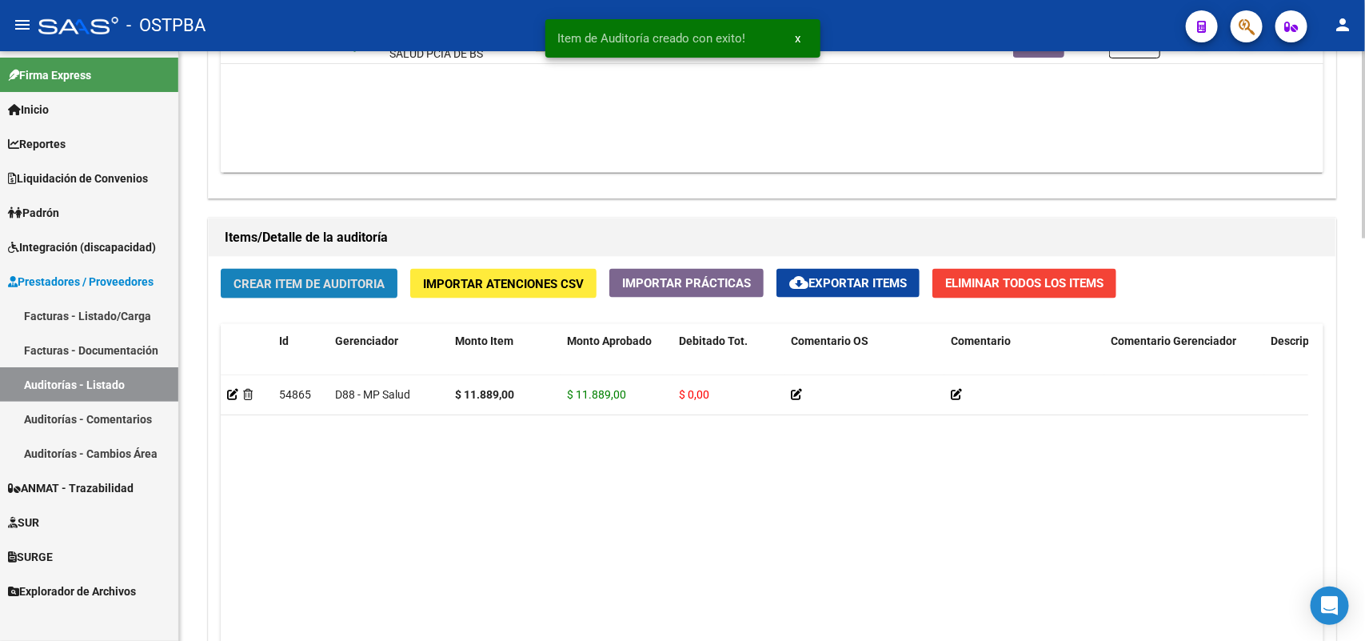
click at [310, 278] on span "Crear Item de Auditoria" at bounding box center [309, 284] width 151 height 14
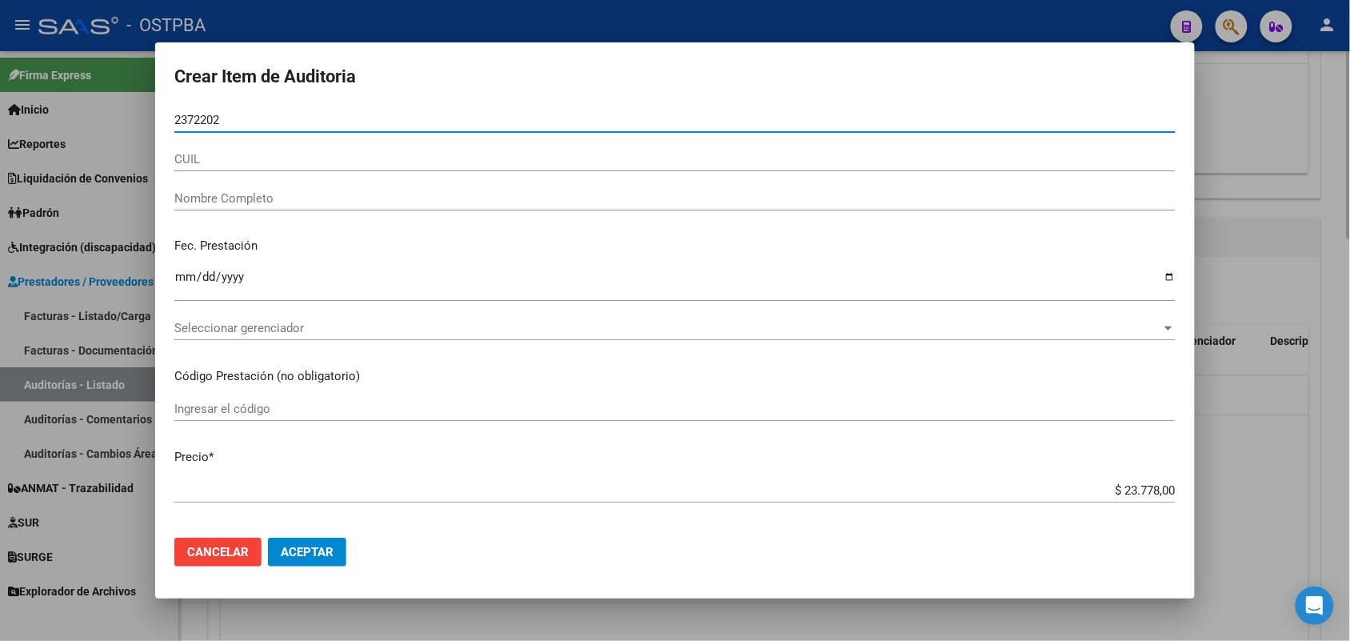
type input "23722028"
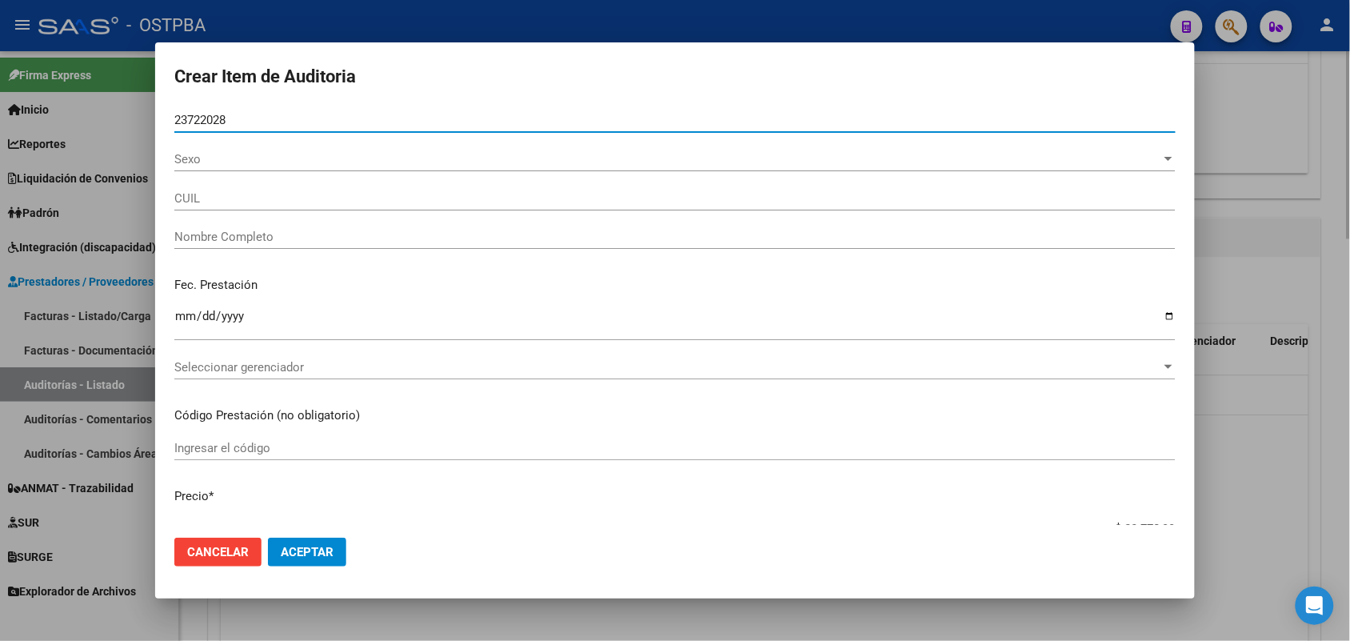
type input "20237220286"
type input "ALBORNO MAURO EZEQUIEL"
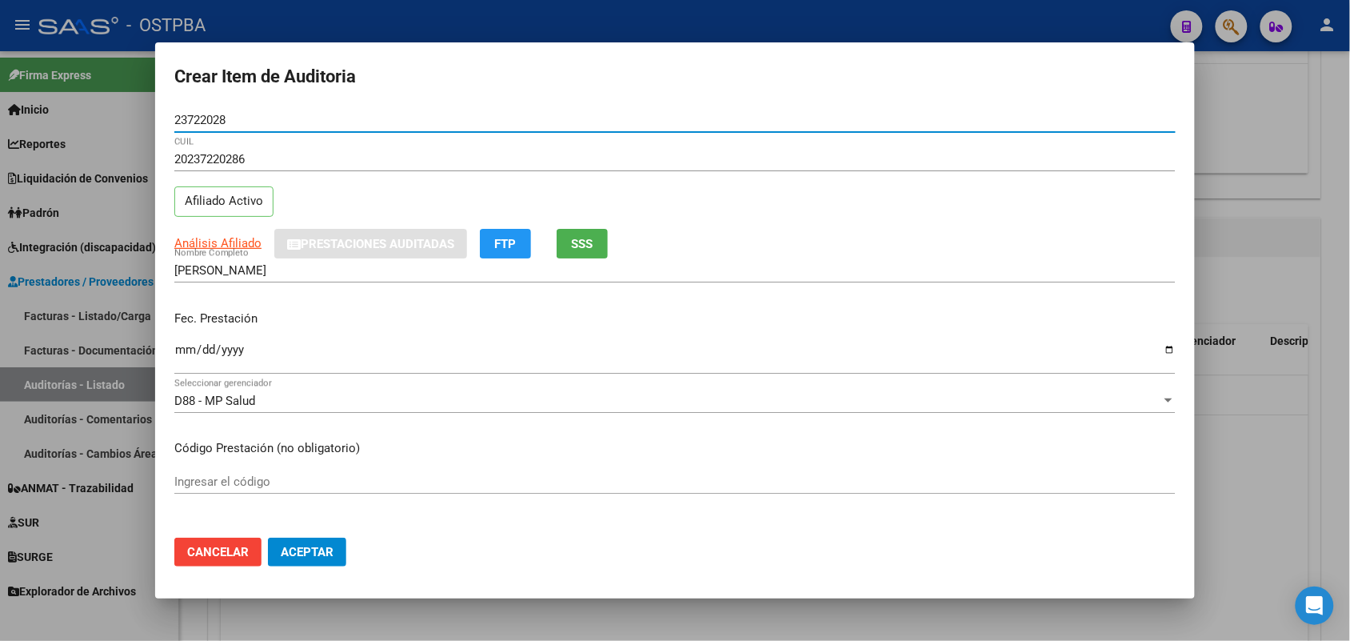
type input "23722028"
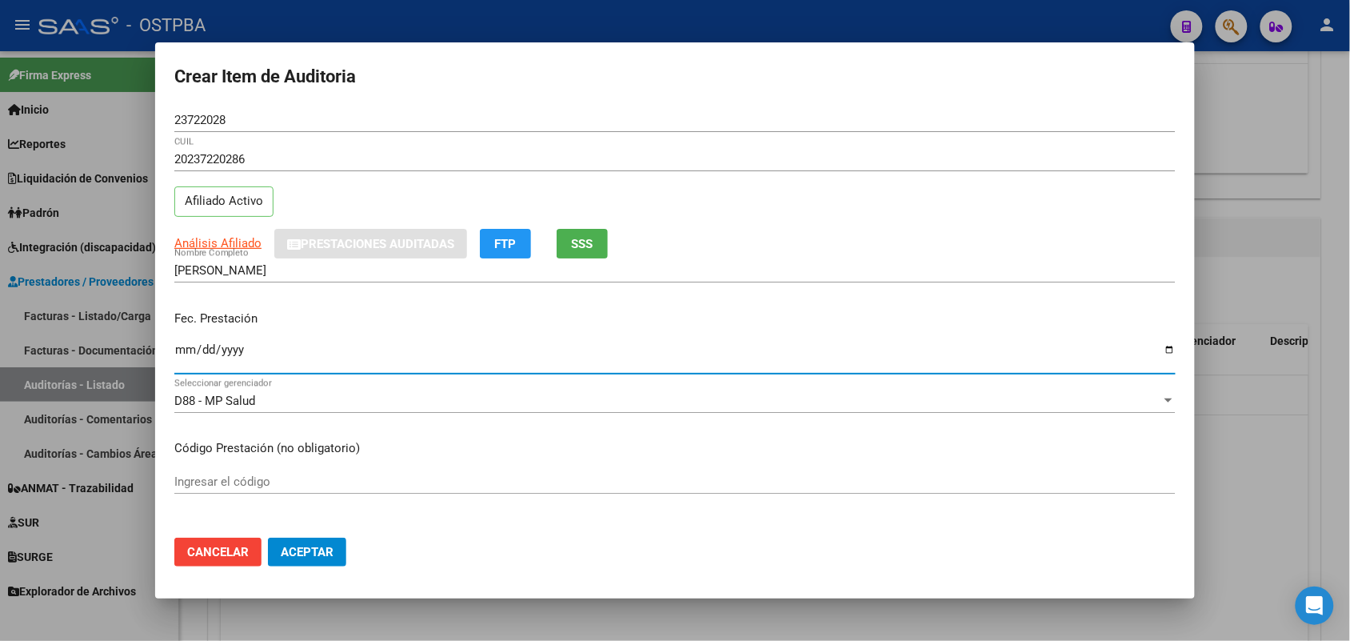
click at [188, 352] on input "Ingresar la fecha" at bounding box center [674, 356] width 1001 height 26
type input "2025-06-17"
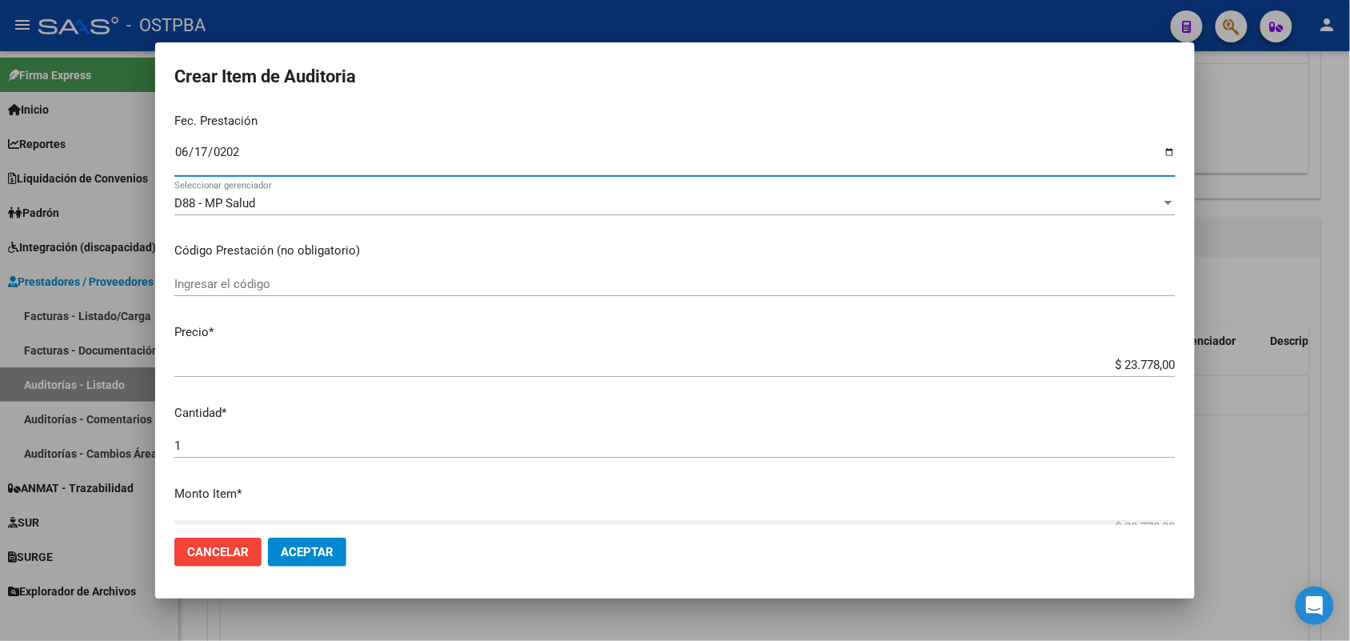
scroll to position [200, 0]
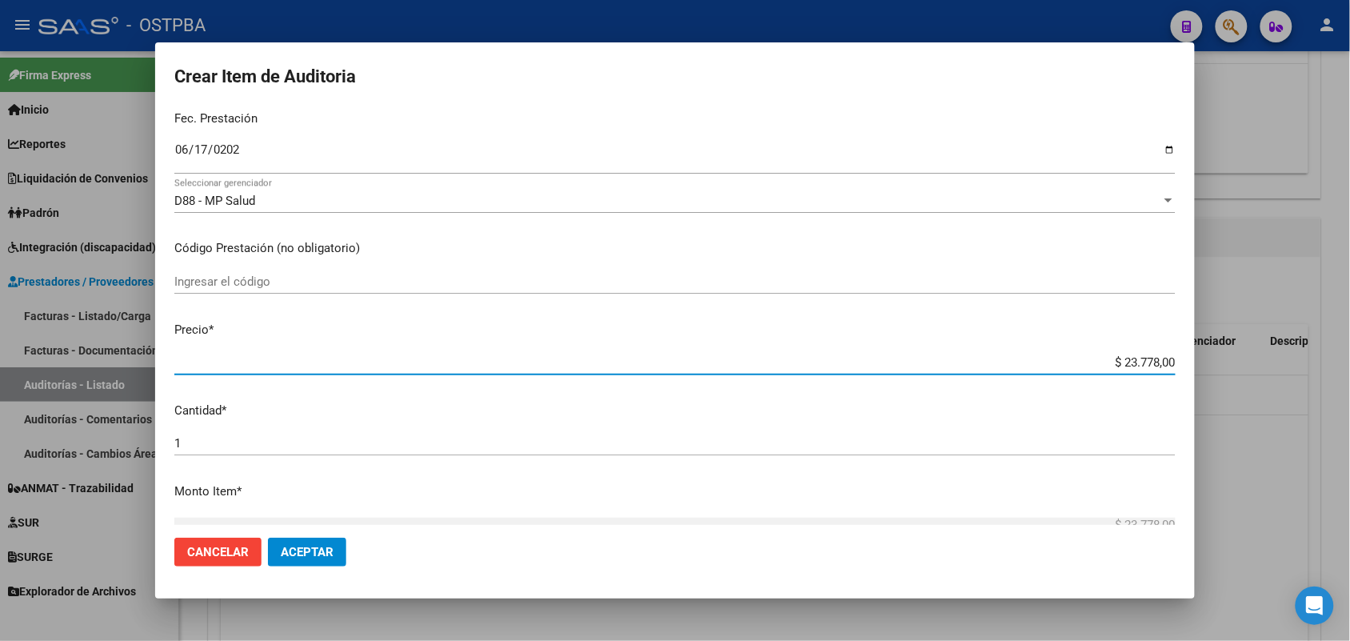
drag, startPoint x: 1098, startPoint y: 362, endPoint x: 1186, endPoint y: 357, distance: 88.1
click at [1186, 357] on mat-dialog-content "23722028 Nro Documento 20237220286 CUIL Afiliado Activo Análisis Afiliado Prest…" at bounding box center [675, 316] width 1040 height 417
type input "$ 0,01"
type input "$ 0,11"
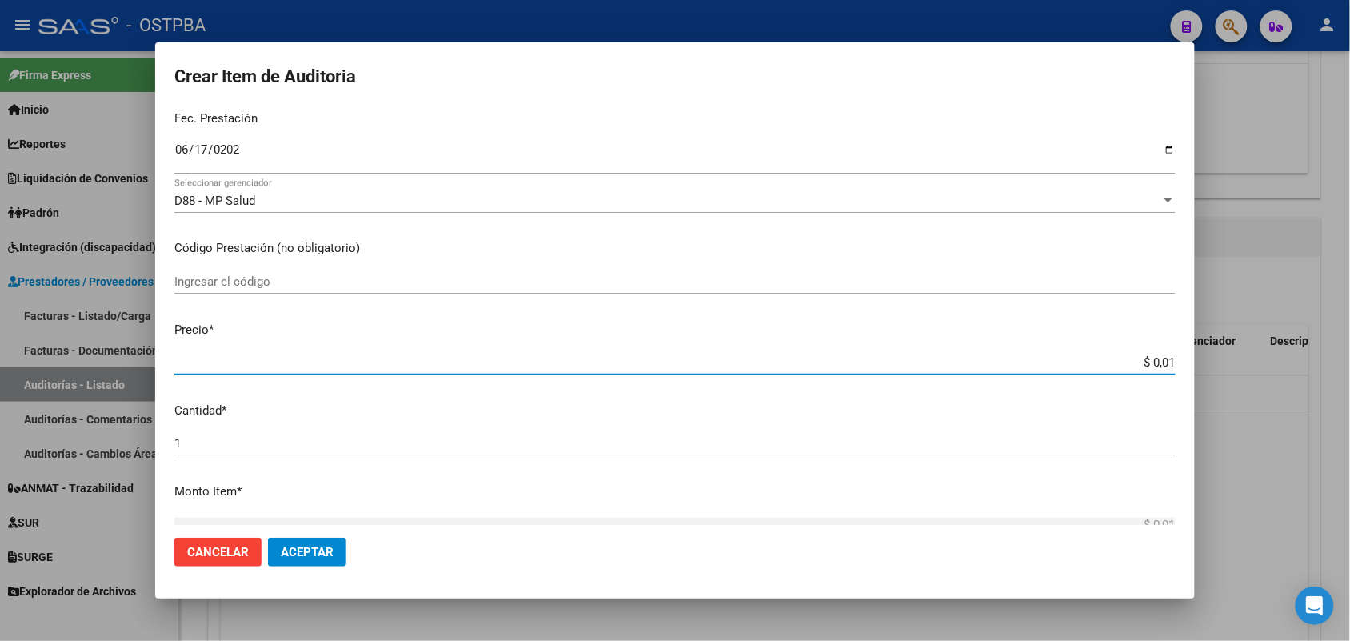
type input "$ 0,11"
type input "$ 1,18"
type input "$ 11,88"
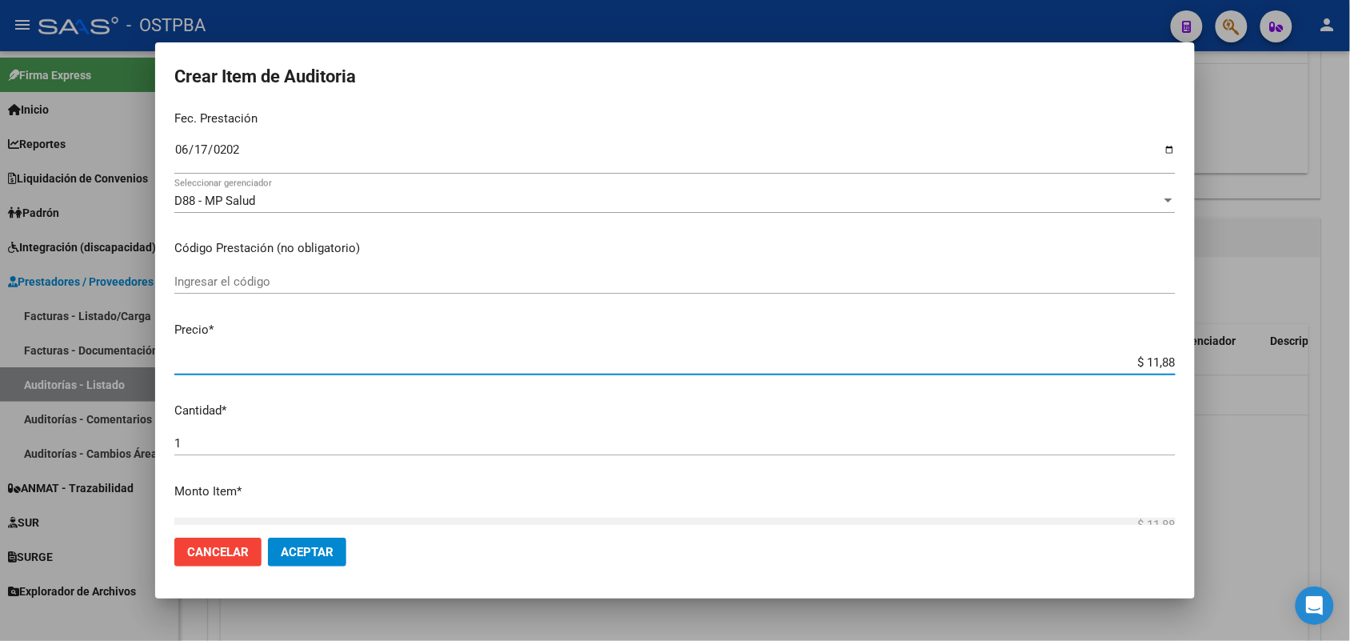
type input "$ 118,89"
type input "$ 1.188,90"
type input "$ 11.889,00"
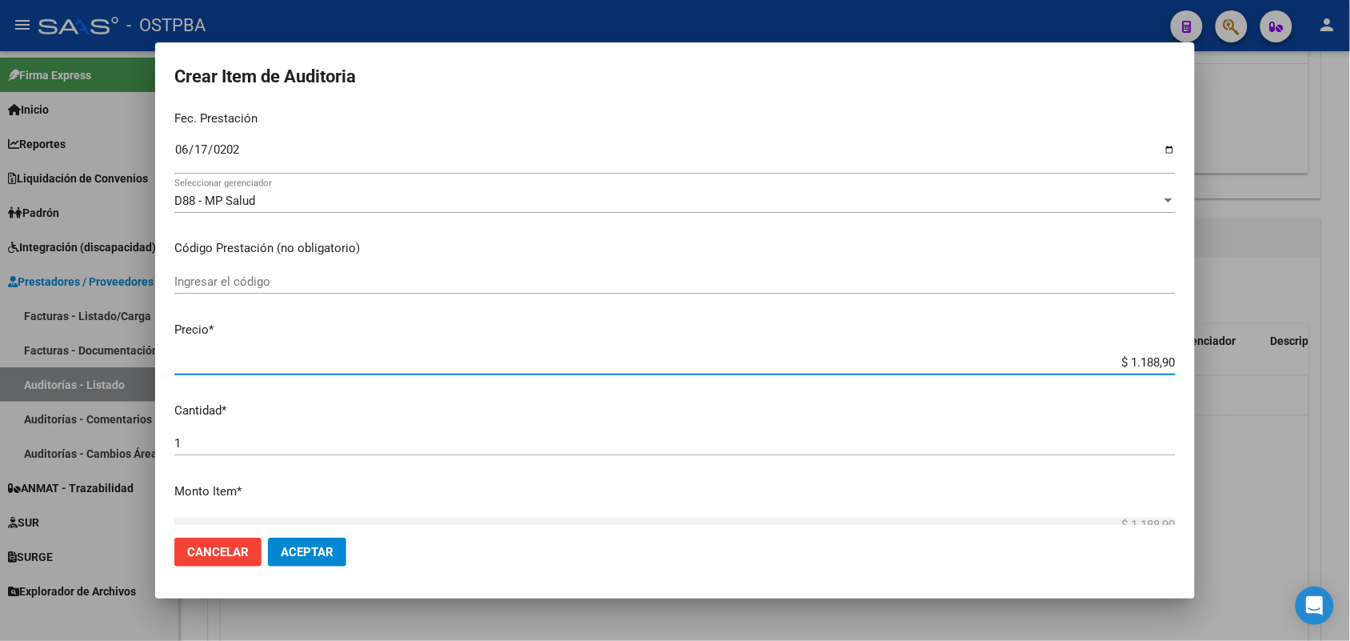
type input "$ 11.889,00"
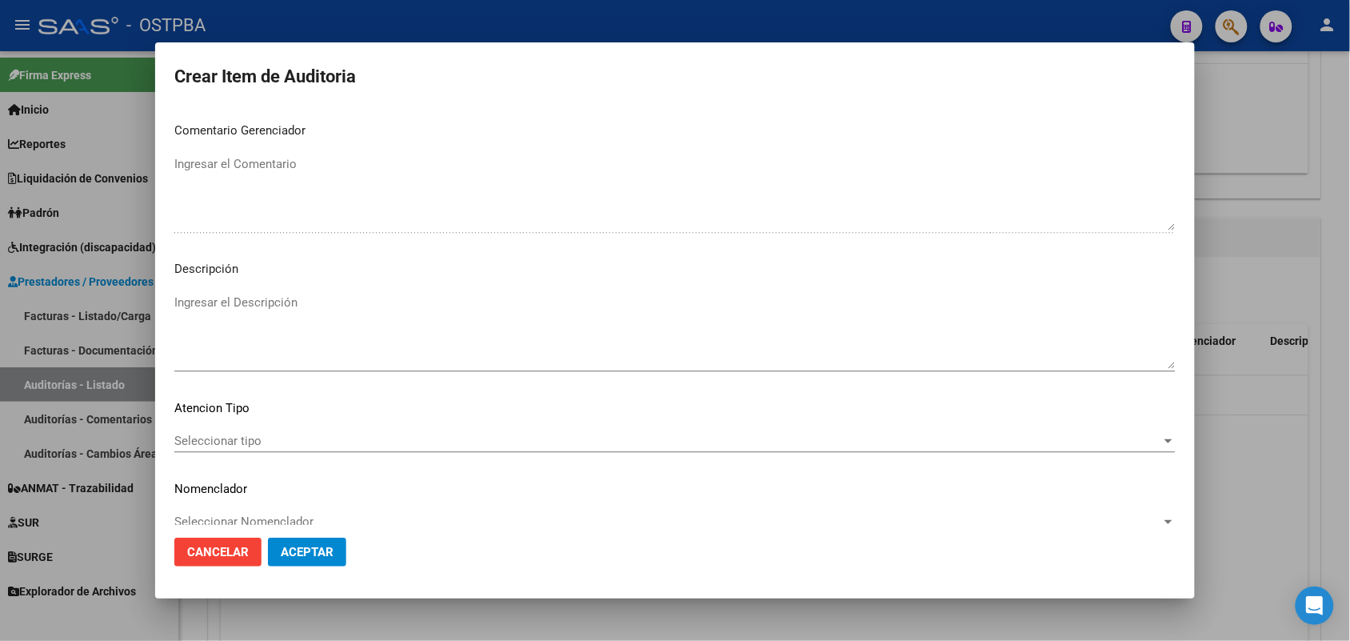
scroll to position [1022, 0]
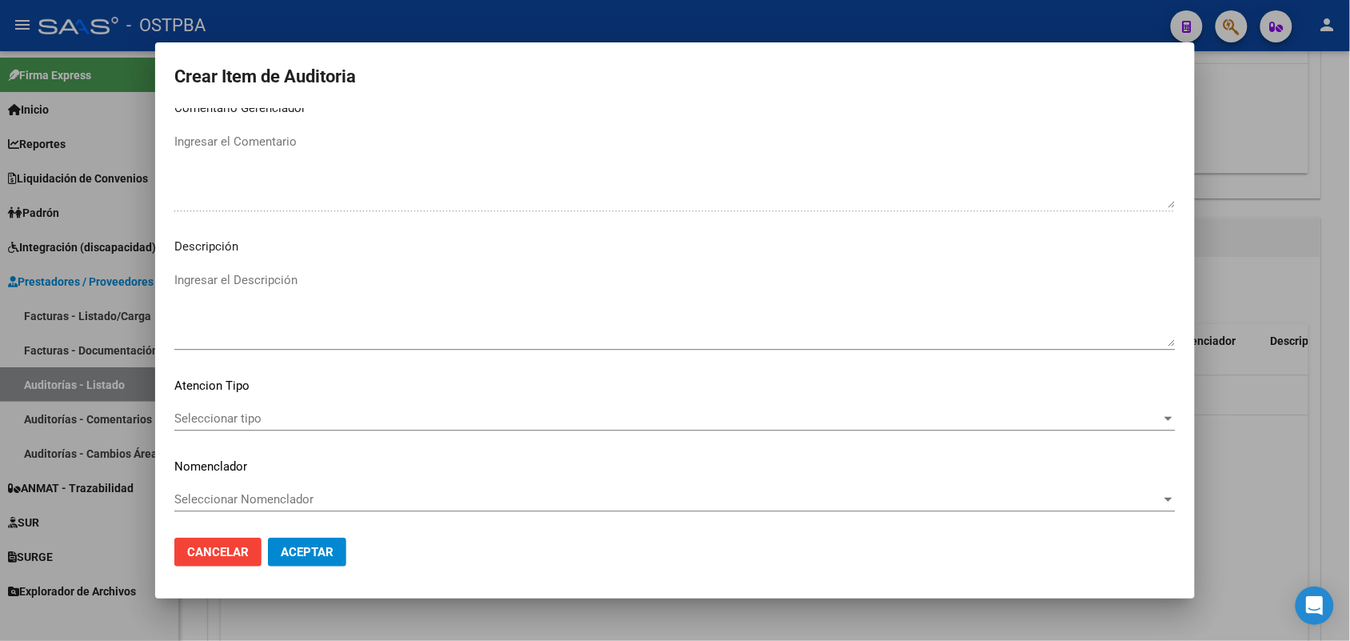
click at [234, 417] on span "Seleccionar tipo" at bounding box center [667, 418] width 987 height 14
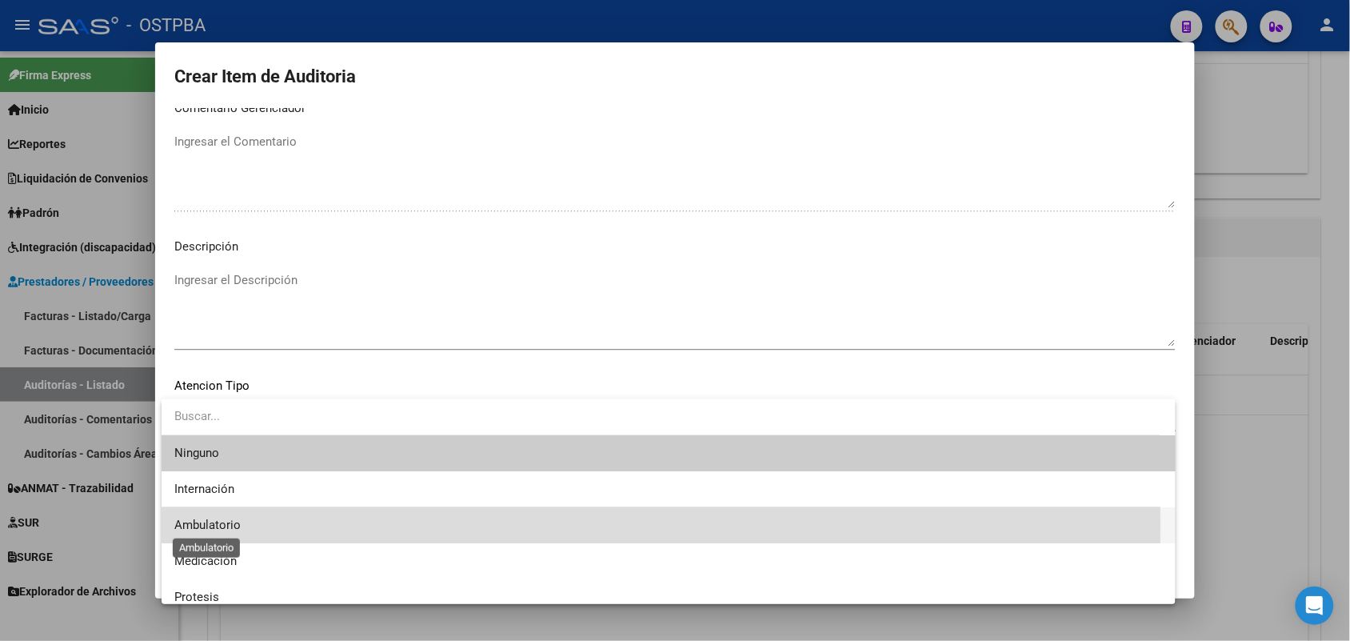
click at [234, 525] on span "Ambulatorio" at bounding box center [207, 524] width 66 height 14
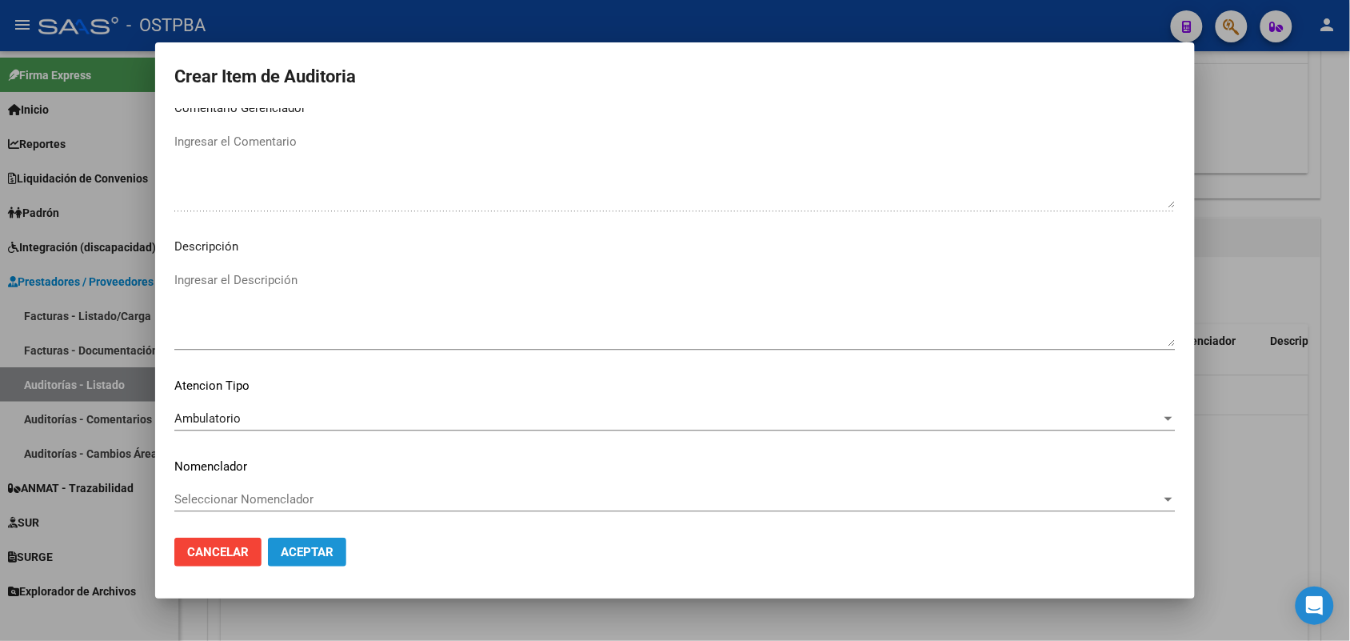
click at [328, 549] on span "Aceptar" at bounding box center [307, 552] width 53 height 14
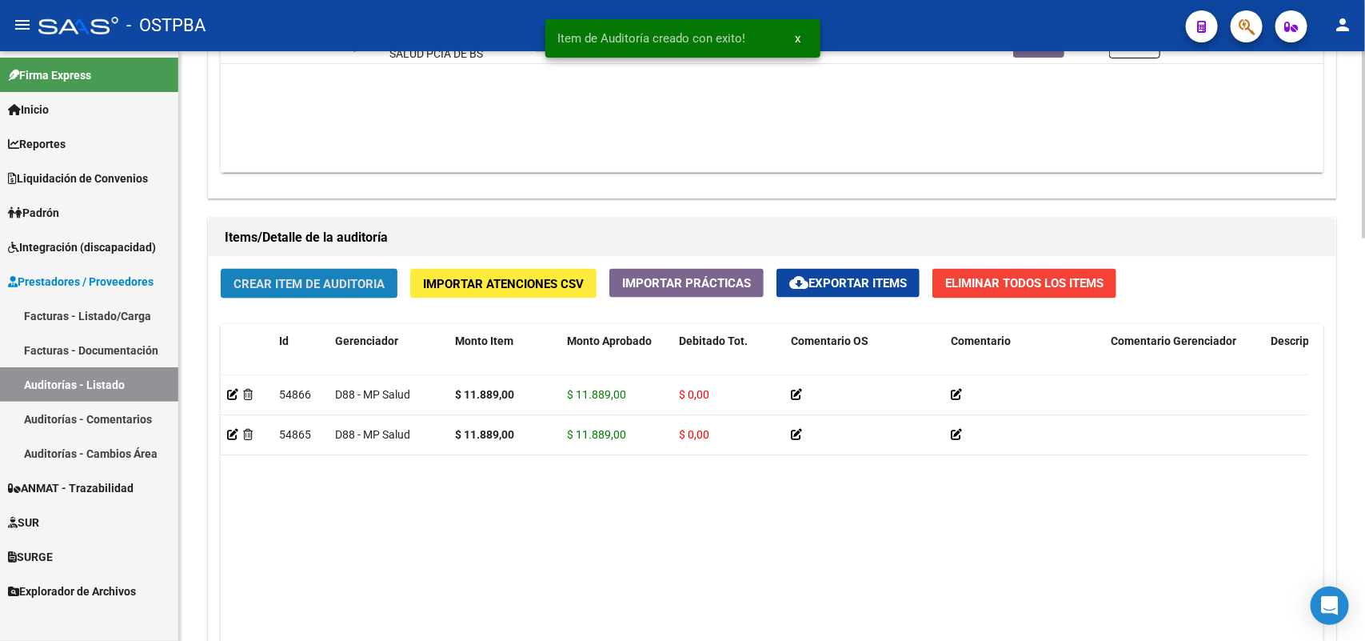
click at [336, 281] on span "Crear Item de Auditoria" at bounding box center [309, 284] width 151 height 14
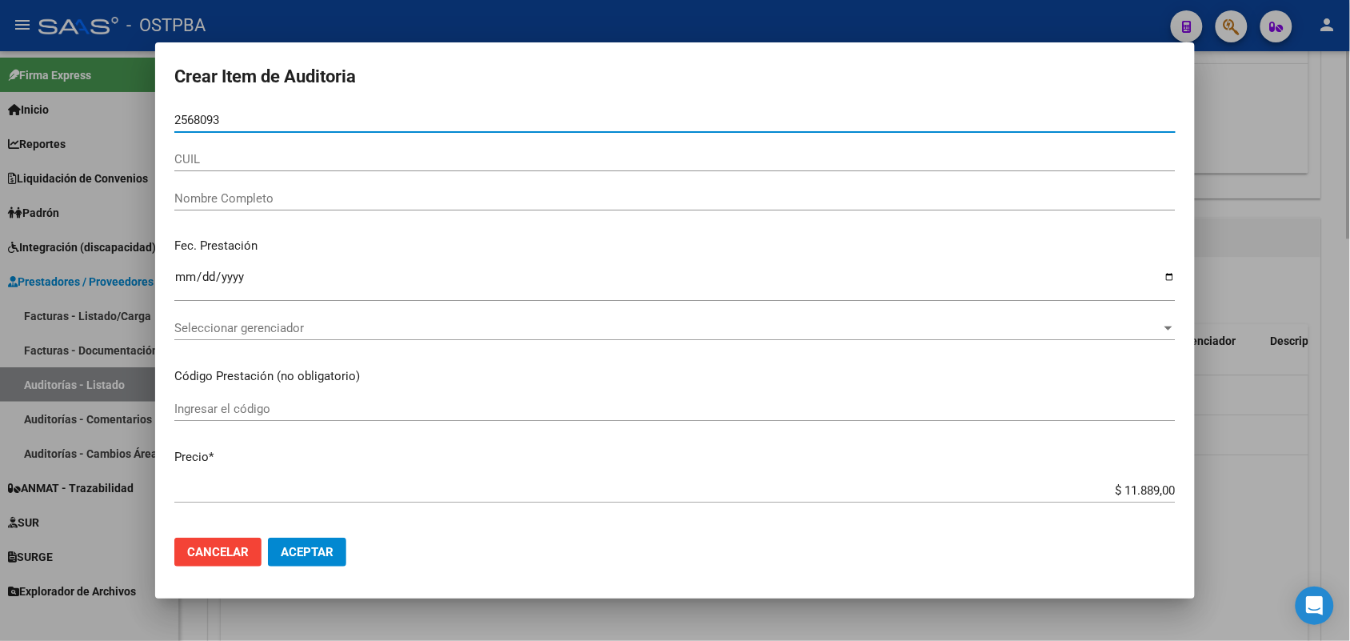
type input "25680931"
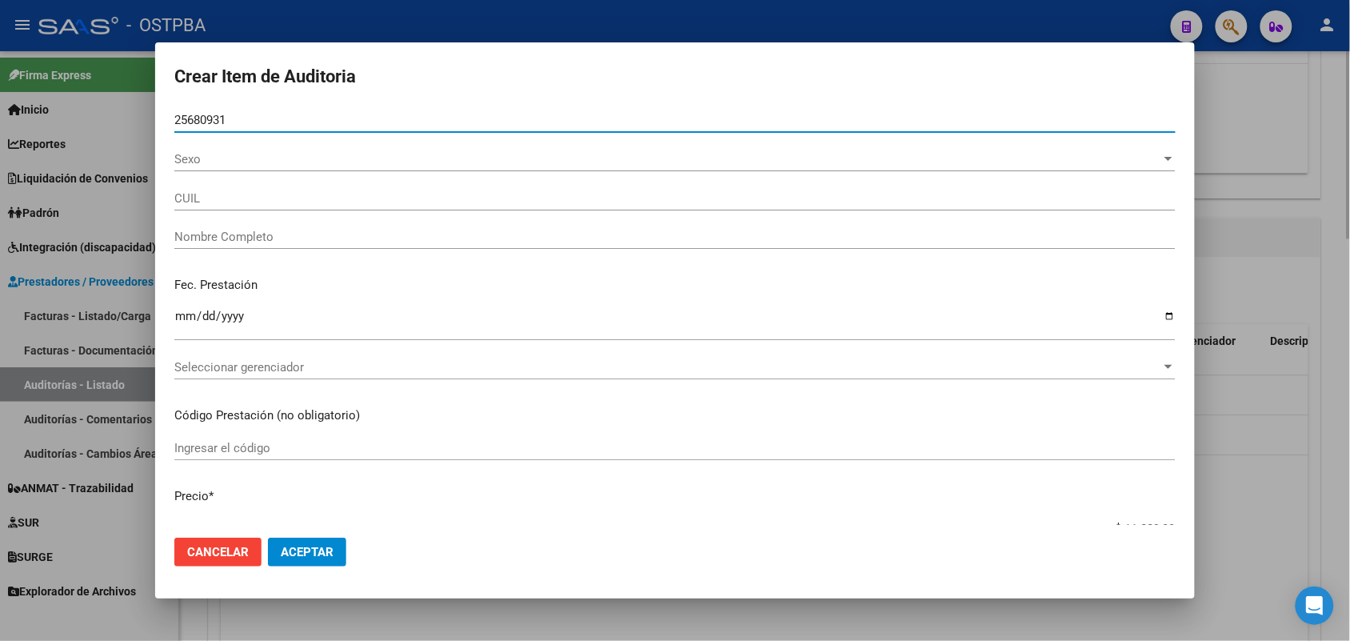
type input "27256809317"
type input "AQUINO NOELIA ALEXANDRA"
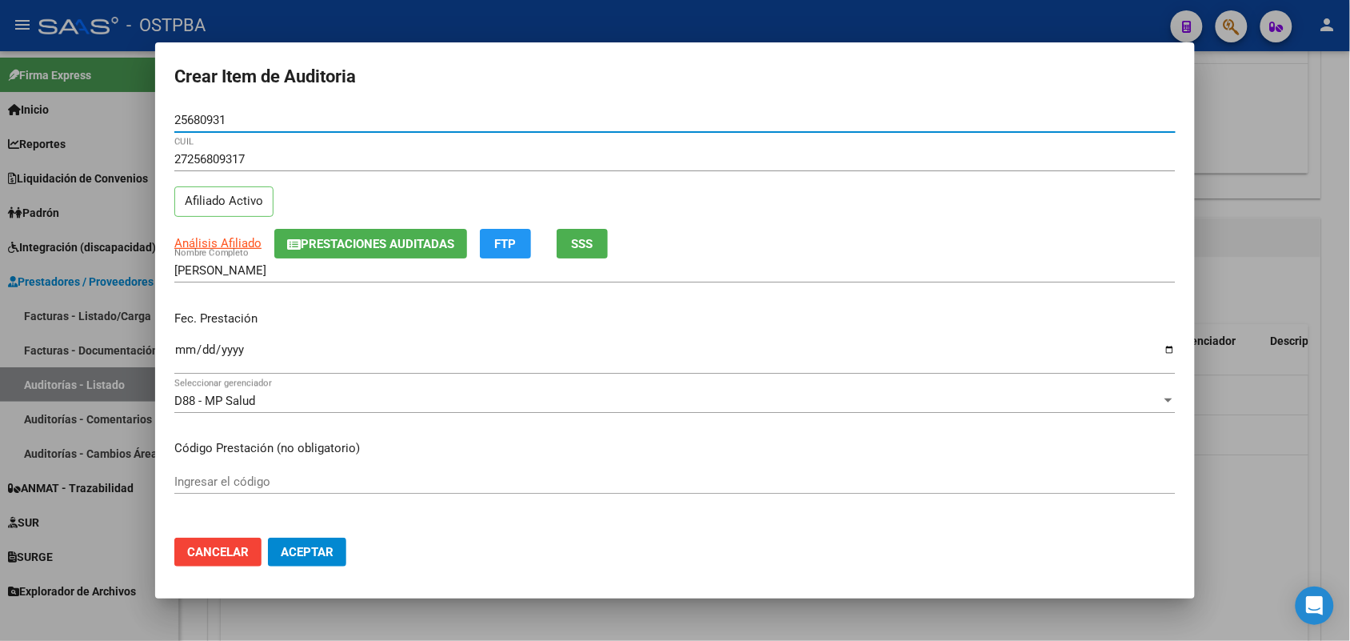
type input "25680931"
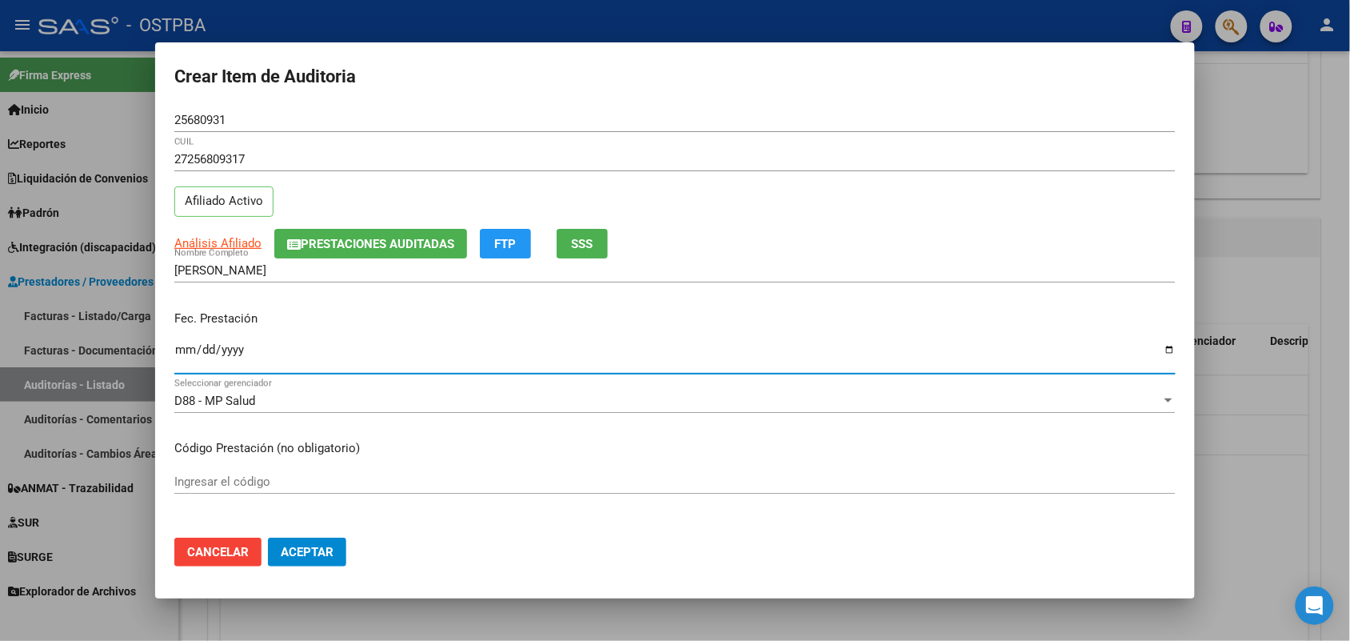
click at [186, 354] on input "Ingresar la fecha" at bounding box center [674, 356] width 1001 height 26
type input "2025-06-17"
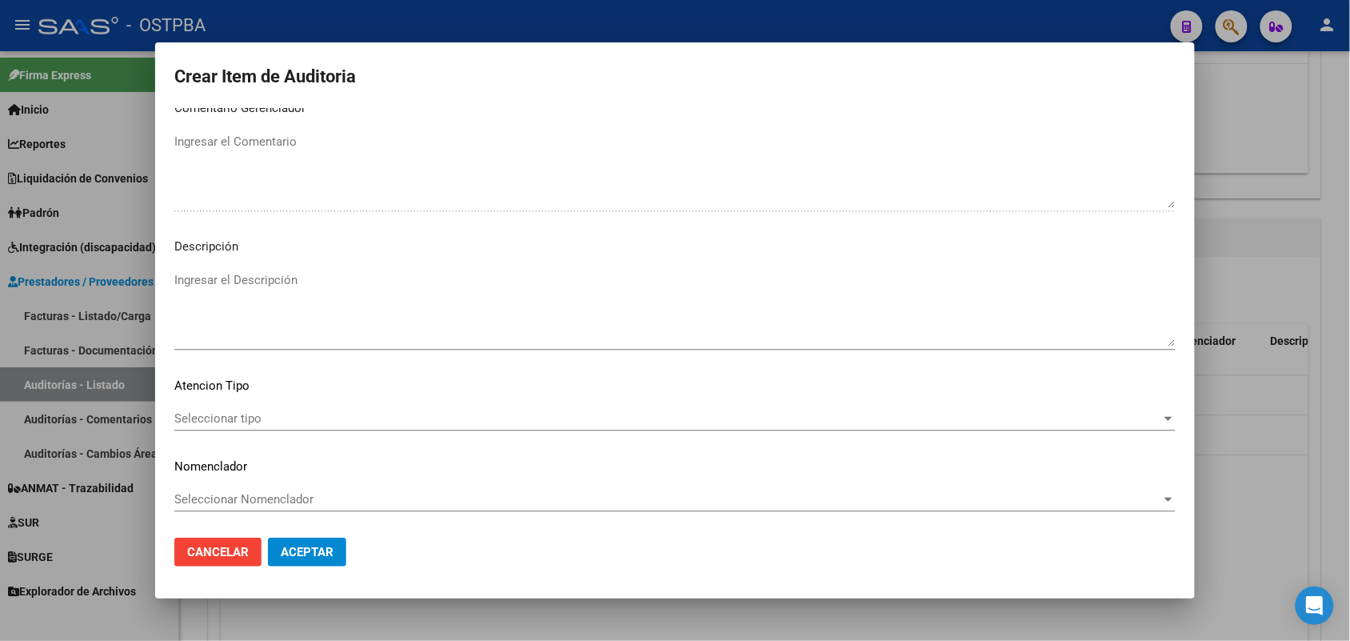
click at [229, 416] on span "Seleccionar tipo" at bounding box center [667, 418] width 987 height 14
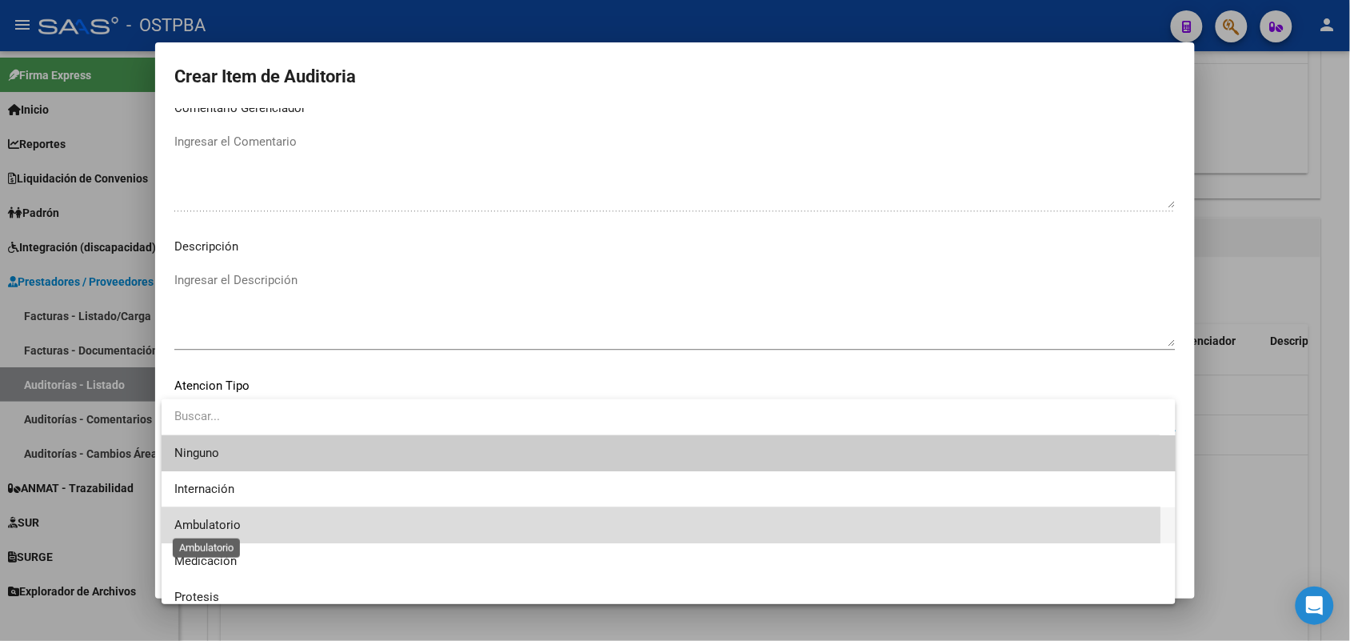
click at [217, 525] on span "Ambulatorio" at bounding box center [207, 524] width 66 height 14
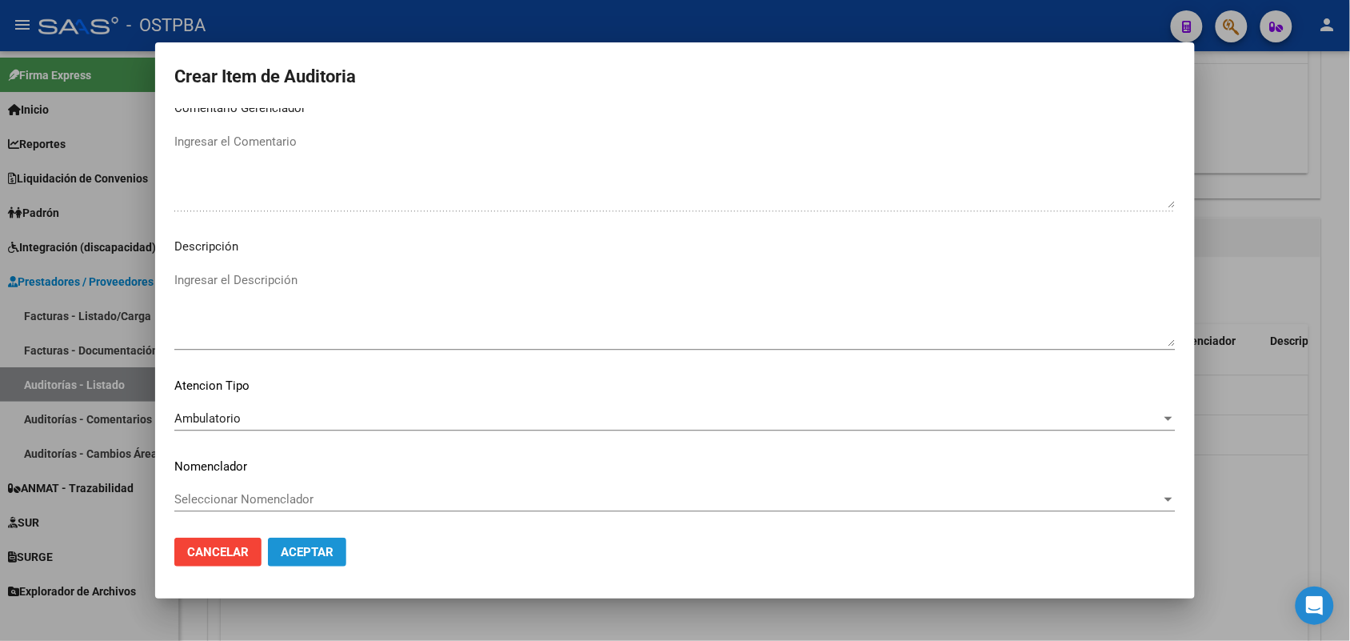
click at [316, 558] on button "Aceptar" at bounding box center [307, 551] width 78 height 29
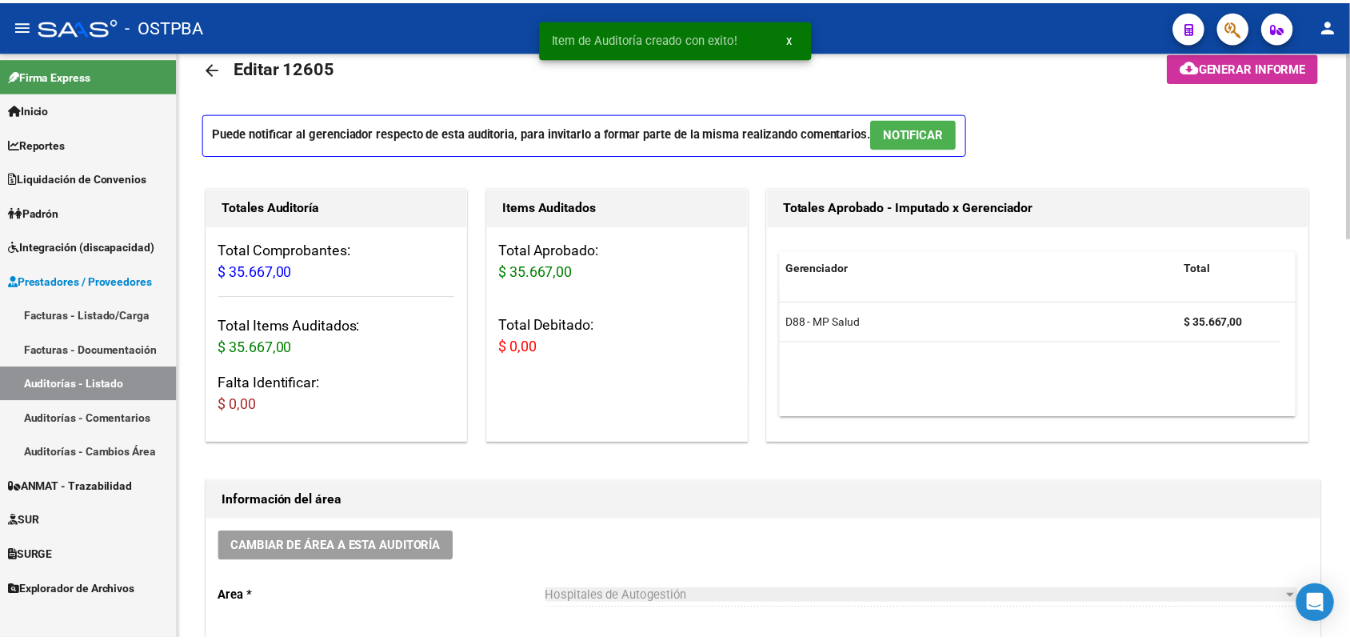
scroll to position [0, 0]
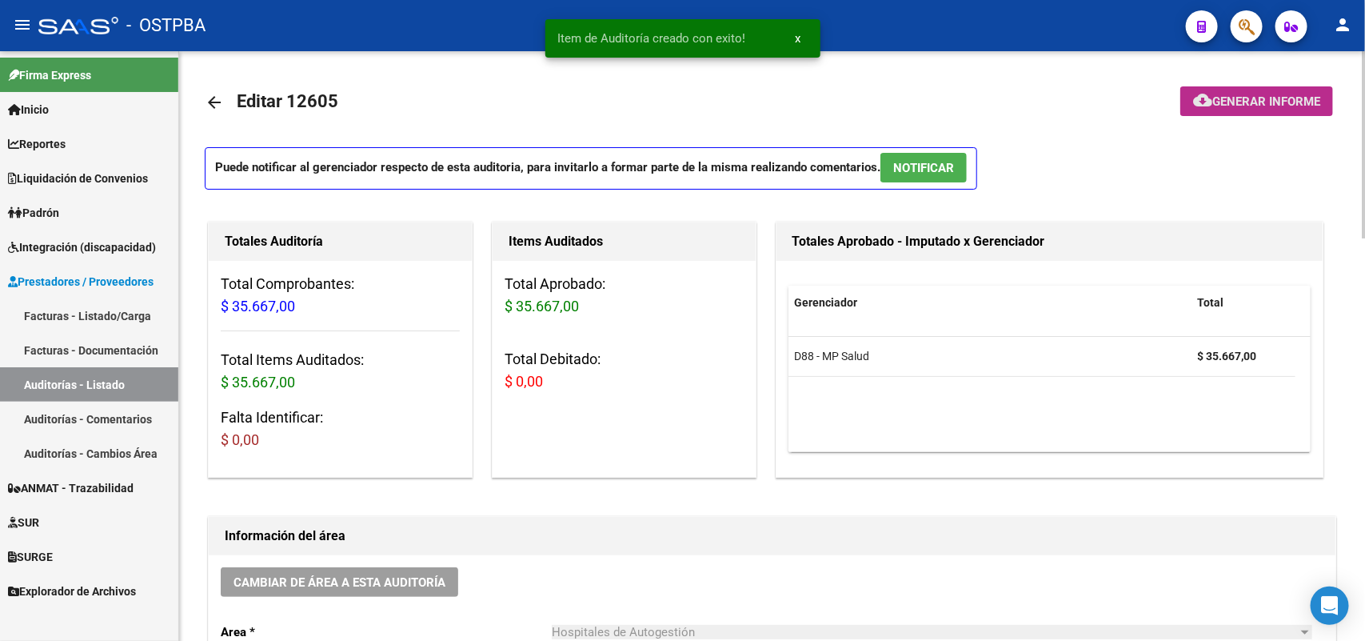
click at [1279, 100] on span "Generar informe" at bounding box center [1266, 101] width 108 height 14
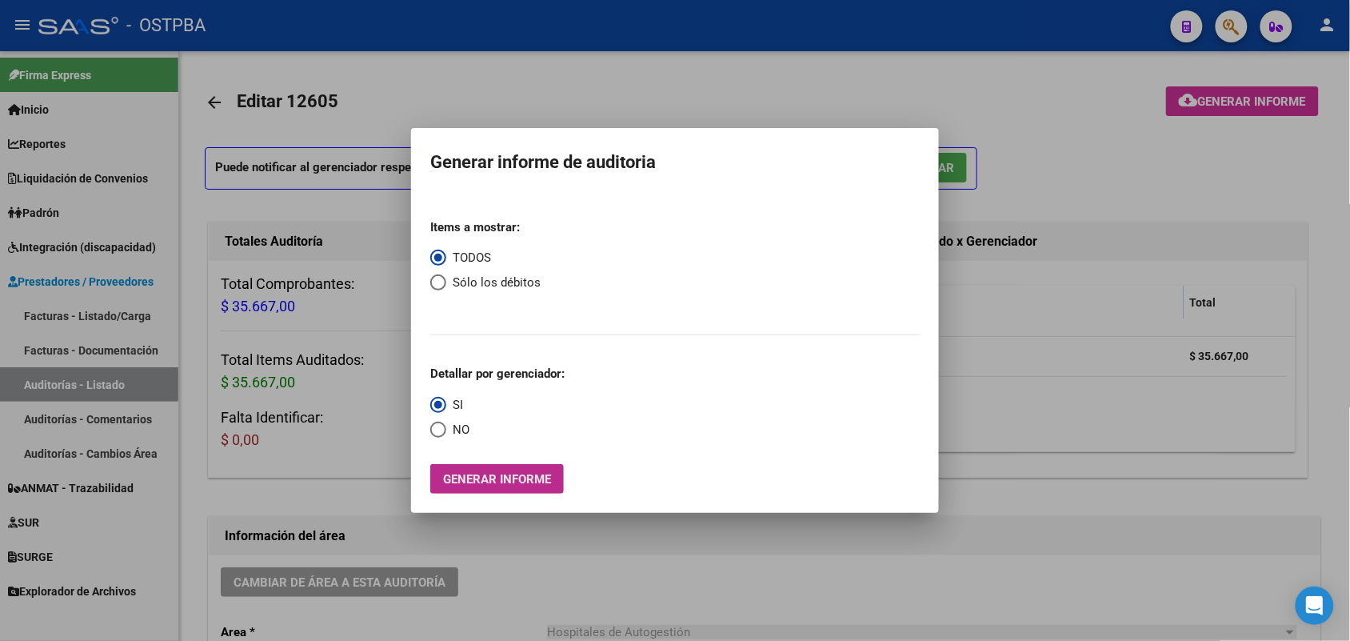
click at [477, 477] on span "Generar informe" at bounding box center [497, 479] width 108 height 14
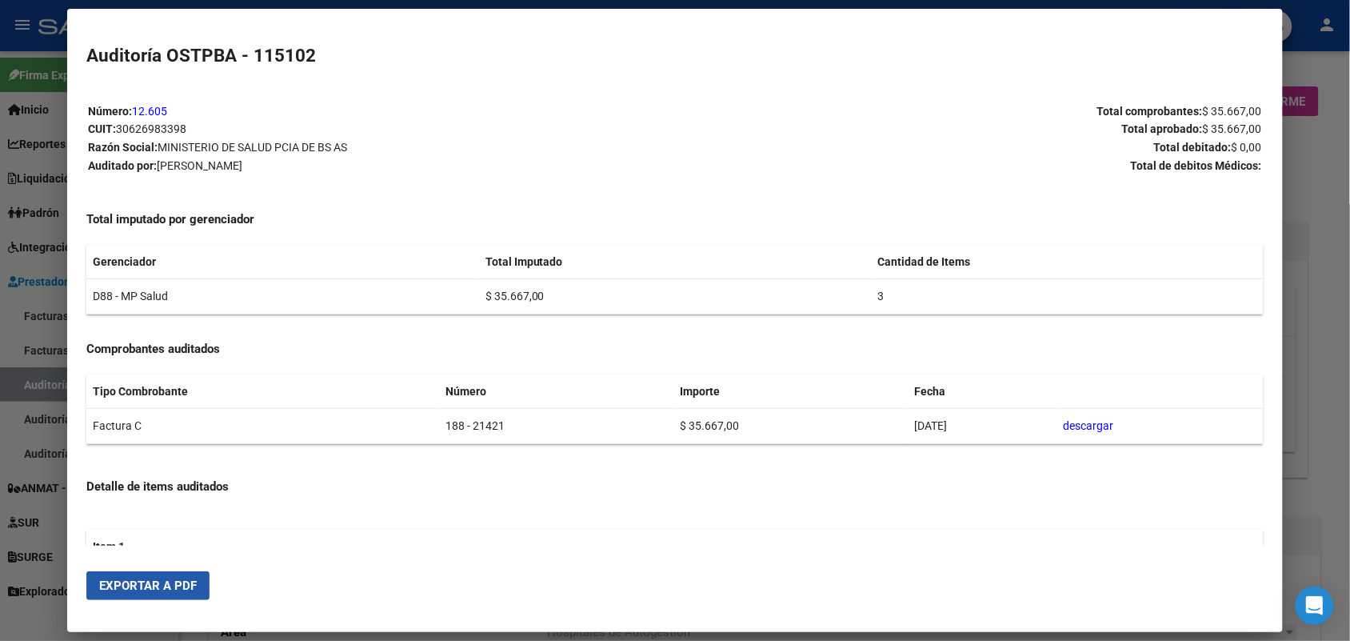
click at [178, 581] on span "Exportar a PDF" at bounding box center [148, 585] width 98 height 14
click at [1321, 218] on div at bounding box center [675, 320] width 1350 height 641
